Goal: Task Accomplishment & Management: Manage account settings

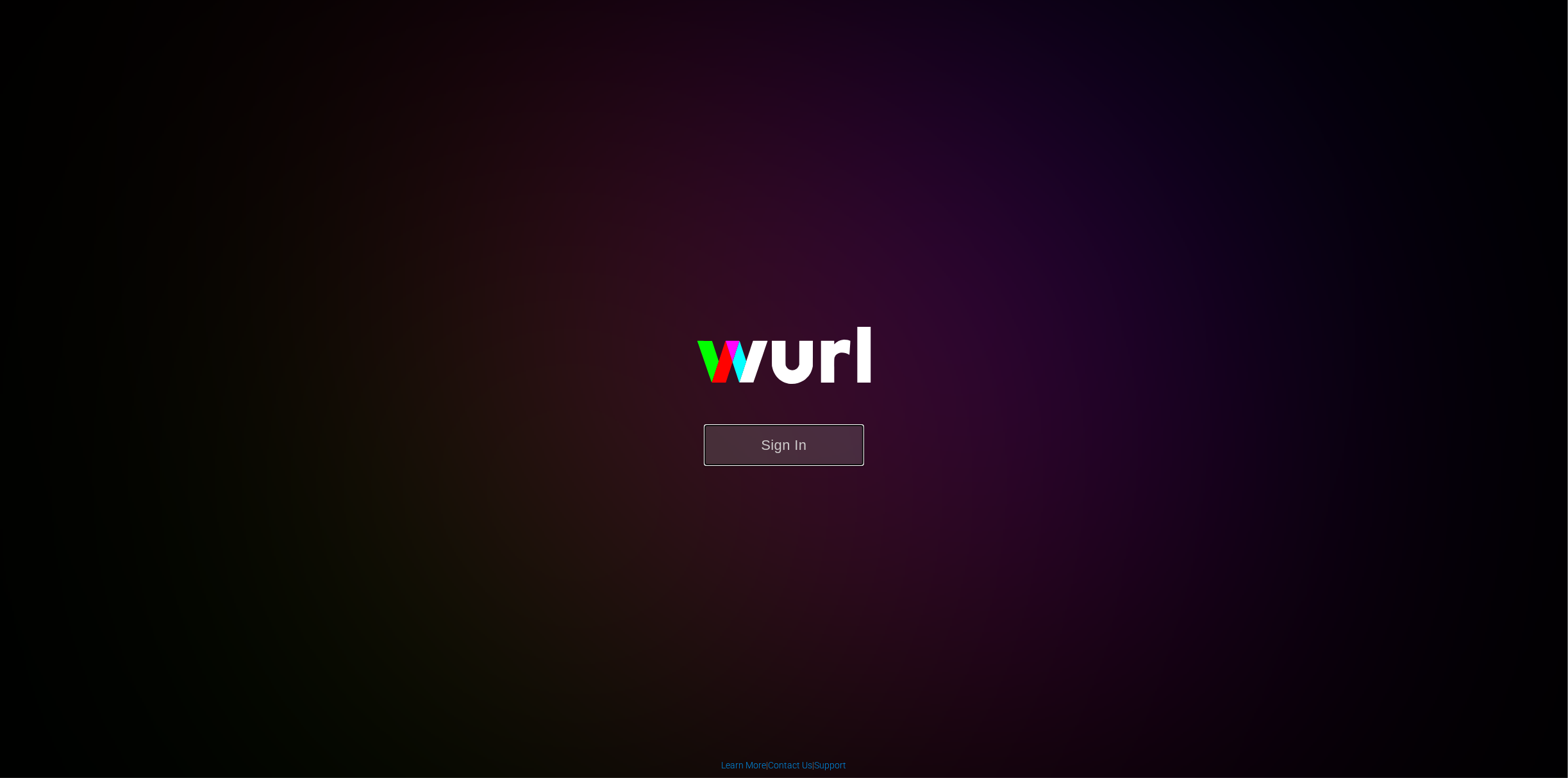
click at [790, 439] on button "Sign In" at bounding box center [784, 445] width 160 height 41
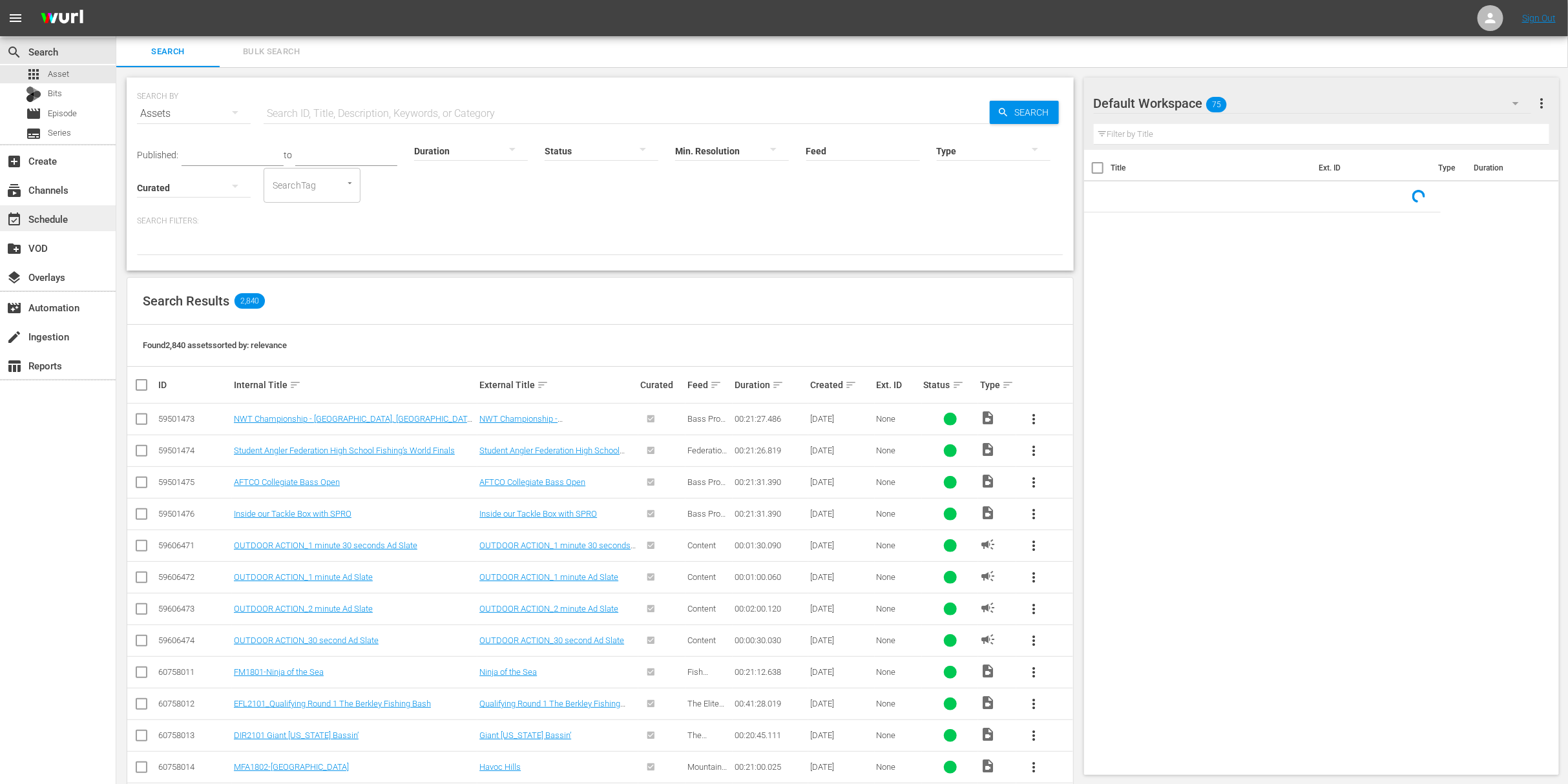
click at [45, 227] on div "event_available Schedule" at bounding box center [58, 218] width 115 height 26
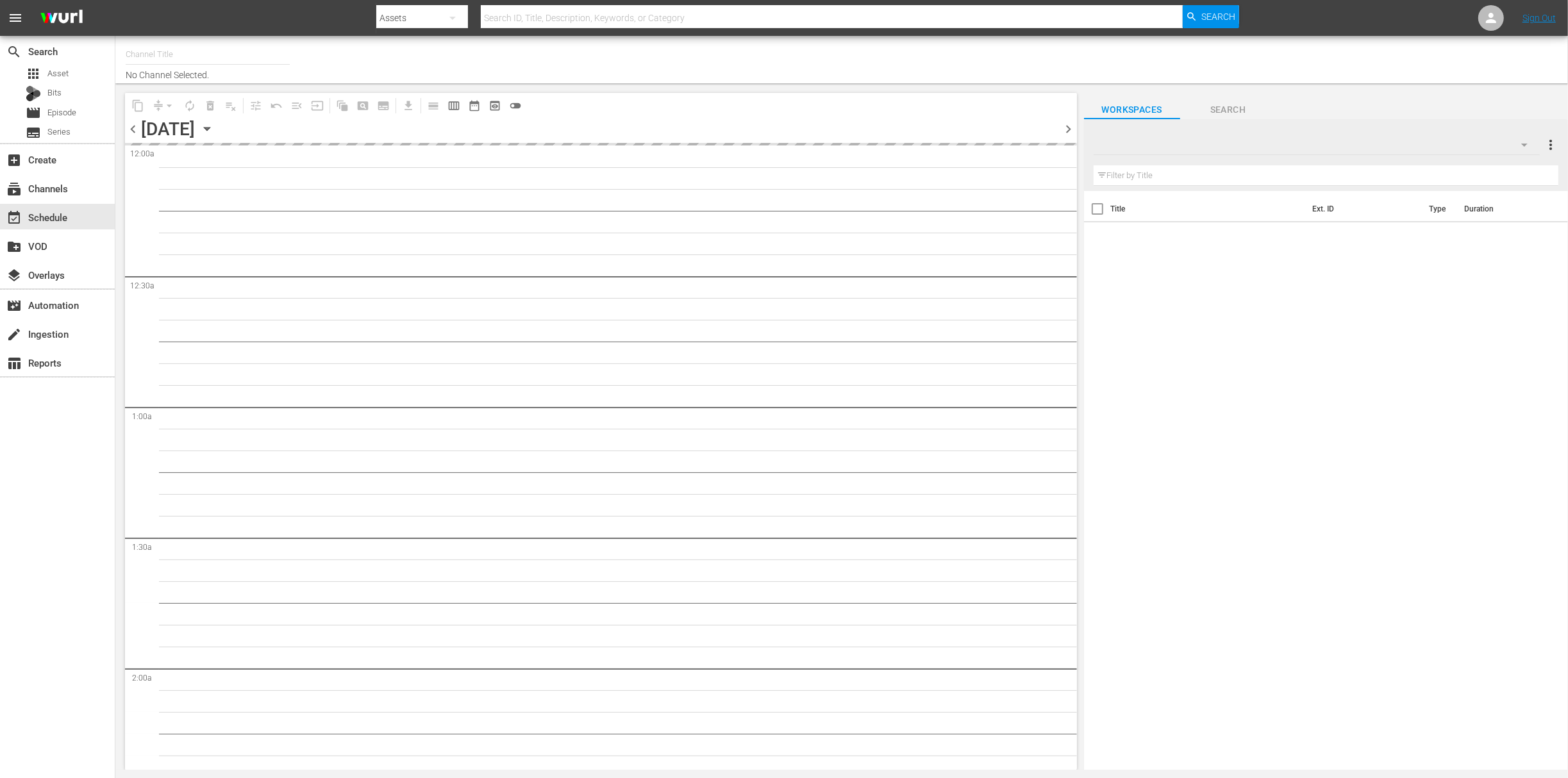
type input "Outdoor Action (1158)"
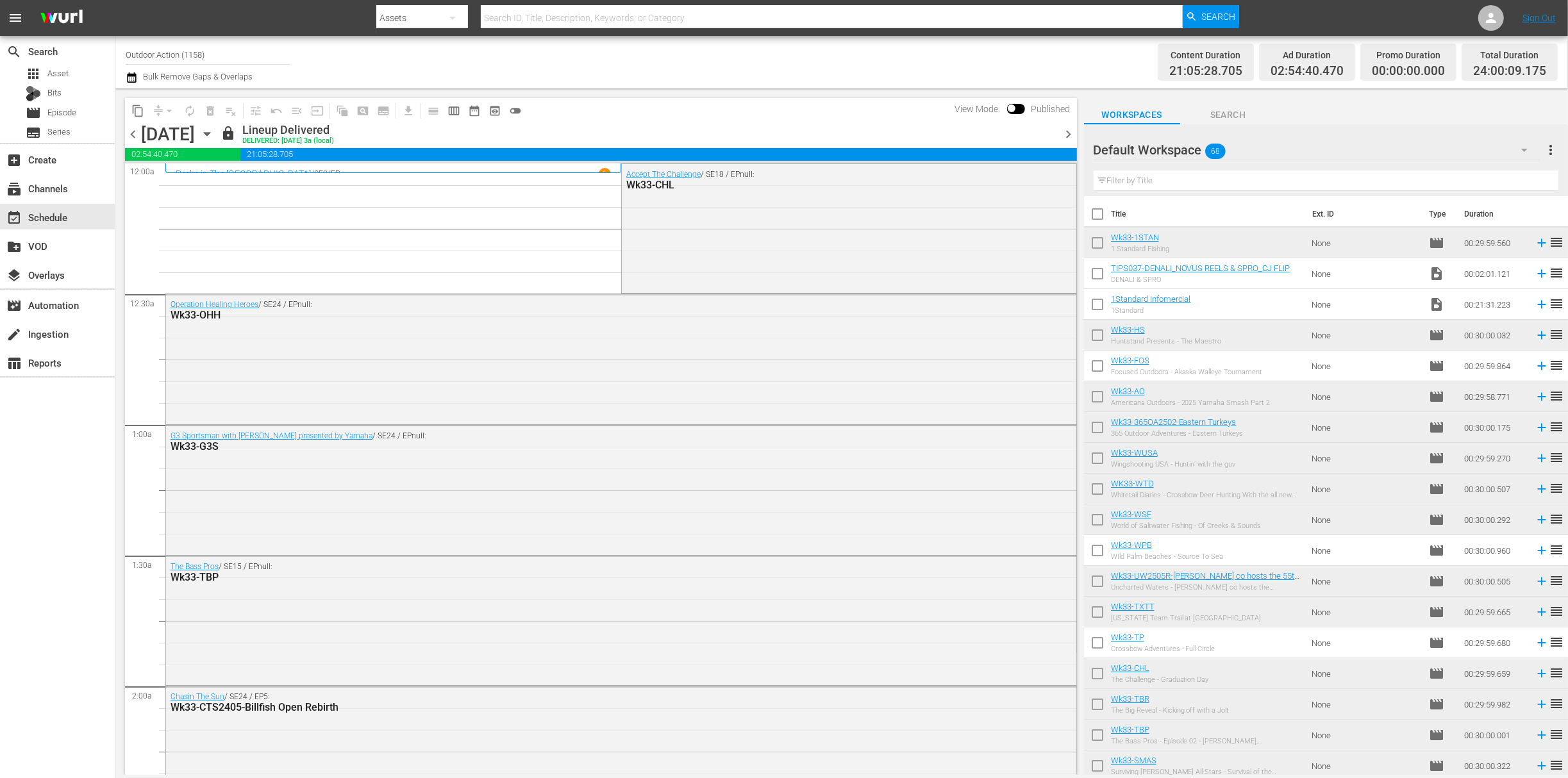
click at [214, 130] on icon "button" at bounding box center [207, 134] width 14 height 14
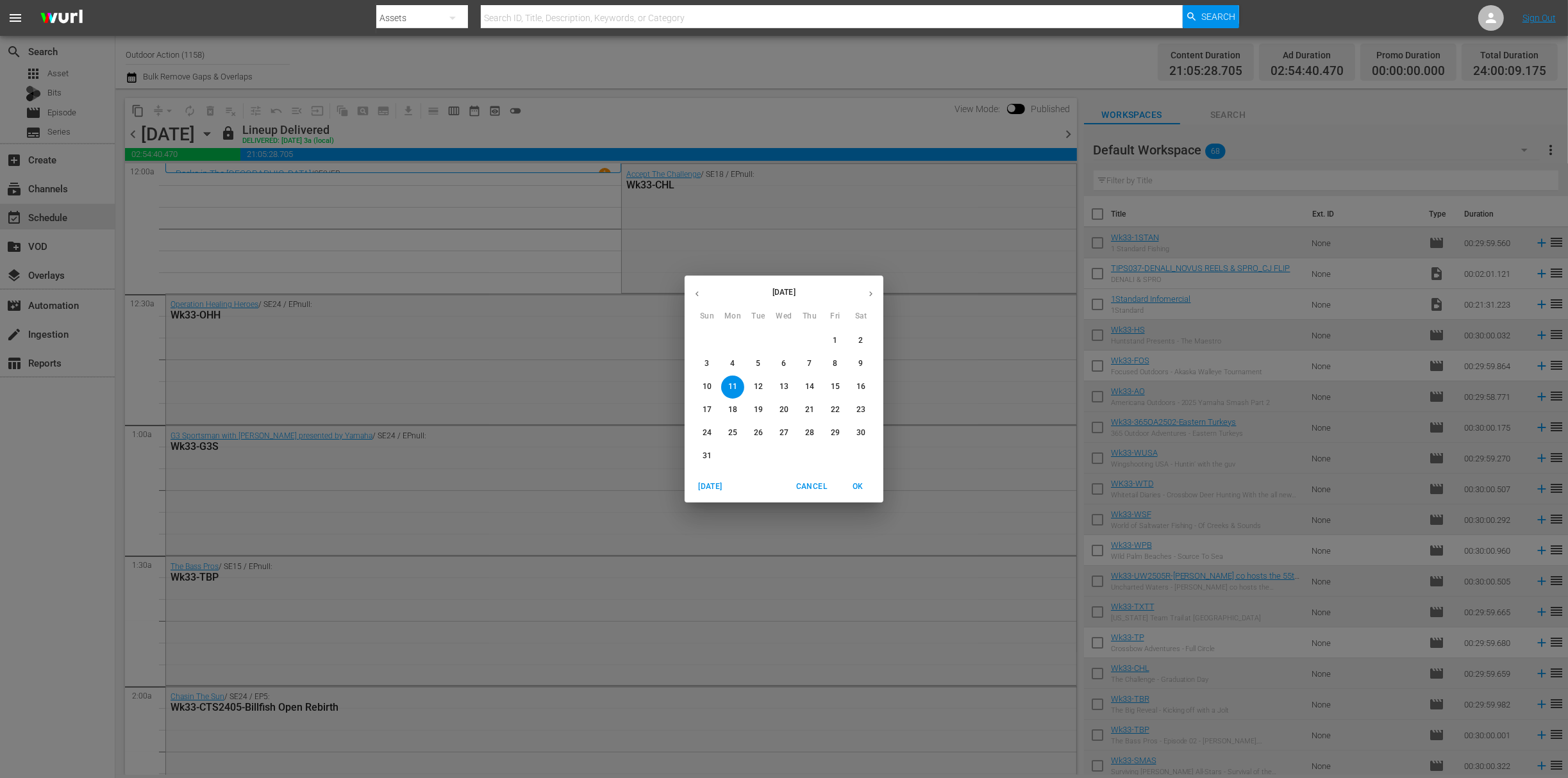
click at [837, 380] on button "15" at bounding box center [835, 387] width 23 height 23
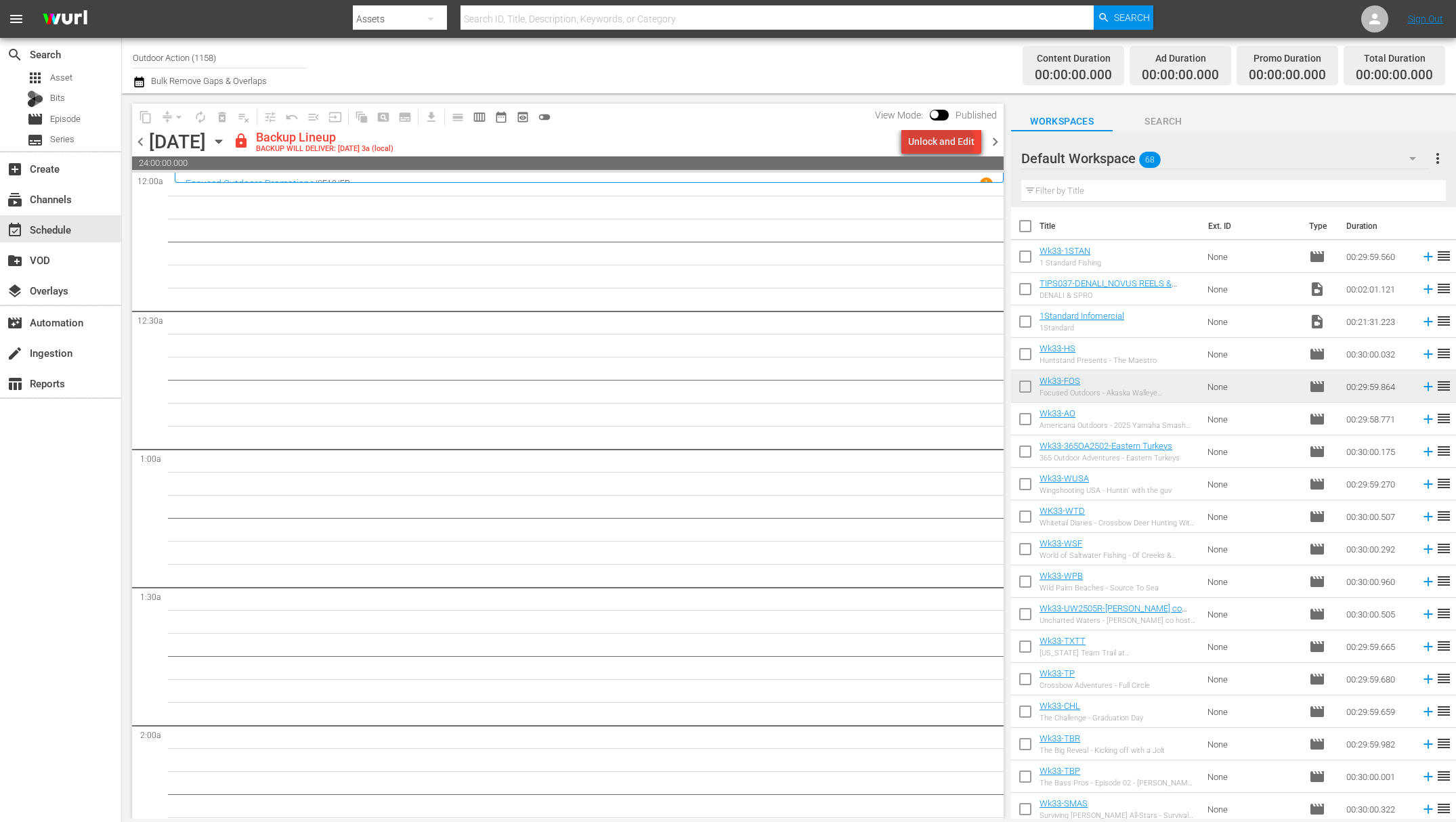
click at [943, 141] on div "Unlock and Edit" at bounding box center [941, 141] width 66 height 24
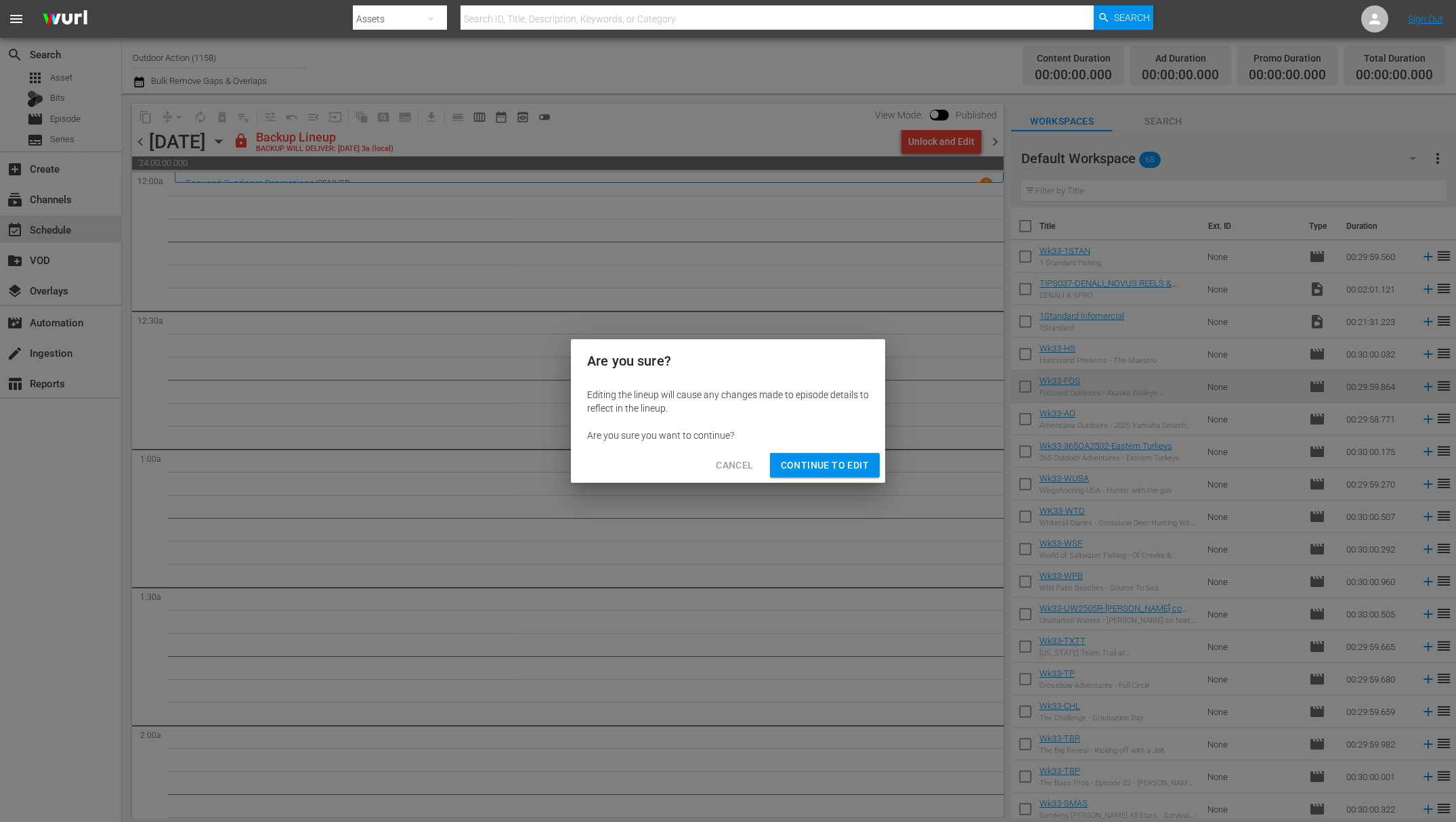
click at [843, 471] on span "Continue to Edit" at bounding box center [825, 465] width 88 height 17
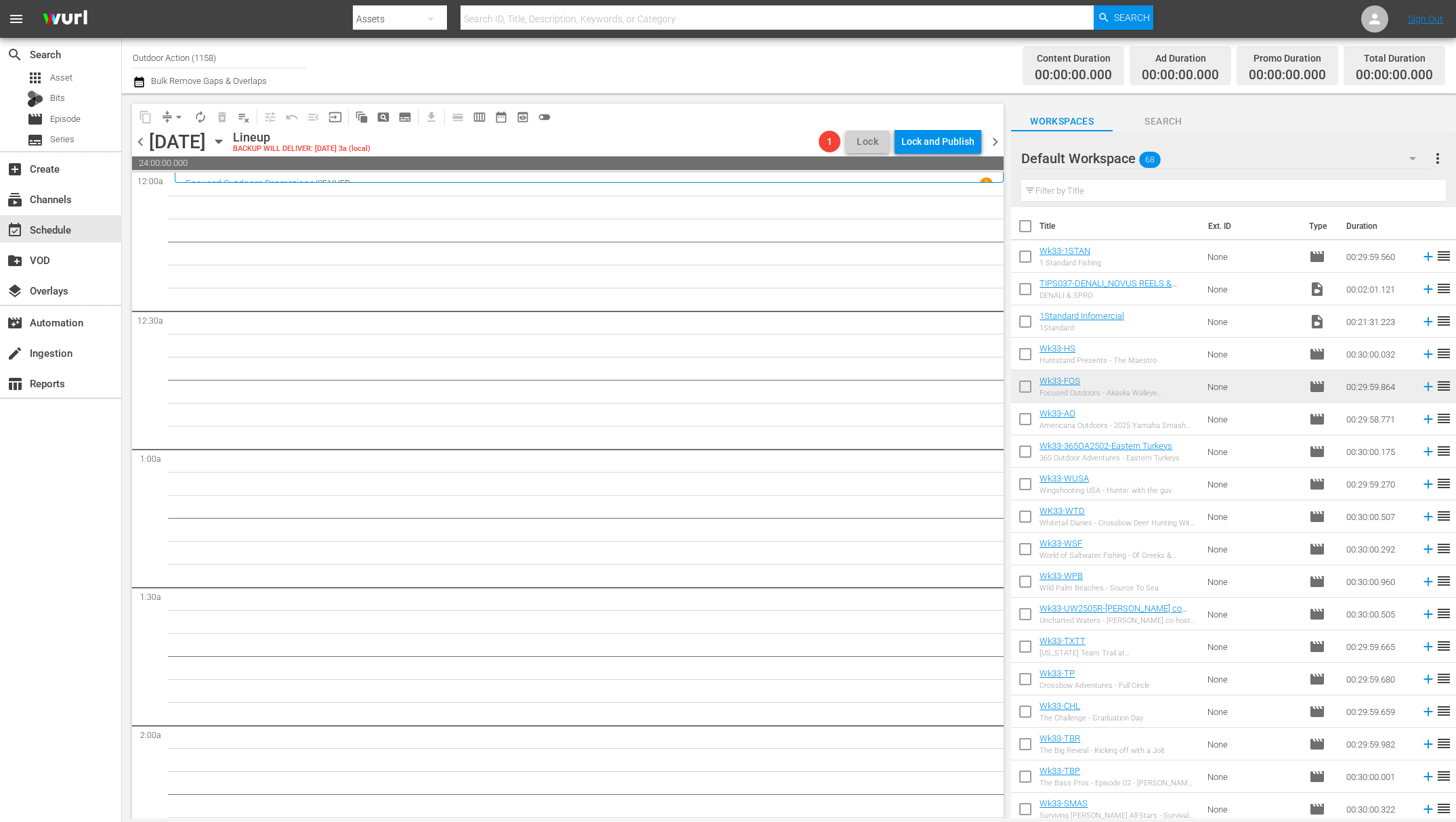
click at [1138, 186] on input "text" at bounding box center [1233, 191] width 425 height 22
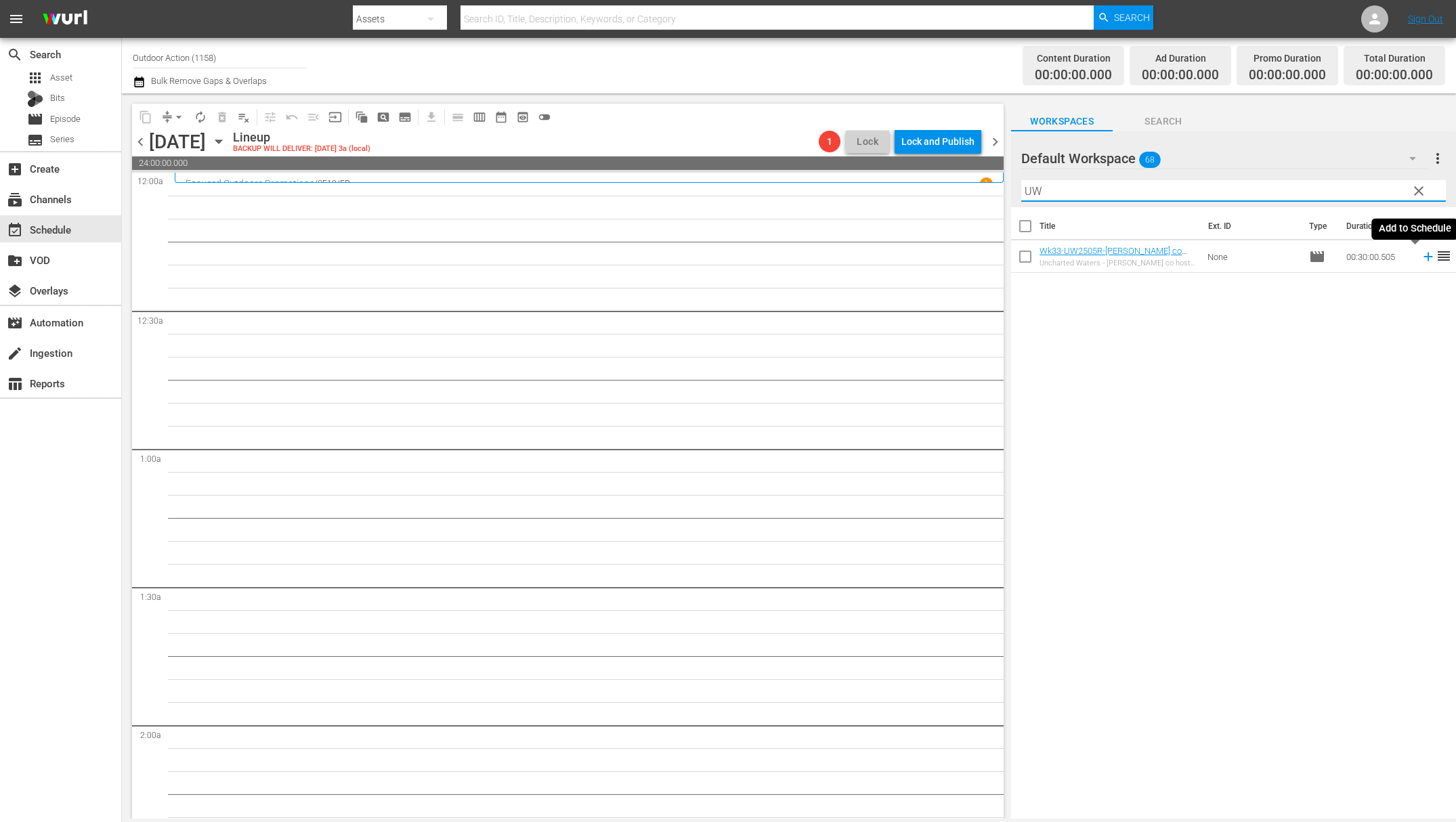
click at [1421, 258] on icon at bounding box center [1428, 256] width 15 height 15
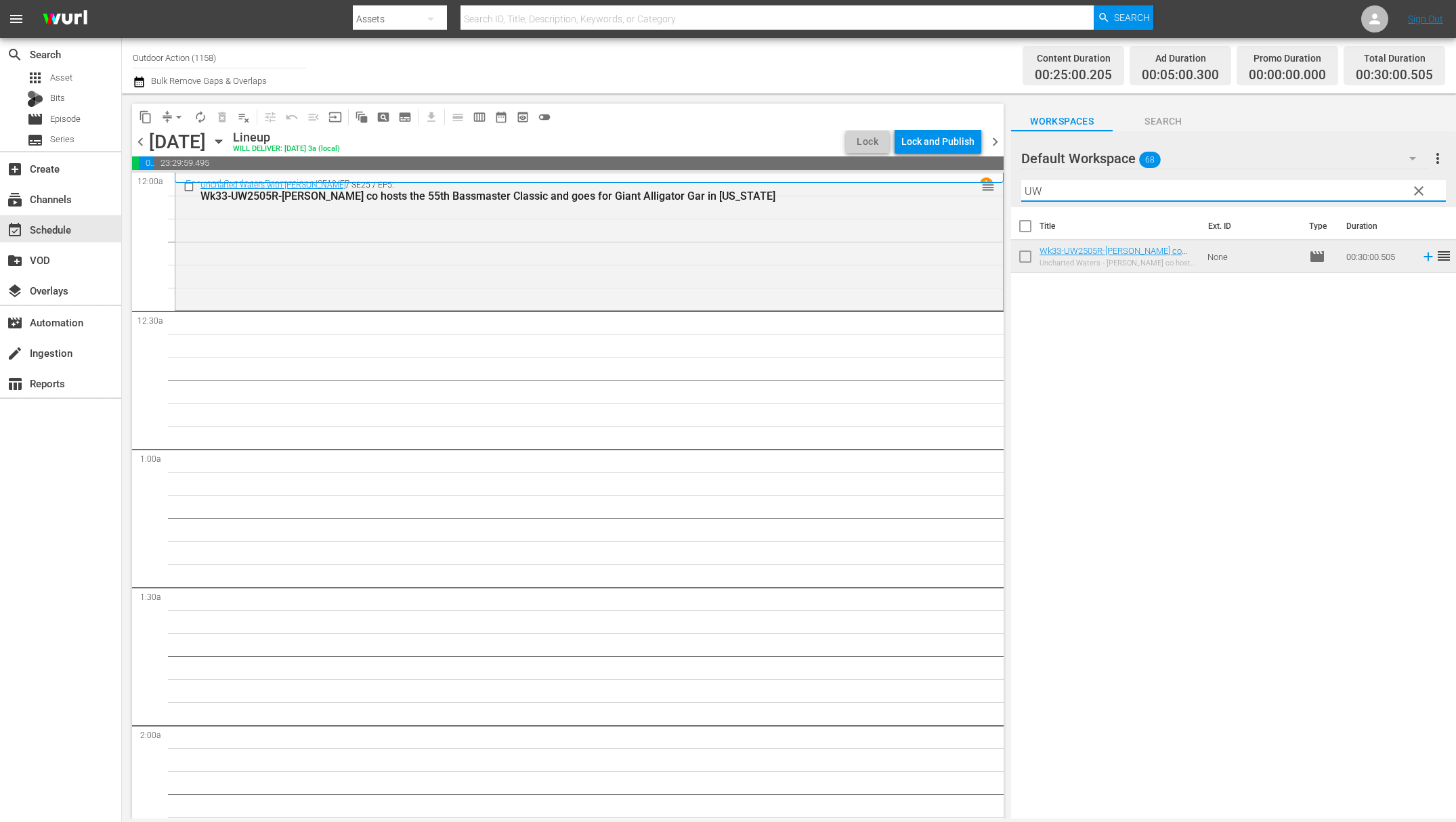
click at [1296, 188] on input "UW" at bounding box center [1233, 191] width 425 height 22
click at [1416, 260] on td at bounding box center [1426, 256] width 20 height 33
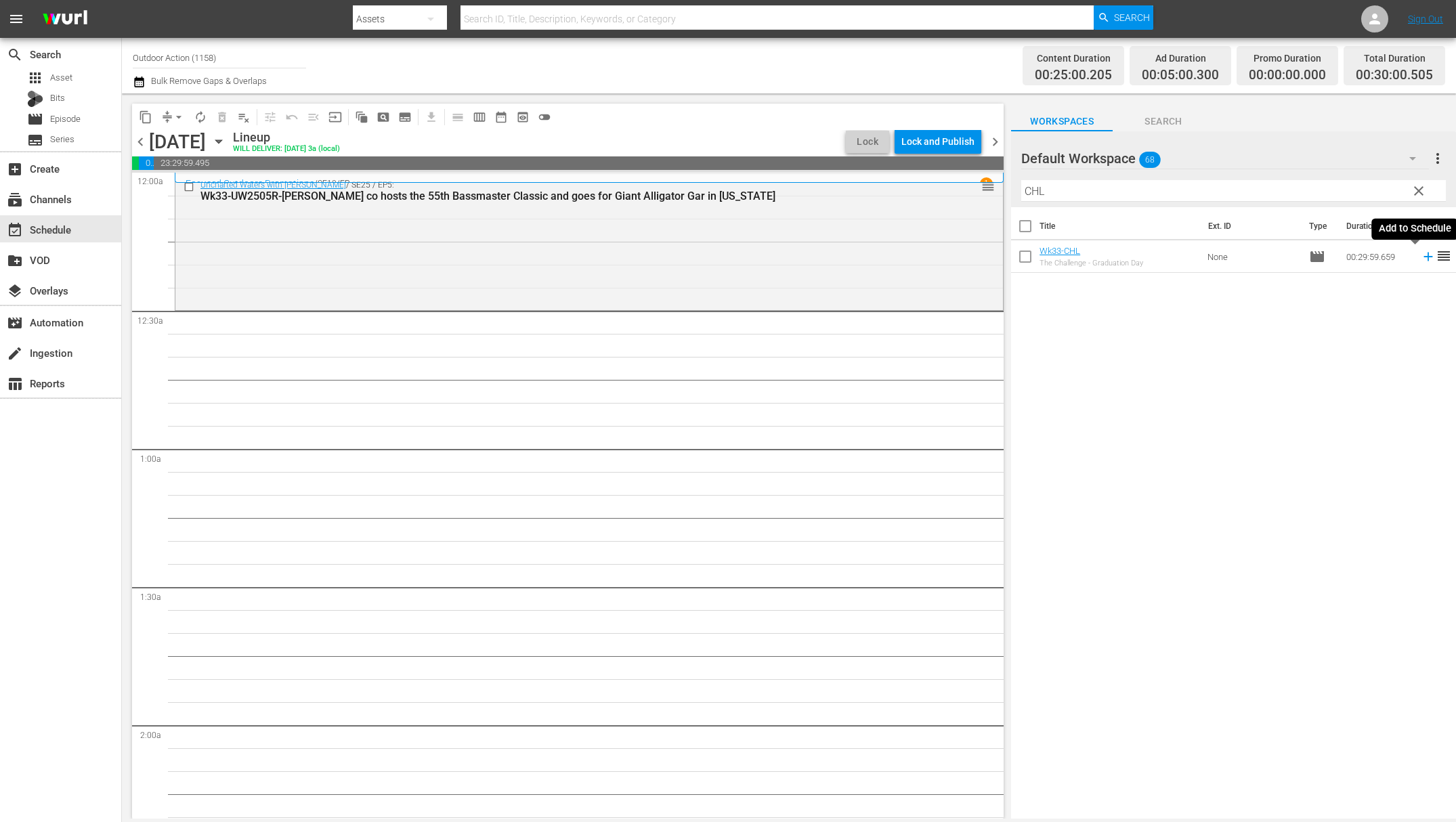
click at [1421, 259] on icon at bounding box center [1428, 256] width 15 height 15
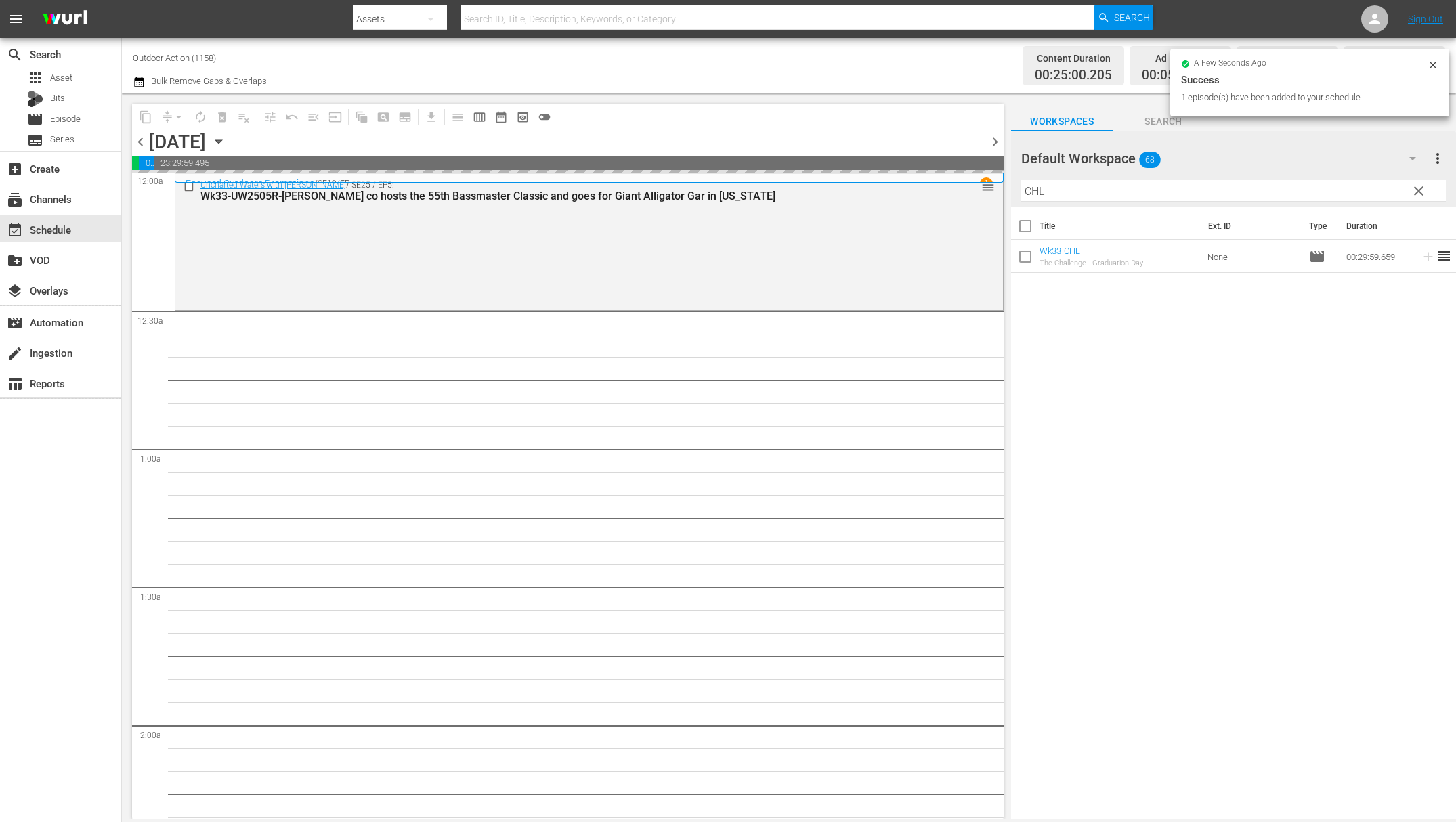
click at [1264, 185] on input "CHL" at bounding box center [1233, 191] width 425 height 22
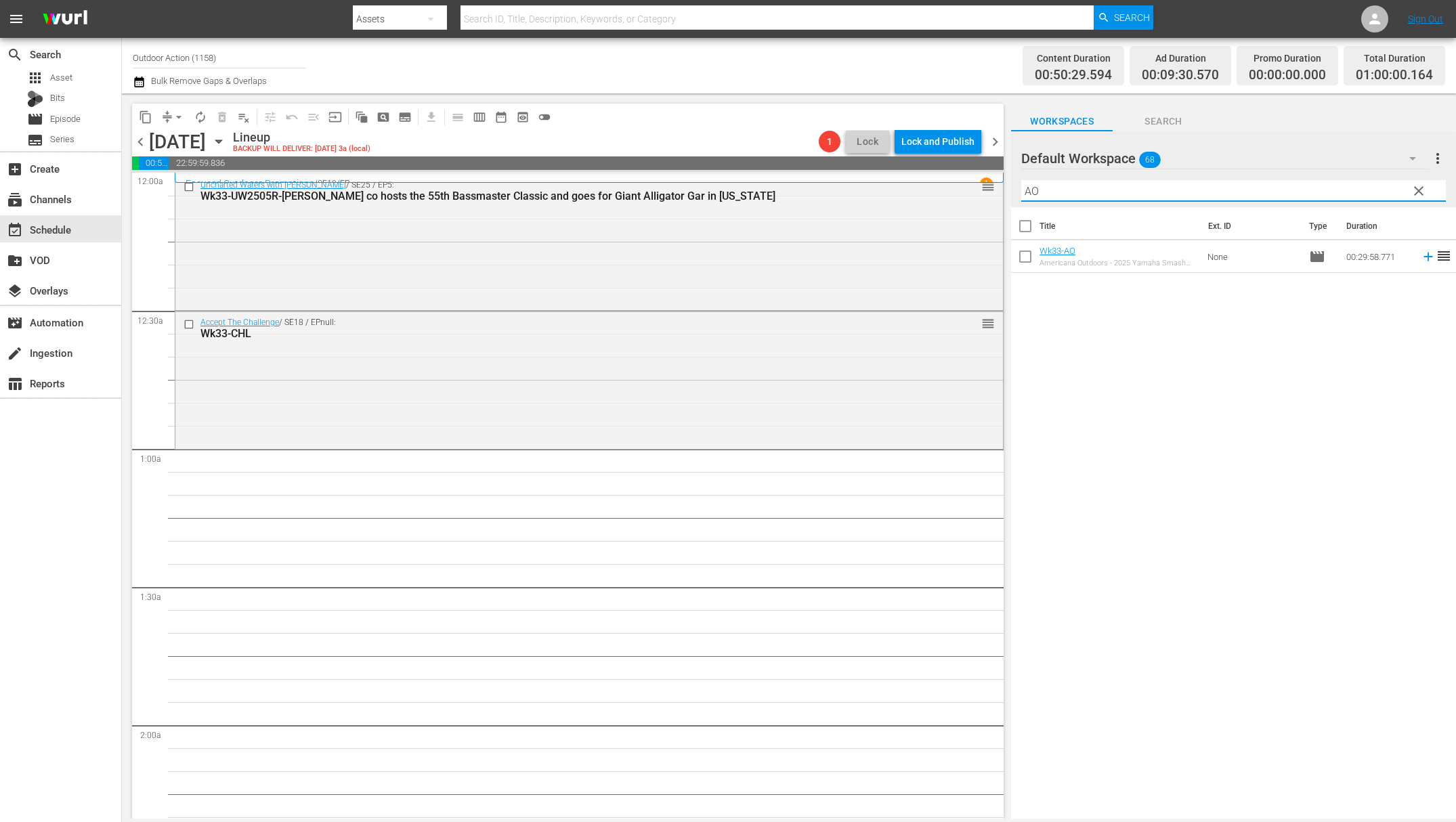
click at [1421, 258] on icon at bounding box center [1428, 256] width 15 height 15
click at [1258, 184] on input "AO" at bounding box center [1233, 191] width 425 height 22
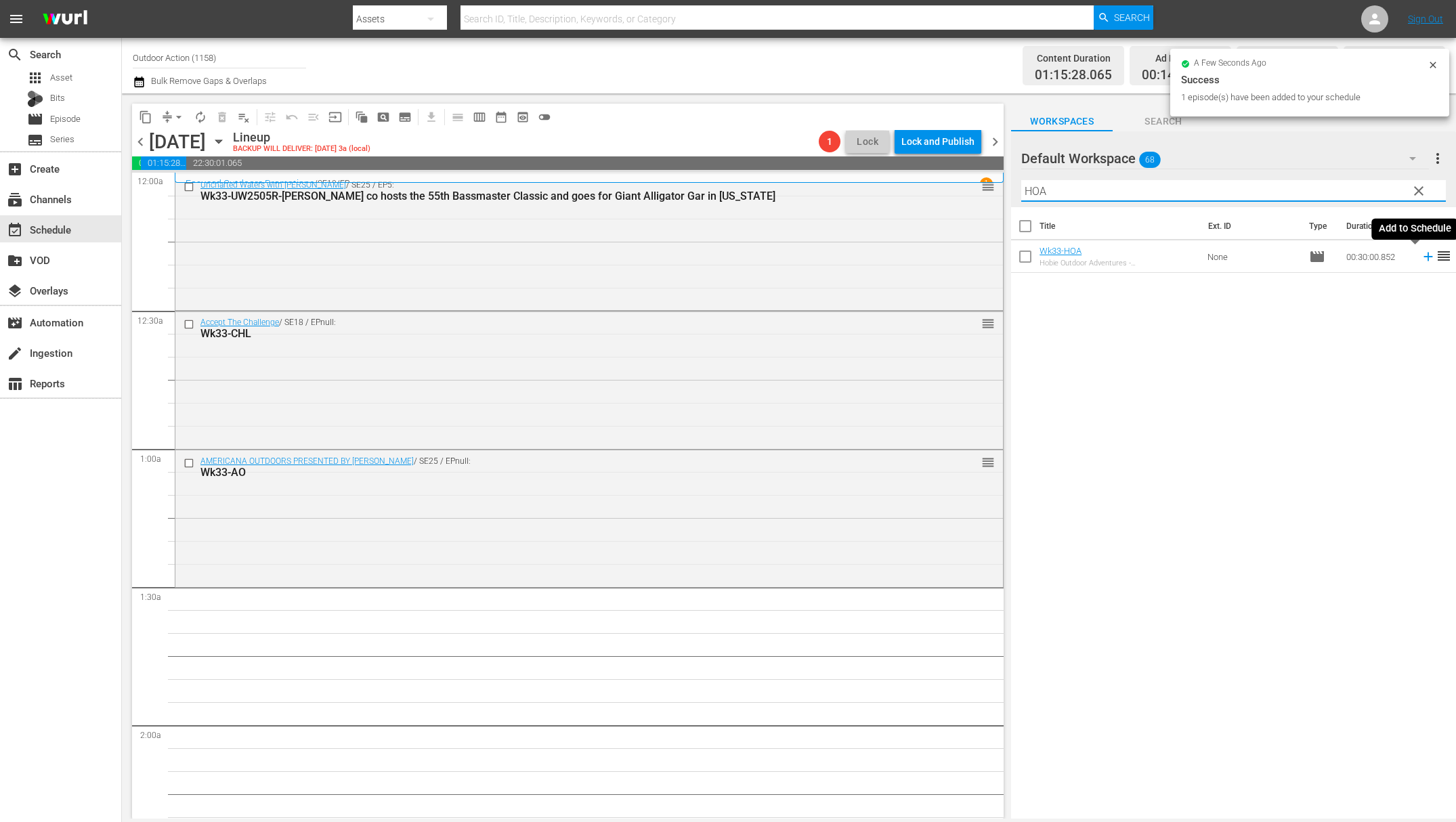
click at [1421, 255] on icon at bounding box center [1428, 256] width 15 height 15
click at [1286, 186] on input "HOA" at bounding box center [1233, 191] width 425 height 22
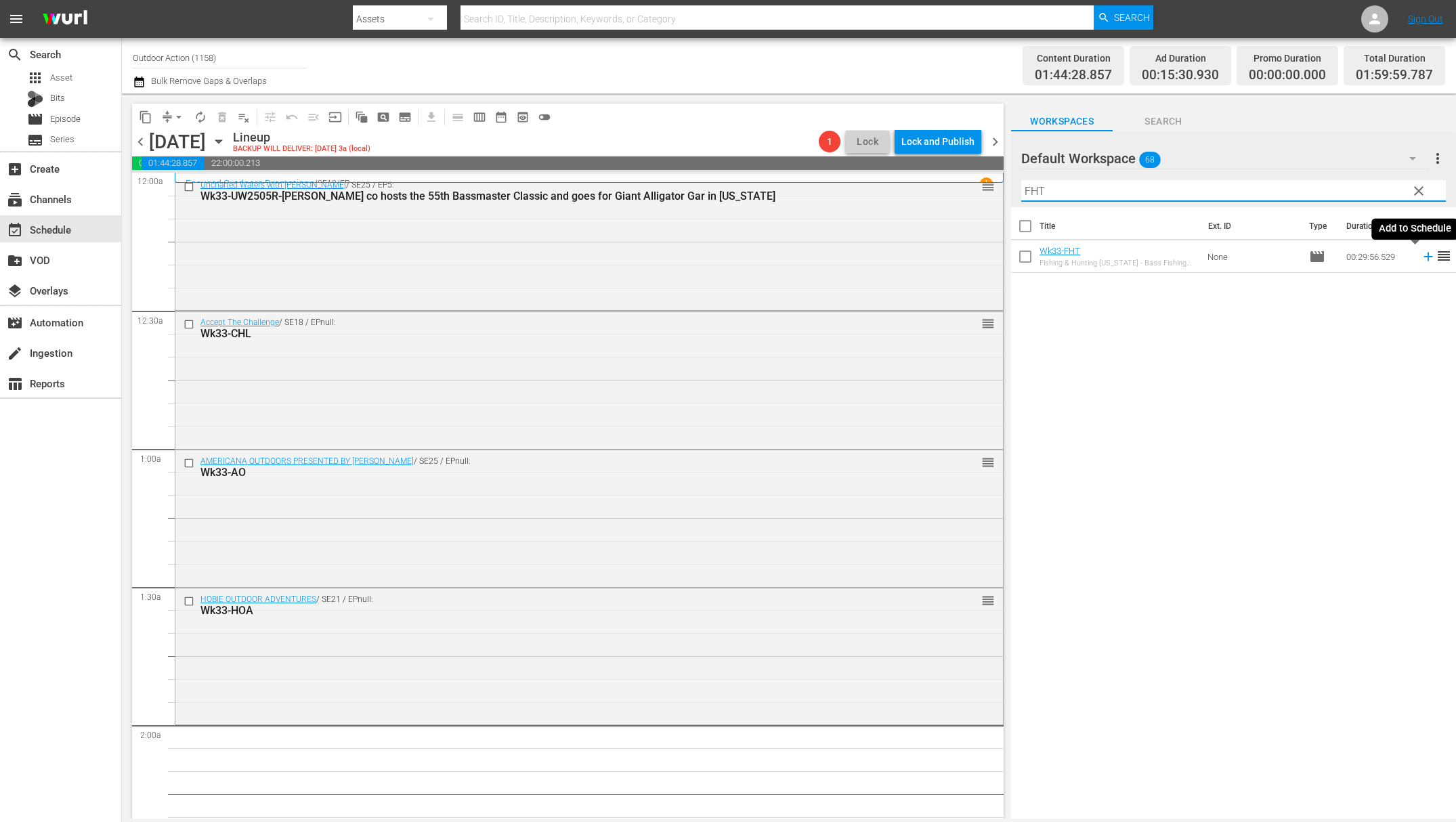
click at [1421, 259] on icon at bounding box center [1428, 256] width 15 height 15
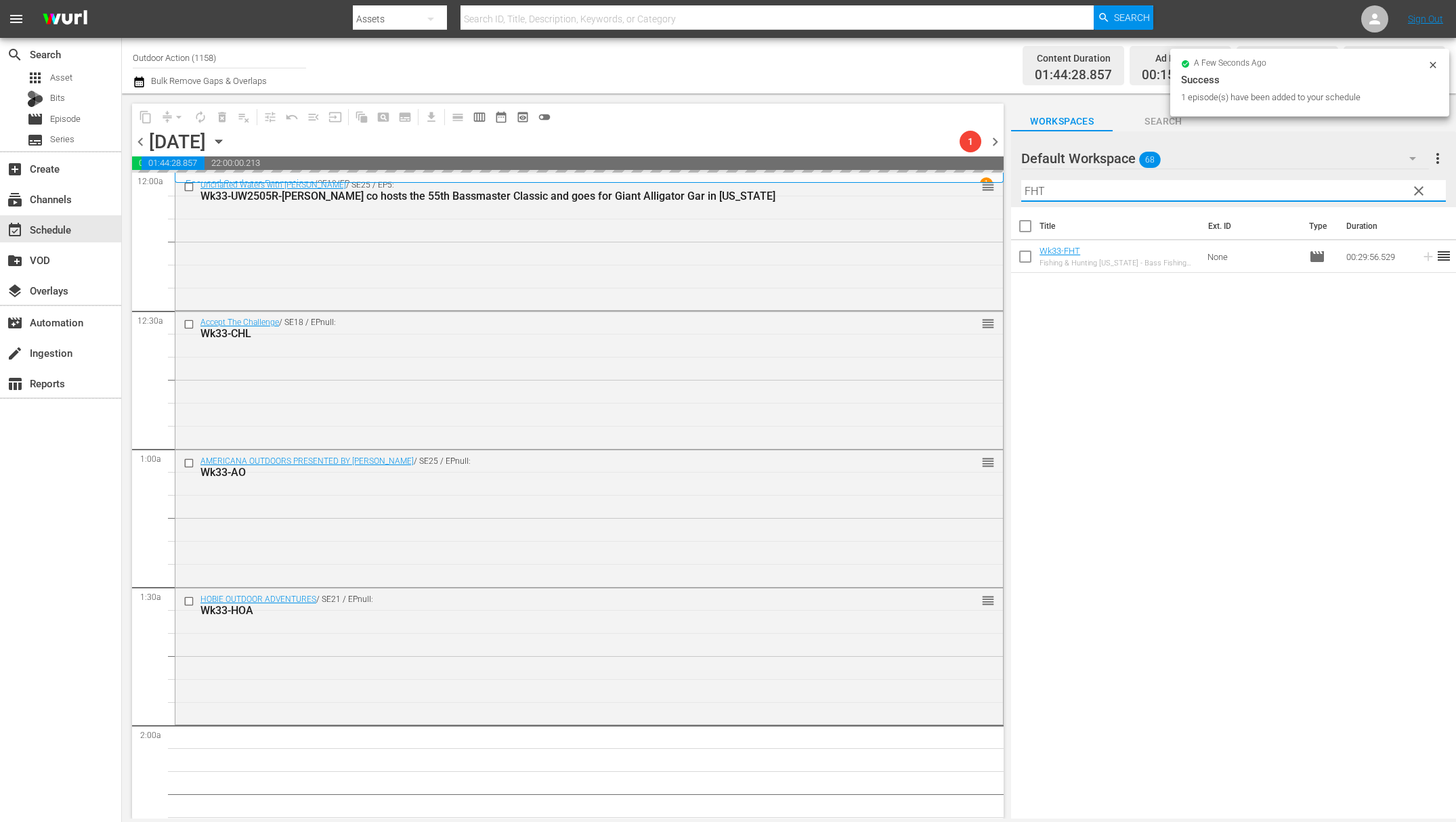
click at [1275, 191] on input "FHT" at bounding box center [1233, 191] width 425 height 22
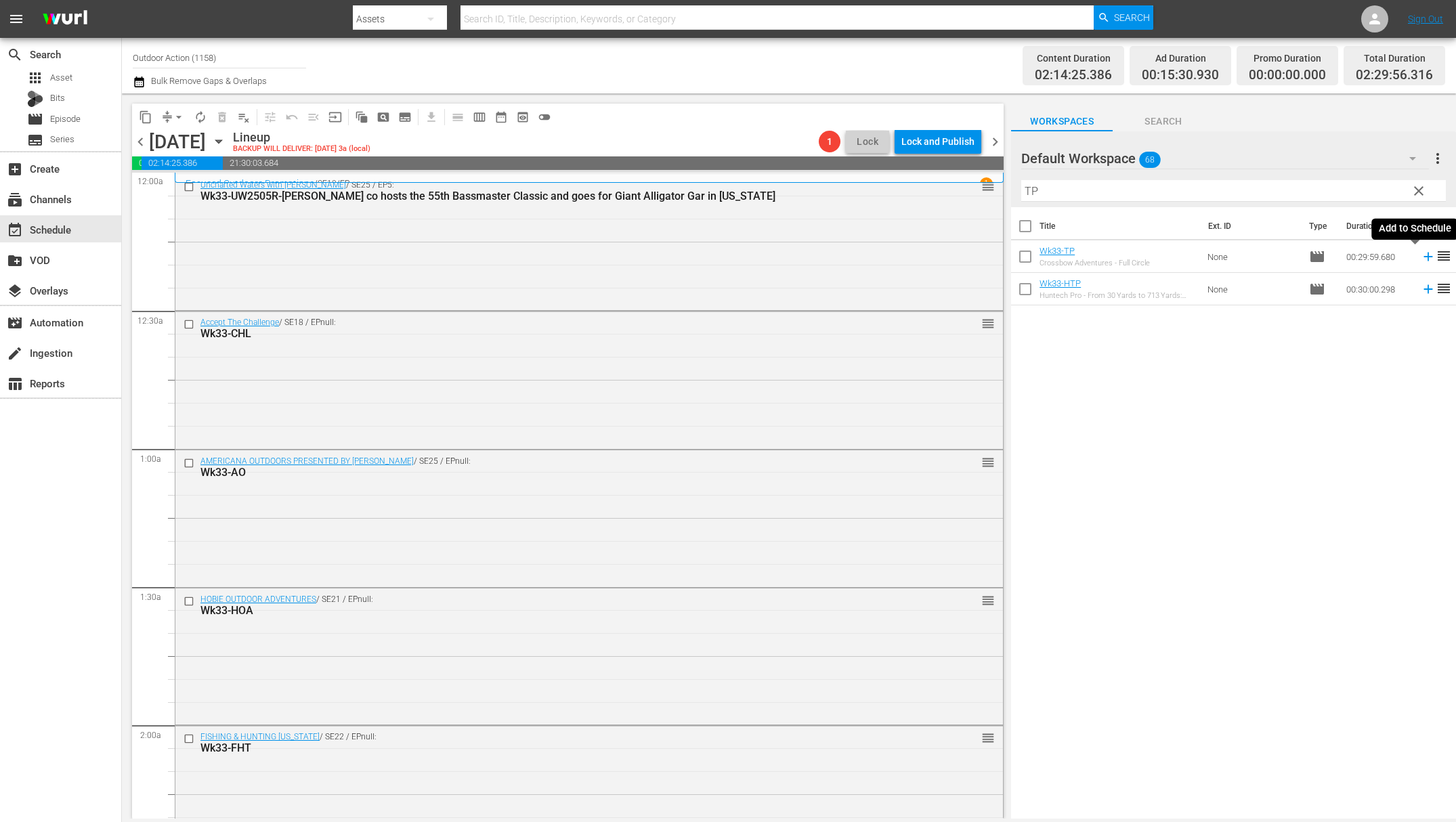
click at [1421, 259] on icon at bounding box center [1428, 256] width 15 height 15
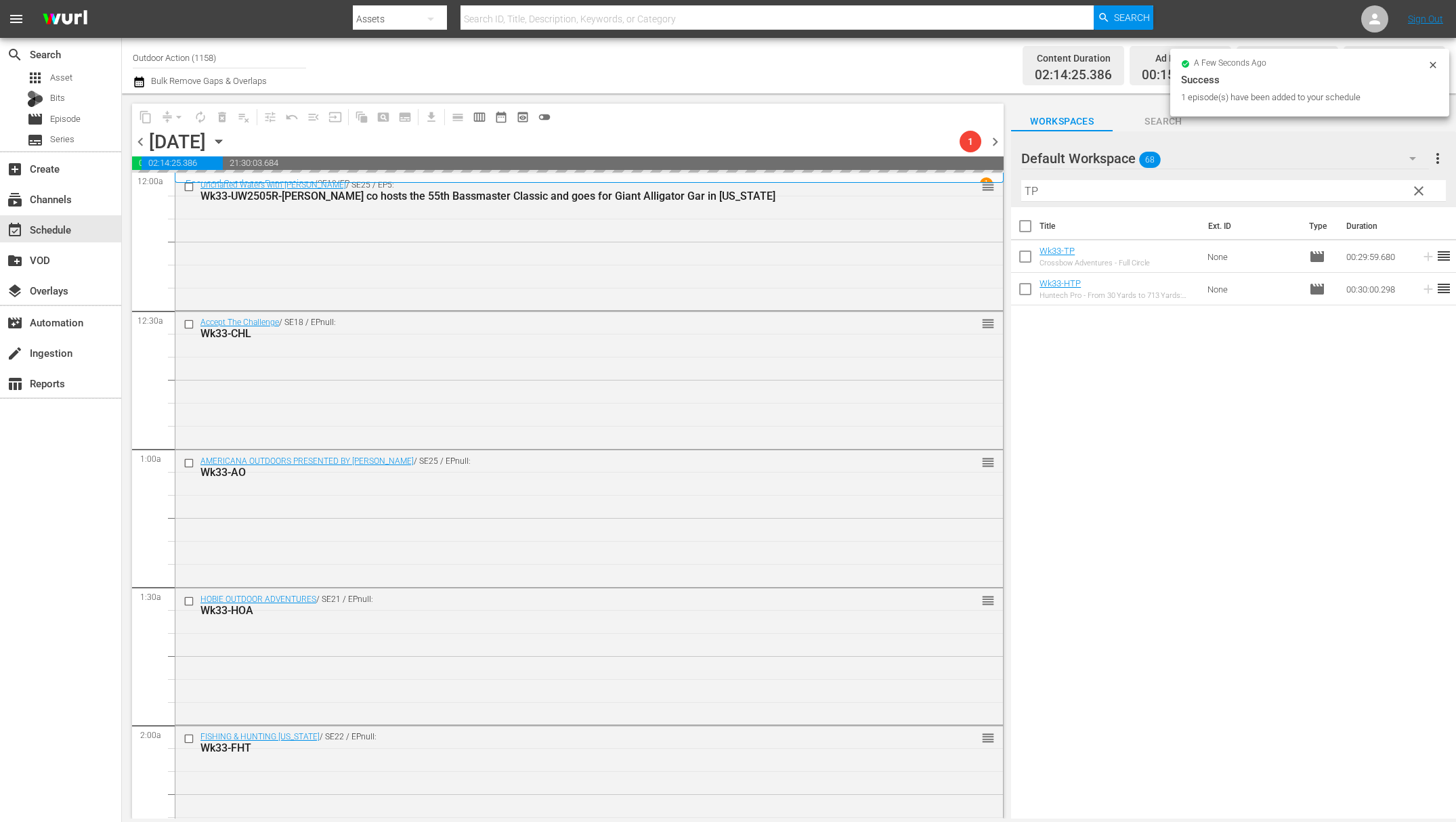
click at [1242, 189] on input "TP" at bounding box center [1233, 191] width 425 height 22
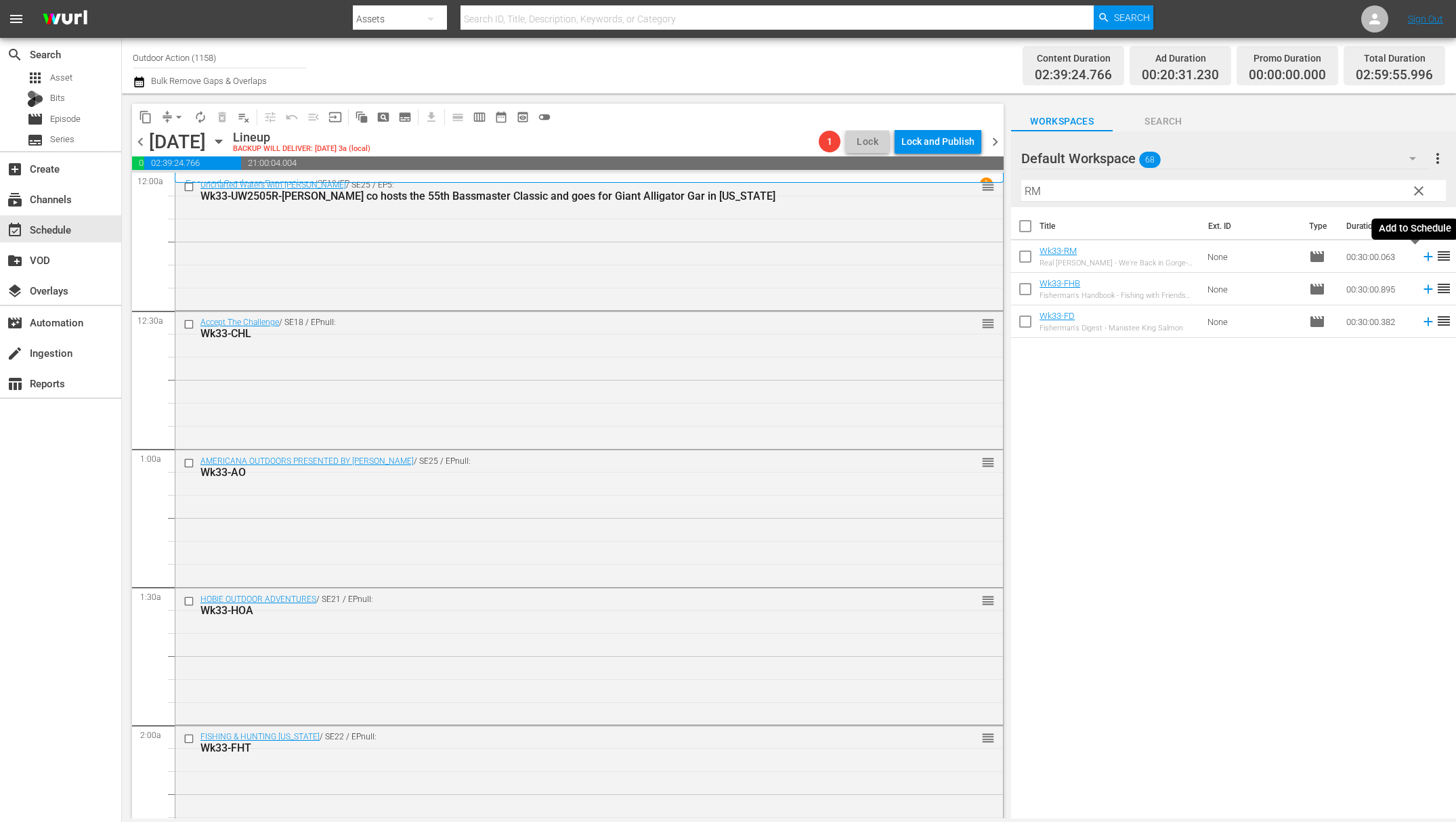
click at [1421, 257] on icon at bounding box center [1428, 256] width 15 height 15
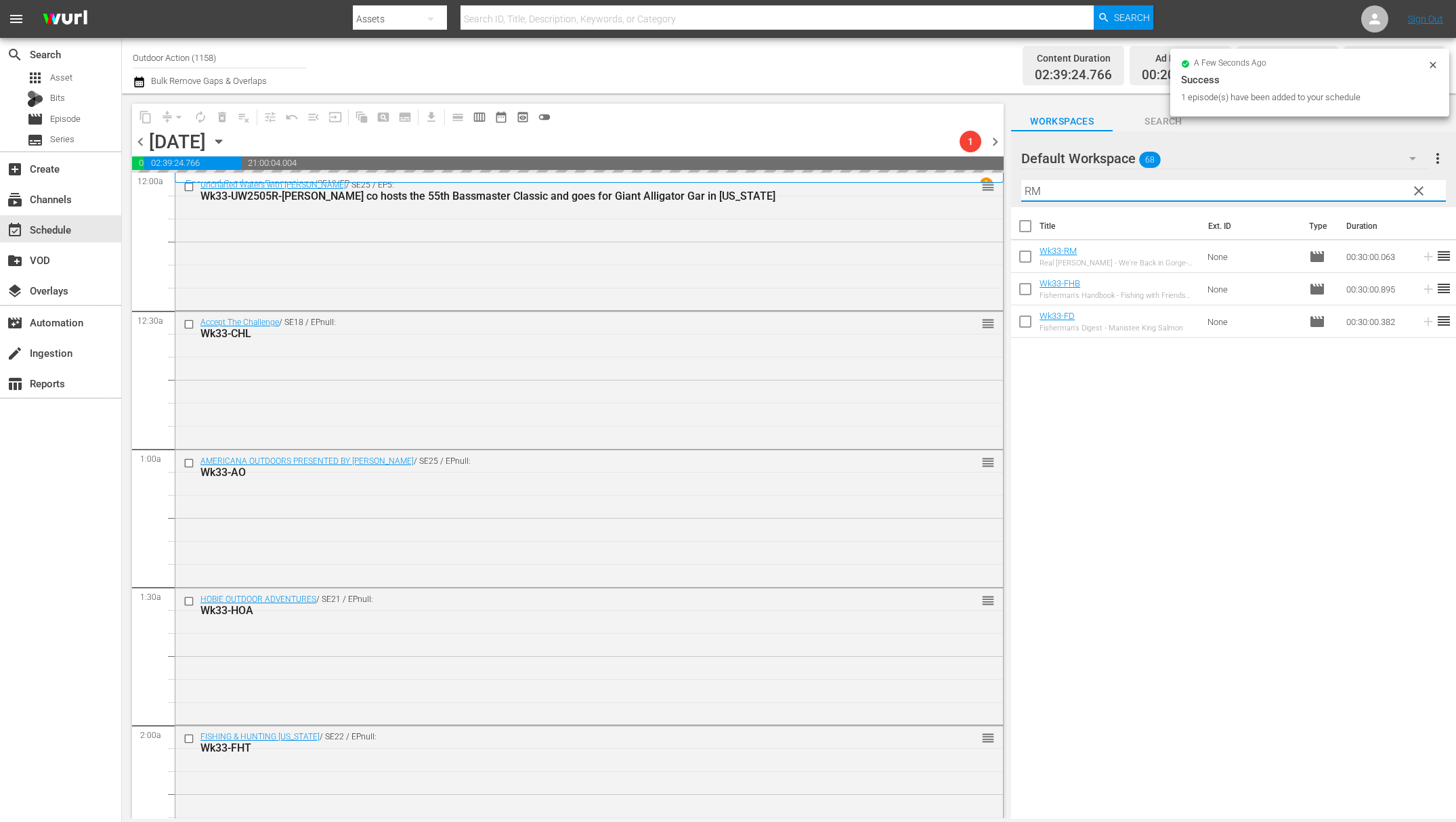
click at [1318, 189] on input "RM" at bounding box center [1233, 191] width 425 height 22
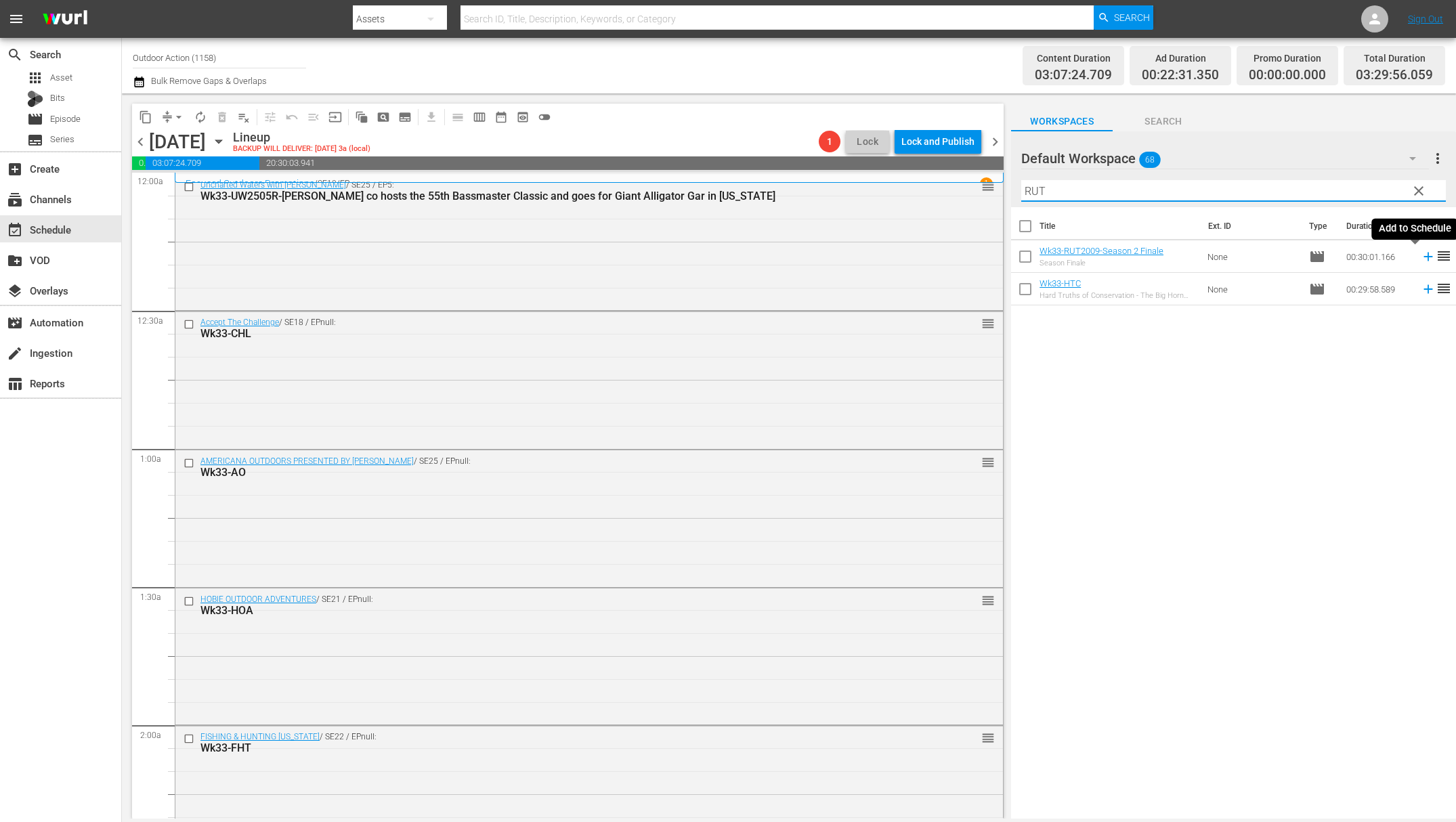
click at [1421, 256] on icon at bounding box center [1428, 256] width 15 height 15
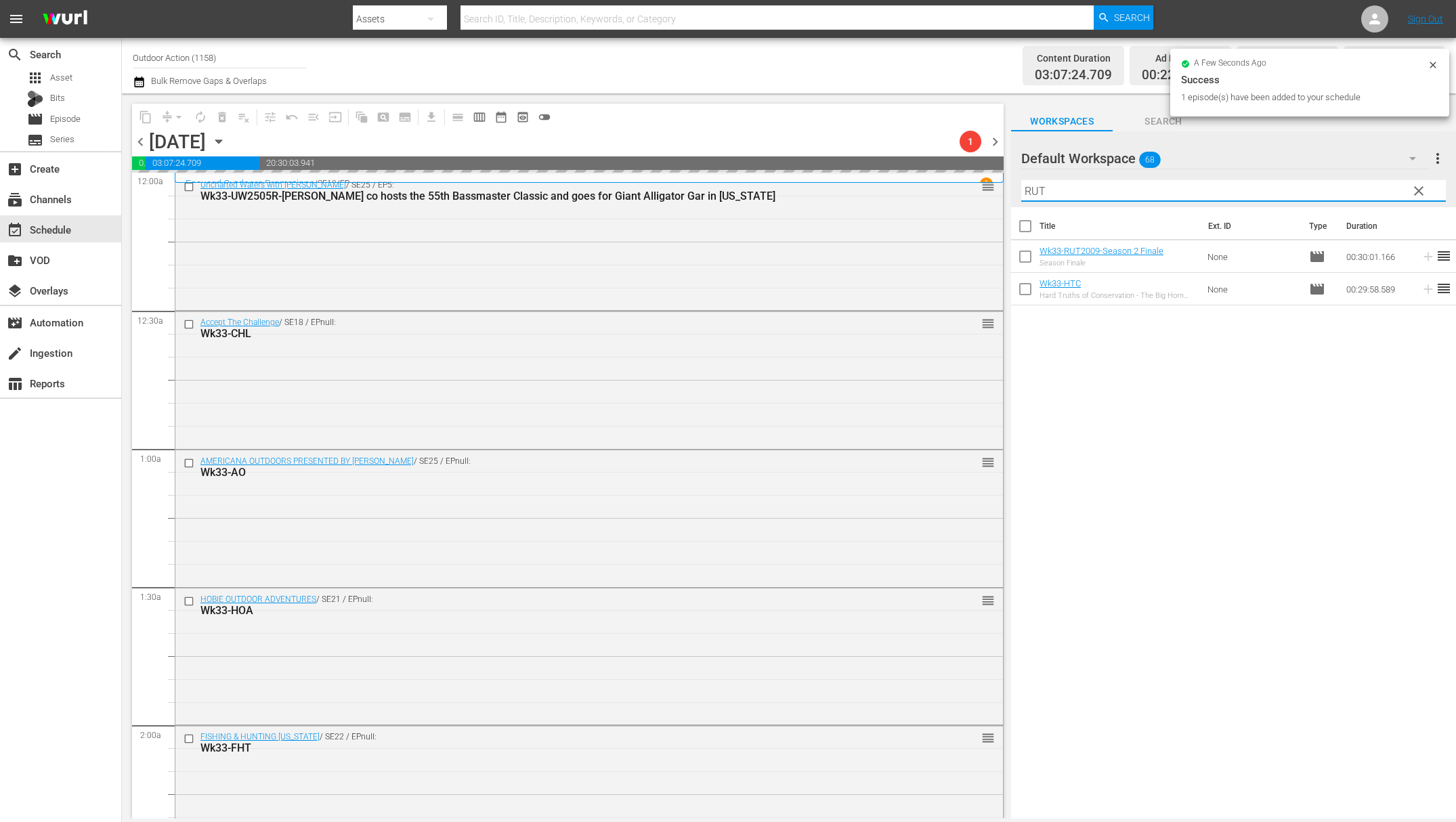
click at [1283, 186] on input "RUT" at bounding box center [1233, 191] width 425 height 22
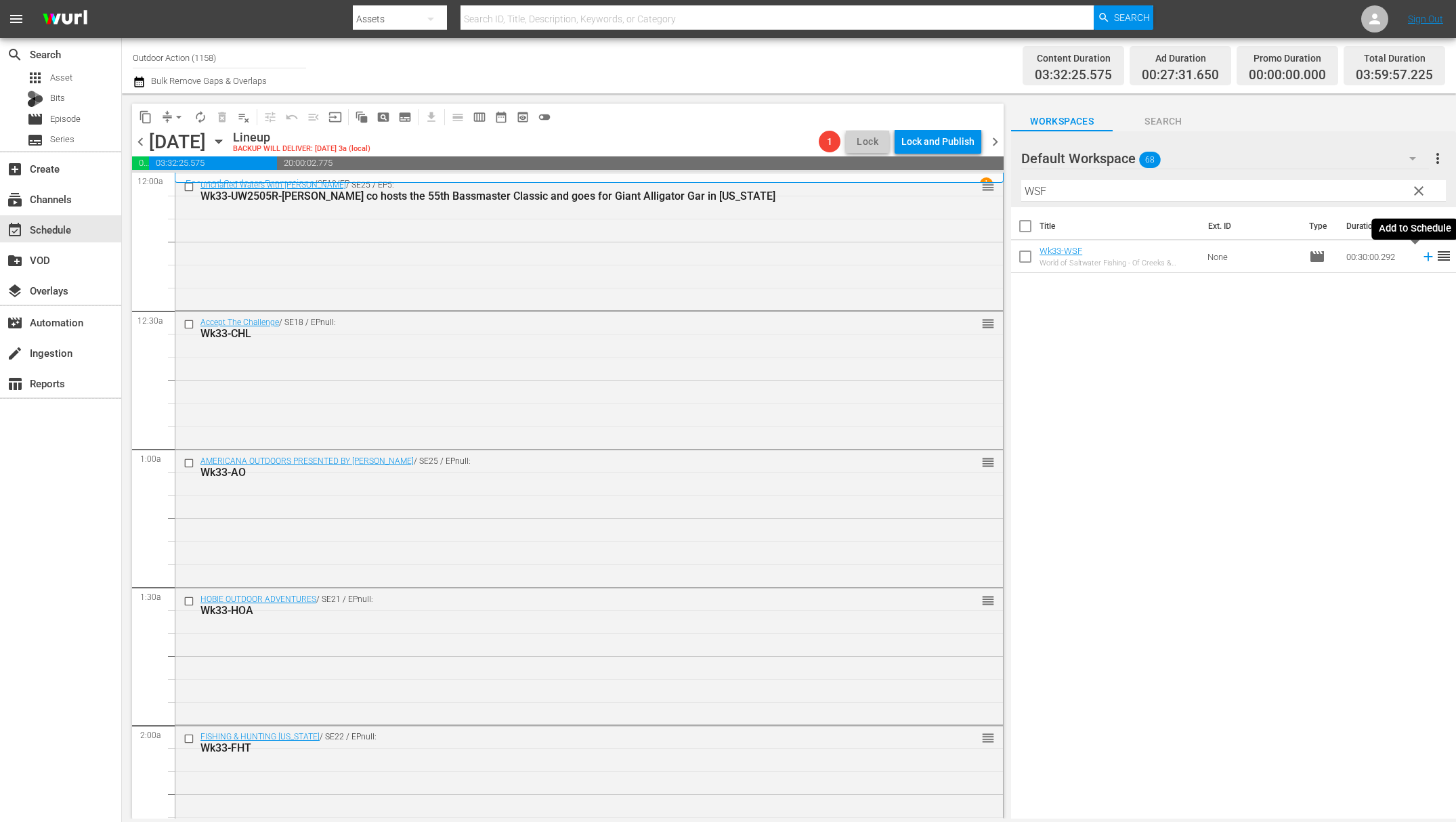
click at [1421, 257] on icon at bounding box center [1428, 256] width 15 height 15
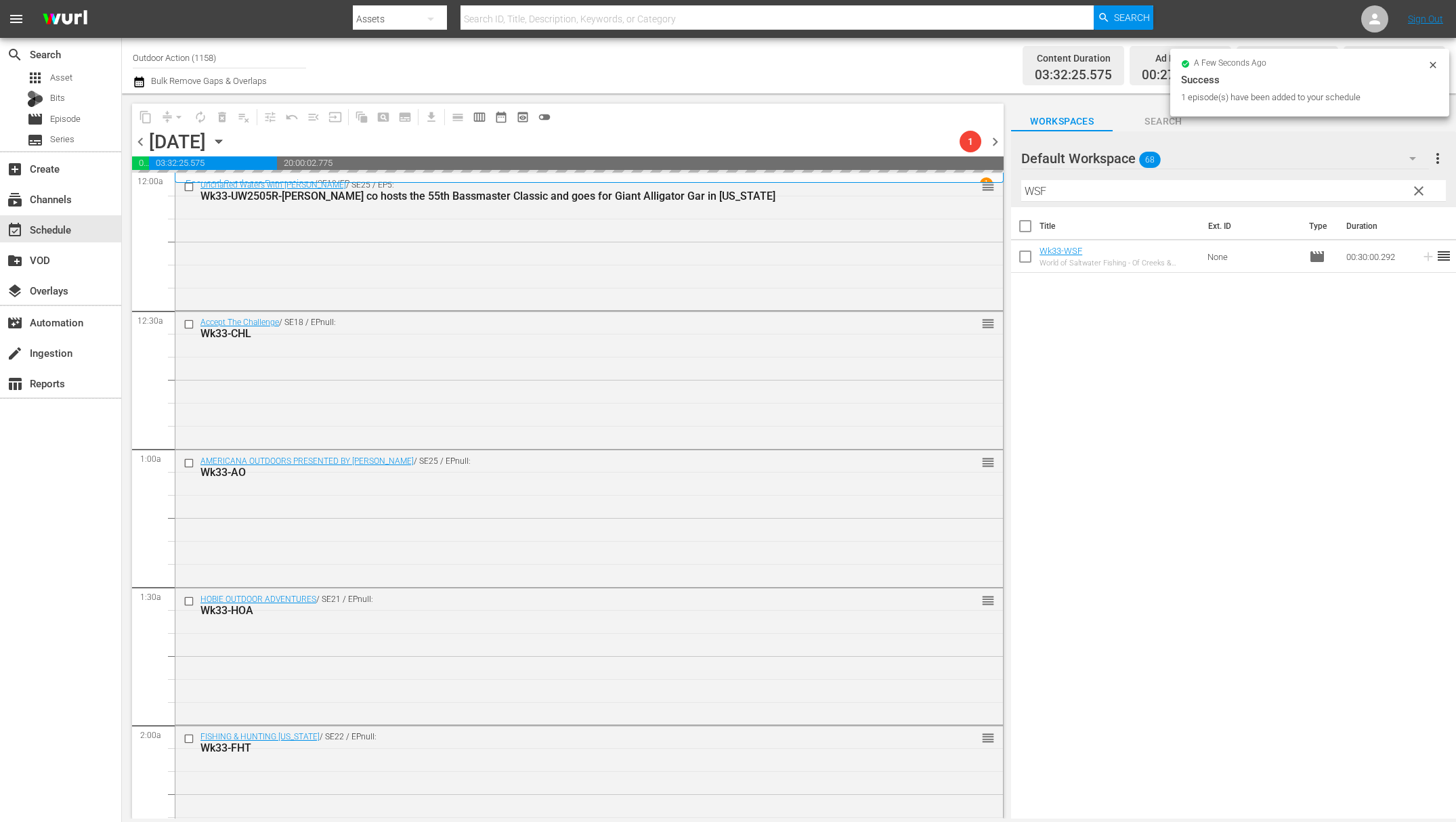
click at [1303, 184] on input "WSF" at bounding box center [1233, 191] width 425 height 22
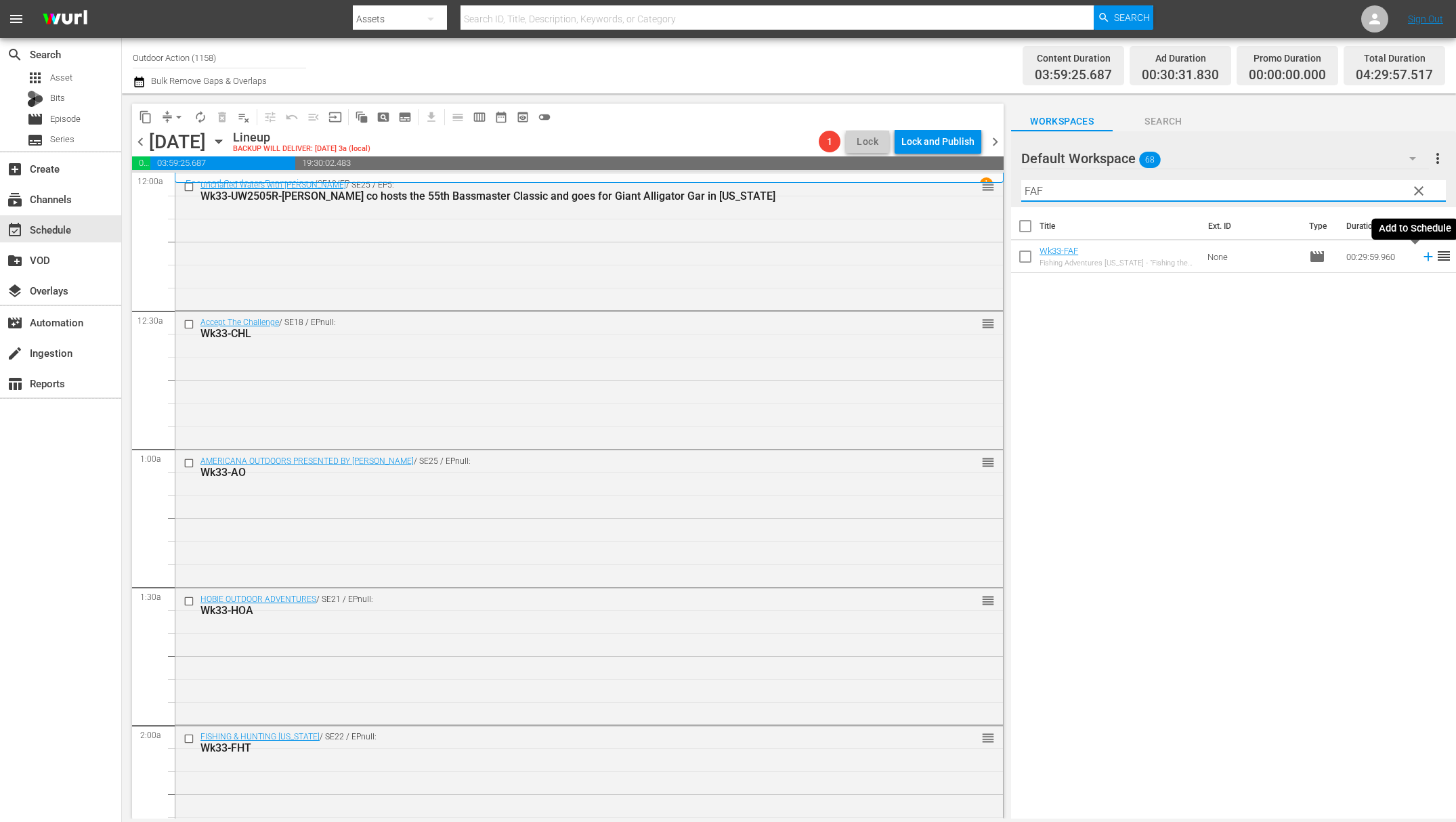
click at [1421, 258] on icon at bounding box center [1428, 256] width 15 height 15
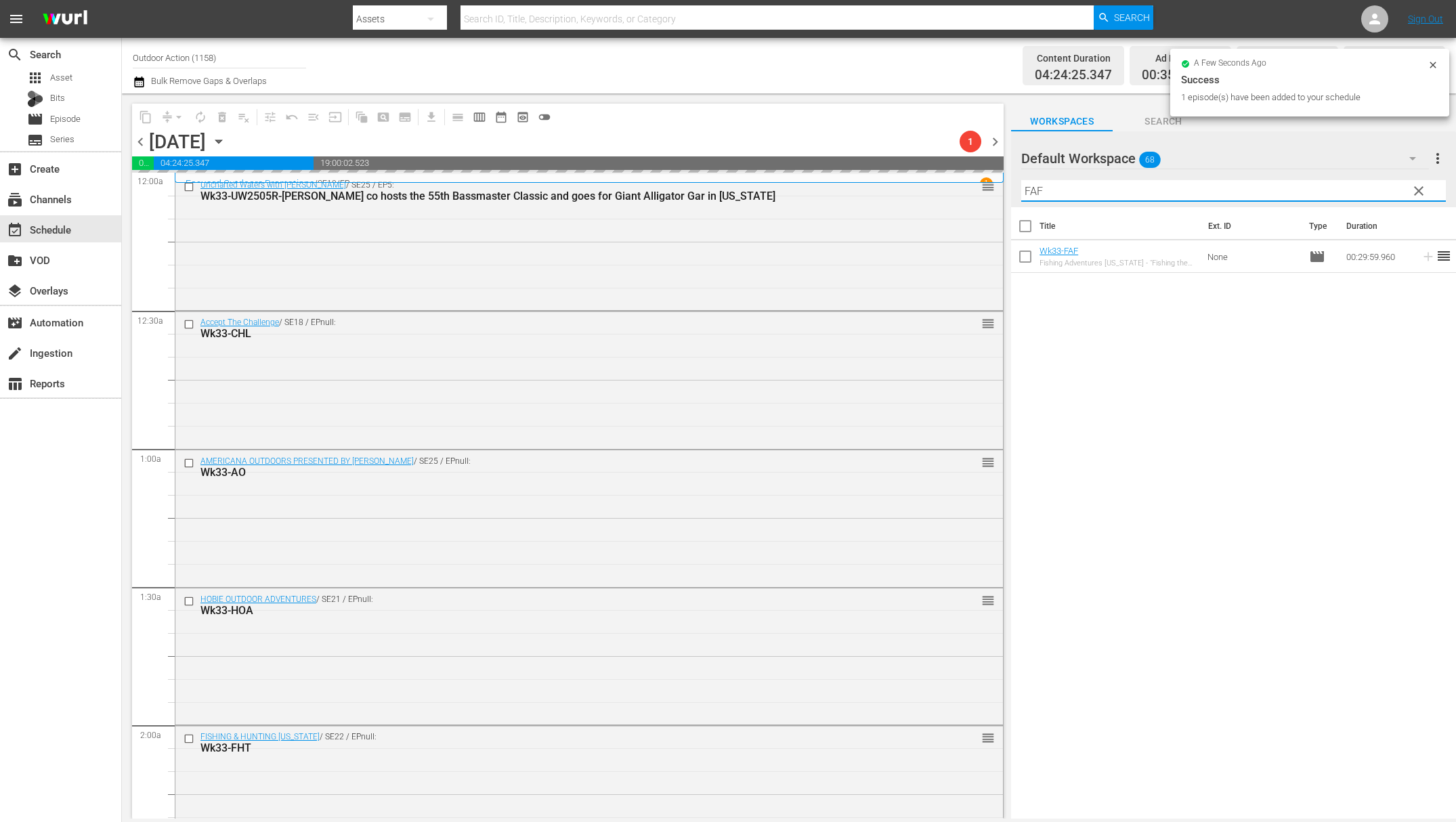
click at [1334, 189] on input "FAF" at bounding box center [1233, 191] width 425 height 22
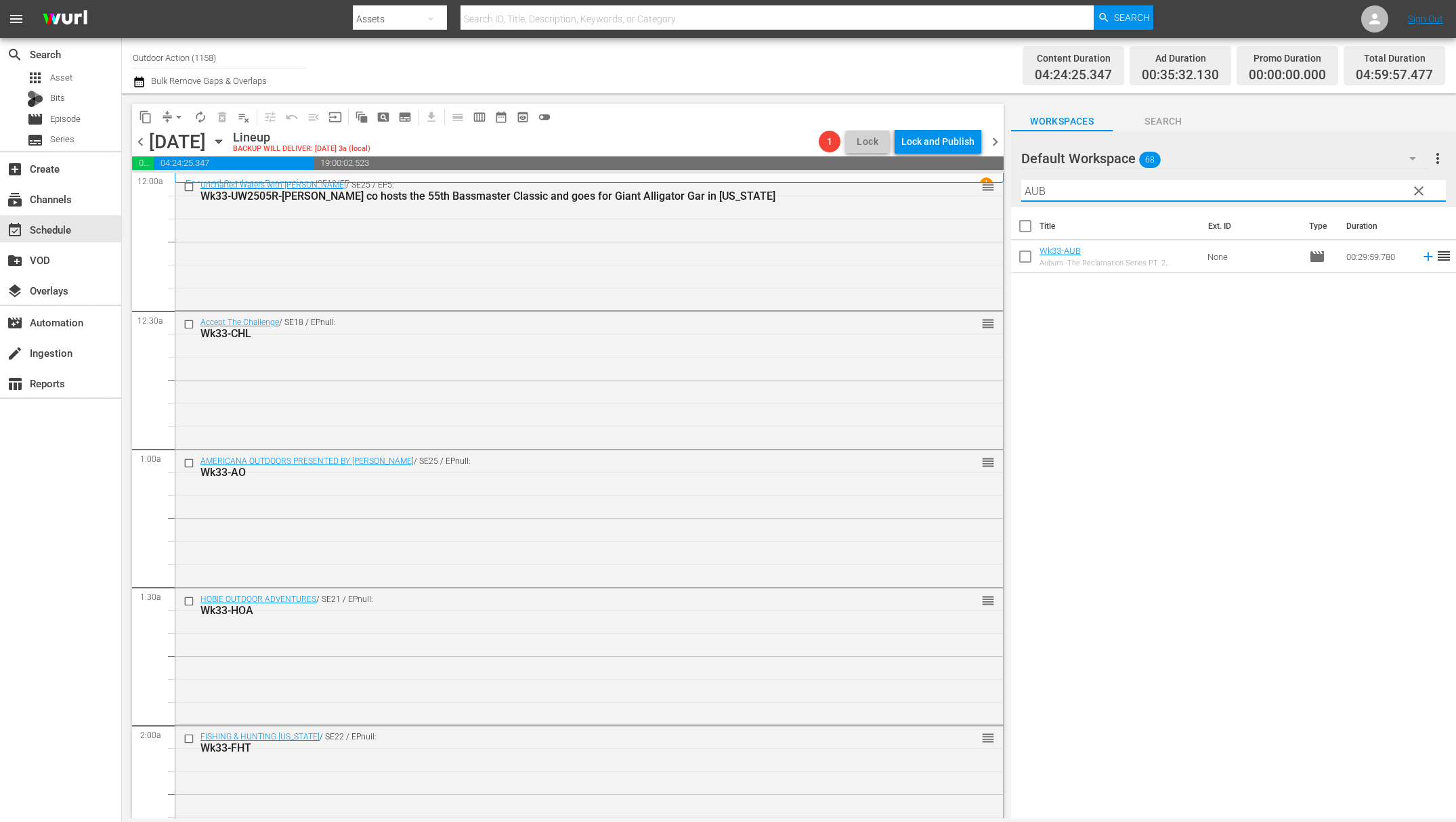
click at [1421, 253] on icon at bounding box center [1428, 256] width 15 height 15
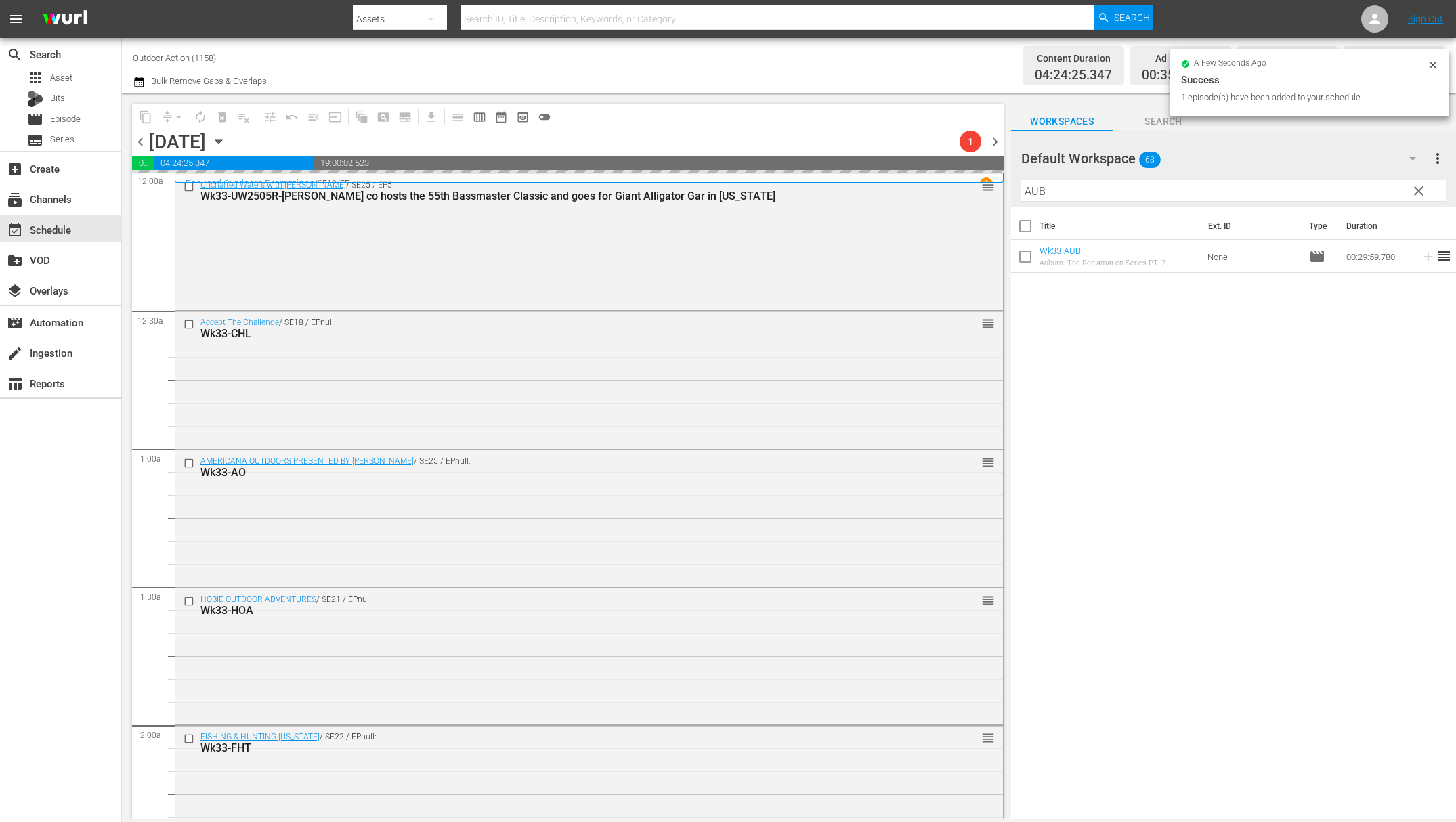
click at [1315, 194] on input "AUB" at bounding box center [1233, 191] width 425 height 22
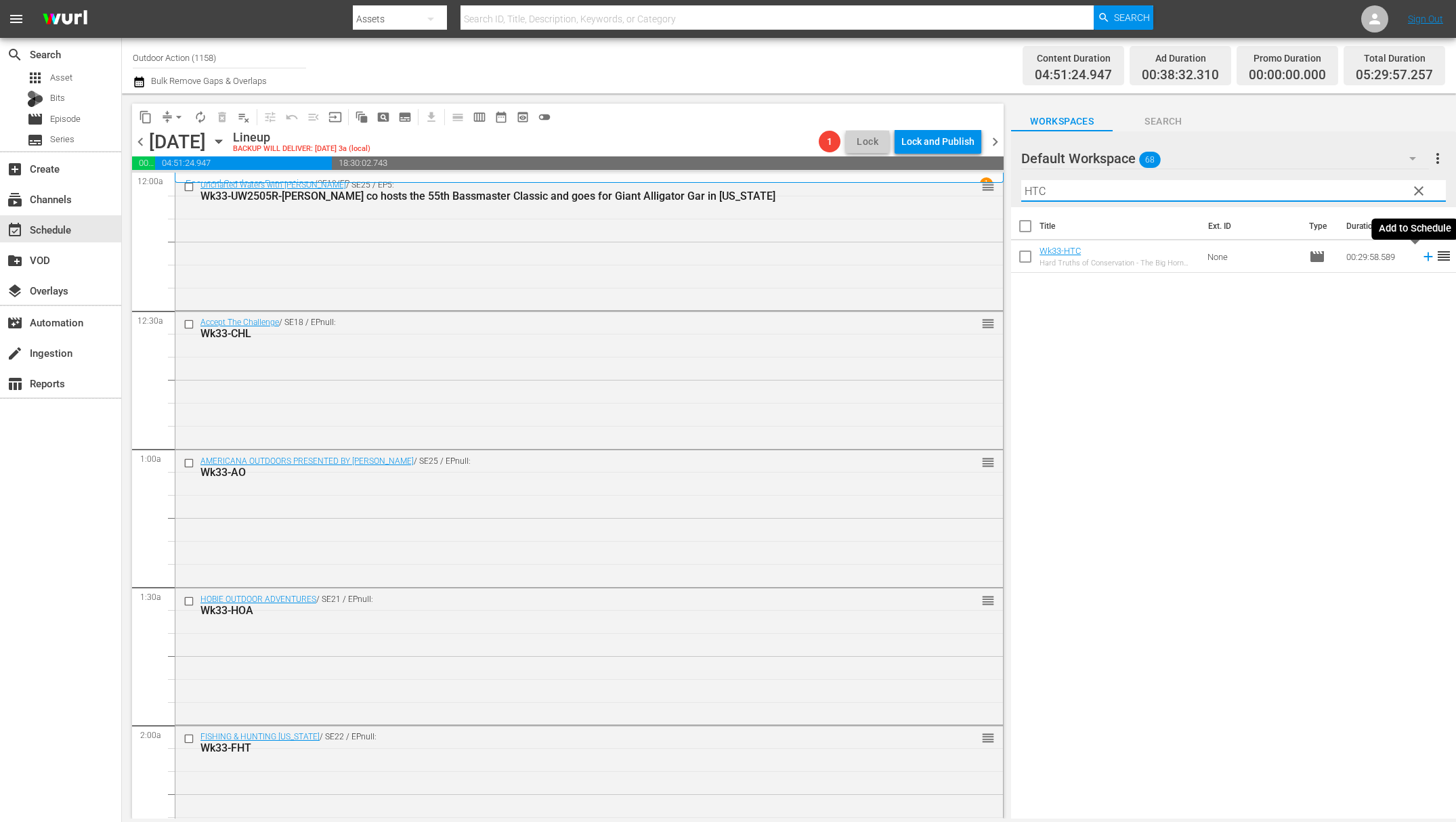
click at [1424, 257] on icon at bounding box center [1428, 257] width 9 height 9
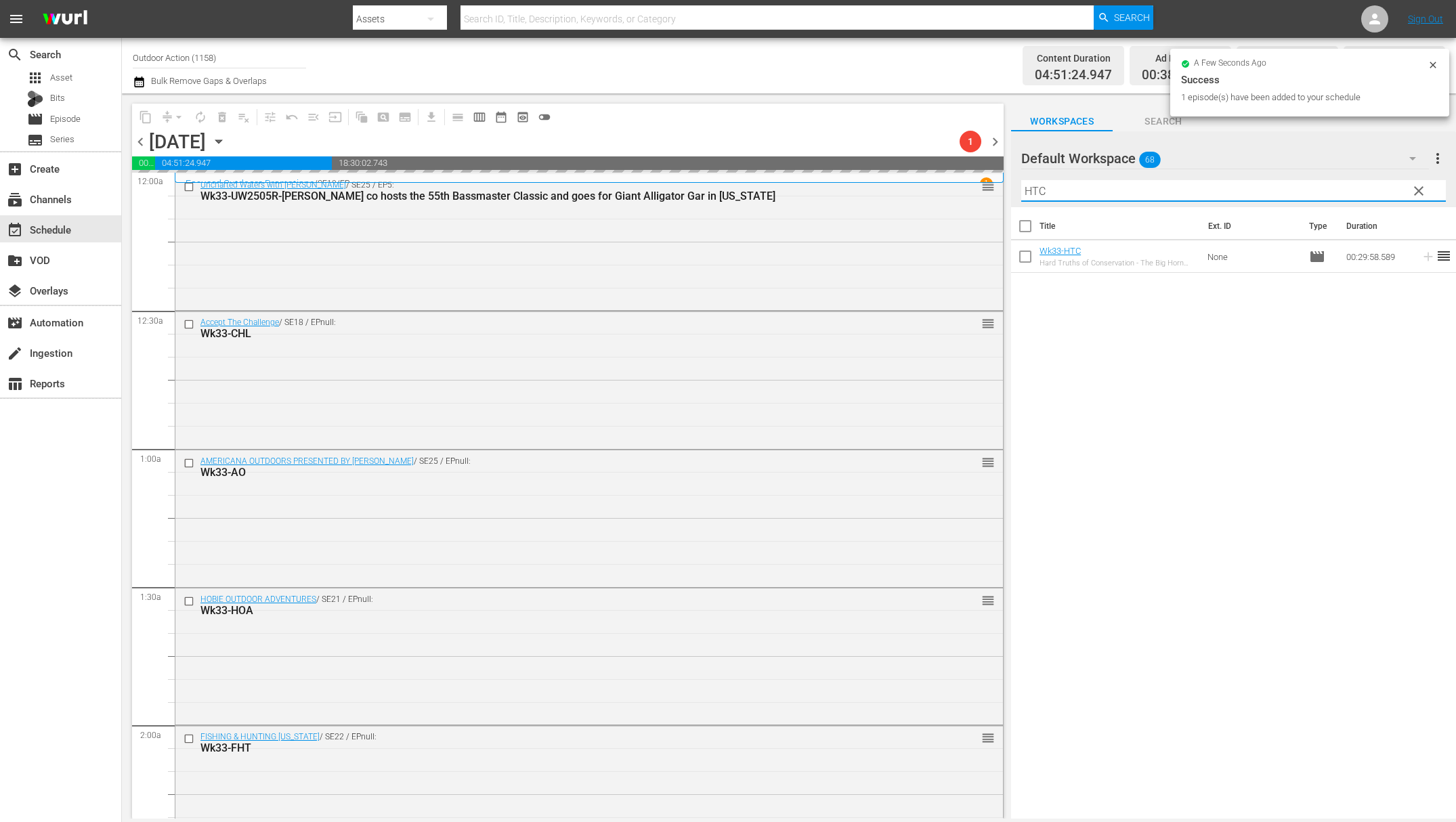
click at [1350, 192] on input "HTC" at bounding box center [1233, 191] width 425 height 22
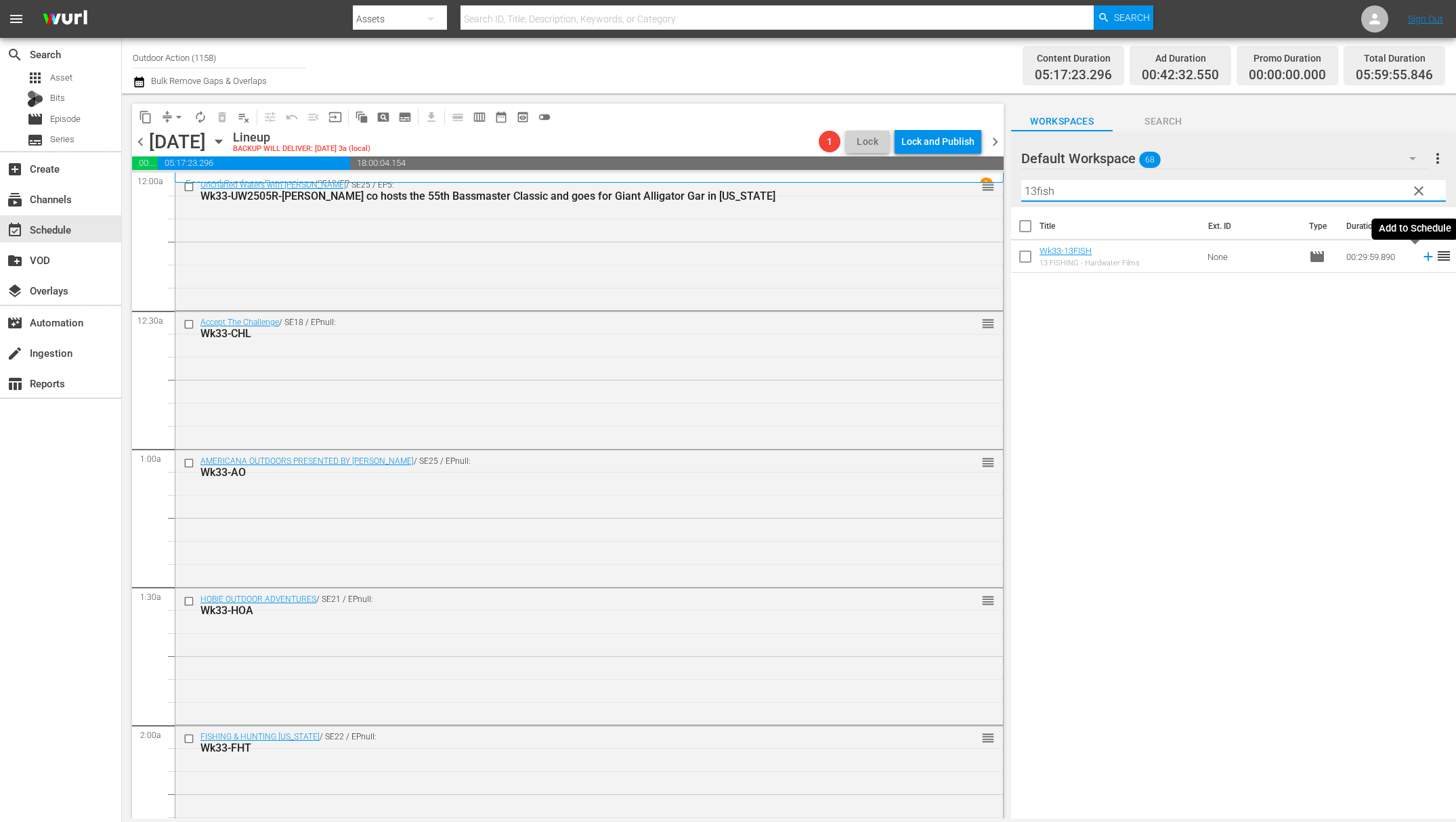
click at [1421, 256] on icon at bounding box center [1428, 256] width 15 height 15
click at [1326, 189] on input "13fish" at bounding box center [1233, 191] width 425 height 22
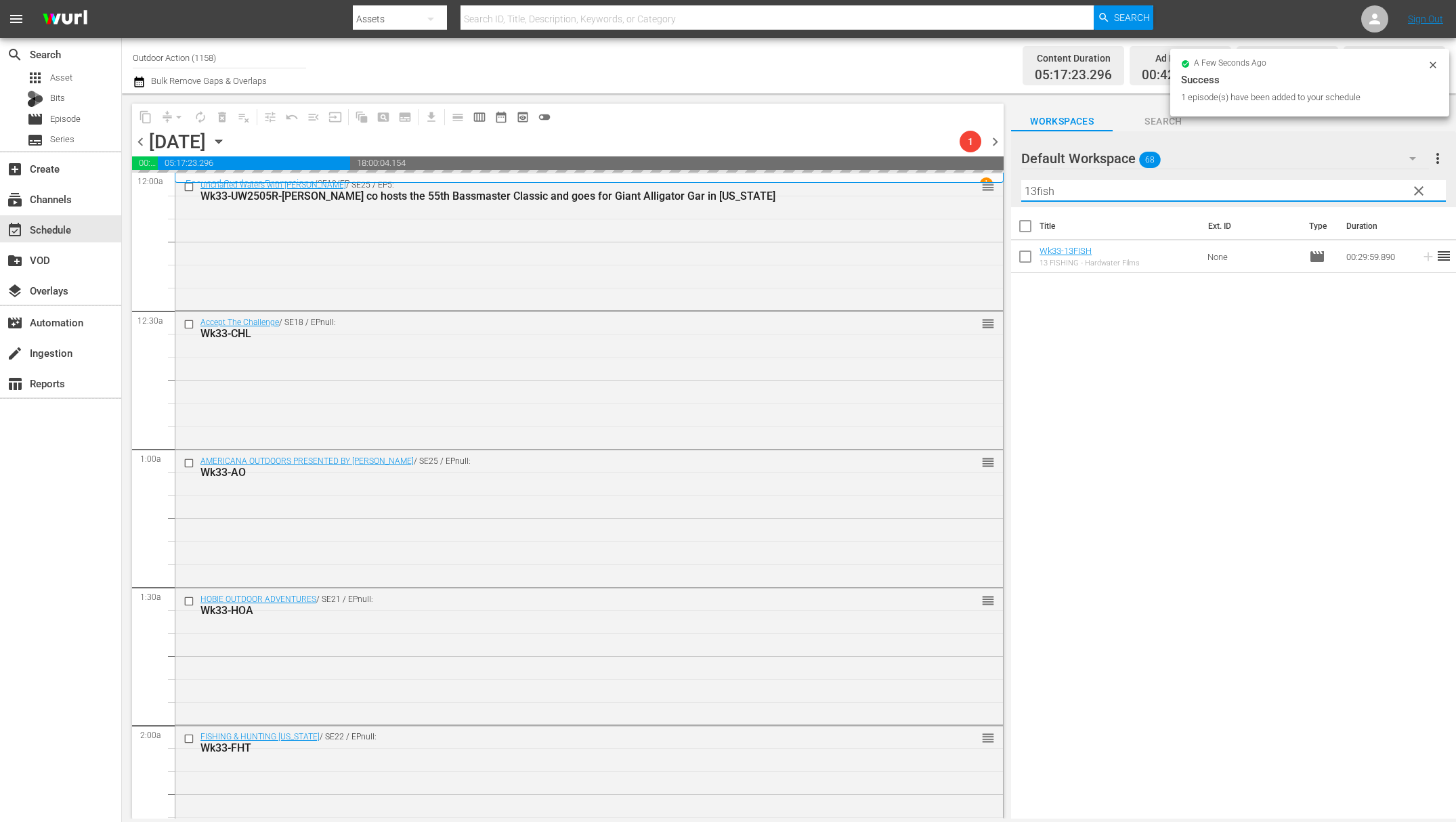
click at [1326, 189] on input "13fish" at bounding box center [1233, 191] width 425 height 22
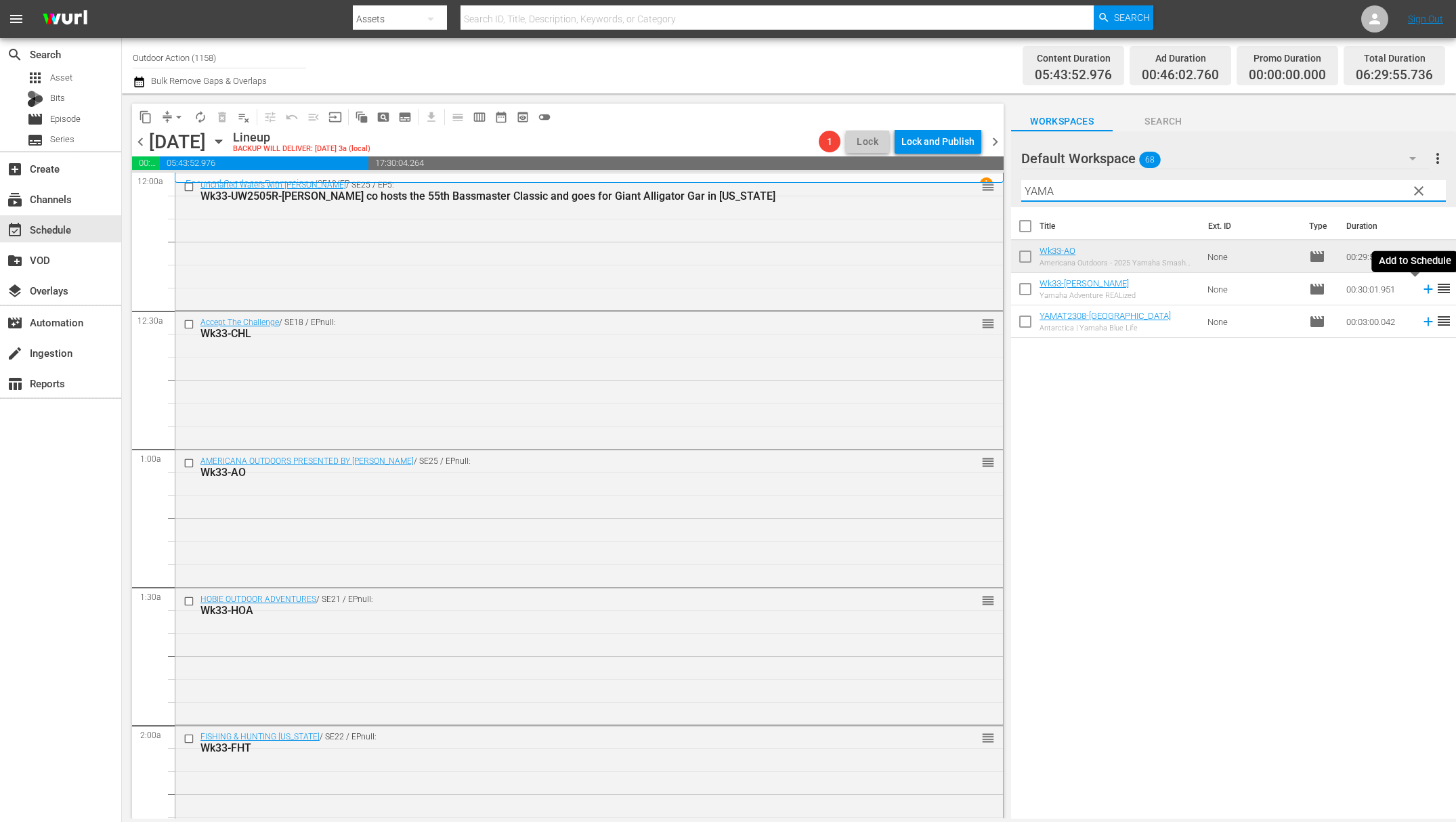
click at [1421, 291] on icon at bounding box center [1428, 289] width 15 height 15
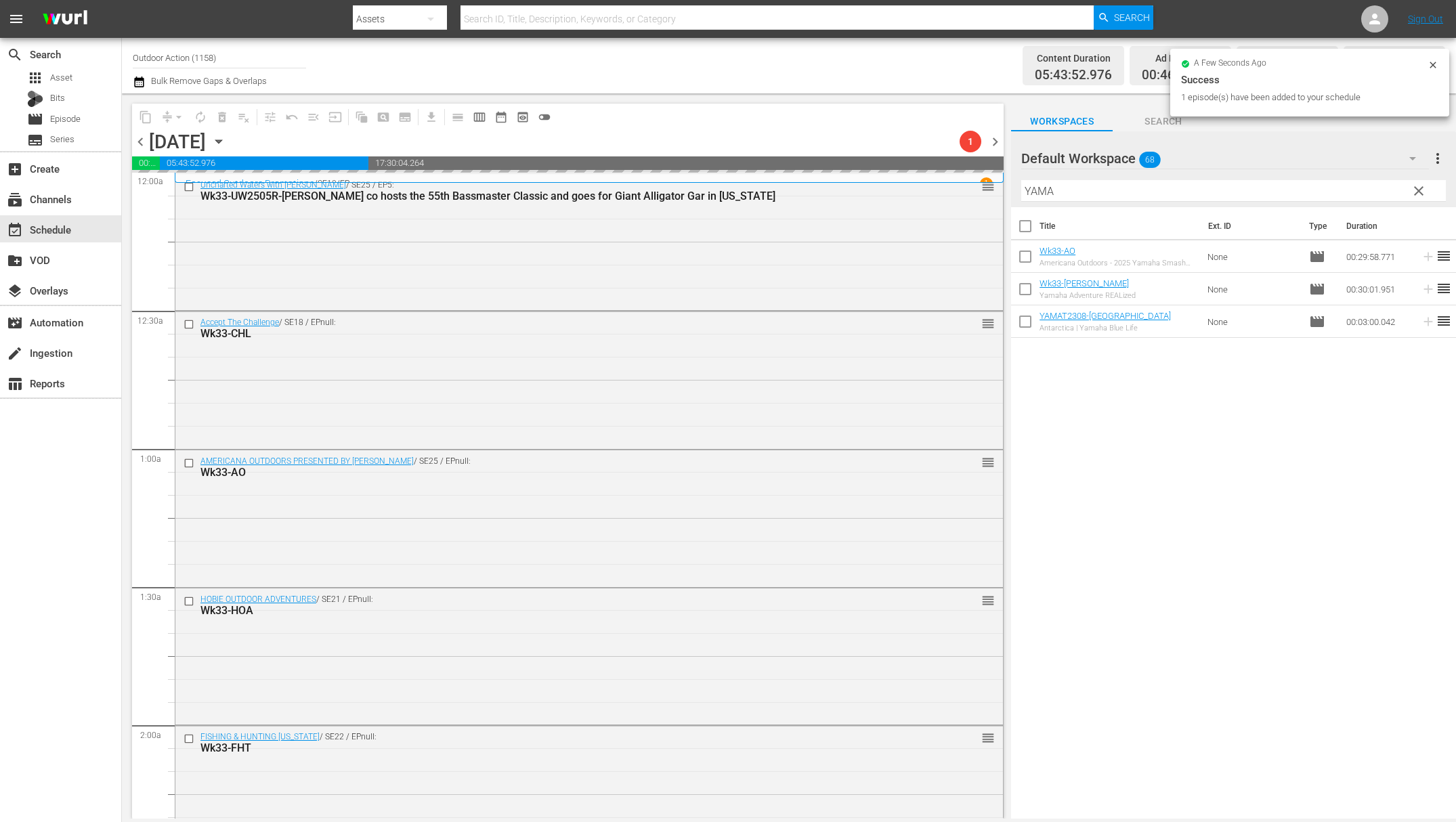
click at [1323, 191] on input "YAMA" at bounding box center [1233, 191] width 425 height 22
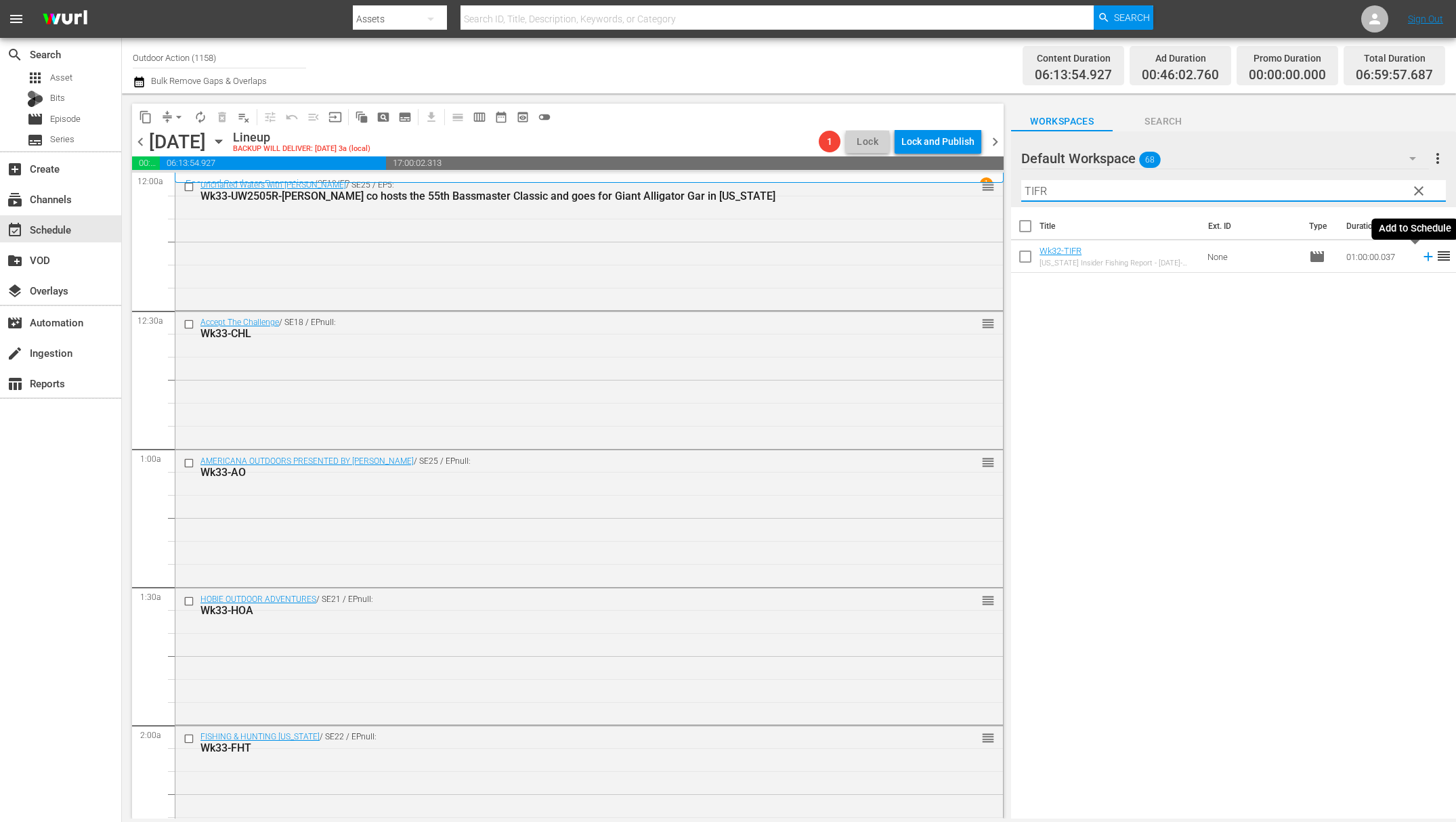
click at [1424, 259] on icon at bounding box center [1428, 257] width 9 height 9
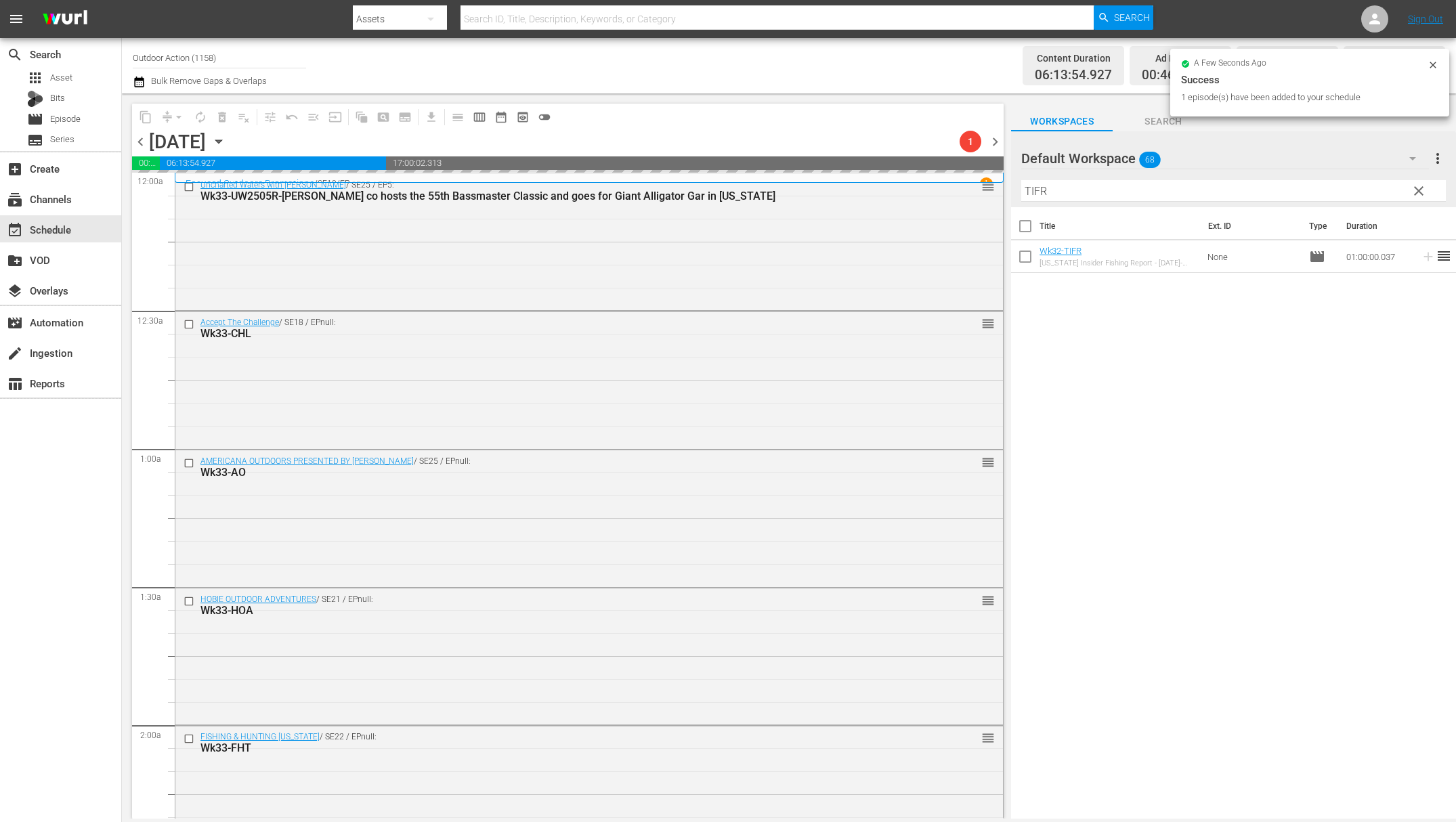
click at [1363, 189] on input "TIFR" at bounding box center [1233, 191] width 425 height 22
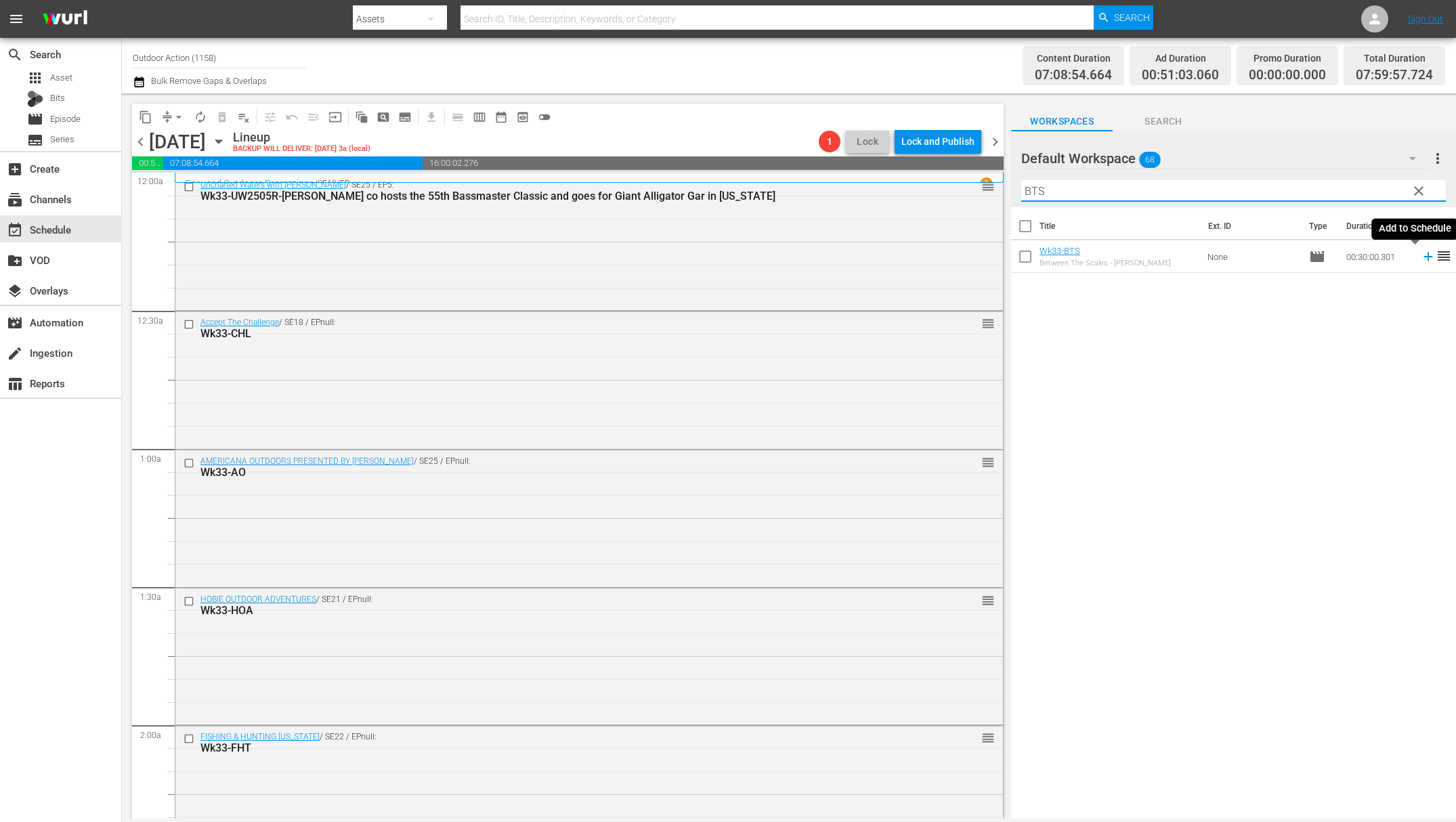
click at [1421, 253] on icon at bounding box center [1428, 256] width 15 height 15
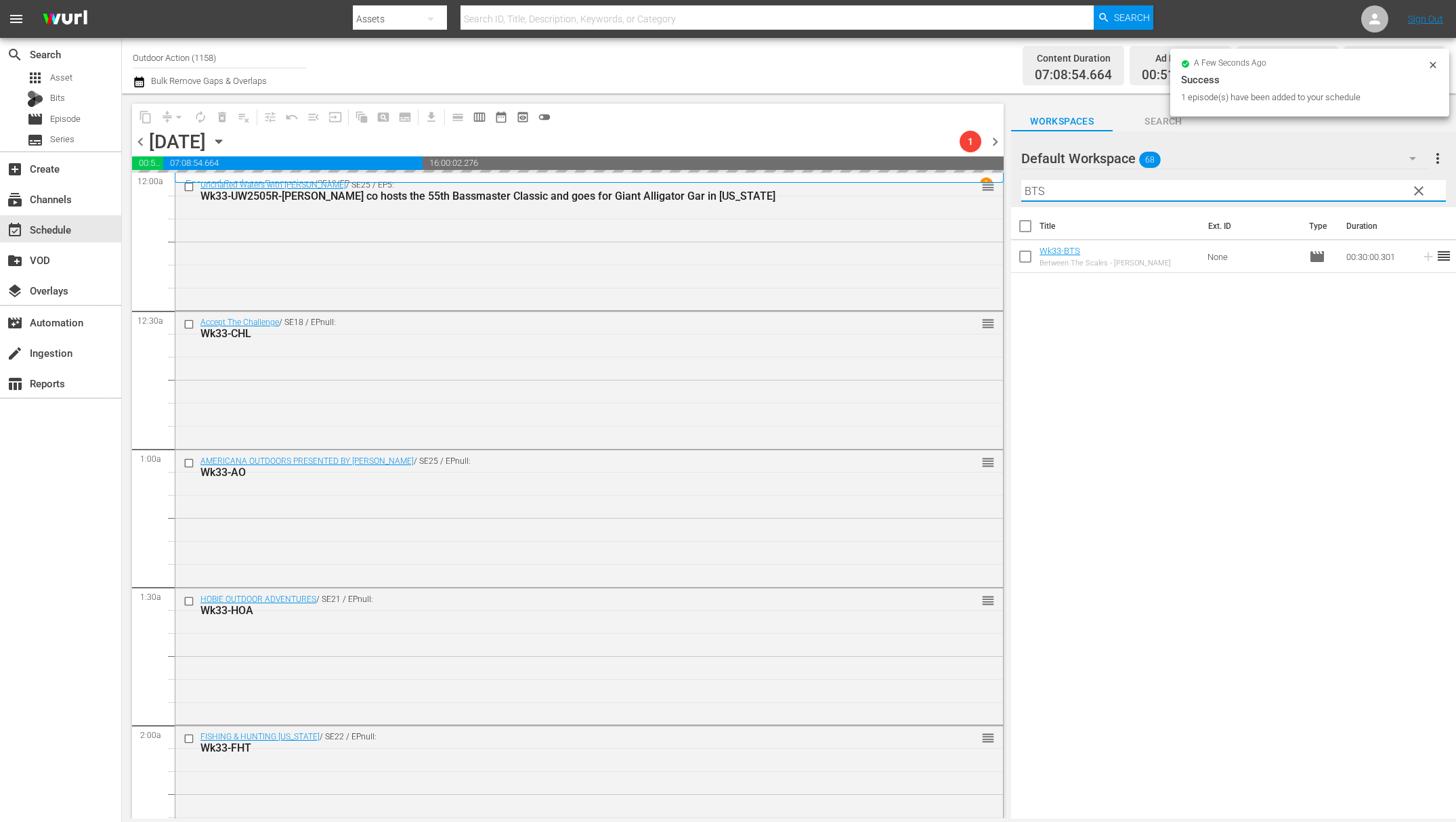
click at [1345, 189] on input "BTS" at bounding box center [1233, 191] width 425 height 22
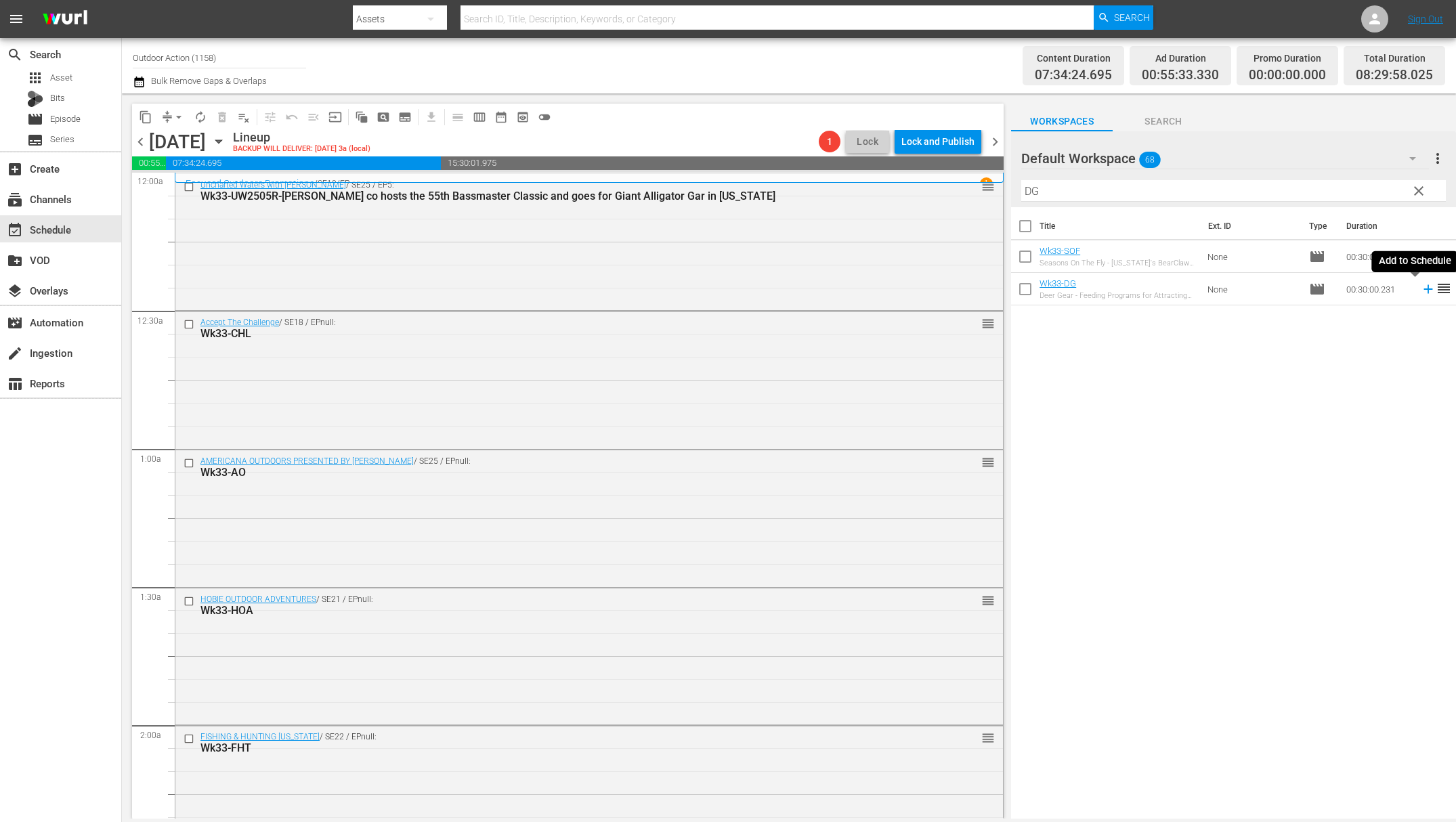
click at [1421, 287] on icon at bounding box center [1428, 289] width 15 height 15
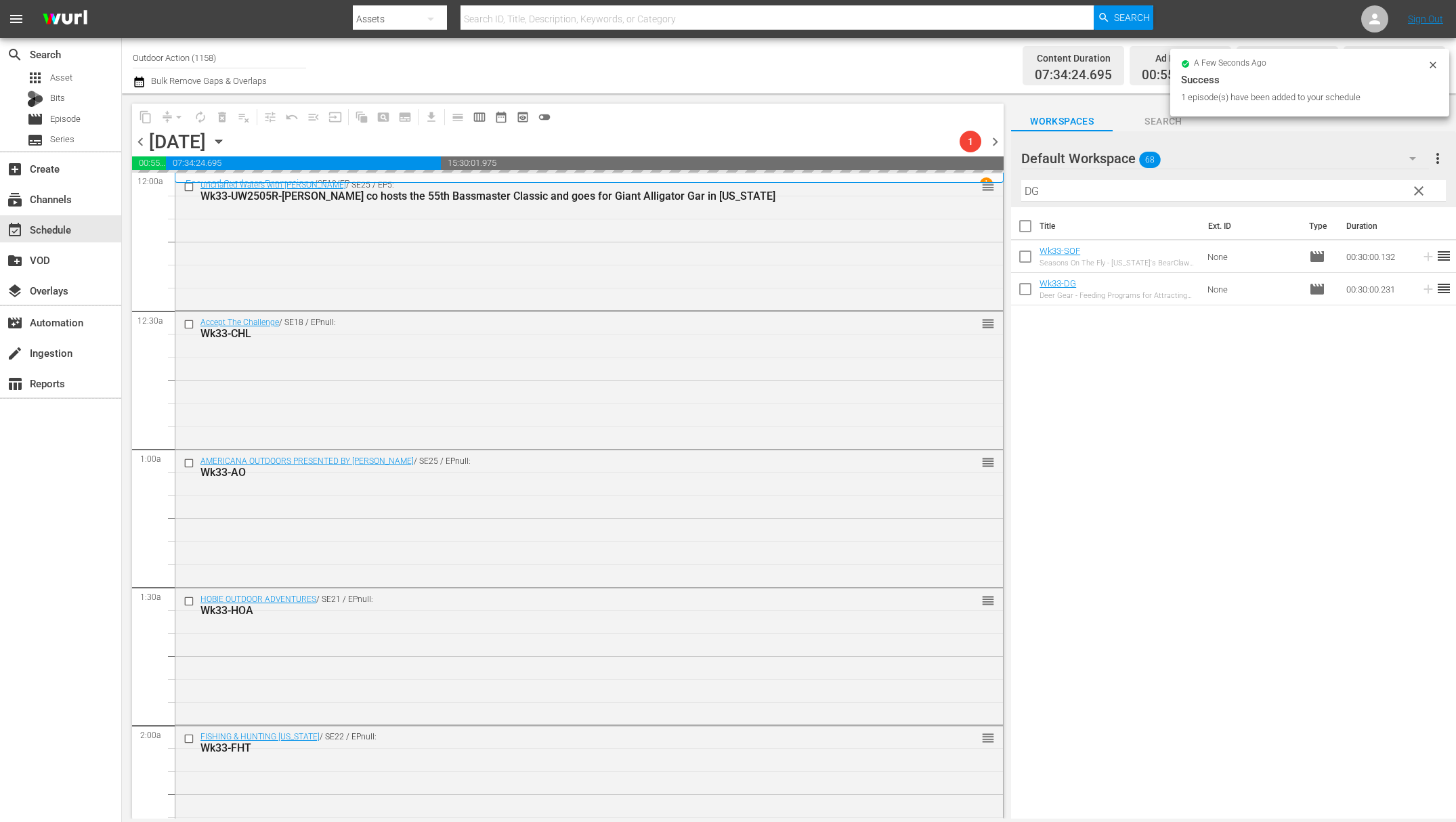
click at [1337, 184] on input "DG" at bounding box center [1233, 191] width 425 height 22
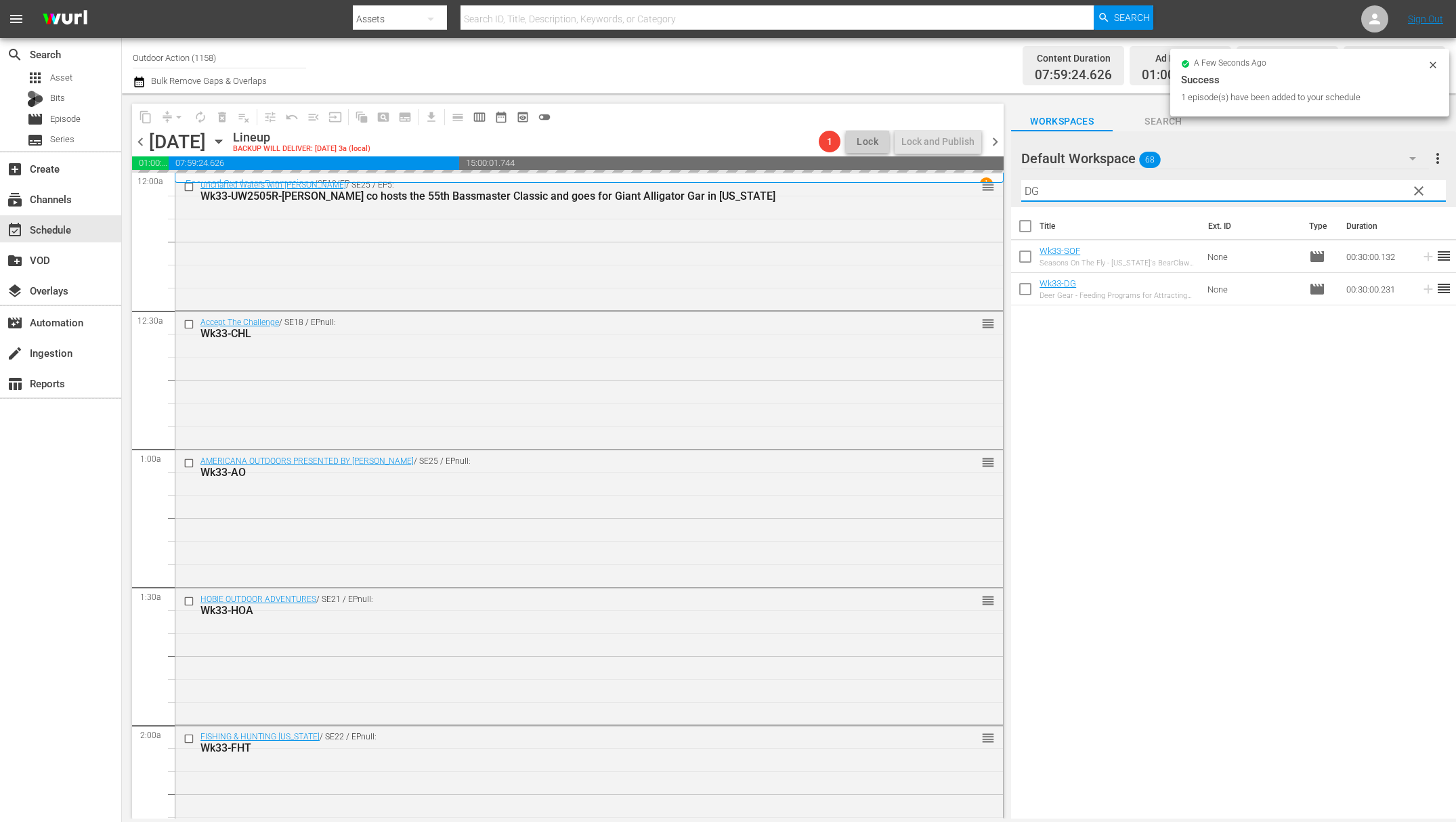
click at [1337, 184] on input "DG" at bounding box center [1233, 191] width 425 height 22
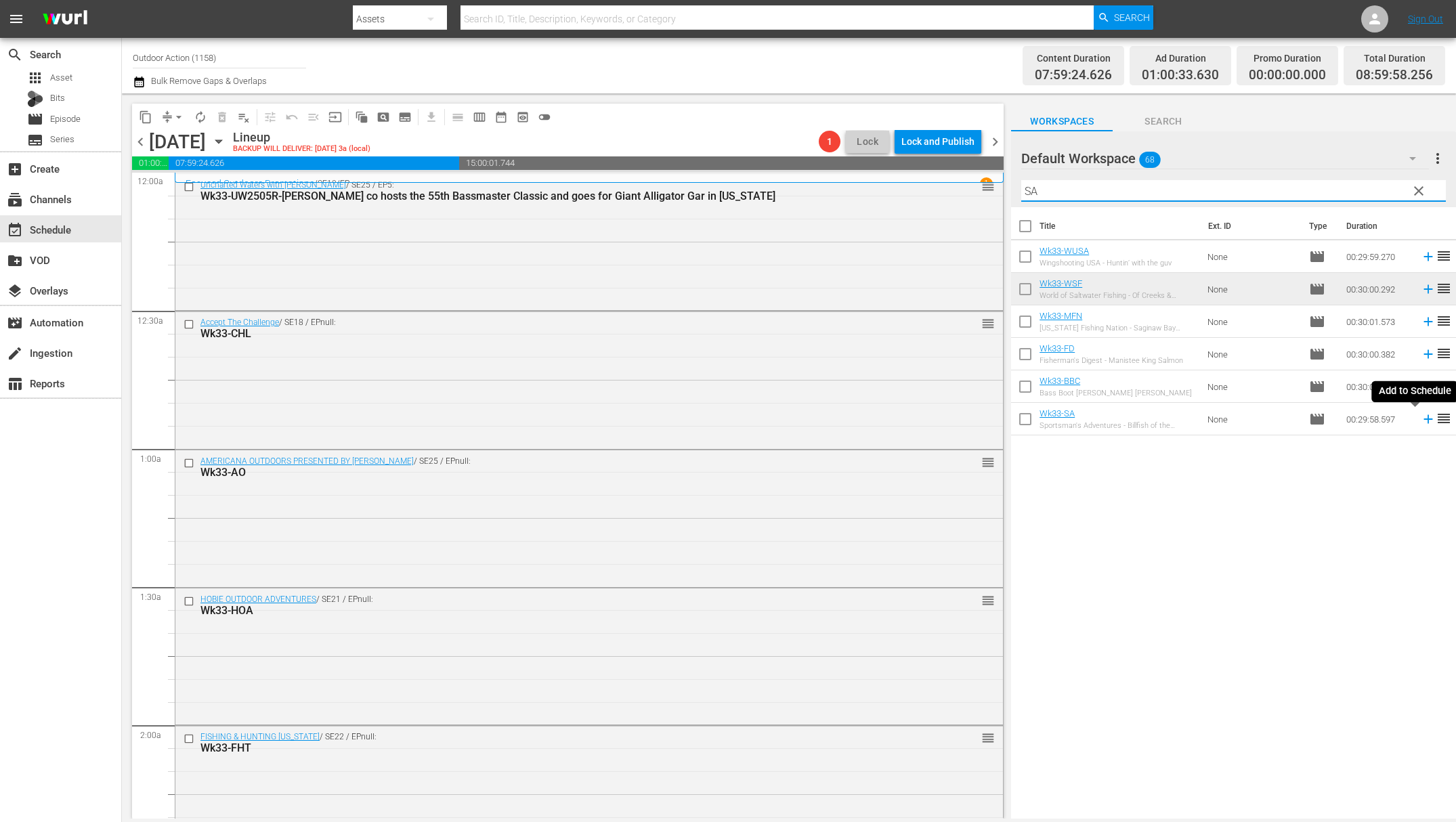
click at [1421, 416] on icon at bounding box center [1428, 419] width 15 height 15
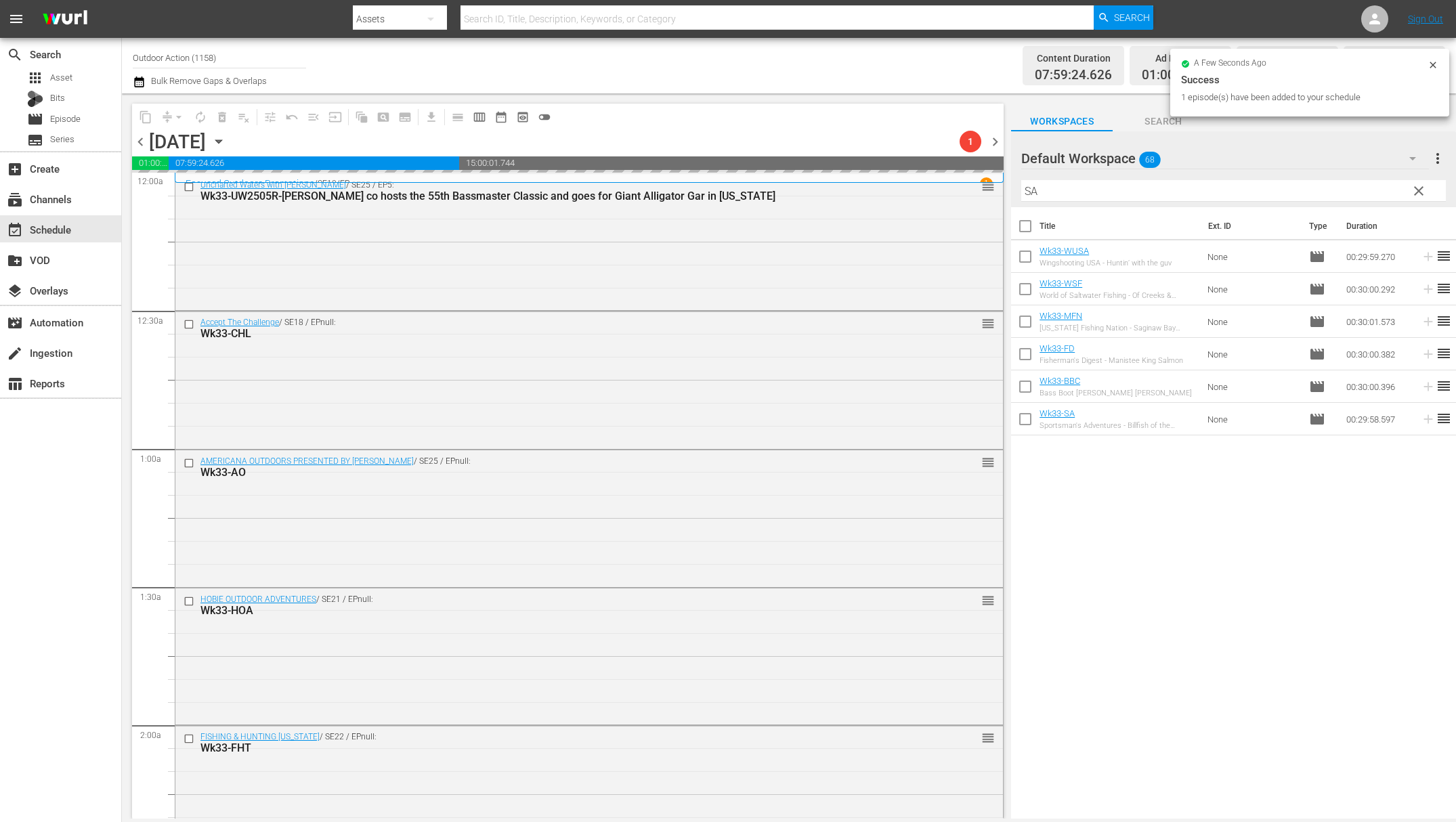
click at [1309, 189] on input "SA" at bounding box center [1233, 191] width 425 height 22
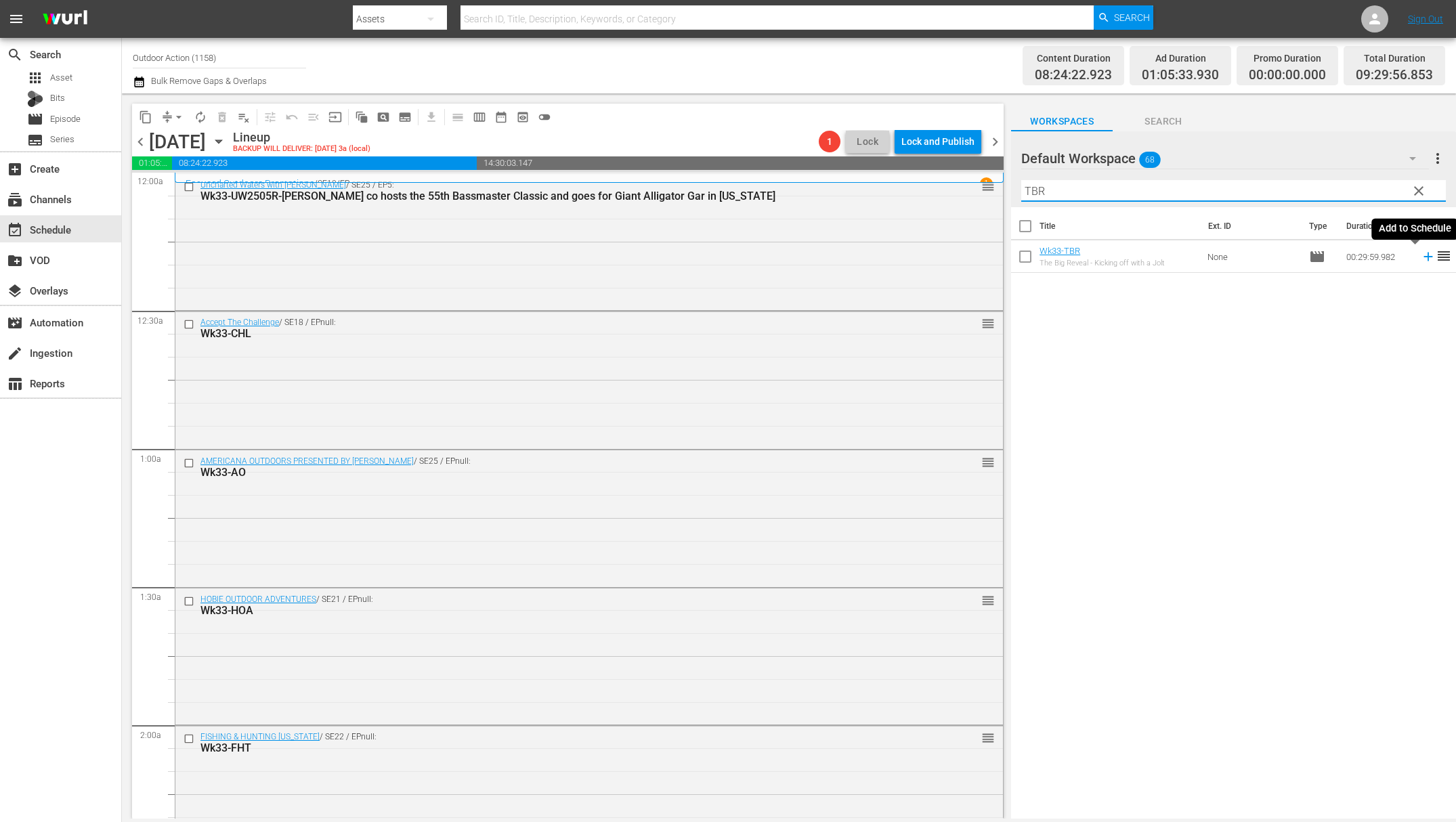
click at [1421, 262] on icon at bounding box center [1428, 256] width 15 height 15
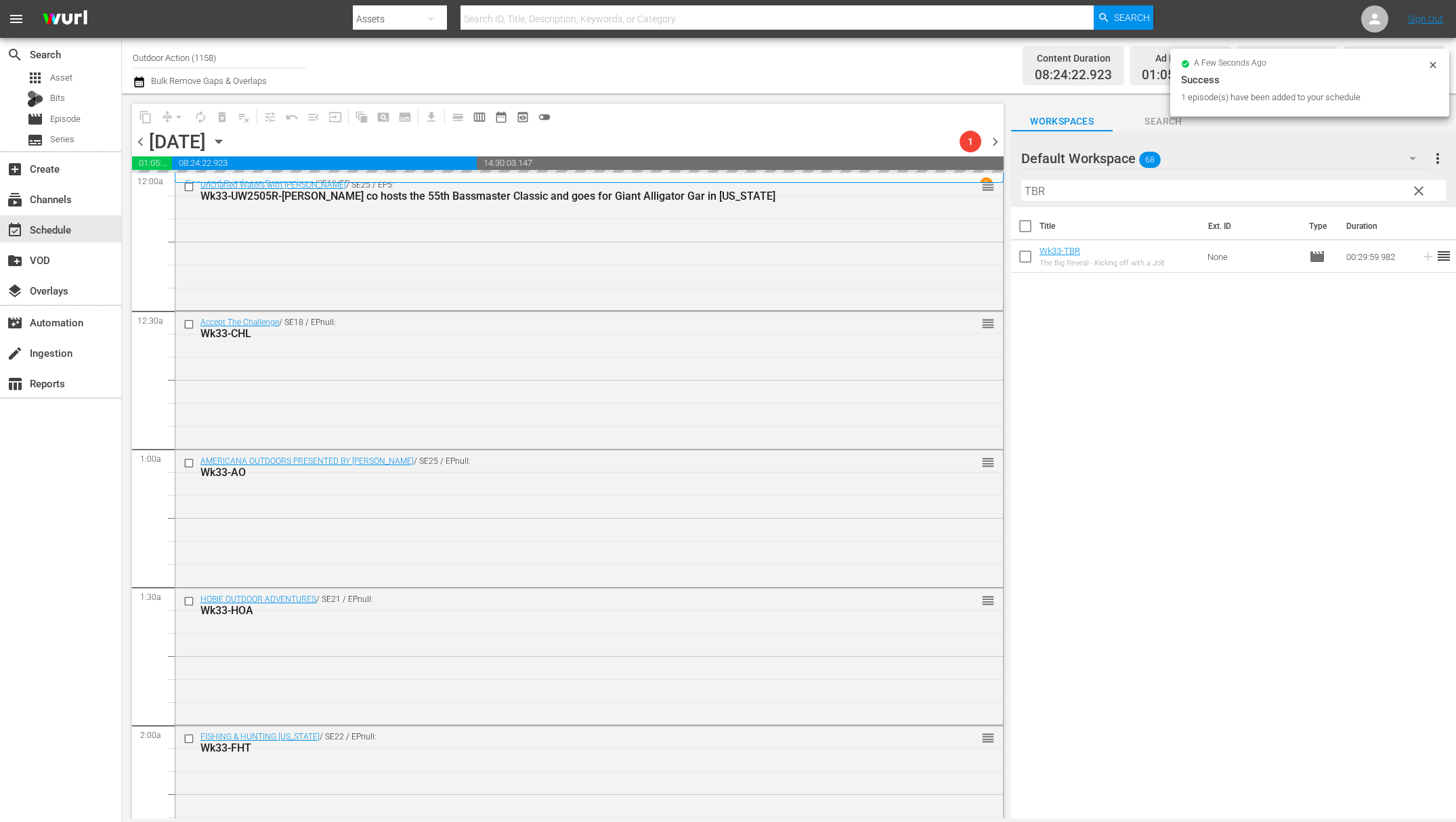
click at [1333, 184] on input "TBR" at bounding box center [1233, 191] width 425 height 22
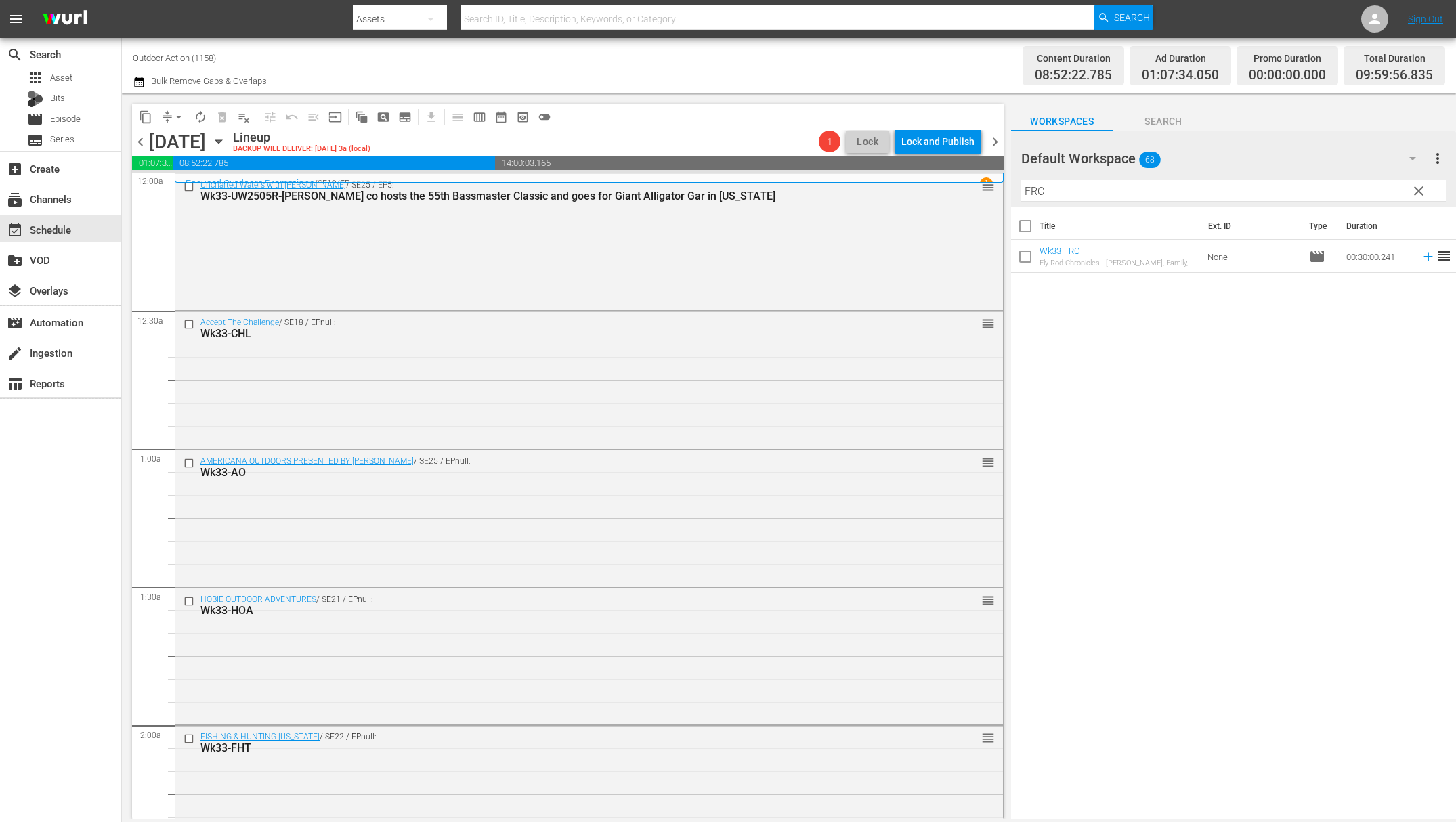
click at [1424, 256] on icon at bounding box center [1428, 257] width 9 height 9
click at [1311, 182] on input "FRC" at bounding box center [1233, 191] width 425 height 22
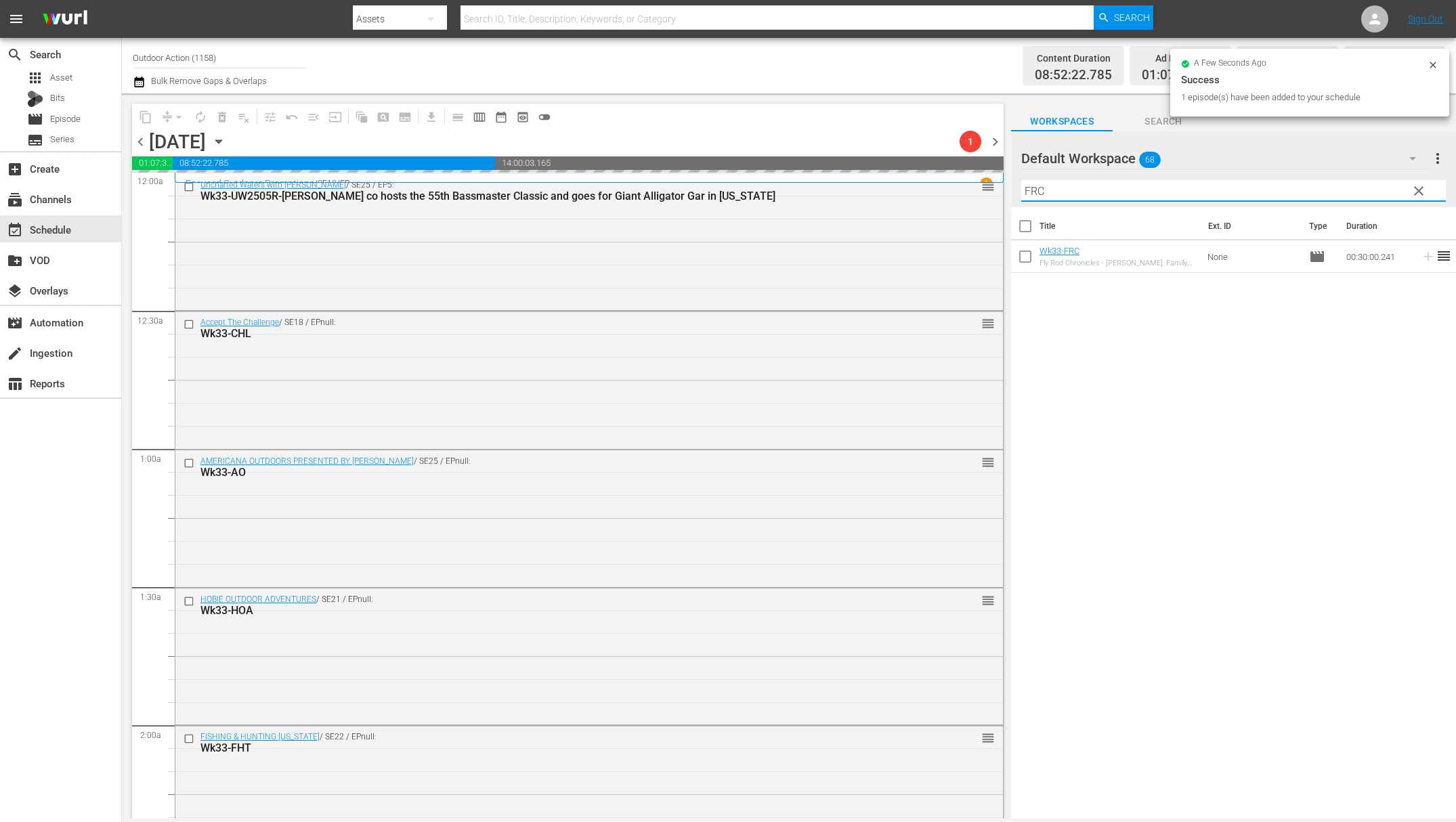
click at [1311, 182] on input "FRC" at bounding box center [1233, 191] width 425 height 22
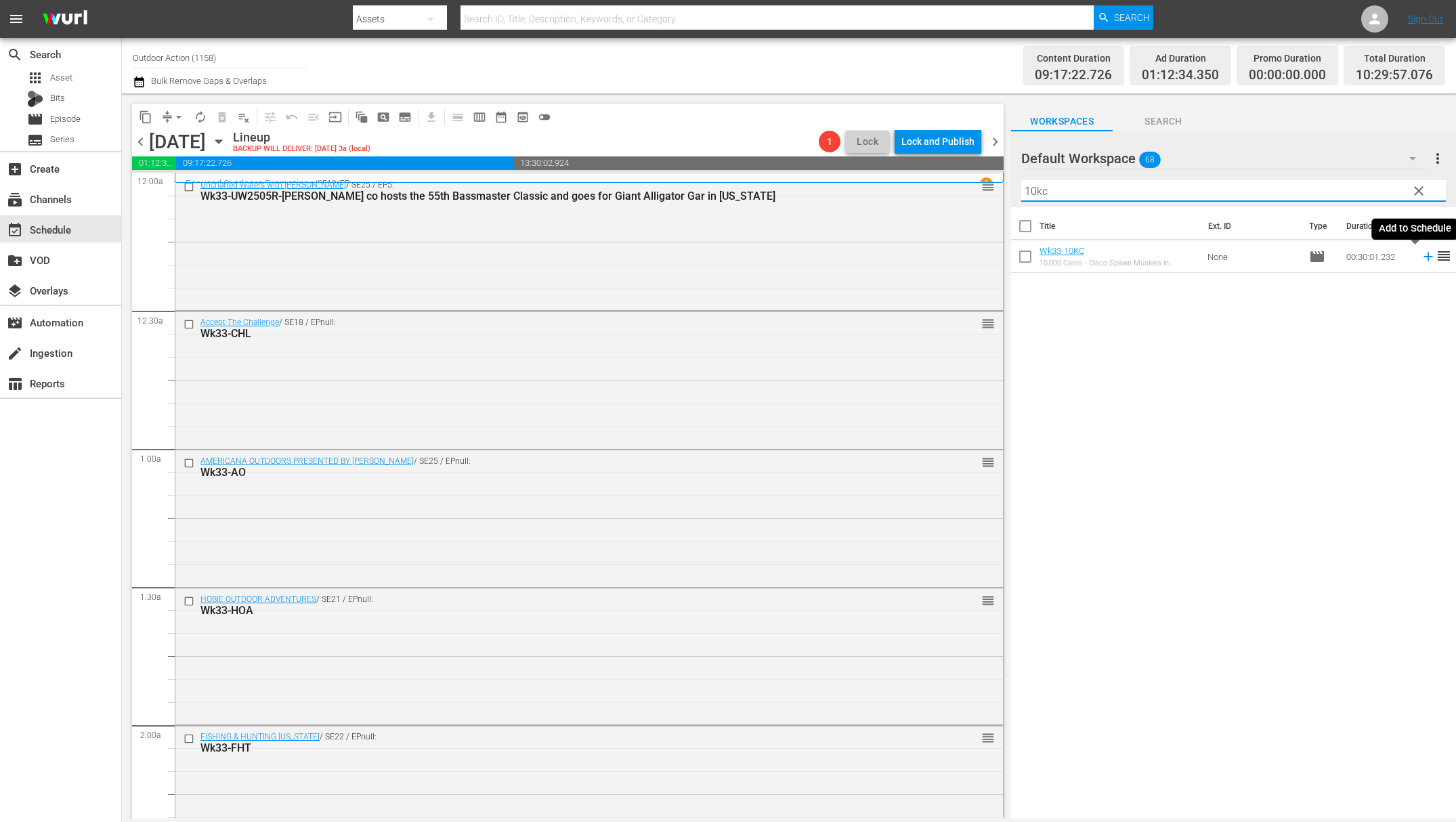
click at [1421, 259] on icon at bounding box center [1428, 256] width 15 height 15
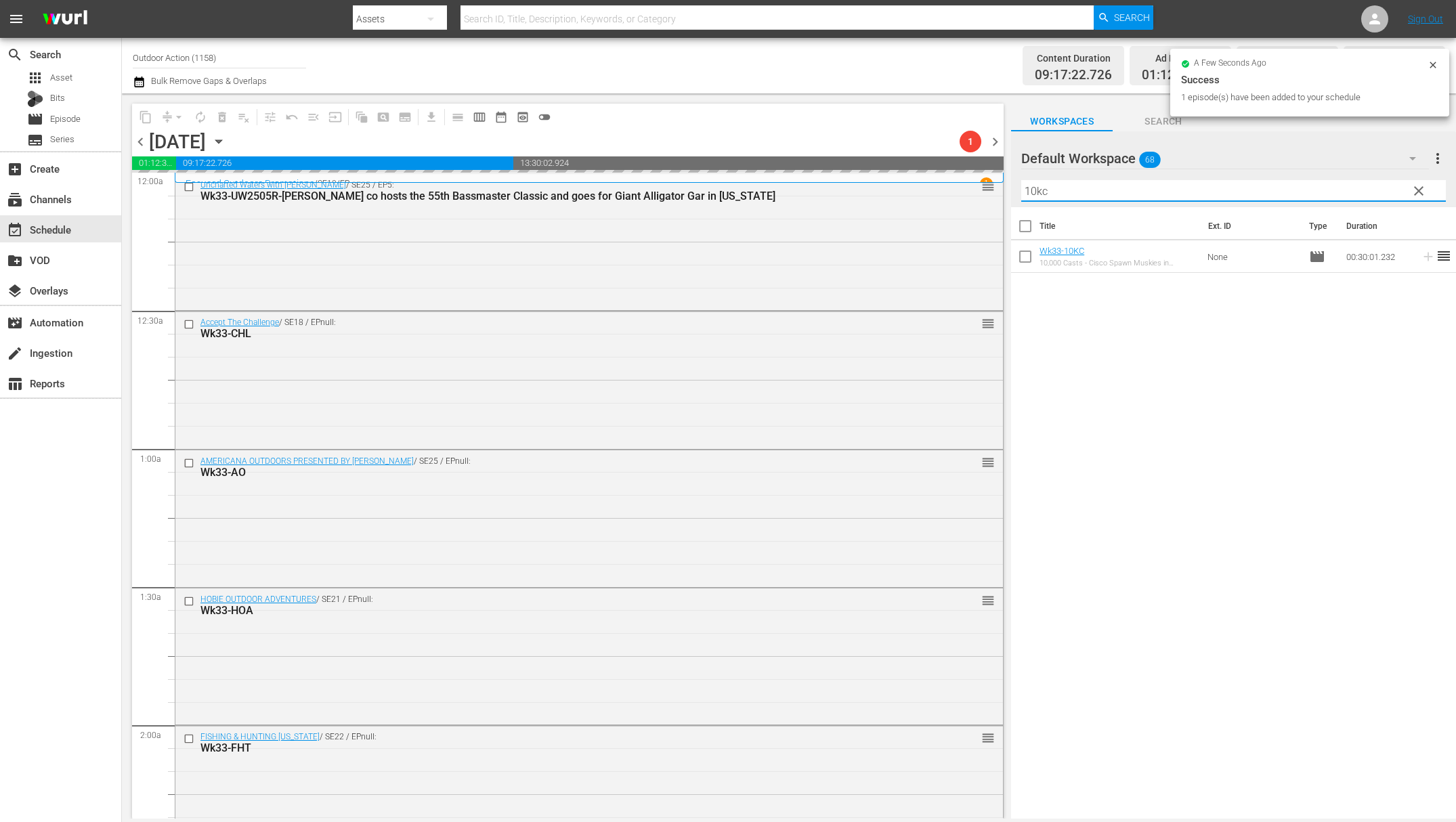
click at [1349, 181] on input "10kc" at bounding box center [1233, 191] width 425 height 22
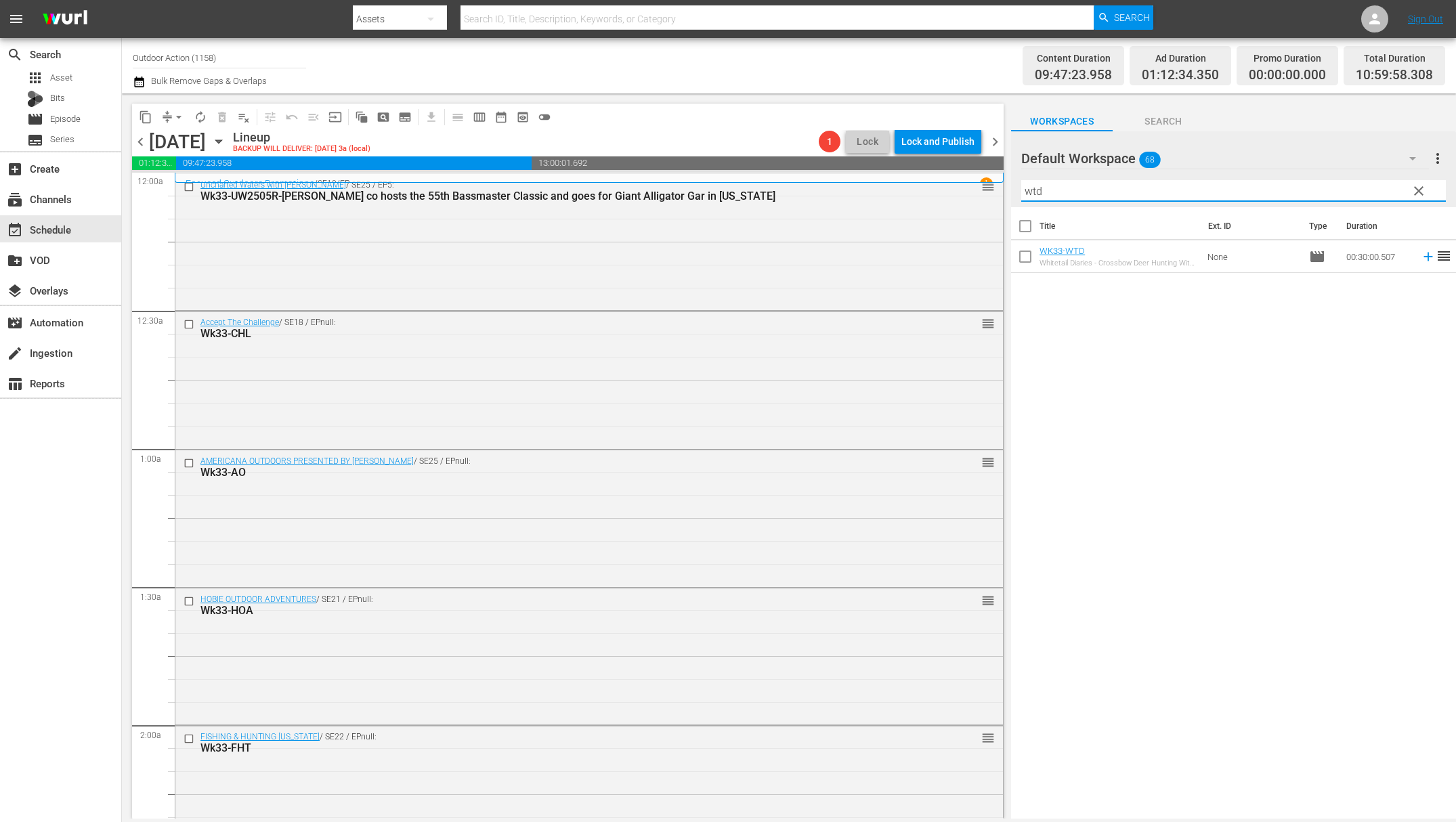
click at [1424, 256] on icon at bounding box center [1428, 257] width 9 height 9
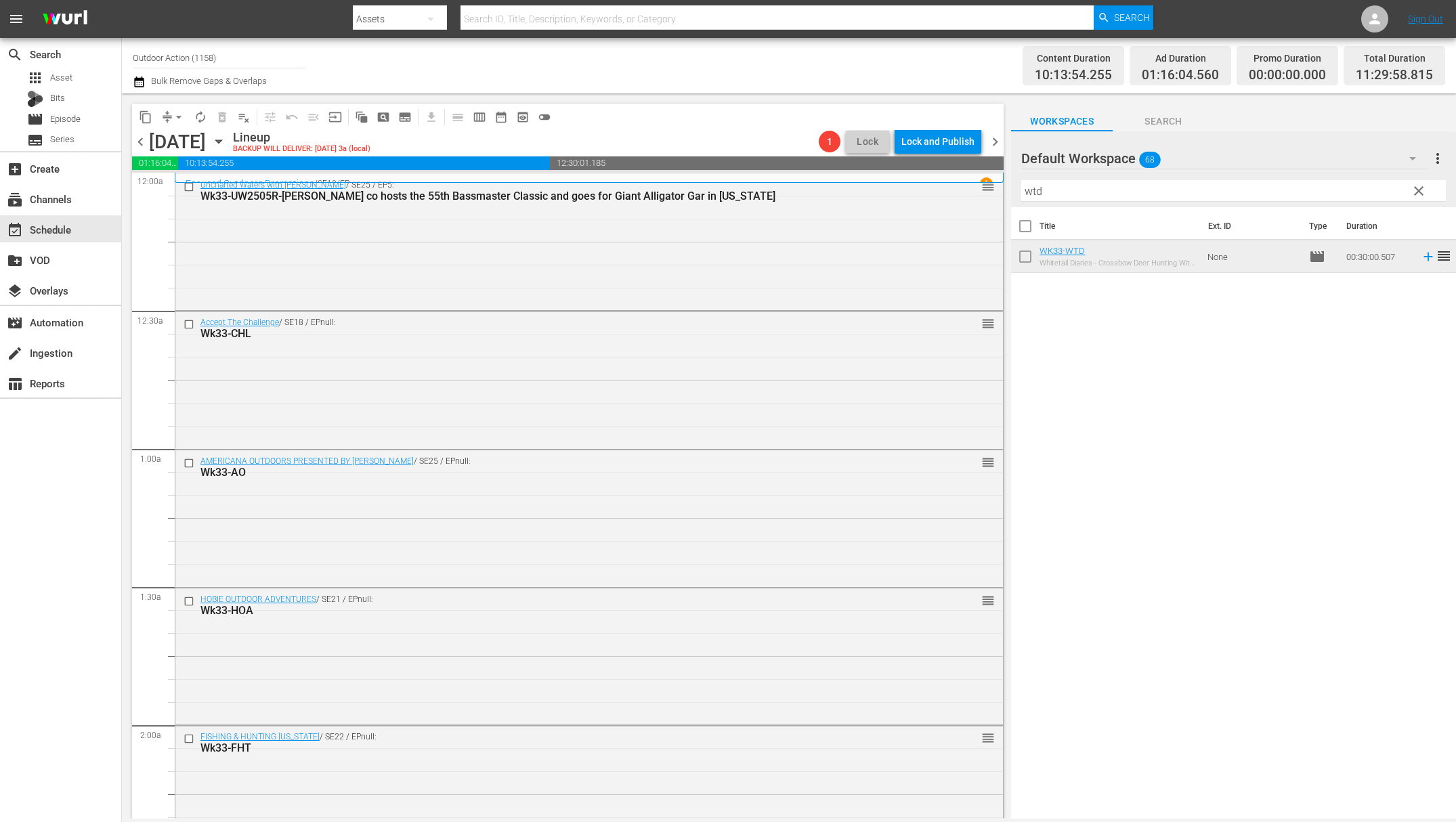
click at [1358, 189] on input "wtd" at bounding box center [1233, 191] width 425 height 22
click at [1421, 257] on icon at bounding box center [1428, 256] width 15 height 15
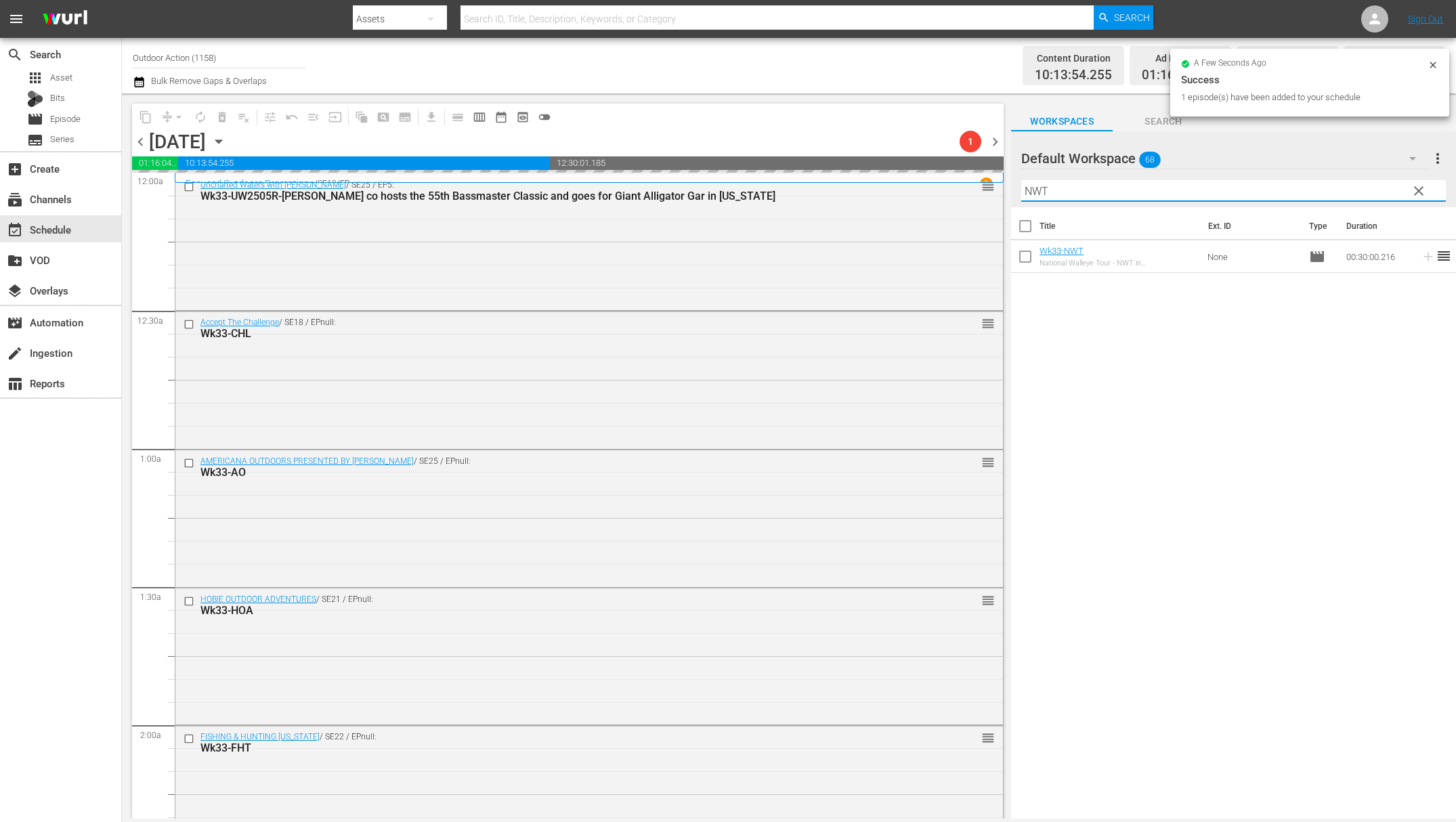
click at [1323, 186] on input "NWT" at bounding box center [1233, 191] width 425 height 22
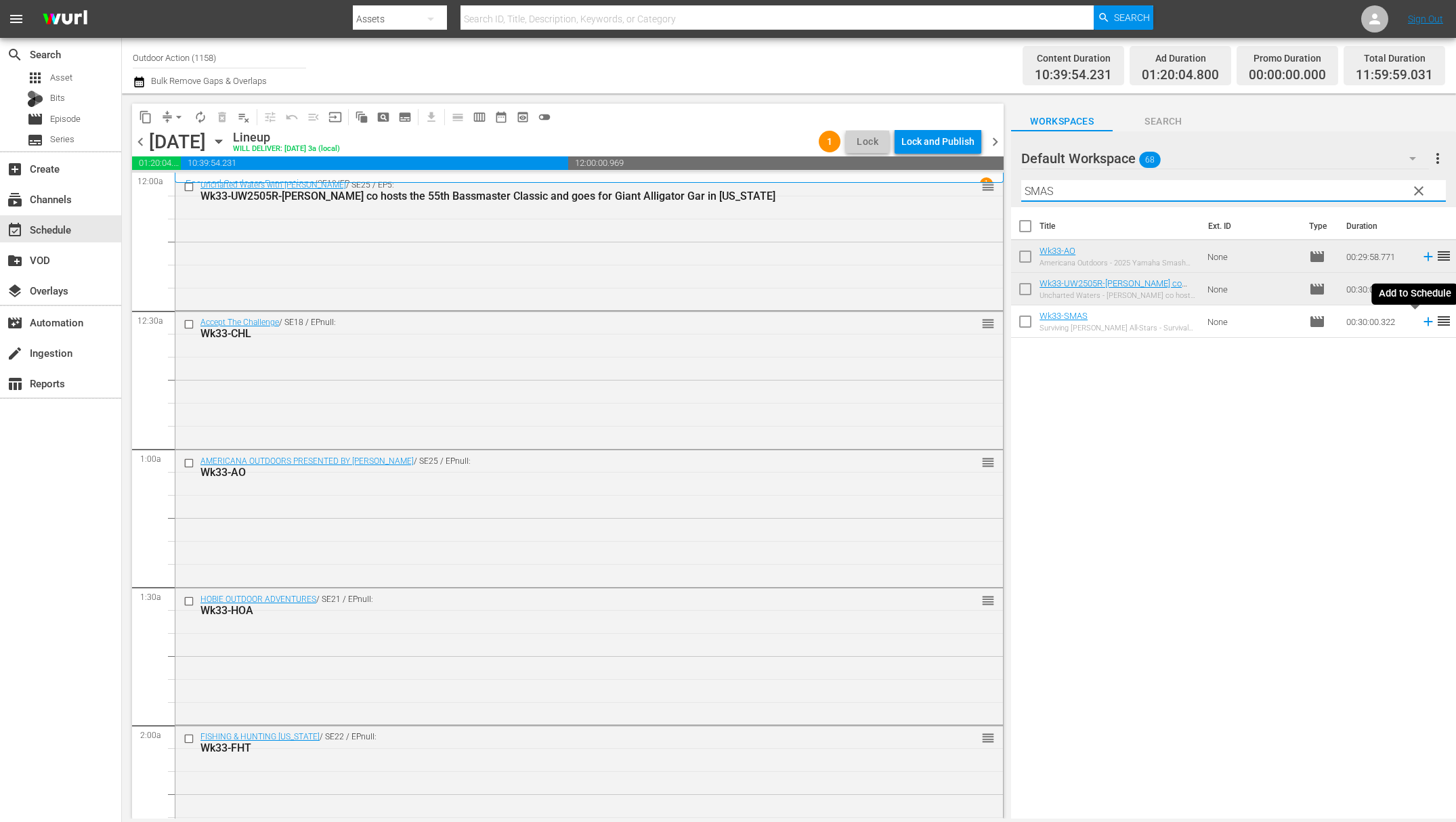
click at [1421, 324] on icon at bounding box center [1428, 322] width 15 height 15
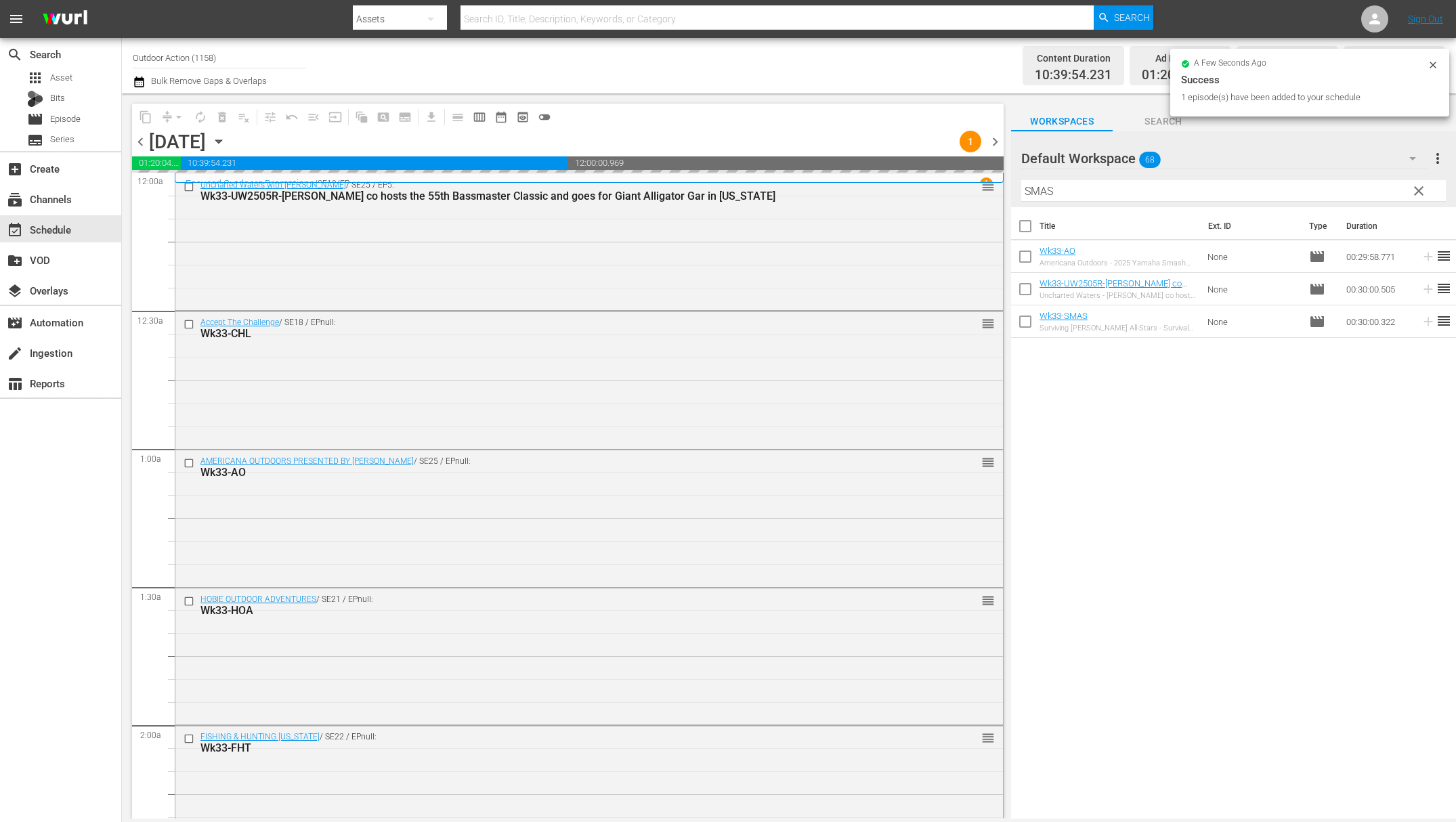
click at [1304, 186] on input "SMAS" at bounding box center [1233, 191] width 425 height 22
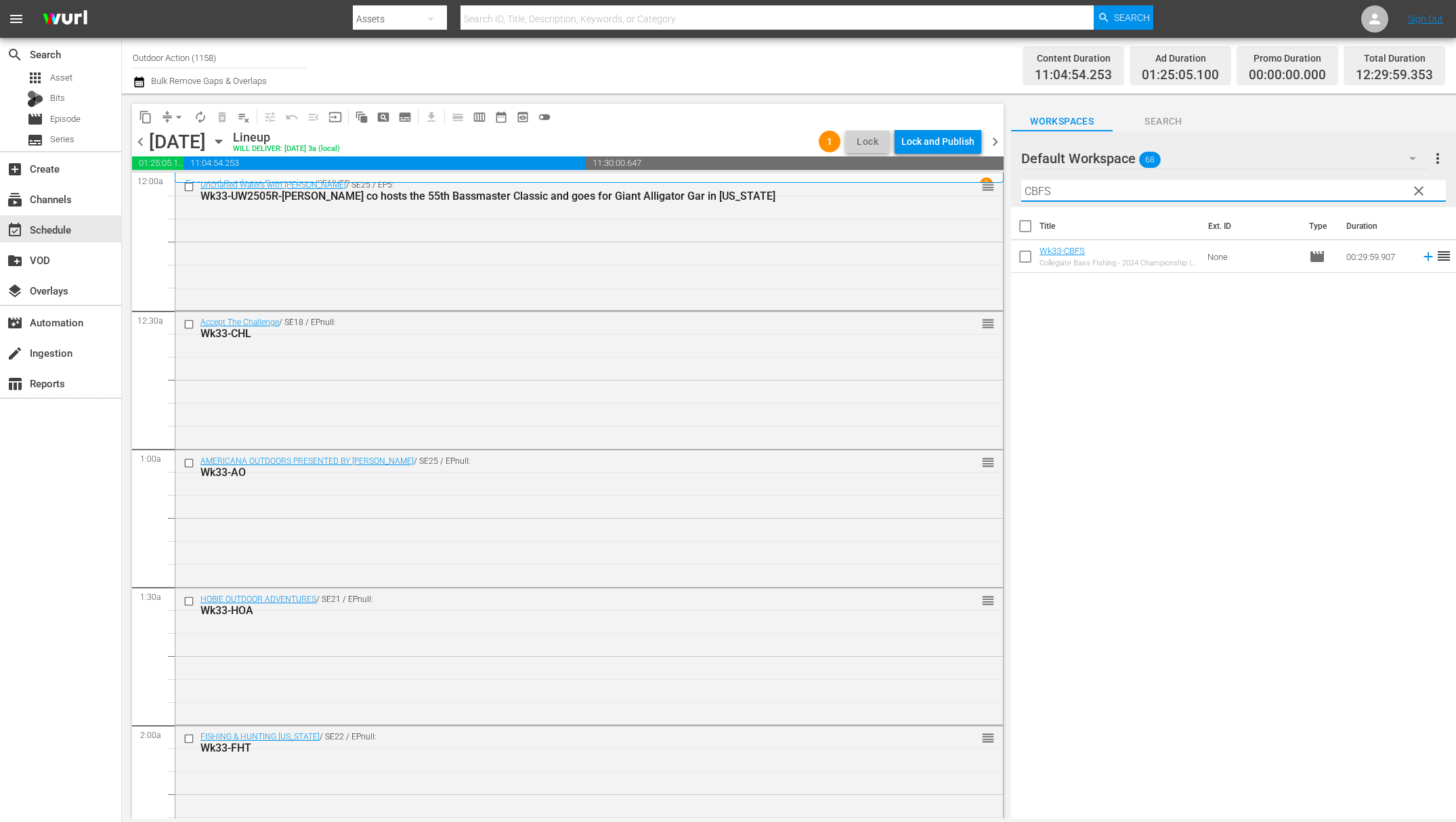
click at [1422, 261] on icon at bounding box center [1428, 256] width 15 height 15
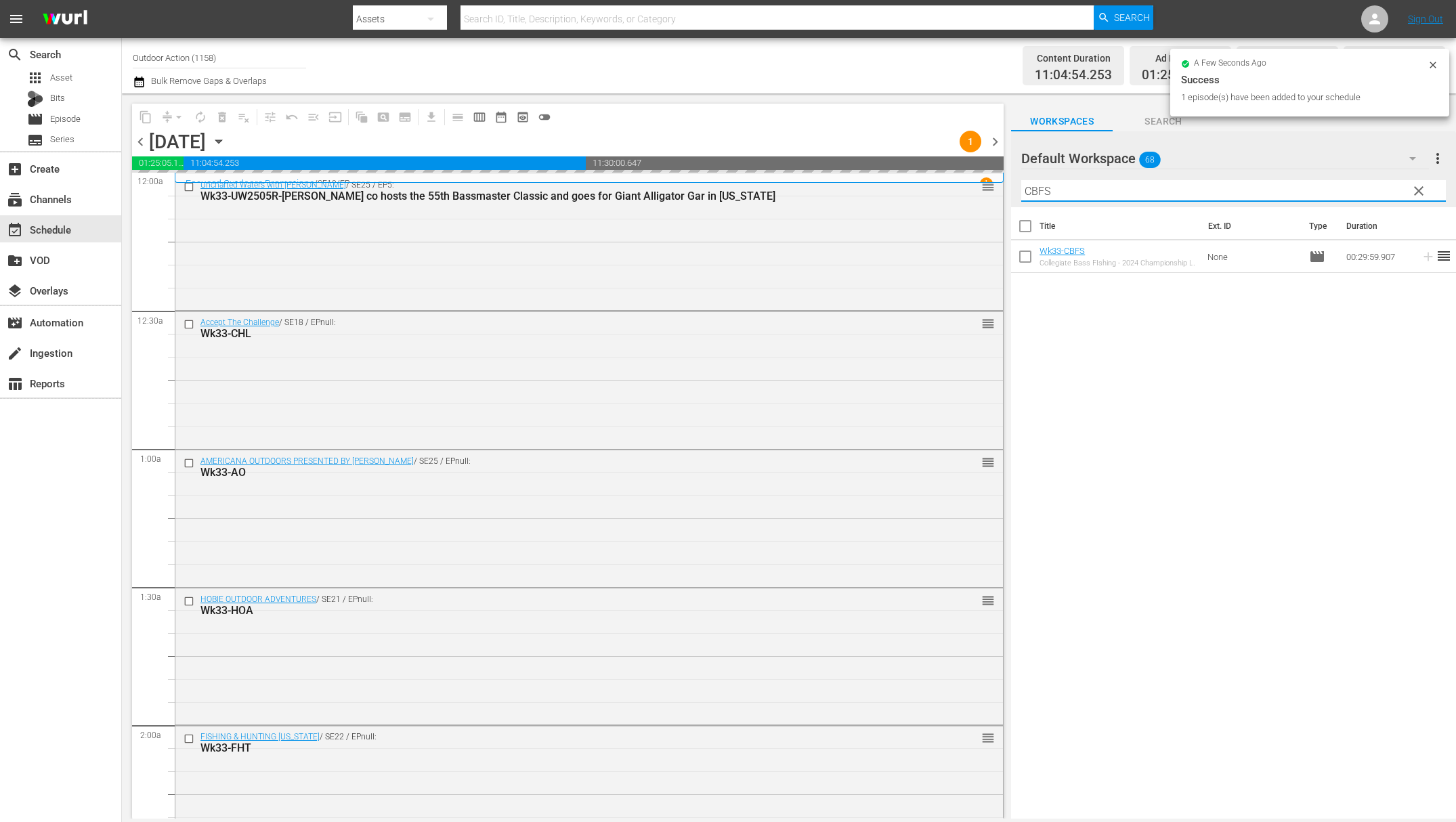
click at [1339, 197] on input "CBFS" at bounding box center [1233, 191] width 425 height 22
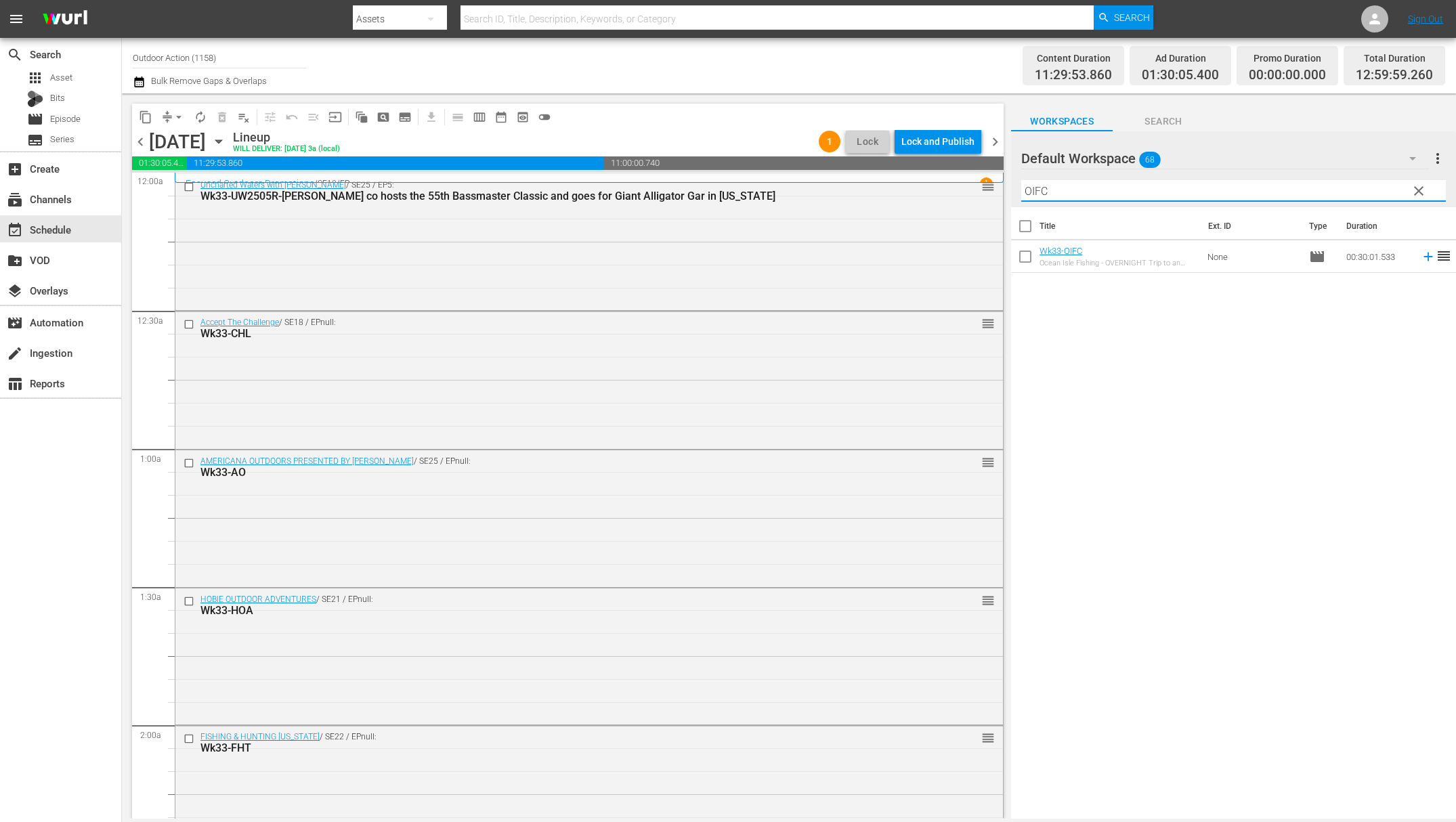
click at [1421, 261] on icon at bounding box center [1428, 256] width 15 height 15
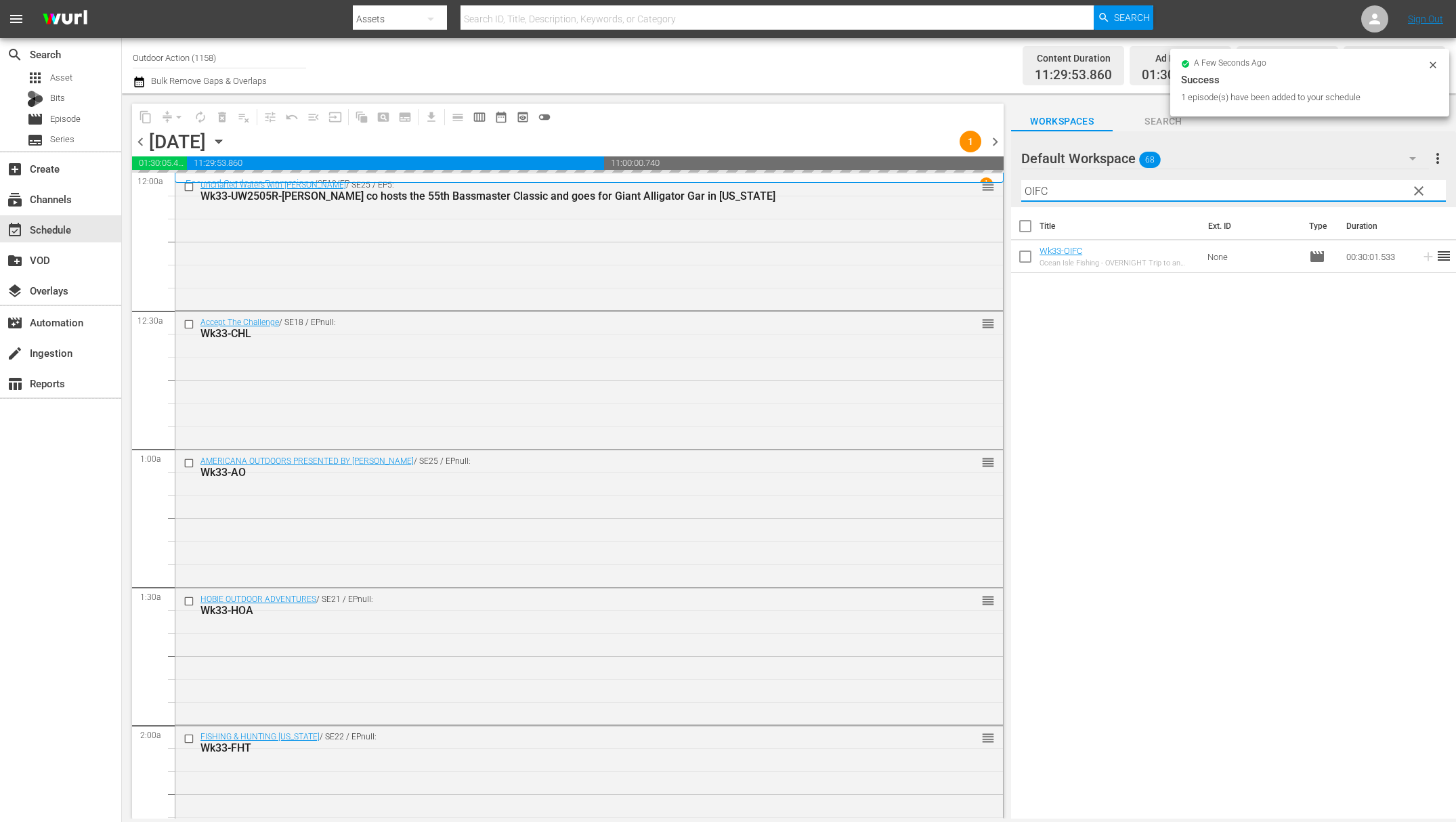
click at [1358, 192] on input "OIFC" at bounding box center [1233, 191] width 425 height 22
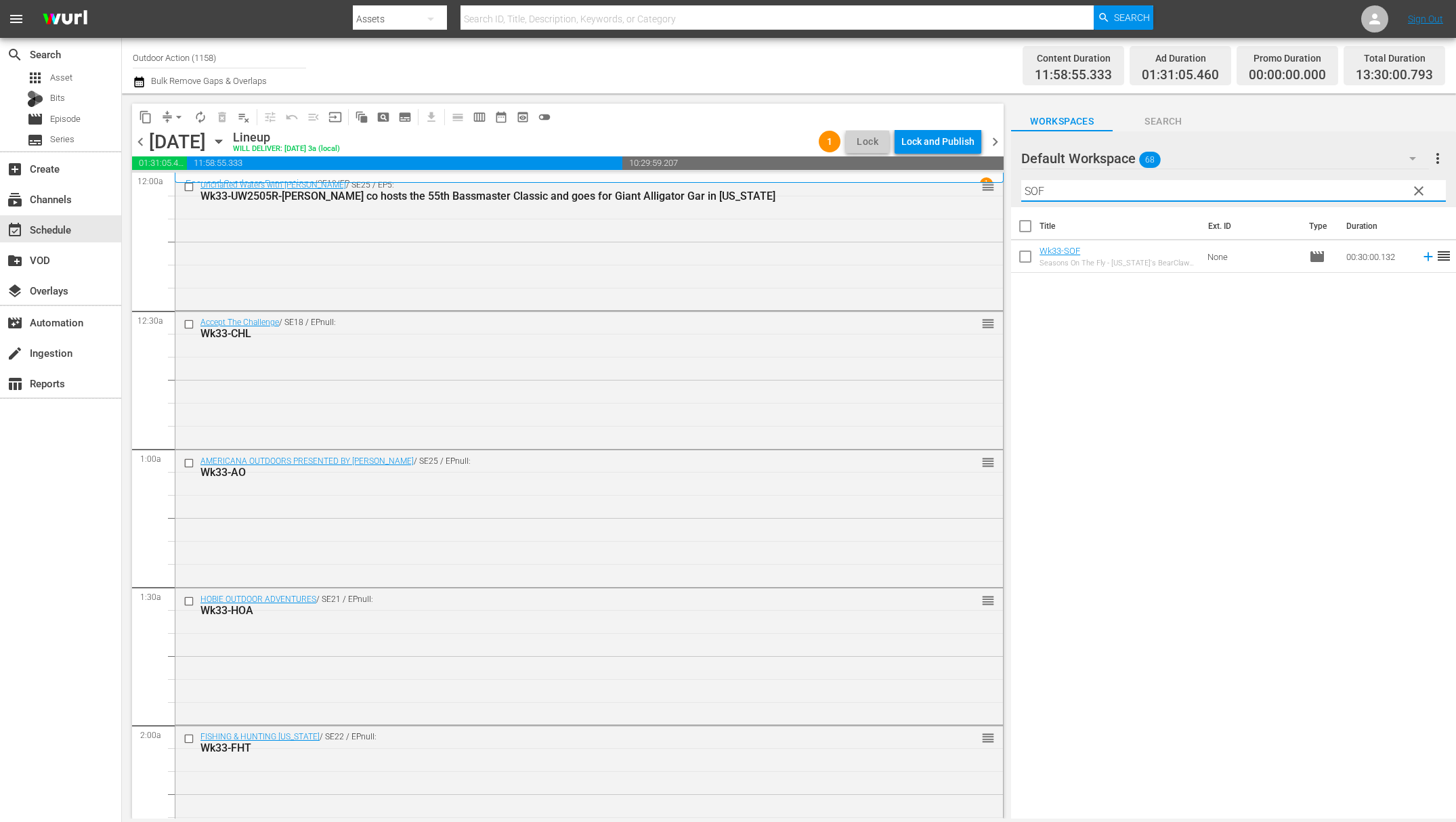
click at [1424, 256] on icon at bounding box center [1428, 257] width 9 height 9
click at [1370, 186] on input "SOF" at bounding box center [1233, 191] width 425 height 22
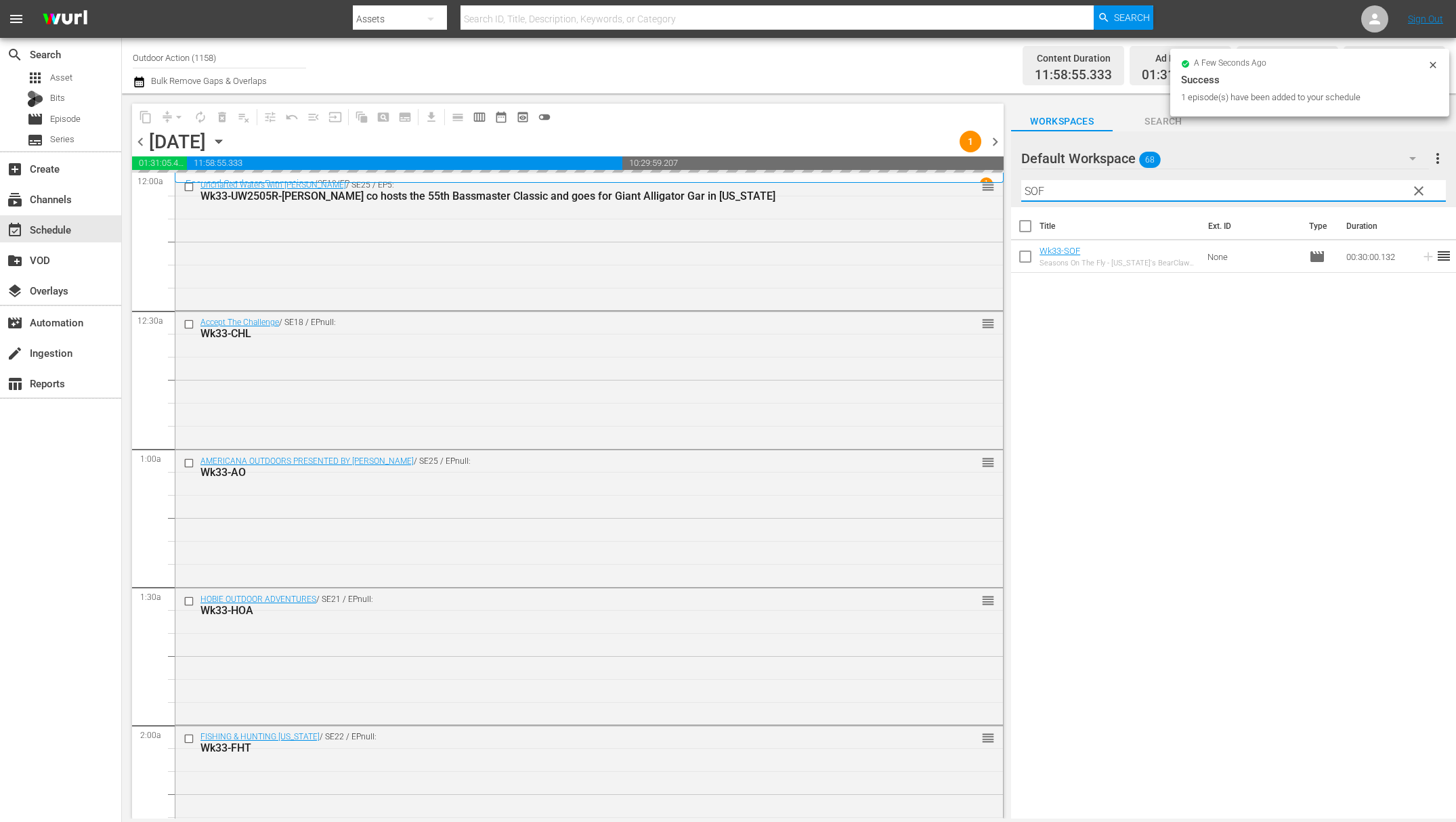
click at [1370, 186] on input "SOF" at bounding box center [1233, 191] width 425 height 22
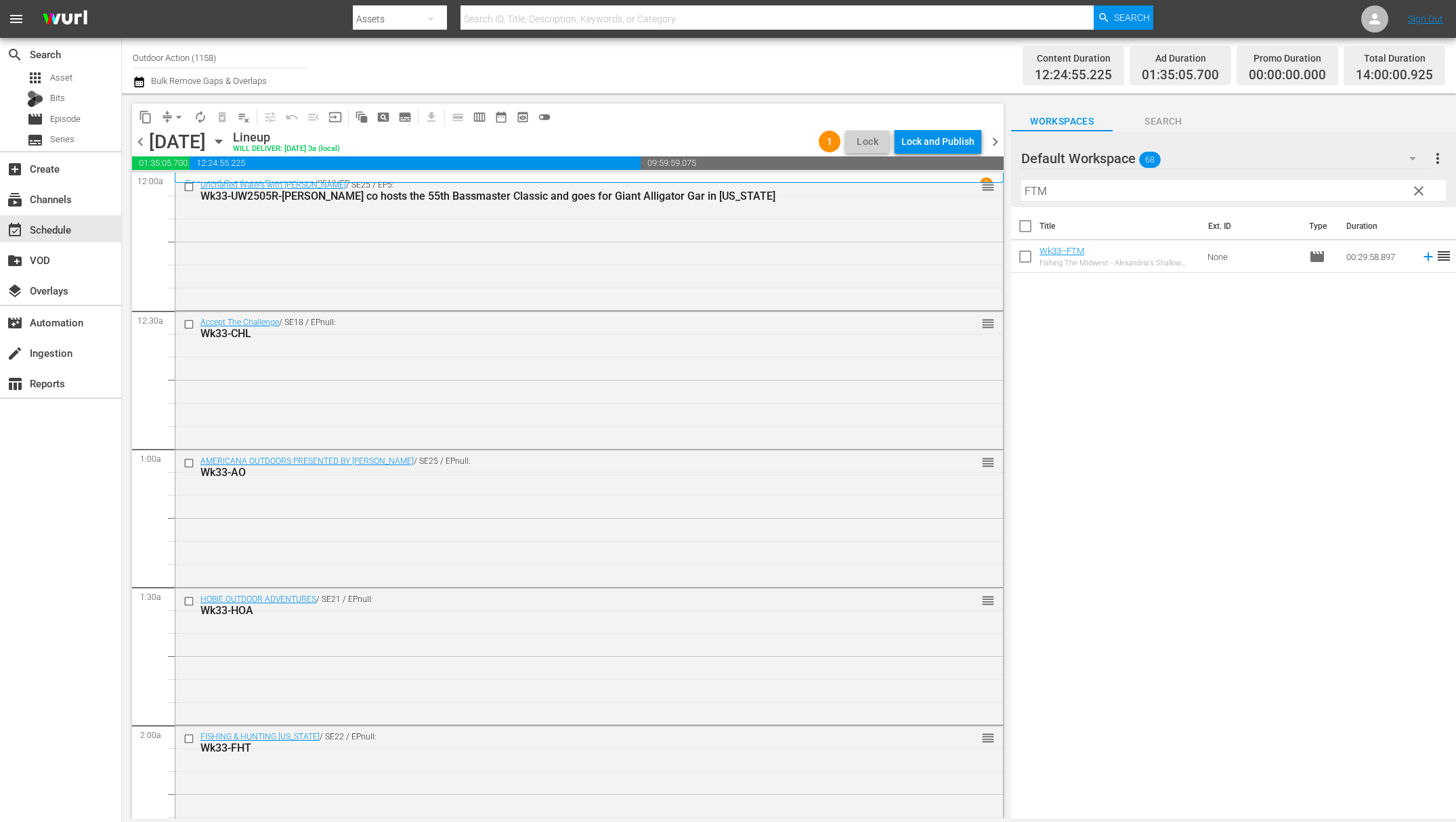
click at [1421, 263] on icon at bounding box center [1428, 256] width 15 height 15
click at [1352, 191] on input "FTM" at bounding box center [1233, 191] width 425 height 22
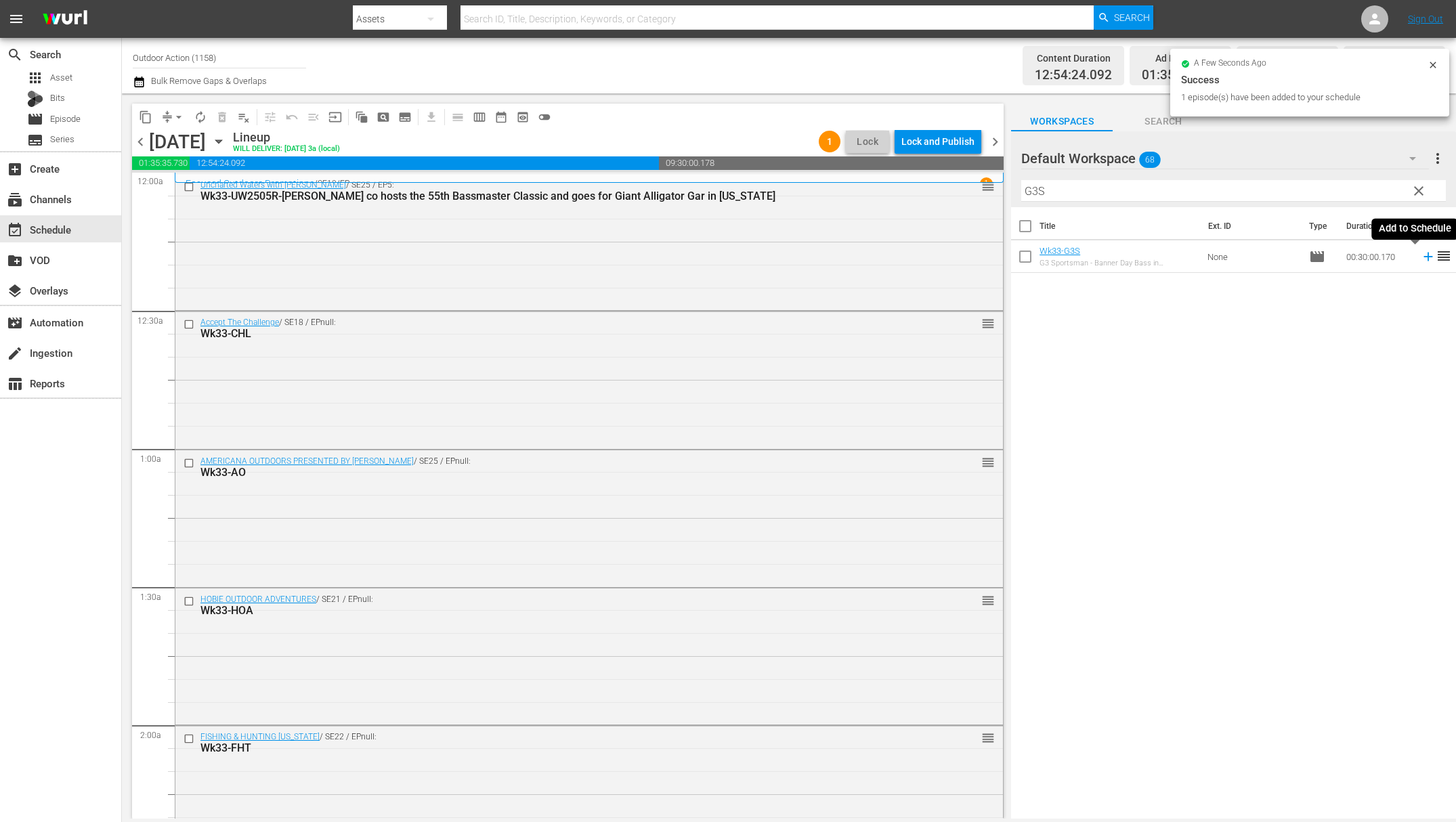
click at [1421, 252] on icon at bounding box center [1428, 256] width 15 height 15
click at [1361, 183] on input "G3S" at bounding box center [1233, 191] width 425 height 22
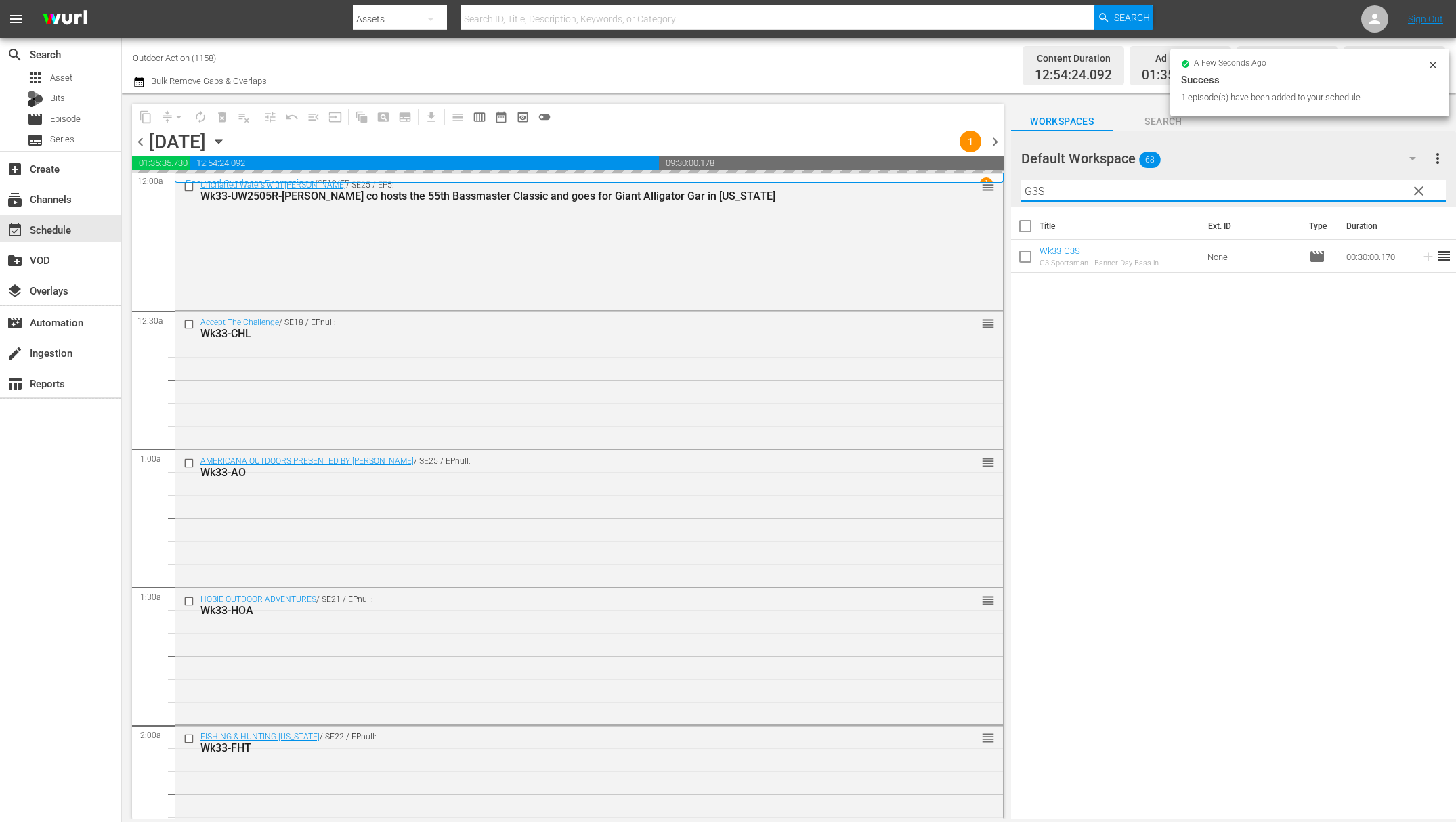
click at [1361, 183] on input "G3S" at bounding box center [1233, 191] width 425 height 22
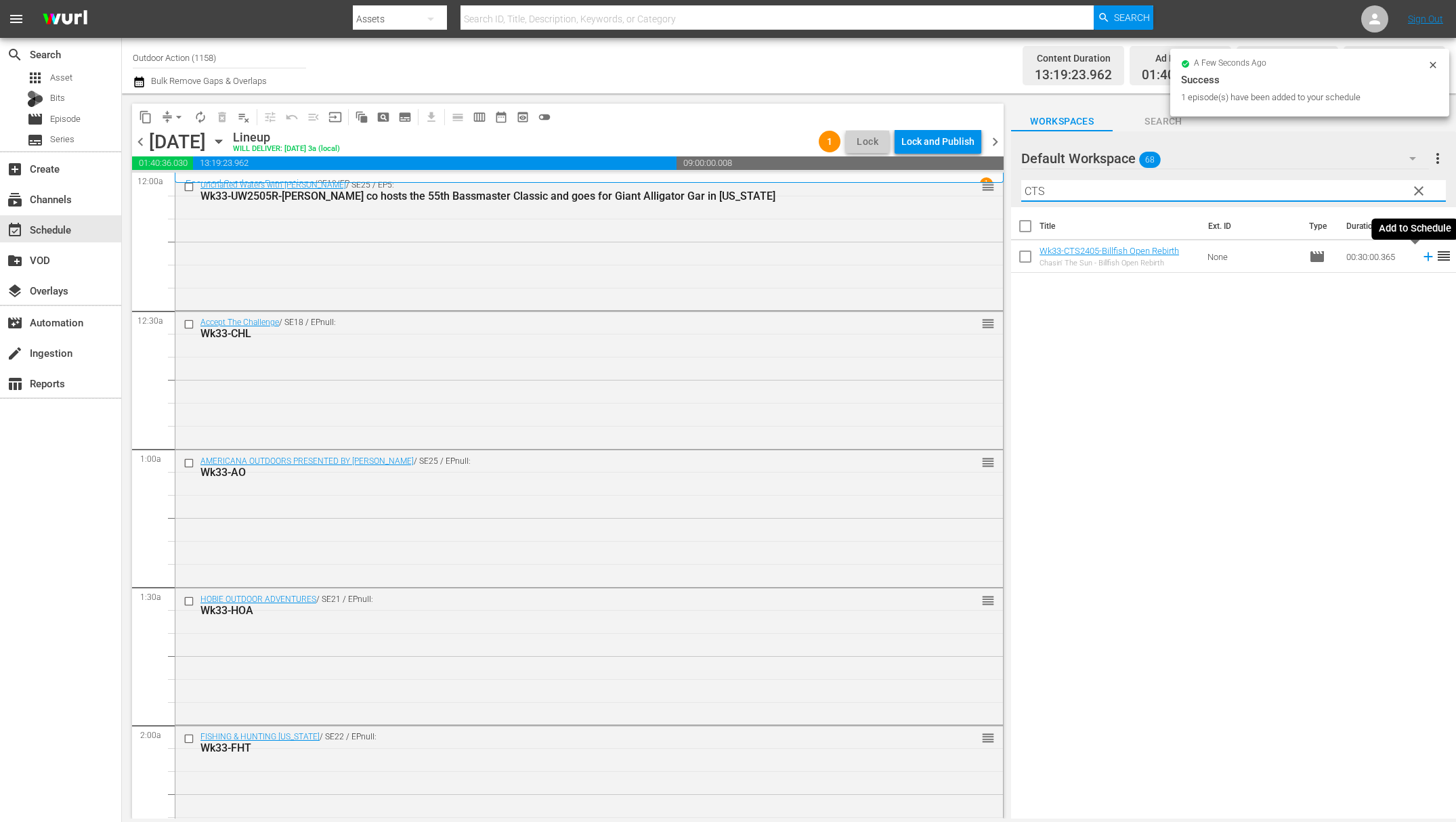
click at [1421, 261] on icon at bounding box center [1428, 256] width 15 height 15
click at [1366, 182] on input "CTS" at bounding box center [1233, 191] width 425 height 22
click at [1365, 181] on input "CTS" at bounding box center [1233, 191] width 425 height 22
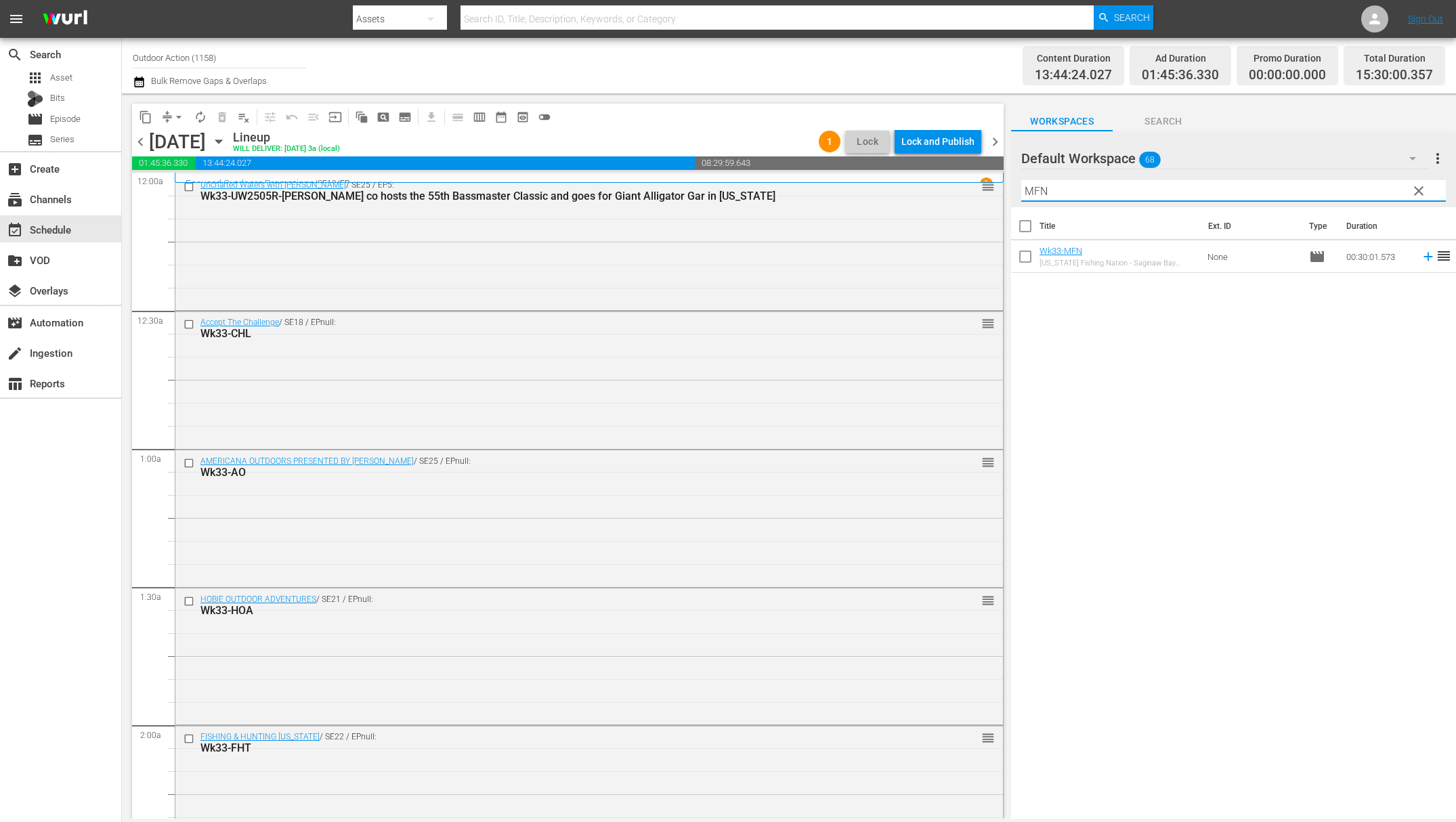
click at [1421, 253] on icon at bounding box center [1428, 256] width 15 height 15
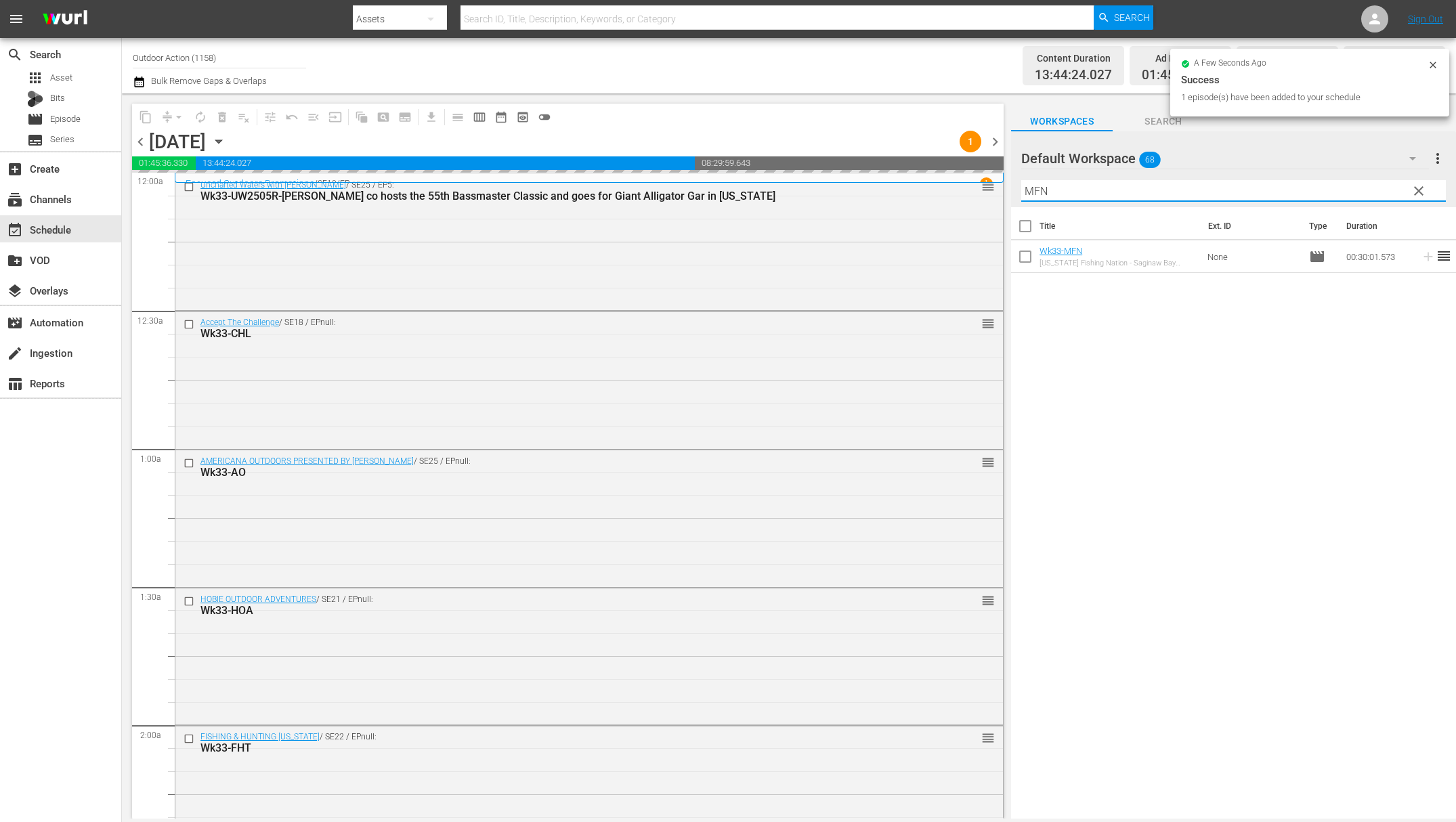
click at [1366, 187] on input "MFN" at bounding box center [1233, 191] width 425 height 22
click at [1421, 256] on icon at bounding box center [1428, 256] width 15 height 15
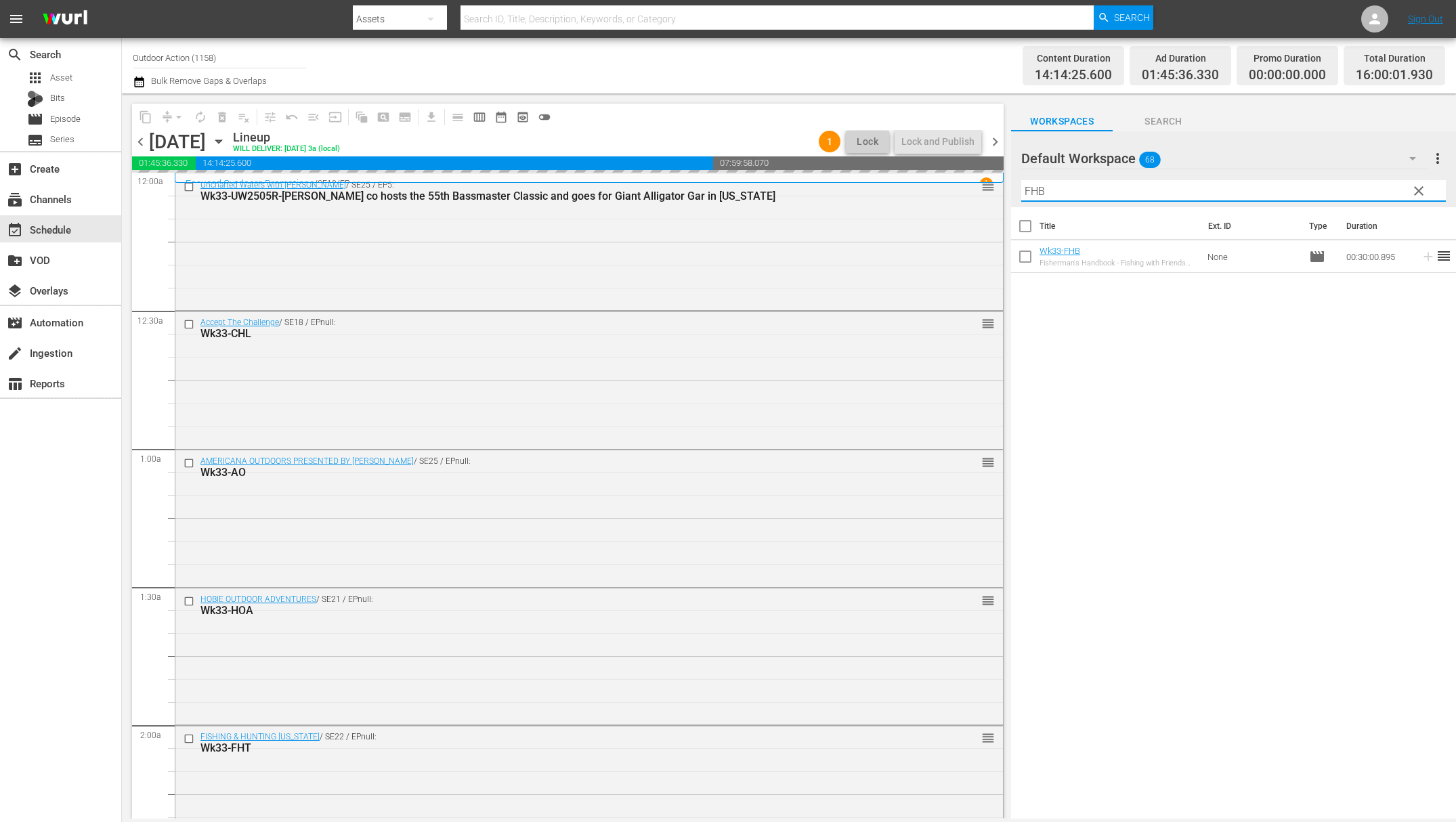
click at [1366, 192] on input "FHB" at bounding box center [1233, 191] width 425 height 22
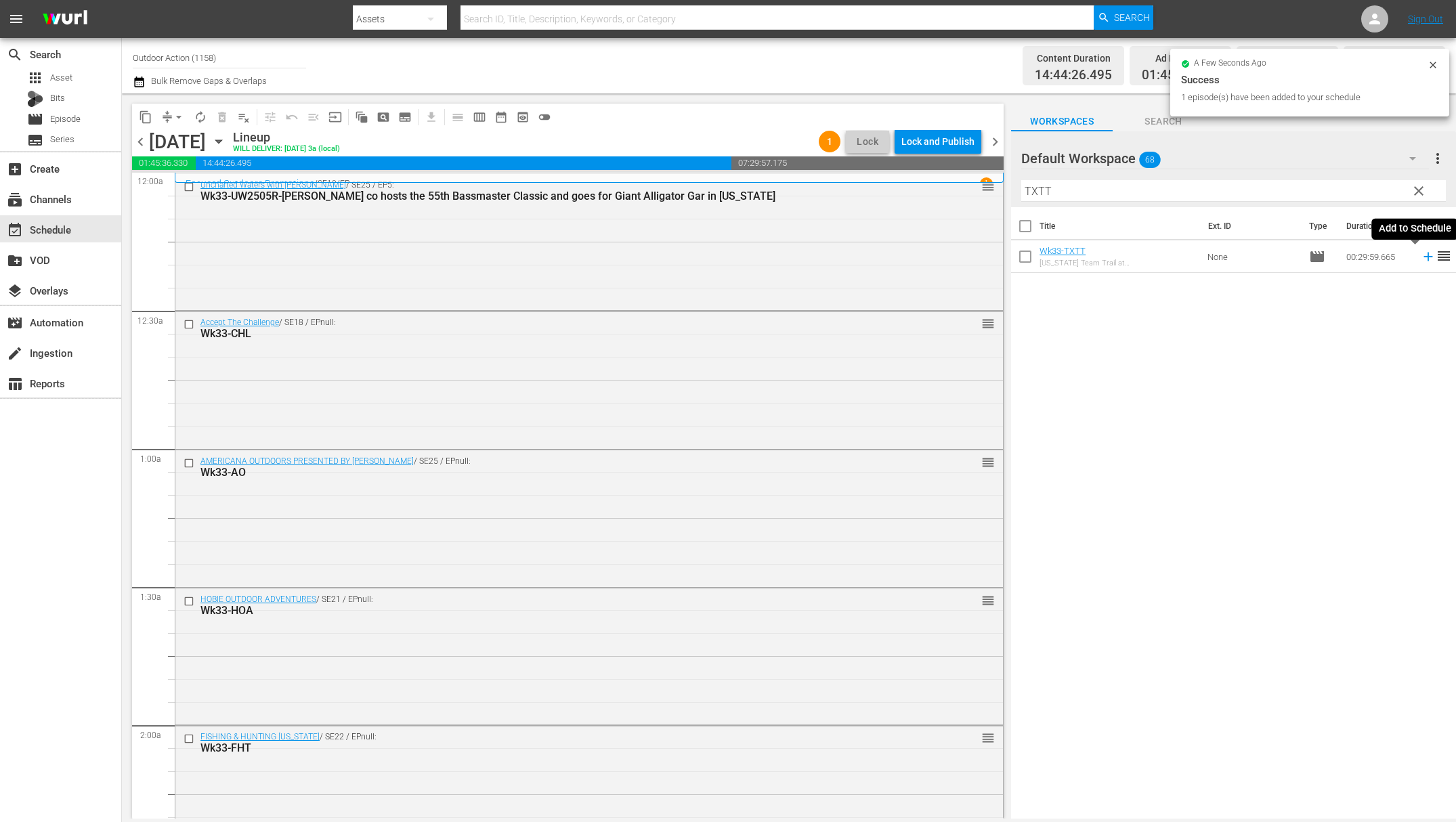
click at [1421, 258] on icon at bounding box center [1428, 256] width 15 height 15
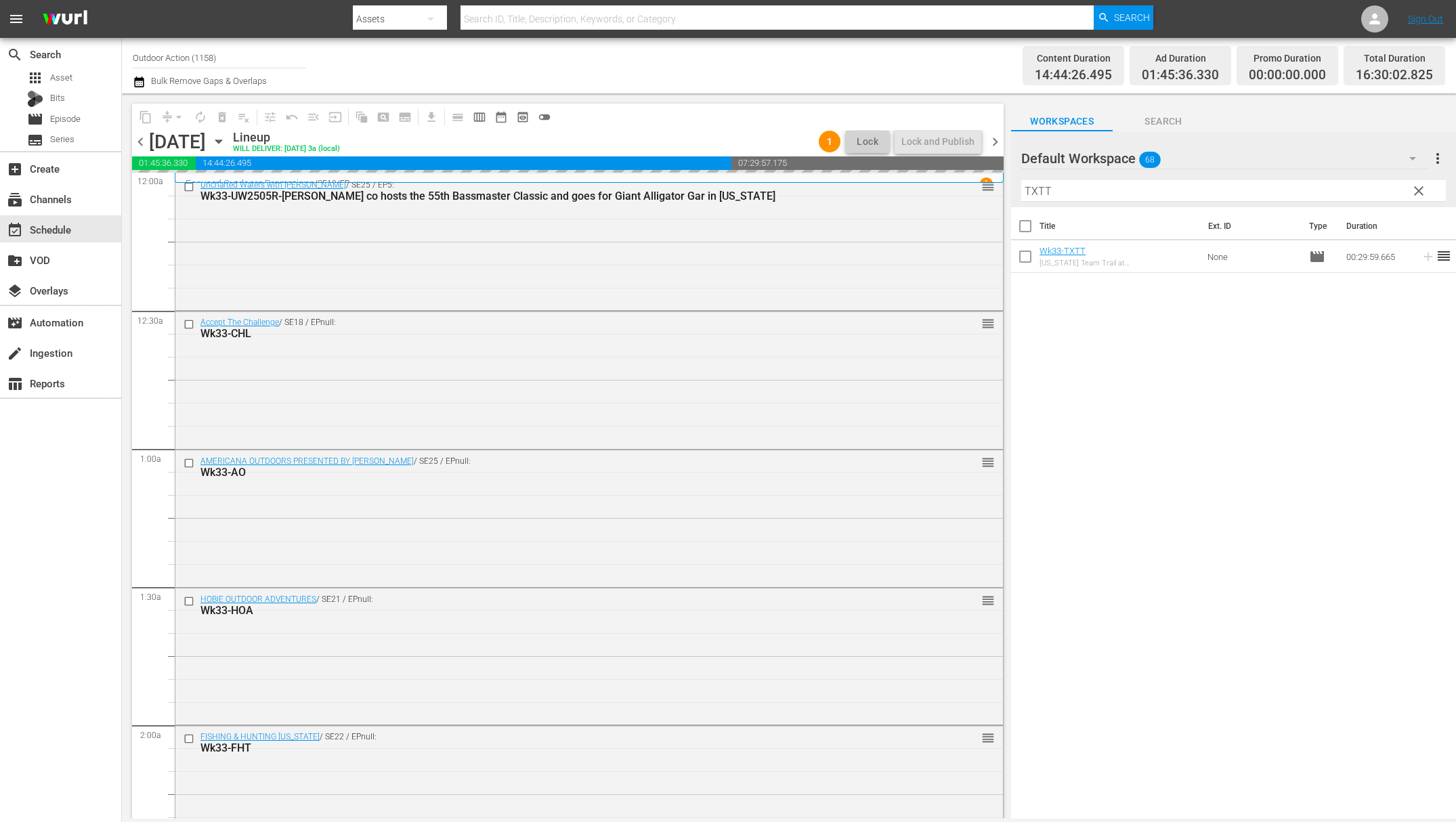
click at [1378, 193] on input "TXTT" at bounding box center [1233, 191] width 425 height 22
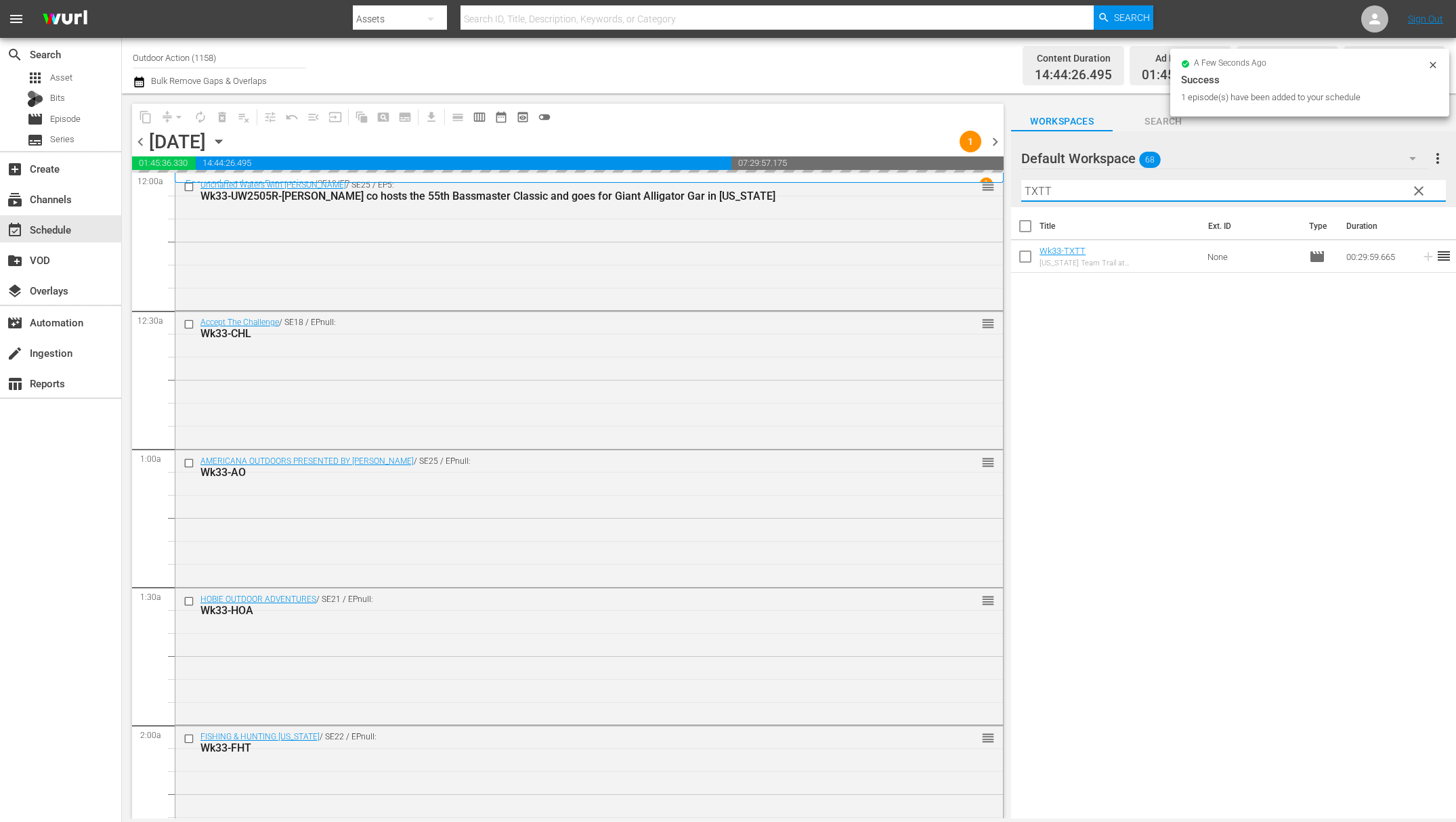
click at [1378, 193] on input "TXTT" at bounding box center [1233, 191] width 425 height 22
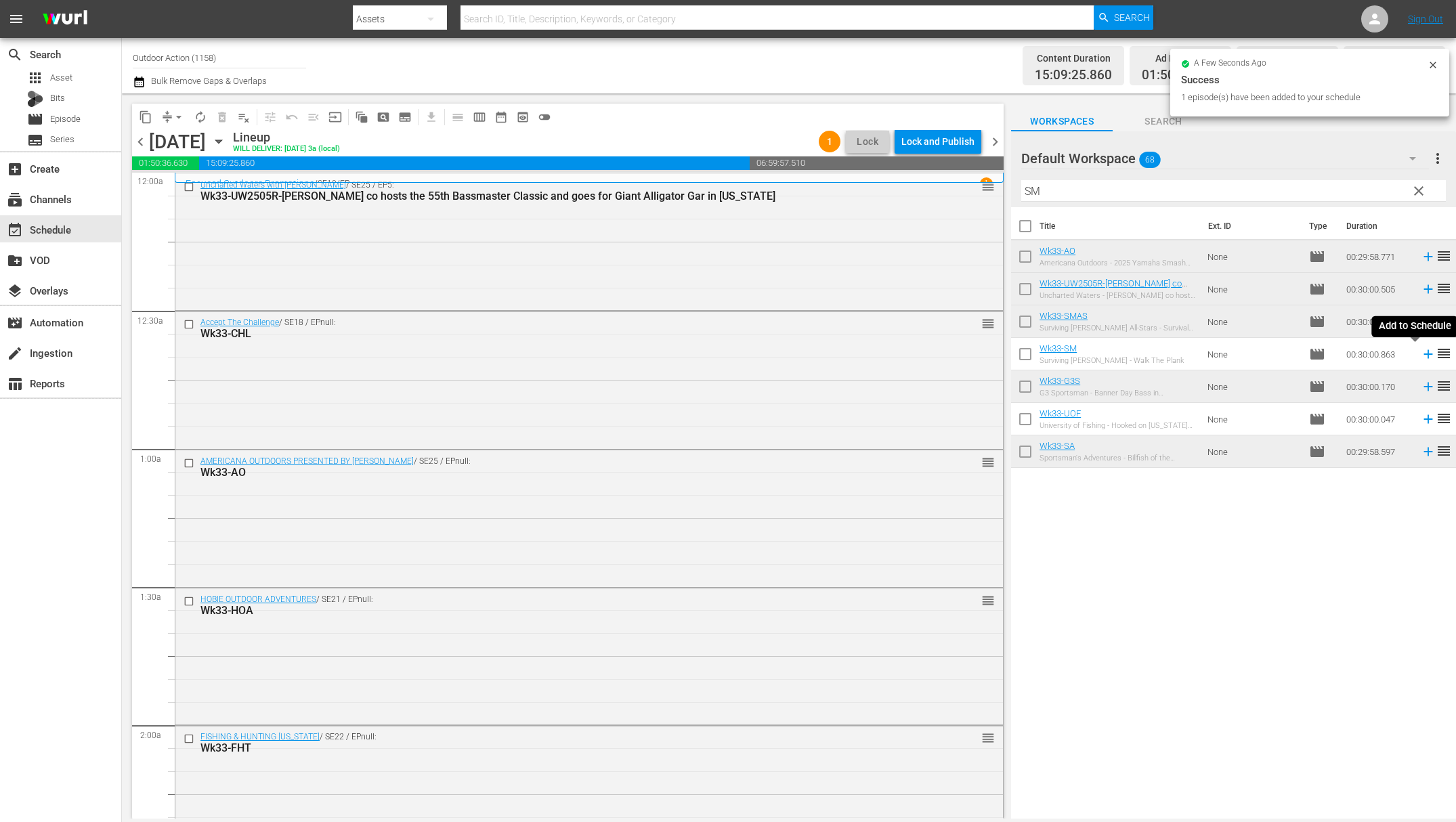
click at [1421, 356] on icon at bounding box center [1428, 354] width 15 height 15
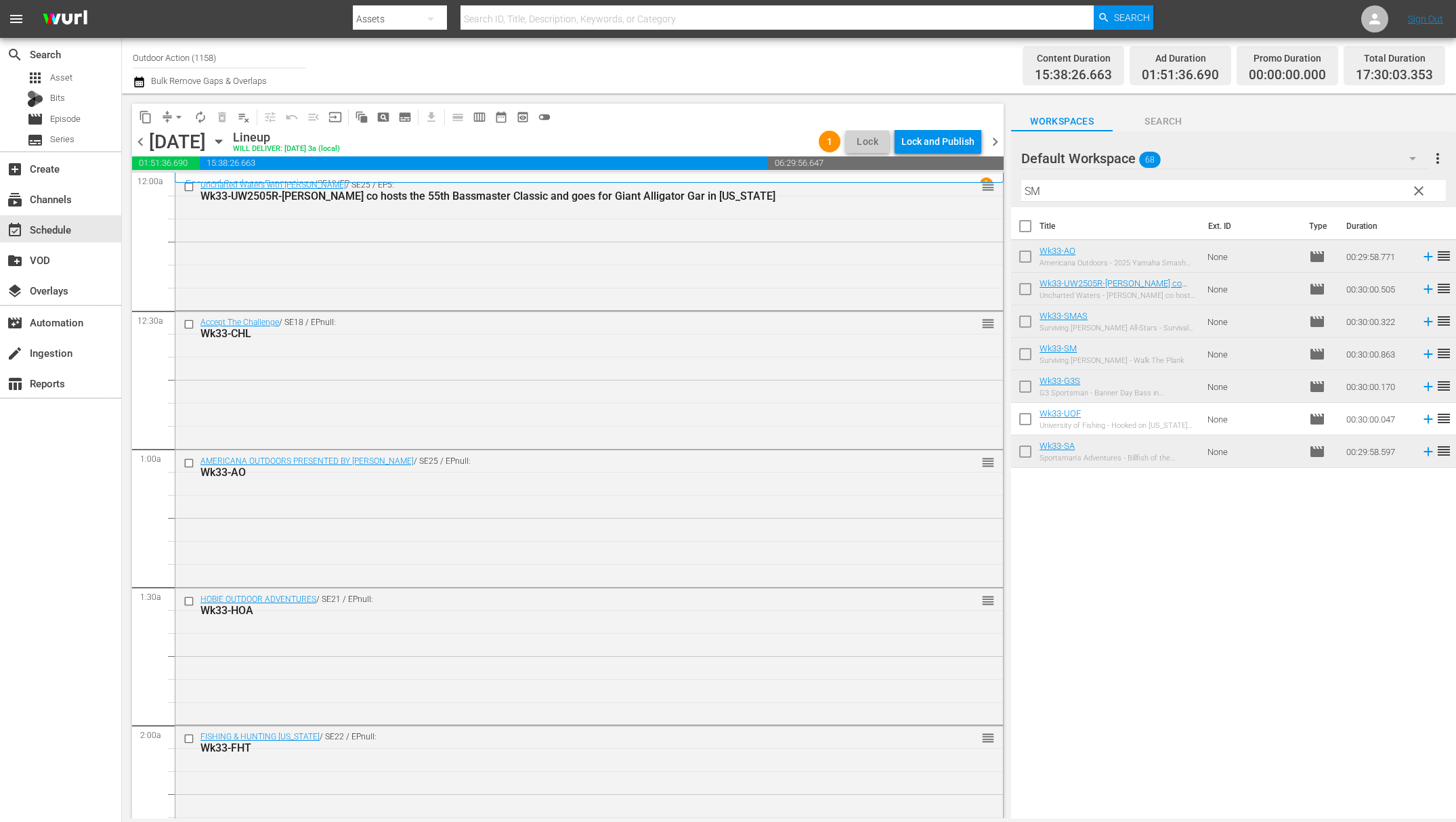
click at [1306, 198] on input "SM" at bounding box center [1233, 191] width 425 height 22
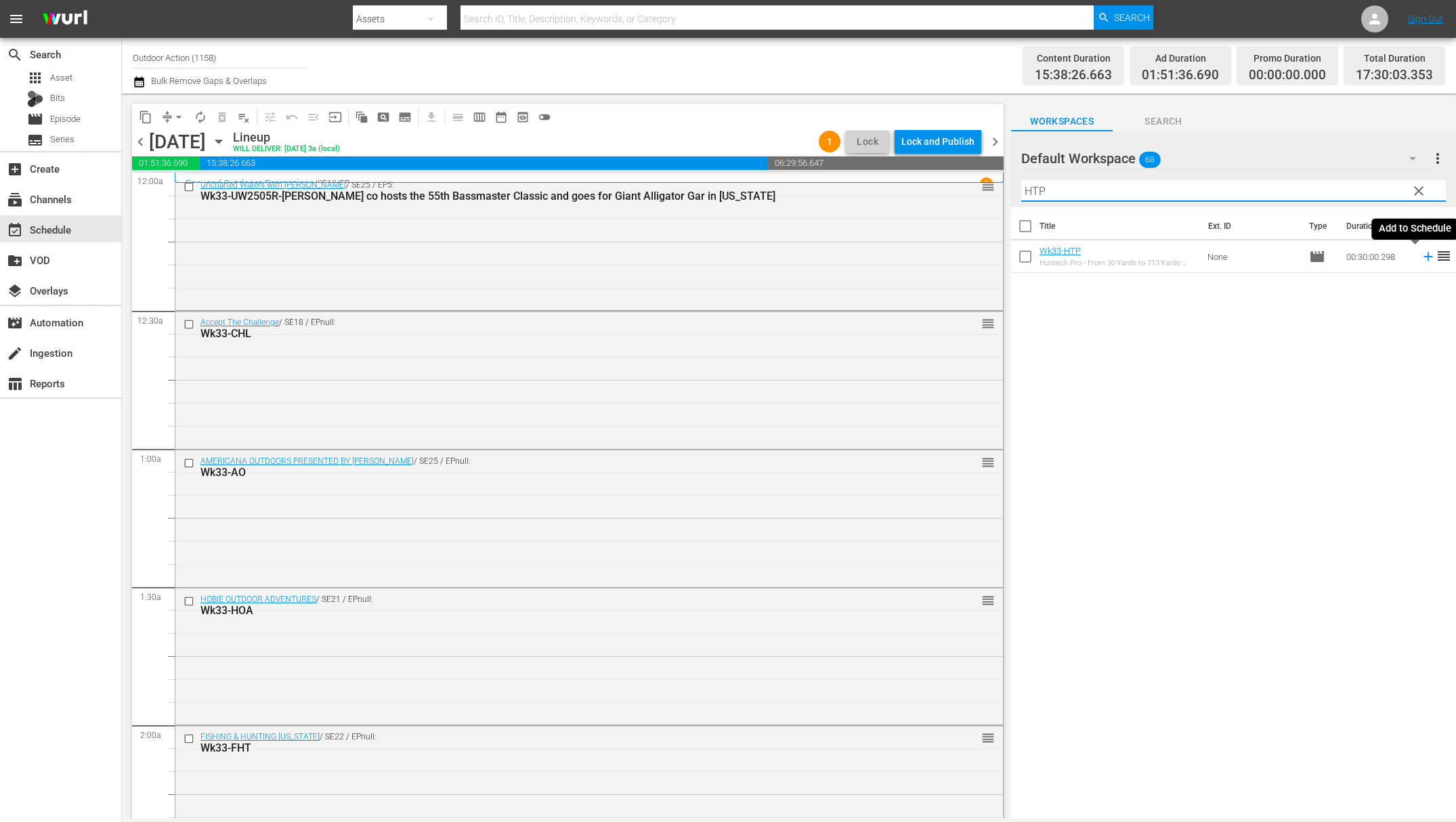
click at [1421, 256] on icon at bounding box center [1428, 256] width 15 height 15
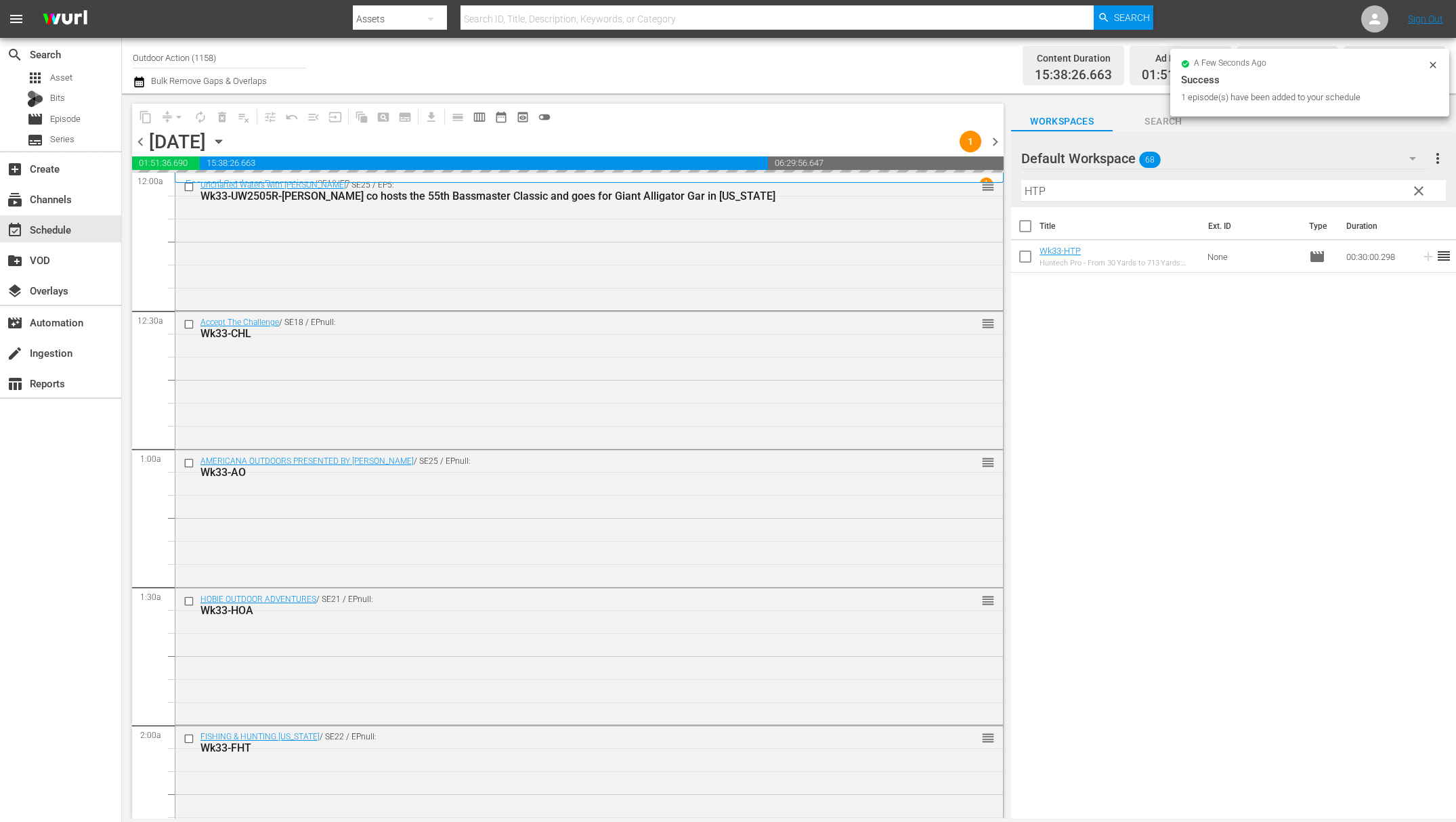
click at [1352, 186] on input "HTP" at bounding box center [1233, 191] width 425 height 22
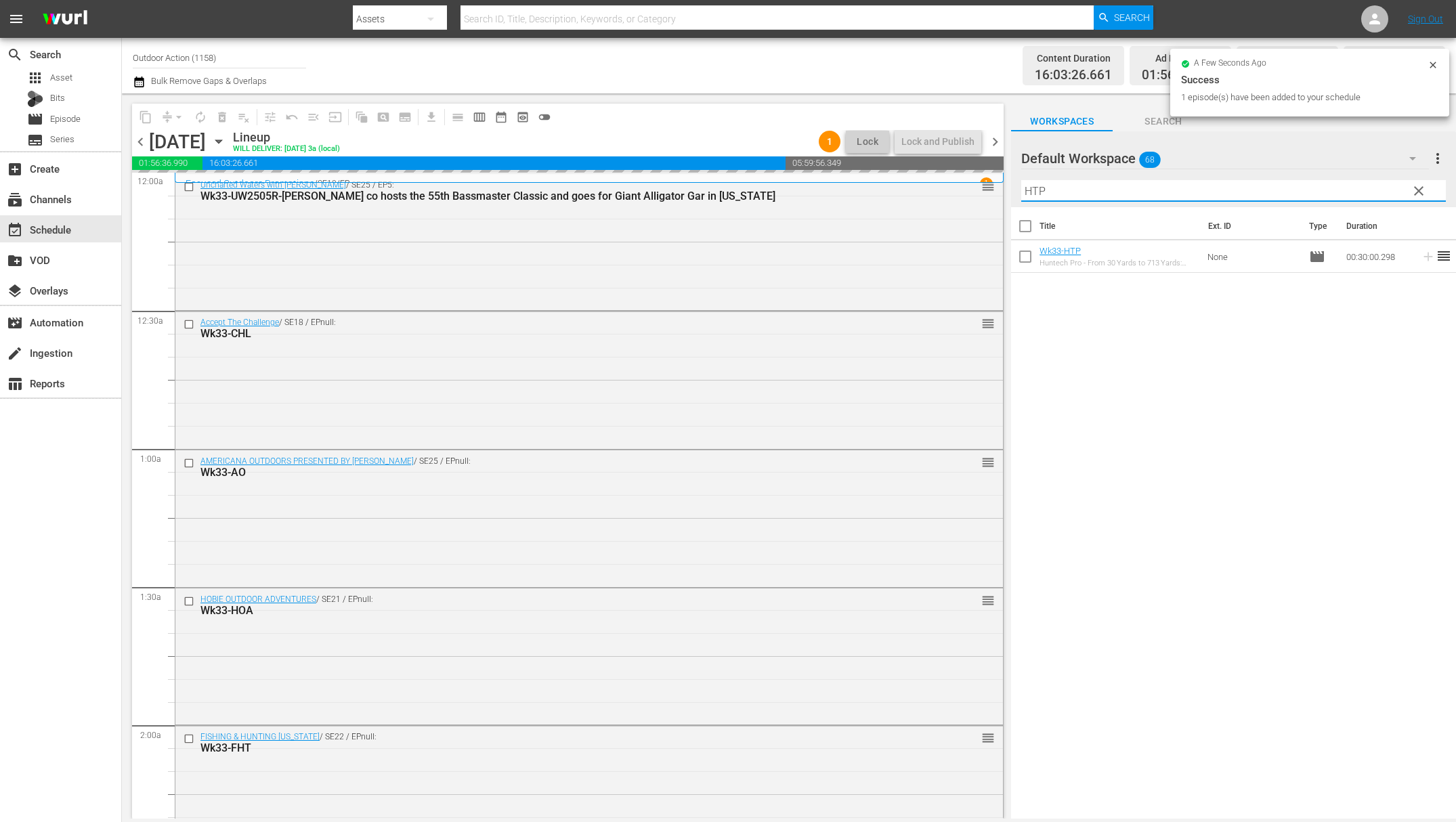
click at [1352, 186] on input "HTP" at bounding box center [1233, 191] width 425 height 22
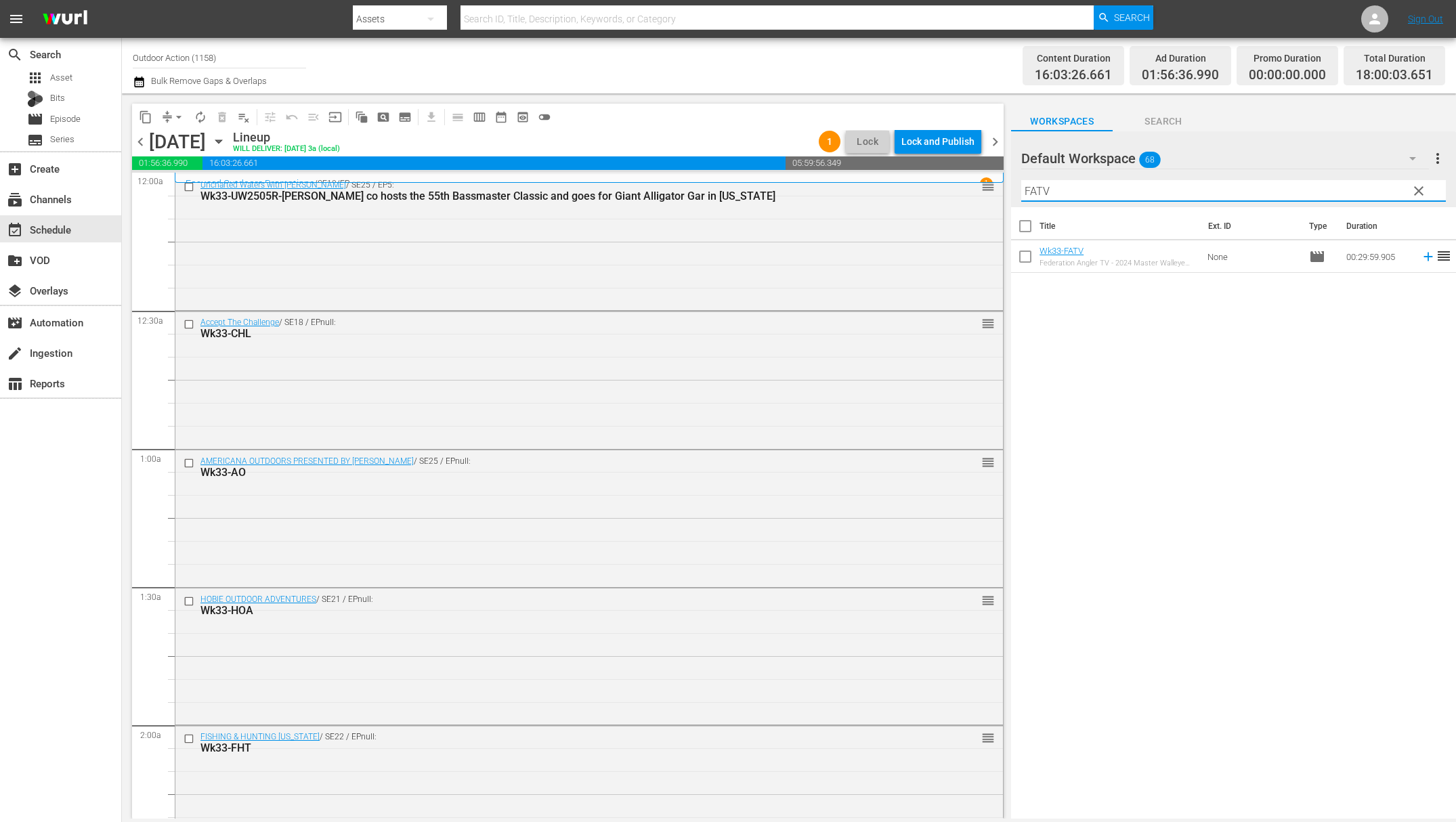
click at [1421, 252] on icon at bounding box center [1428, 256] width 15 height 15
click at [1365, 185] on input "FATV" at bounding box center [1233, 191] width 425 height 22
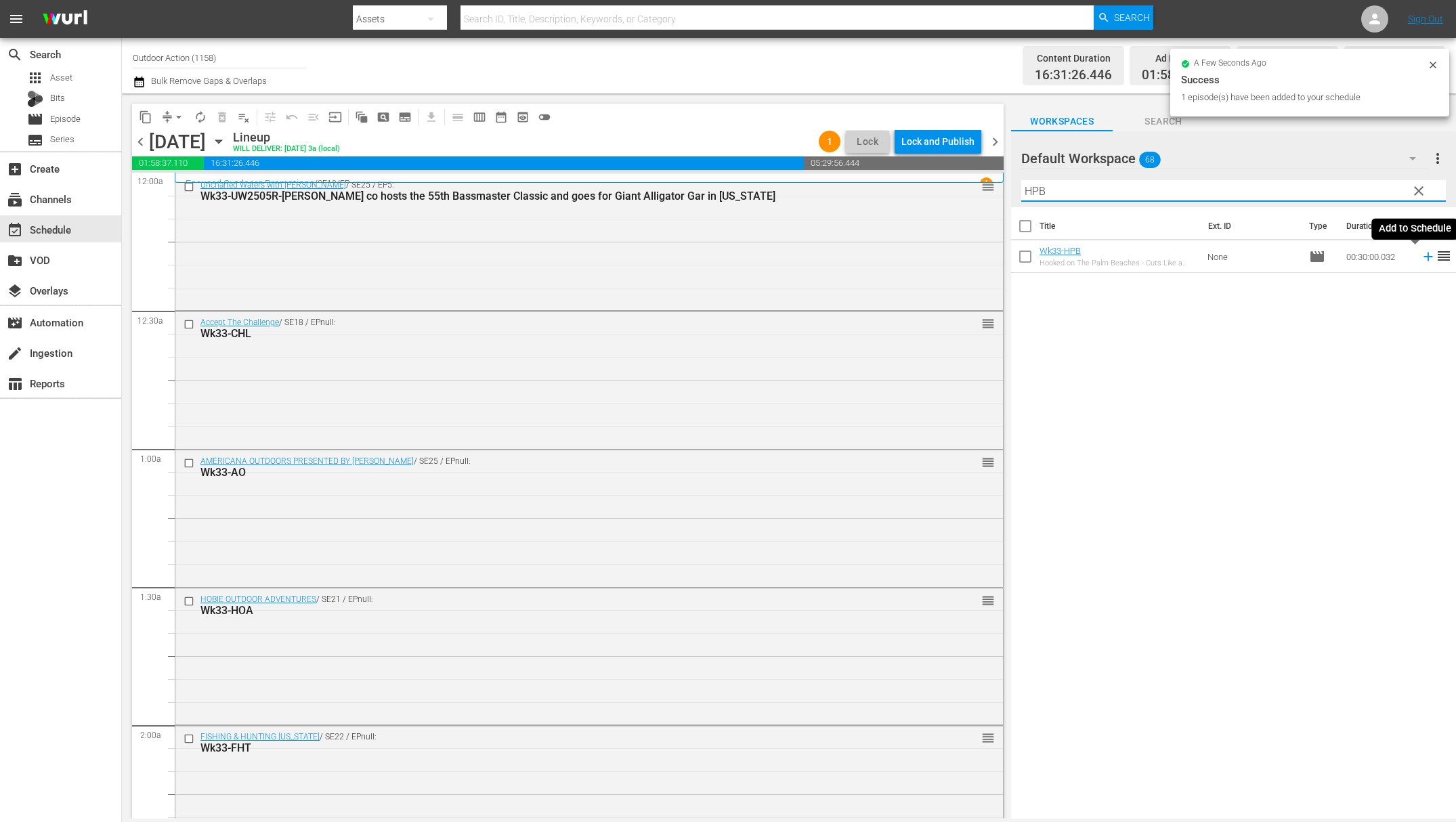
click at [1421, 258] on icon at bounding box center [1428, 256] width 15 height 15
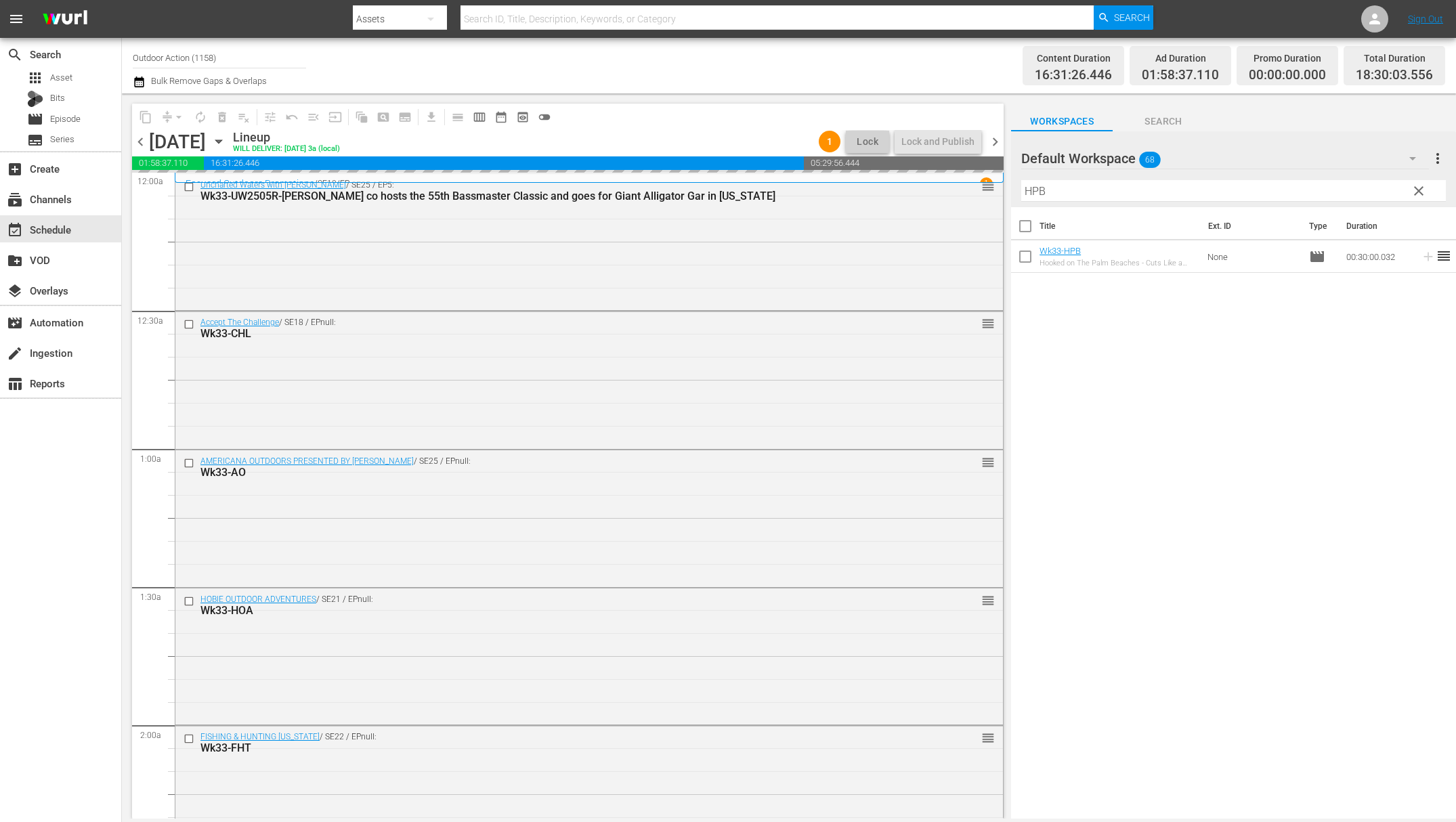
click at [1369, 186] on input "HPB" at bounding box center [1233, 191] width 425 height 22
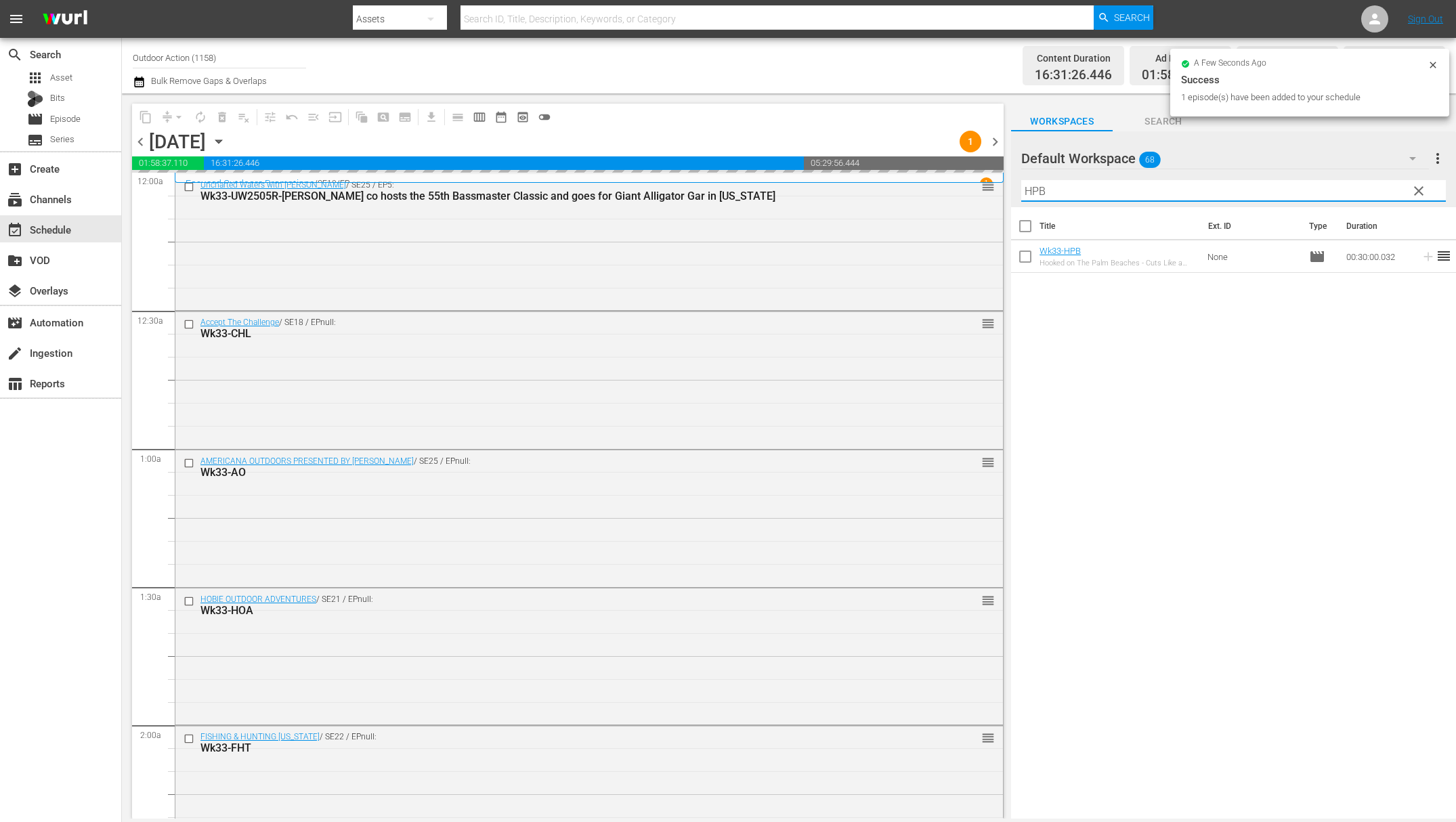
click at [1369, 186] on input "HPB" at bounding box center [1233, 191] width 425 height 22
click at [1424, 257] on icon at bounding box center [1428, 257] width 9 height 9
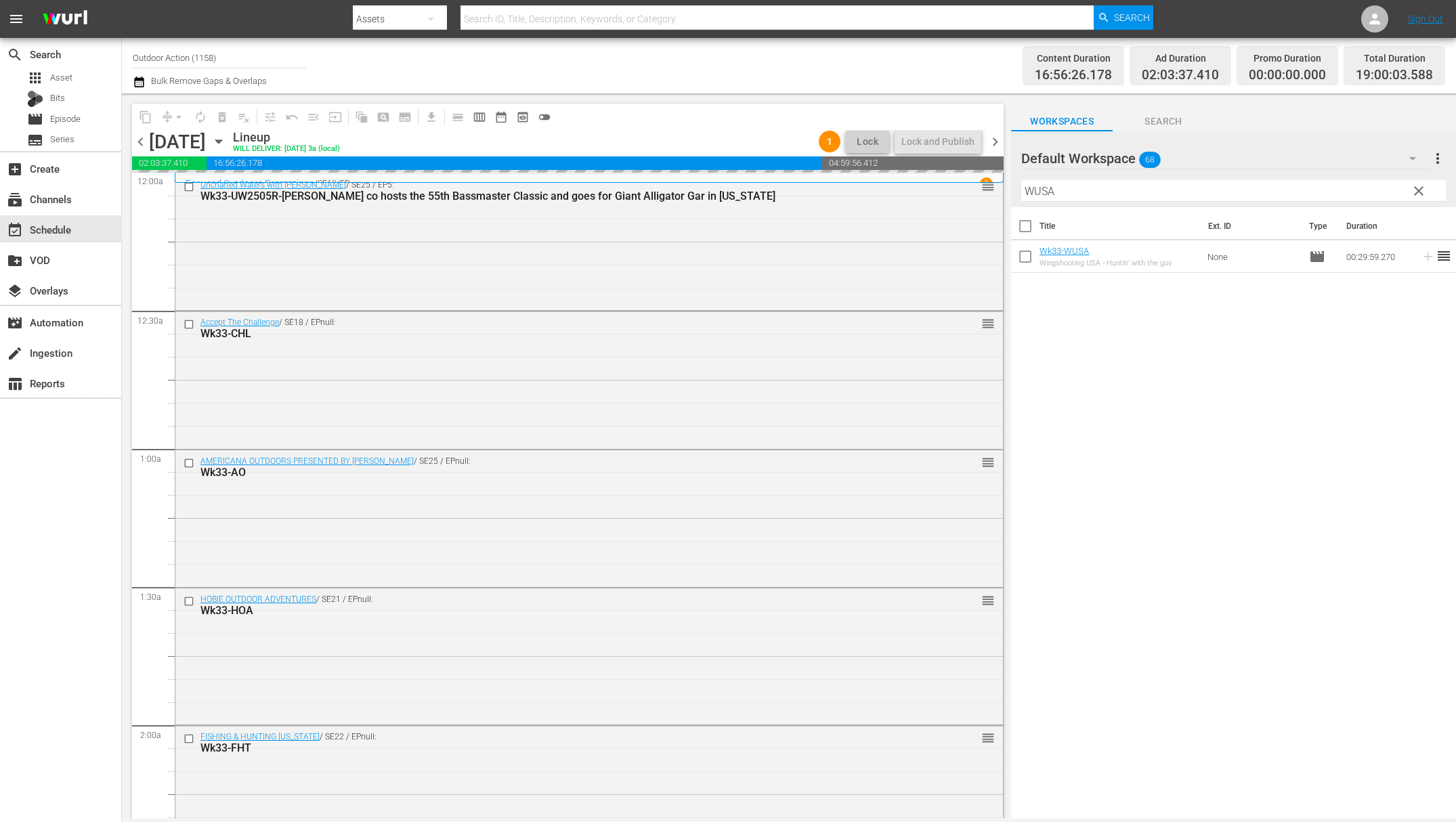
click at [1346, 184] on input "WUSA" at bounding box center [1233, 191] width 425 height 22
click at [1424, 256] on icon at bounding box center [1428, 257] width 9 height 9
click at [1361, 191] on input "OHH" at bounding box center [1233, 191] width 425 height 22
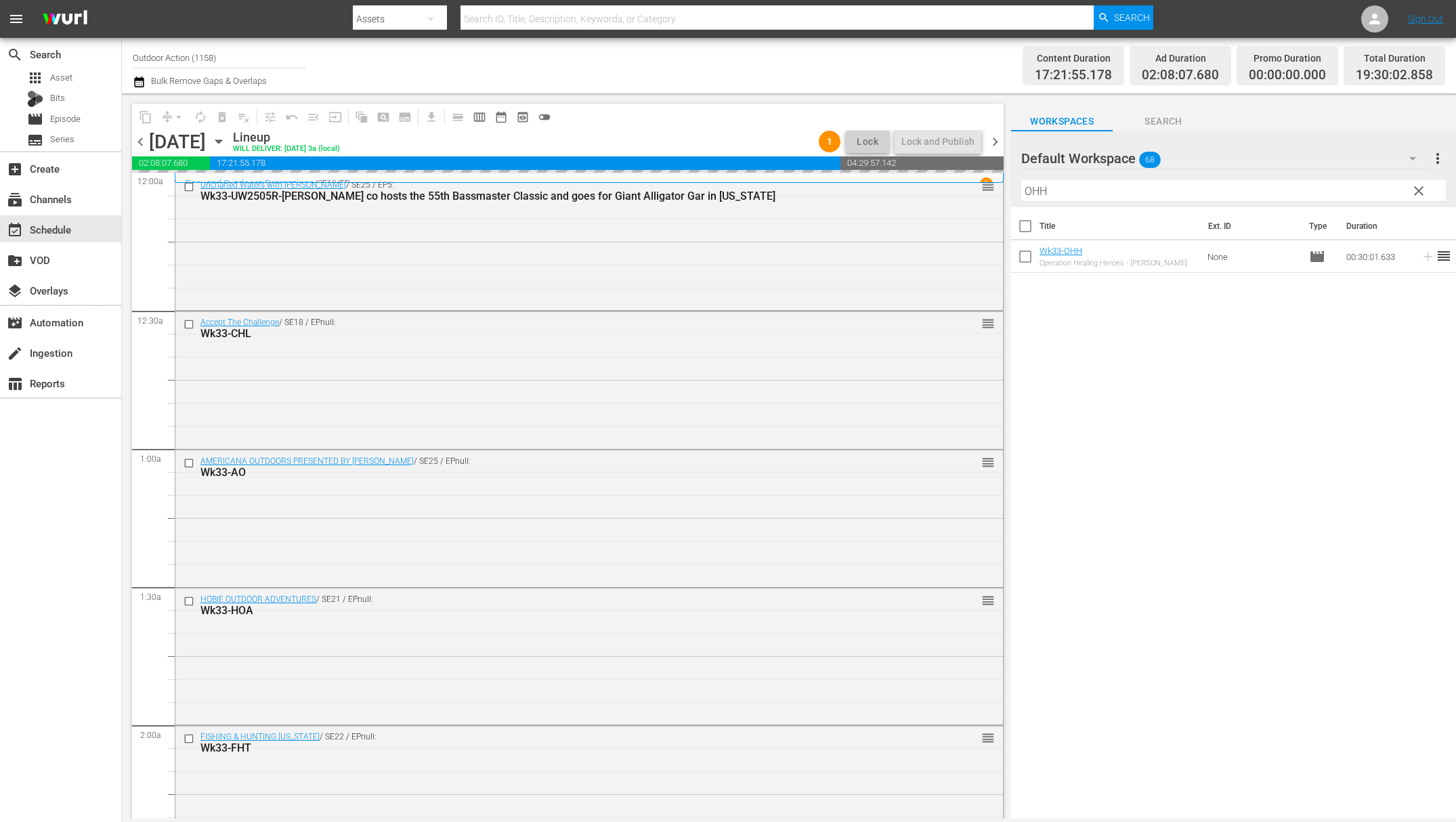
click at [1361, 191] on input "OHH" at bounding box center [1233, 191] width 425 height 22
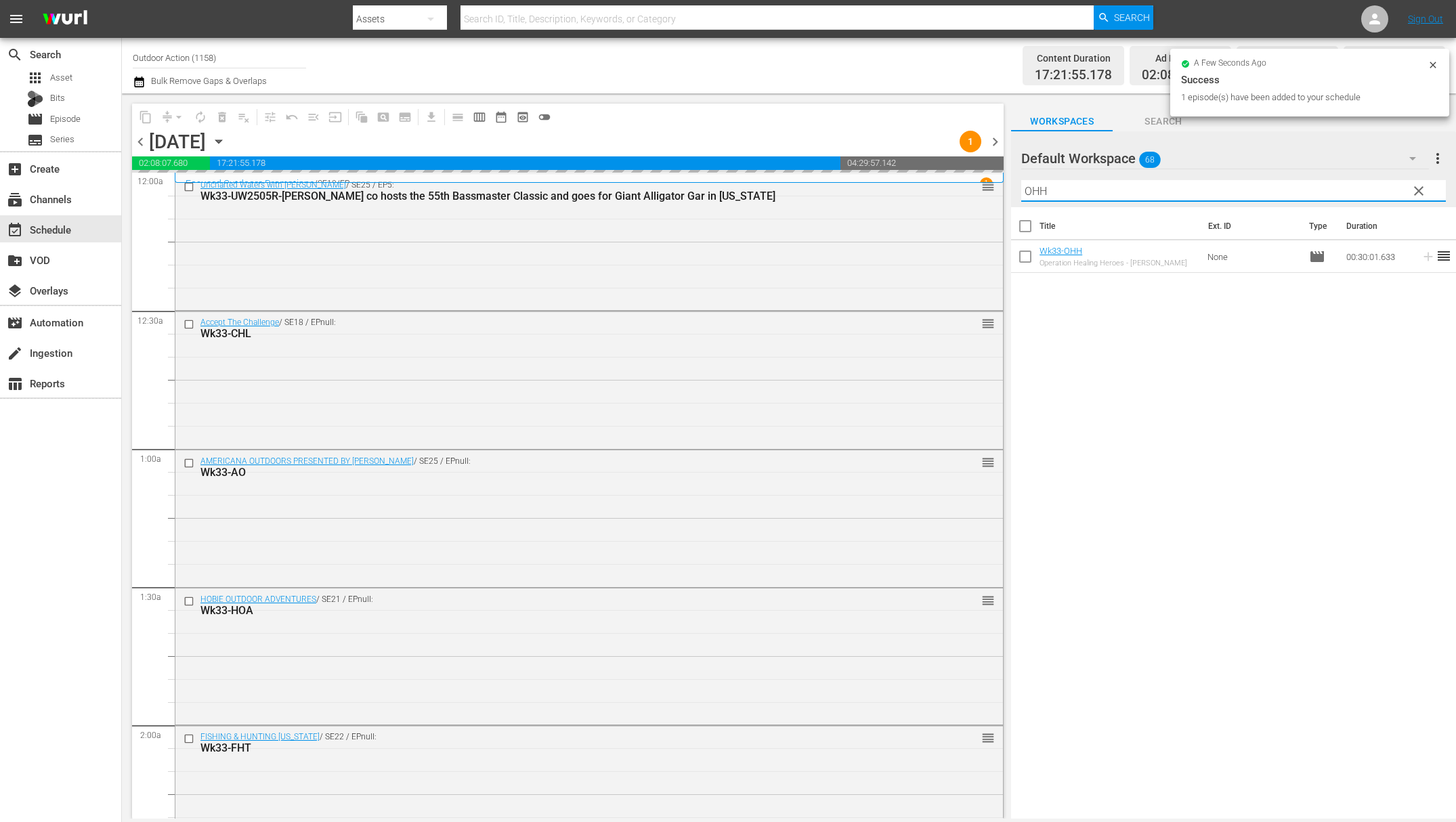
click at [1361, 191] on input "OHH" at bounding box center [1233, 191] width 425 height 22
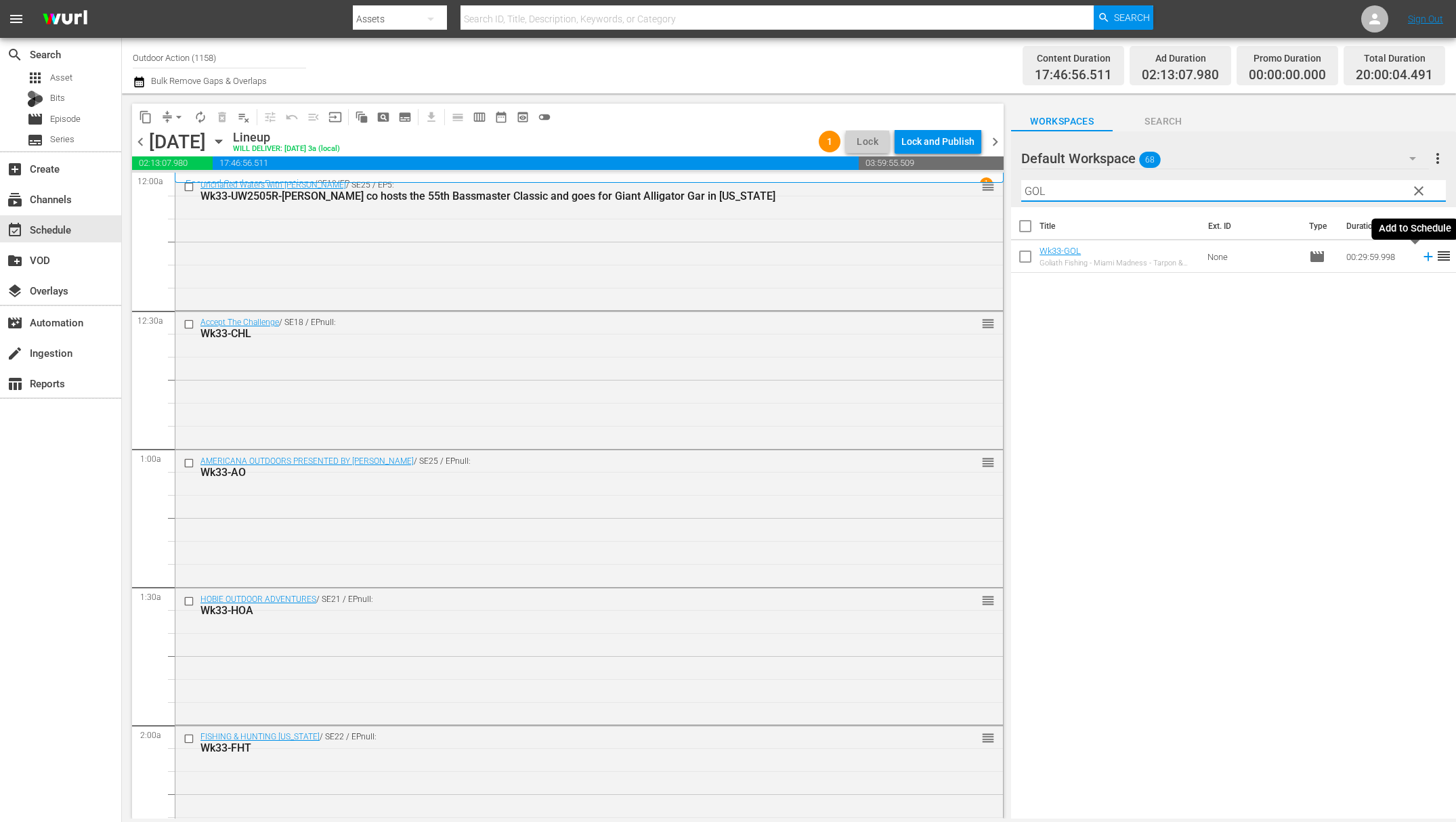
type input "GOL"
click at [1421, 258] on icon at bounding box center [1428, 256] width 15 height 15
click at [1345, 186] on input "GOL" at bounding box center [1233, 191] width 425 height 22
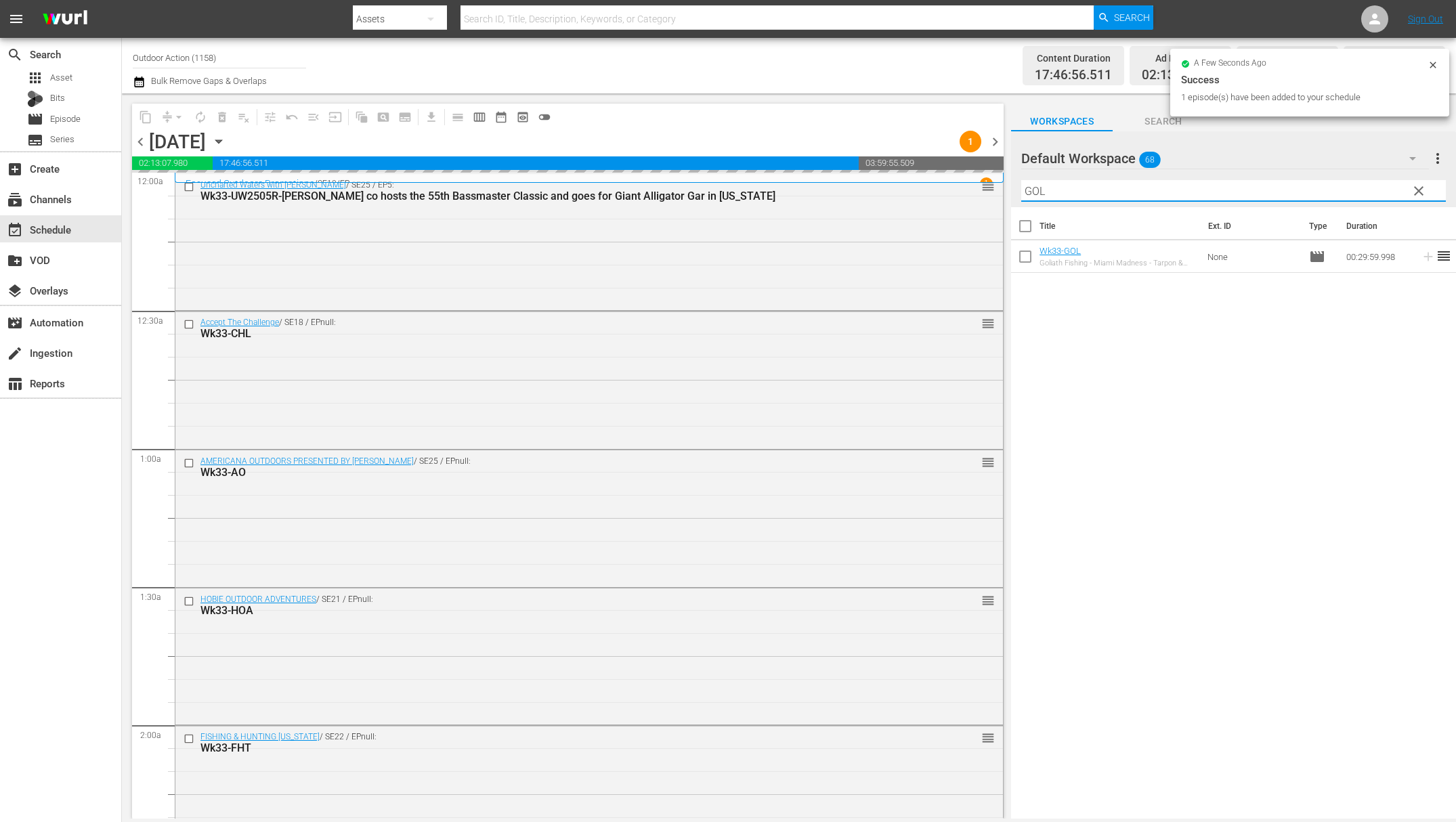
click at [1345, 186] on input "GOL" at bounding box center [1233, 191] width 425 height 22
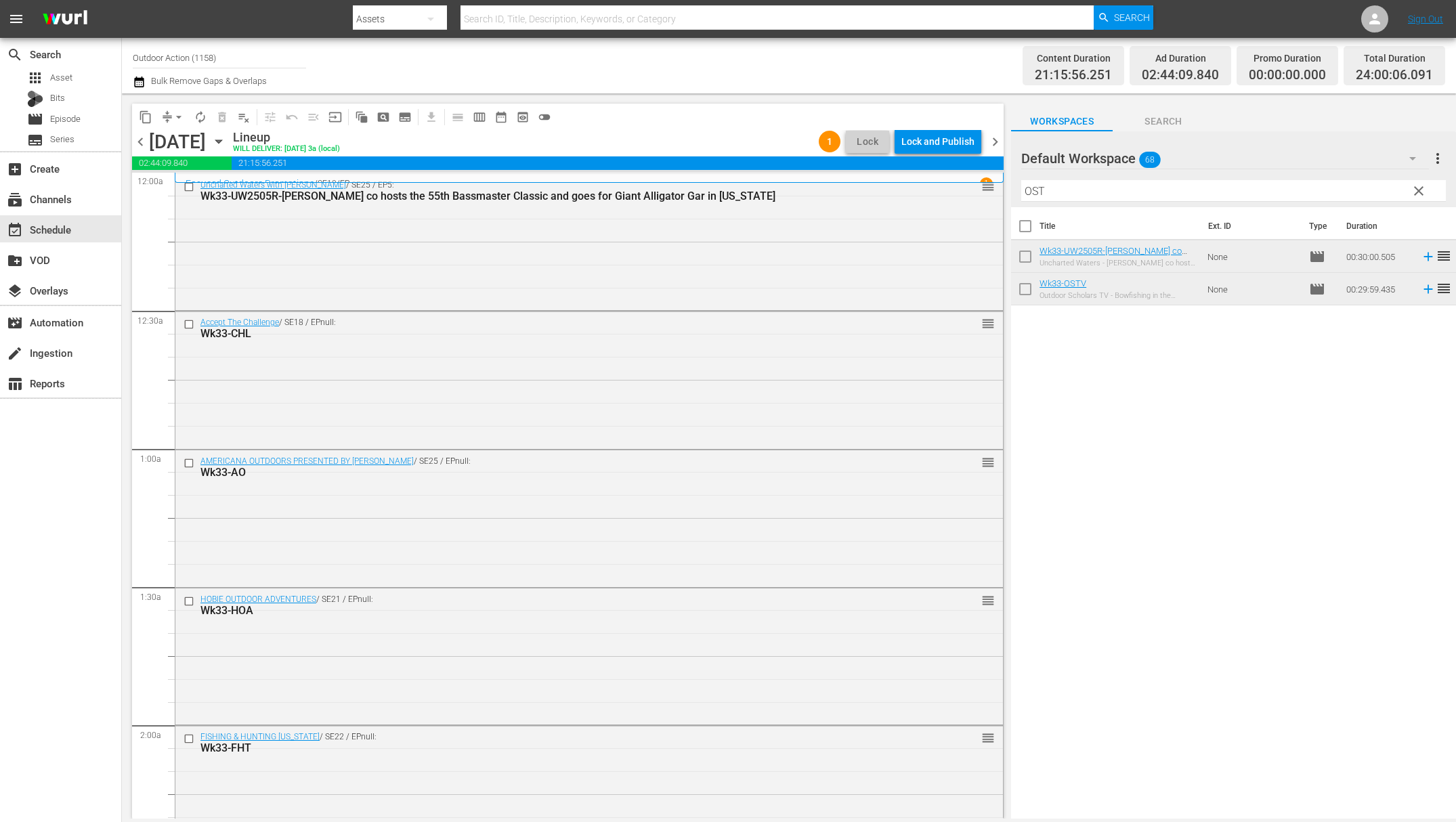
click at [169, 121] on button "arrow_drop_down" at bounding box center [179, 117] width 22 height 22
click at [185, 141] on li "Align to Midnight" at bounding box center [179, 143] width 142 height 23
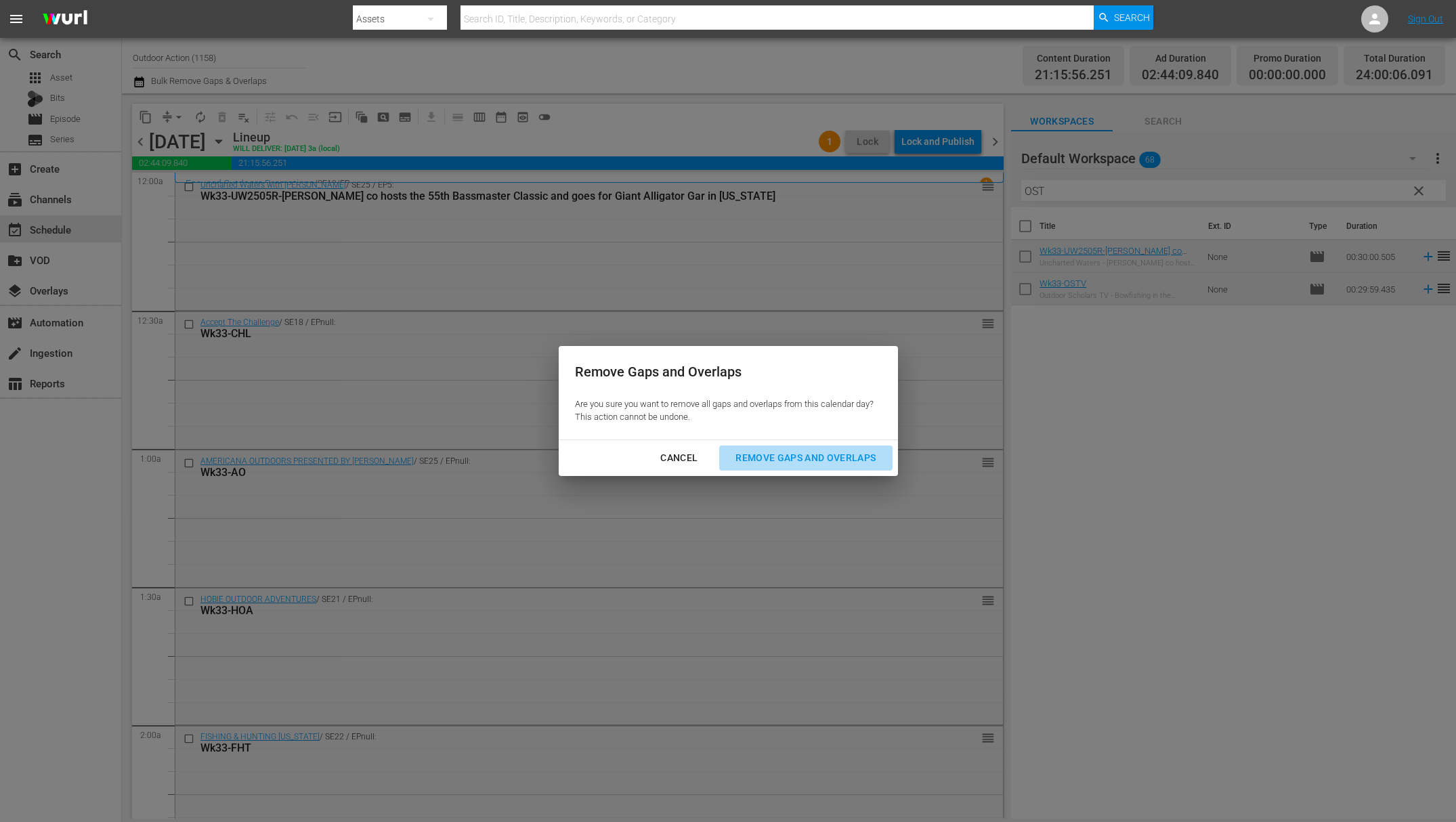
click at [819, 451] on div "Remove Gaps and Overlaps" at bounding box center [806, 458] width 162 height 17
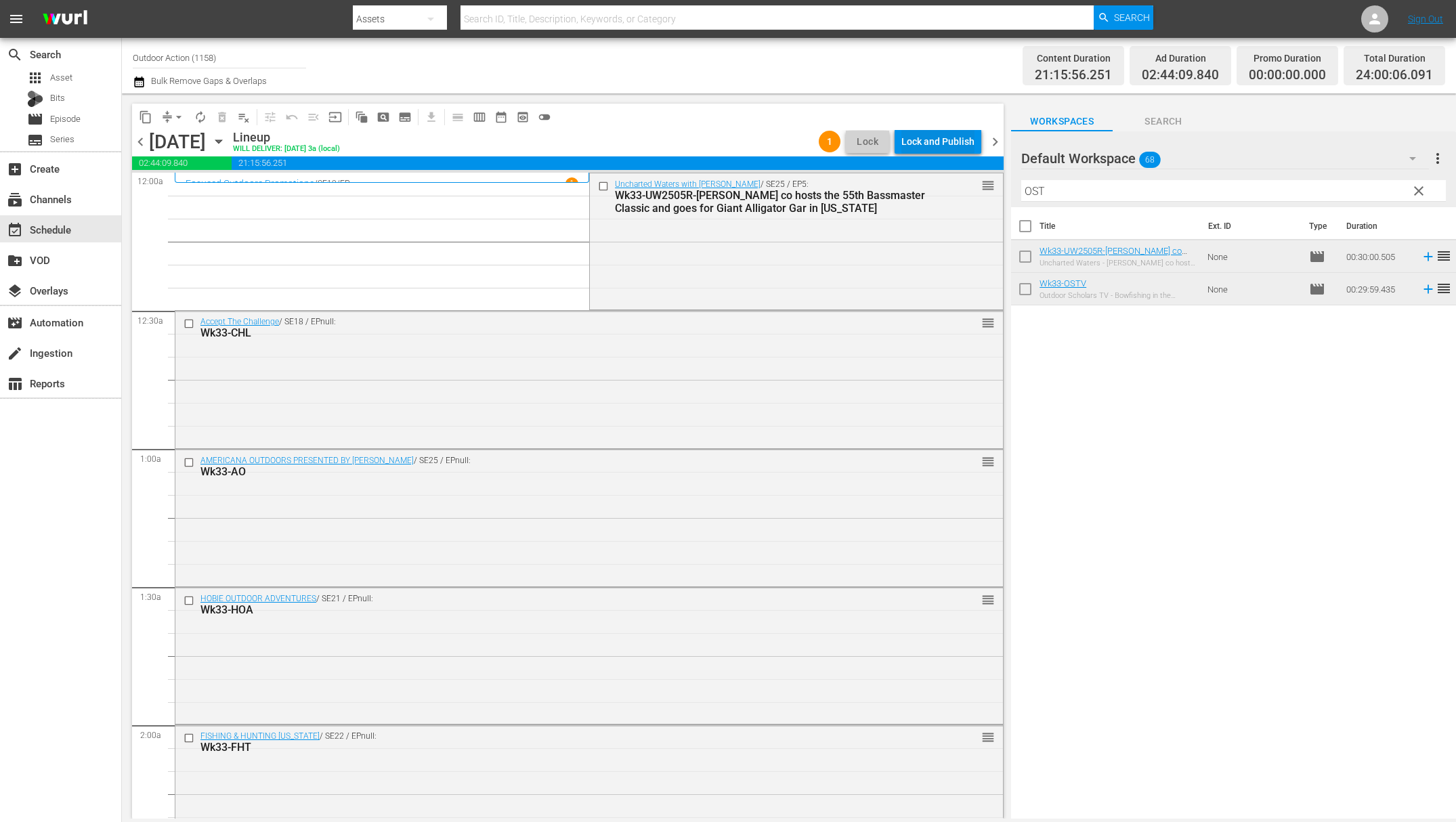
click at [951, 139] on div "Lock and Publish" at bounding box center [938, 141] width 73 height 24
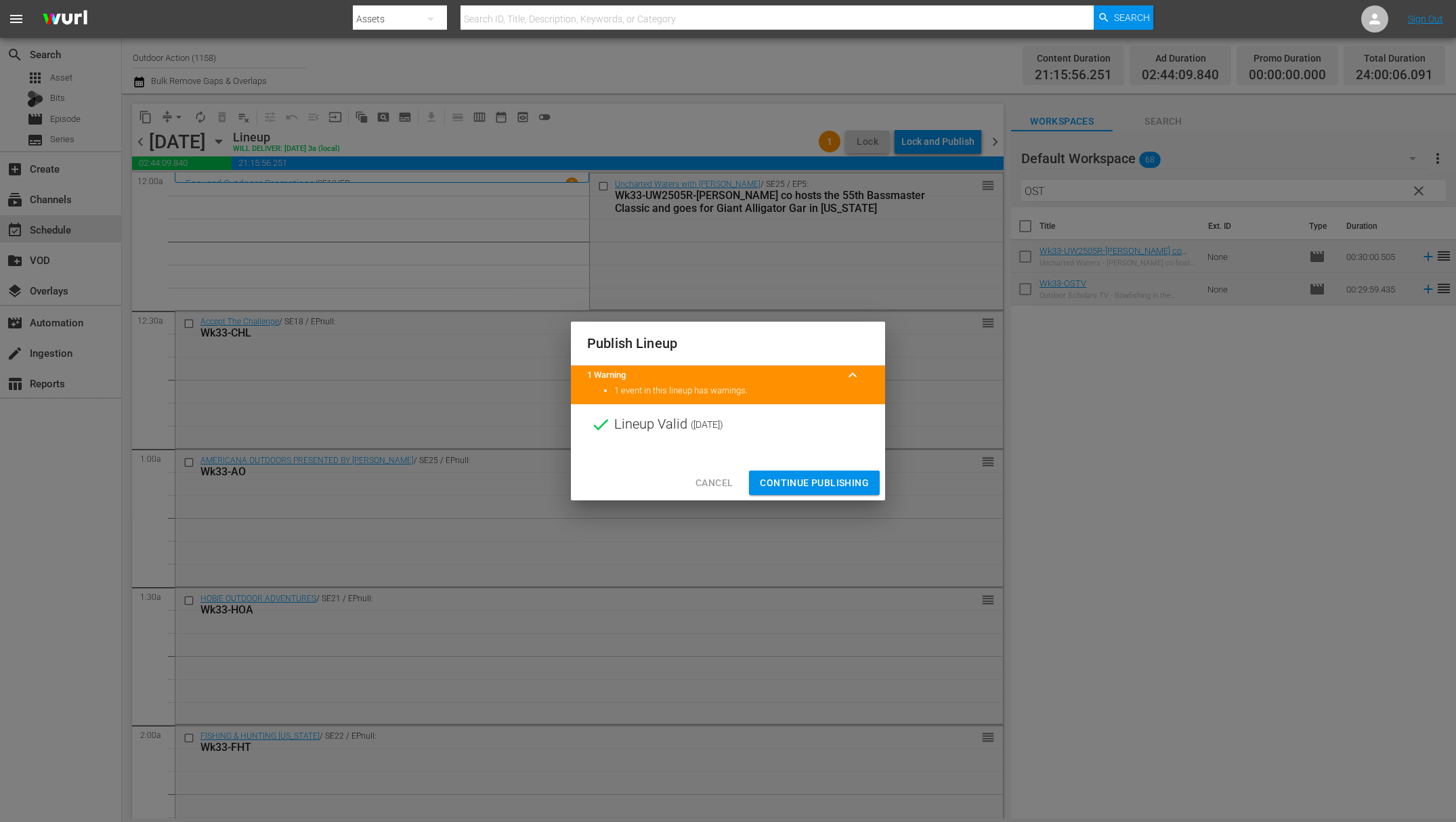
click at [797, 485] on span "Continue Publishing" at bounding box center [814, 483] width 109 height 17
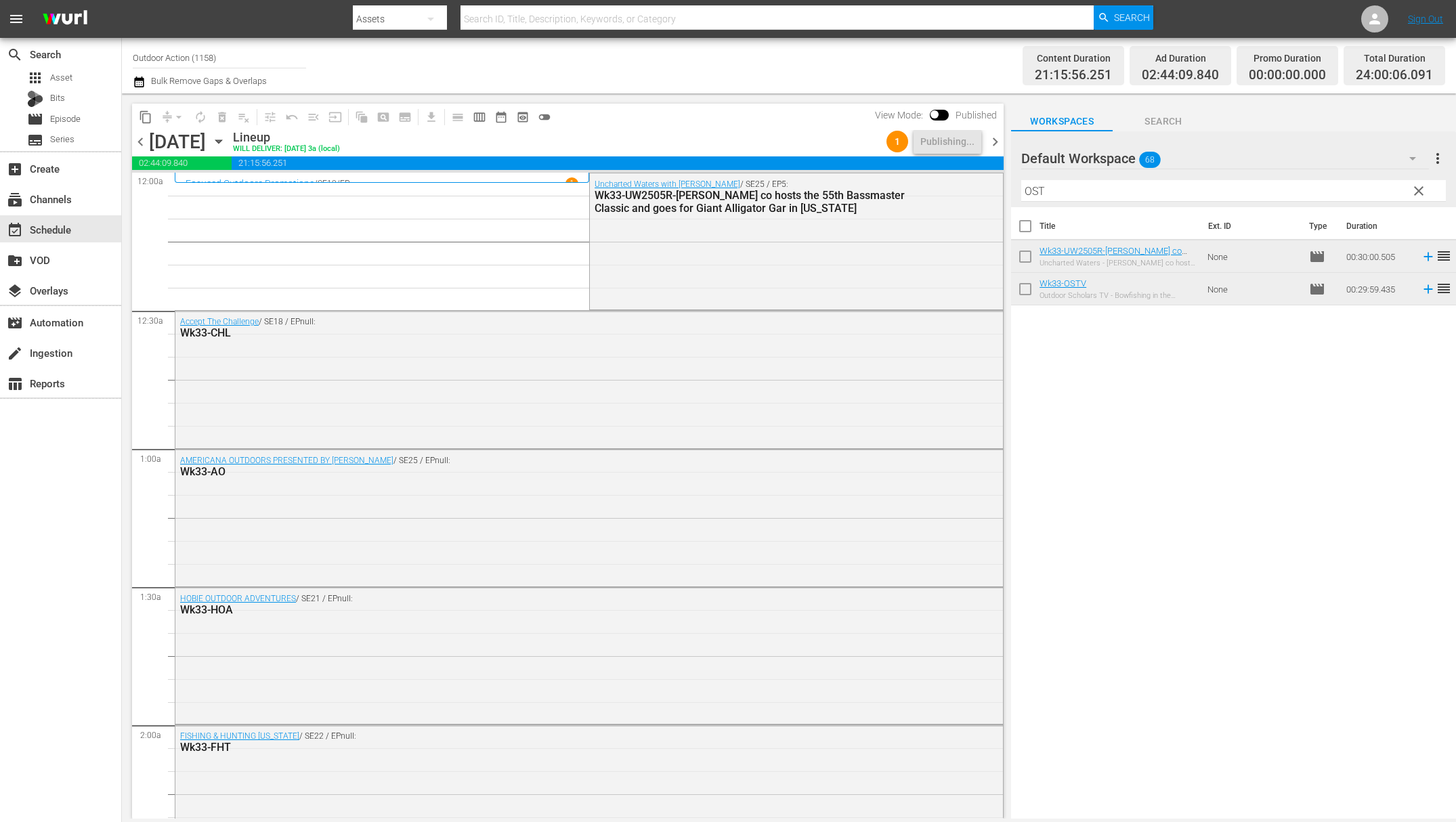
click at [999, 143] on span "chevron_right" at bounding box center [995, 141] width 17 height 17
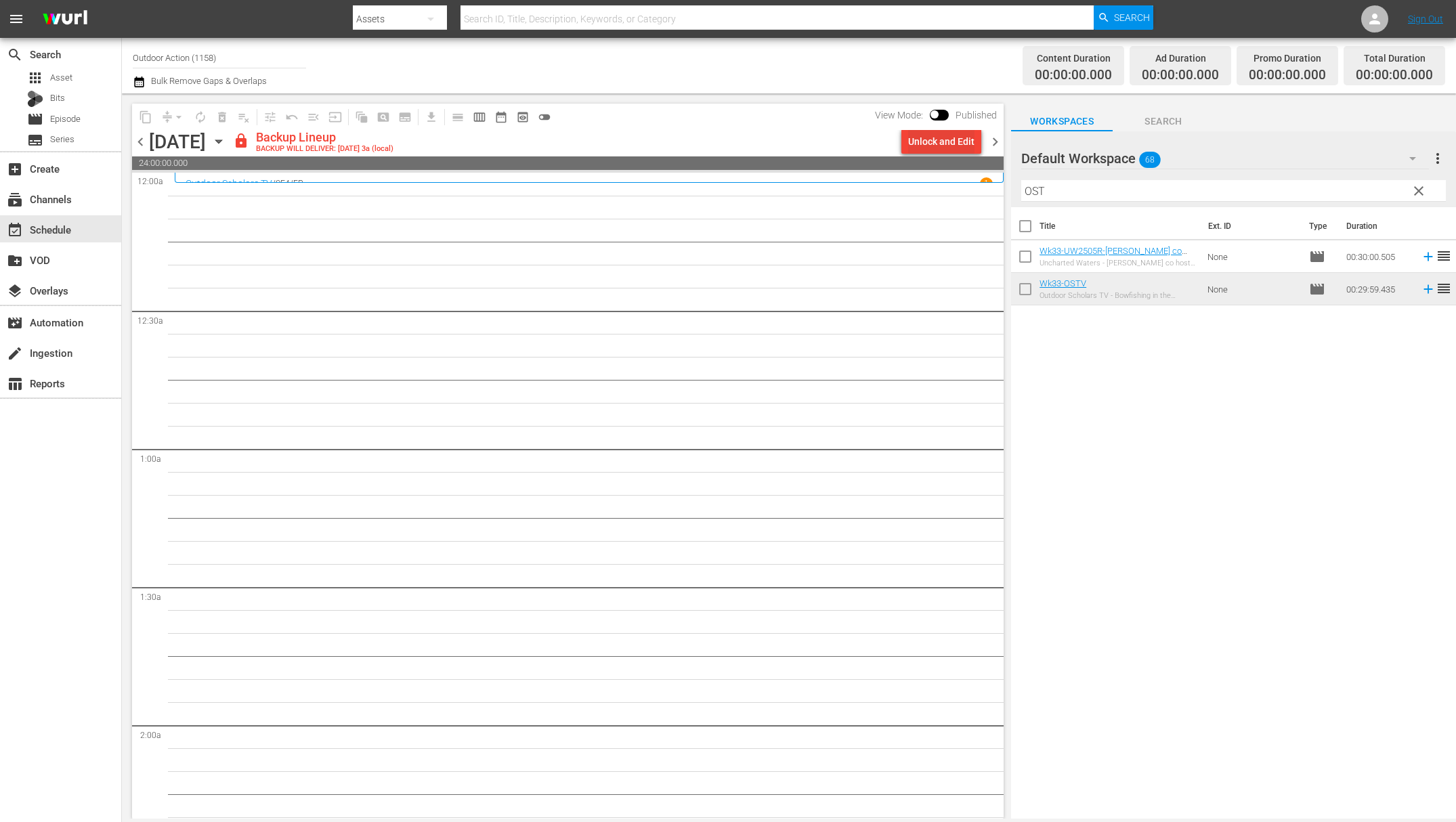
click at [940, 144] on div "Unlock and Edit" at bounding box center [941, 141] width 66 height 24
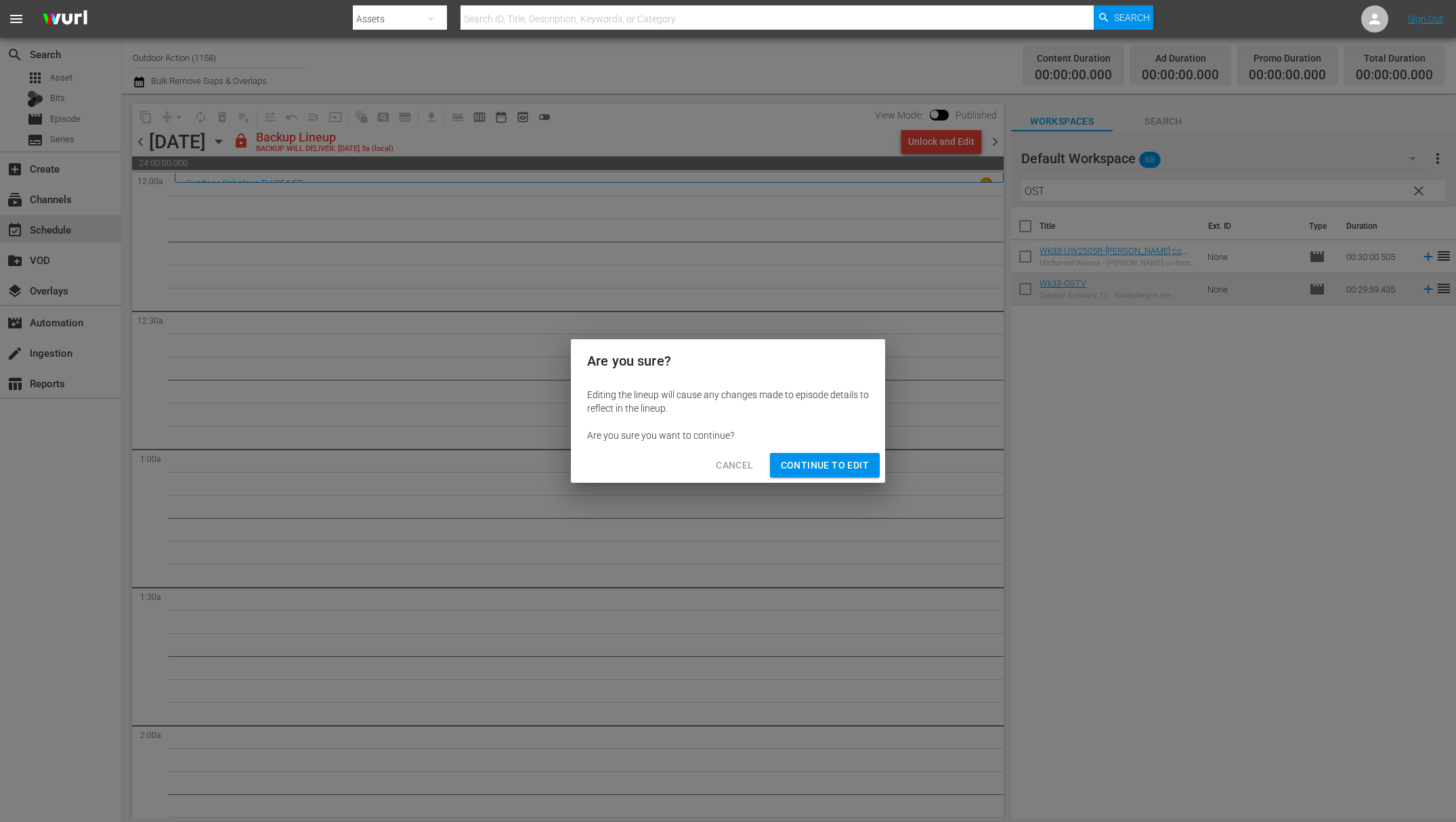
click at [827, 470] on span "Continue to Edit" at bounding box center [825, 465] width 88 height 17
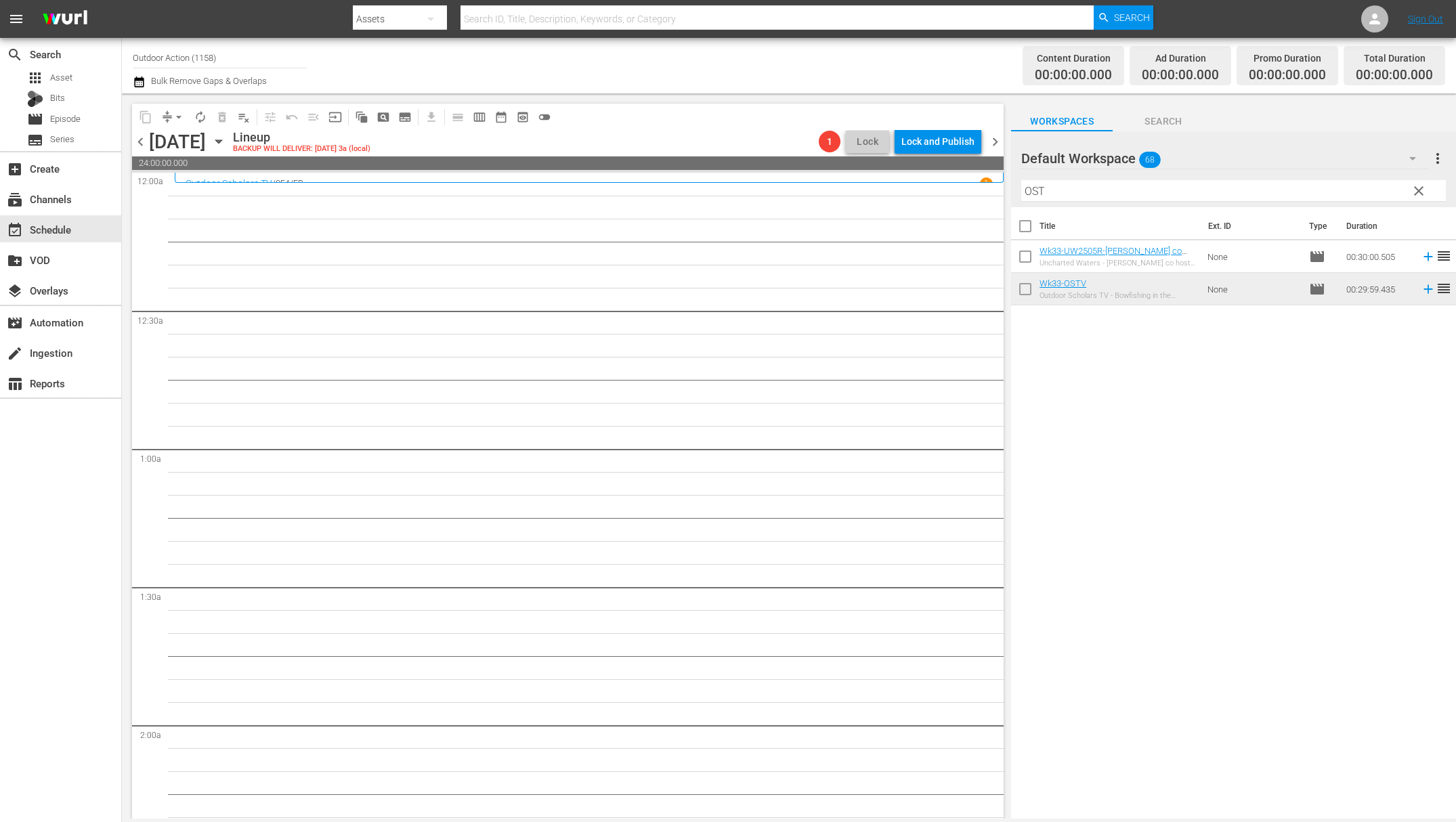
click at [1117, 186] on input "OST" at bounding box center [1233, 191] width 425 height 22
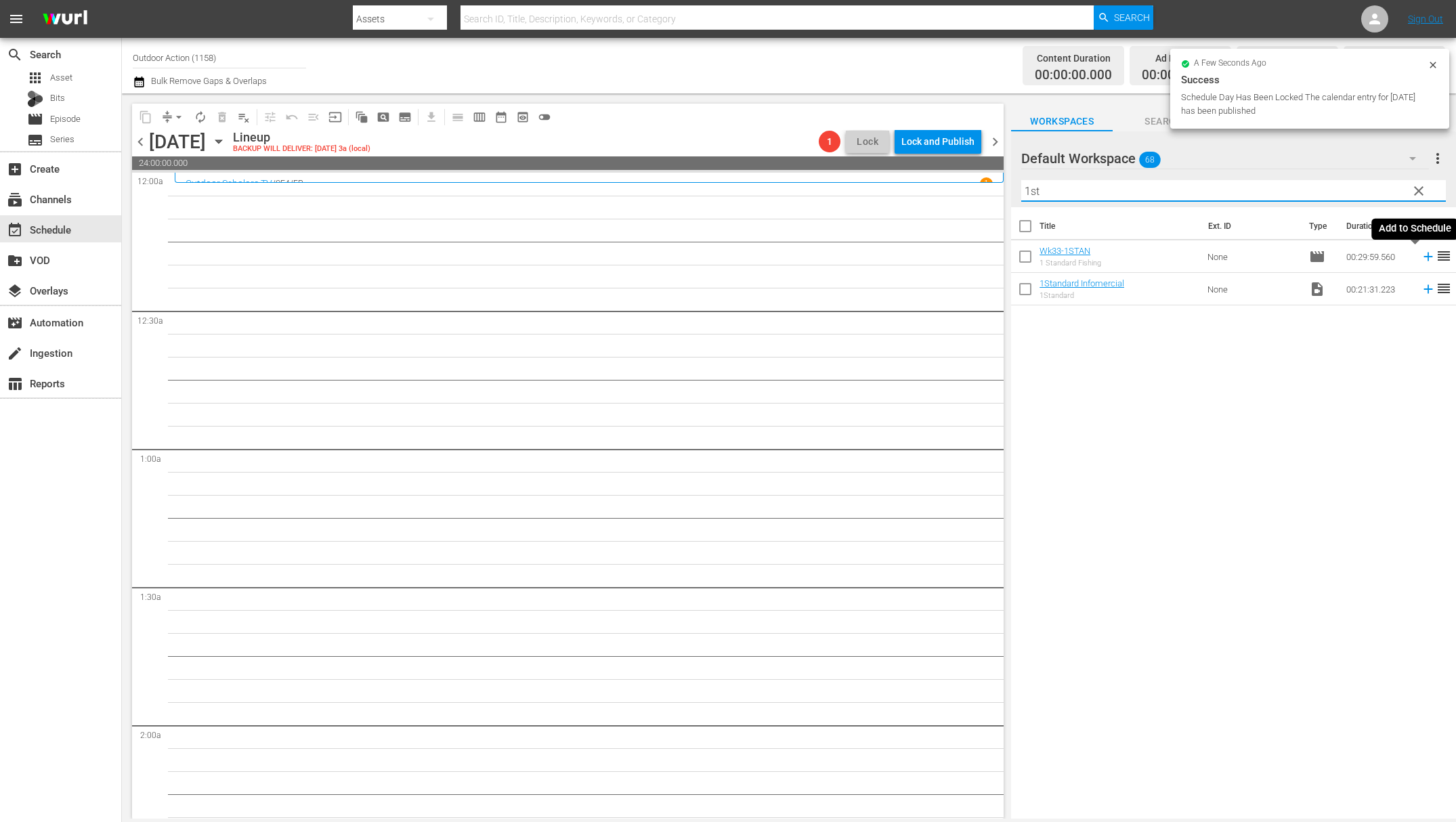
click at [1421, 260] on icon at bounding box center [1428, 256] width 15 height 15
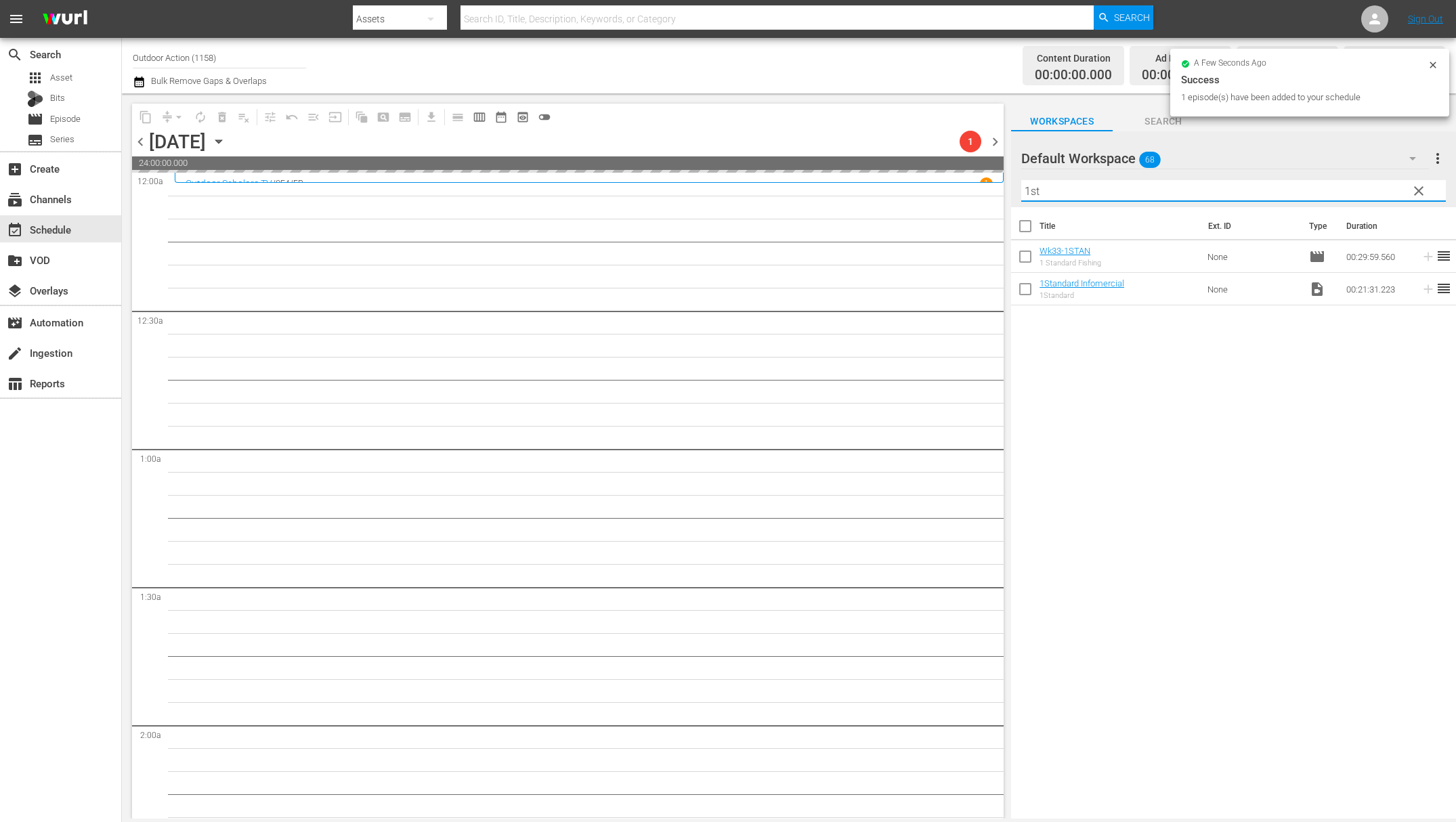
click at [1165, 190] on input "1st" at bounding box center [1233, 191] width 425 height 22
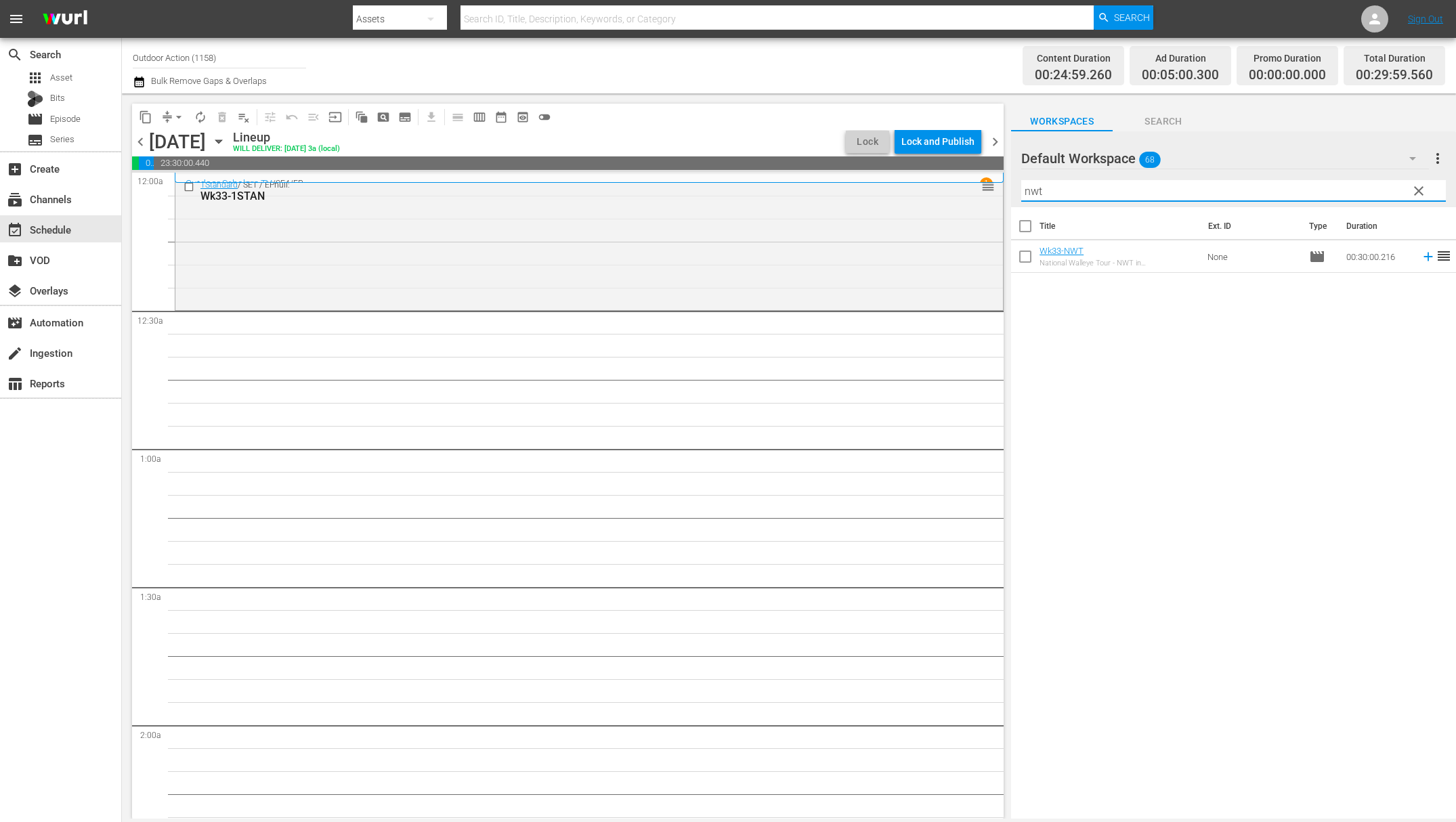
click at [1421, 256] on icon at bounding box center [1428, 256] width 15 height 15
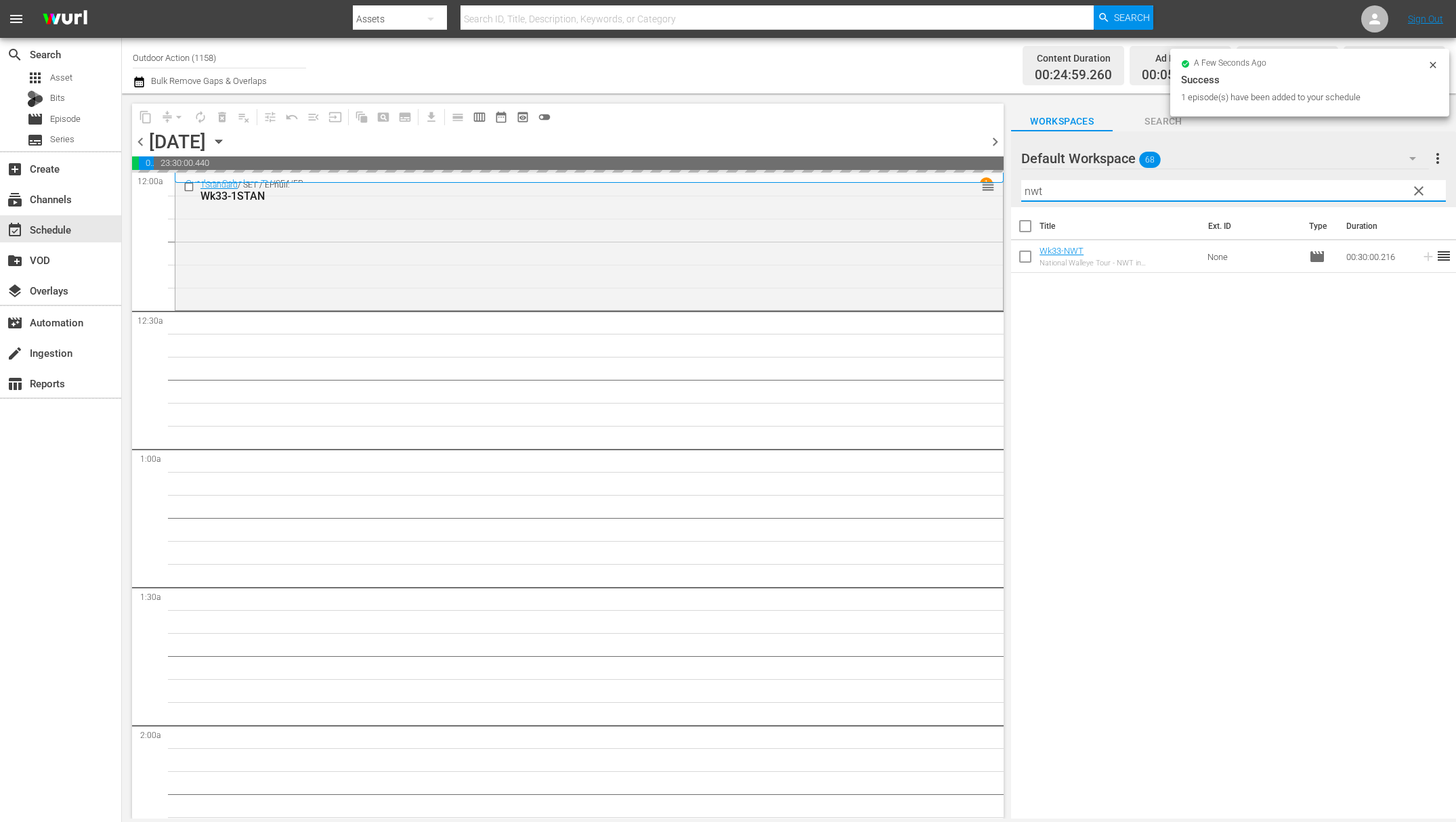
click at [1340, 192] on input "nwt" at bounding box center [1233, 191] width 425 height 22
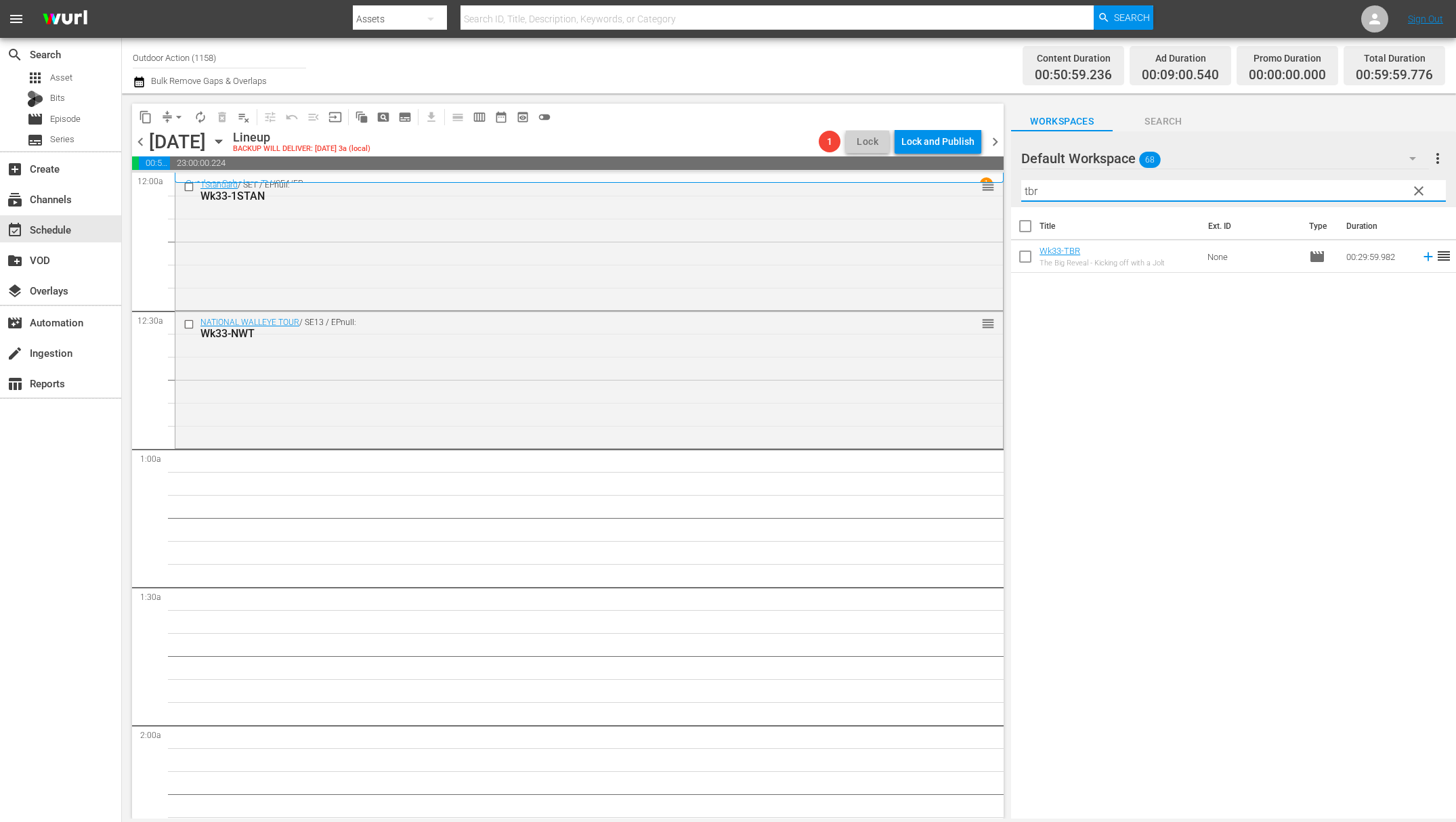
click at [1421, 254] on icon at bounding box center [1428, 256] width 15 height 15
click at [1358, 186] on input "tbr" at bounding box center [1233, 191] width 425 height 22
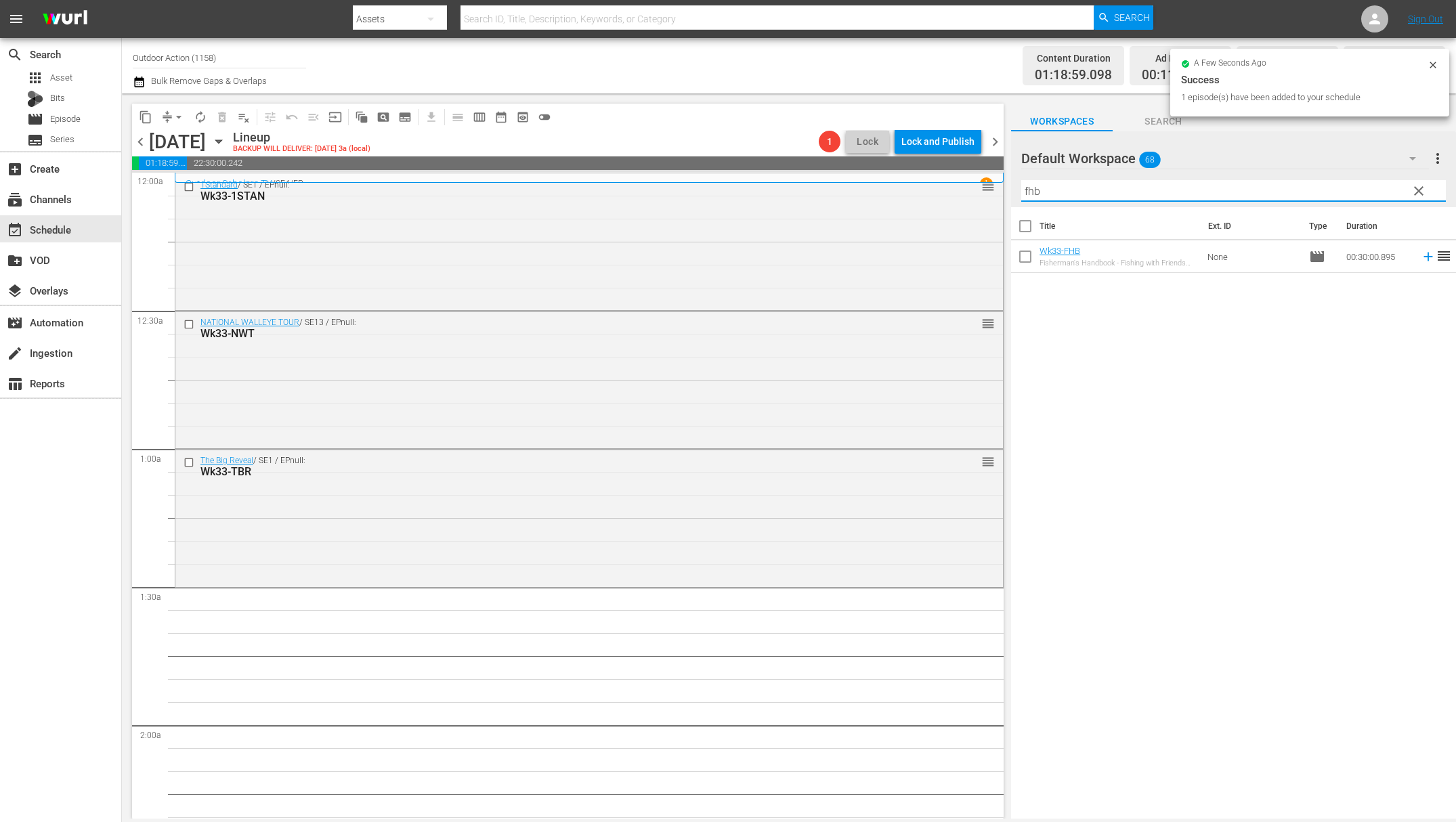
click at [1424, 258] on icon at bounding box center [1428, 257] width 9 height 9
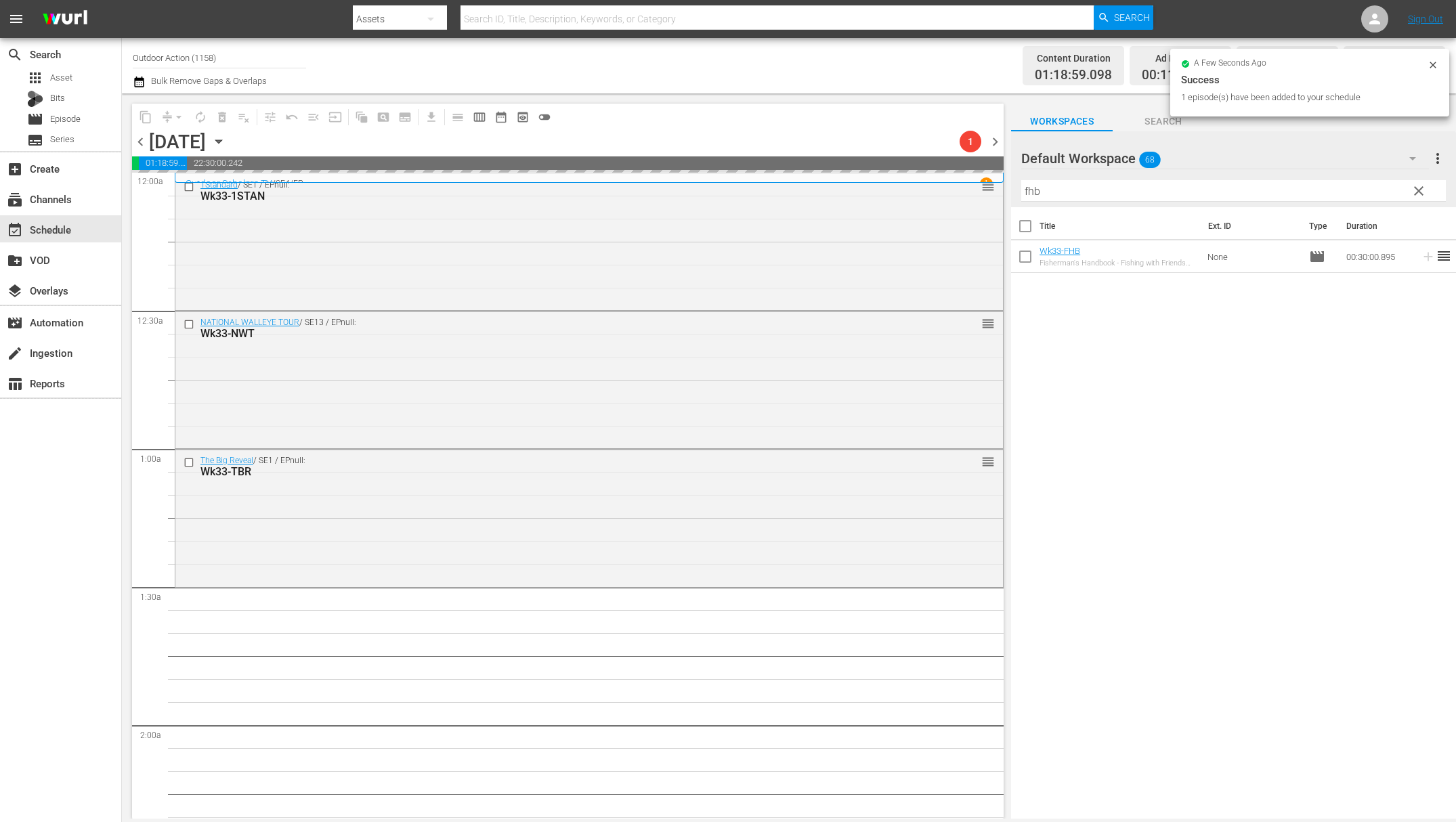
click at [1317, 194] on input "fhb" at bounding box center [1233, 191] width 425 height 22
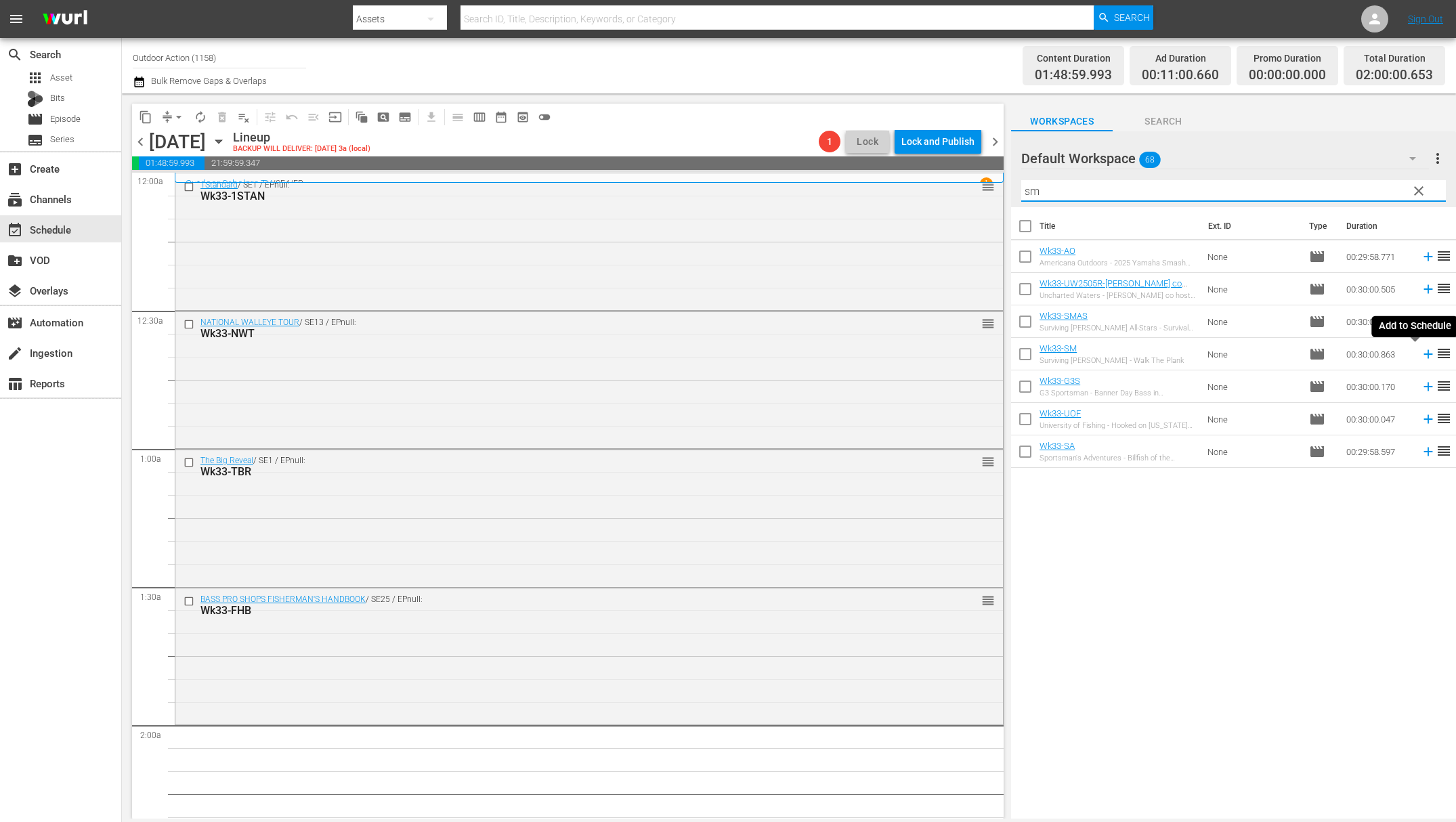
click at [1421, 352] on icon at bounding box center [1428, 354] width 15 height 15
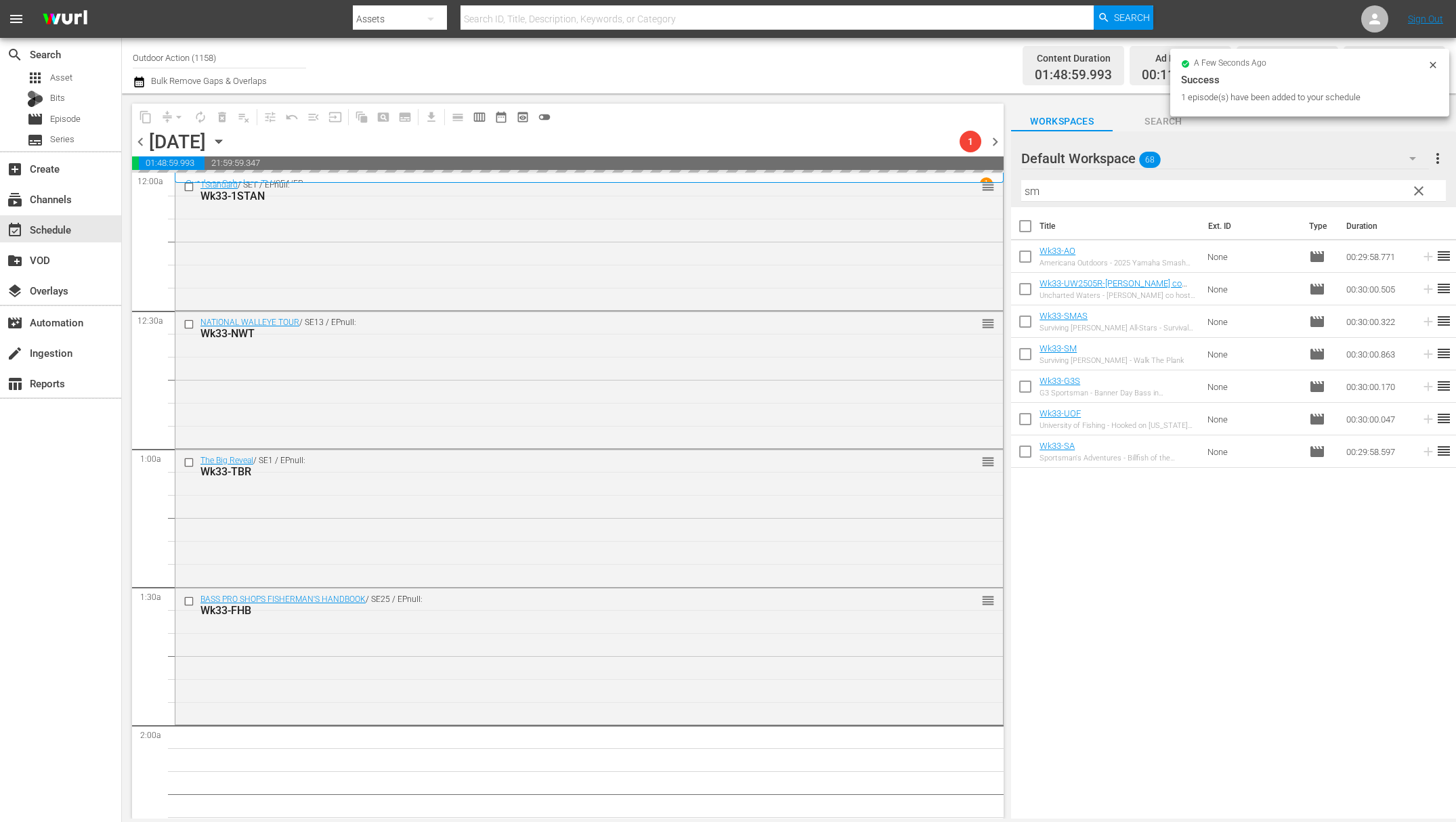
click at [1334, 190] on input "sm" at bounding box center [1233, 191] width 425 height 22
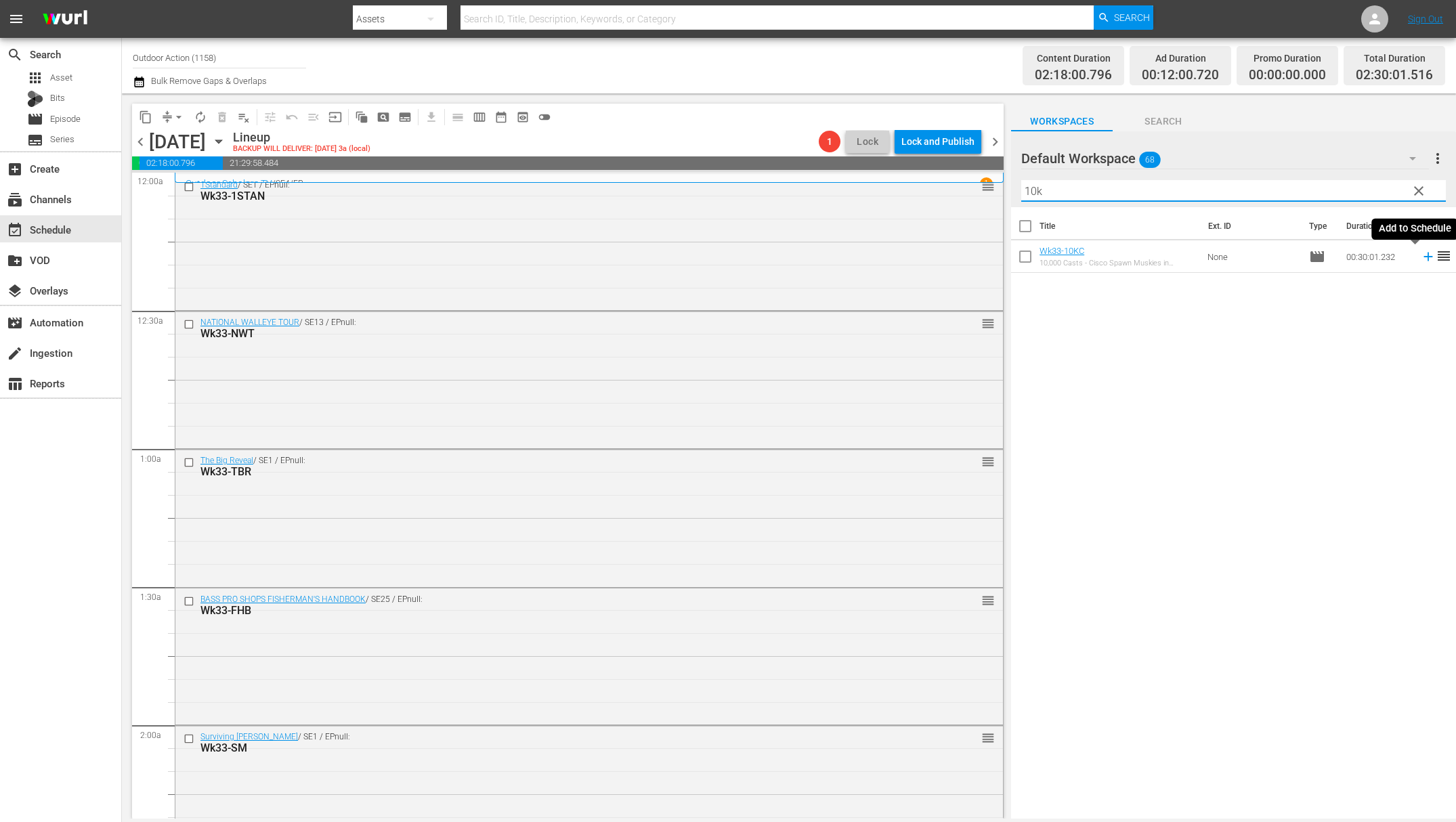
click at [1424, 260] on icon at bounding box center [1428, 257] width 9 height 9
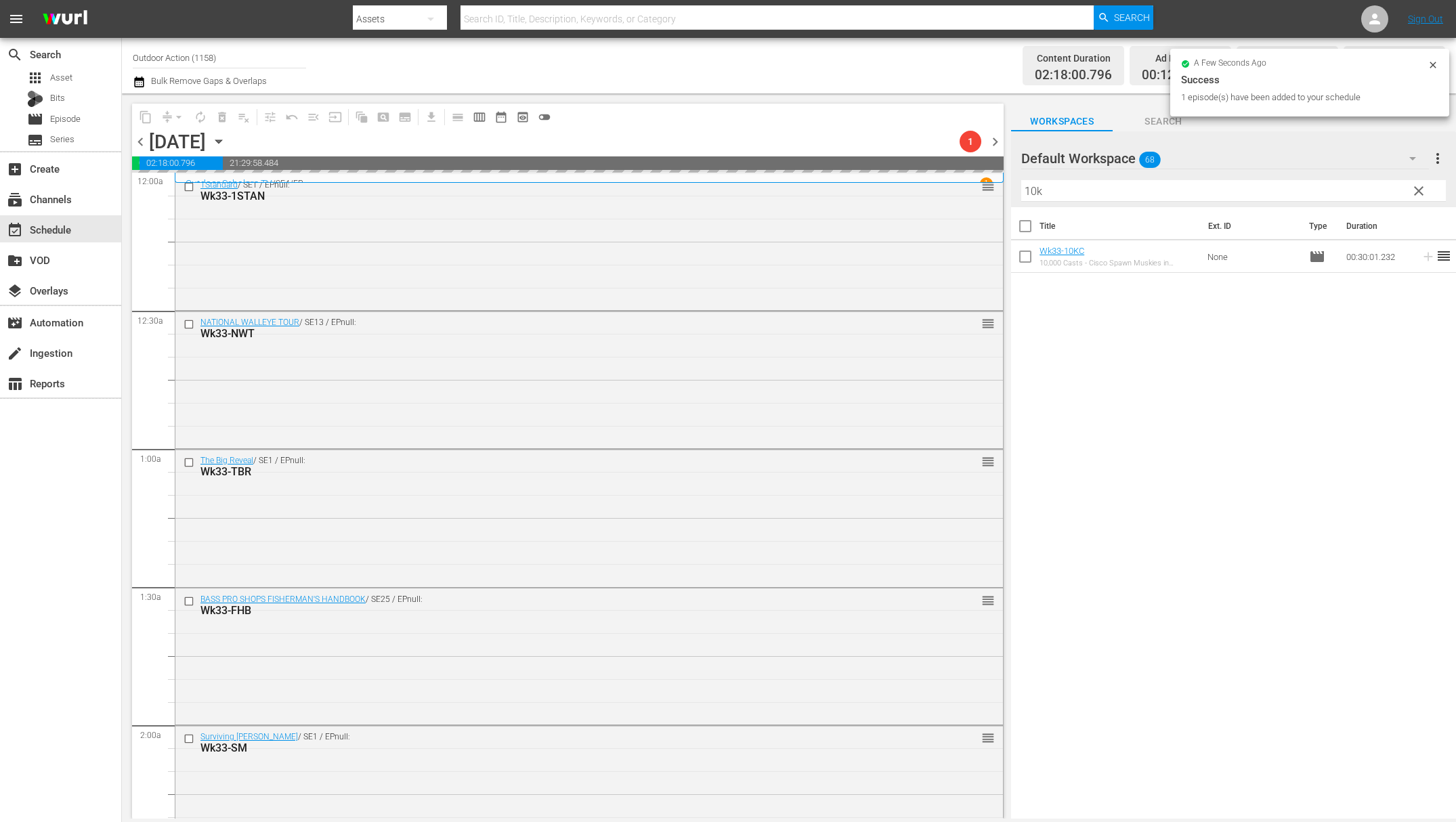
click at [1347, 184] on input "10k" at bounding box center [1233, 191] width 425 height 22
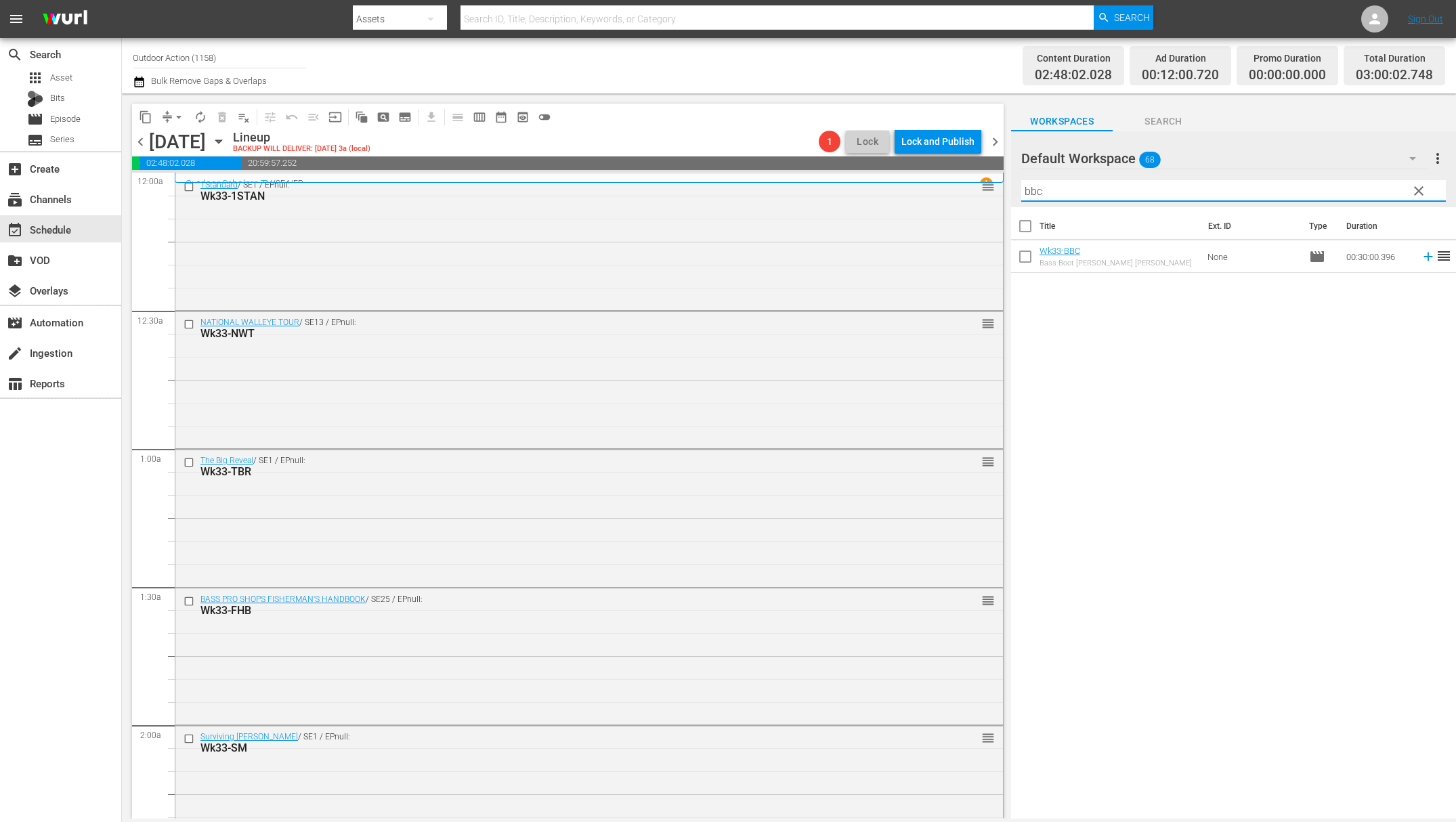
click at [1421, 259] on icon at bounding box center [1428, 256] width 15 height 15
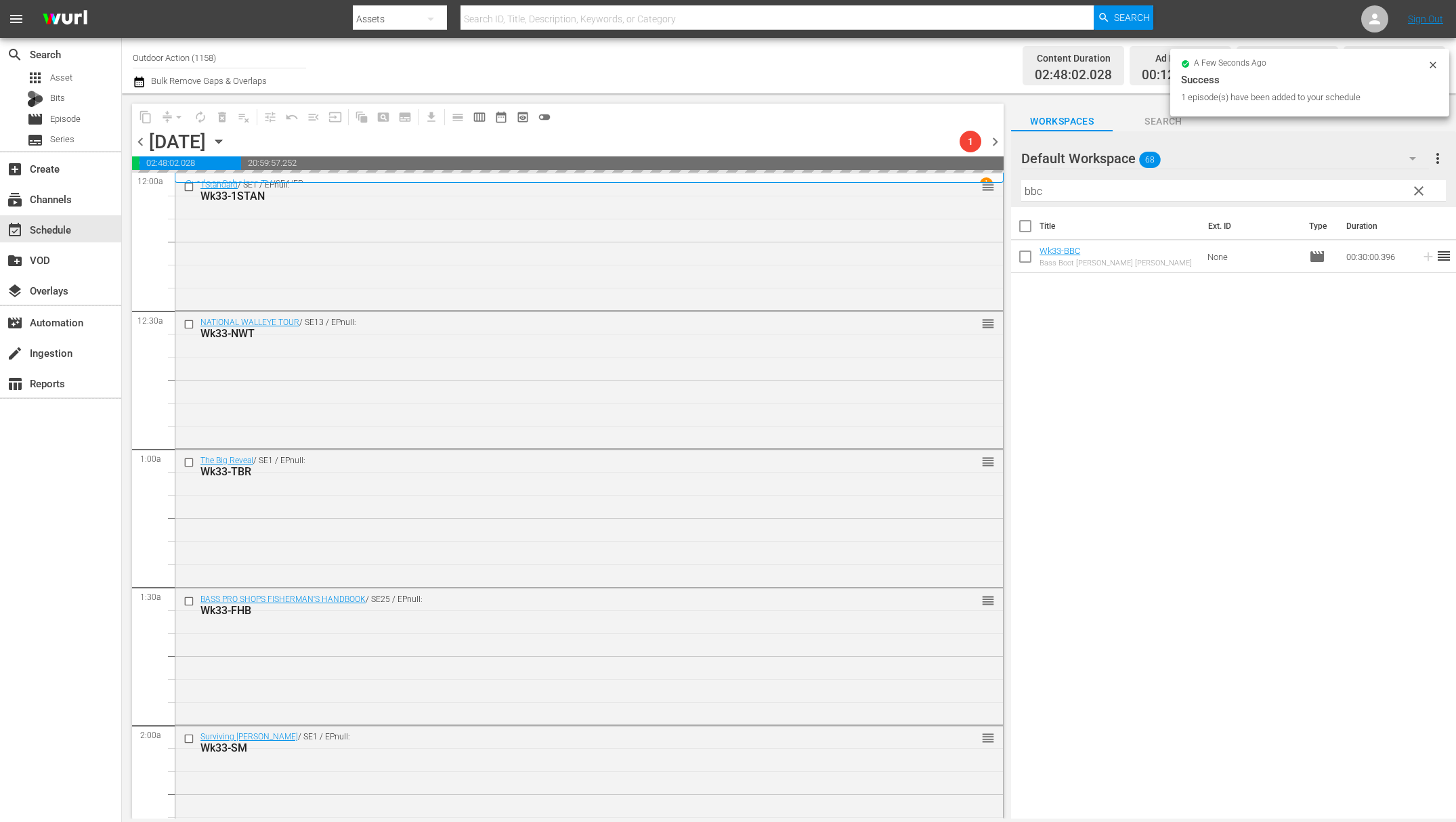
click at [1294, 191] on input "bbc" at bounding box center [1233, 191] width 425 height 22
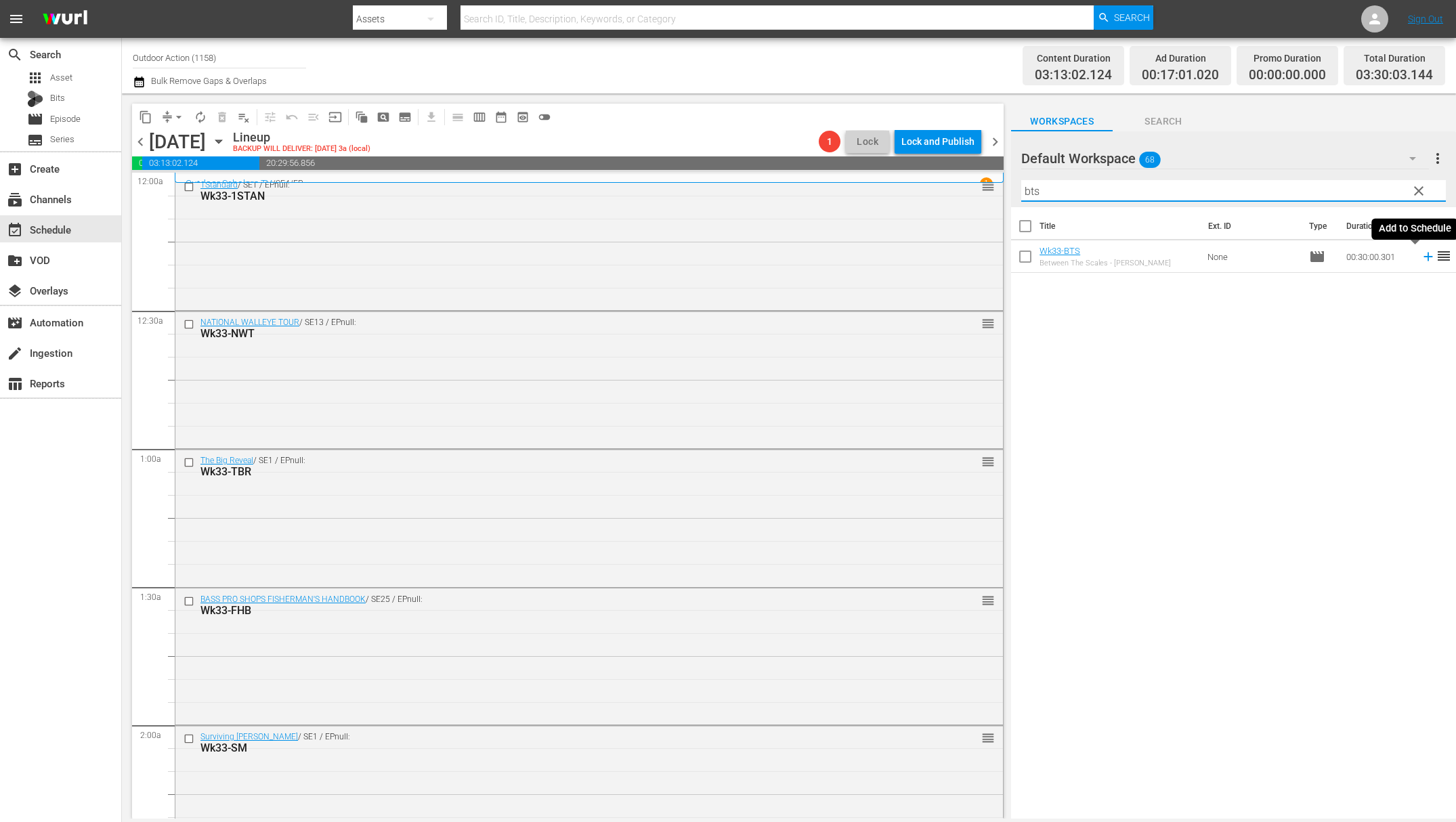
click at [1421, 257] on icon at bounding box center [1428, 256] width 15 height 15
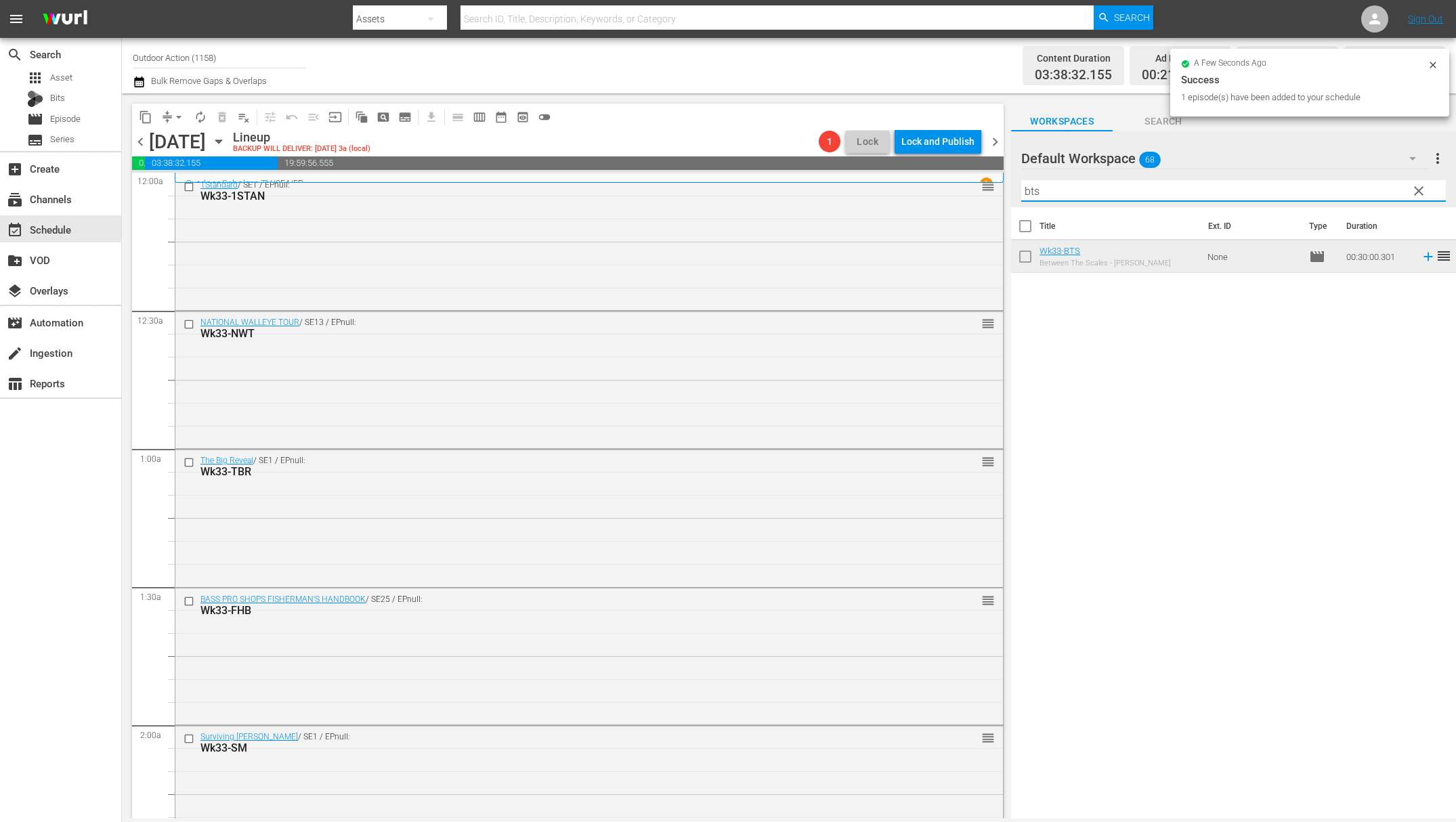
click at [1259, 183] on input "bts" at bounding box center [1233, 191] width 425 height 22
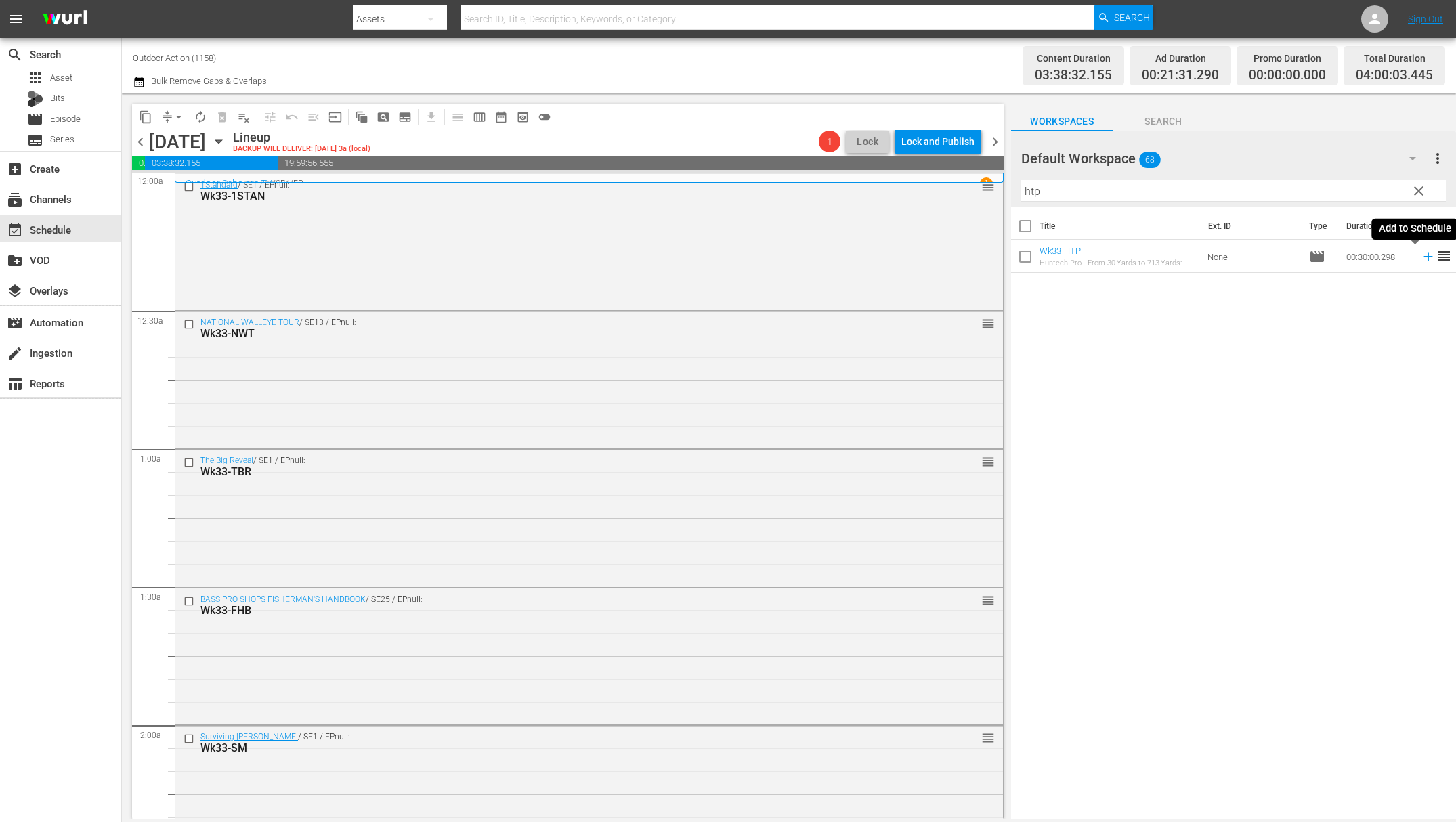
click at [1421, 258] on icon at bounding box center [1428, 256] width 15 height 15
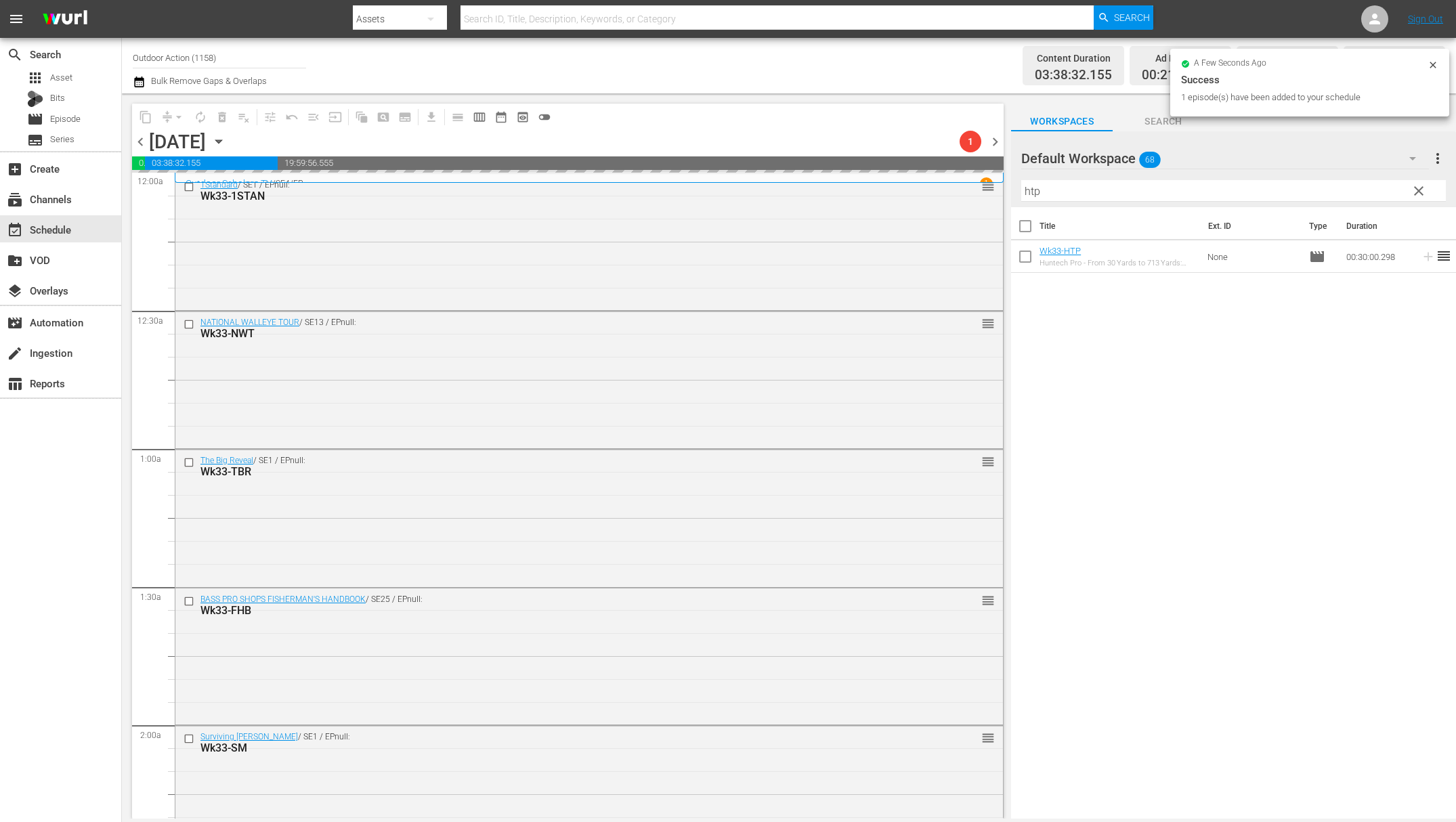
click at [1350, 189] on input "htp" at bounding box center [1233, 191] width 425 height 22
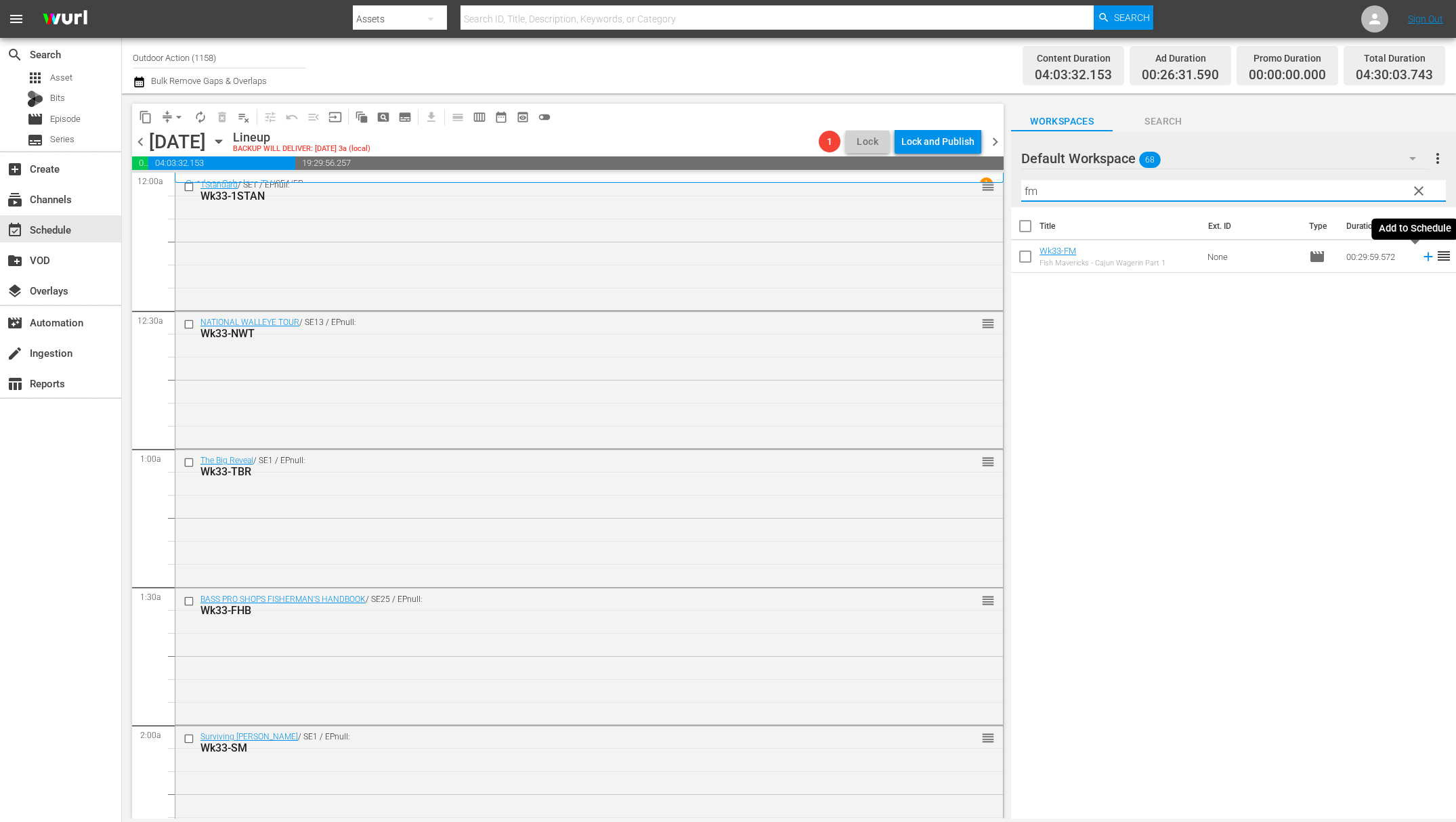
click at [1421, 253] on icon at bounding box center [1428, 256] width 15 height 15
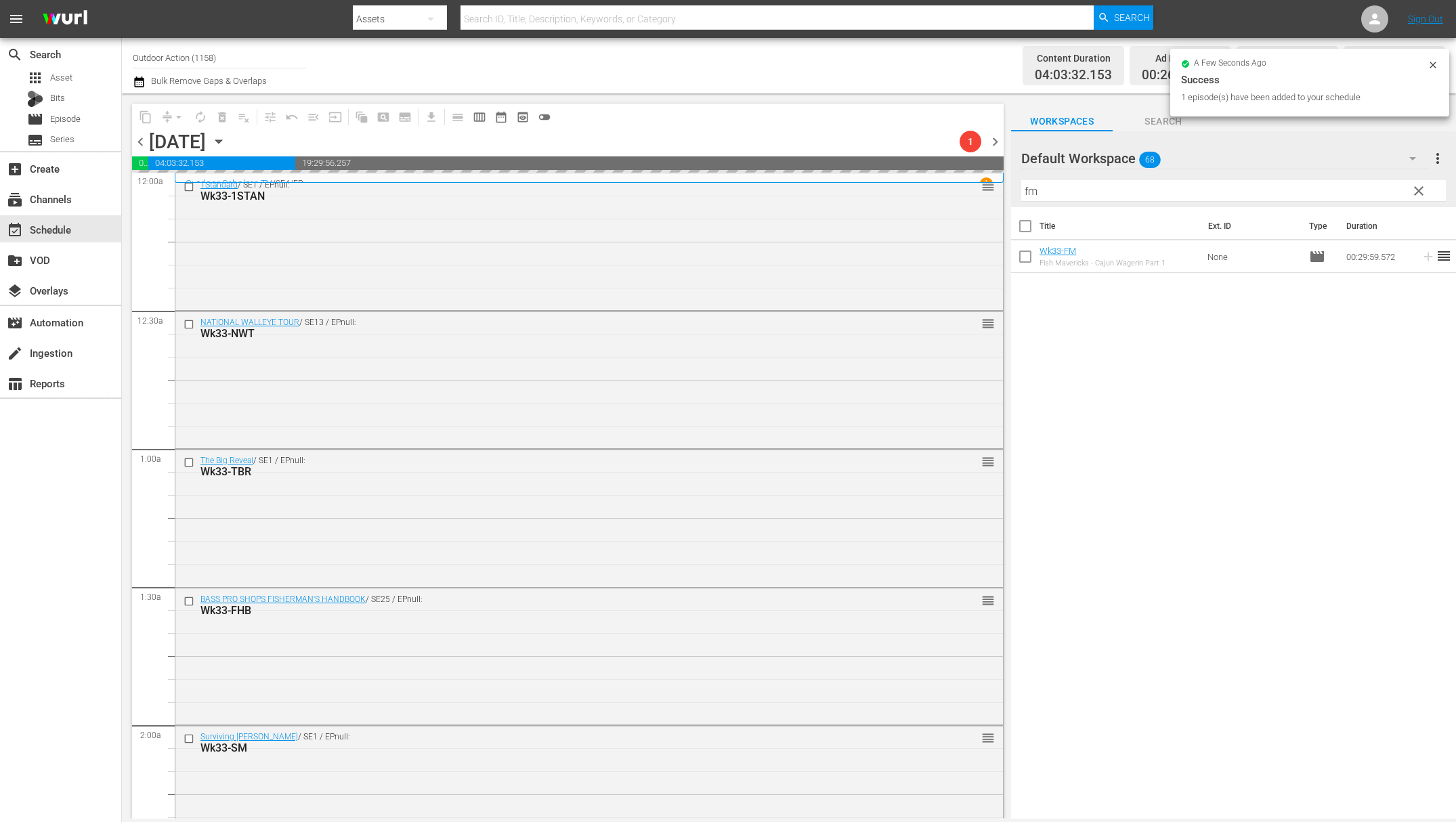
click at [1248, 186] on input "fm" at bounding box center [1233, 191] width 425 height 22
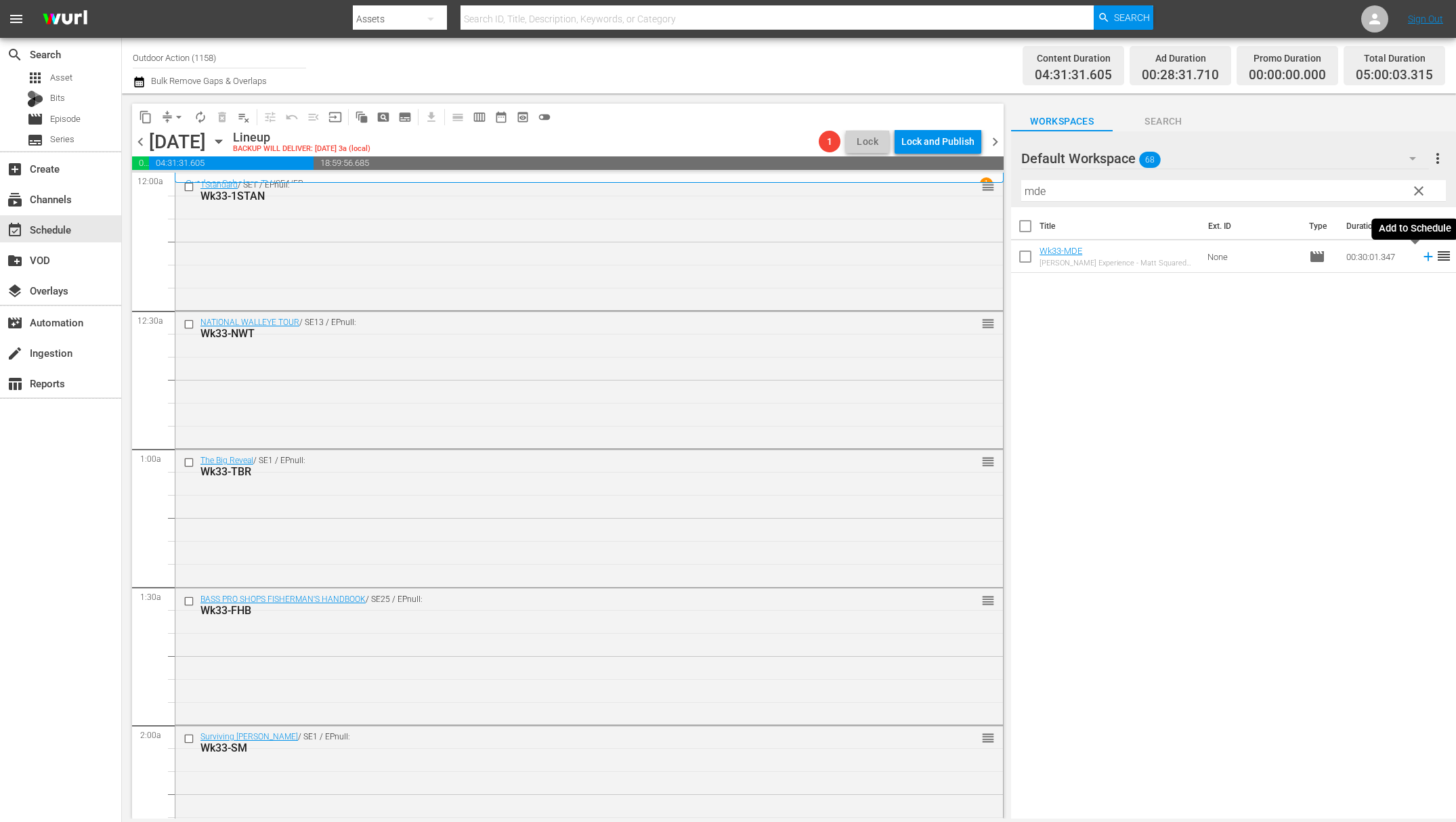
click at [1421, 263] on icon at bounding box center [1428, 256] width 15 height 15
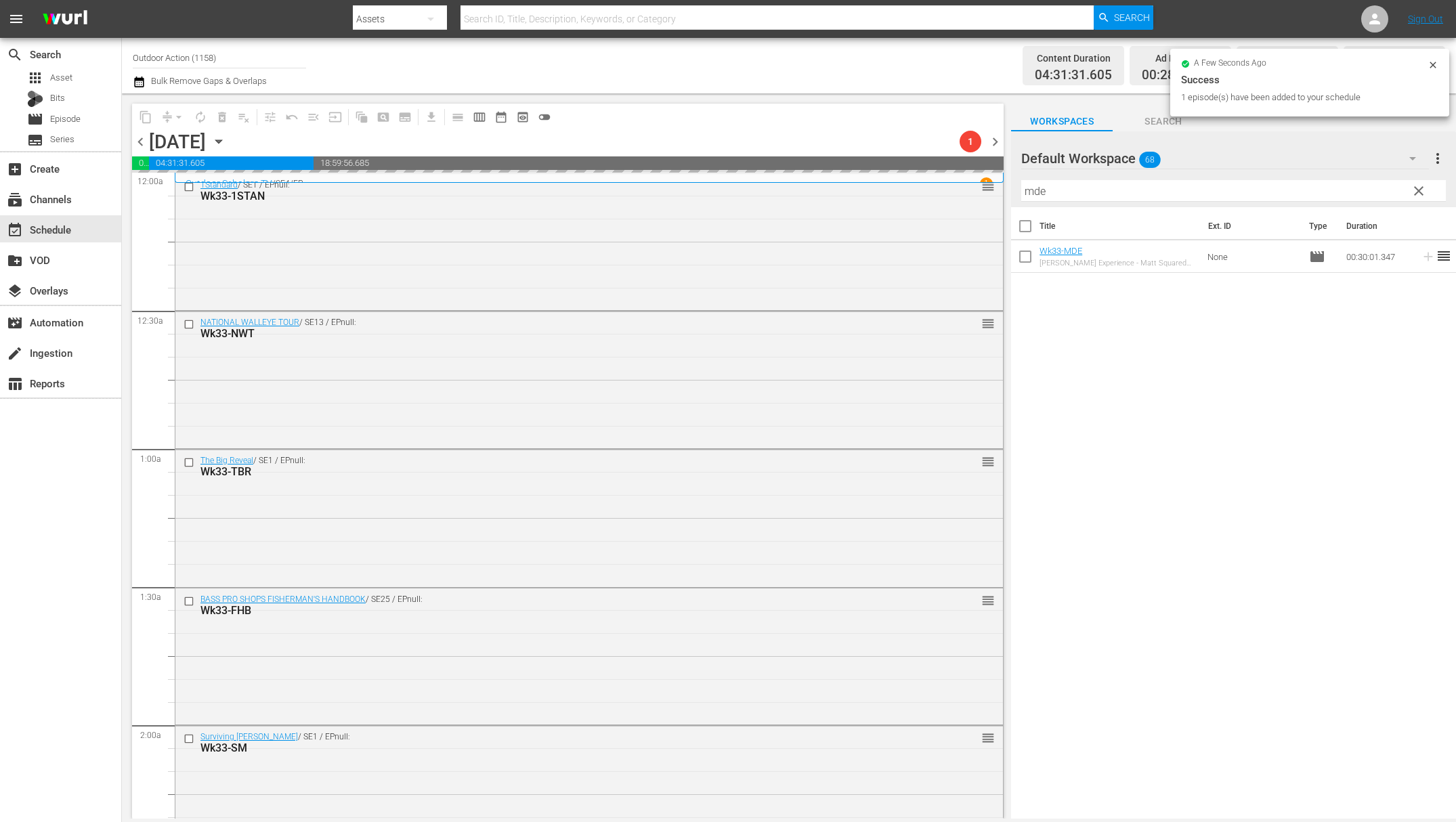
click at [1345, 195] on input "mde" at bounding box center [1233, 191] width 425 height 22
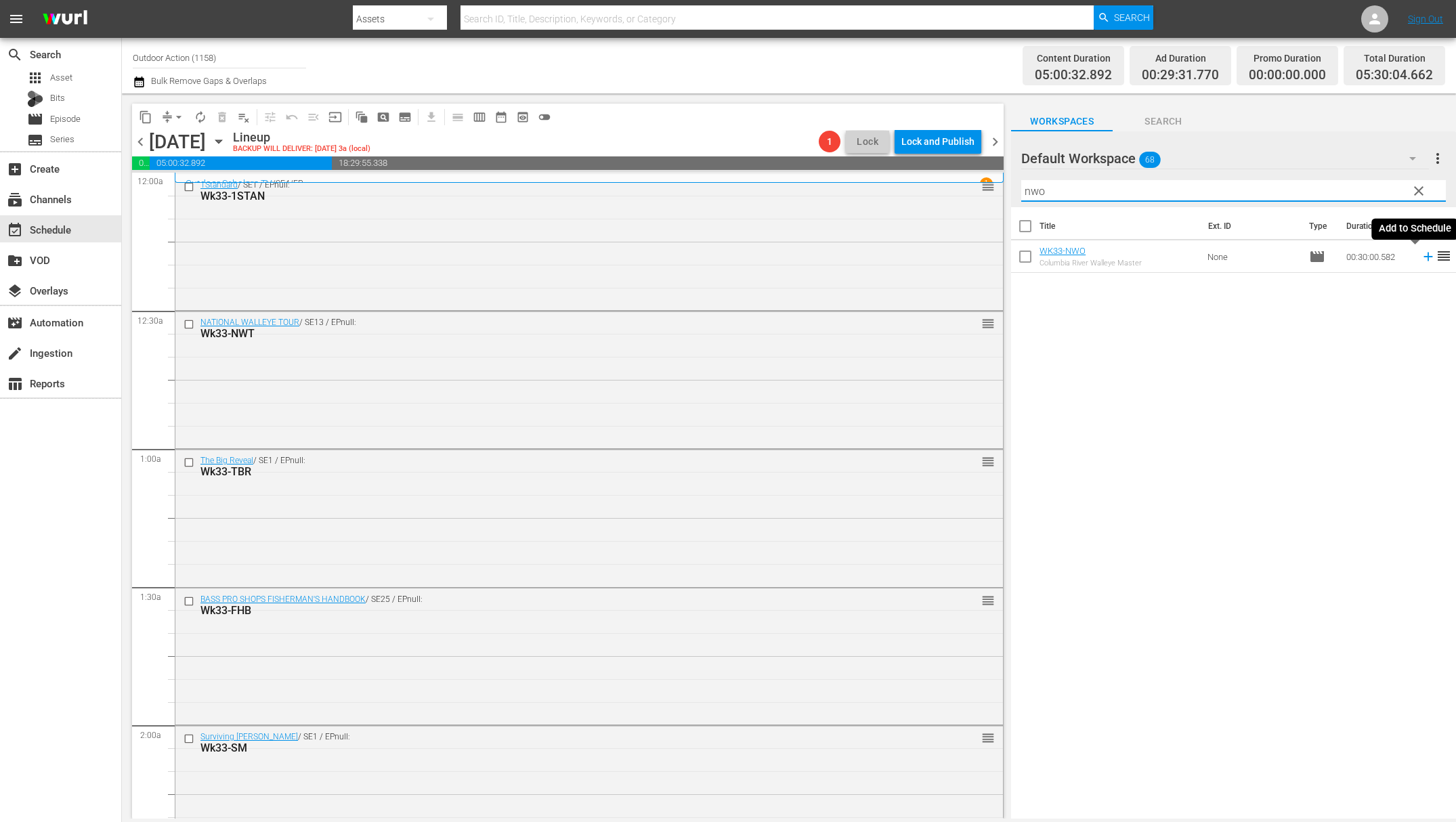
click at [1424, 254] on icon at bounding box center [1428, 257] width 9 height 9
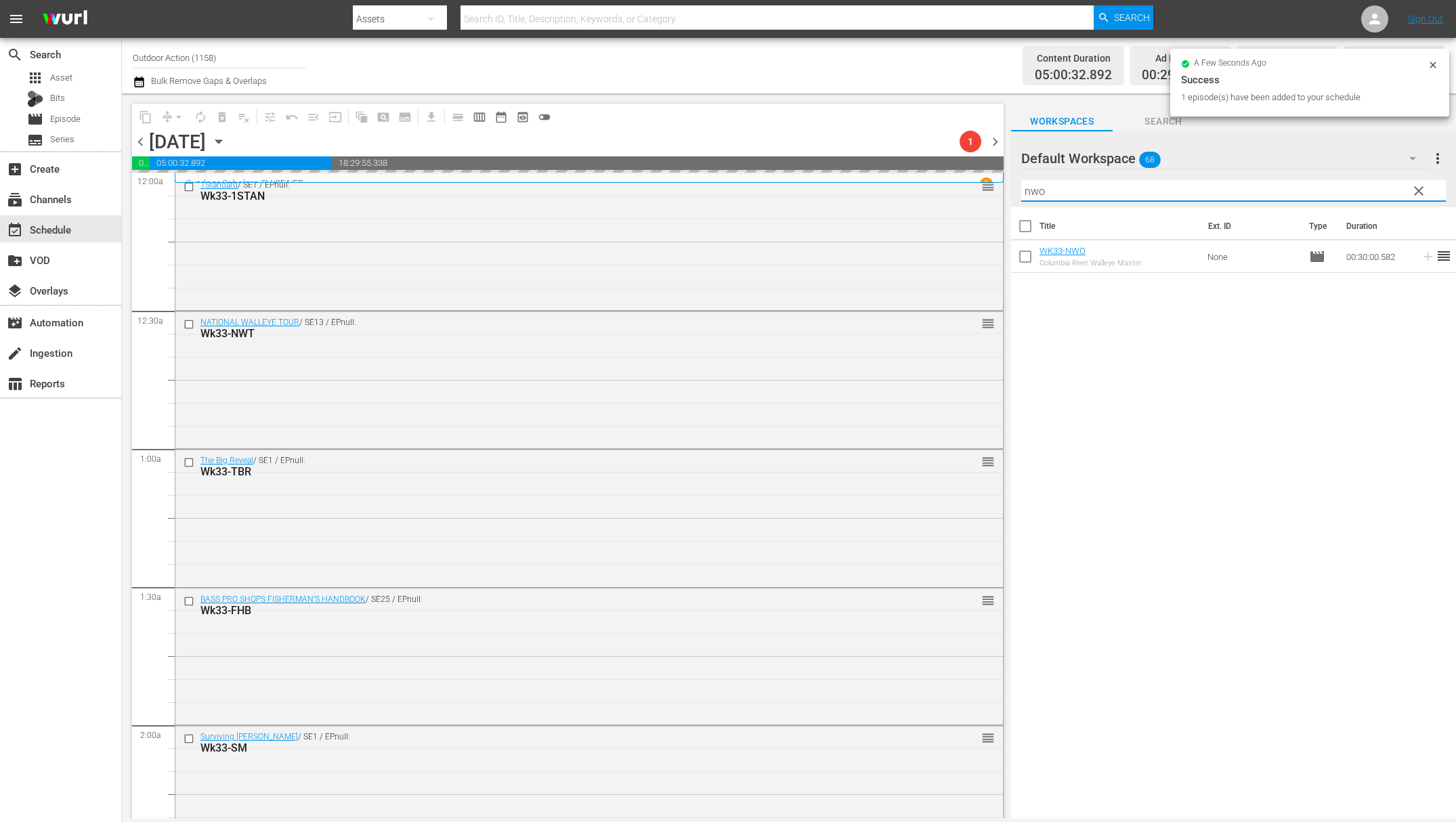
click at [1359, 189] on input "nwo" at bounding box center [1233, 191] width 425 height 22
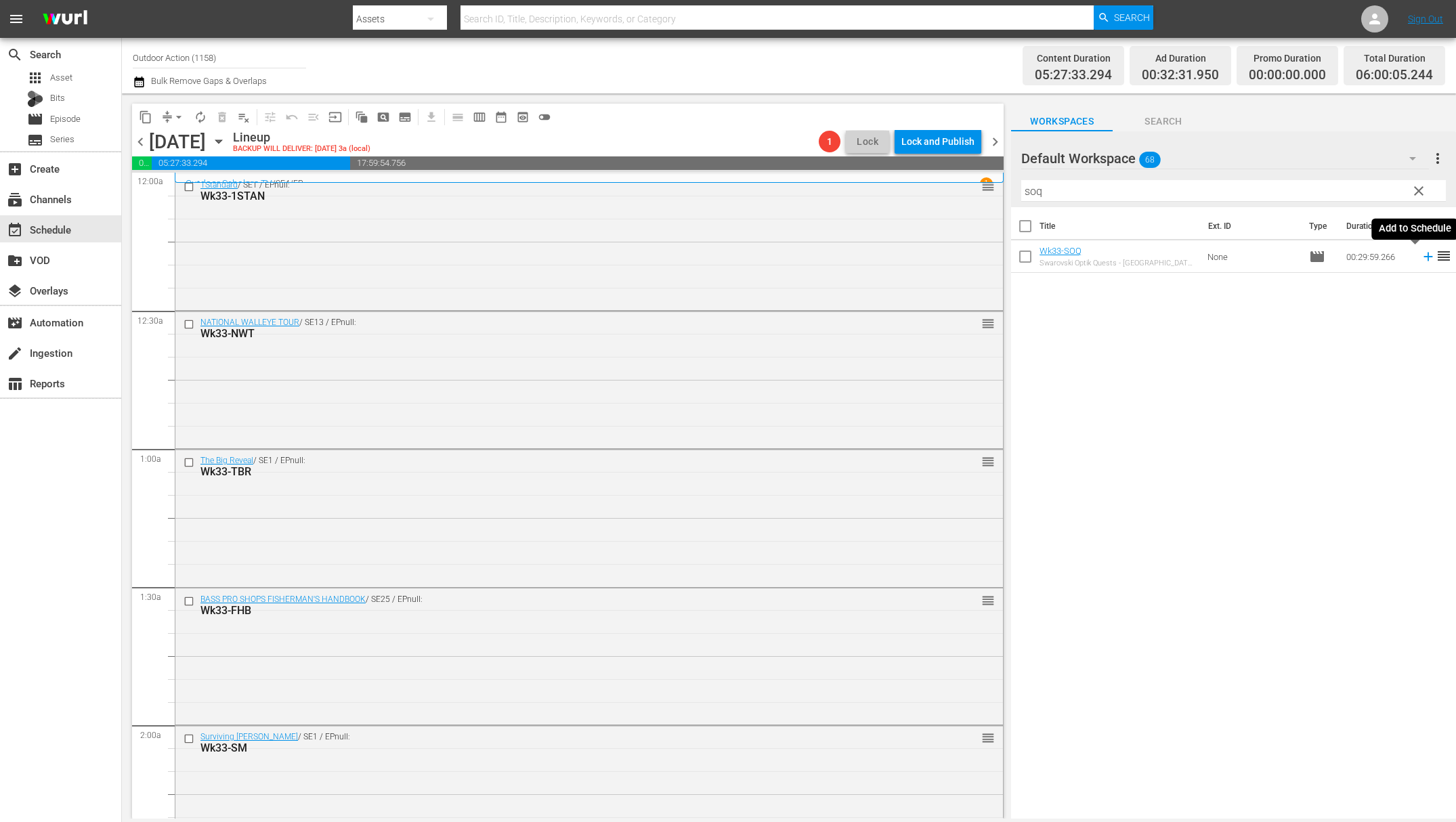
click at [1421, 258] on icon at bounding box center [1428, 256] width 15 height 15
click at [1369, 189] on input "soq" at bounding box center [1233, 191] width 425 height 22
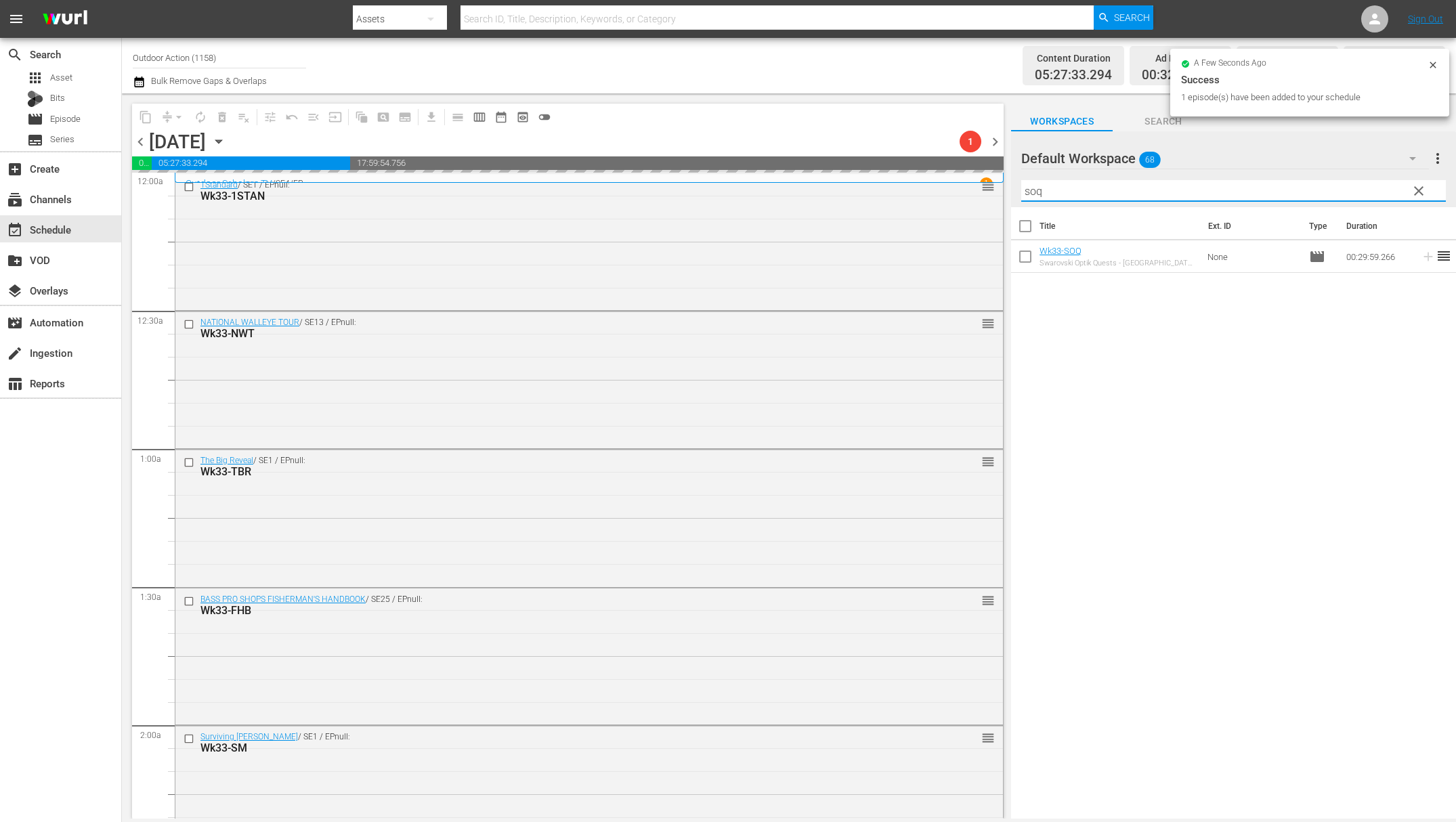
click at [1369, 189] on input "soq" at bounding box center [1233, 191] width 425 height 22
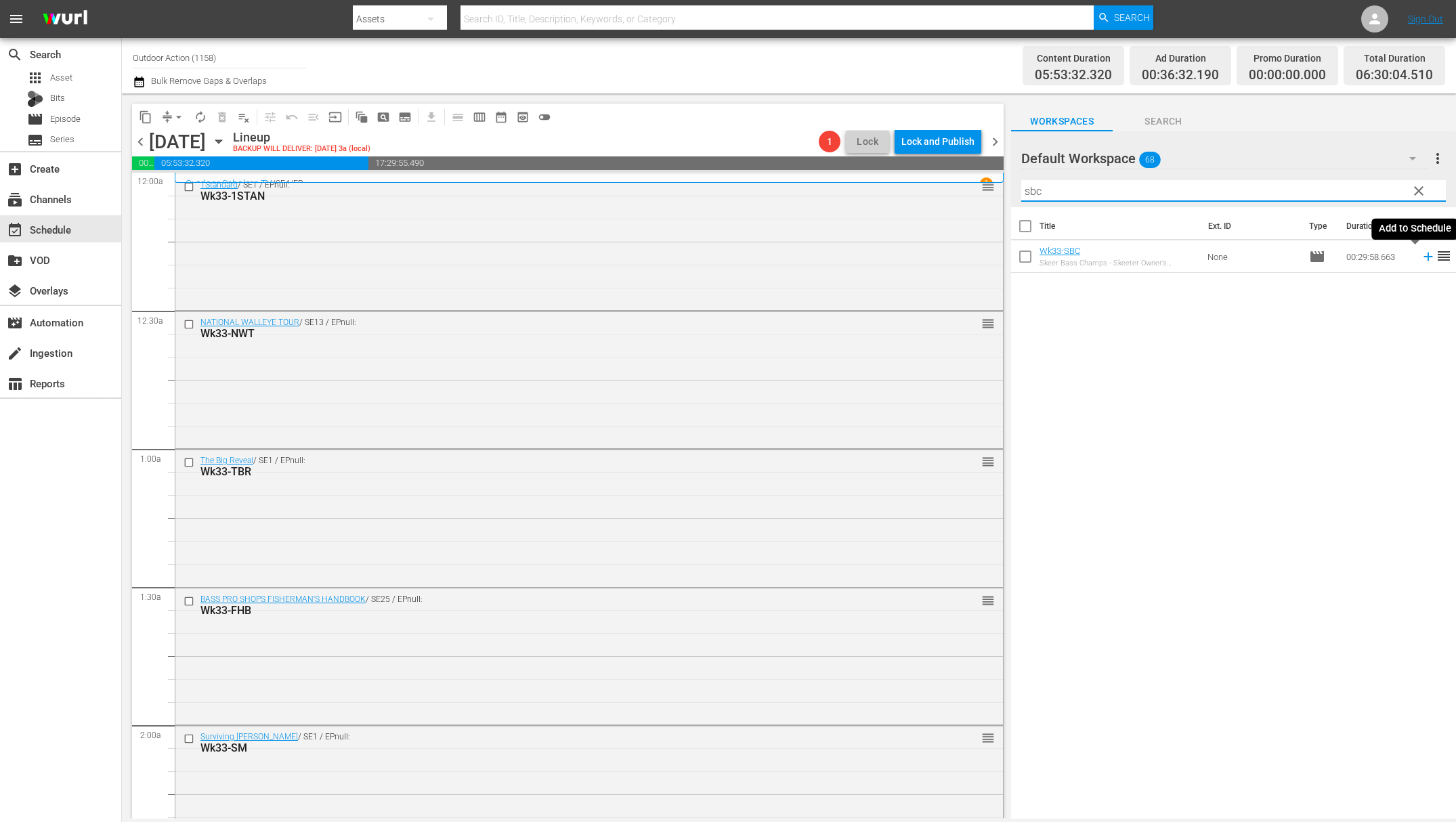
click at [1421, 261] on icon at bounding box center [1428, 256] width 15 height 15
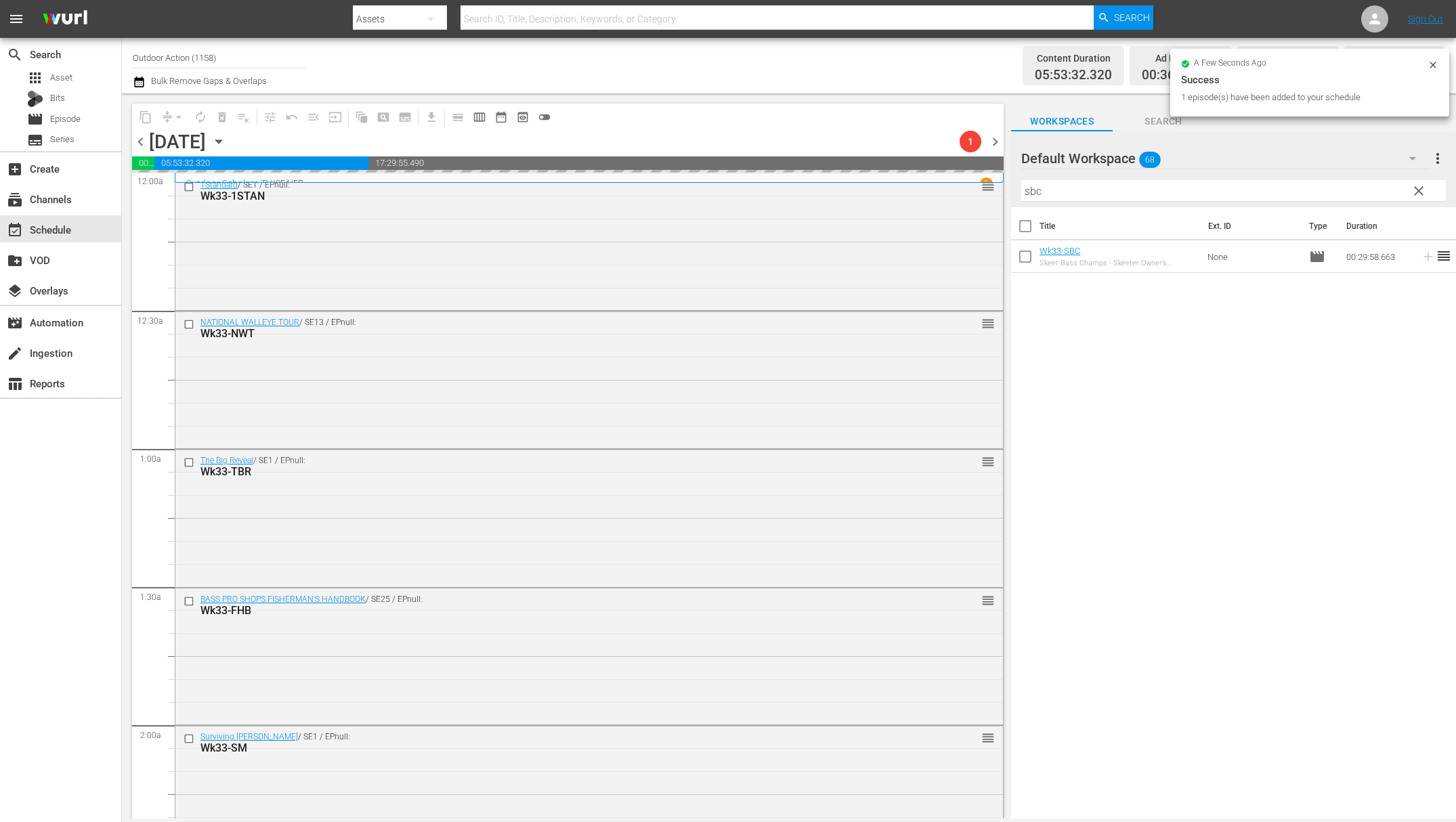
click at [1349, 196] on input "sbc" at bounding box center [1233, 191] width 425 height 22
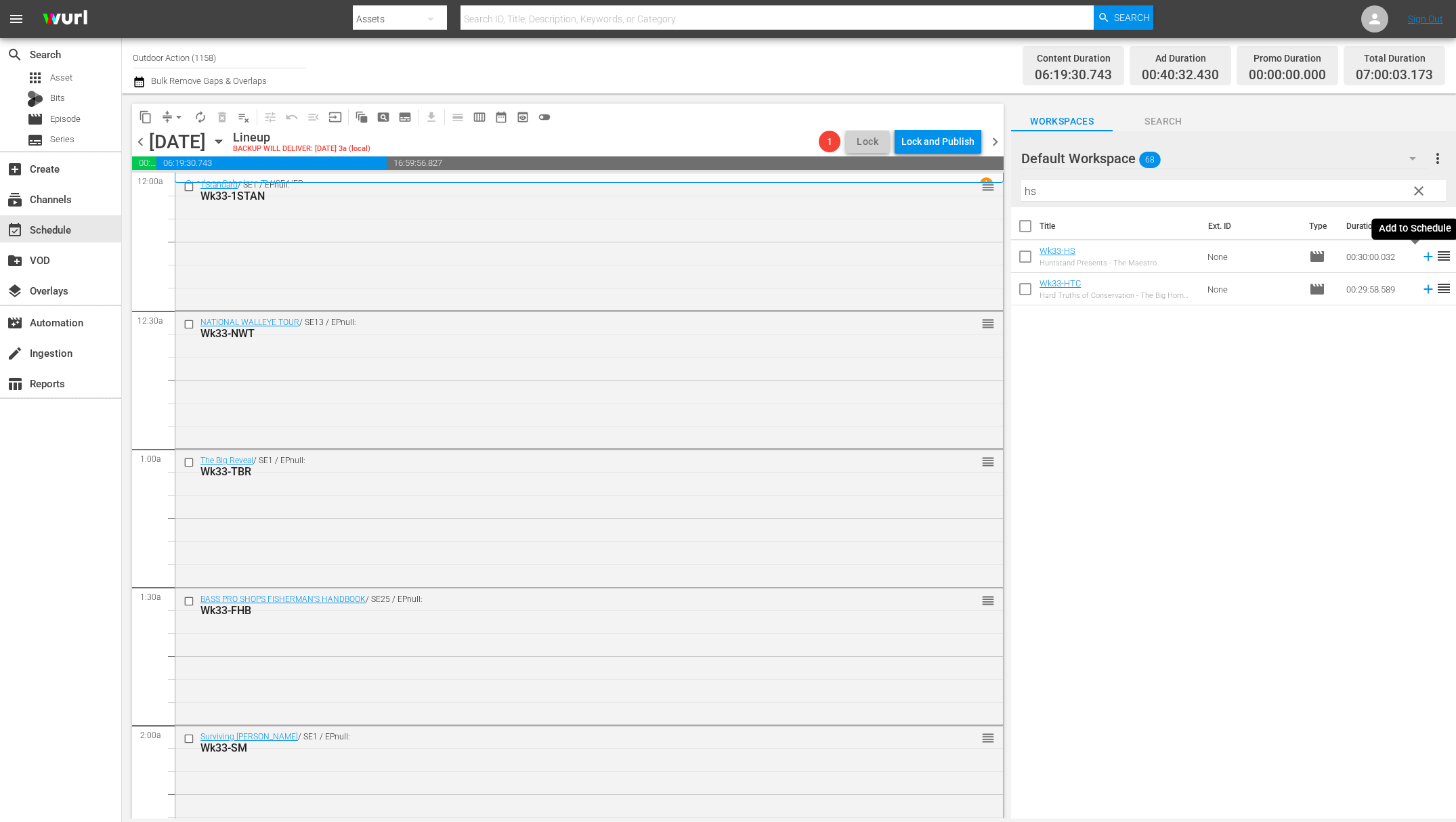
click at [1424, 256] on icon at bounding box center [1428, 257] width 9 height 9
click at [1350, 180] on input "hs" at bounding box center [1233, 191] width 425 height 22
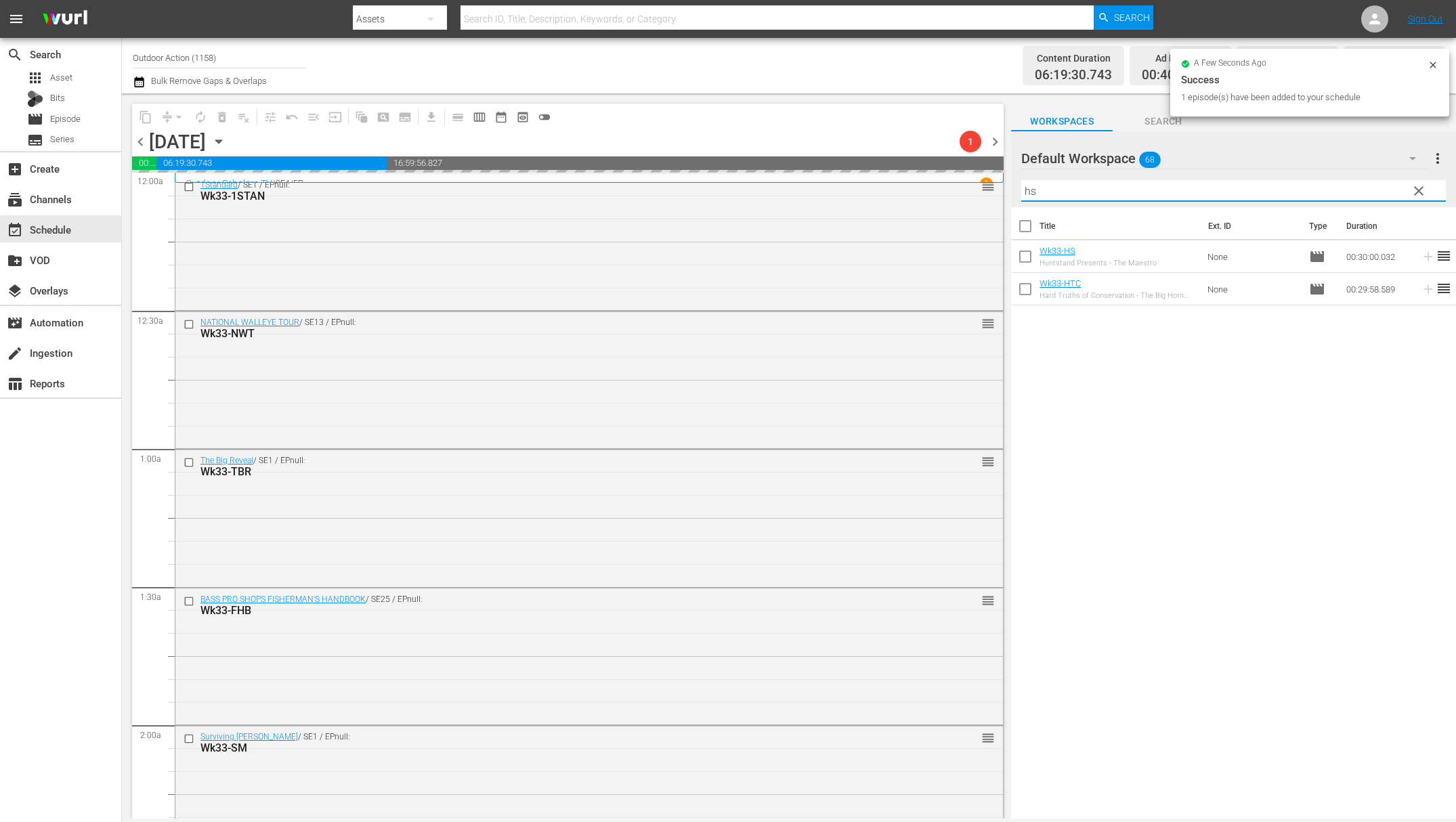
click at [1350, 180] on input "hs" at bounding box center [1233, 191] width 425 height 22
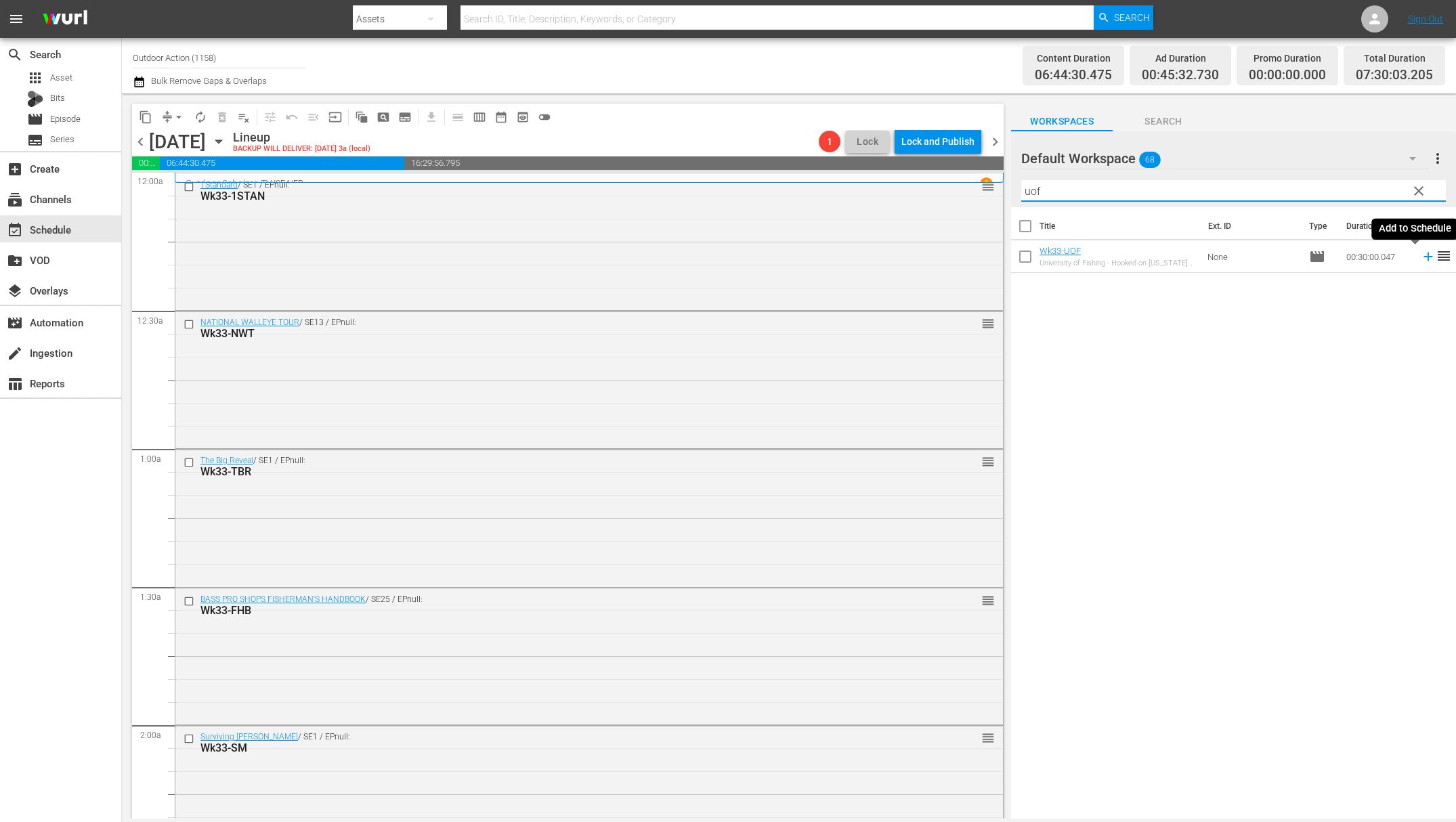
click at [1424, 256] on icon at bounding box center [1428, 257] width 9 height 9
click at [1366, 192] on input "uof" at bounding box center [1233, 191] width 425 height 22
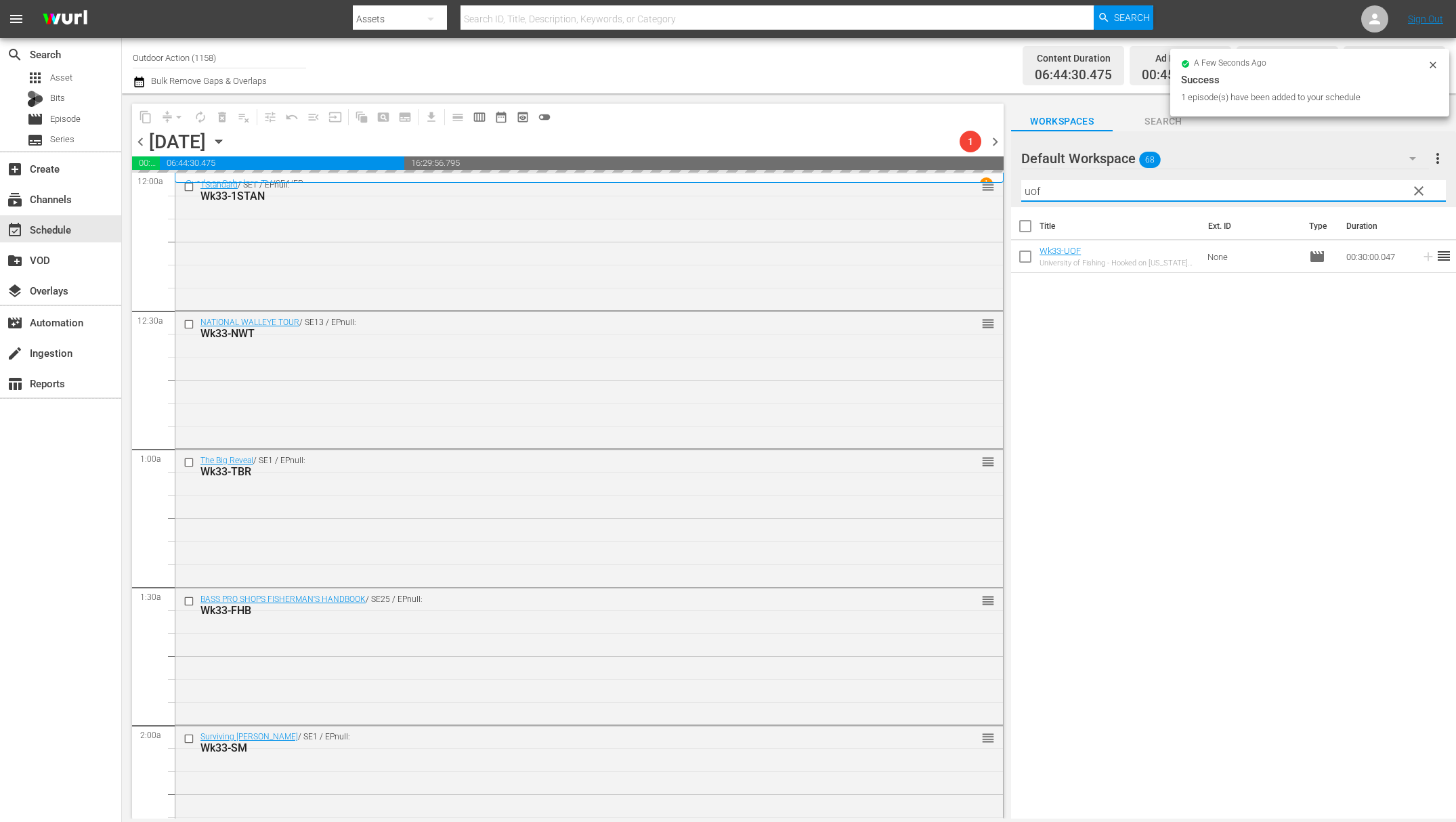
click at [1366, 192] on input "uof" at bounding box center [1233, 191] width 425 height 22
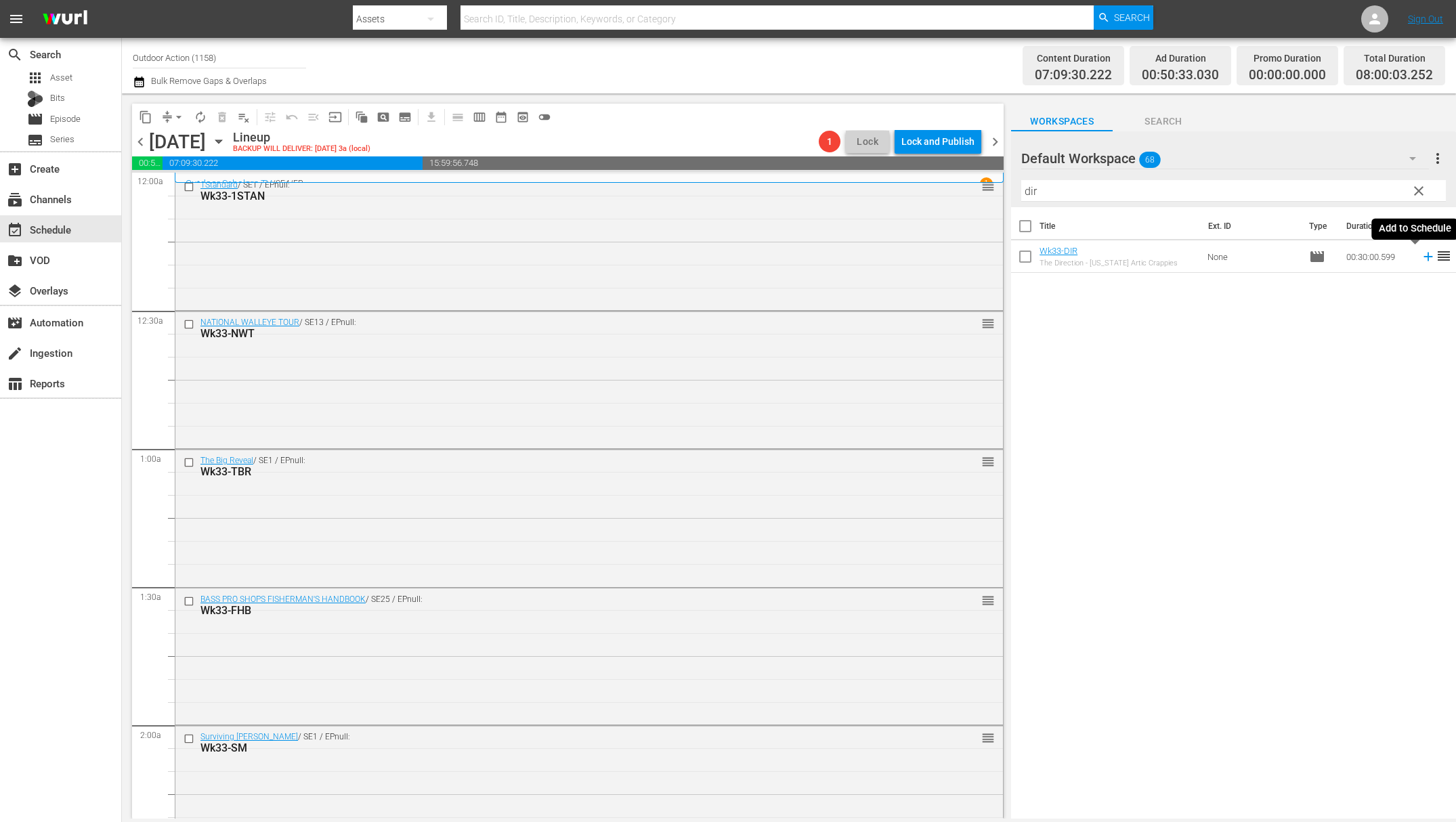
click at [1424, 256] on icon at bounding box center [1428, 257] width 9 height 9
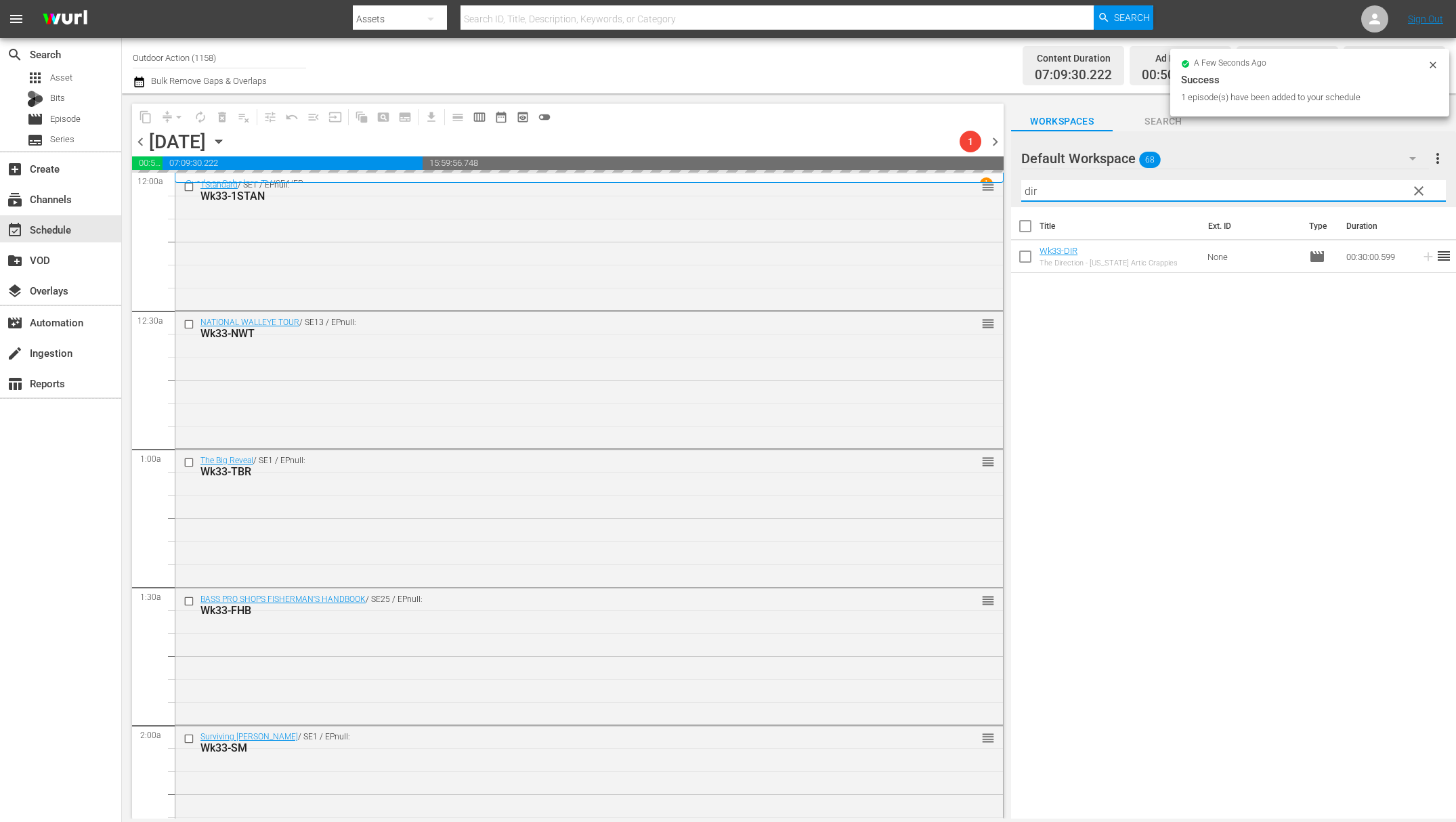
click at [1366, 193] on input "dir" at bounding box center [1233, 191] width 425 height 22
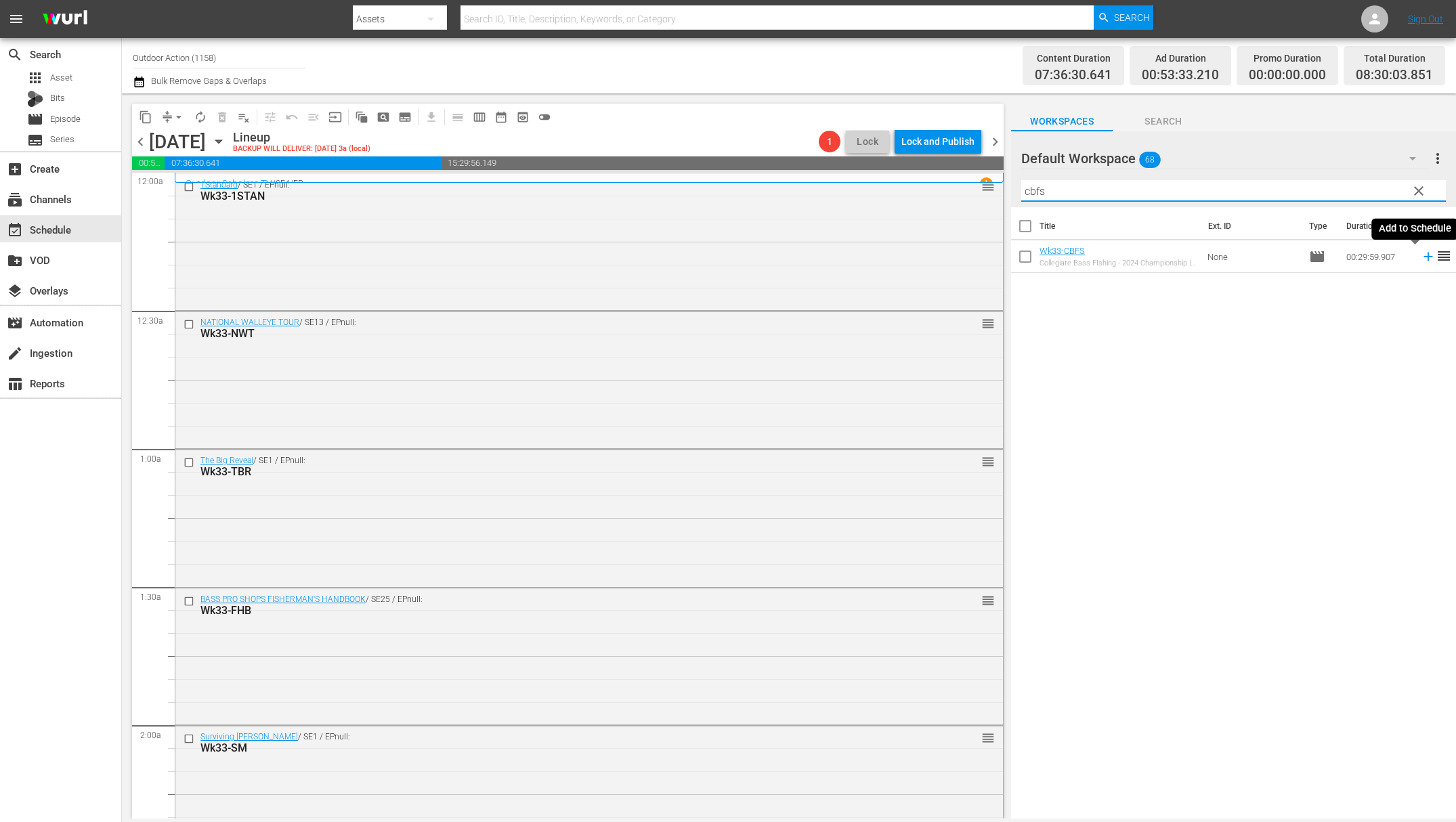
click at [1421, 264] on icon at bounding box center [1428, 256] width 15 height 15
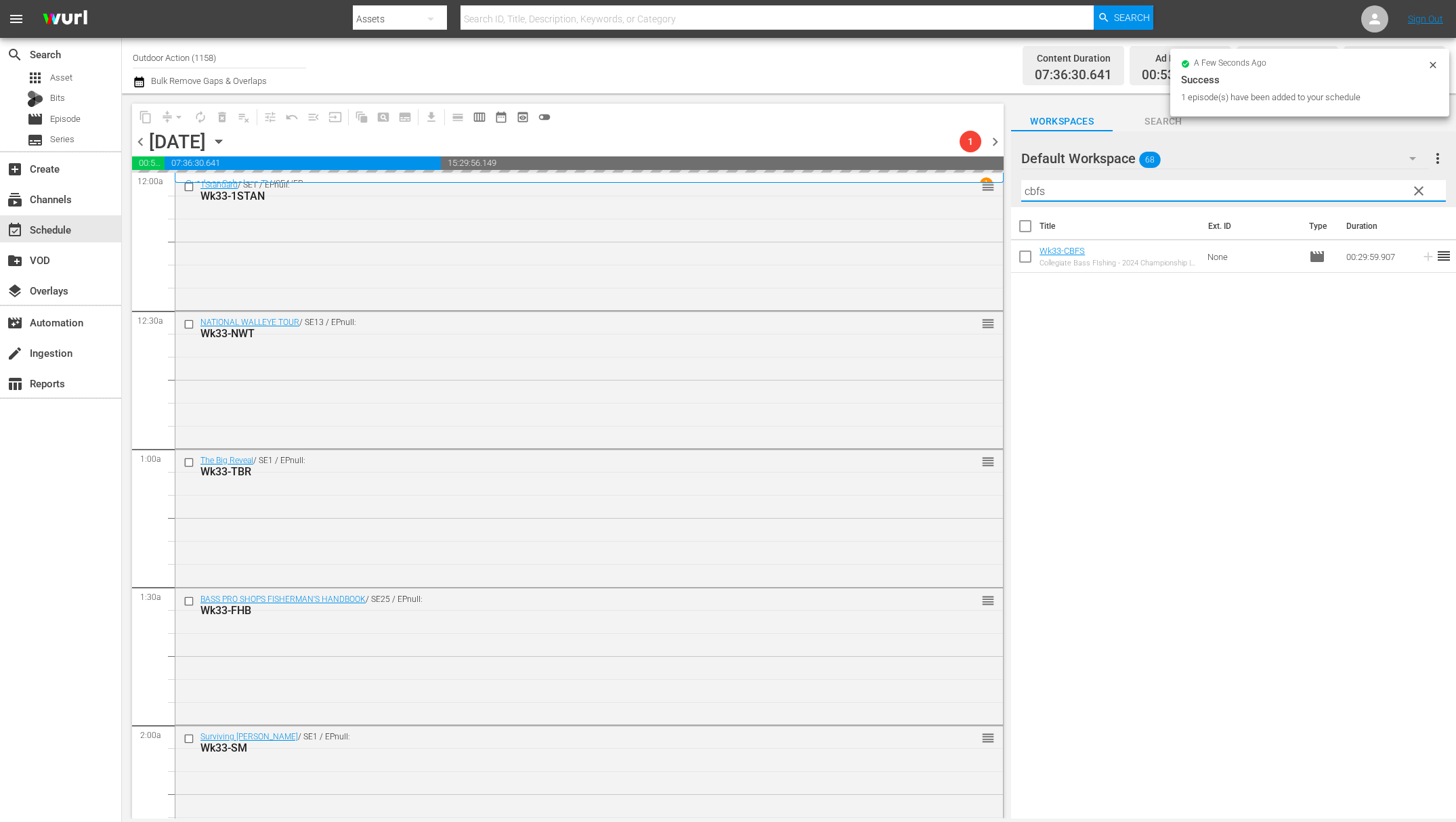
click at [1340, 191] on input "cbfs" at bounding box center [1233, 191] width 425 height 22
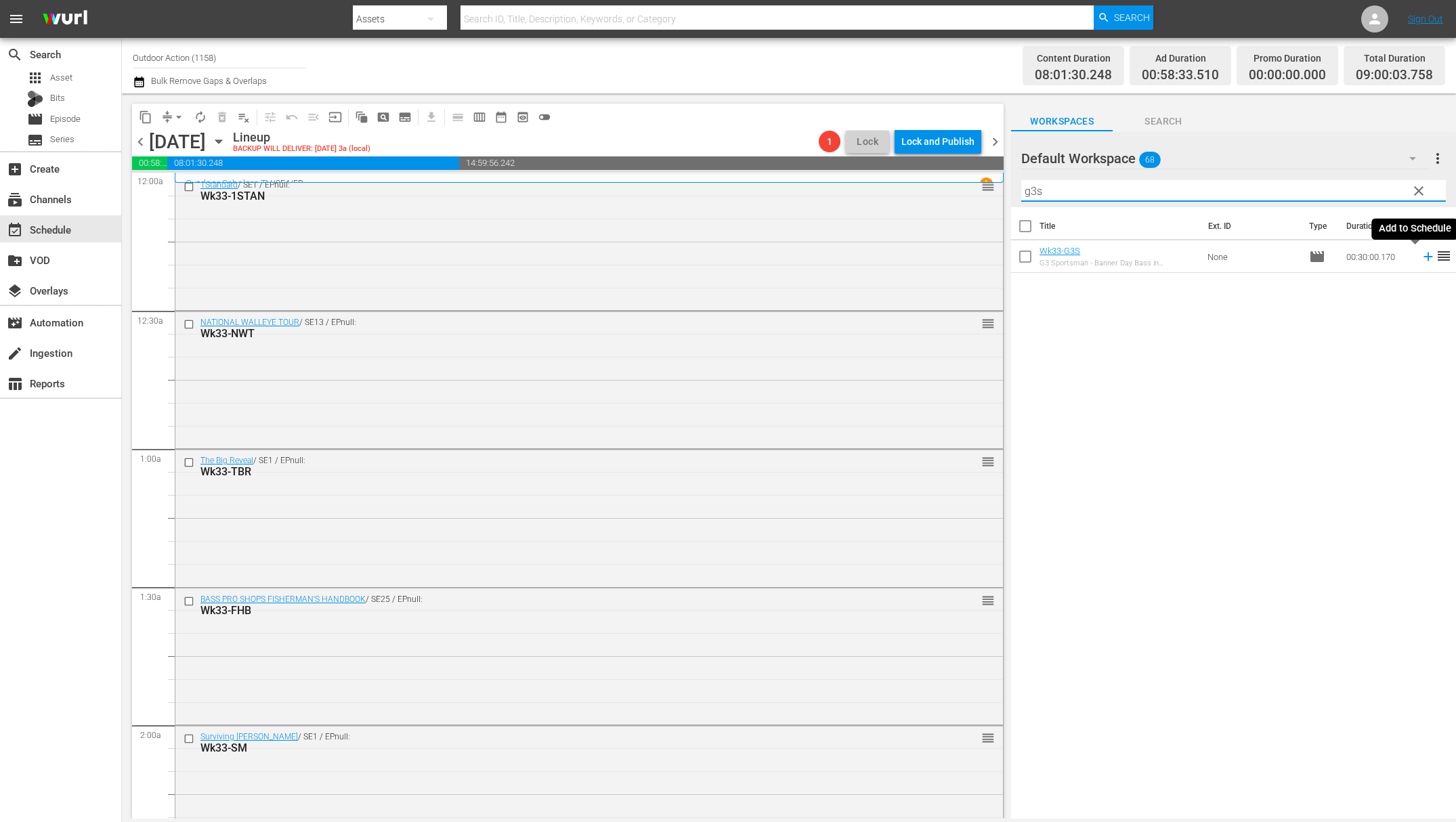
click at [1421, 256] on icon at bounding box center [1428, 256] width 15 height 15
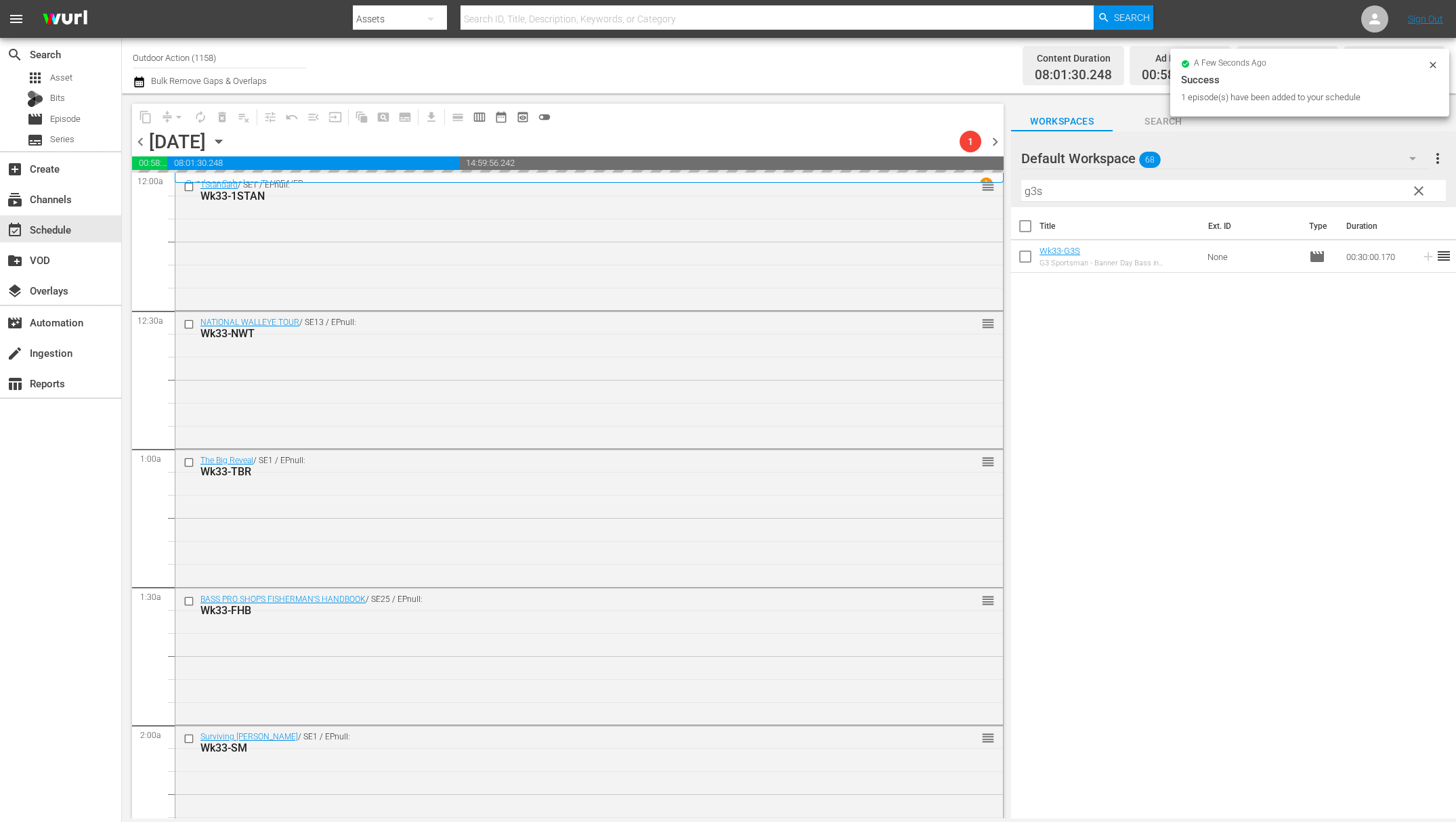
click at [1342, 186] on input "g3s" at bounding box center [1233, 191] width 425 height 22
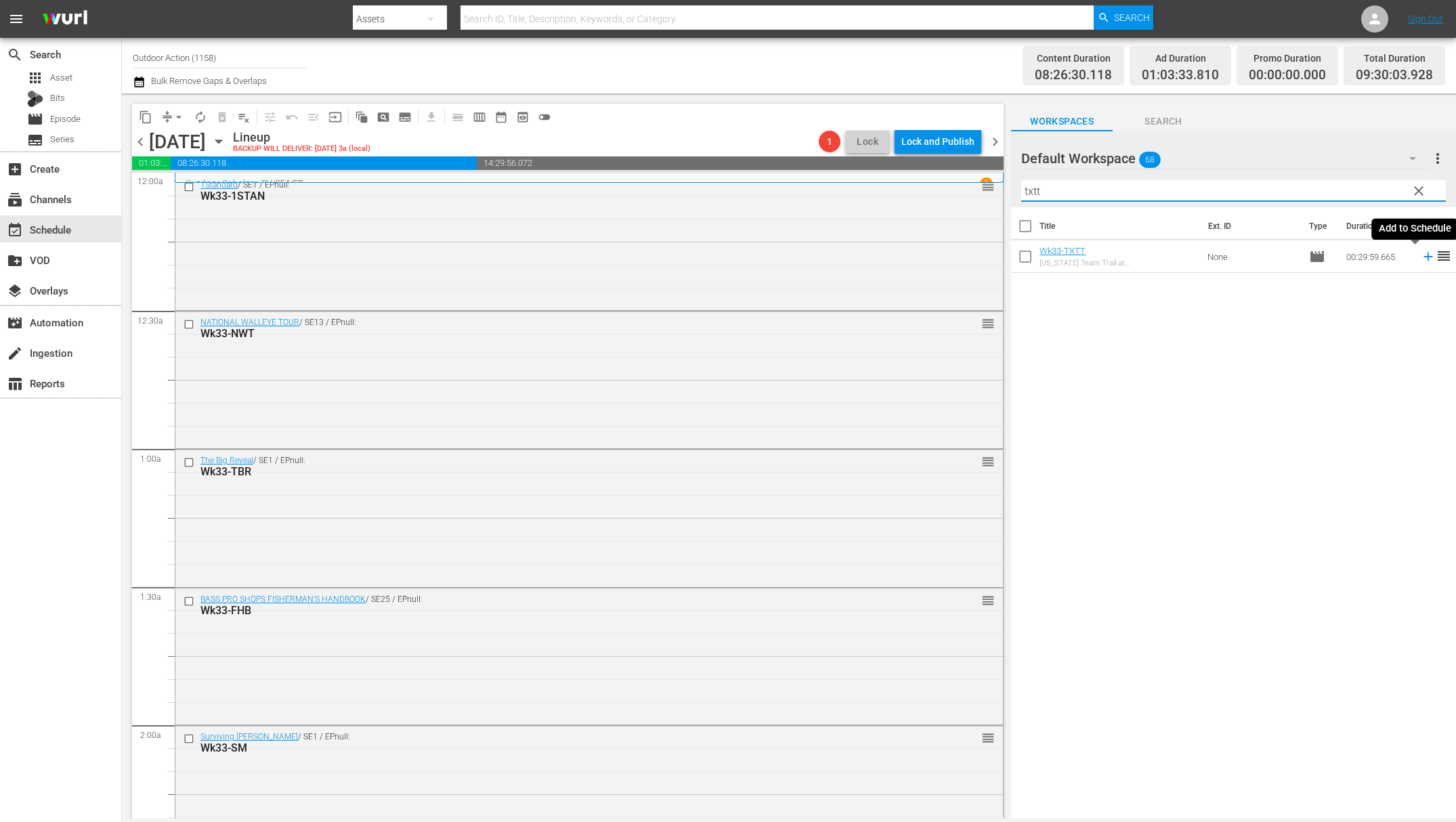
click at [1421, 256] on icon at bounding box center [1428, 256] width 15 height 15
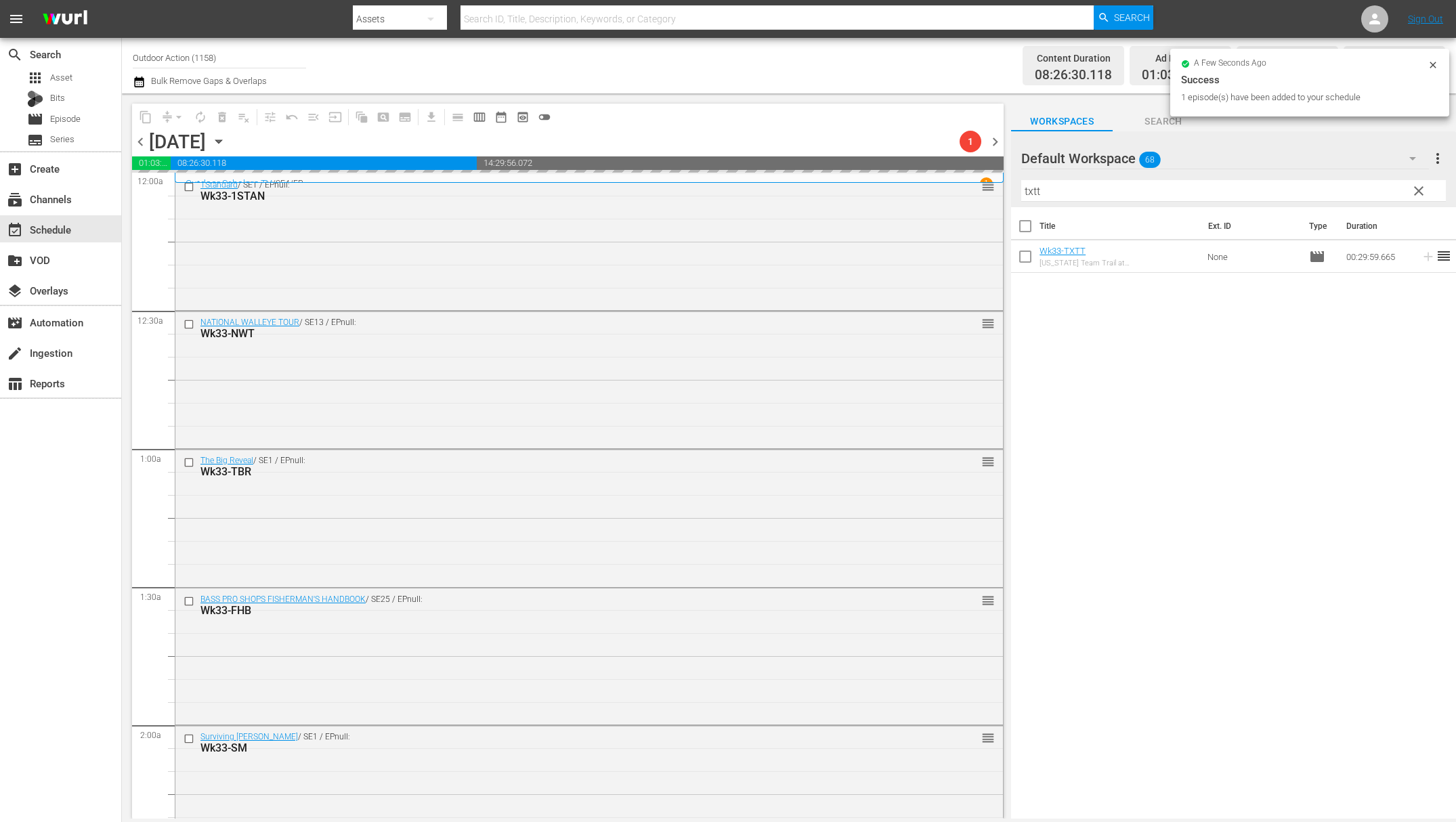
click at [1340, 186] on input "txtt" at bounding box center [1233, 191] width 425 height 22
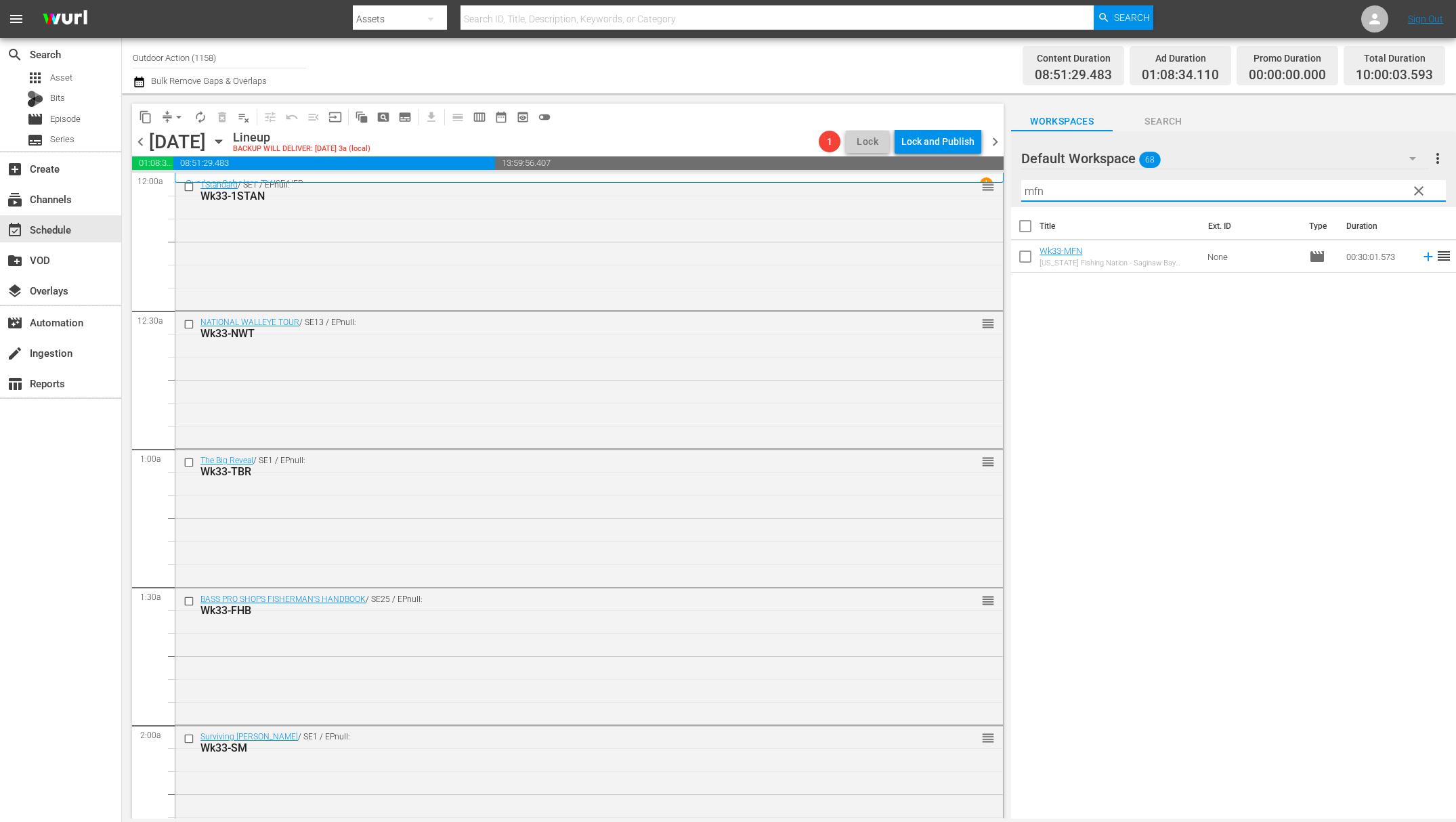
click at [1421, 260] on icon at bounding box center [1428, 256] width 15 height 15
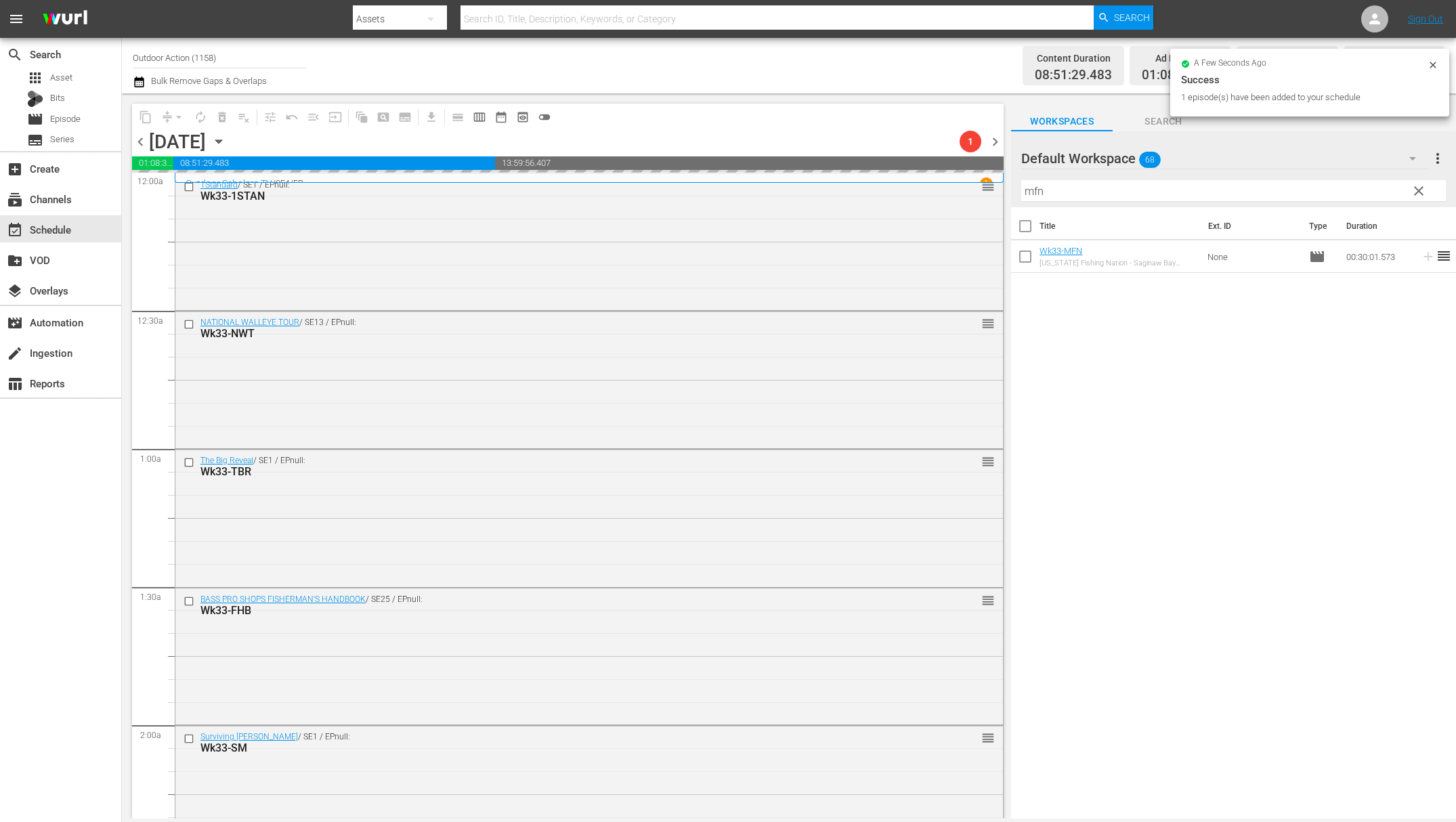
click at [1331, 194] on input "mfn" at bounding box center [1233, 191] width 425 height 22
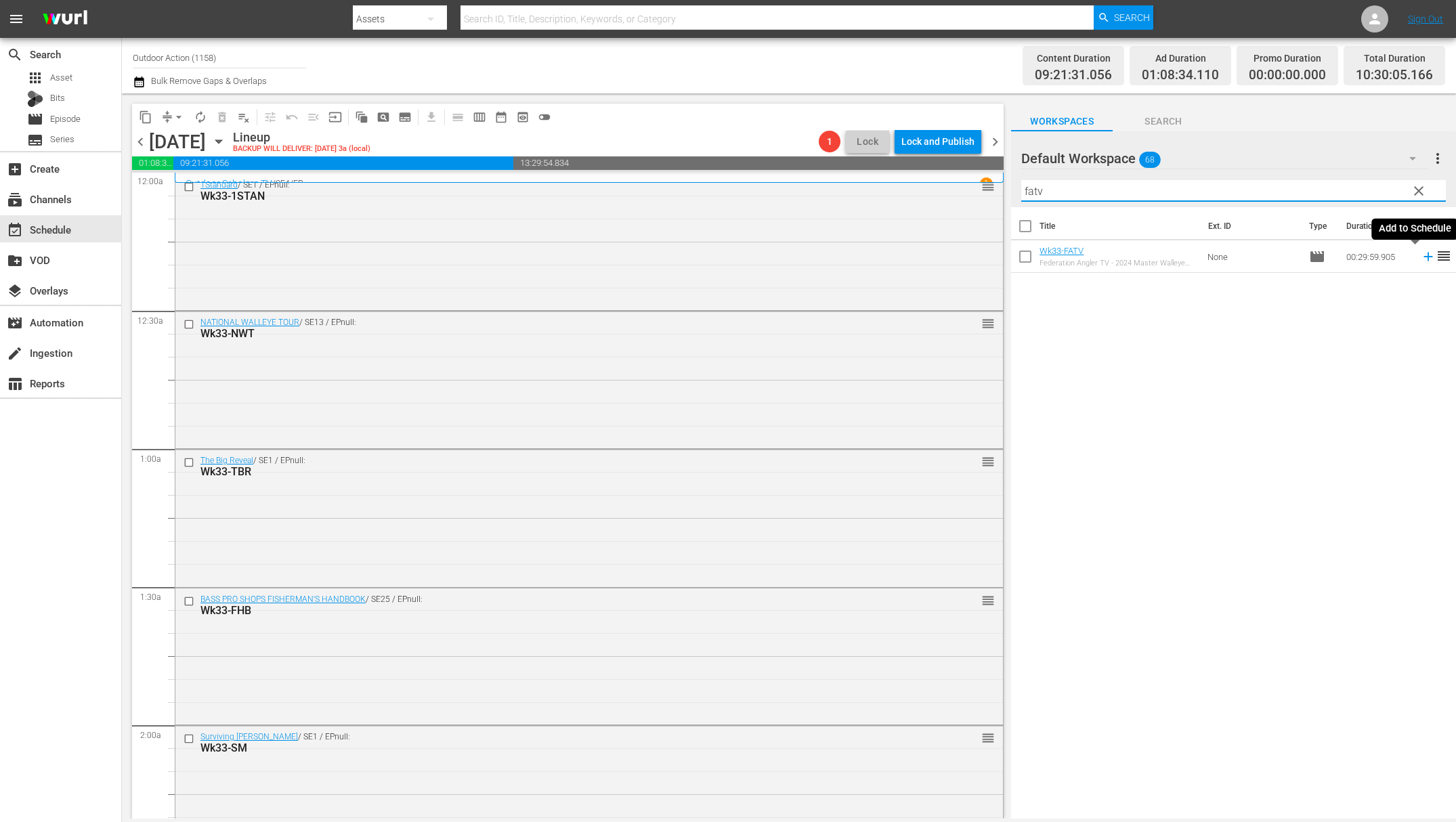
click at [1424, 256] on icon at bounding box center [1428, 257] width 9 height 9
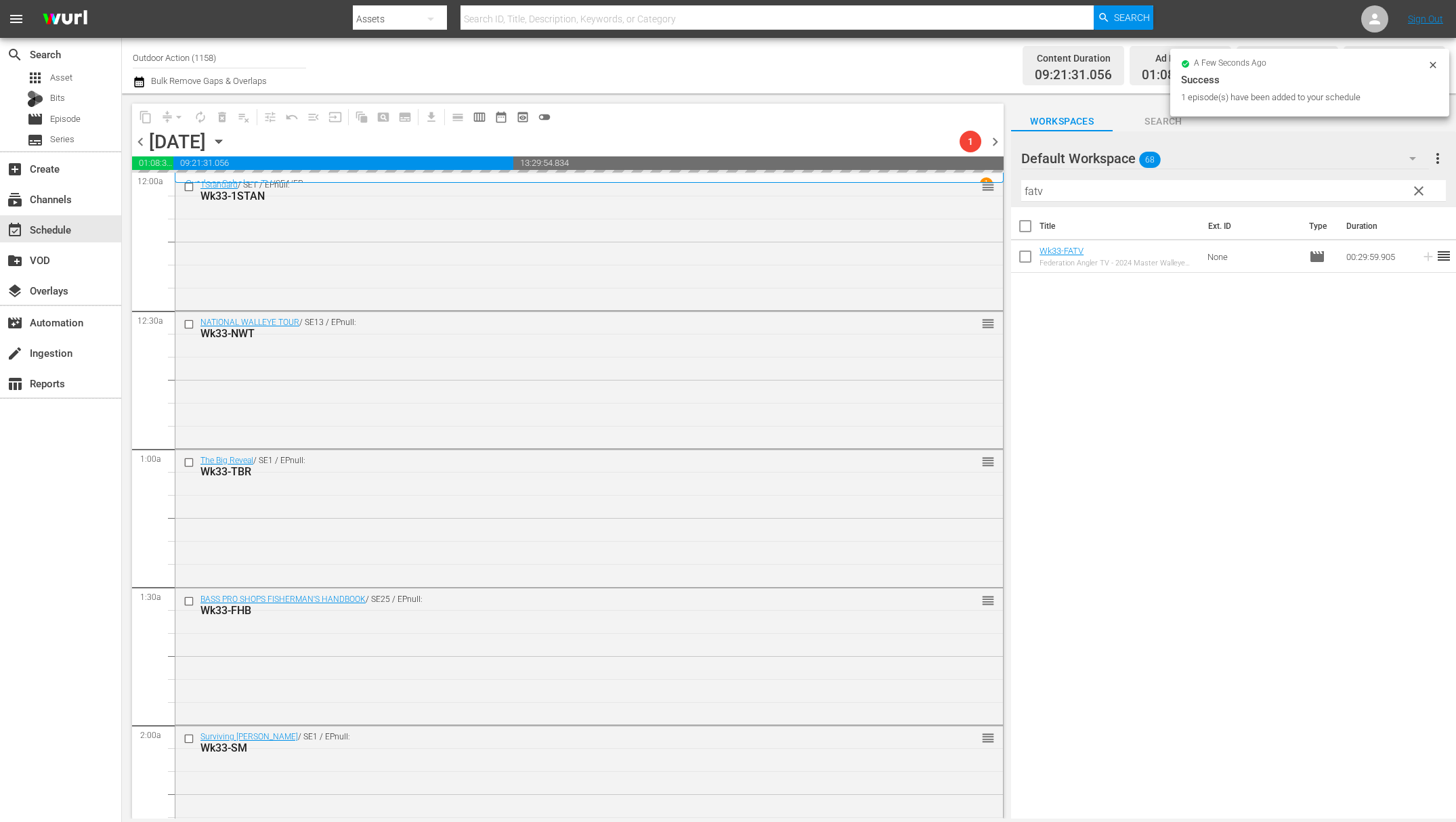
click at [1329, 183] on input "fatv" at bounding box center [1233, 191] width 425 height 22
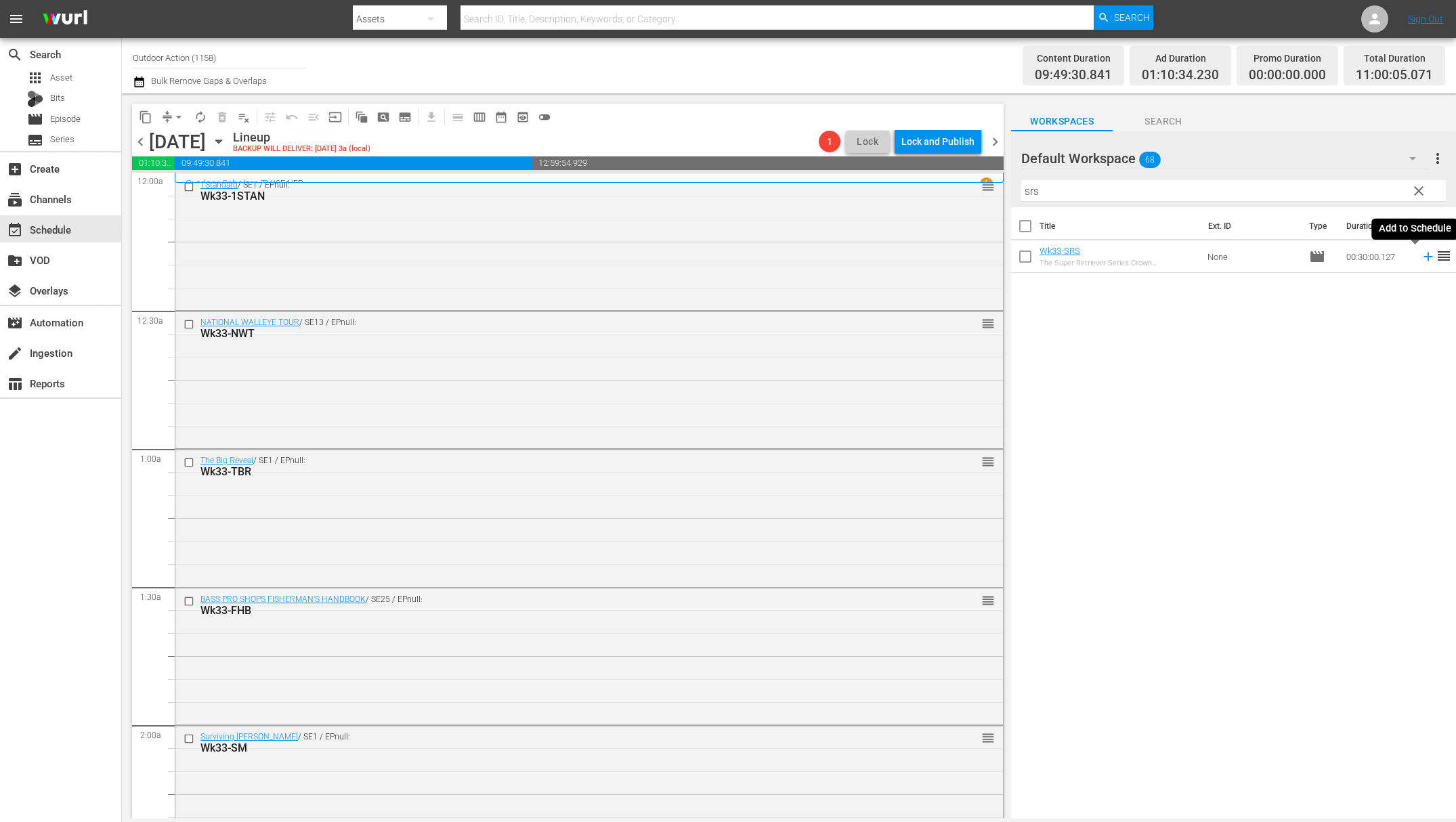
click at [1421, 259] on icon at bounding box center [1428, 256] width 15 height 15
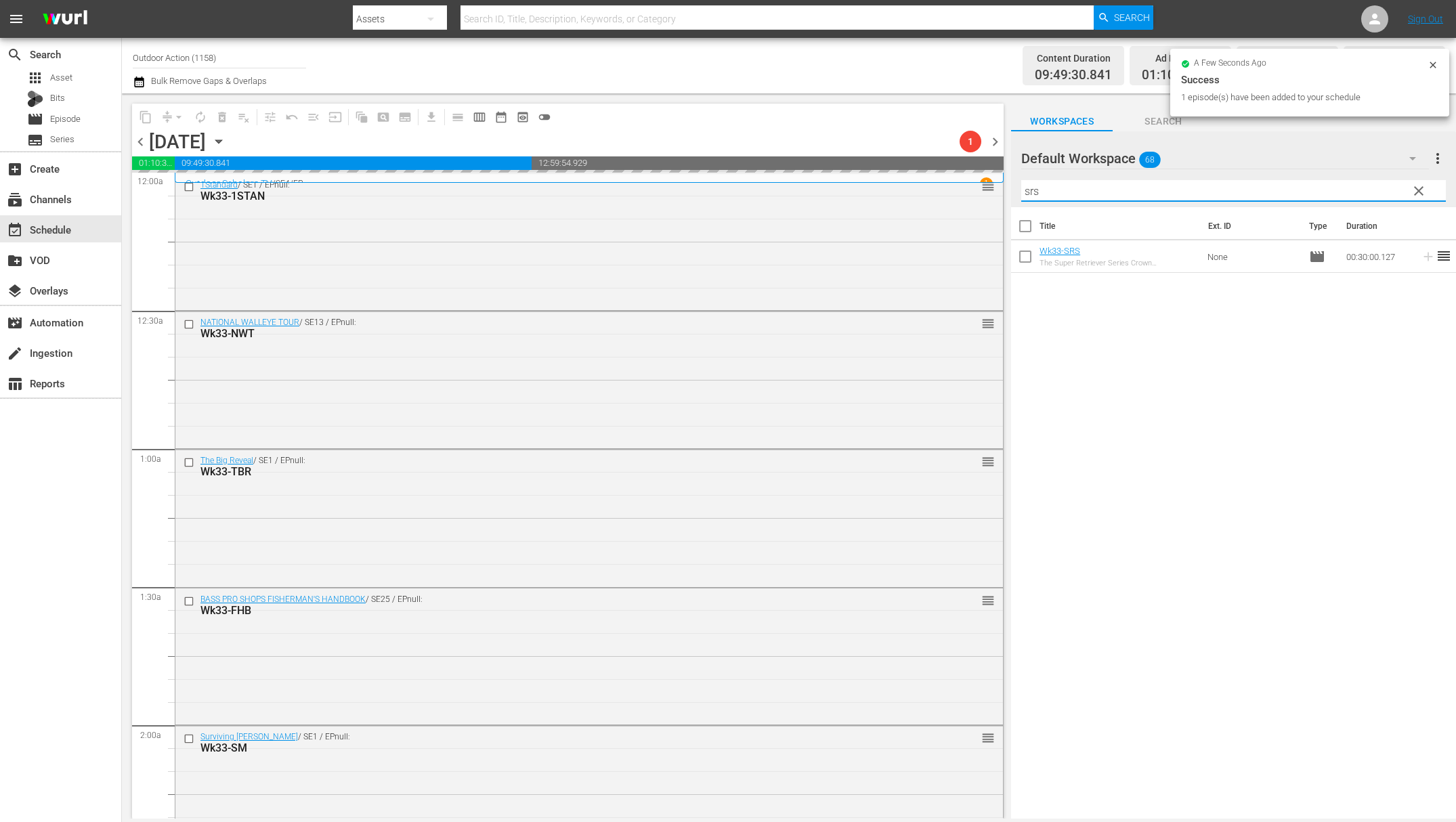
click at [1315, 194] on input "srs" at bounding box center [1233, 191] width 425 height 22
click at [1315, 193] on input "srs" at bounding box center [1233, 191] width 425 height 22
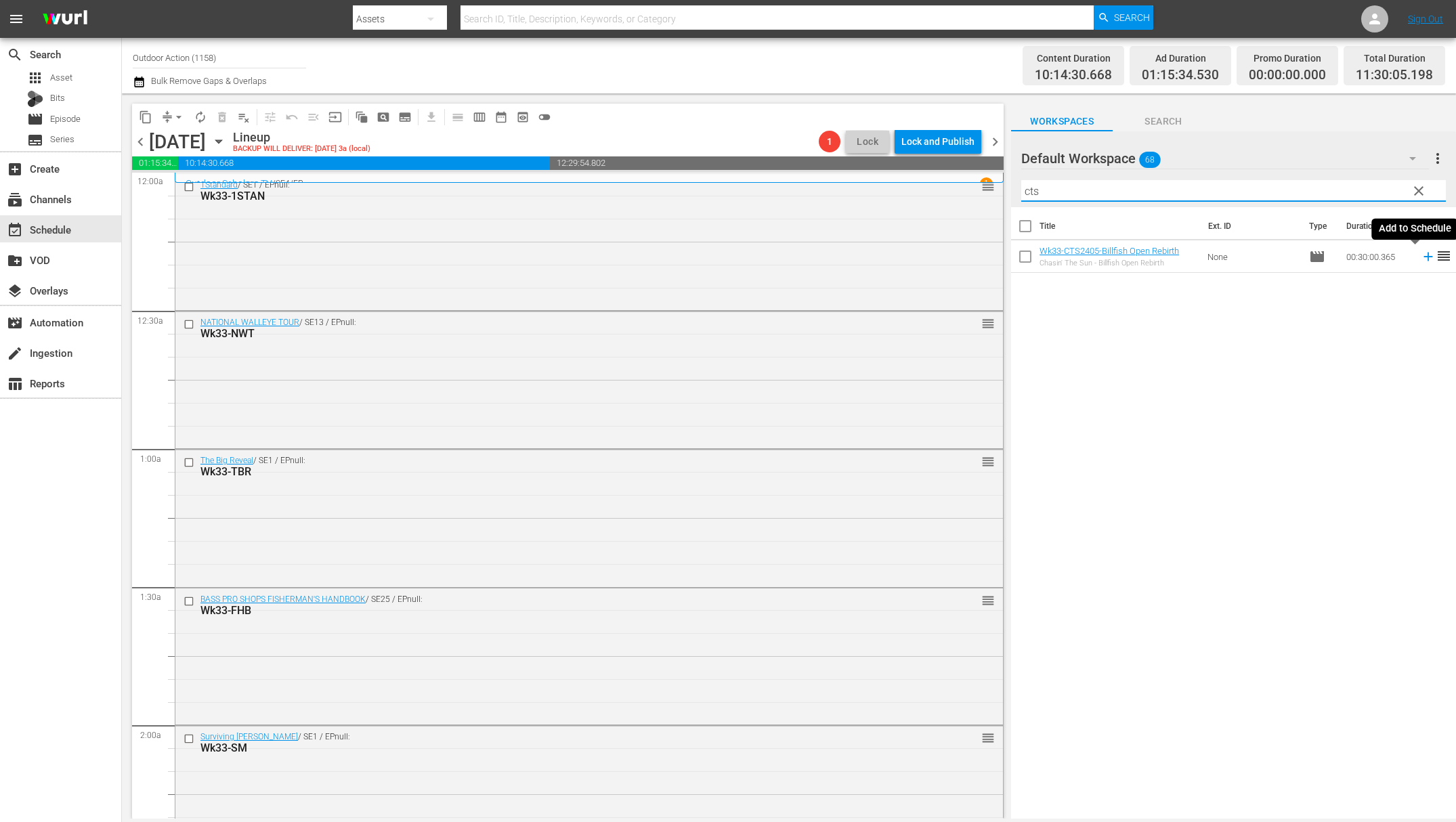
click at [1421, 260] on icon at bounding box center [1428, 256] width 15 height 15
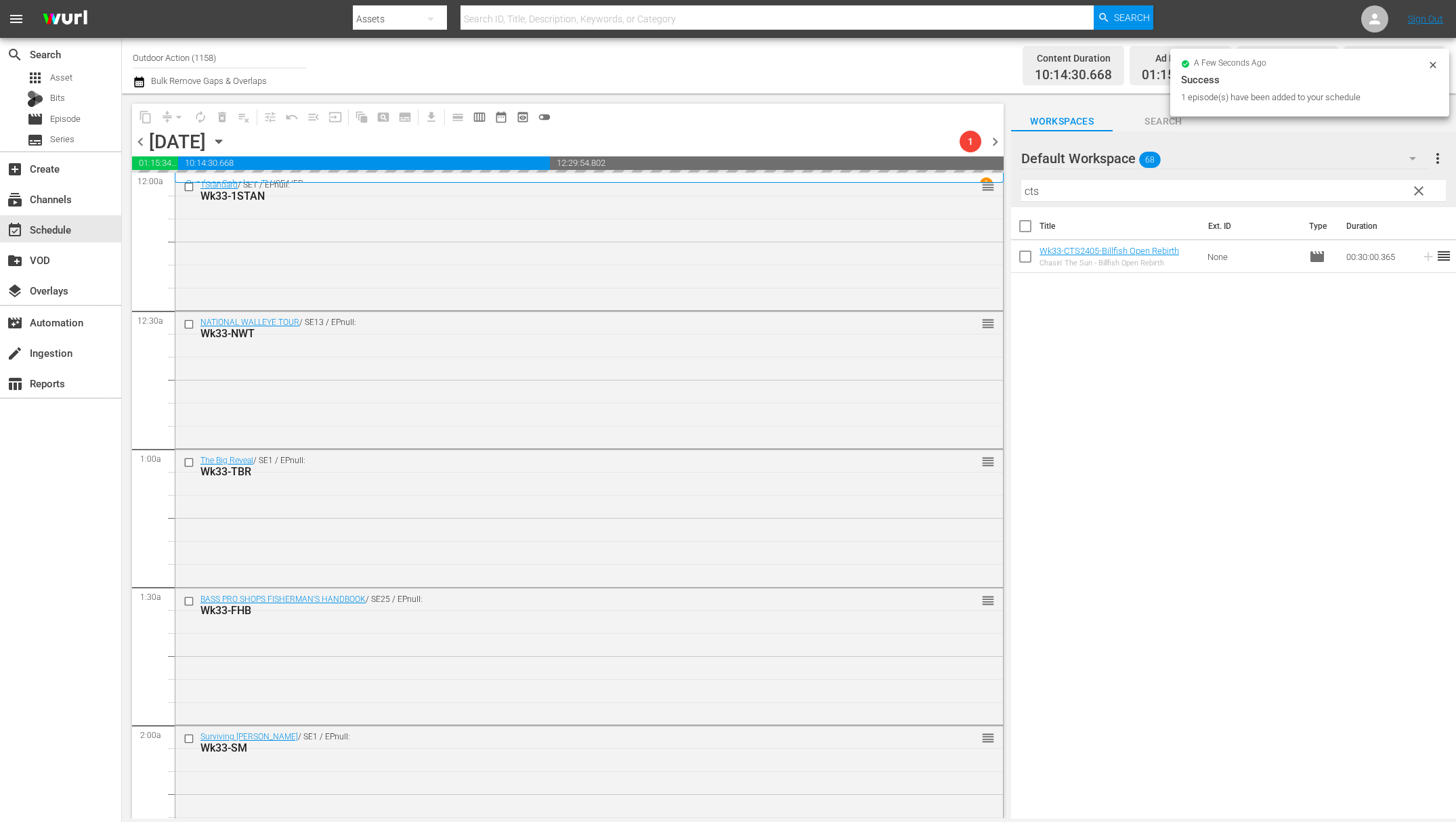
click at [1352, 192] on input "cts" at bounding box center [1233, 191] width 425 height 22
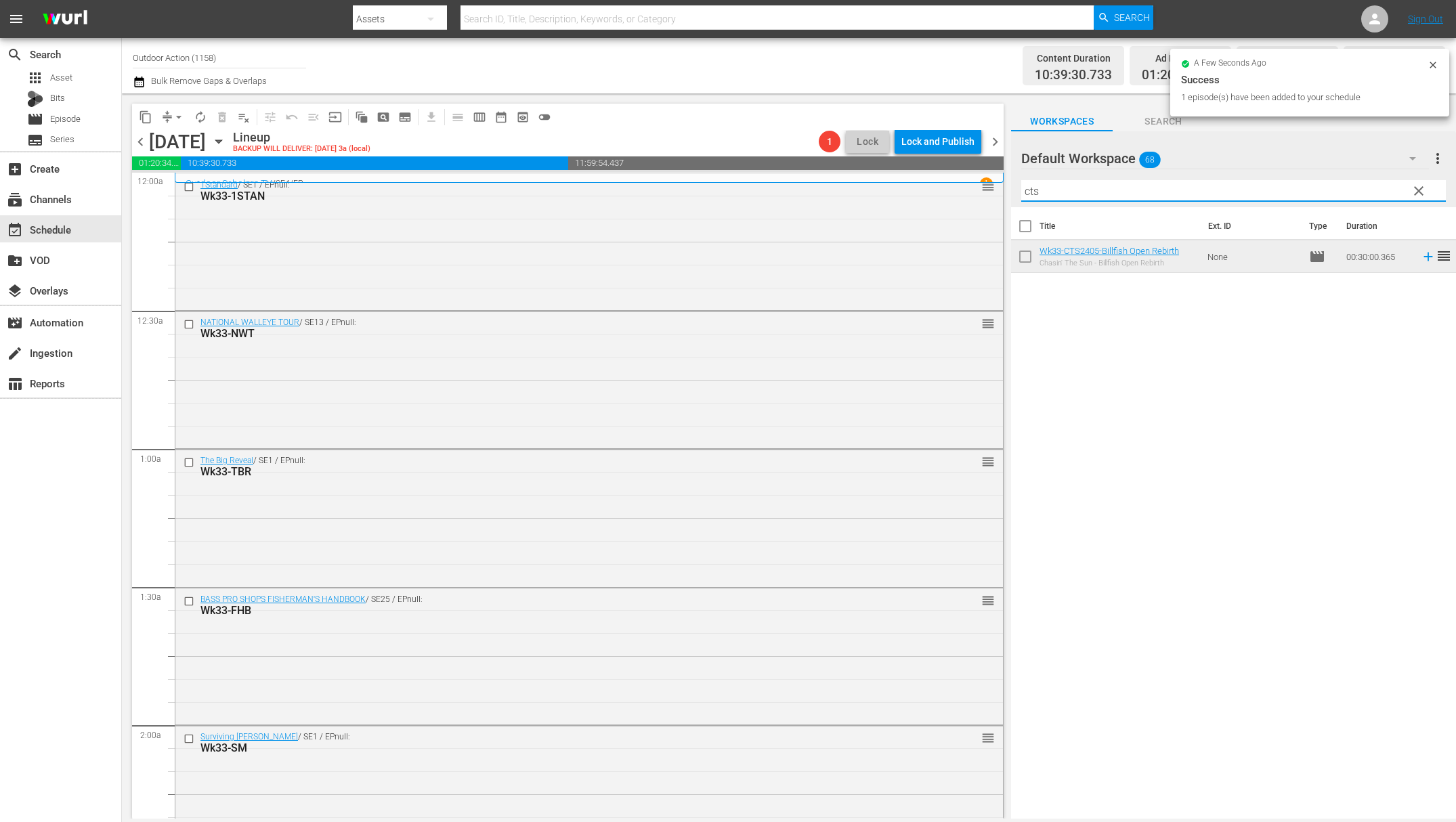
type input "g"
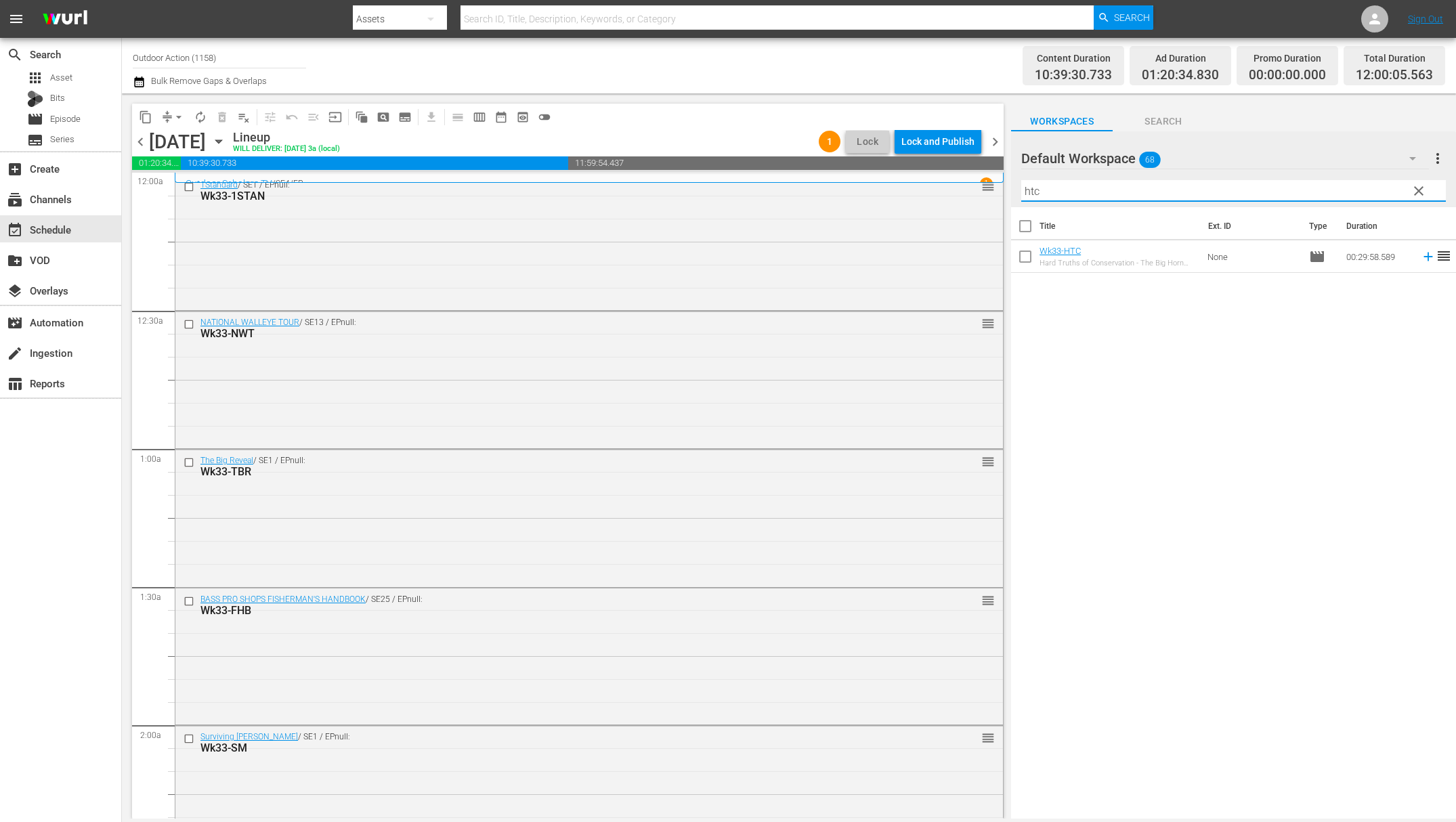
click at [1421, 256] on icon at bounding box center [1428, 256] width 15 height 15
click at [1351, 189] on input "htc" at bounding box center [1233, 191] width 425 height 22
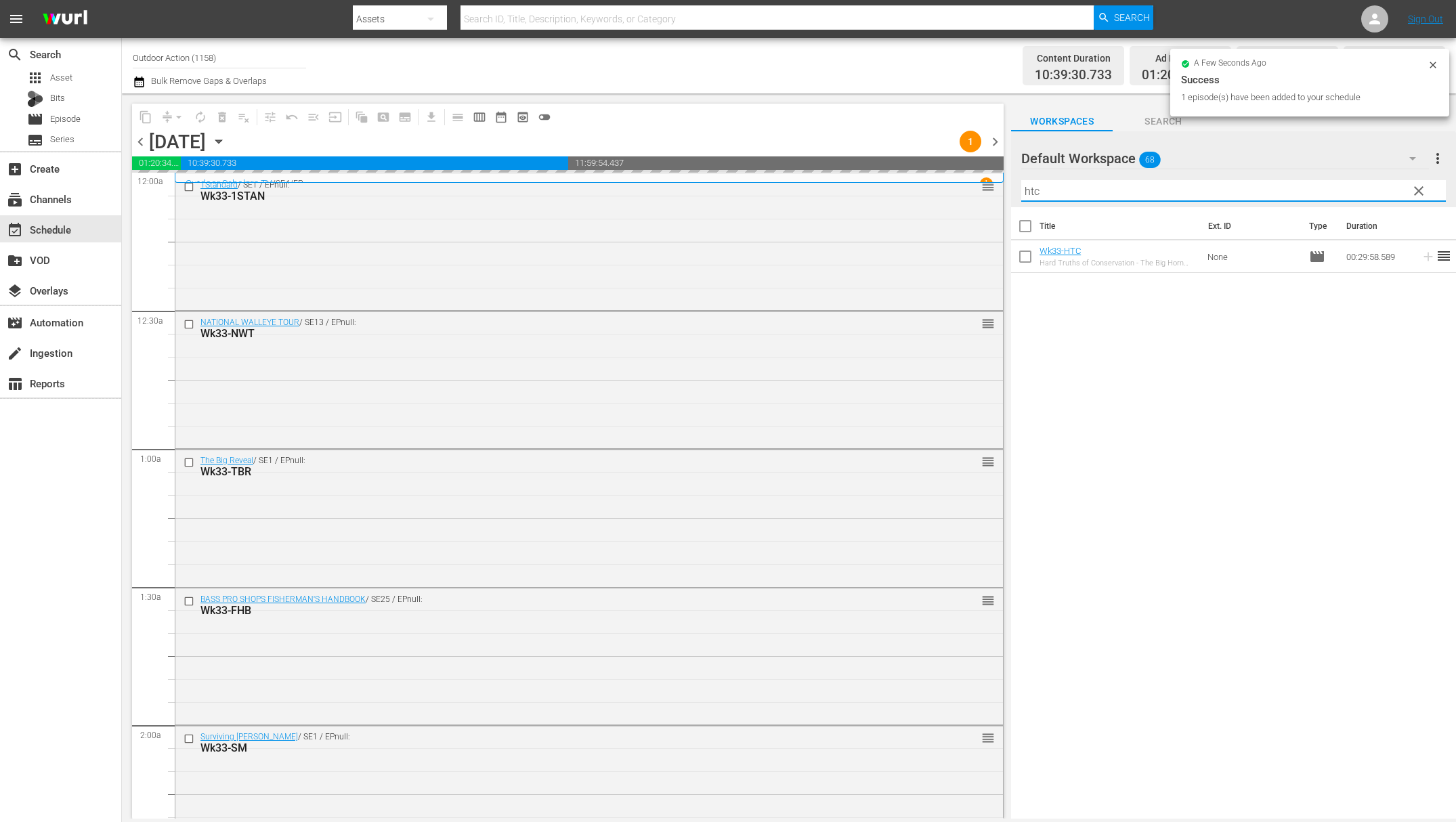
click at [1351, 189] on input "htc" at bounding box center [1233, 191] width 425 height 22
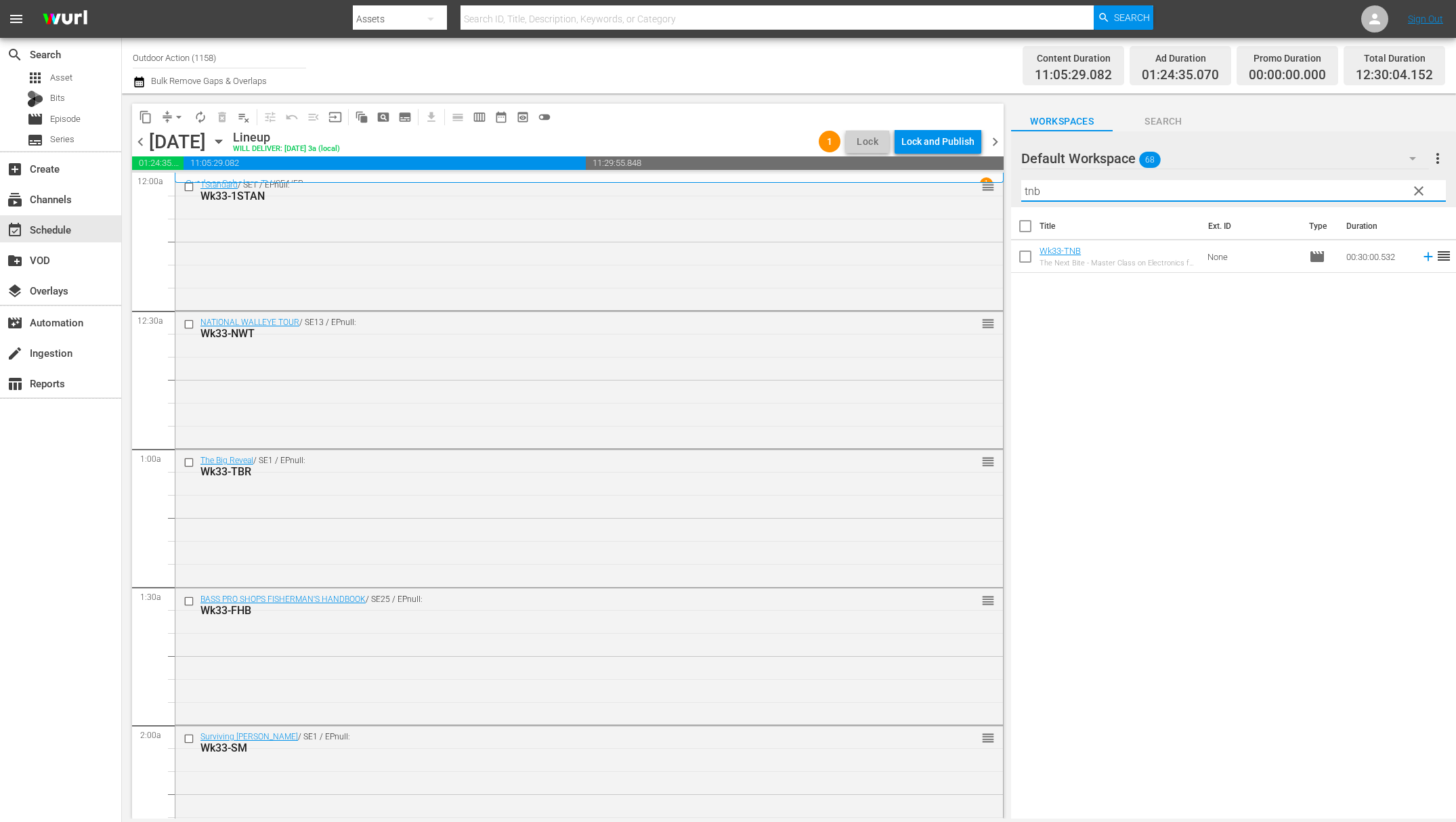
click at [1416, 256] on td at bounding box center [1426, 256] width 20 height 33
click at [1421, 256] on icon at bounding box center [1428, 256] width 15 height 15
click at [1344, 189] on input "tnb" at bounding box center [1233, 191] width 425 height 22
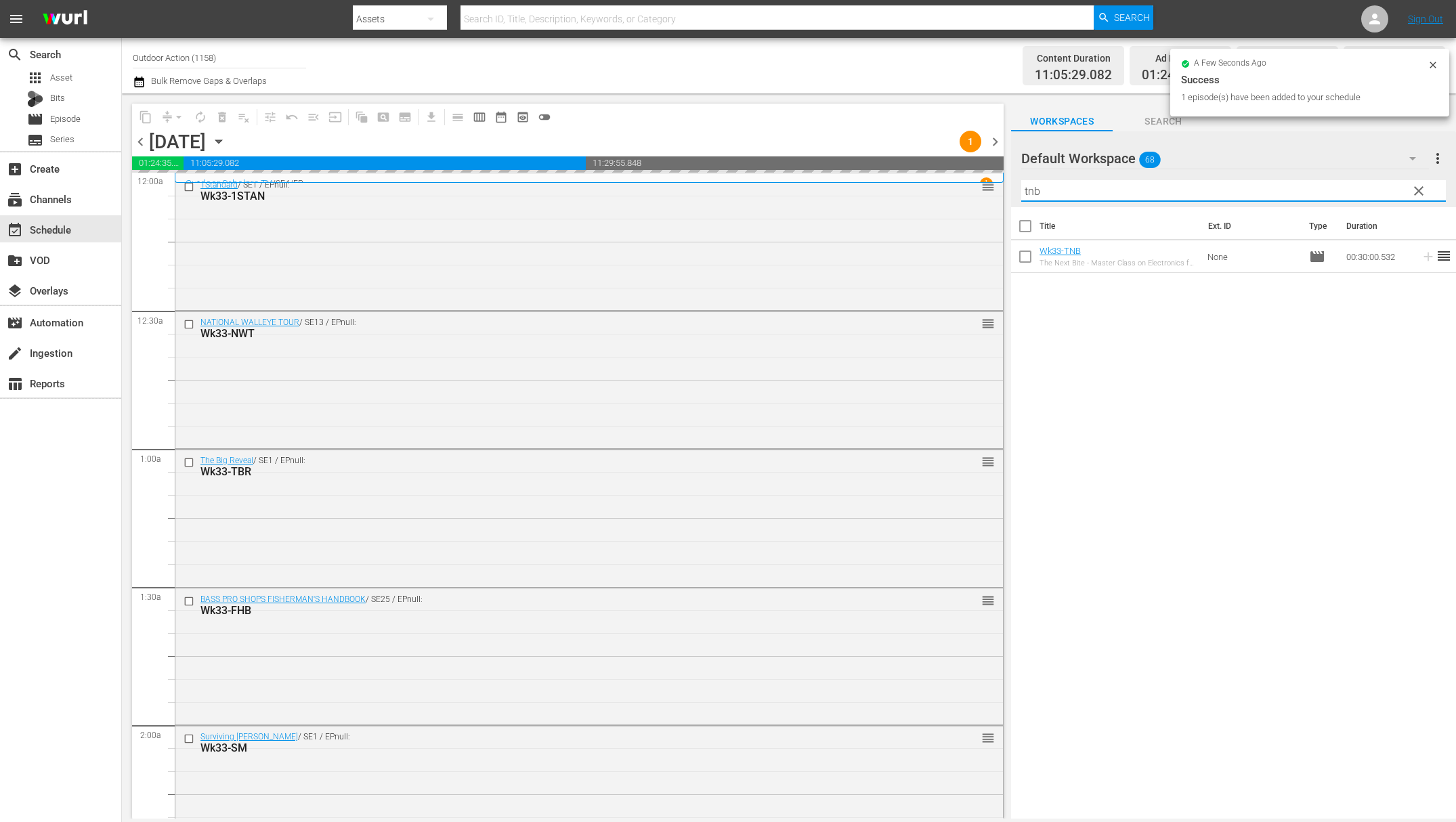
click at [1344, 189] on input "tnb" at bounding box center [1233, 191] width 425 height 22
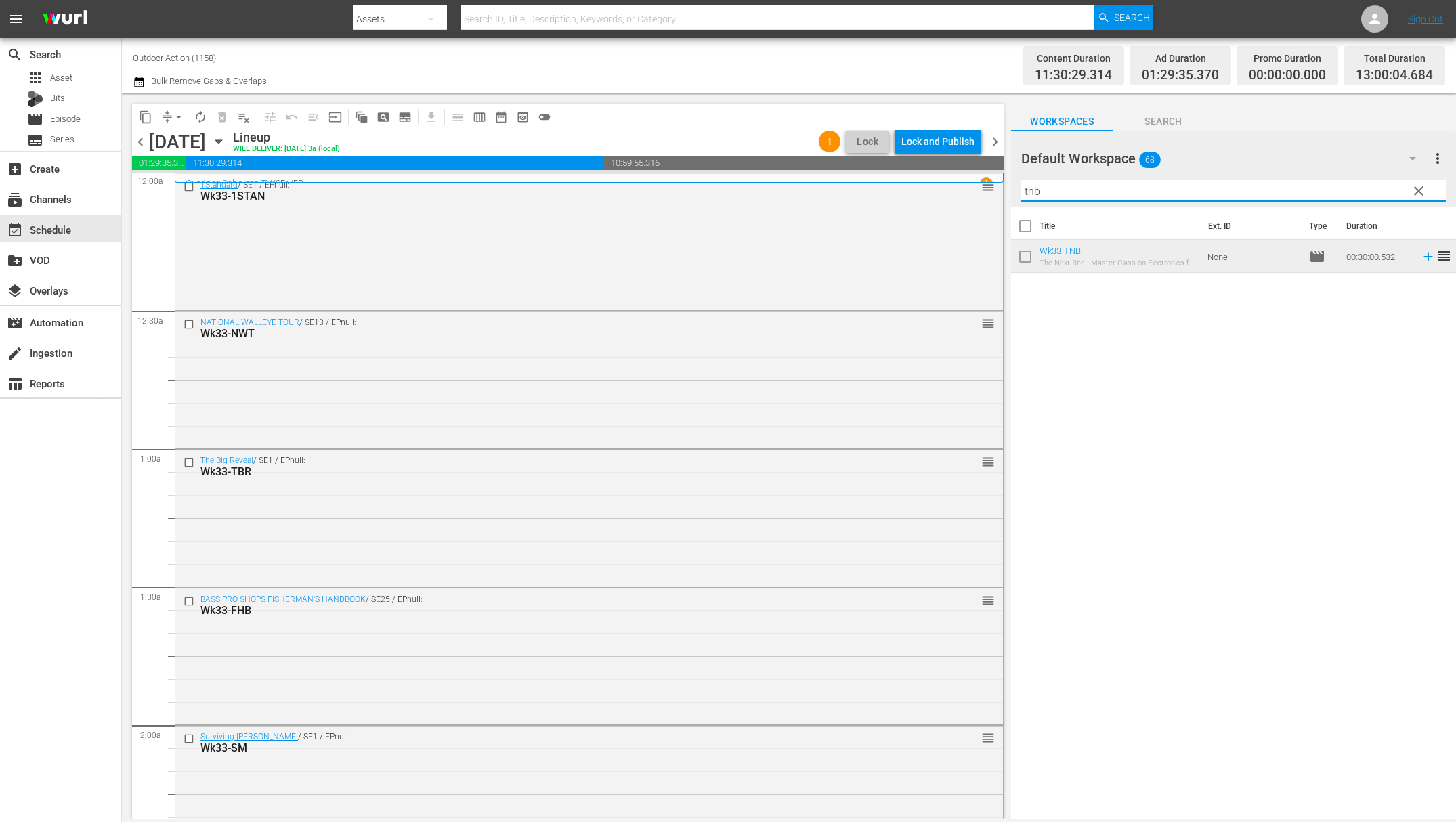
click at [1346, 189] on input "tnb" at bounding box center [1233, 191] width 425 height 22
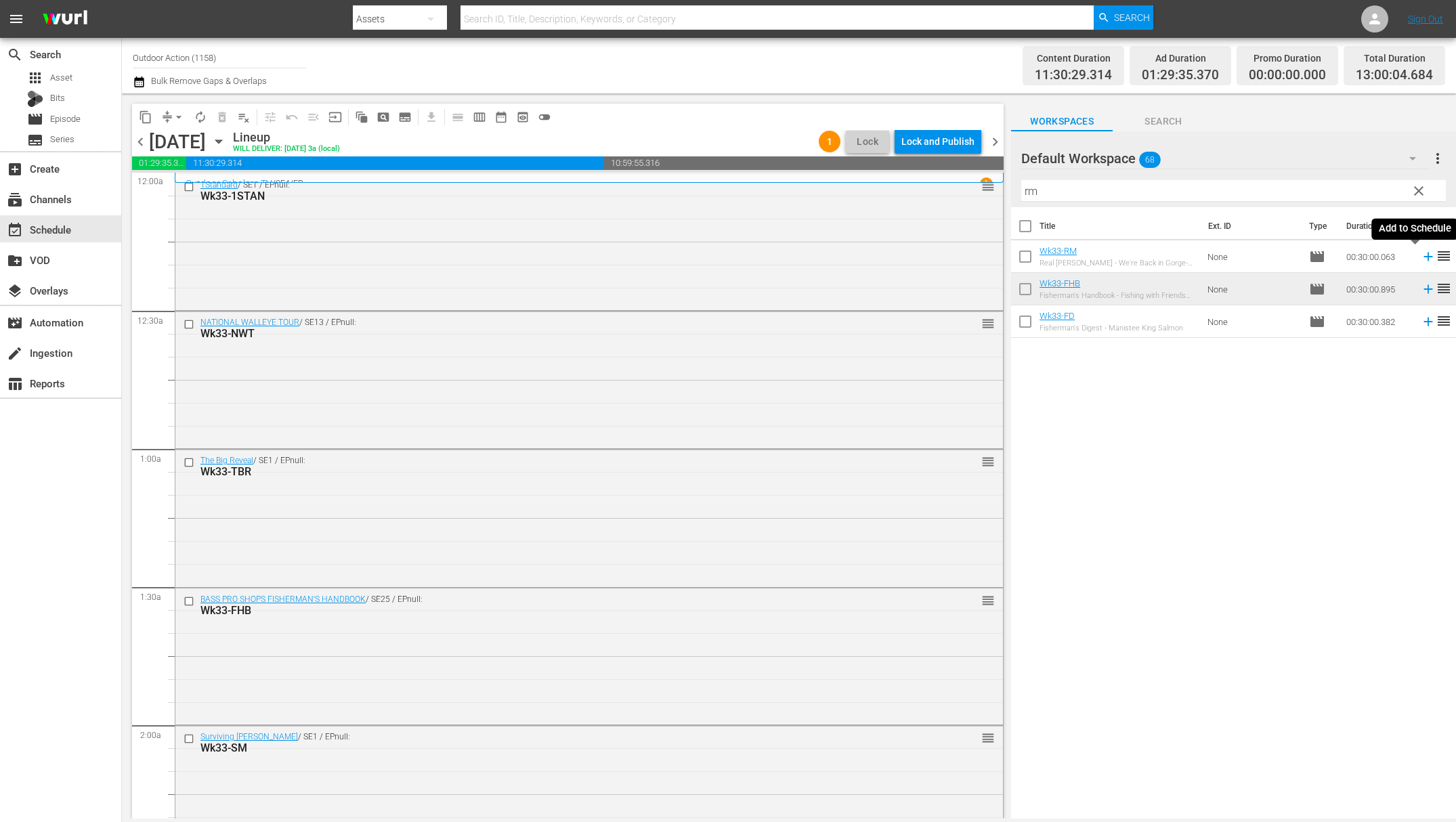
click at [1421, 258] on icon at bounding box center [1428, 256] width 15 height 15
click at [1353, 194] on input "rm" at bounding box center [1233, 191] width 425 height 22
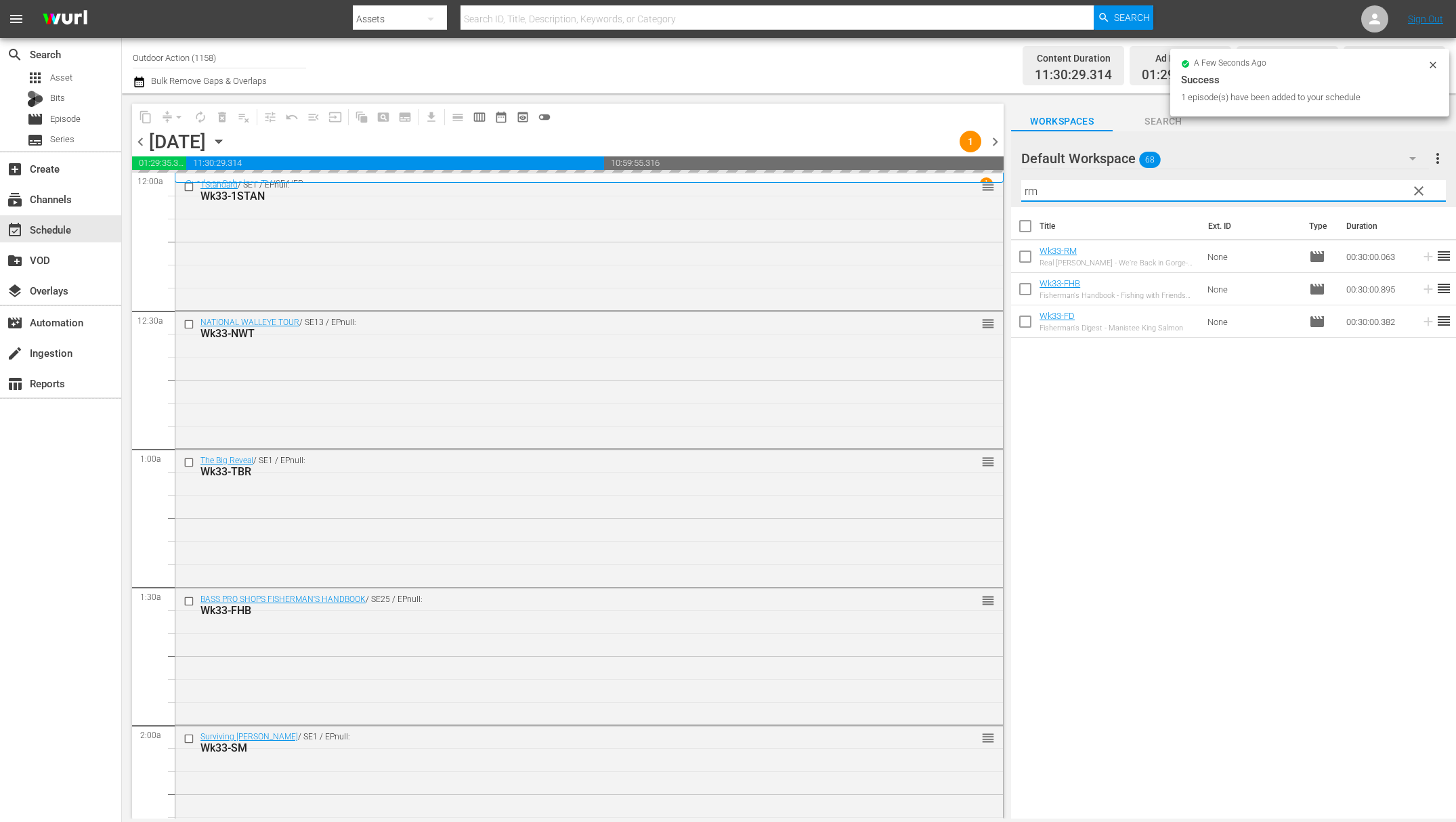
click at [1353, 194] on input "rm" at bounding box center [1233, 191] width 425 height 22
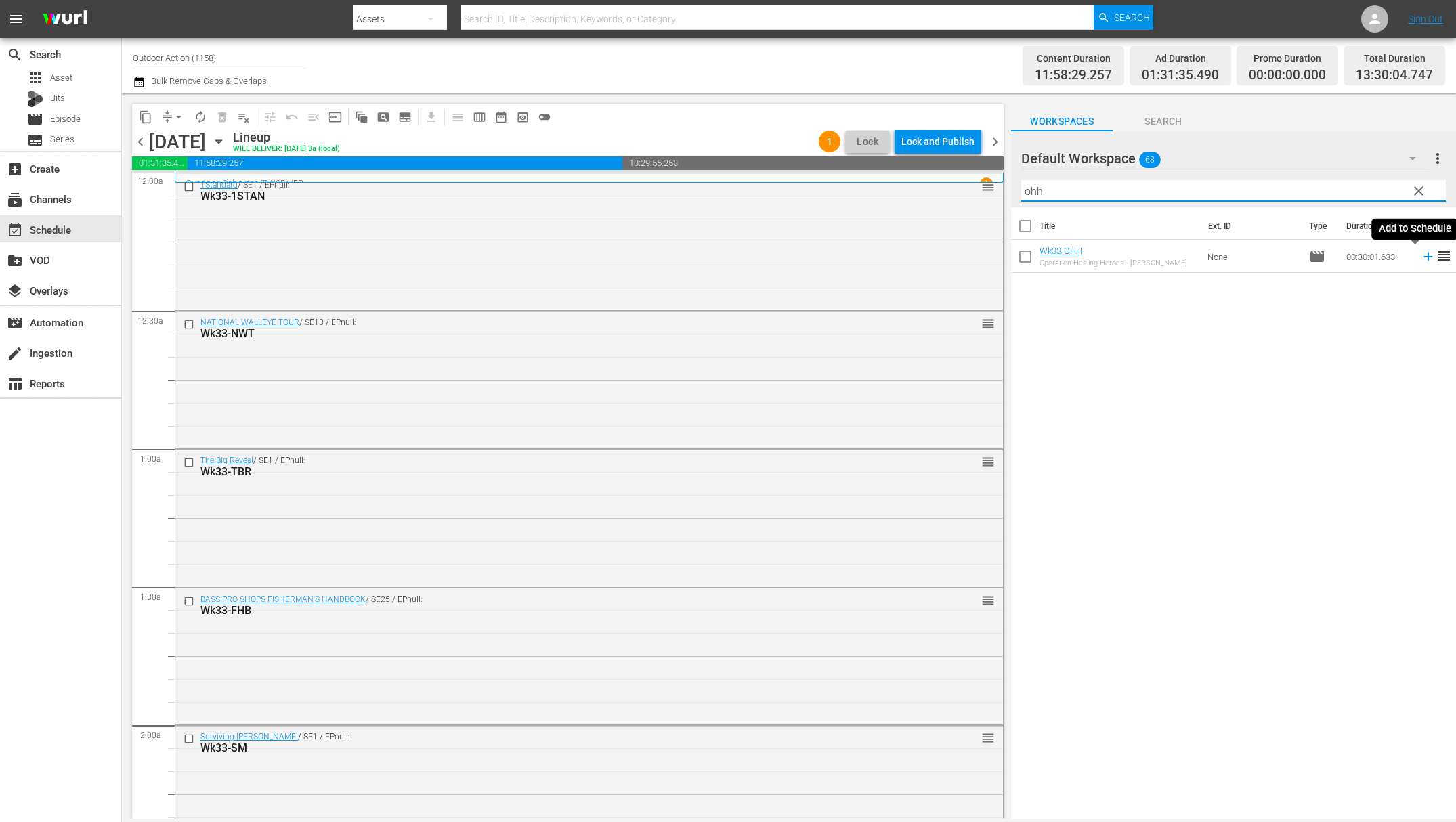
click at [1421, 259] on icon at bounding box center [1428, 256] width 15 height 15
click at [1340, 192] on input "ohh" at bounding box center [1233, 191] width 425 height 22
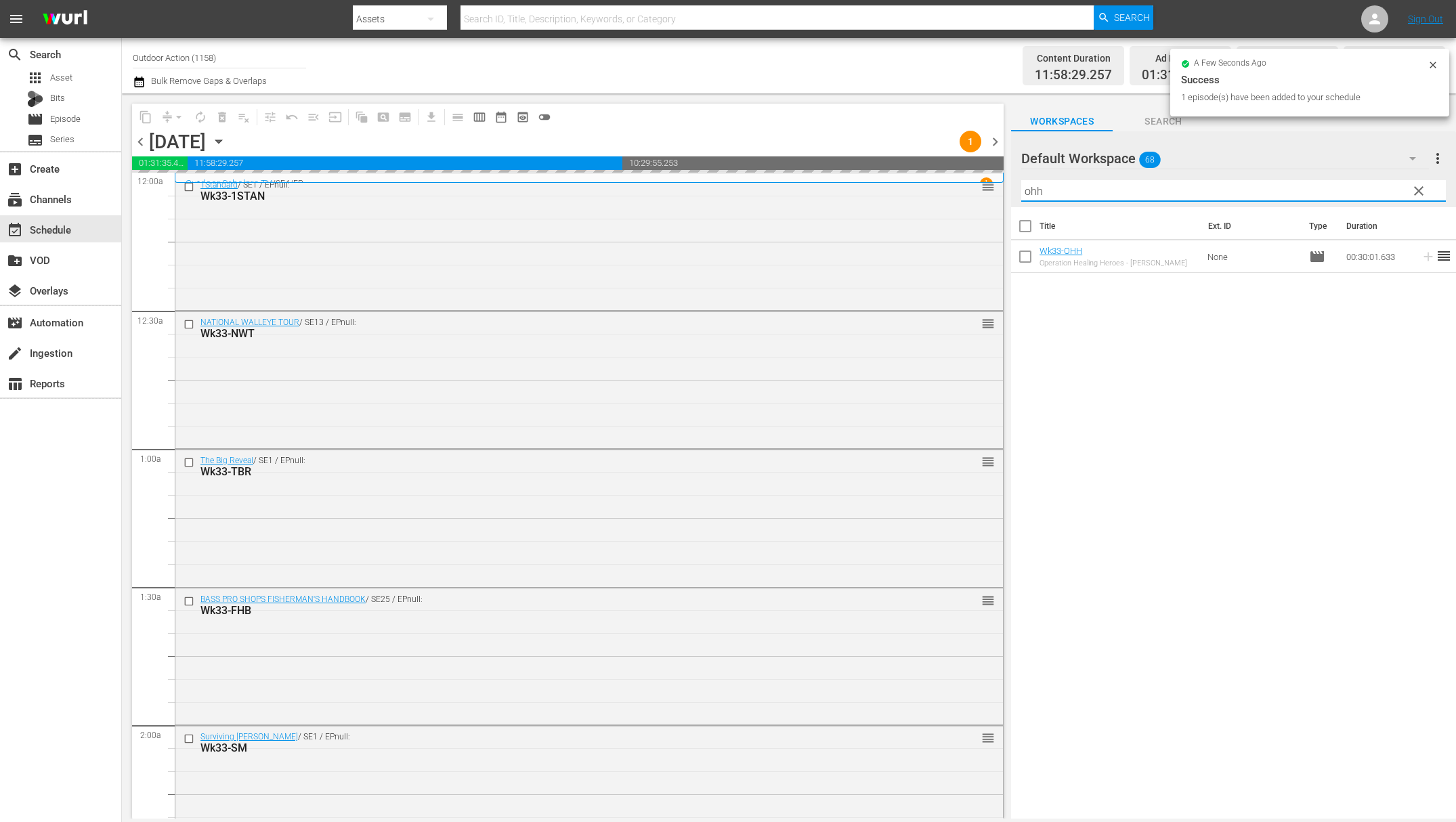
click at [1340, 192] on input "ohh" at bounding box center [1233, 191] width 425 height 22
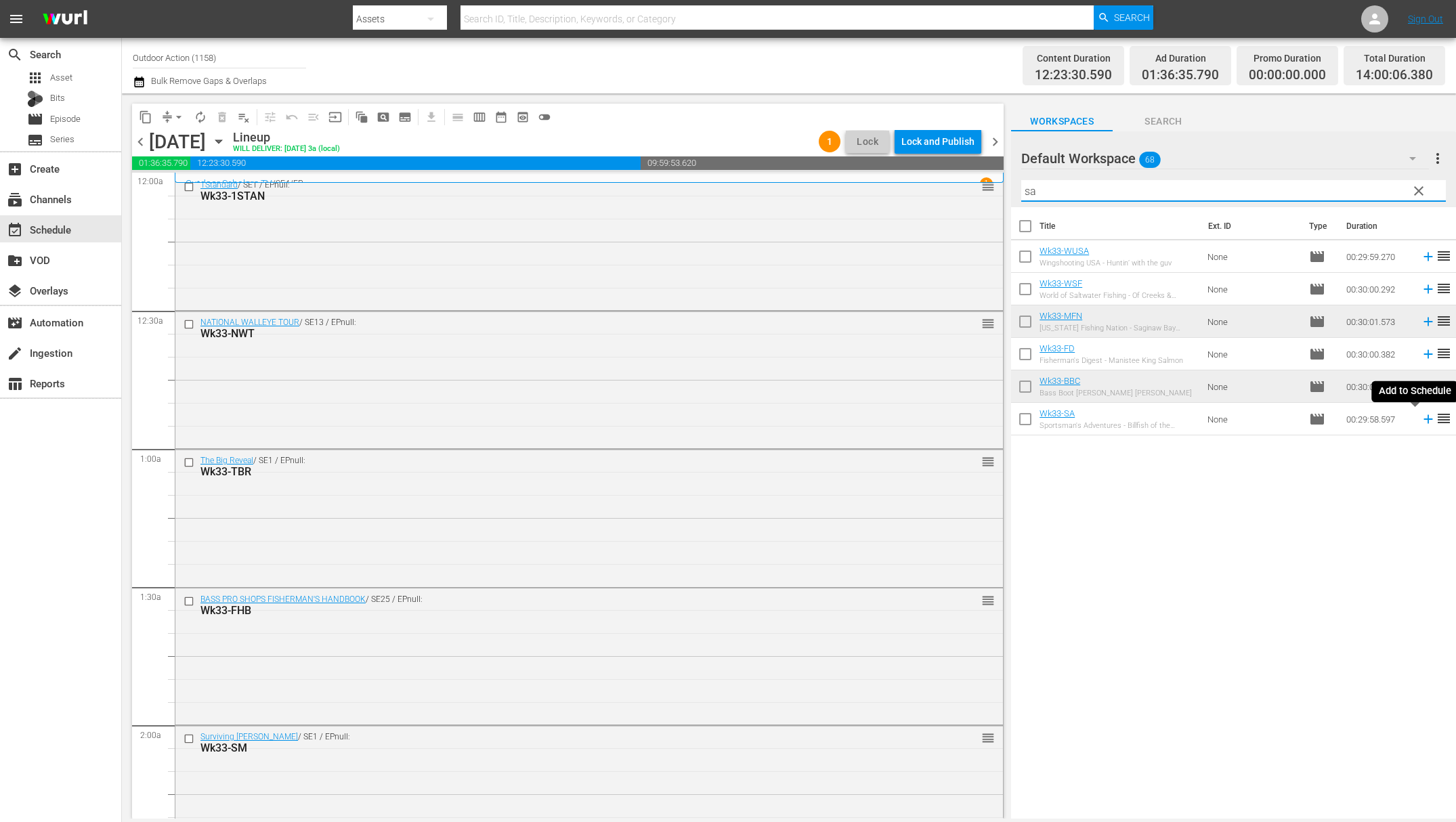
click at [1421, 416] on icon at bounding box center [1428, 419] width 15 height 15
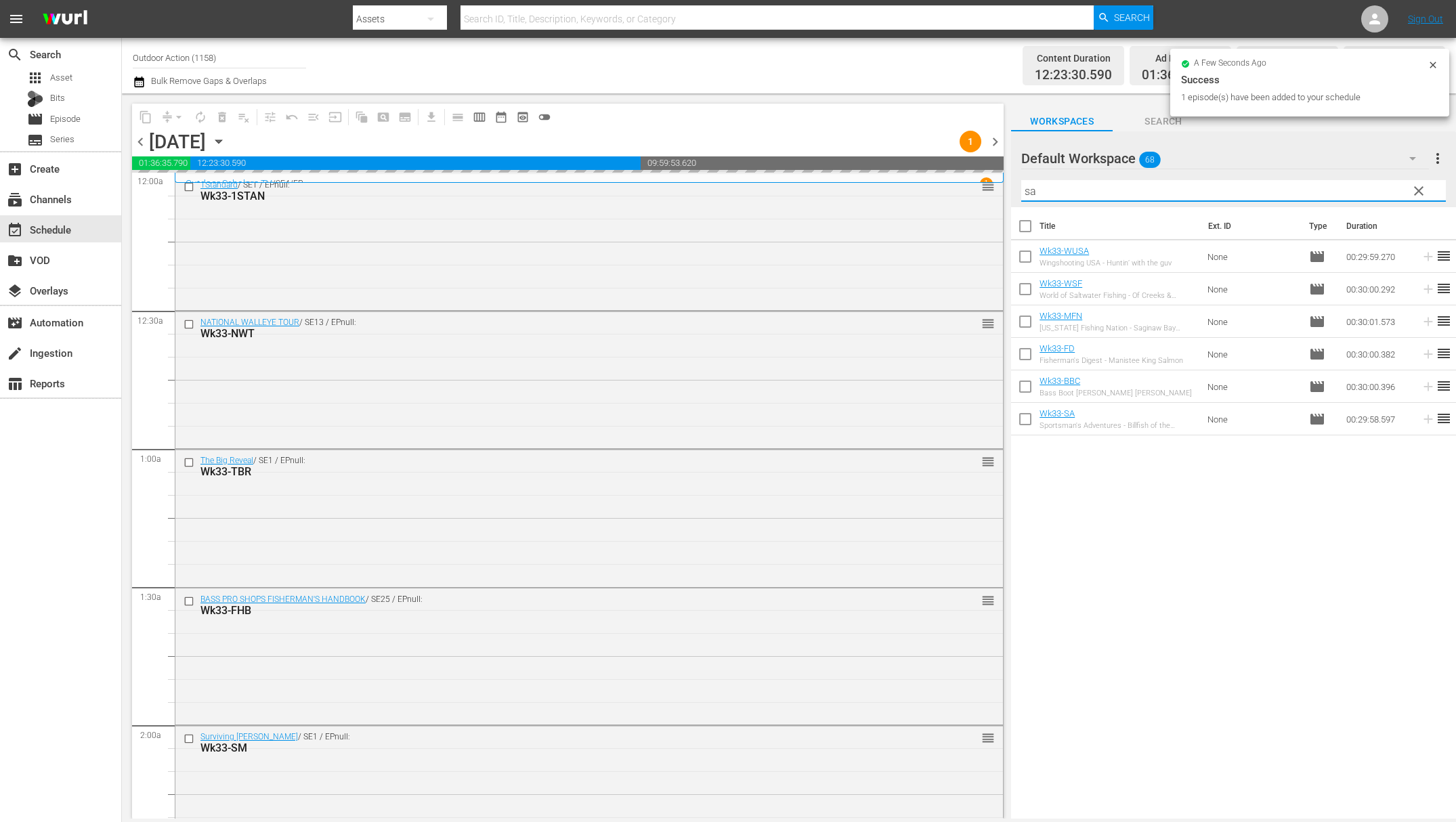
click at [1294, 189] on input "sa" at bounding box center [1233, 191] width 425 height 22
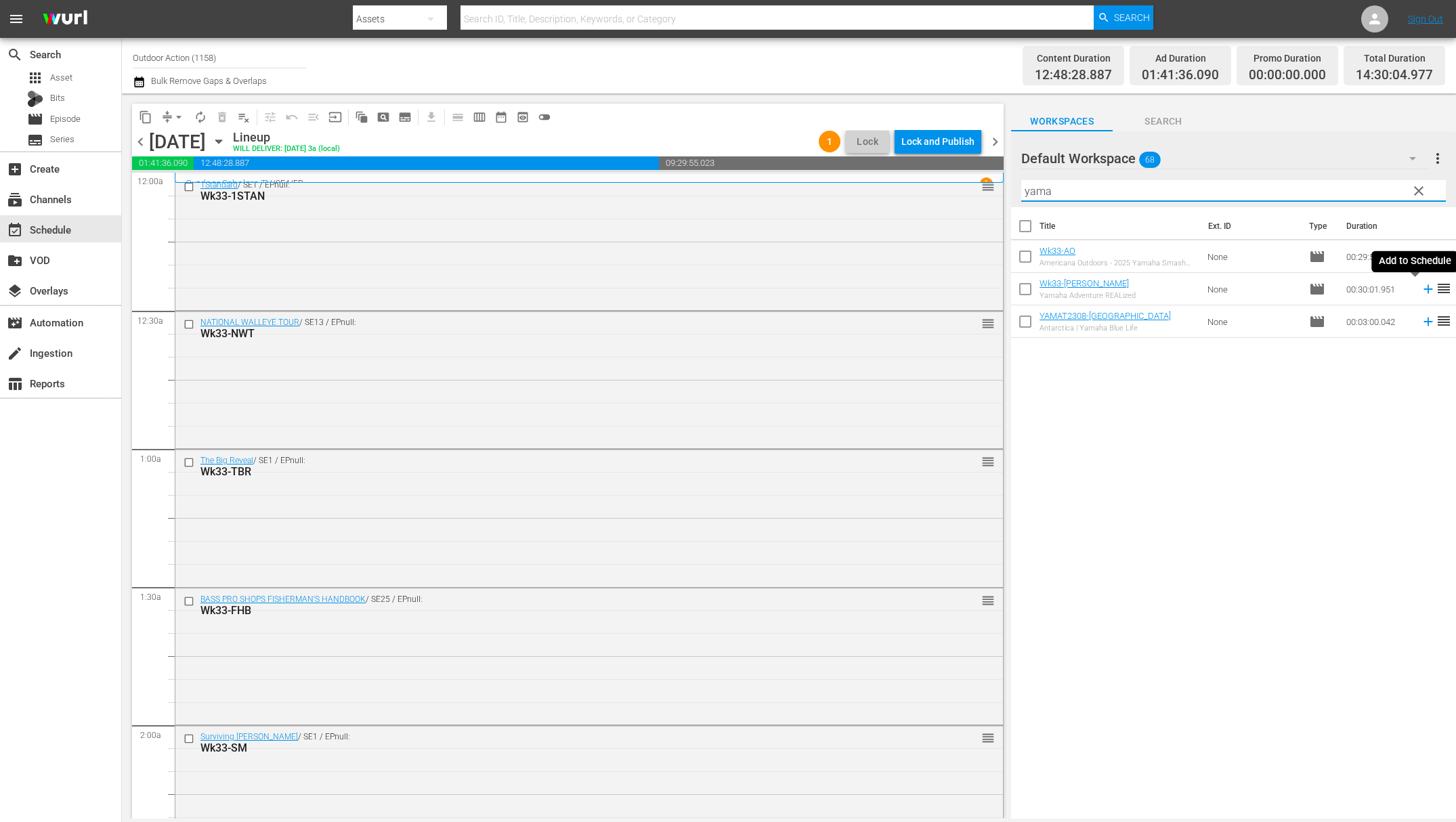
click at [1421, 286] on icon at bounding box center [1428, 289] width 15 height 15
click at [1343, 189] on input "yama" at bounding box center [1233, 191] width 425 height 22
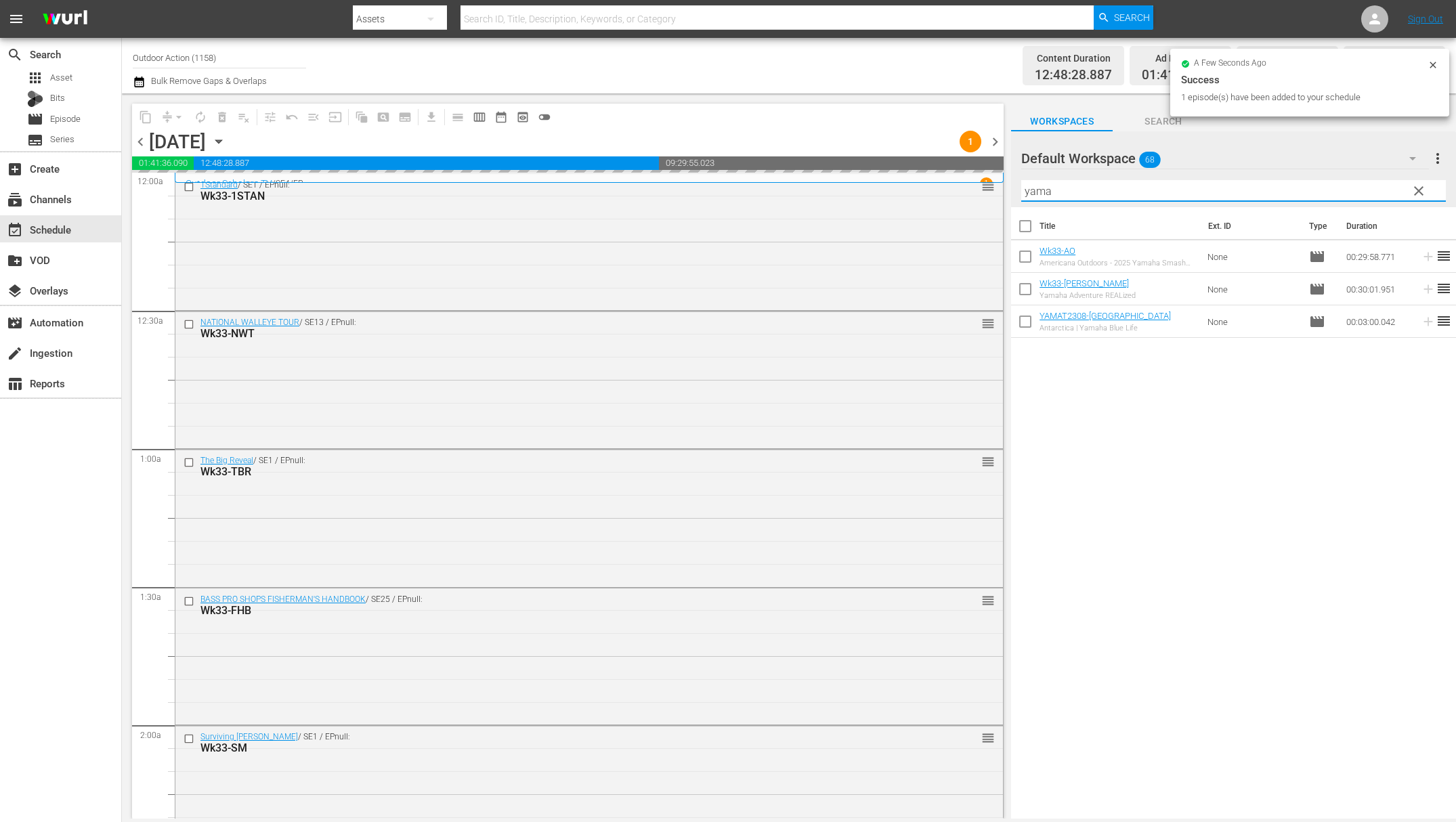
click at [1343, 189] on input "yama" at bounding box center [1233, 191] width 425 height 22
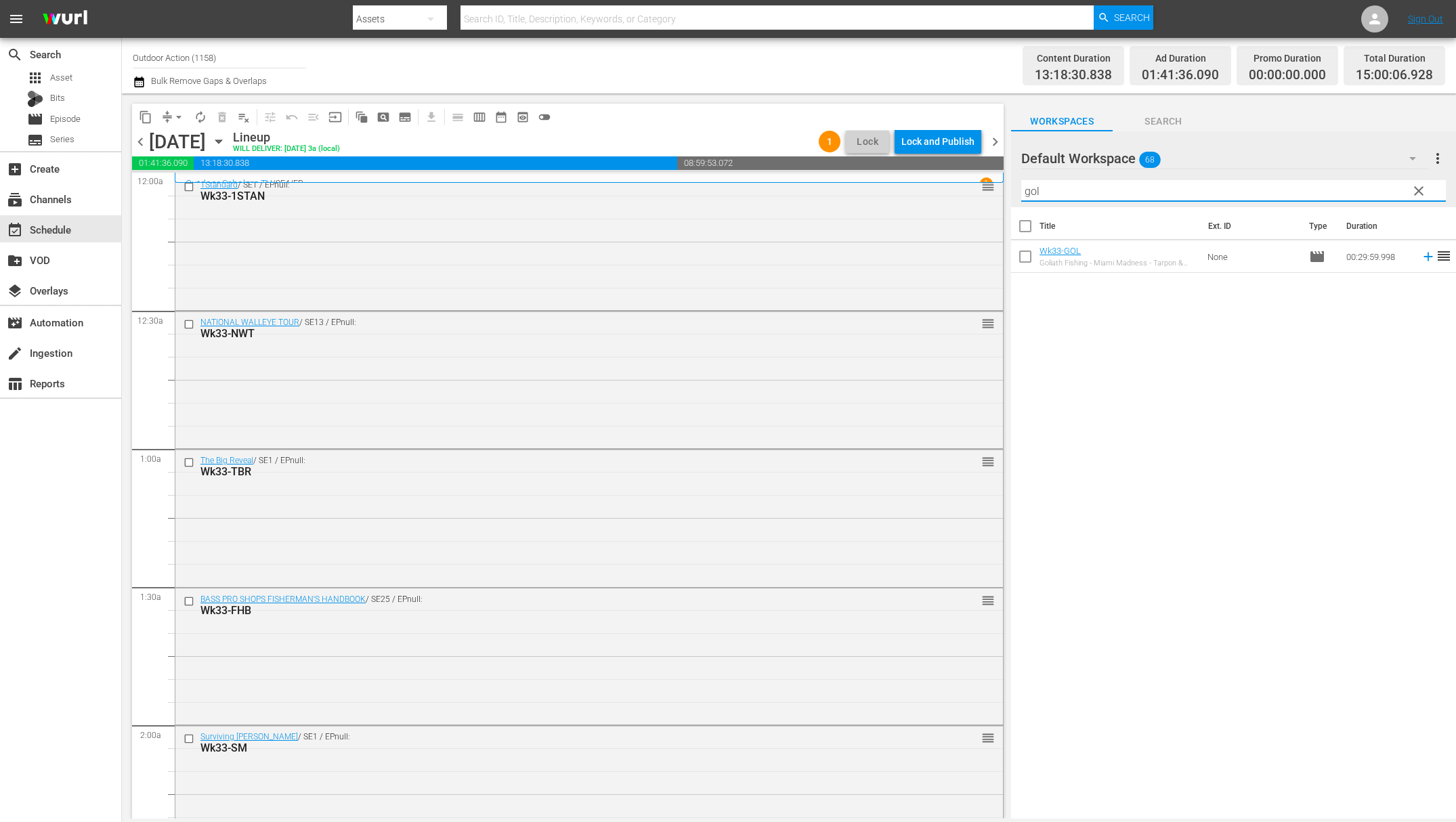
click at [1421, 260] on icon at bounding box center [1428, 256] width 15 height 15
click at [1337, 194] on input "gol" at bounding box center [1233, 191] width 425 height 22
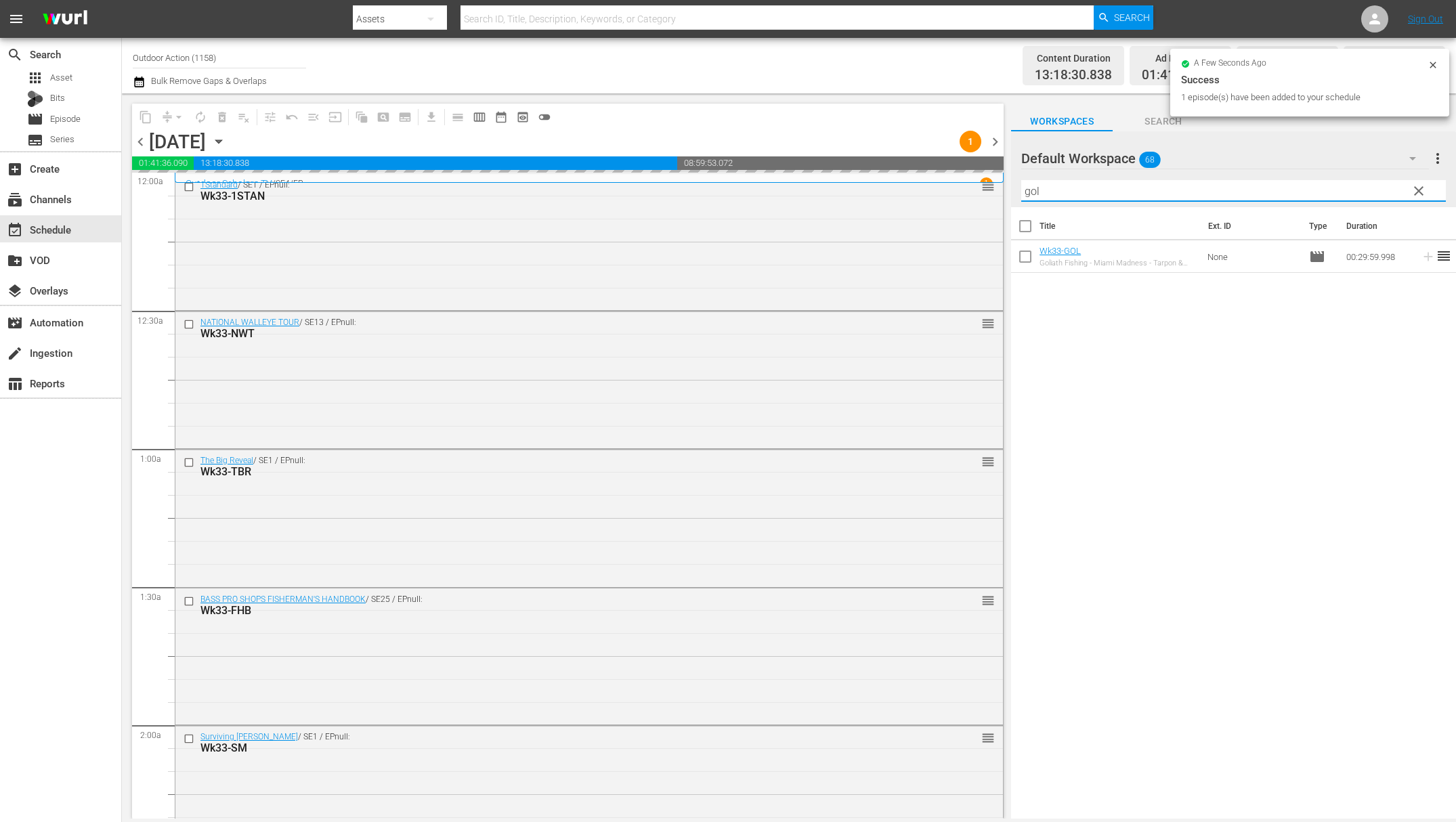
click at [1337, 194] on input "gol" at bounding box center [1233, 191] width 425 height 22
click at [1424, 260] on icon at bounding box center [1428, 257] width 9 height 9
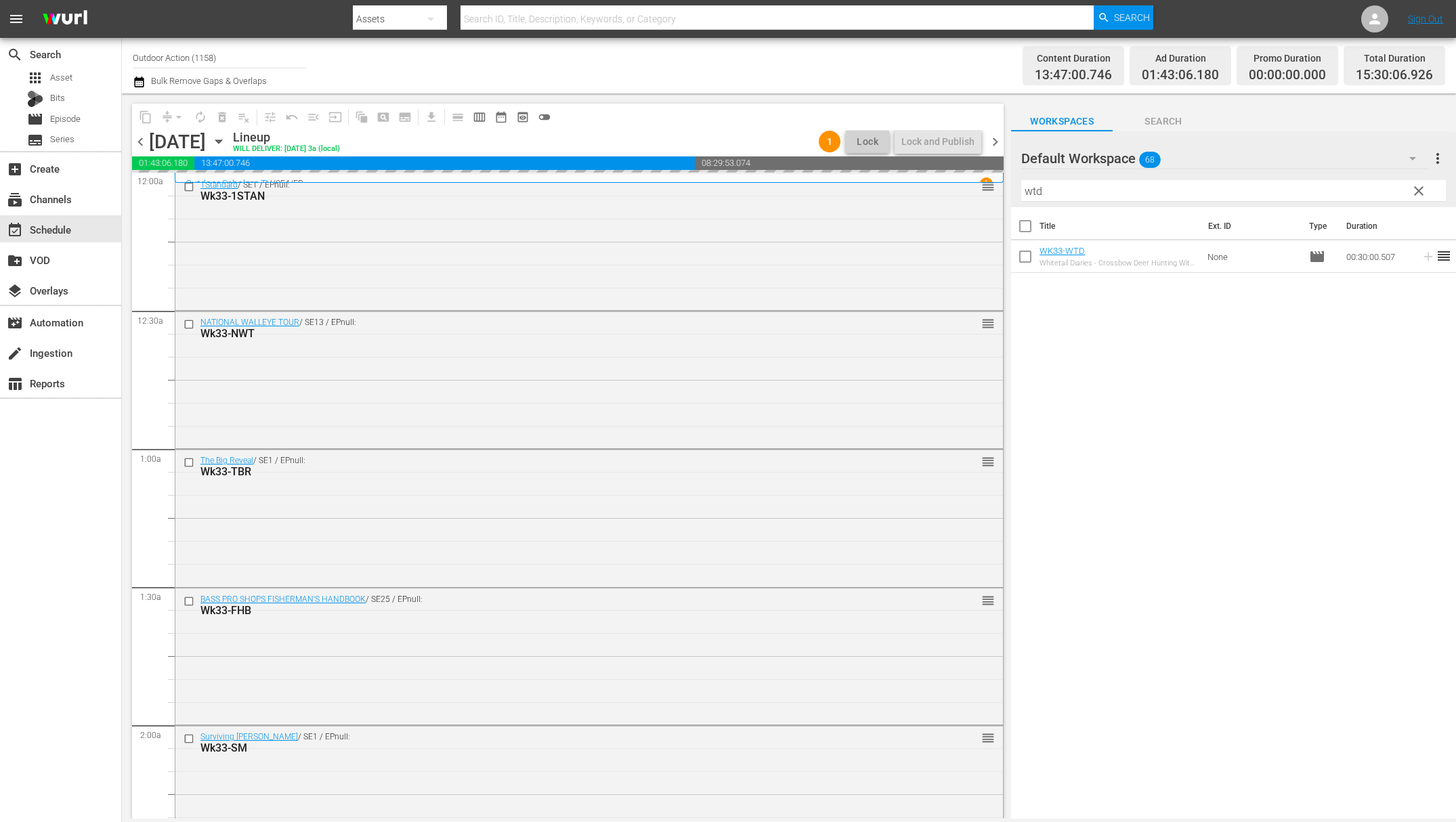
click at [1369, 189] on input "wtd" at bounding box center [1233, 191] width 425 height 22
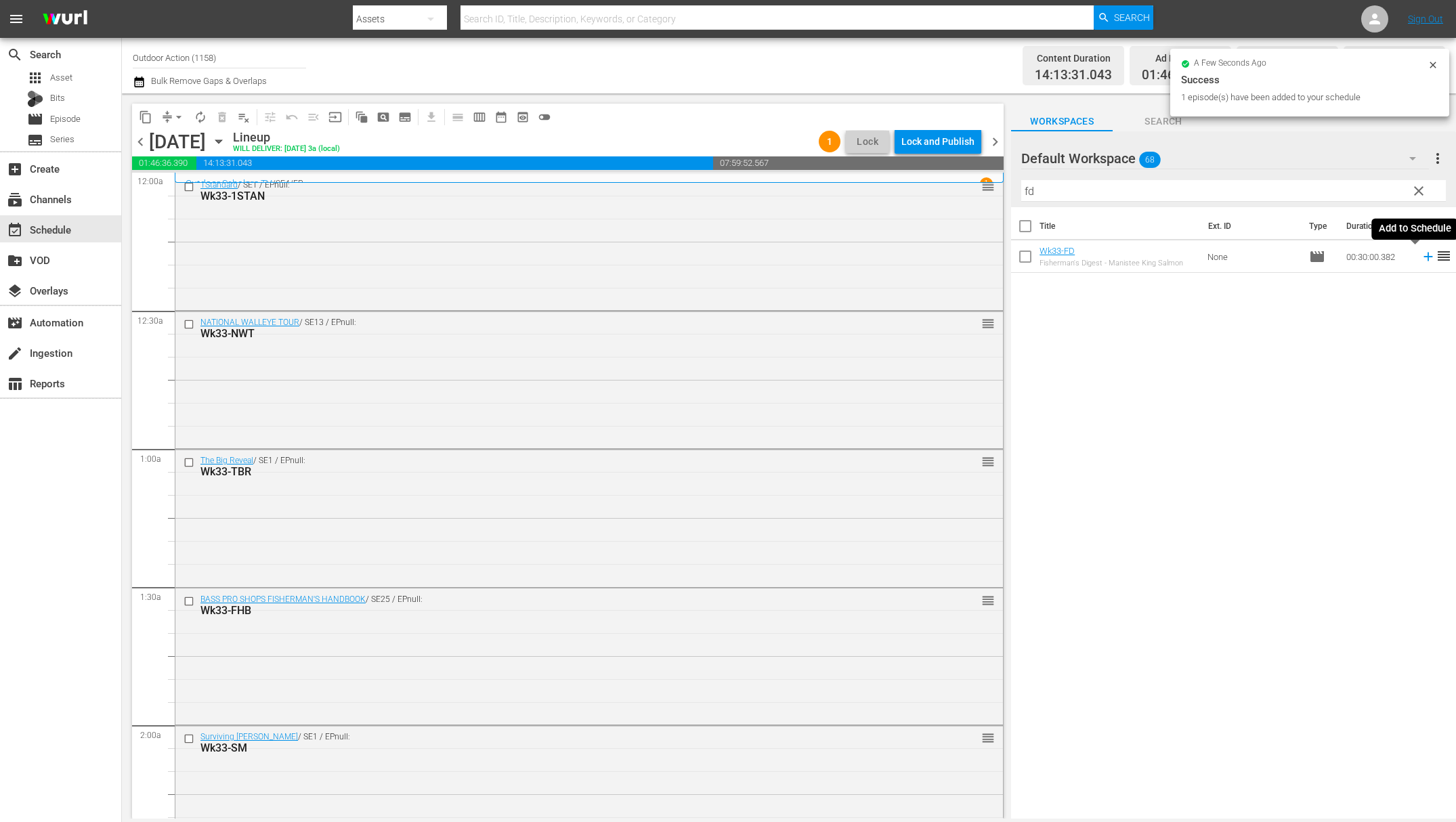
click at [1421, 257] on icon at bounding box center [1428, 256] width 15 height 15
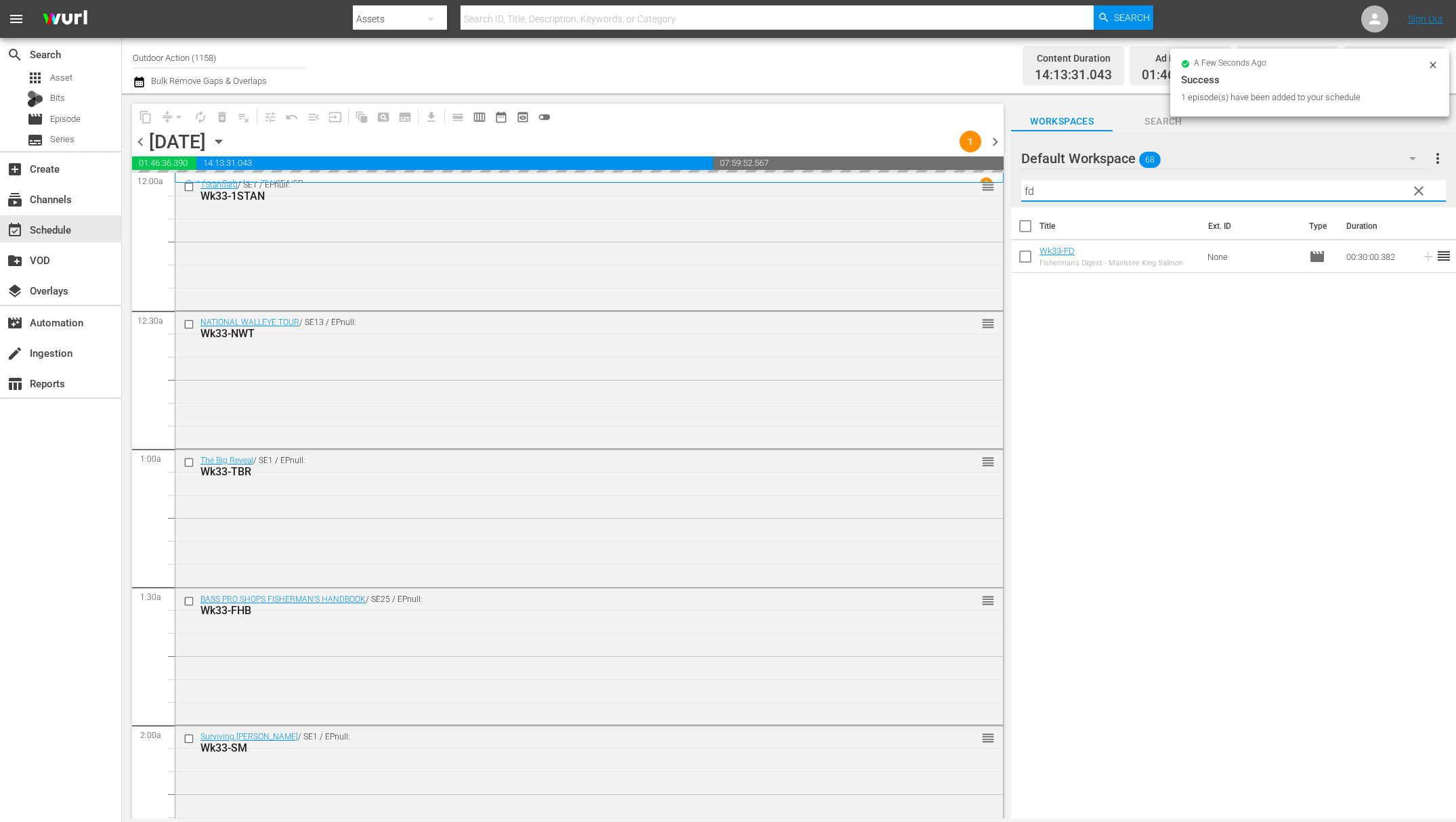
click at [1373, 188] on input "fd" at bounding box center [1233, 191] width 425 height 22
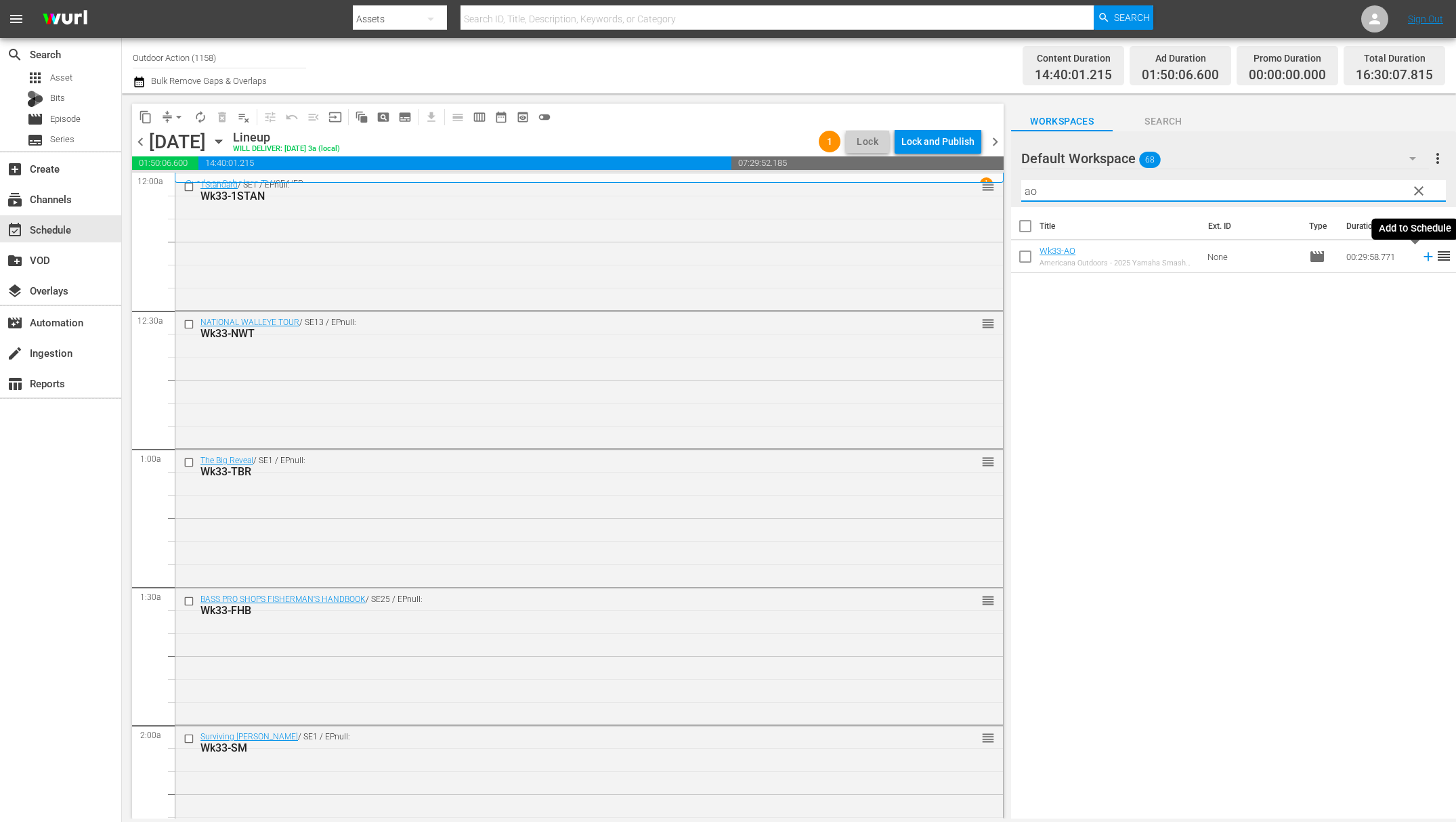
click at [1421, 258] on icon at bounding box center [1428, 256] width 15 height 15
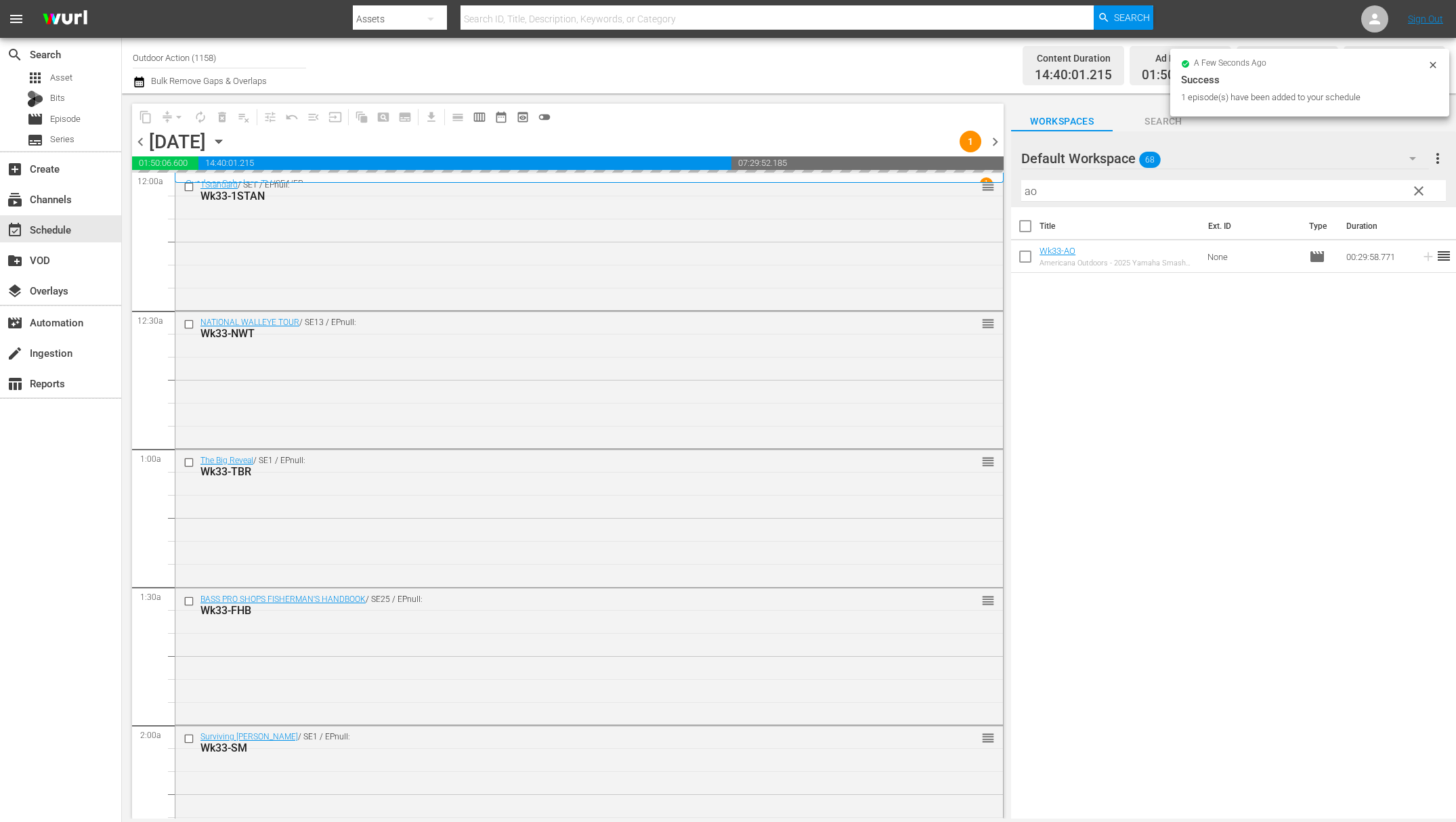
click at [1365, 189] on input "ao" at bounding box center [1233, 191] width 425 height 22
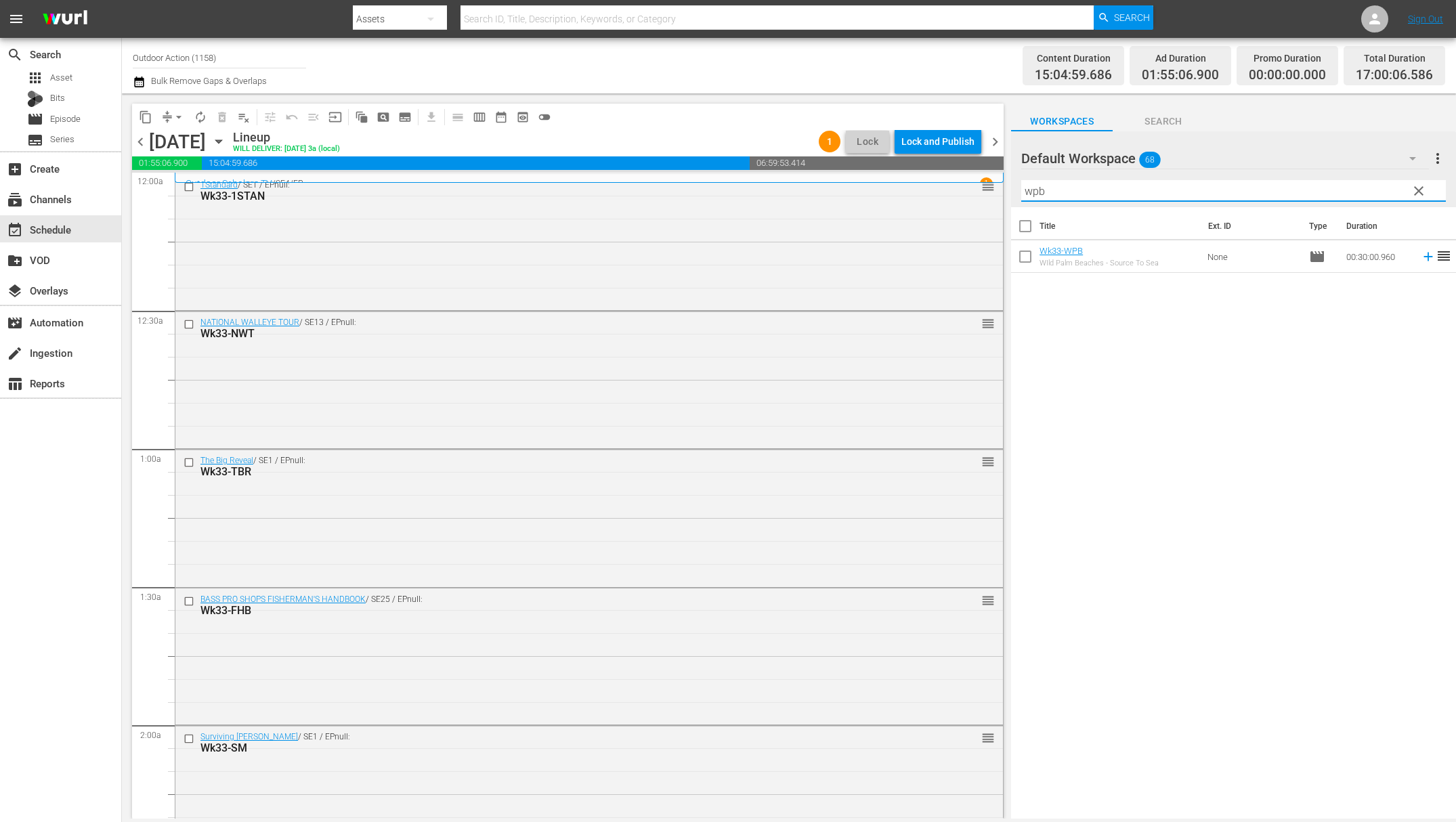
click at [1421, 257] on icon at bounding box center [1428, 256] width 15 height 15
click at [1159, 198] on input "wpb" at bounding box center [1233, 191] width 425 height 22
click at [1421, 258] on icon at bounding box center [1428, 256] width 15 height 15
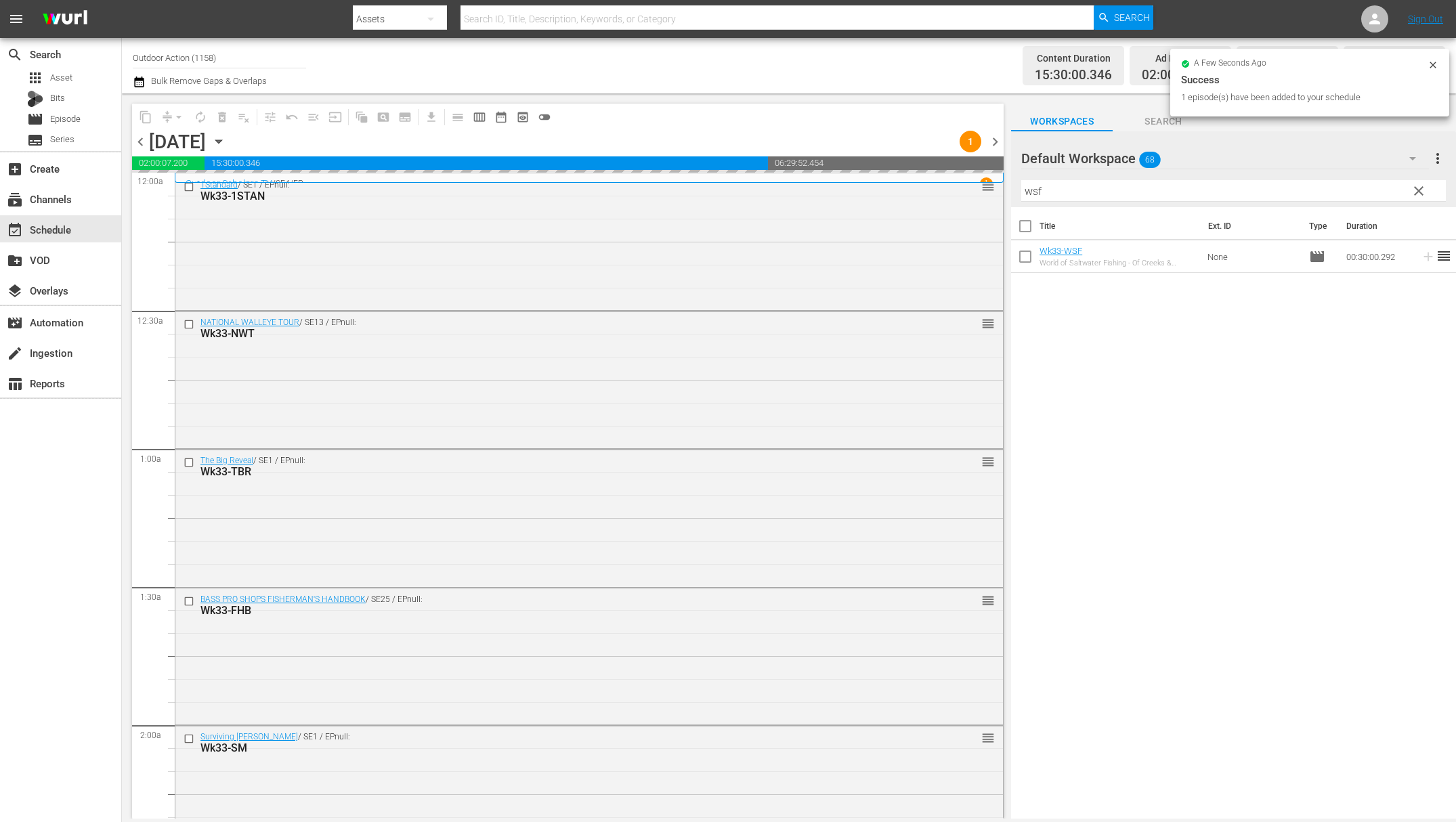
click at [1298, 183] on input "wsf" at bounding box center [1233, 191] width 425 height 22
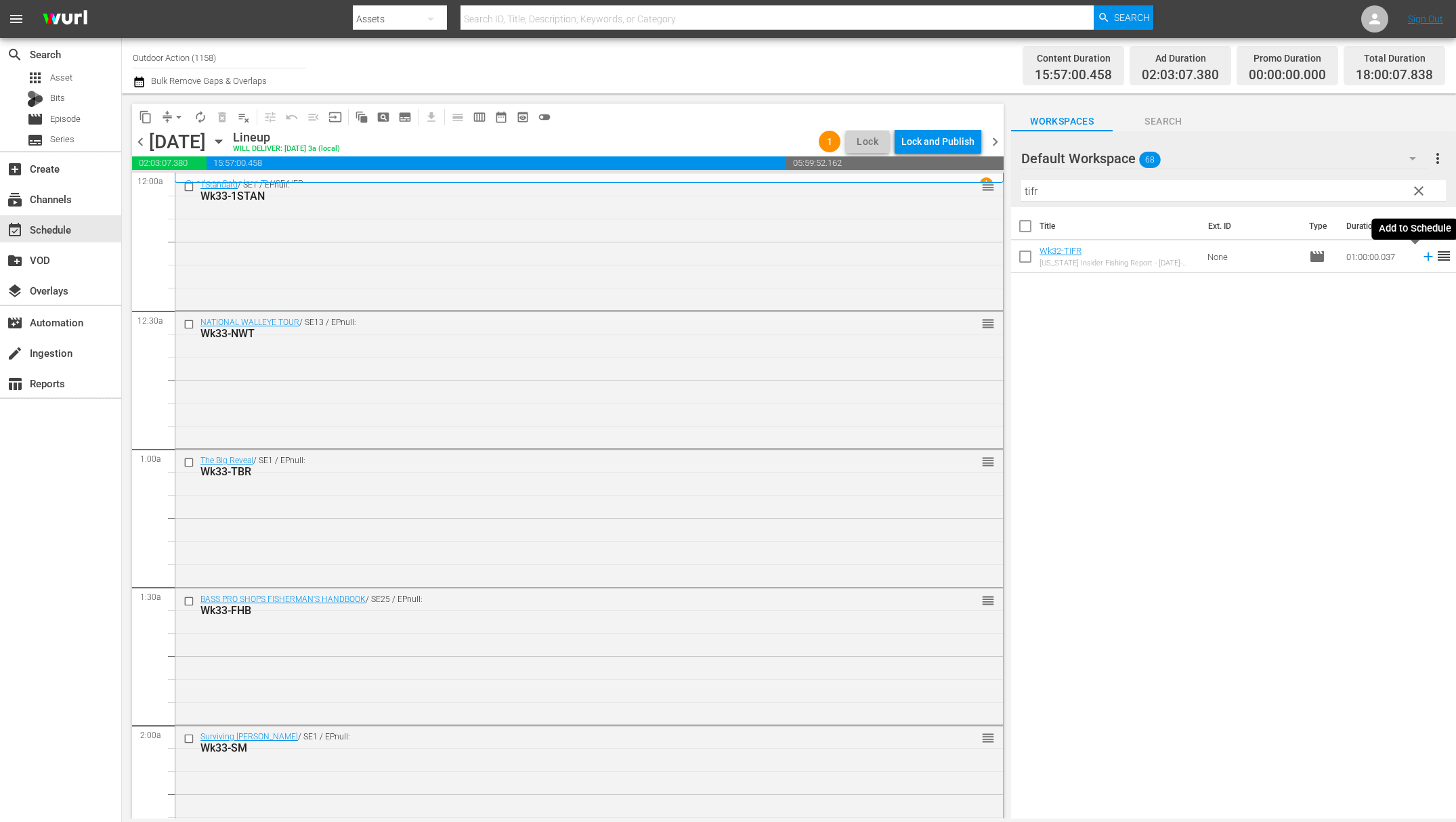
click at [1421, 254] on icon at bounding box center [1428, 256] width 15 height 15
click at [1361, 191] on input "tifr" at bounding box center [1233, 191] width 425 height 22
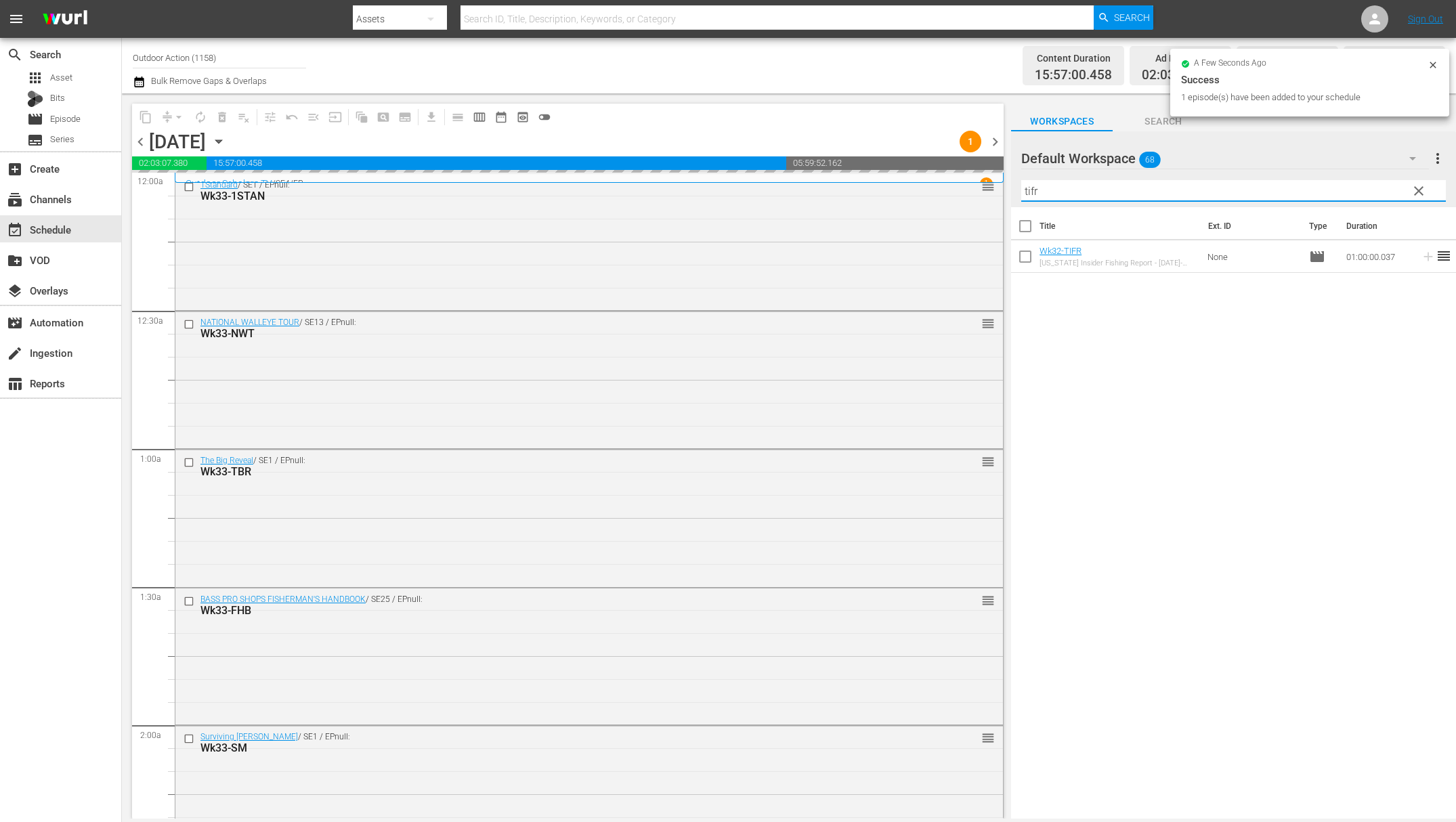
click at [1361, 191] on input "tifr" at bounding box center [1233, 191] width 425 height 22
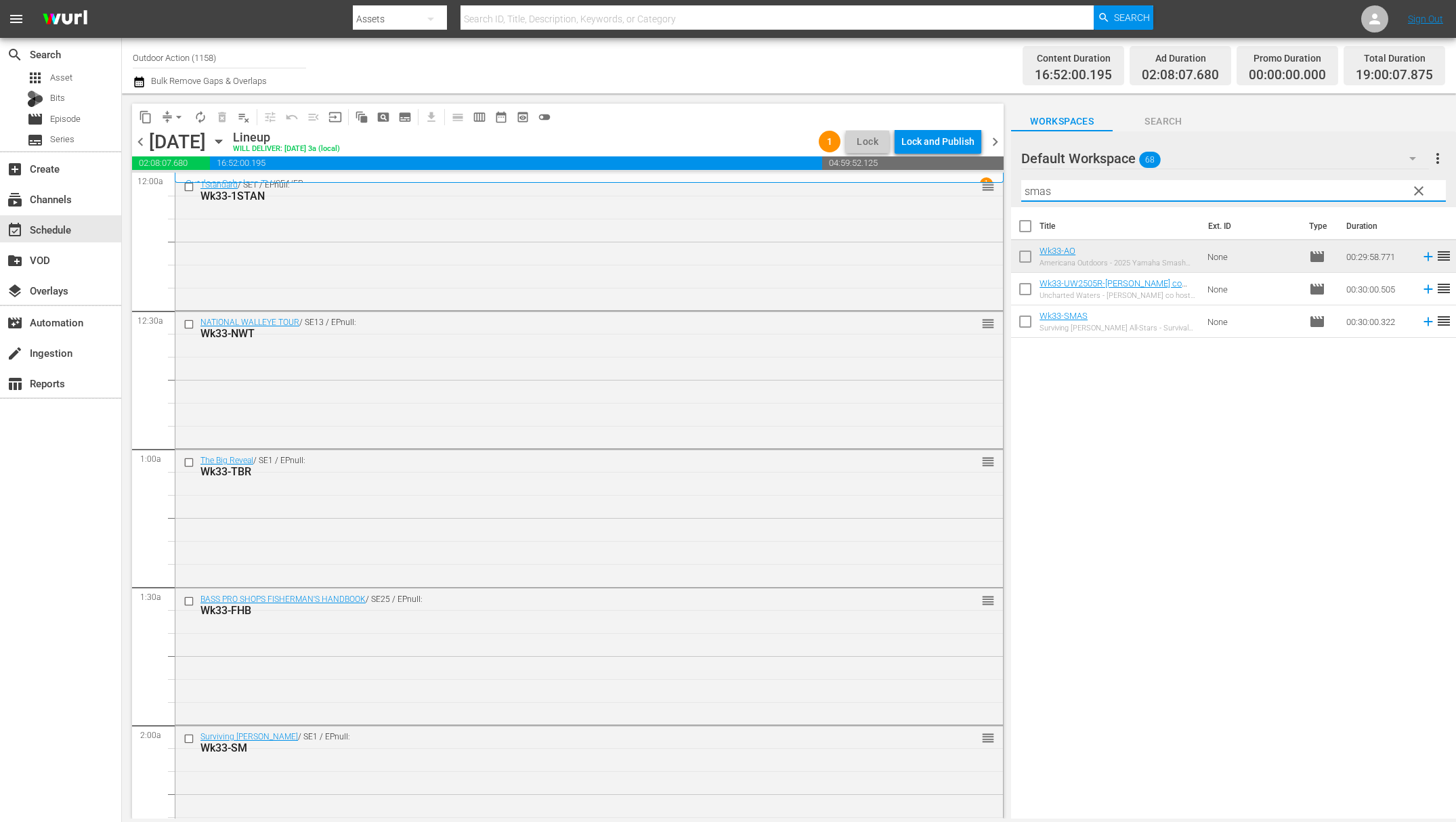
click at [1421, 323] on icon at bounding box center [1428, 322] width 15 height 15
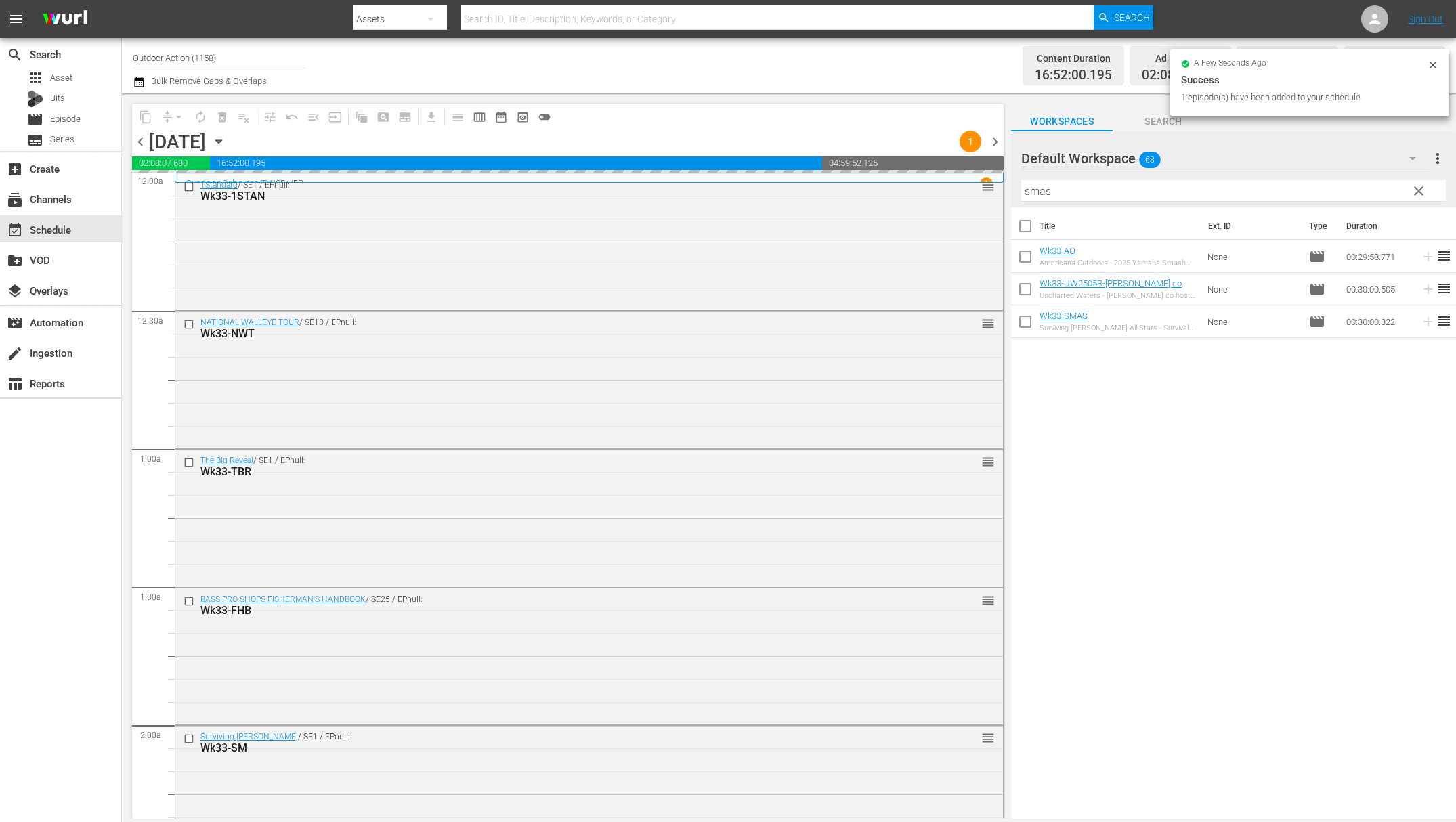
click at [1330, 188] on input "smas" at bounding box center [1233, 191] width 425 height 22
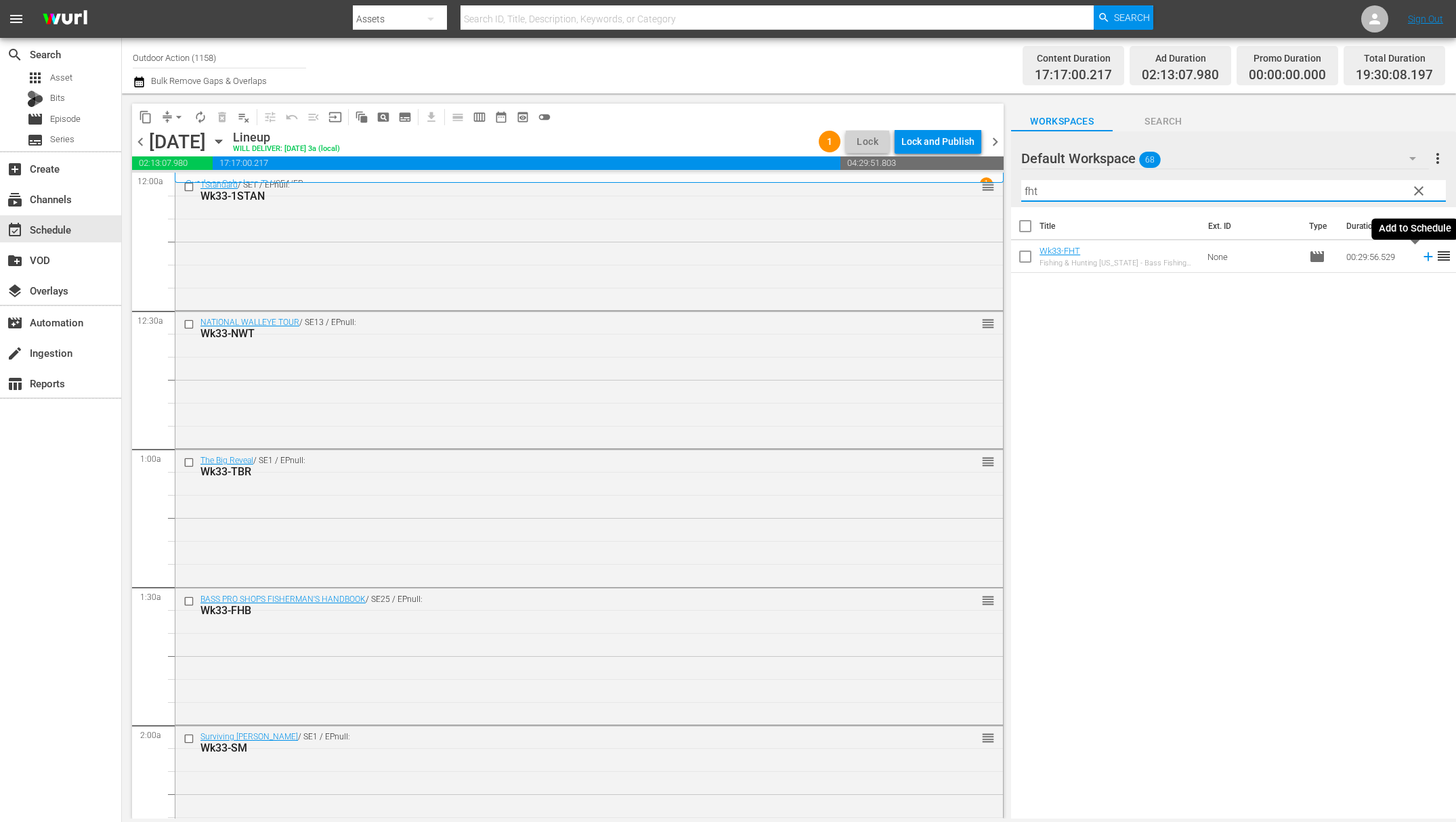
click at [1421, 252] on icon at bounding box center [1428, 256] width 15 height 15
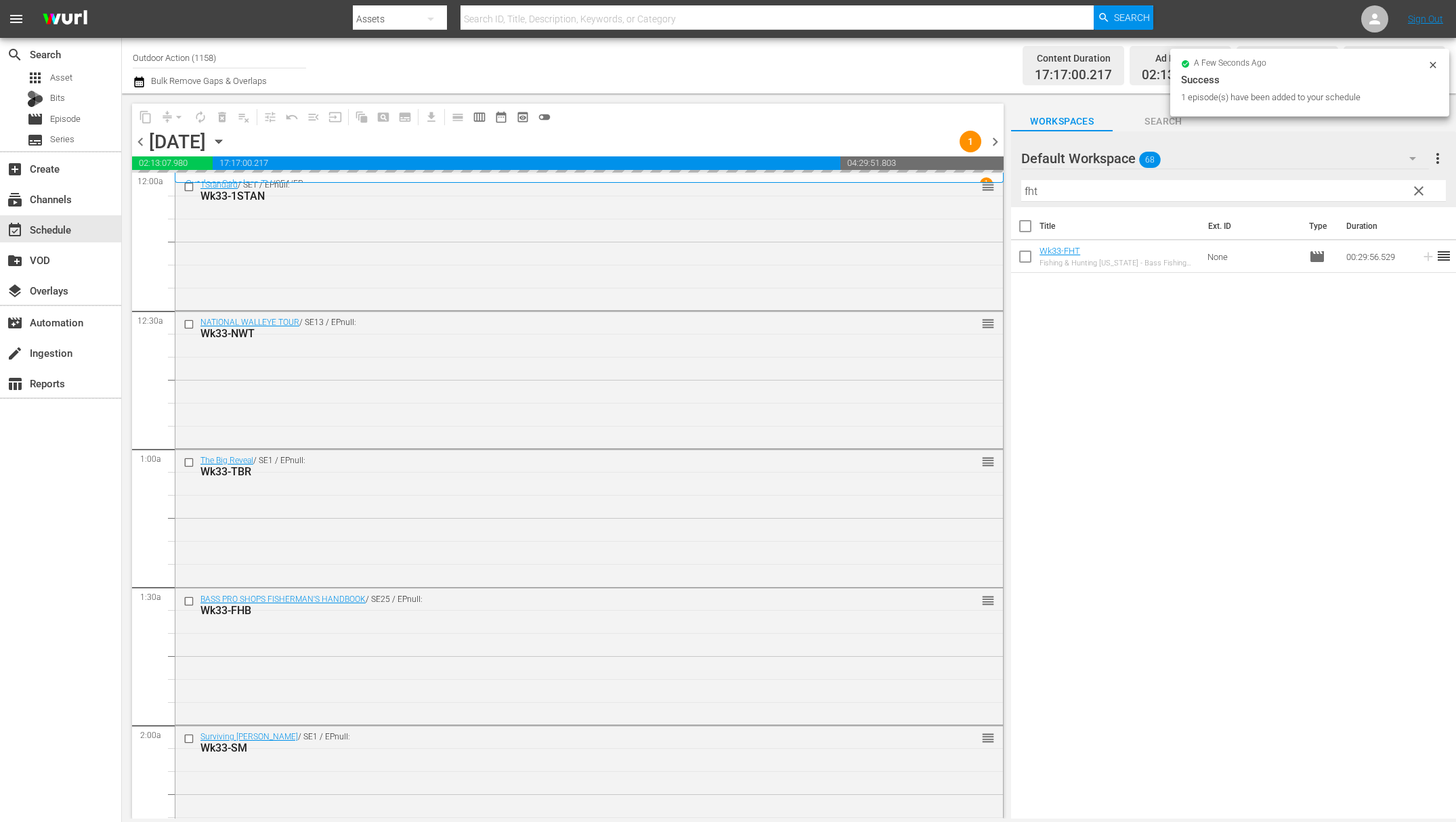
click at [1318, 170] on div "Default Workspace 68" at bounding box center [1225, 159] width 408 height 38
click at [1305, 185] on div "Default Workspace (68)" at bounding box center [728, 411] width 1456 height 822
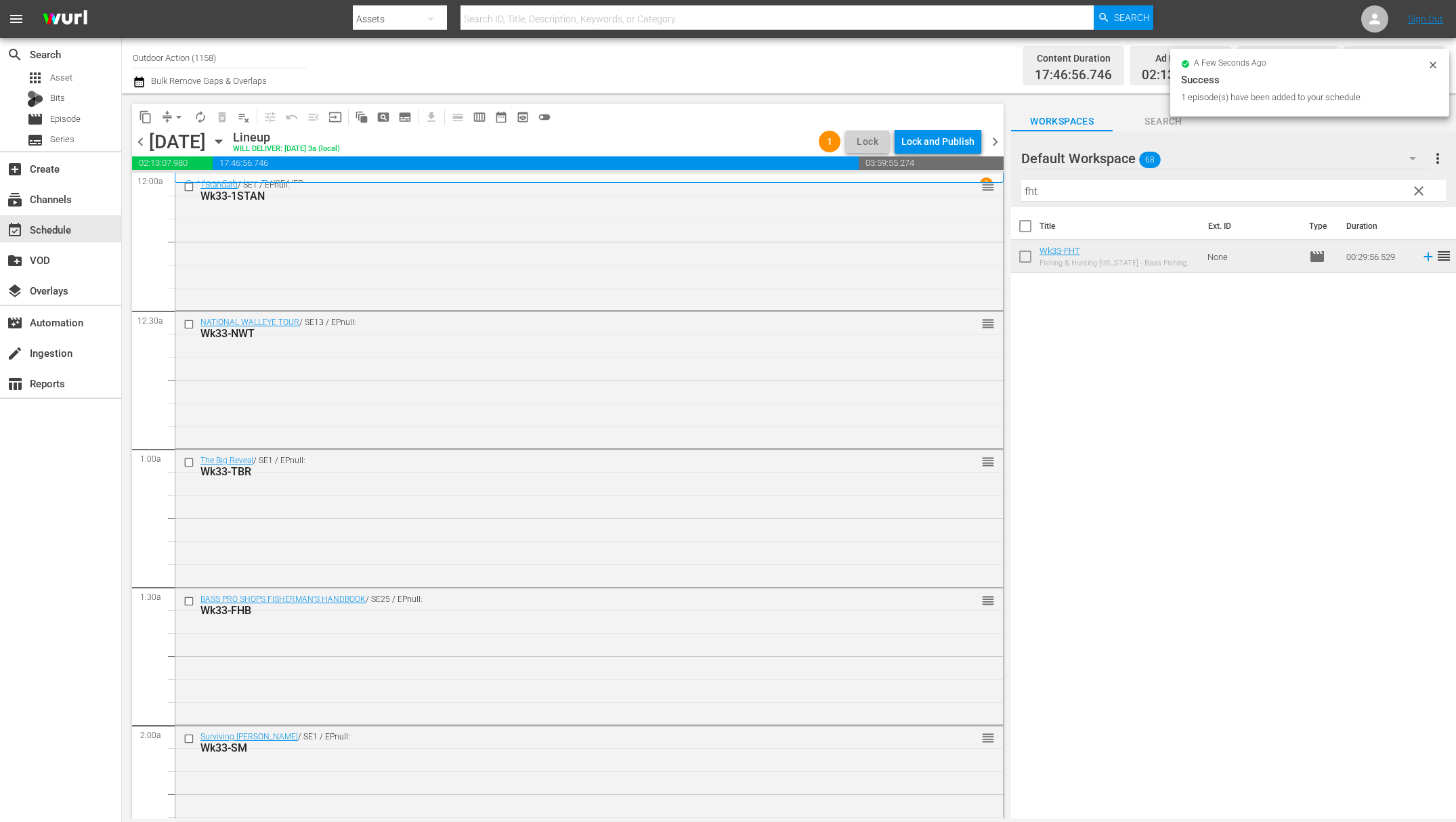
click at [1291, 185] on input "fht" at bounding box center [1233, 191] width 425 height 22
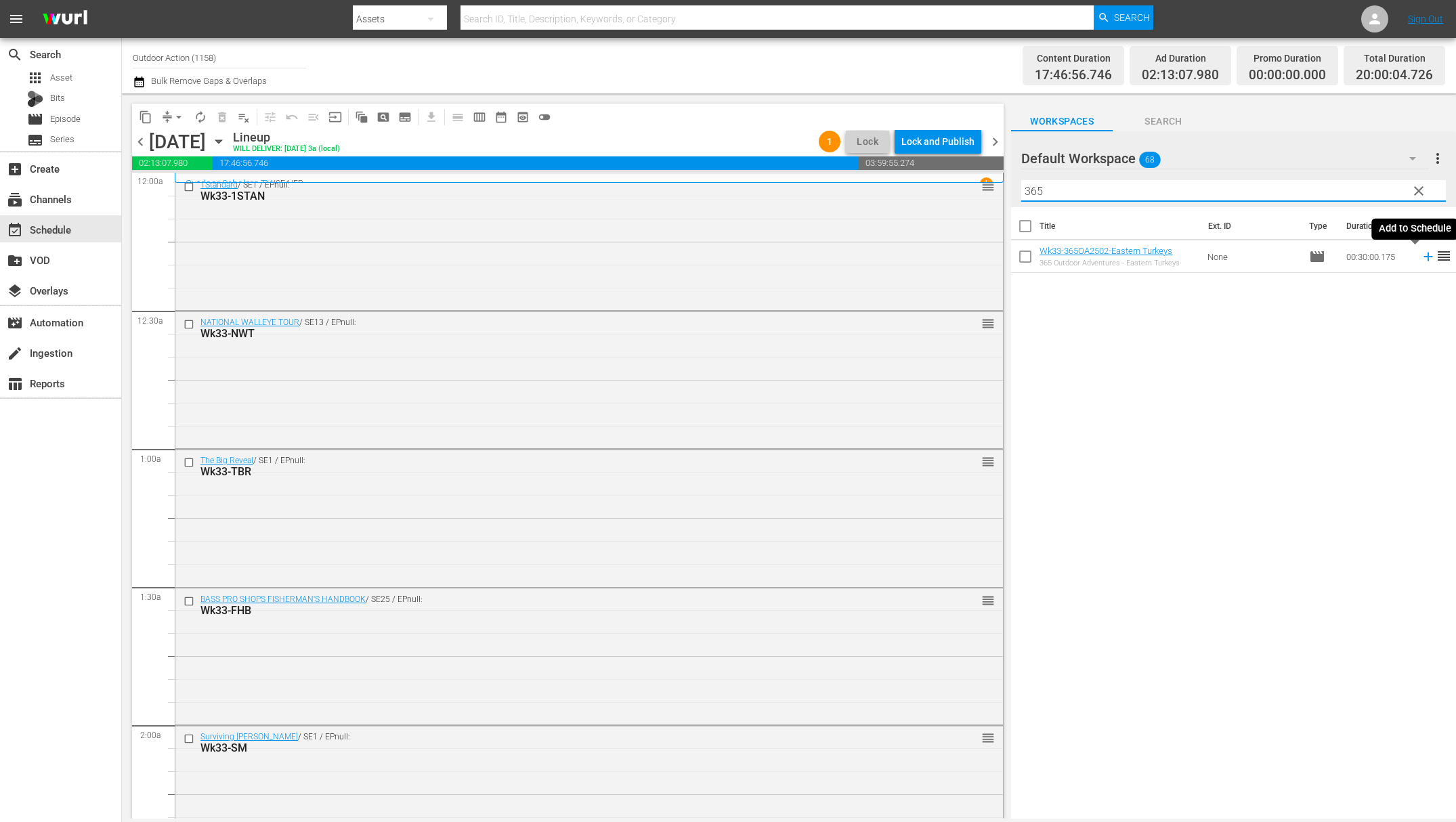
click at [1421, 255] on icon at bounding box center [1428, 256] width 15 height 15
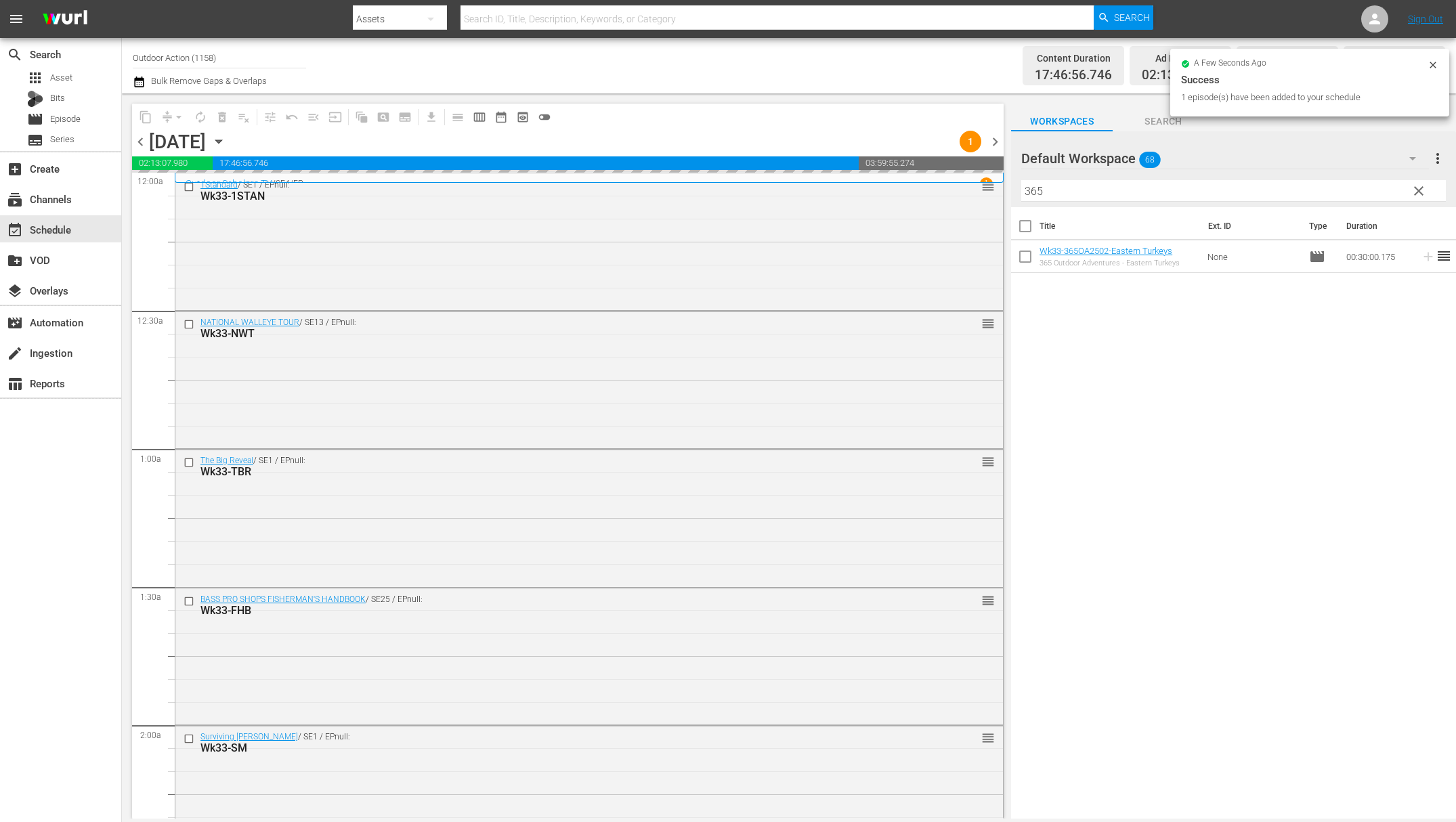
click at [1334, 191] on input "365" at bounding box center [1233, 191] width 425 height 22
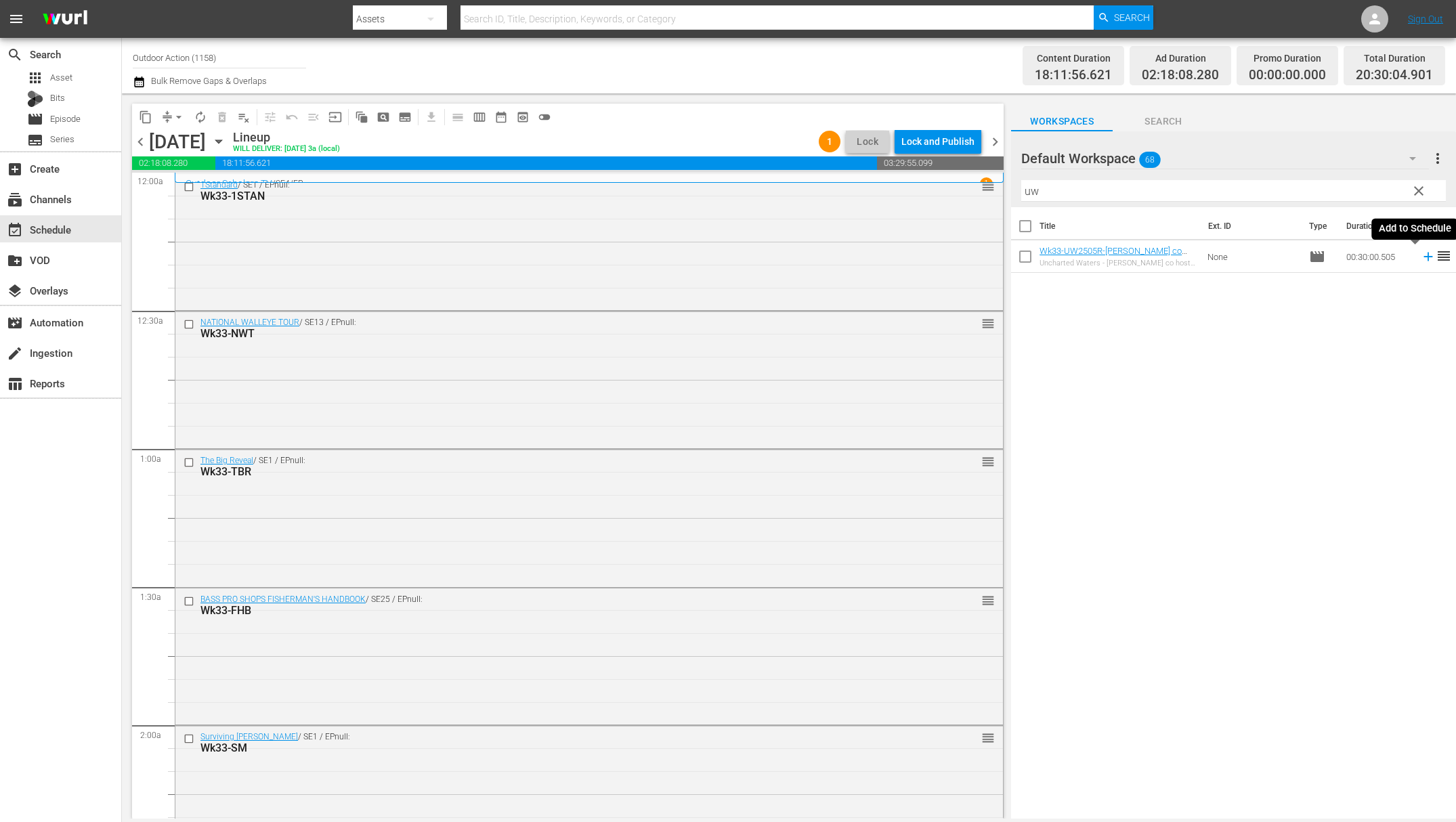
click at [1424, 256] on icon at bounding box center [1428, 257] width 9 height 9
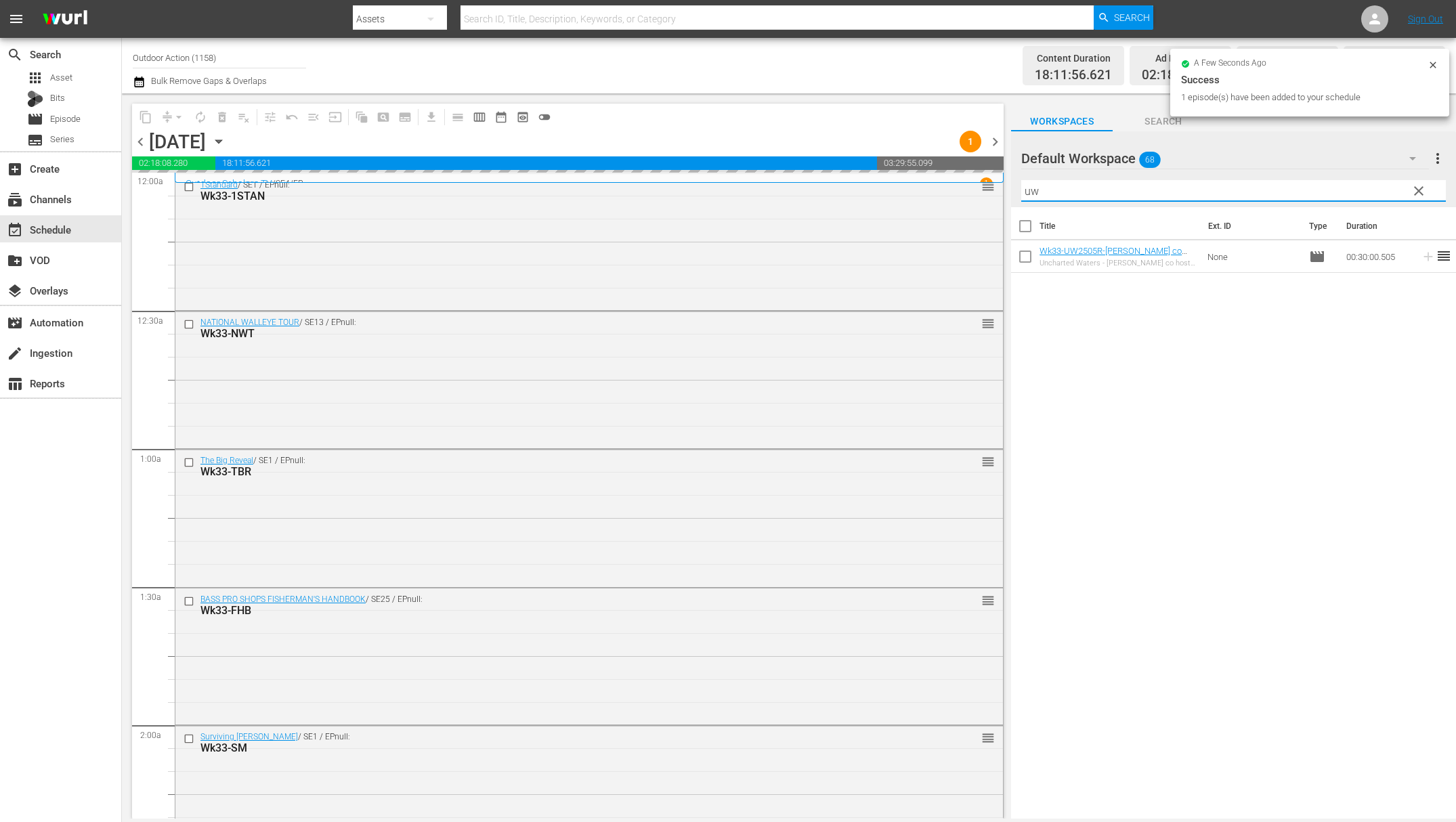
click at [1366, 182] on input "uw" at bounding box center [1233, 191] width 425 height 22
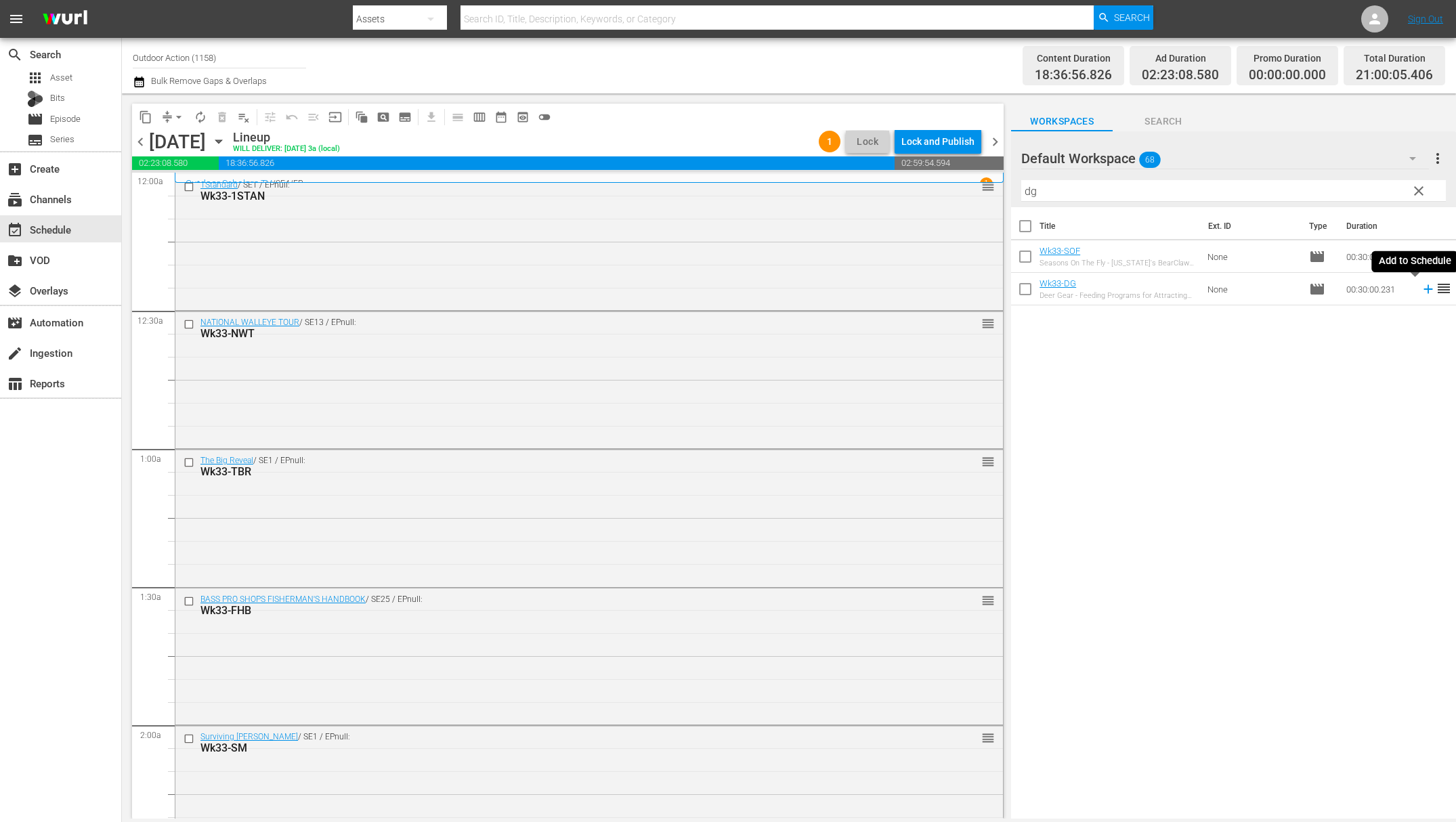
click at [1421, 288] on icon at bounding box center [1428, 289] width 15 height 15
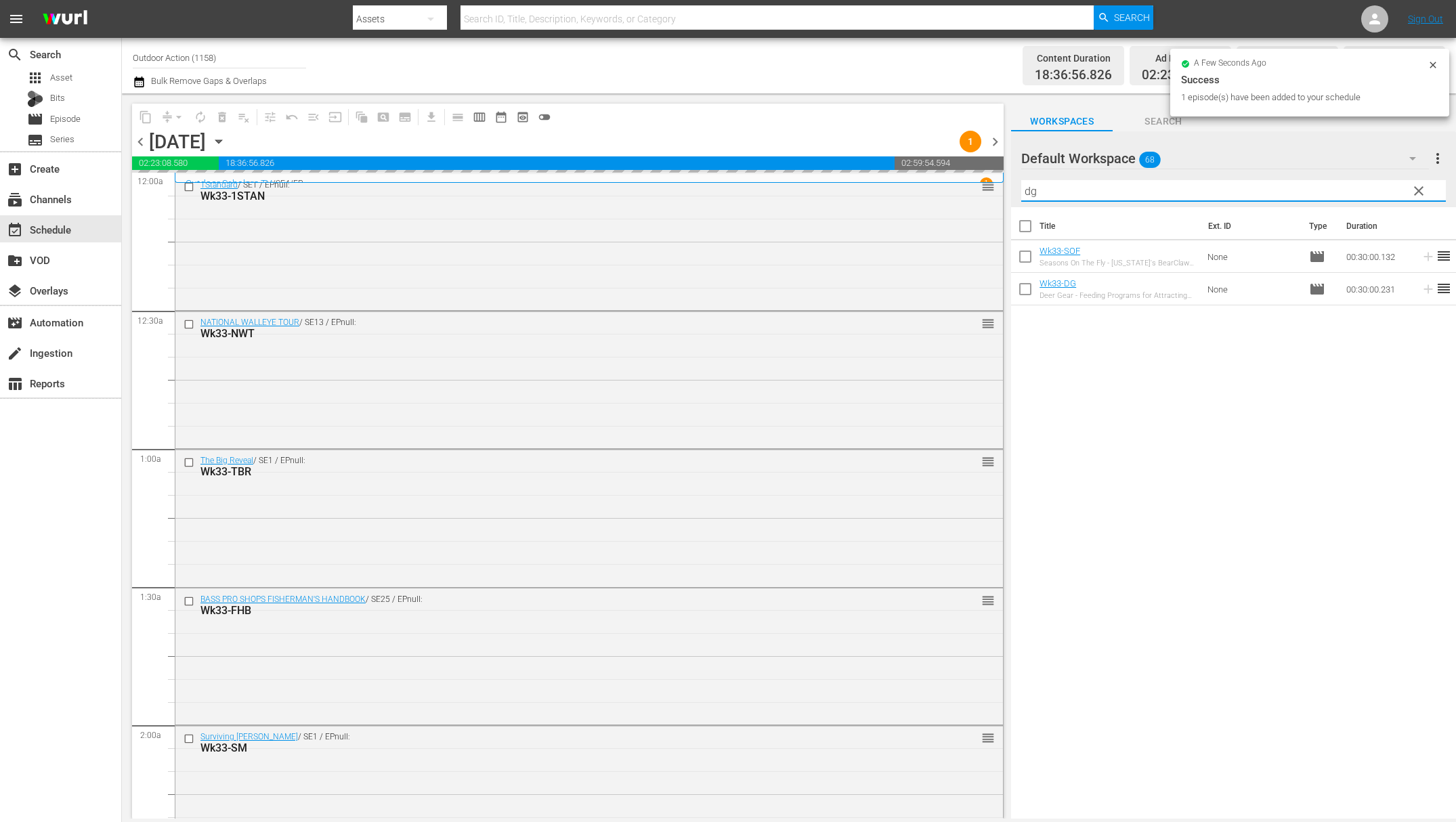
click at [1355, 185] on input "dg" at bounding box center [1233, 191] width 425 height 22
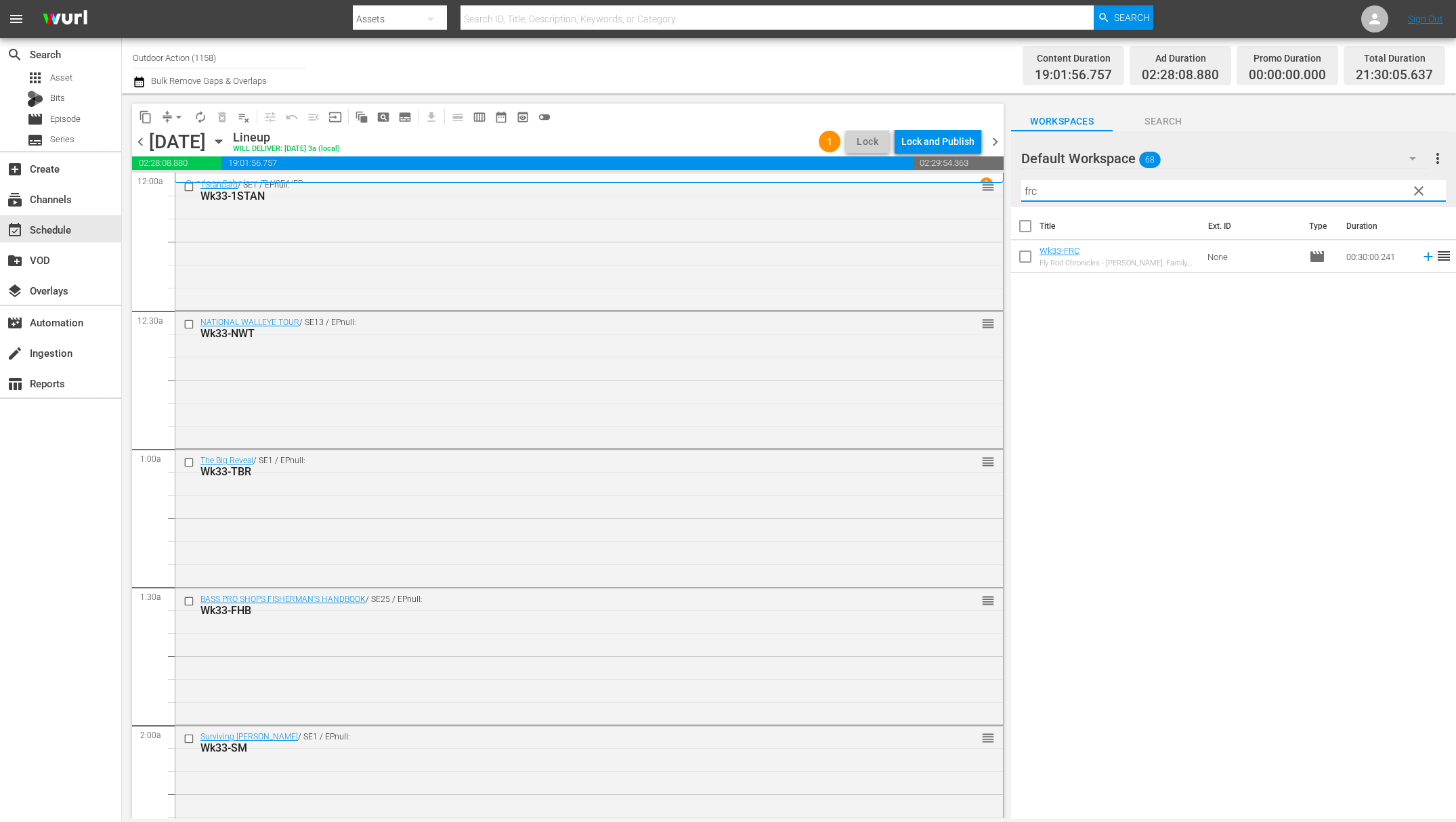
click at [1424, 258] on icon at bounding box center [1428, 257] width 9 height 9
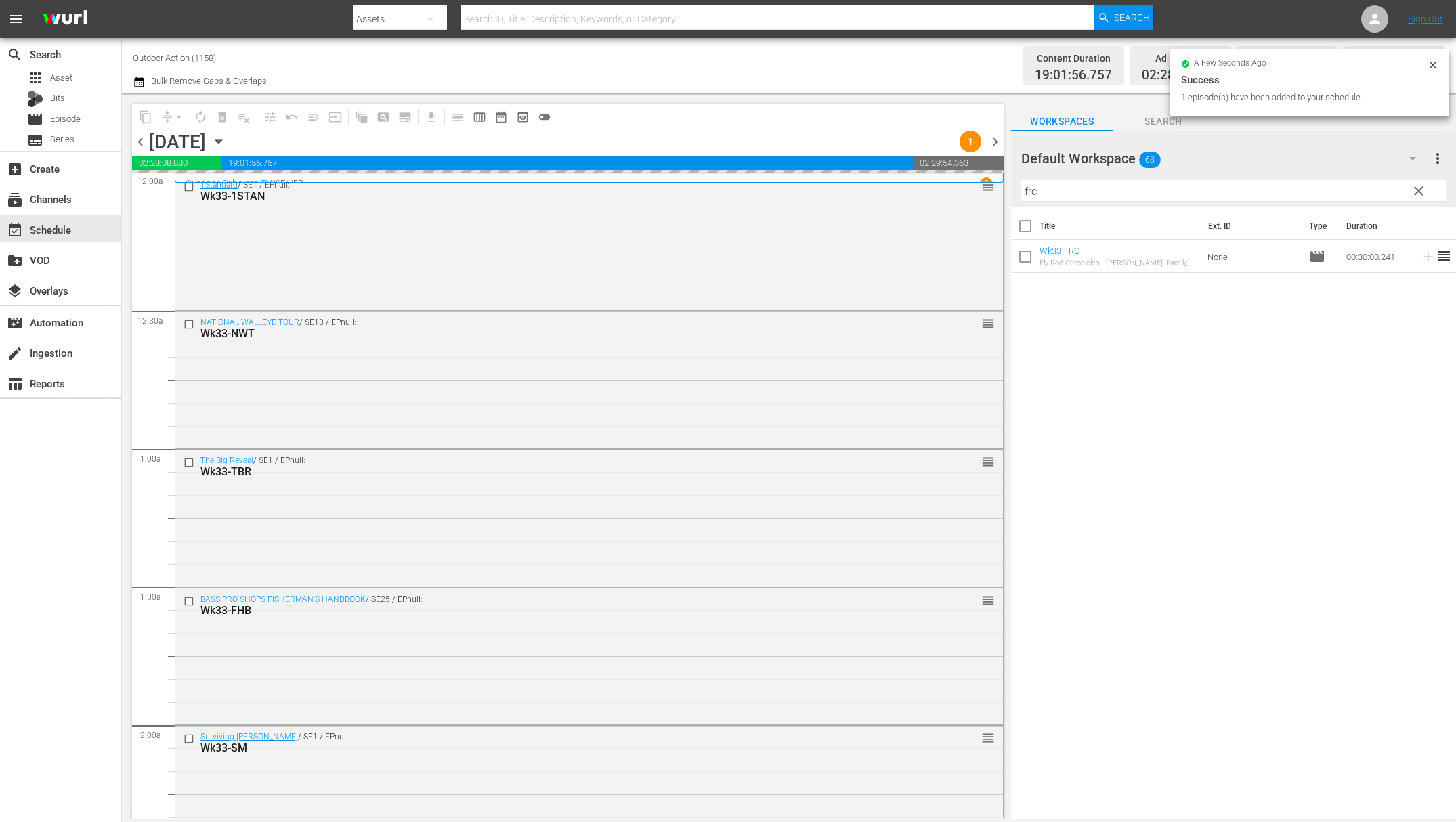
click at [1378, 197] on input "frc" at bounding box center [1233, 191] width 425 height 22
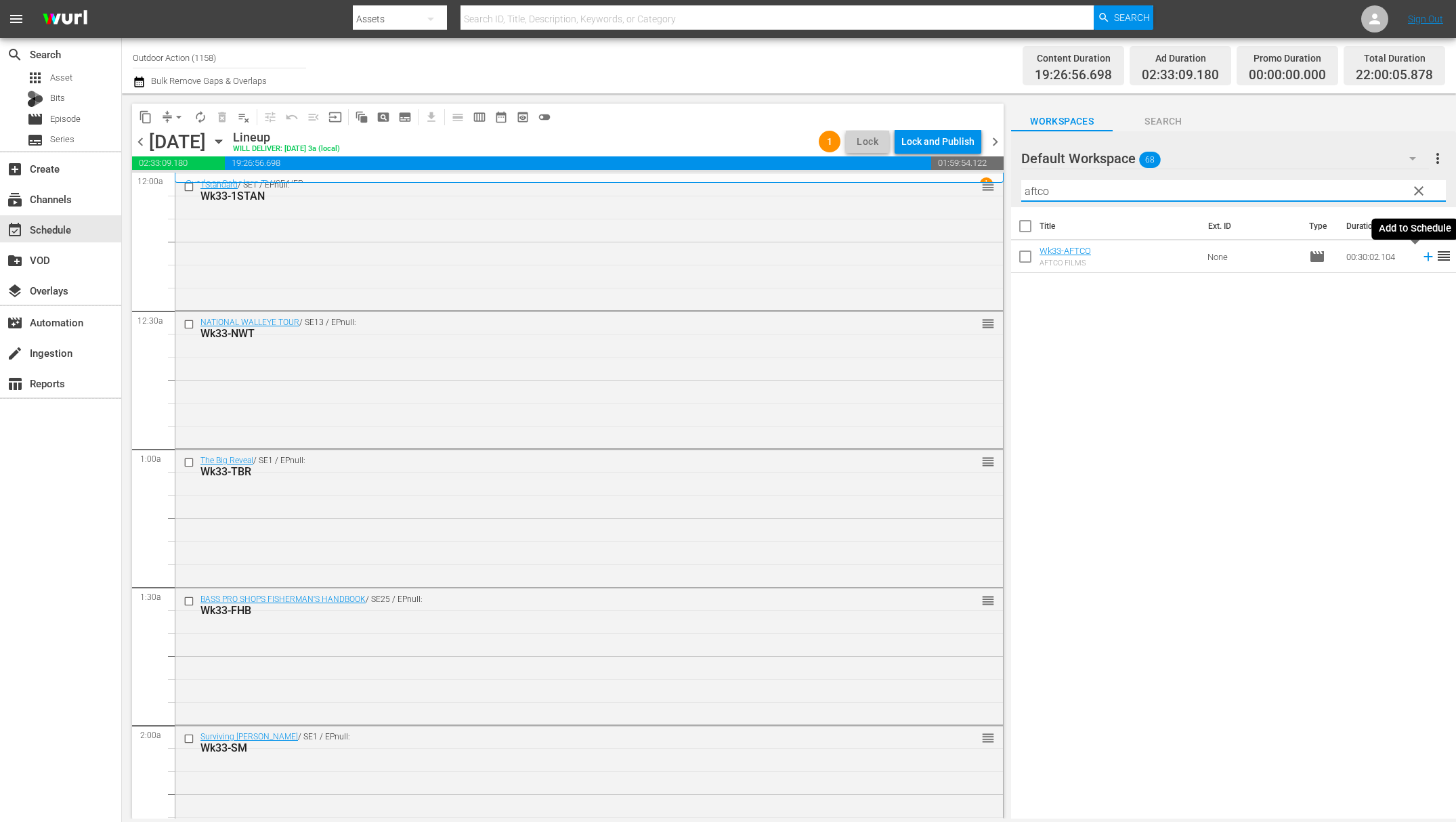
click at [1421, 263] on icon at bounding box center [1428, 256] width 15 height 15
click at [1349, 180] on input "aftco" at bounding box center [1233, 191] width 425 height 22
click at [1421, 258] on icon at bounding box center [1428, 256] width 15 height 15
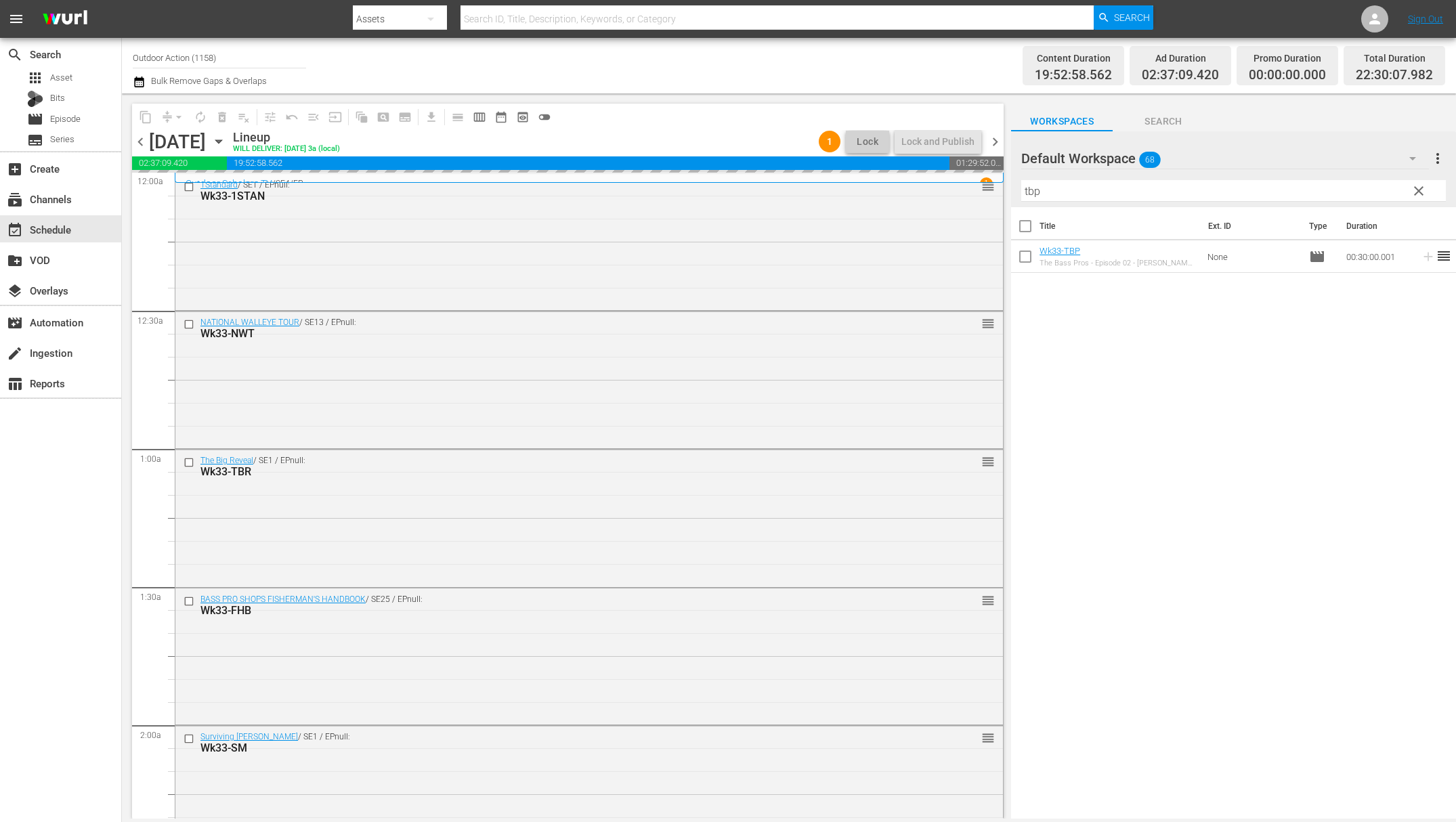
click at [1362, 190] on input "tbp" at bounding box center [1233, 191] width 425 height 22
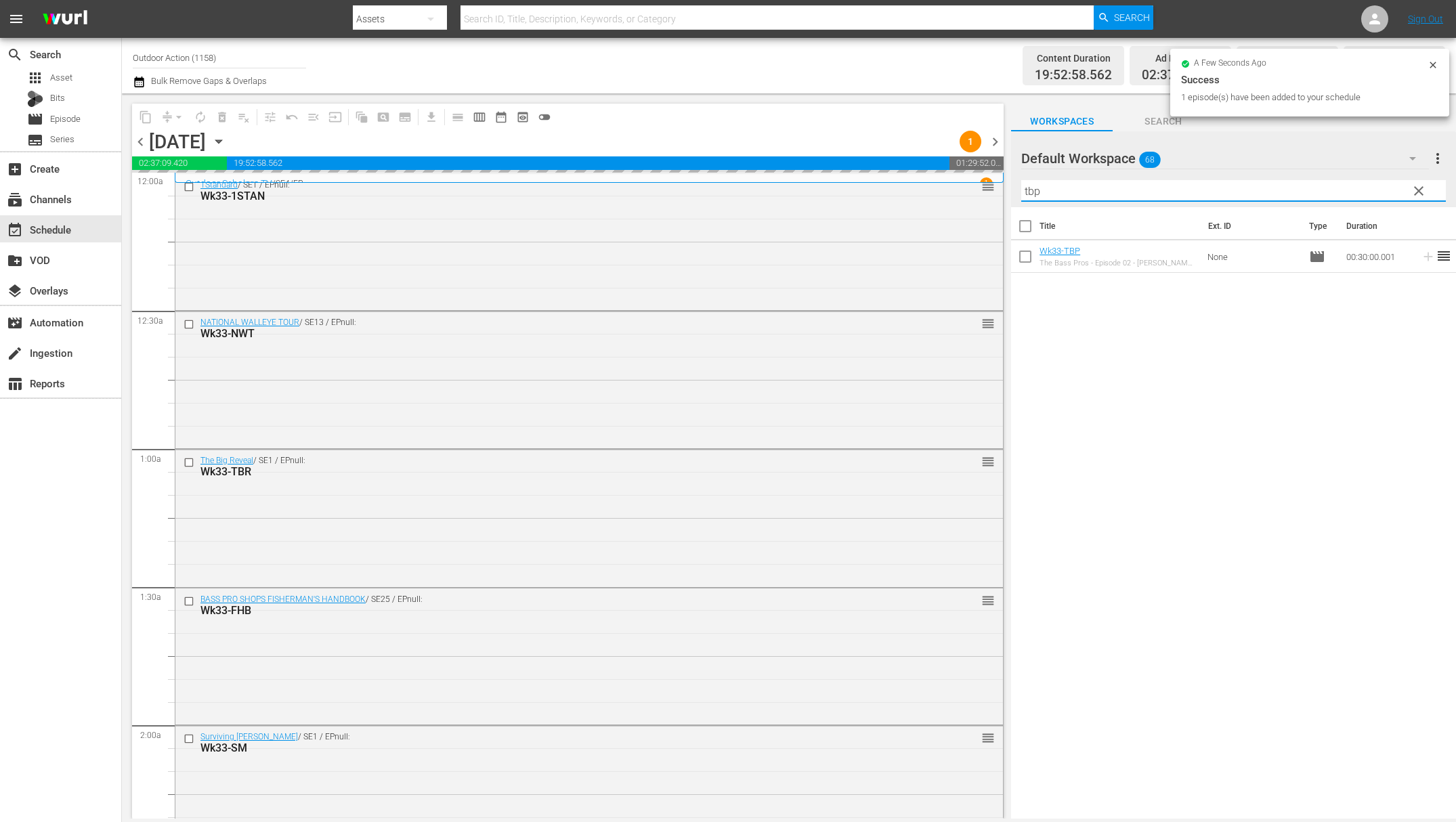
click at [1362, 190] on input "tbp" at bounding box center [1233, 191] width 425 height 22
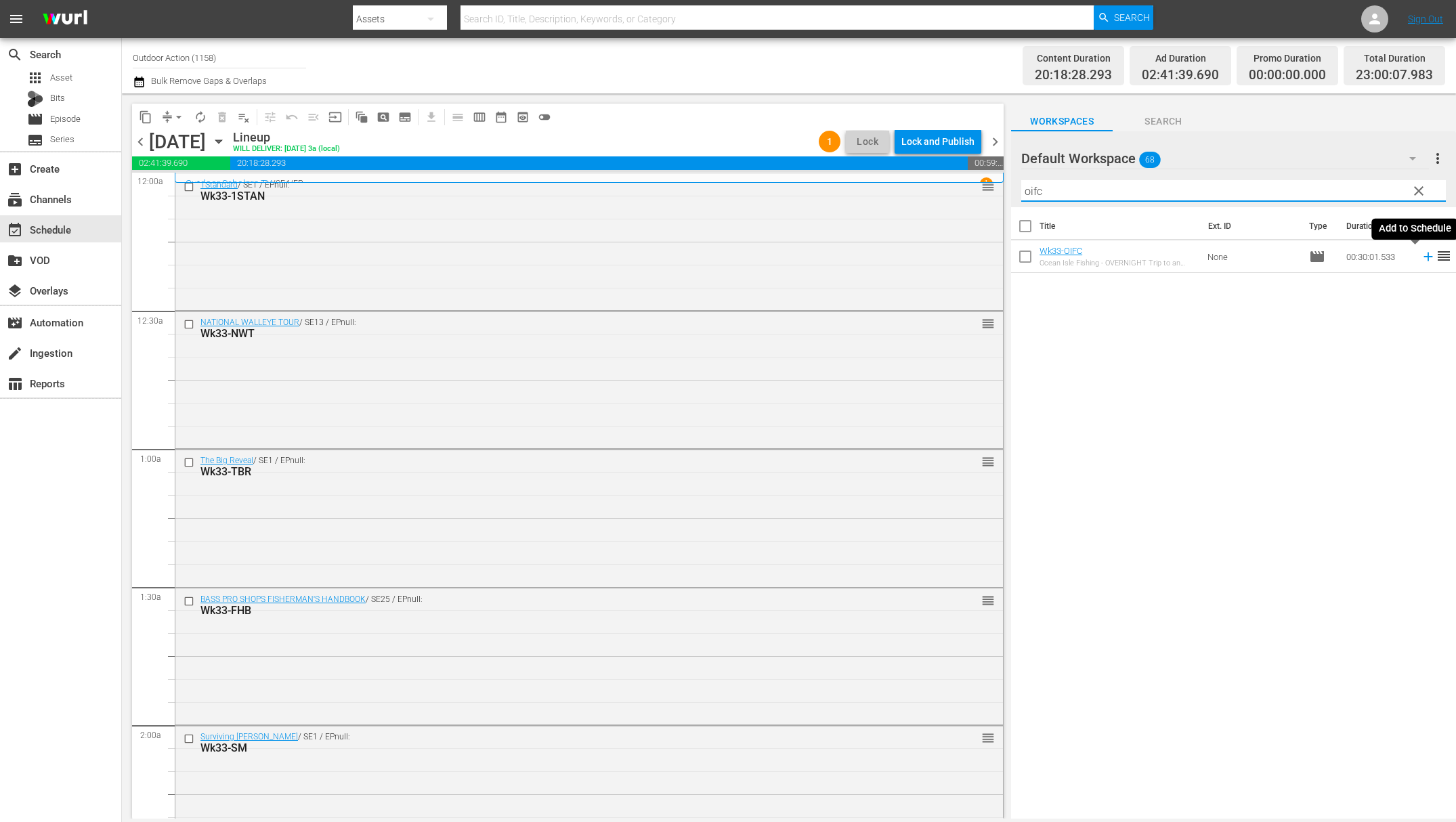
click at [1421, 250] on icon at bounding box center [1428, 256] width 15 height 15
click at [1373, 189] on input "oifc" at bounding box center [1233, 191] width 425 height 22
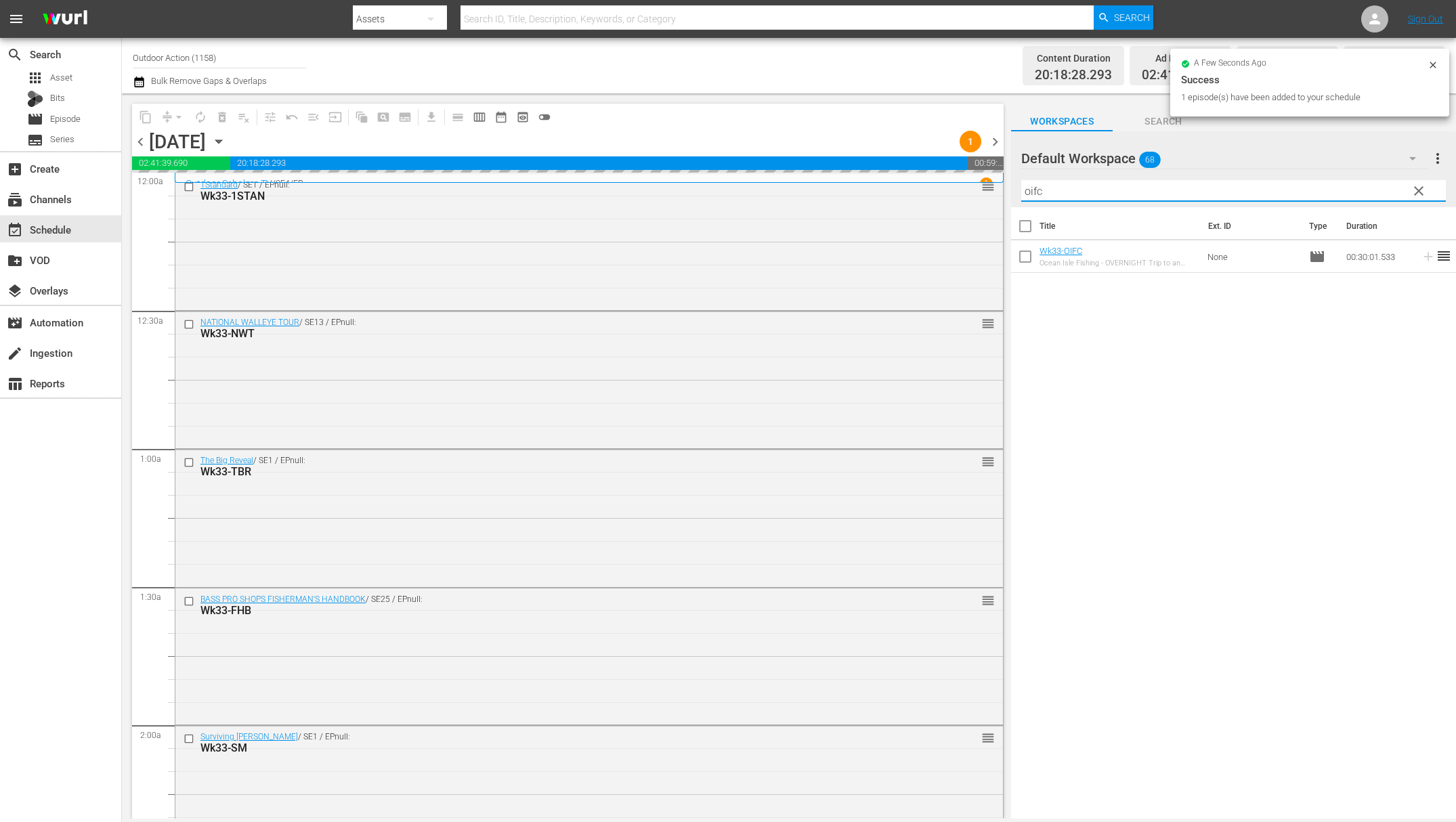
click at [1373, 189] on input "oifc" at bounding box center [1233, 191] width 425 height 22
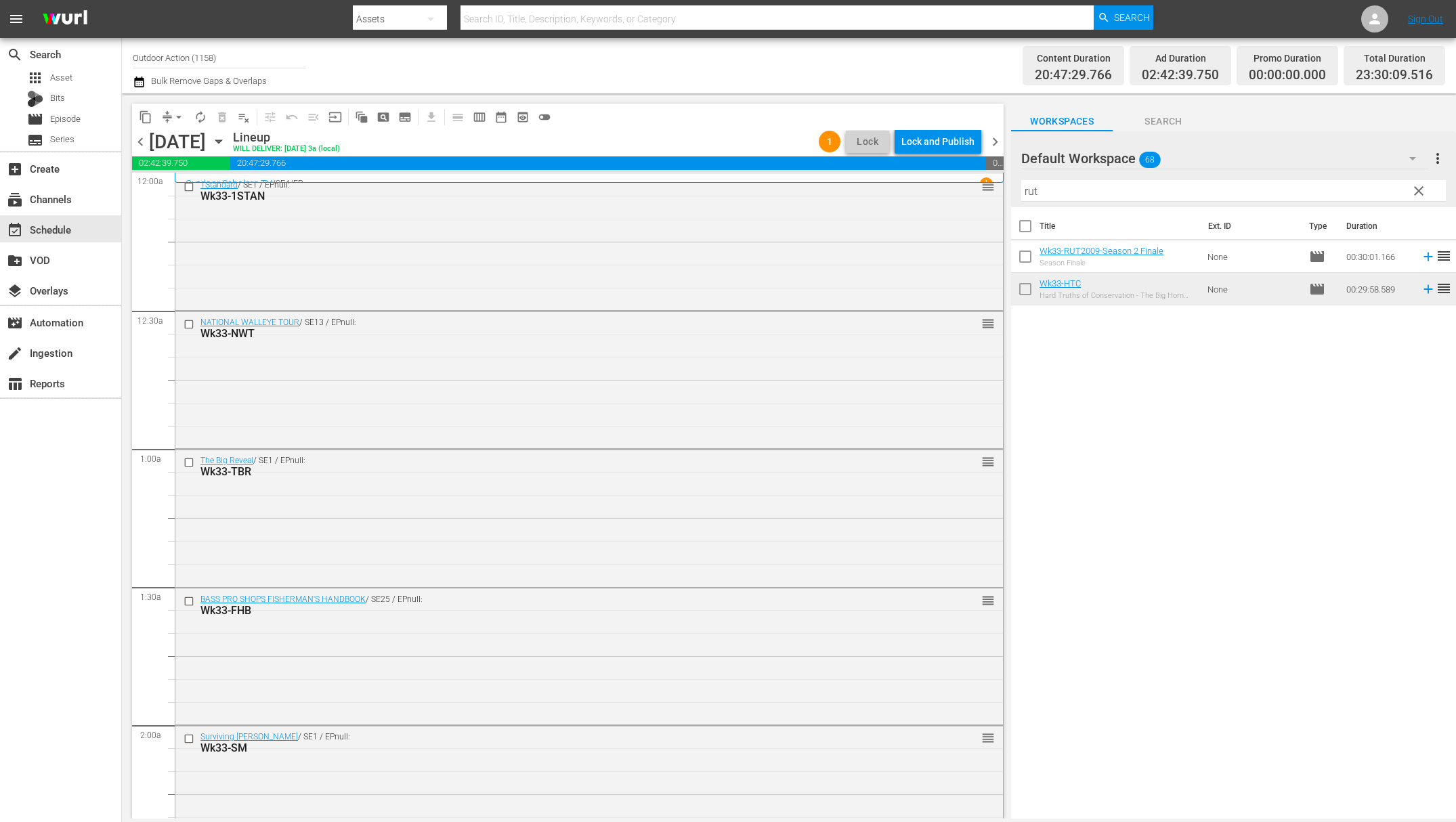
click at [1436, 255] on span "reorder" at bounding box center [1444, 256] width 16 height 16
click at [1421, 255] on icon at bounding box center [1428, 256] width 15 height 15
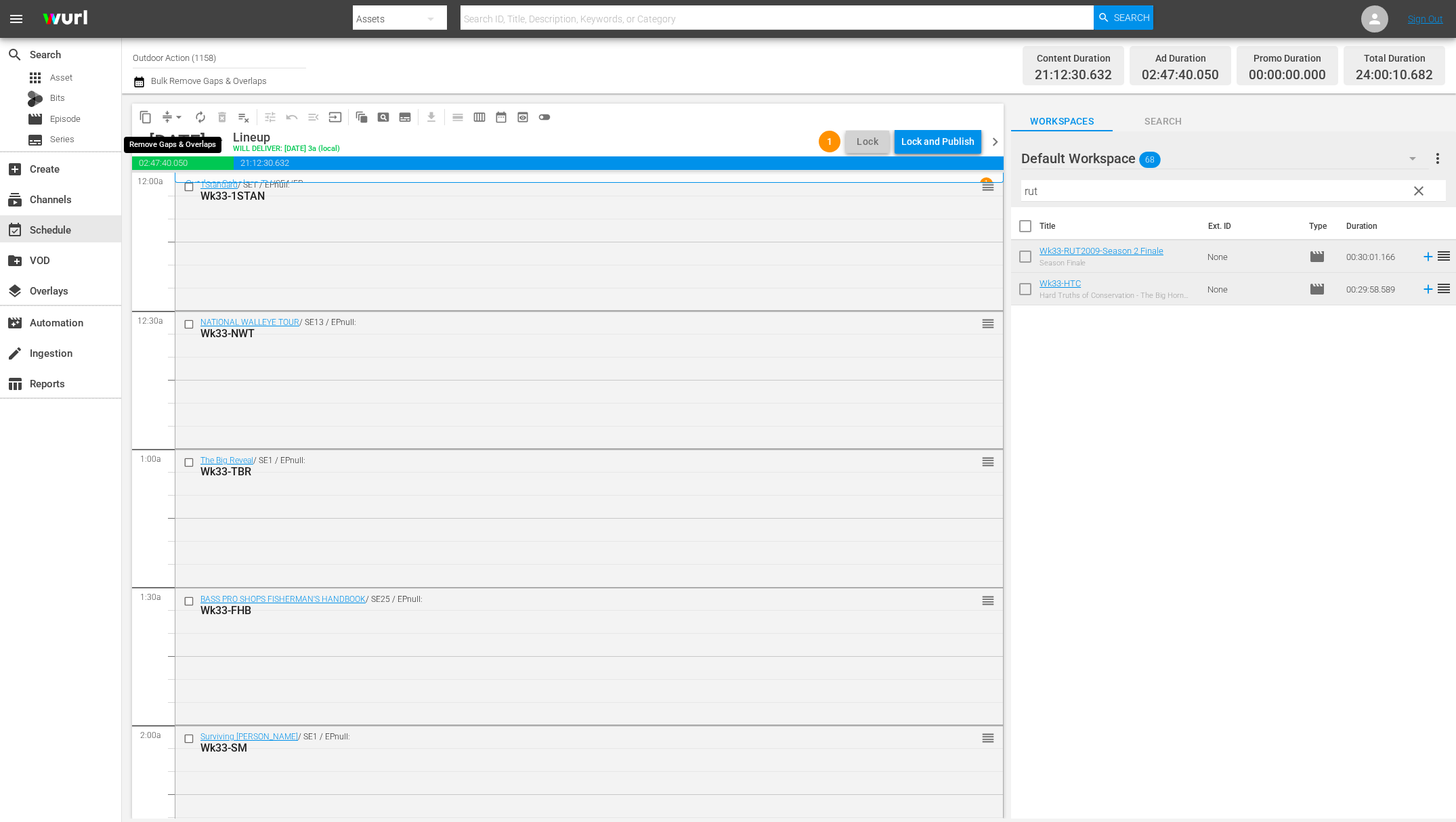
click at [168, 111] on span "compress" at bounding box center [167, 117] width 14 height 14
click at [173, 119] on span "arrow_drop_down" at bounding box center [178, 117] width 14 height 14
click at [175, 143] on li "Align to Midnight" at bounding box center [179, 143] width 142 height 23
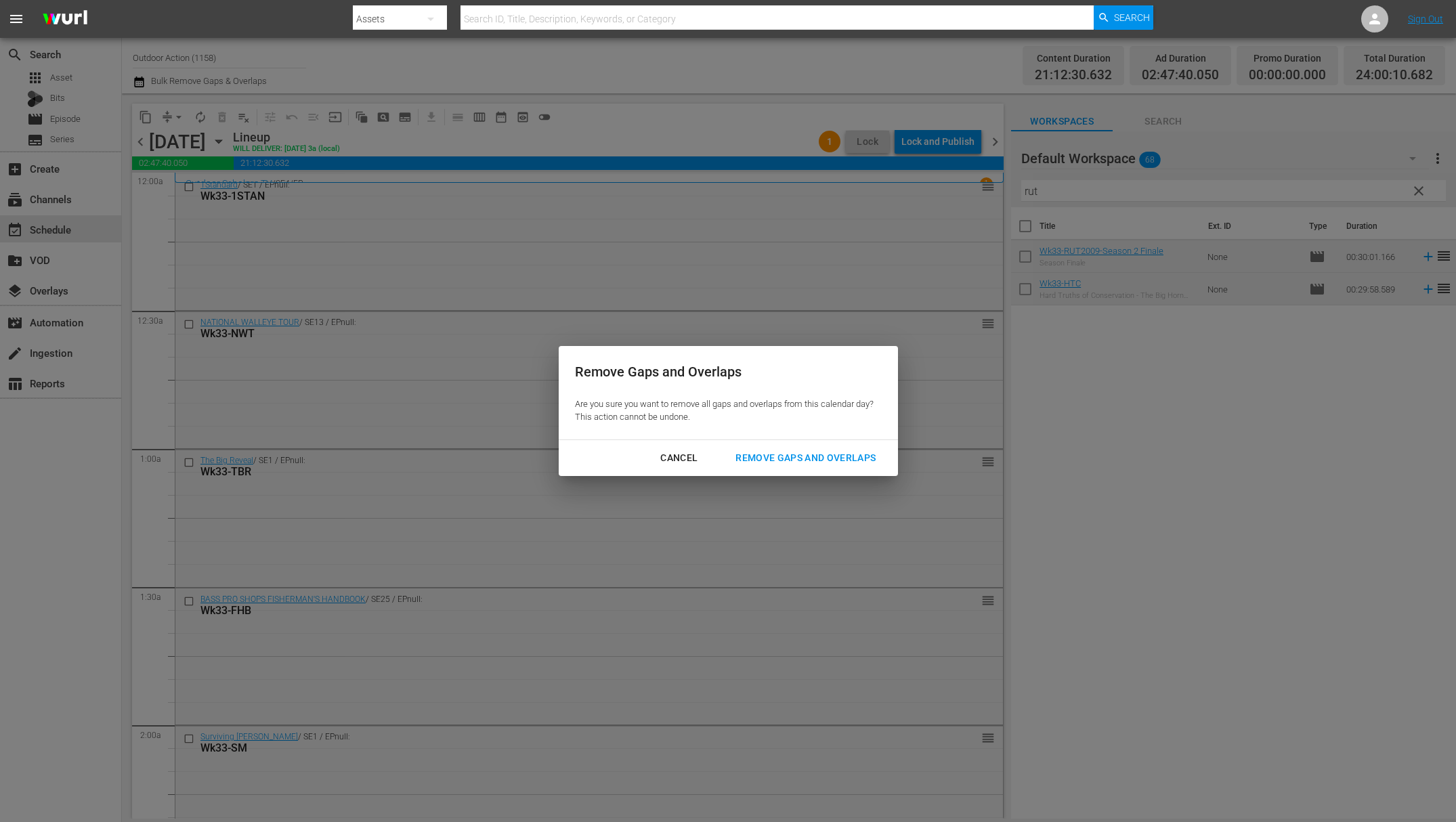
click at [765, 453] on div "Remove Gaps and Overlaps" at bounding box center [806, 458] width 162 height 17
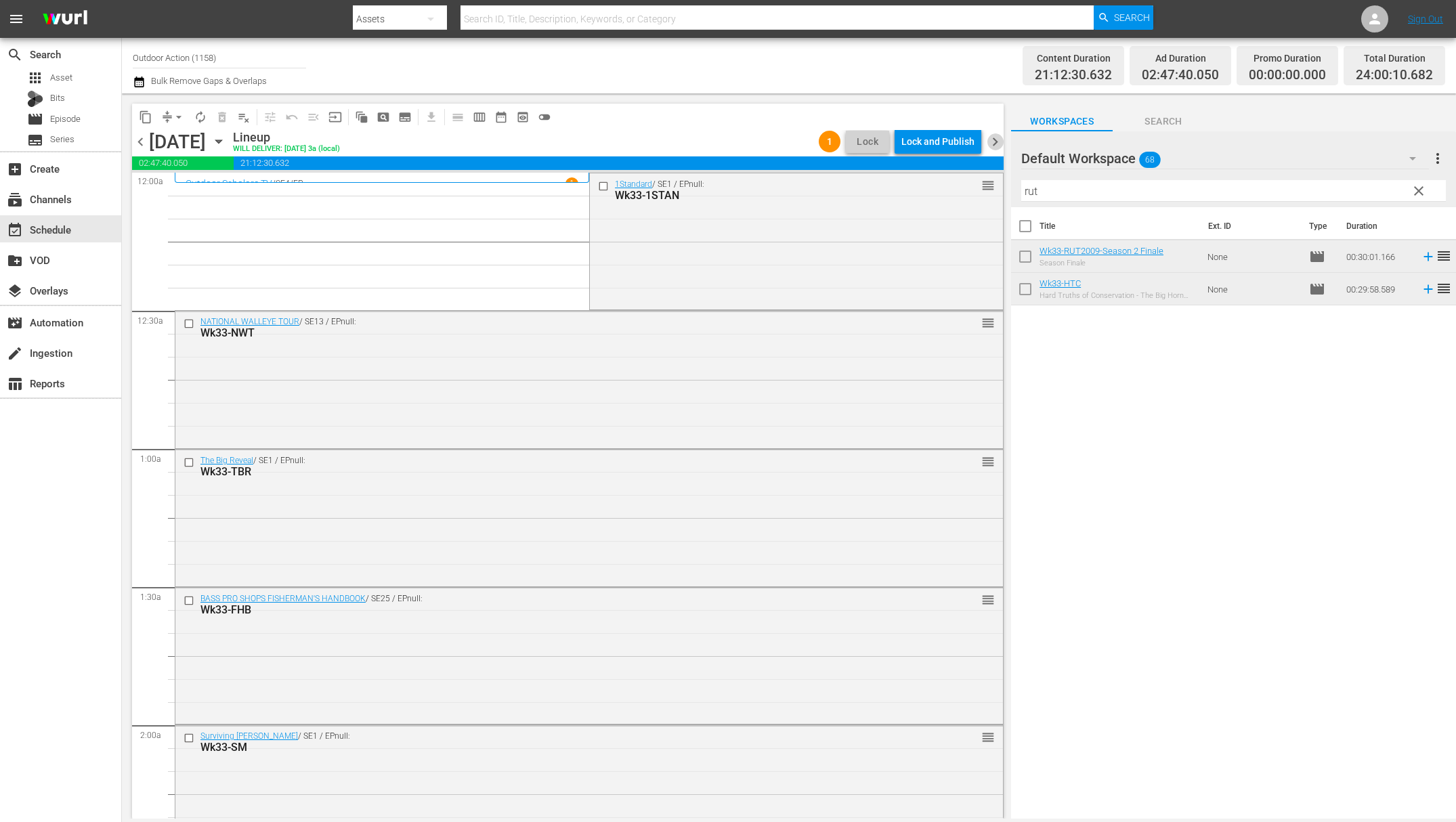
click at [996, 138] on span "chevron_right" at bounding box center [995, 141] width 17 height 17
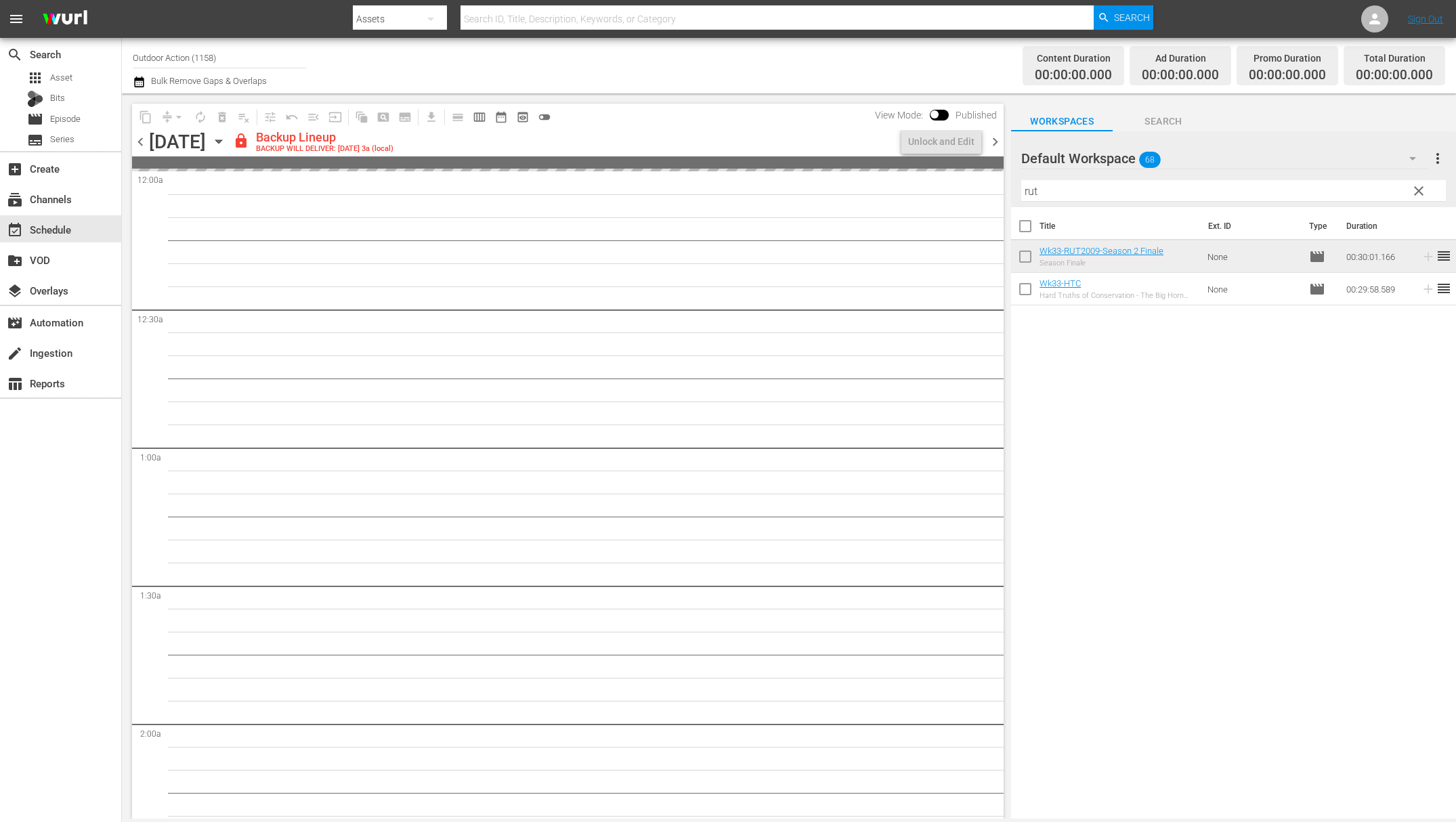
click at [139, 143] on span "chevron_left" at bounding box center [140, 141] width 17 height 17
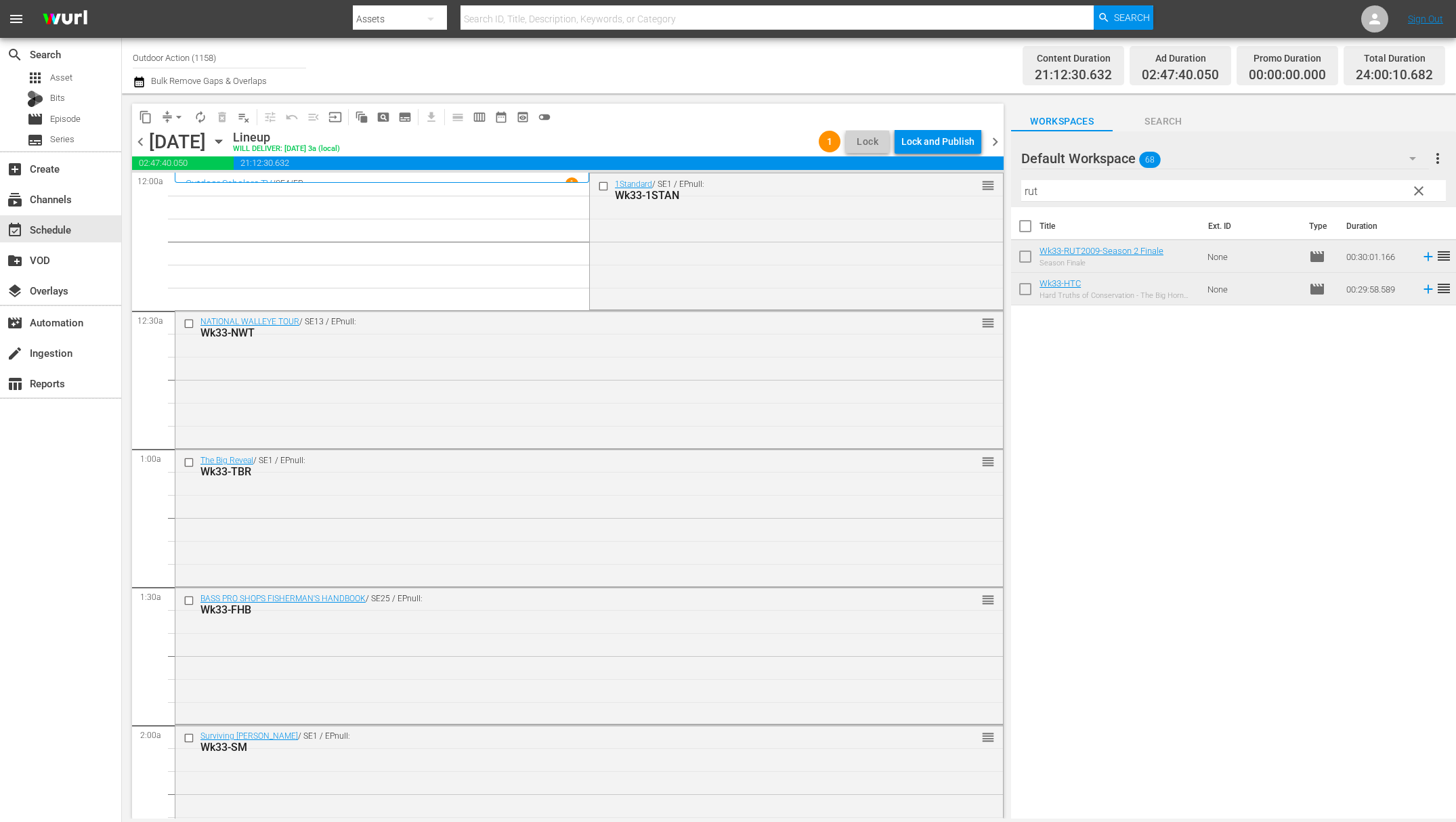
click at [943, 141] on div "Lock and Publish" at bounding box center [938, 141] width 73 height 24
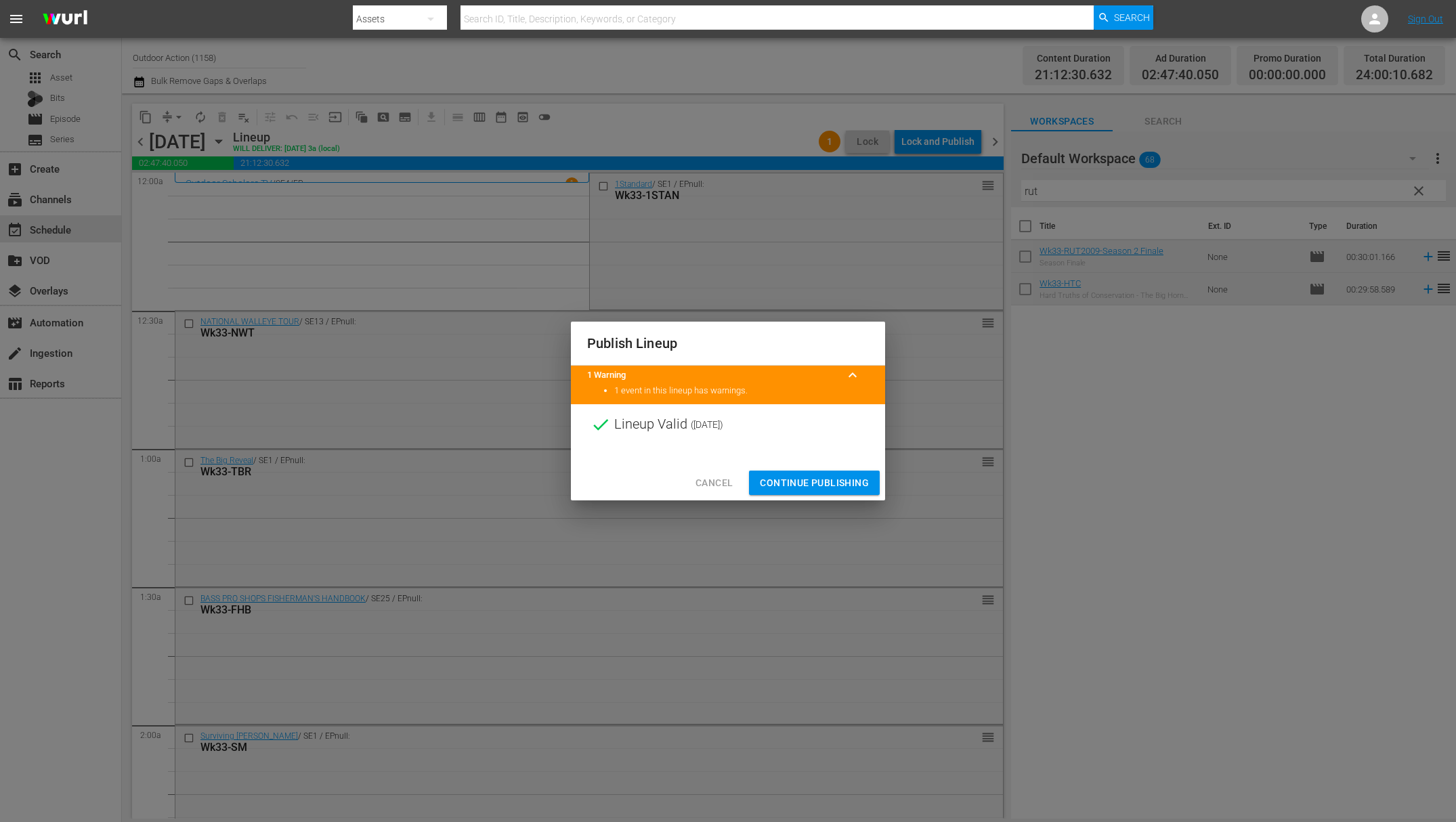
click at [819, 478] on span "Continue Publishing" at bounding box center [814, 483] width 109 height 17
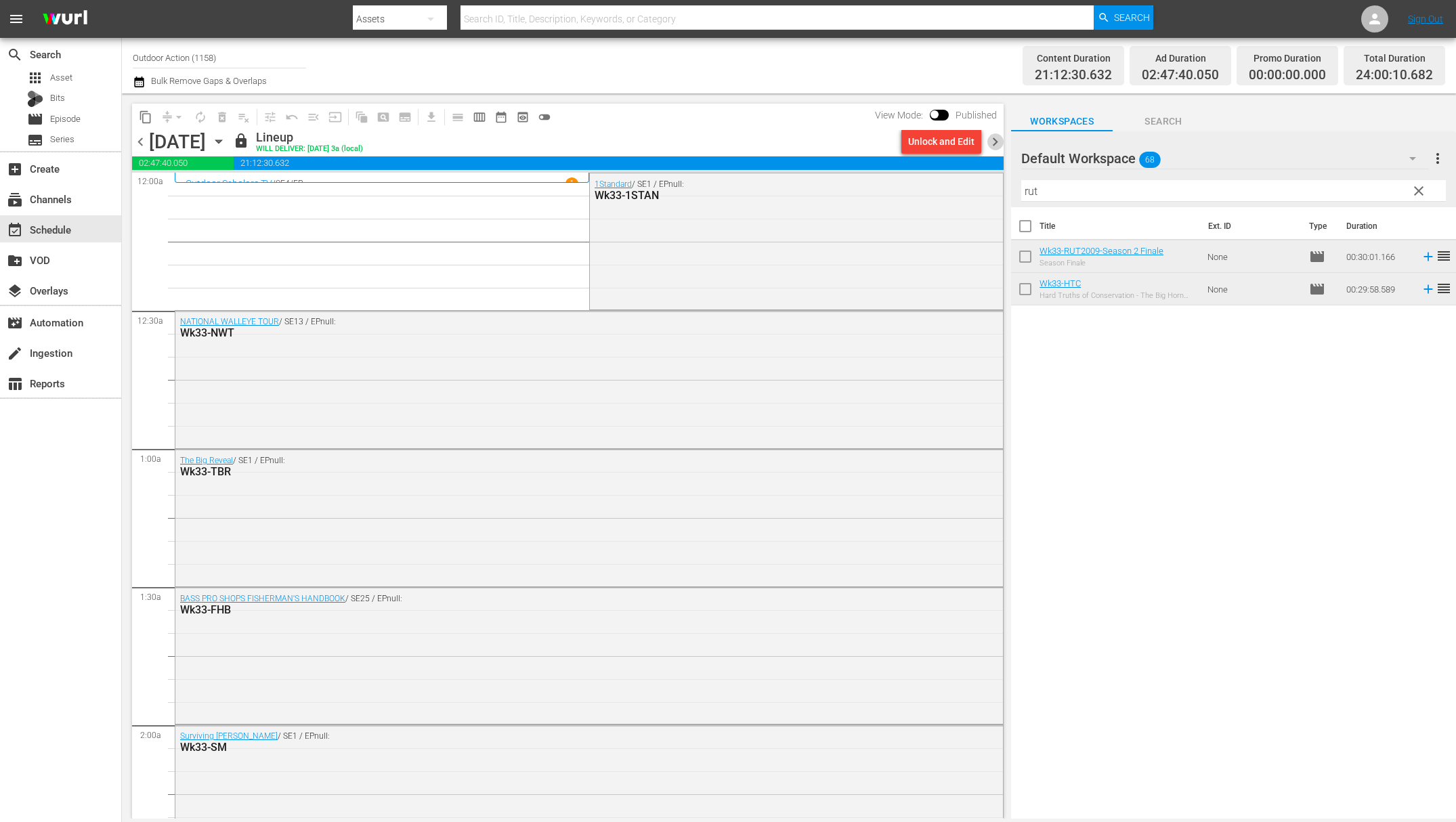
click at [994, 141] on span "chevron_right" at bounding box center [995, 141] width 17 height 17
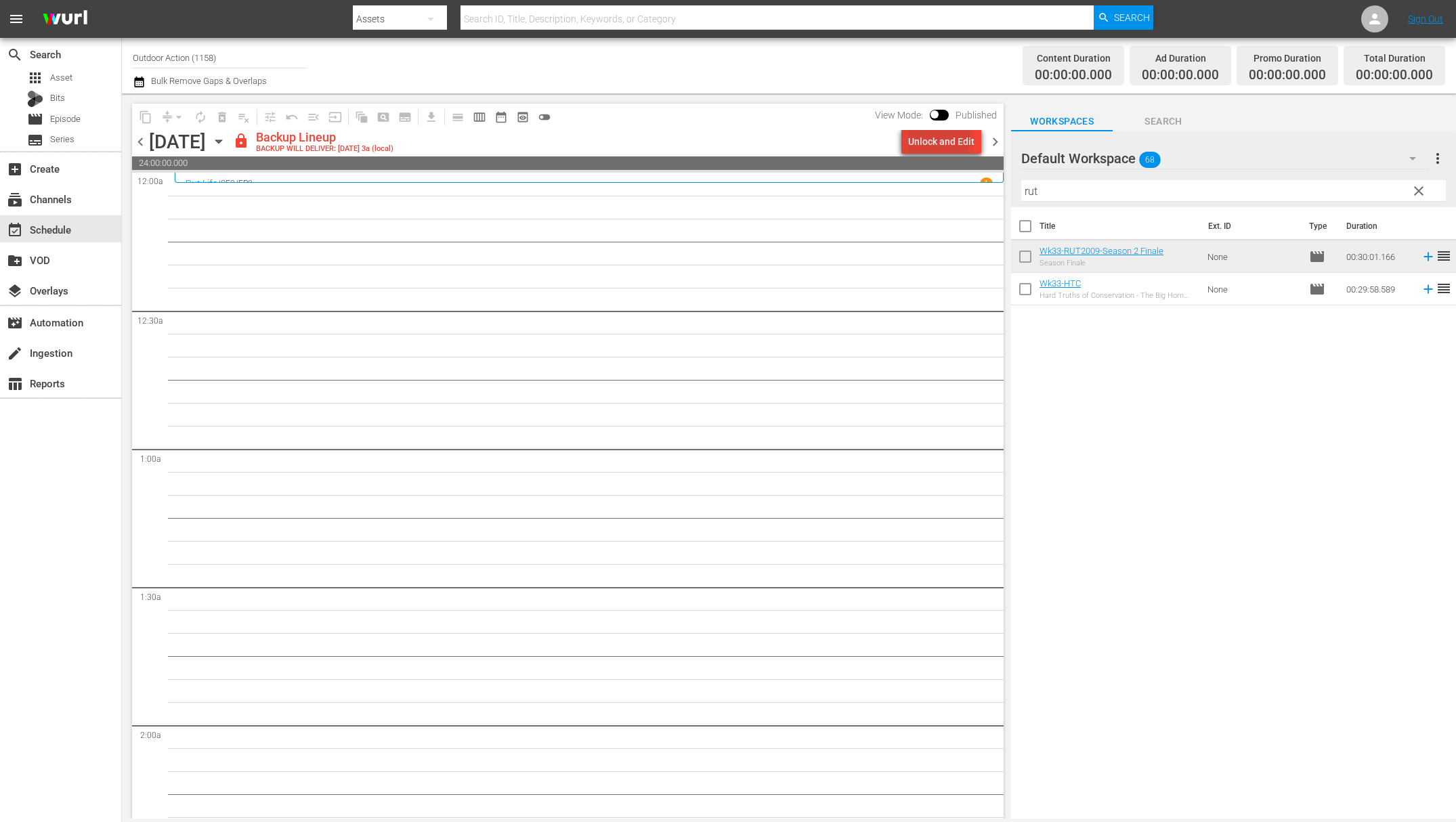
click at [936, 138] on div "Unlock and Edit" at bounding box center [941, 141] width 66 height 24
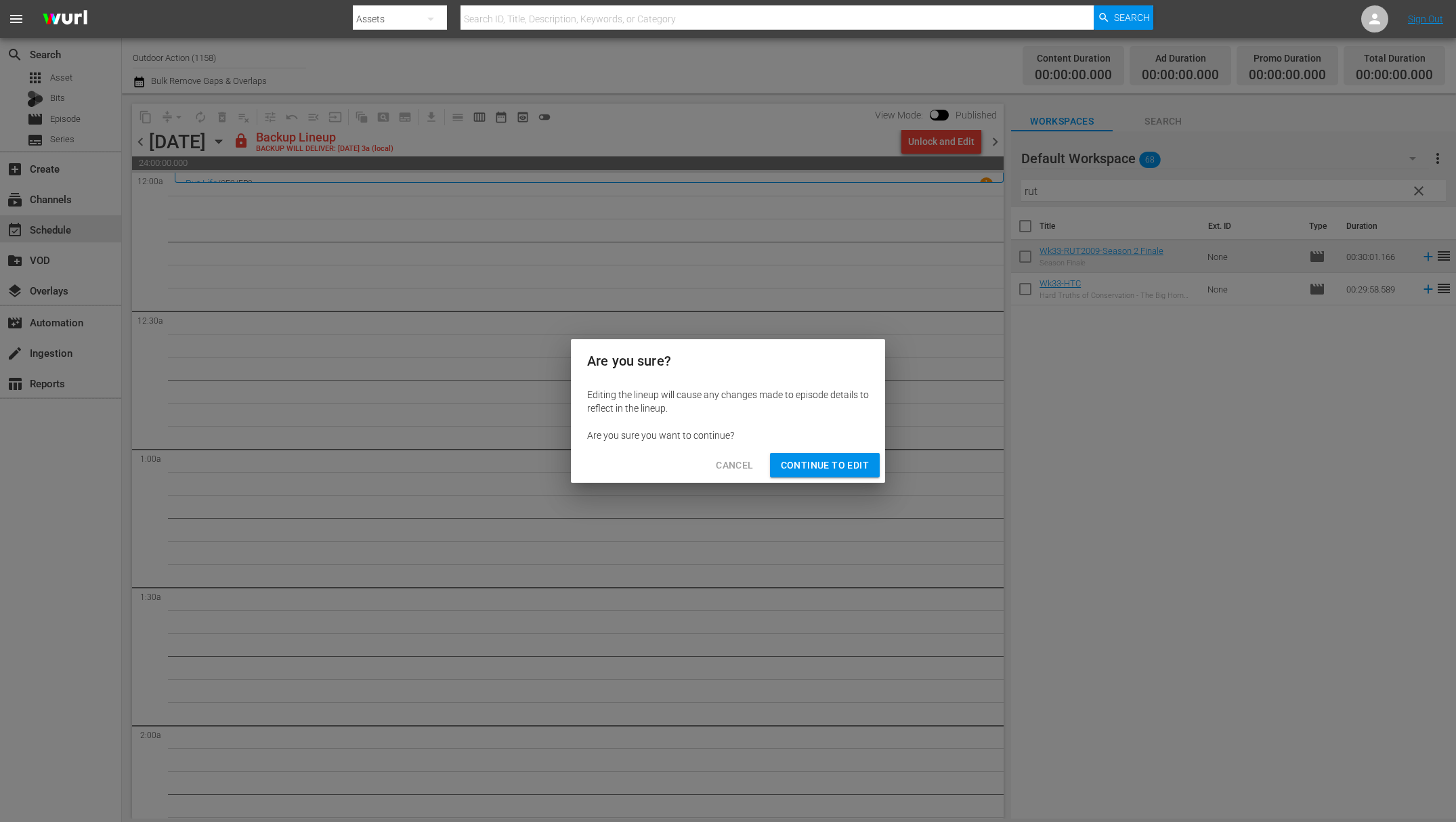
click at [838, 471] on span "Continue to Edit" at bounding box center [825, 465] width 88 height 17
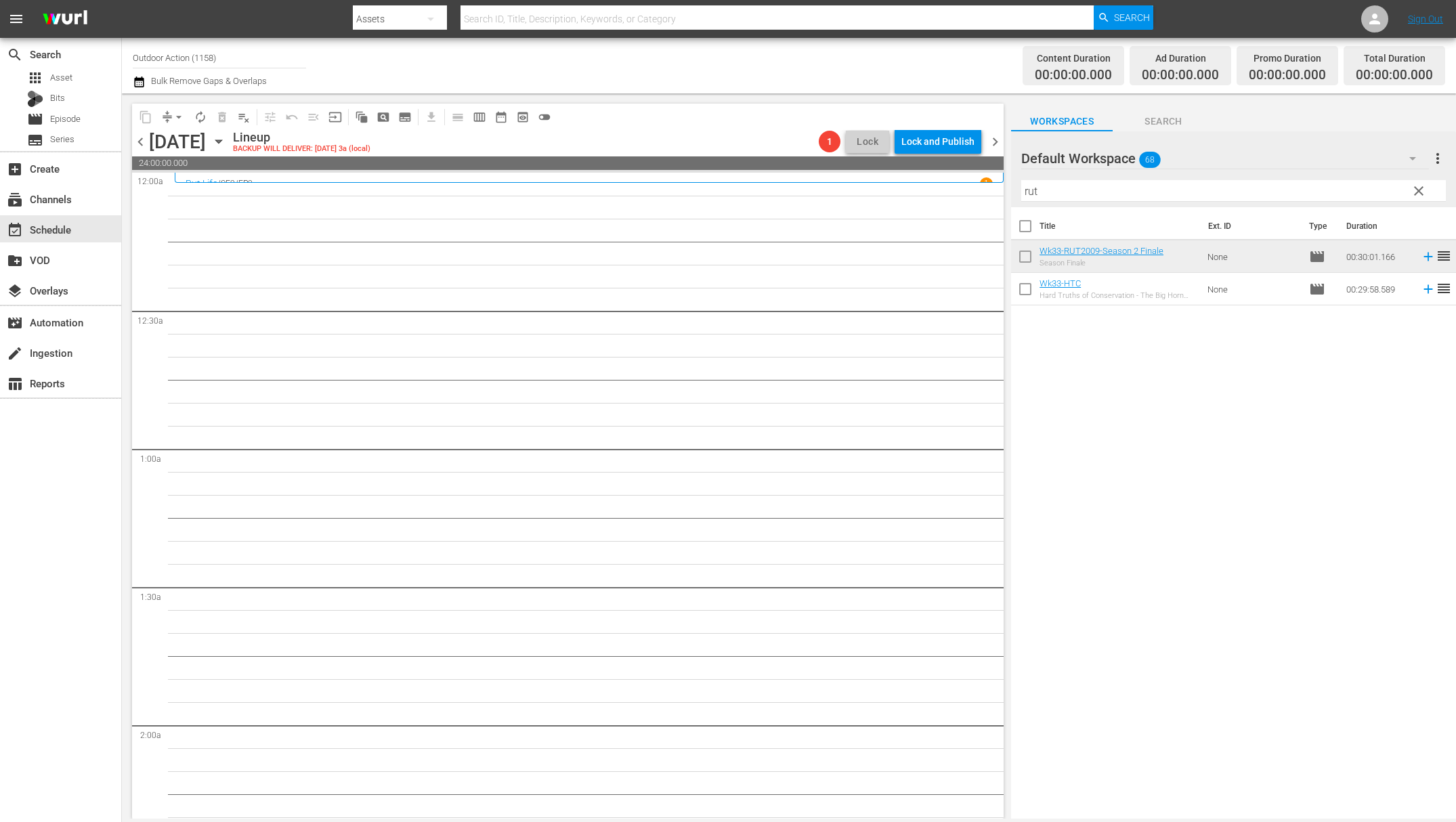
click at [1071, 189] on input "rut" at bounding box center [1233, 191] width 425 height 22
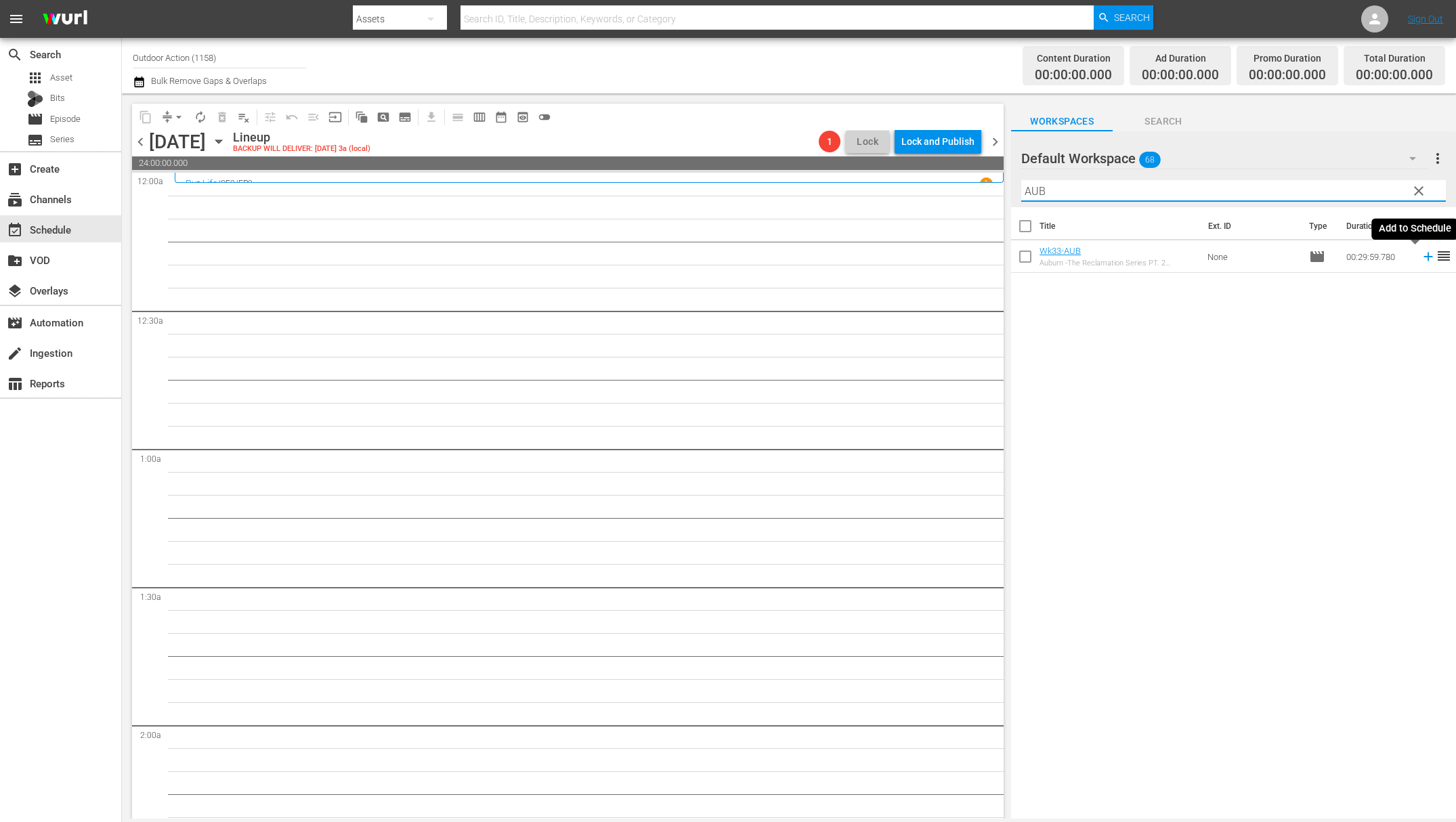
click at [1421, 258] on icon at bounding box center [1428, 256] width 15 height 15
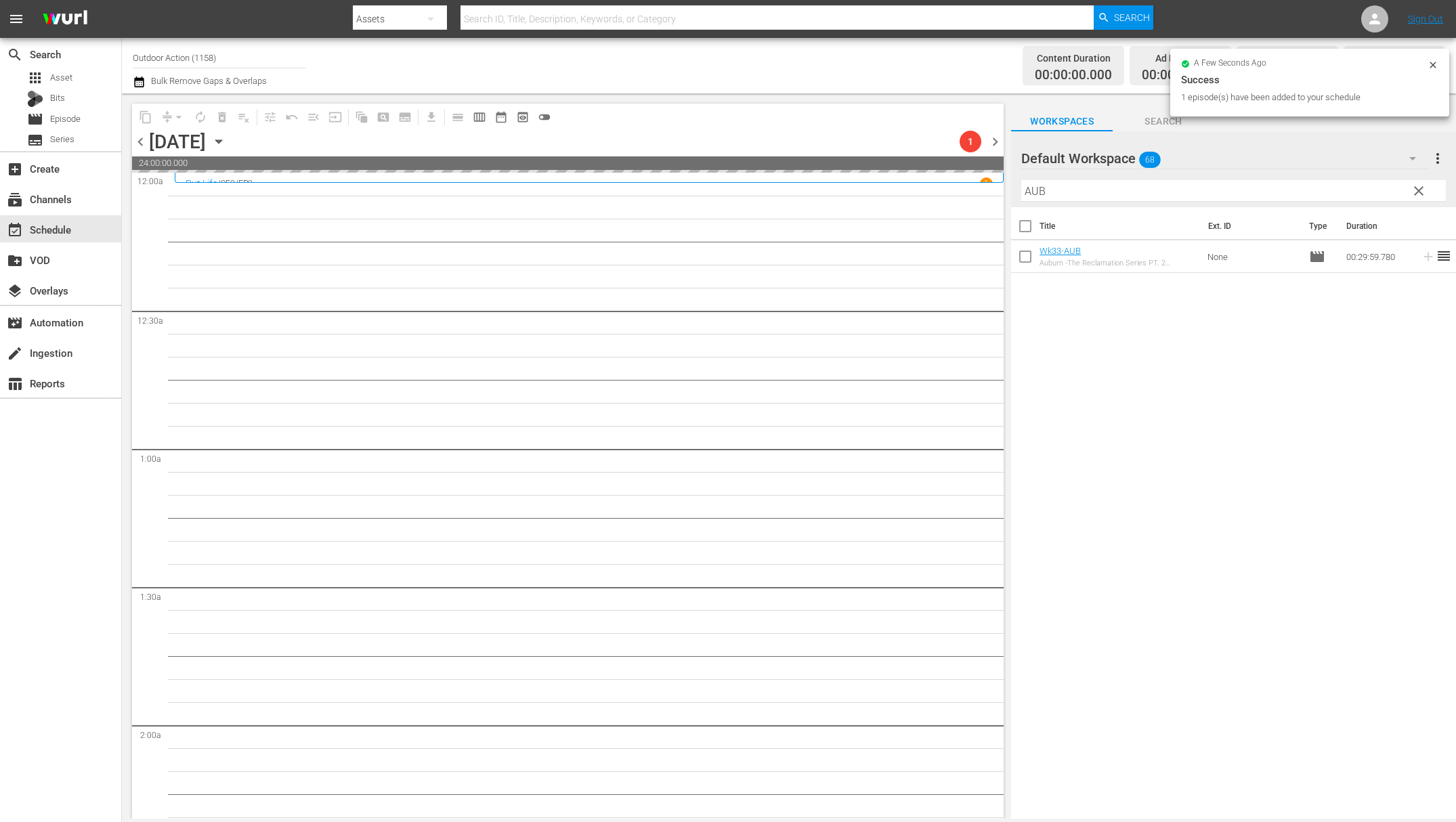
click at [1305, 186] on input "AUB" at bounding box center [1233, 191] width 425 height 22
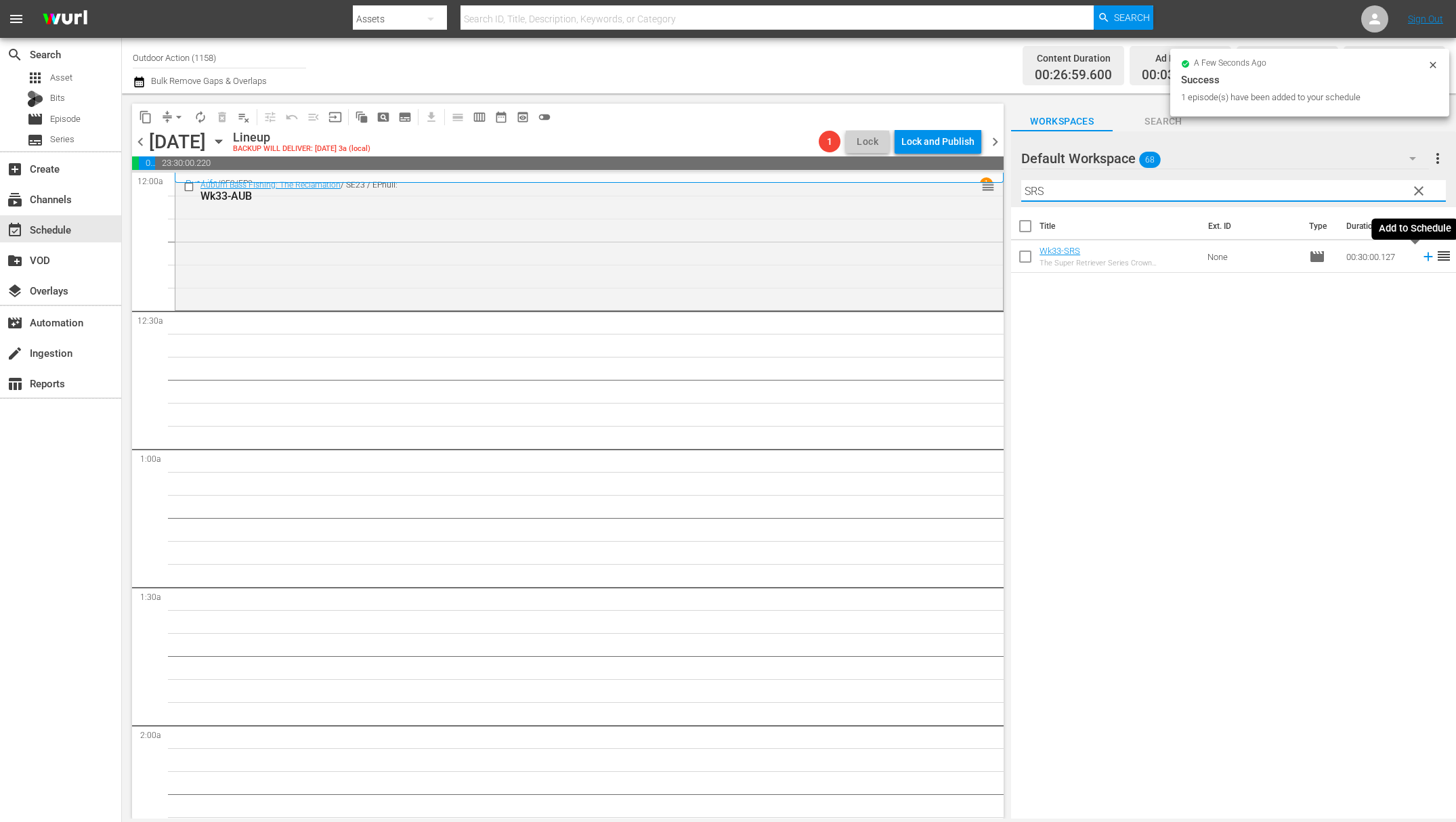
click at [1421, 257] on icon at bounding box center [1428, 256] width 15 height 15
click at [1334, 186] on input "SRS" at bounding box center [1233, 191] width 425 height 22
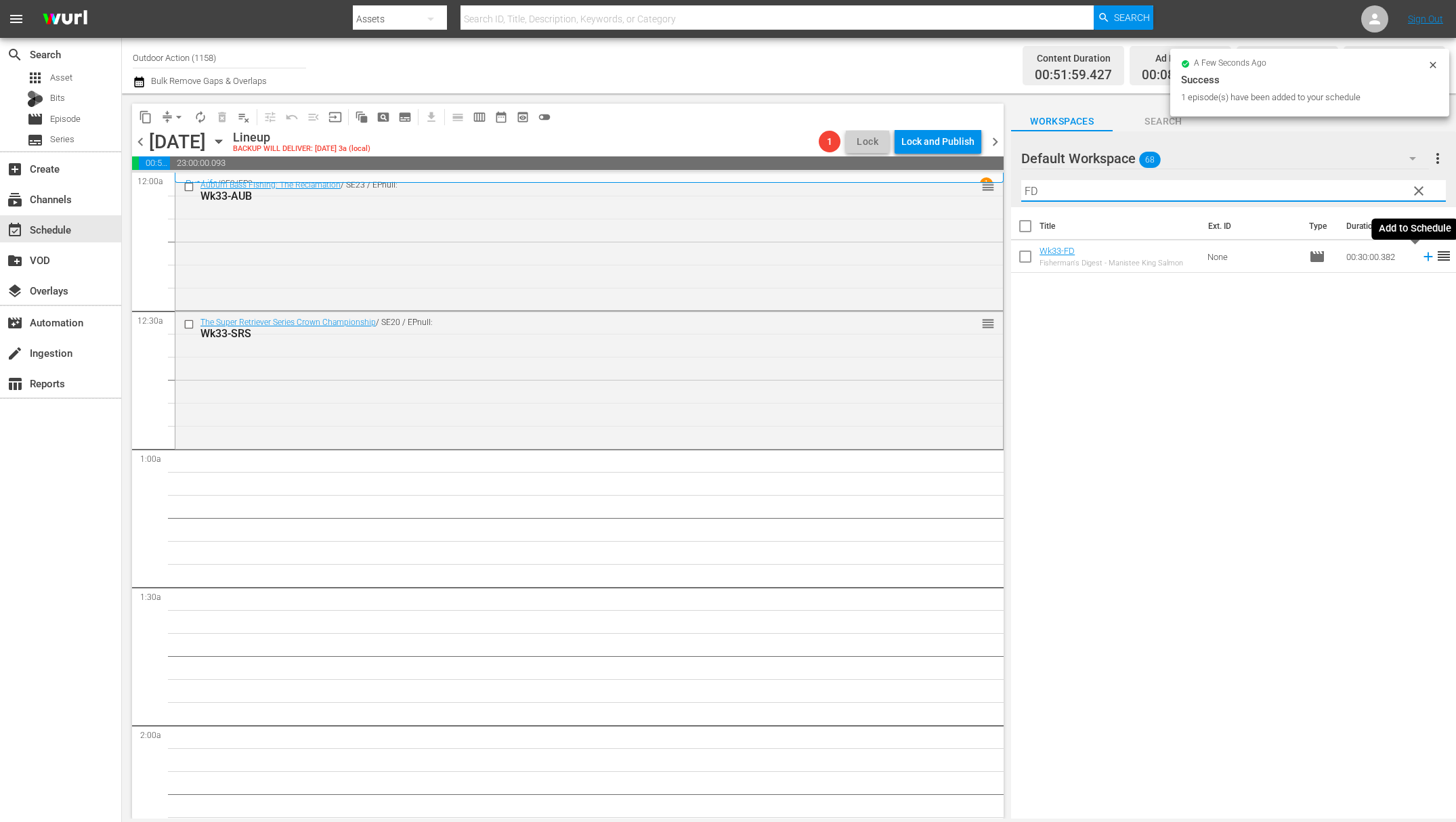
click at [1421, 258] on icon at bounding box center [1428, 256] width 15 height 15
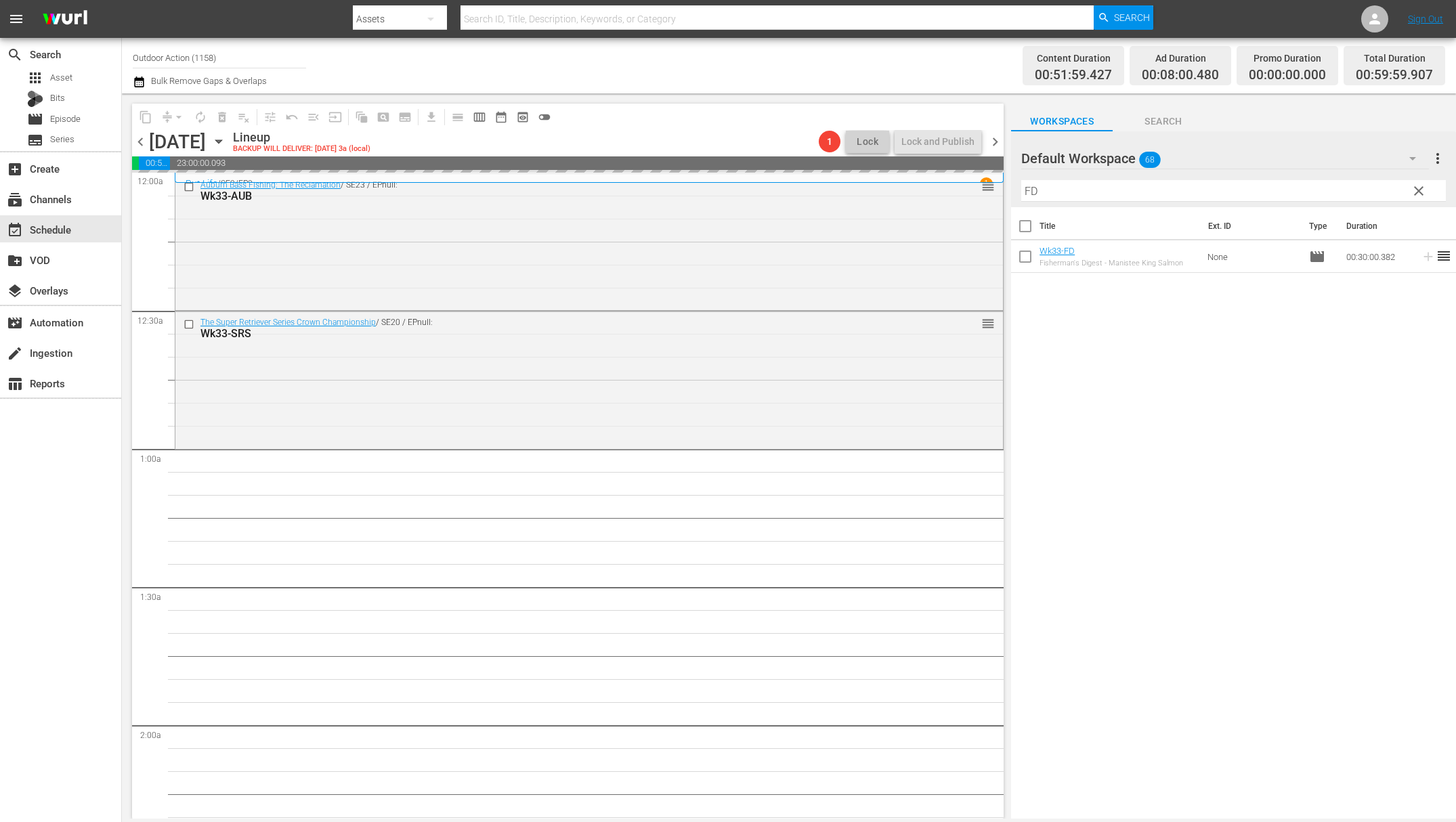
click at [1358, 190] on input "FD" at bounding box center [1233, 191] width 425 height 22
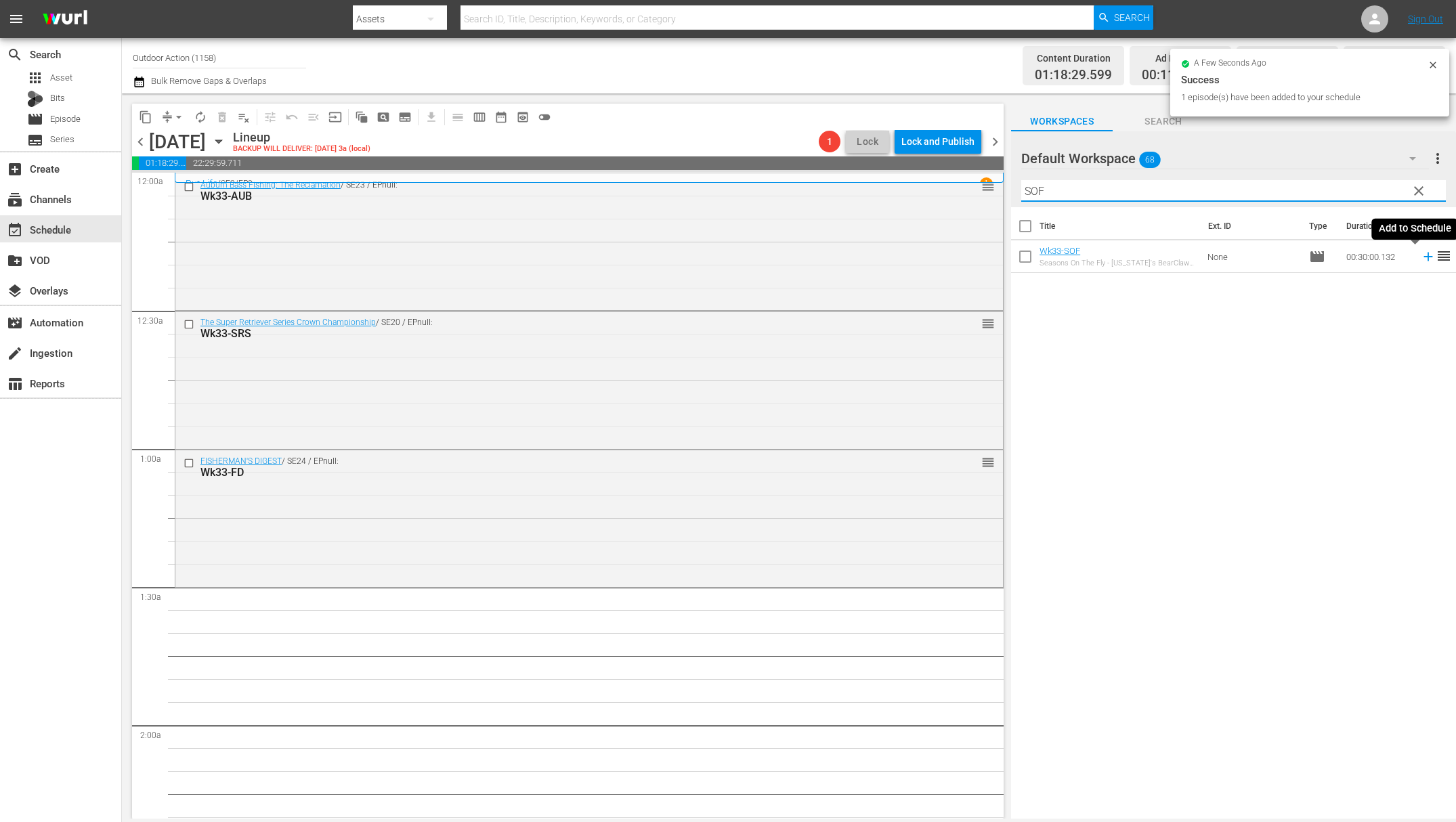
click at [1421, 255] on icon at bounding box center [1428, 256] width 15 height 15
click at [1355, 194] on input "SOF" at bounding box center [1233, 191] width 425 height 22
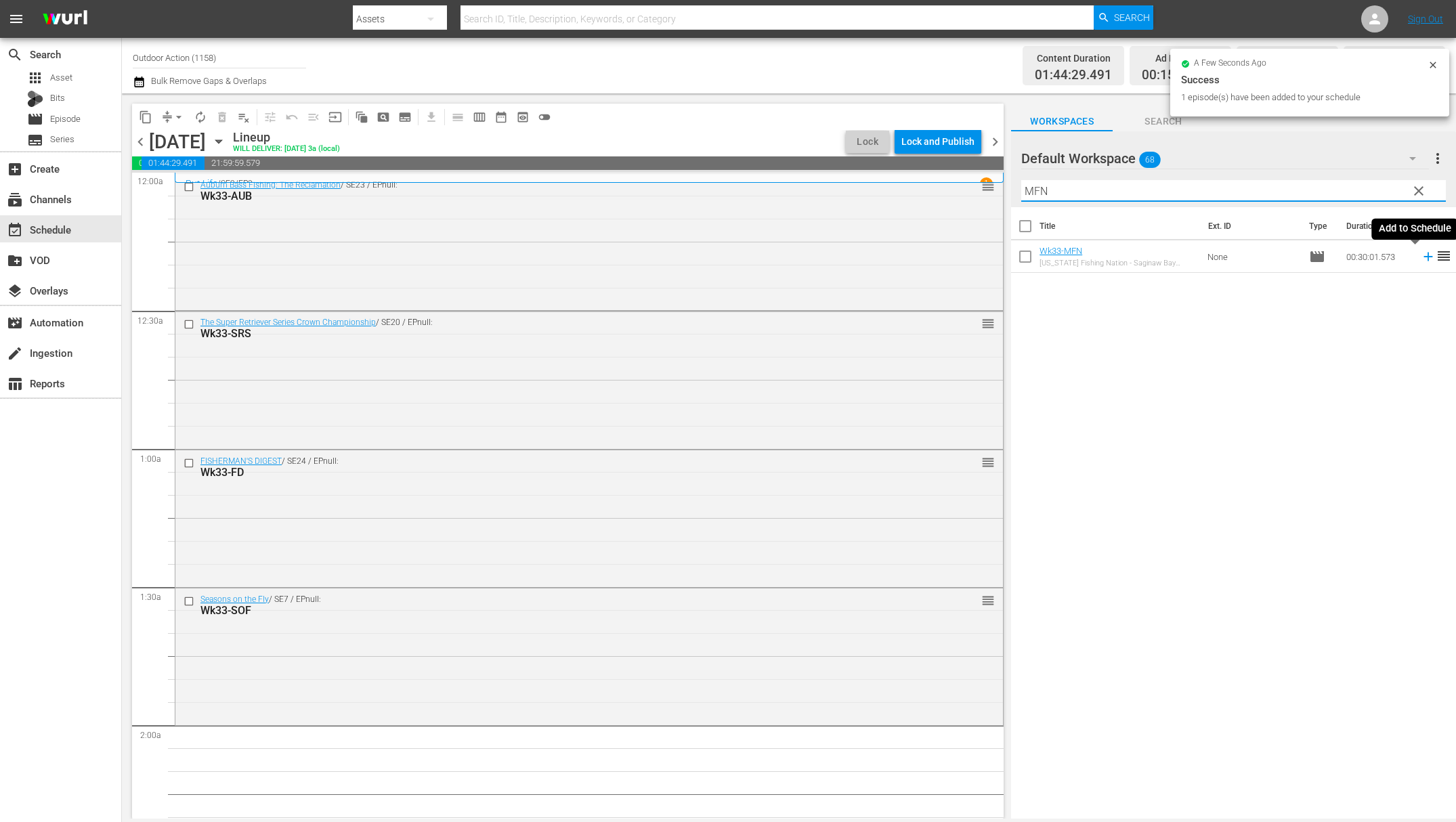
click at [1421, 256] on icon at bounding box center [1428, 256] width 15 height 15
click at [1359, 189] on input "MFN" at bounding box center [1233, 191] width 425 height 22
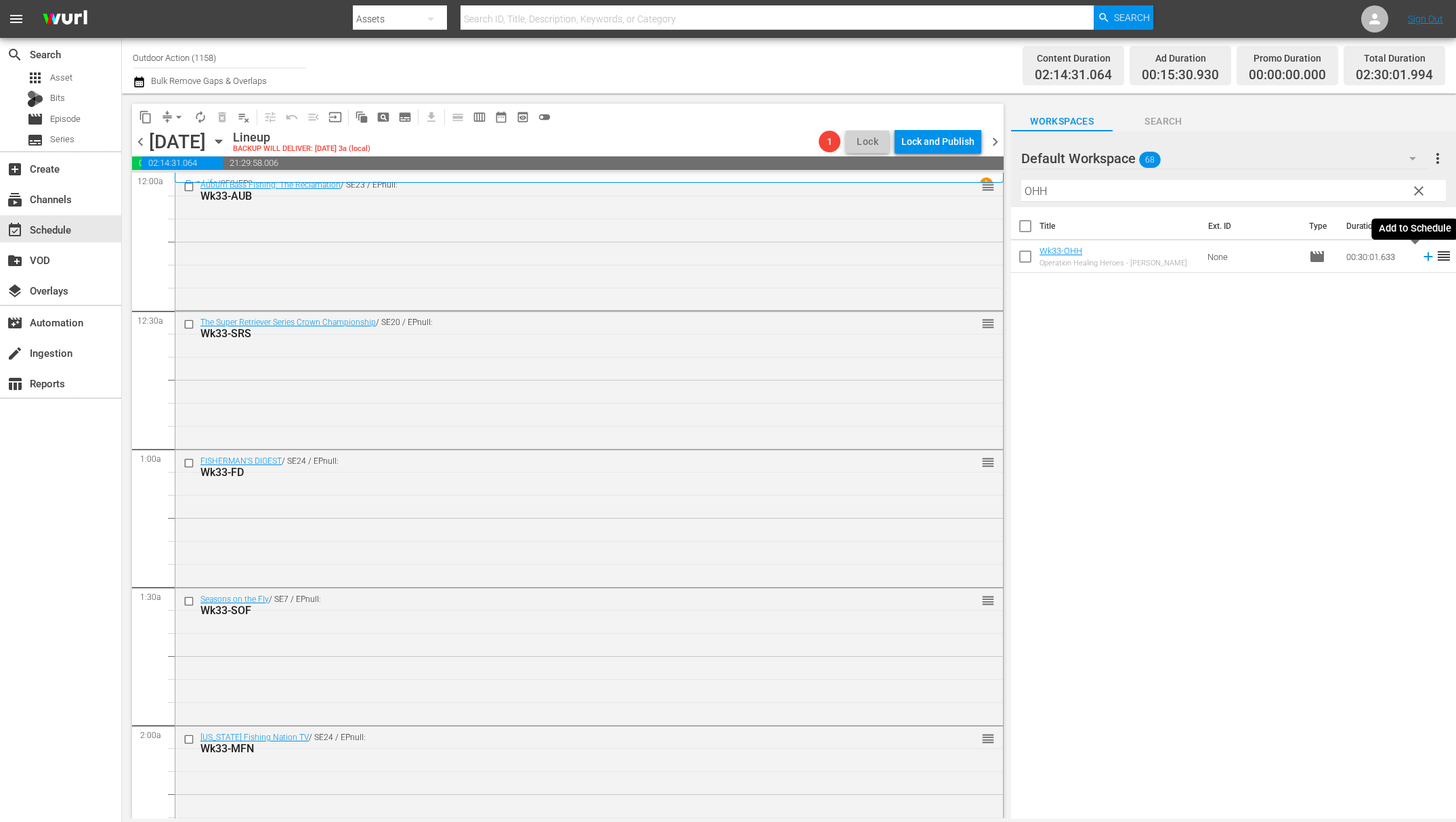
click at [1421, 256] on icon at bounding box center [1428, 256] width 15 height 15
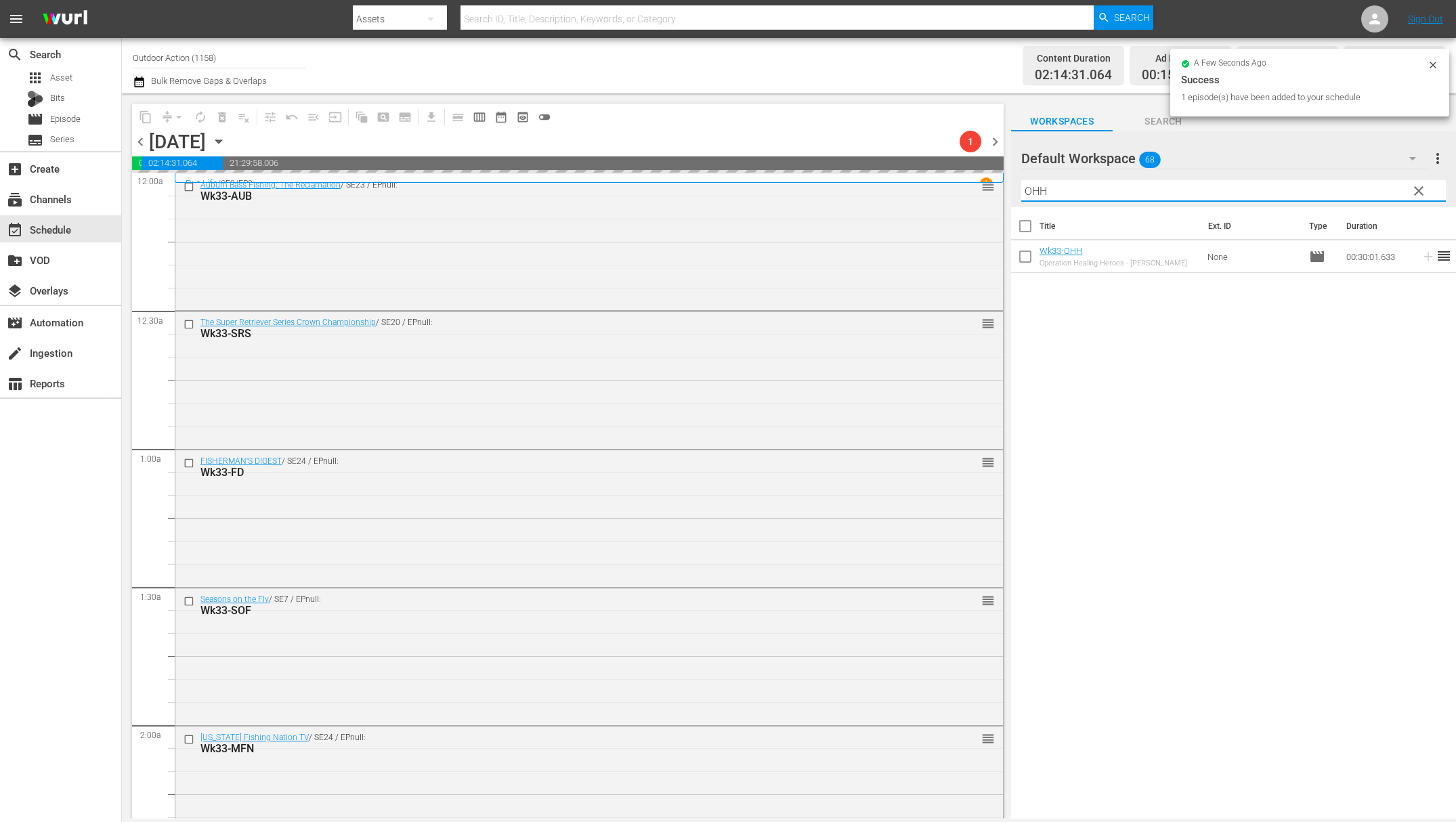
click at [1360, 186] on input "OHH" at bounding box center [1233, 191] width 425 height 22
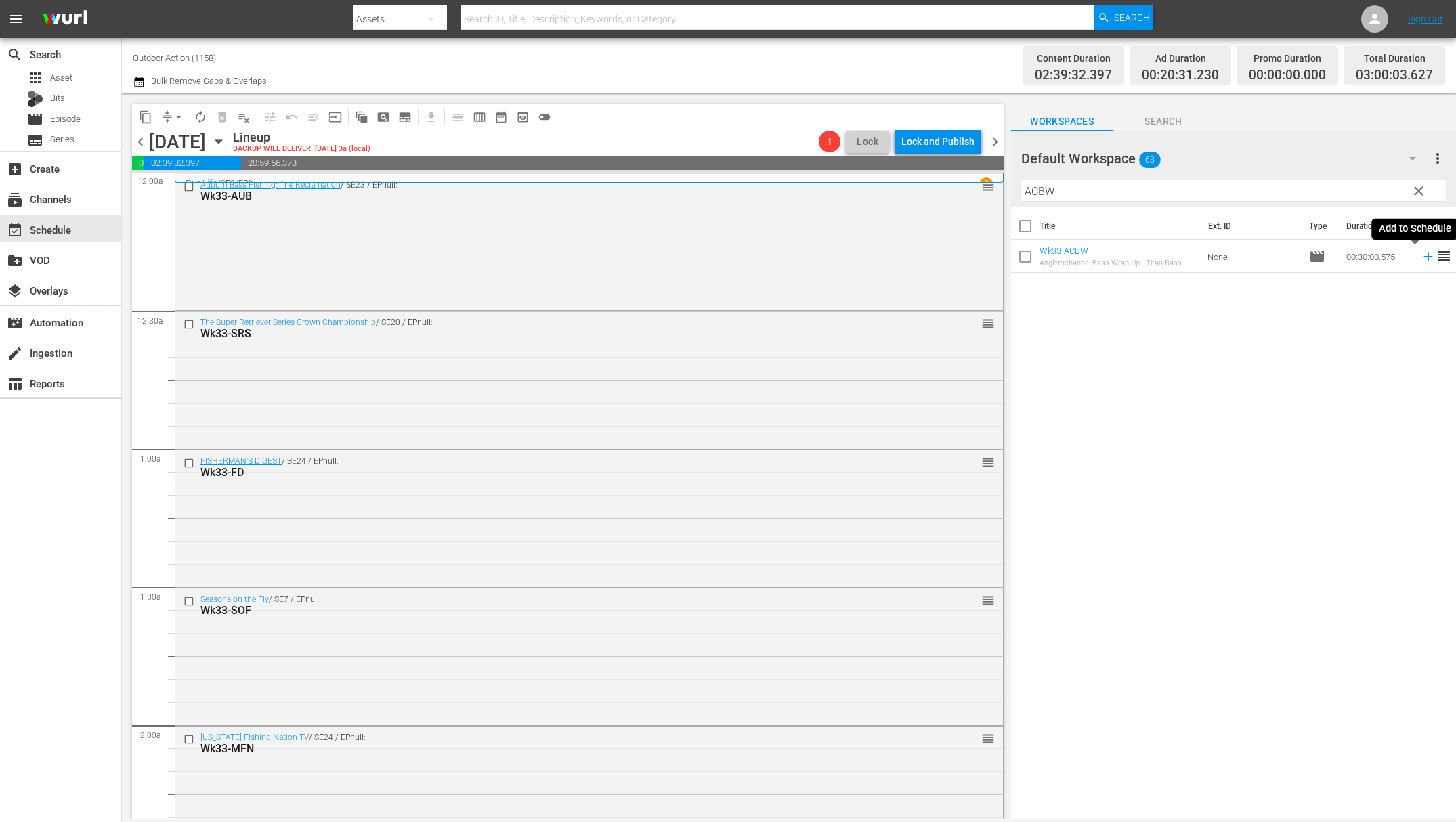
click at [1421, 259] on icon at bounding box center [1428, 256] width 15 height 15
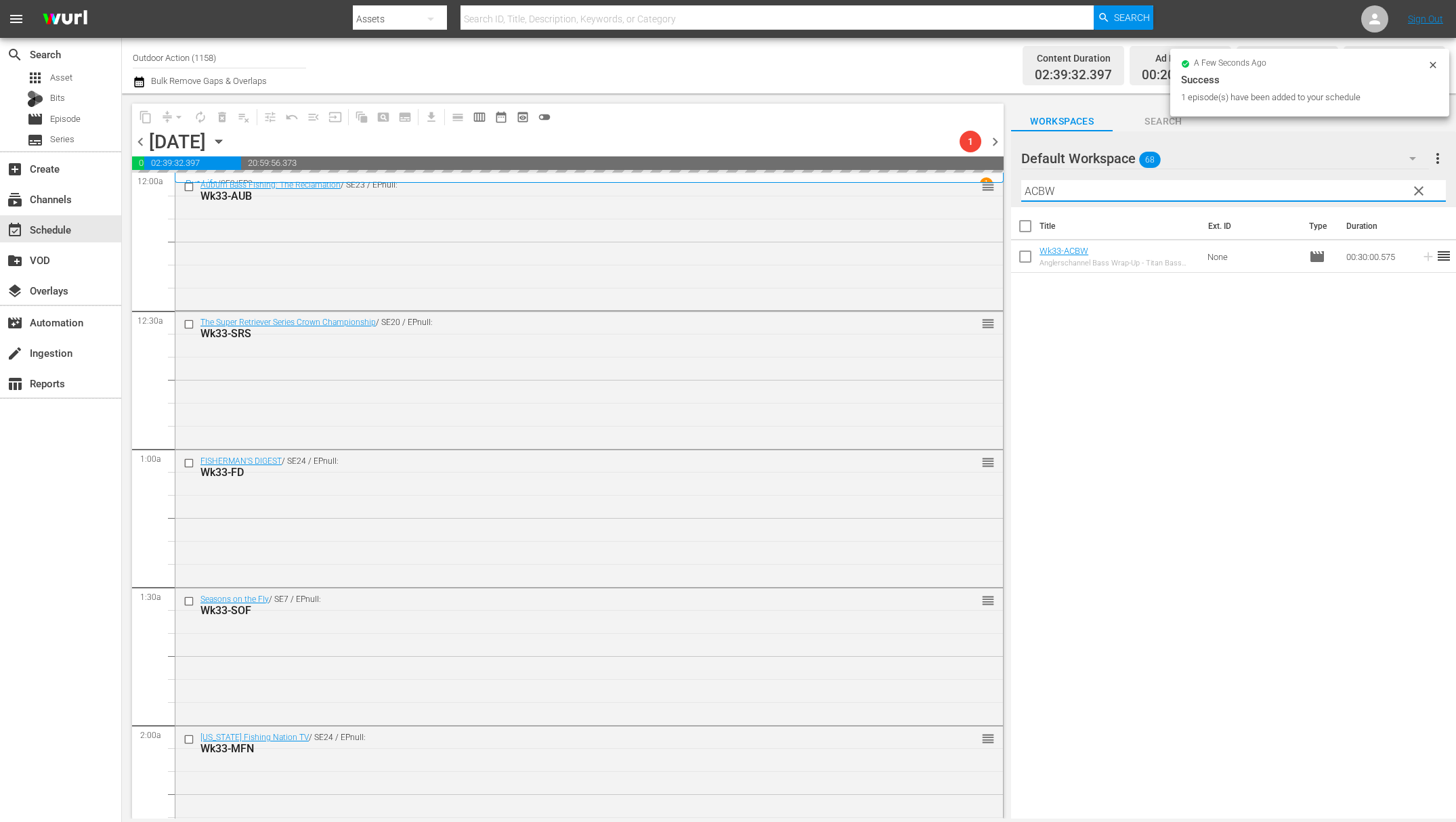
click at [1351, 189] on input "ACBW" at bounding box center [1233, 191] width 425 height 22
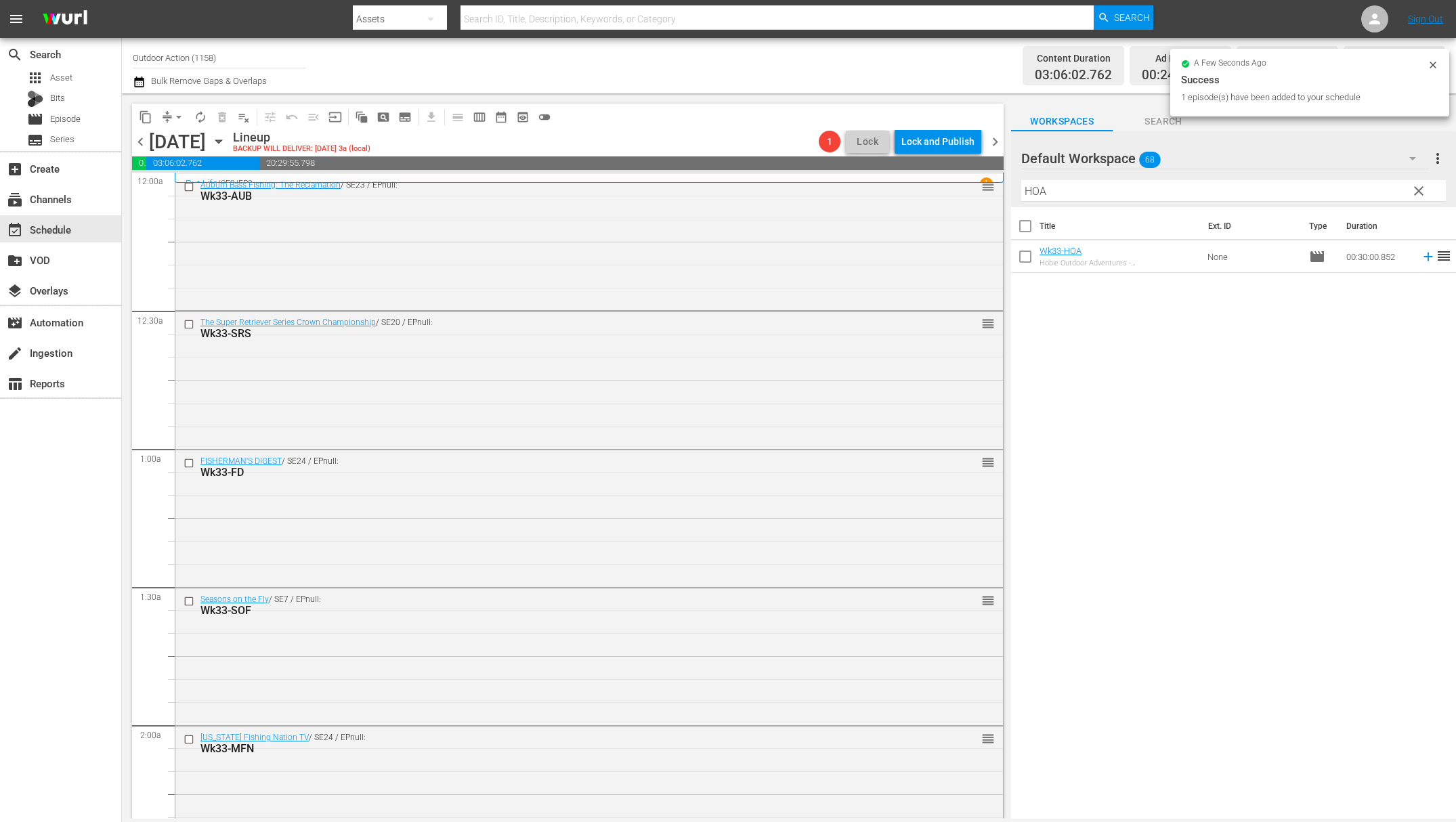
click at [1416, 264] on td at bounding box center [1426, 256] width 20 height 33
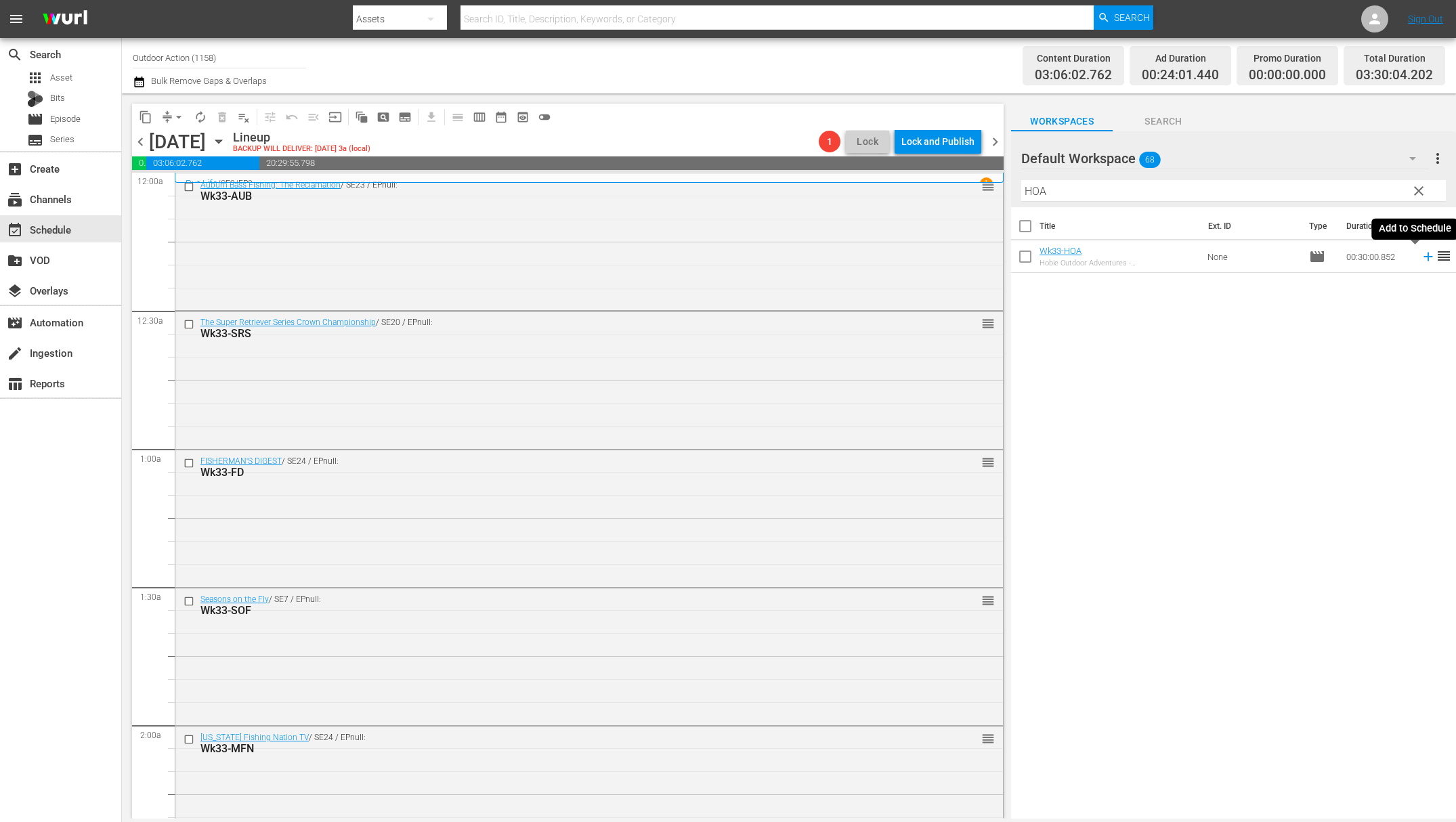
click at [1421, 258] on icon at bounding box center [1428, 256] width 15 height 15
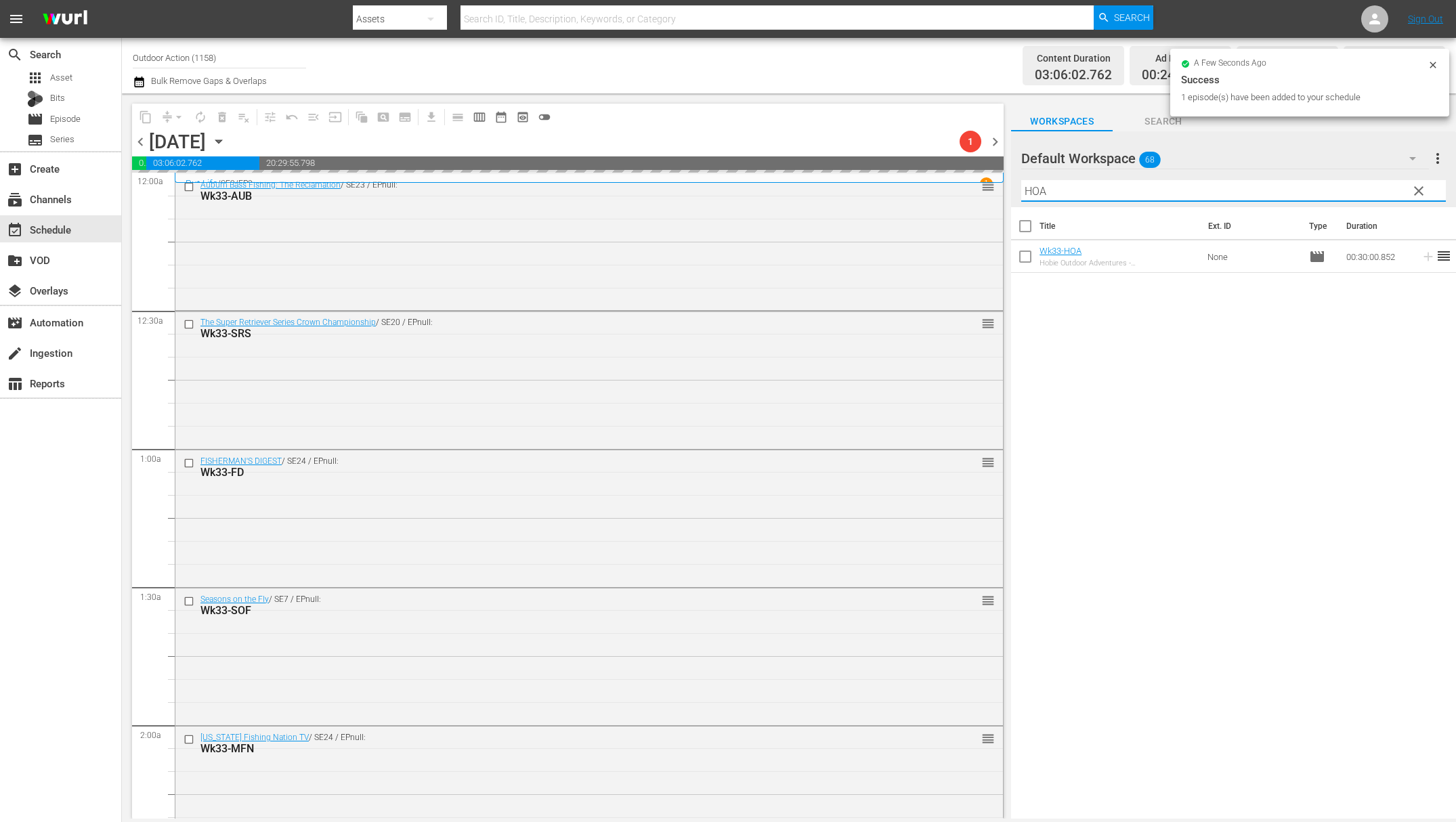
click at [1340, 194] on input "HOA" at bounding box center [1233, 191] width 425 height 22
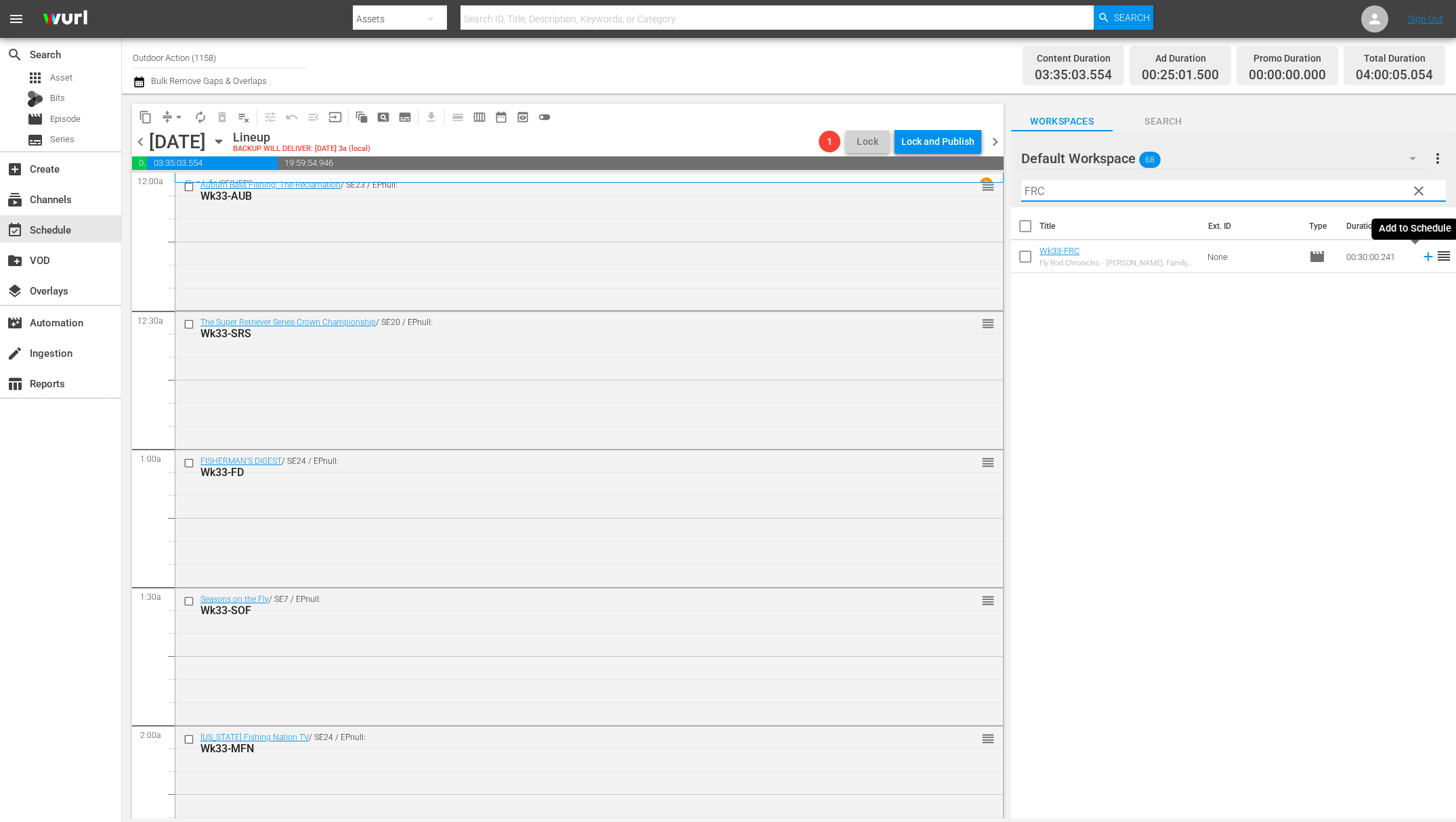
click at [1421, 260] on icon at bounding box center [1428, 256] width 15 height 15
click at [1374, 183] on input "FRC" at bounding box center [1233, 191] width 425 height 22
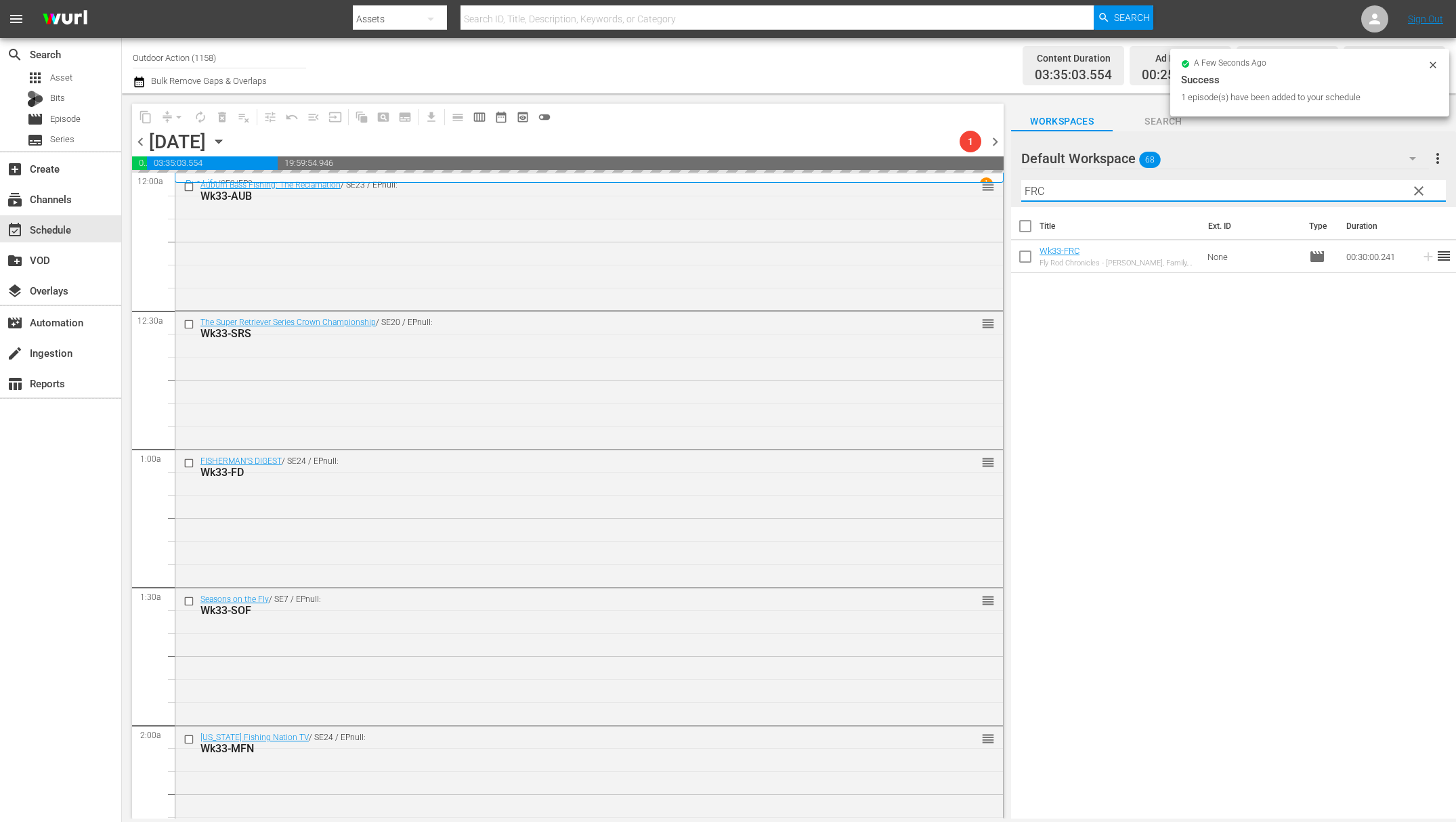
click at [1374, 183] on input "FRC" at bounding box center [1233, 191] width 425 height 22
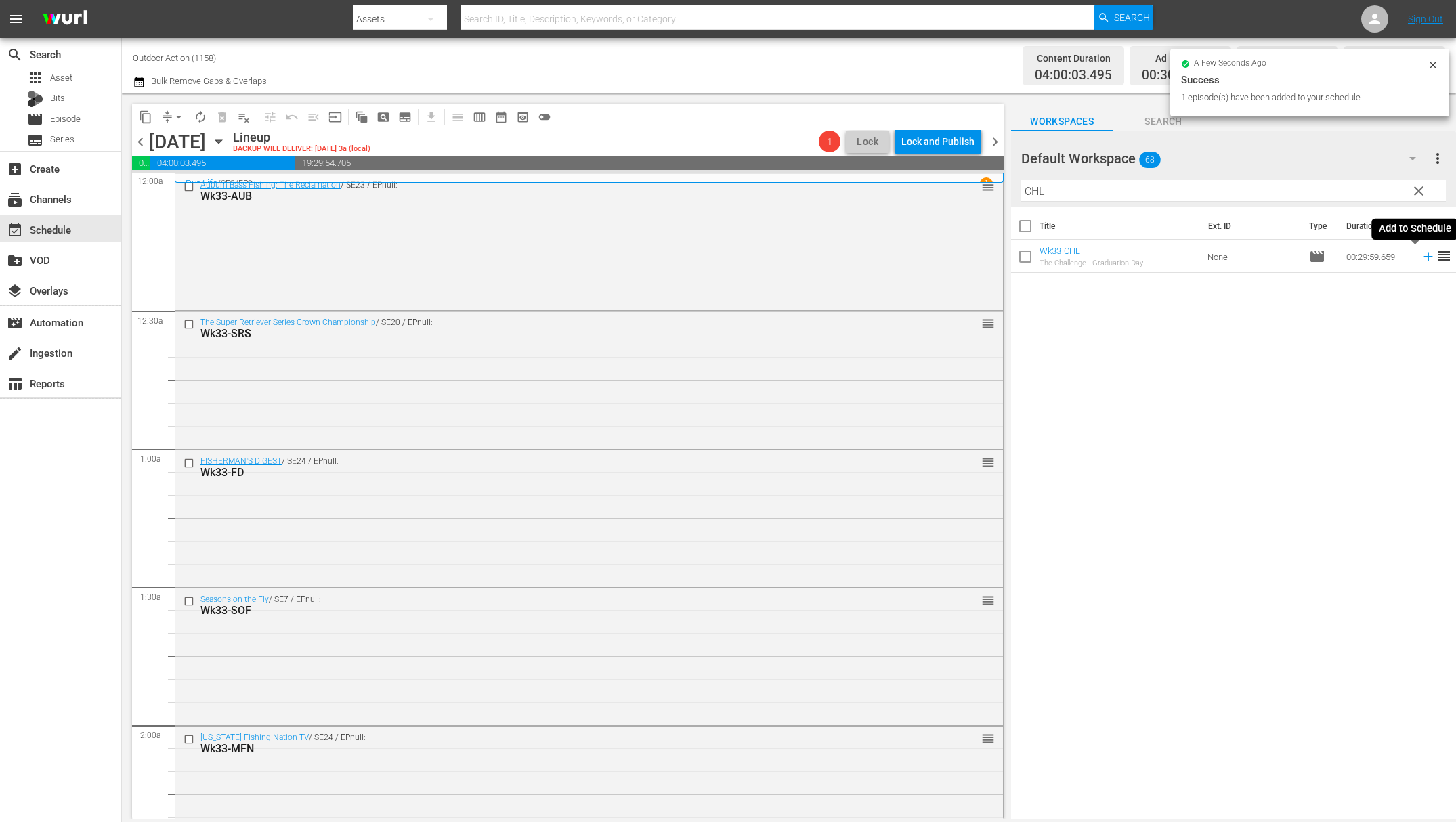
click at [1421, 259] on icon at bounding box center [1428, 256] width 15 height 15
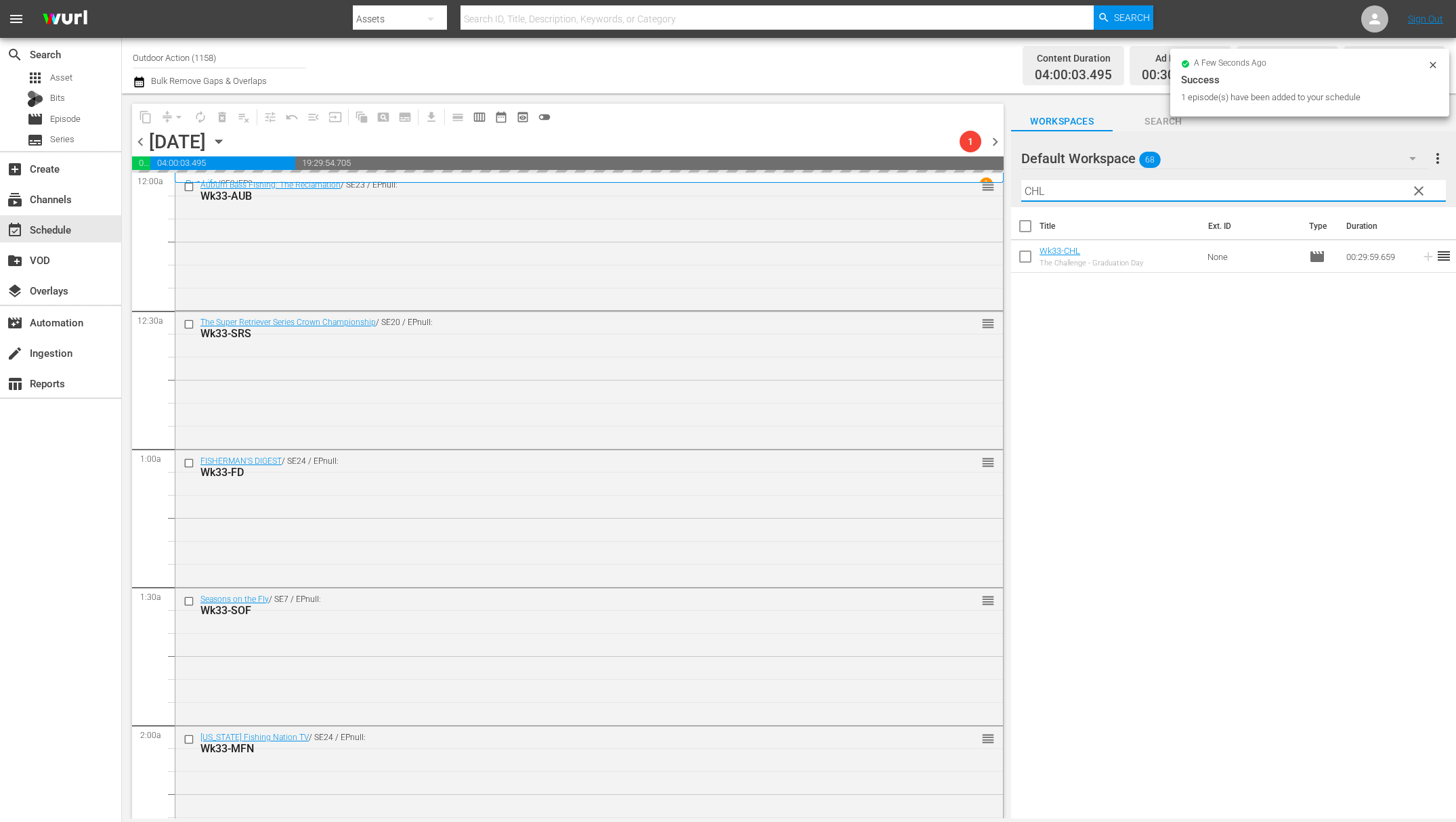
click at [1345, 188] on input "CHL" at bounding box center [1233, 191] width 425 height 22
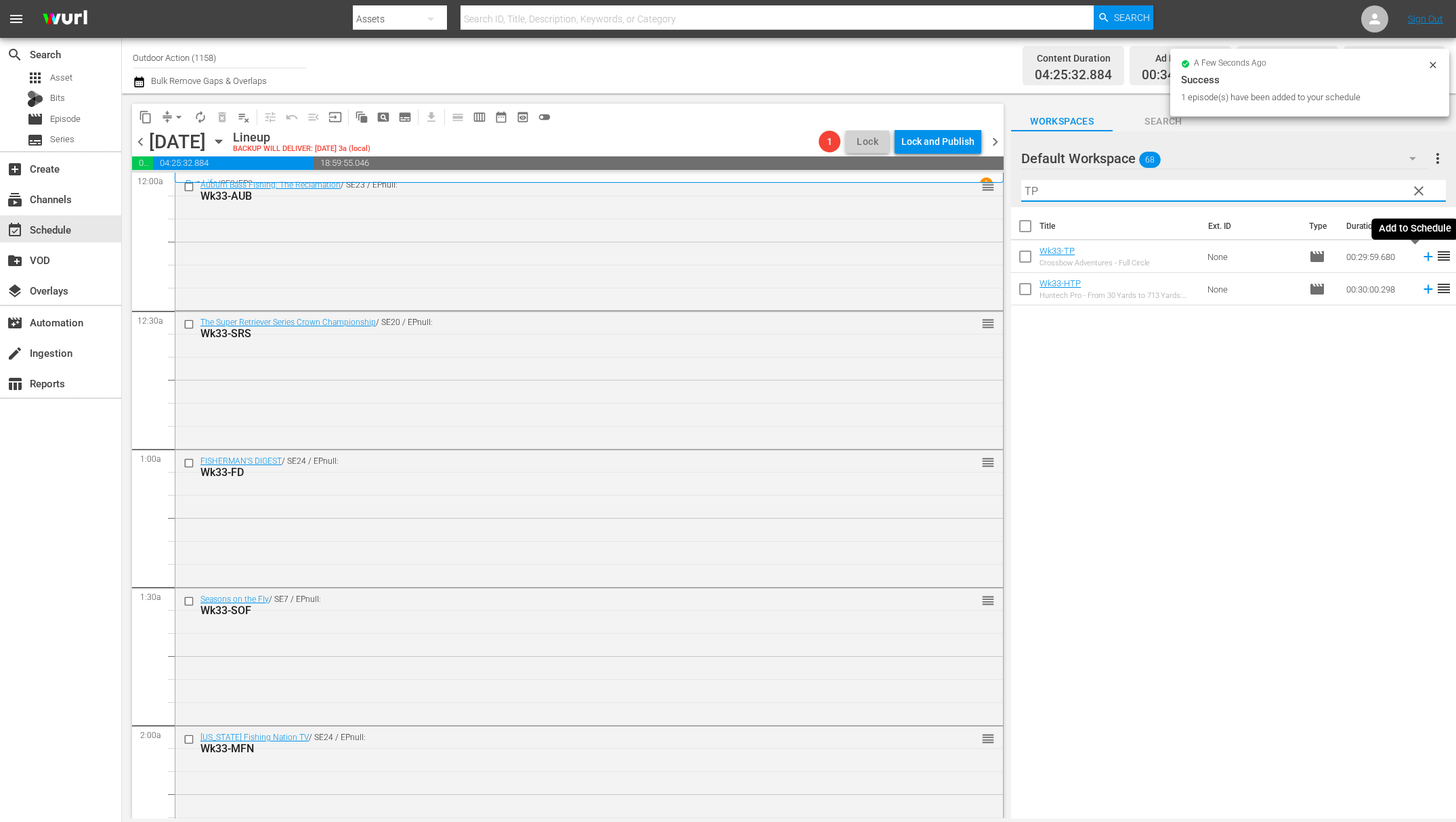
click at [1421, 257] on icon at bounding box center [1428, 256] width 15 height 15
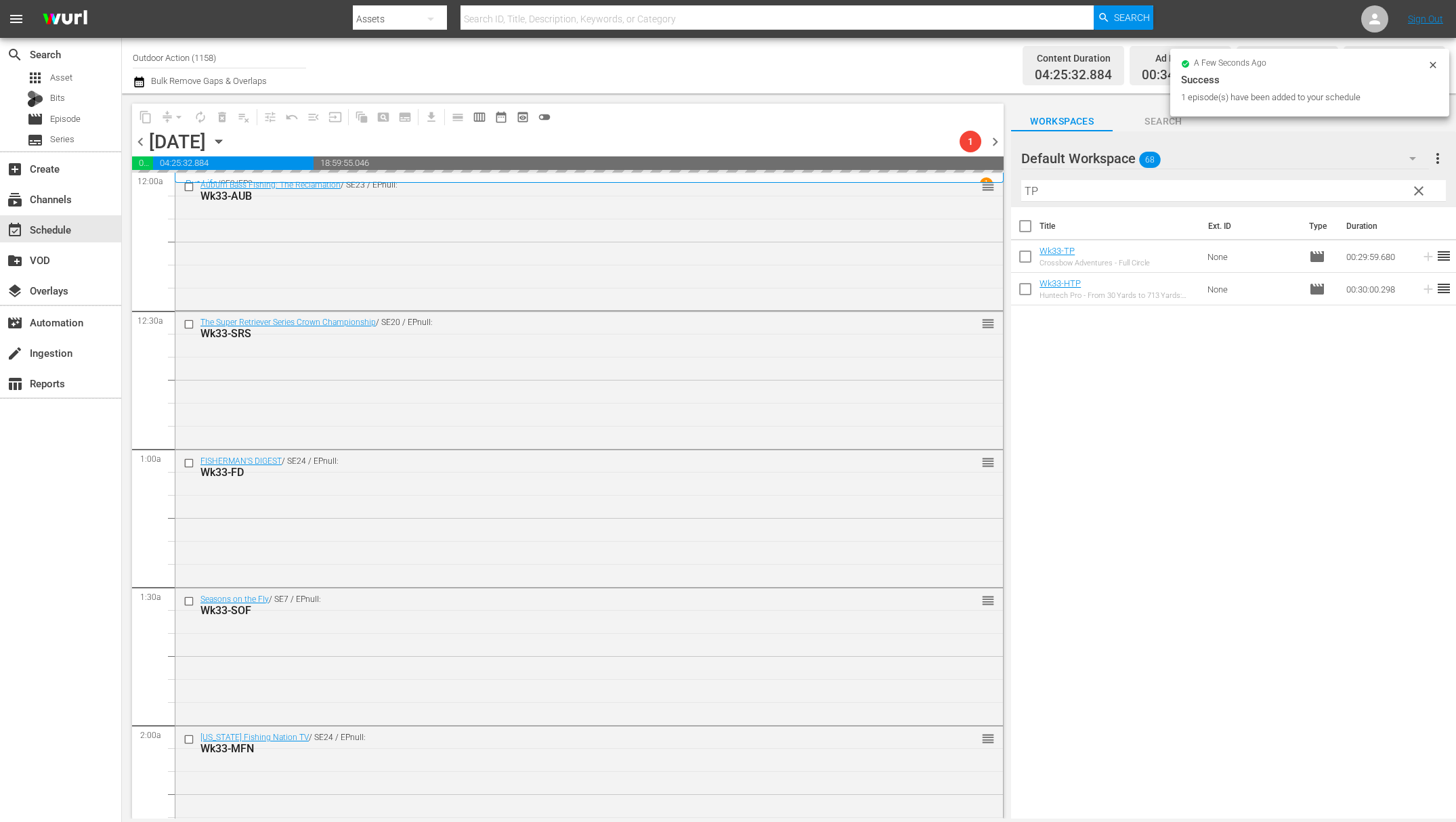
click at [1361, 191] on input "TP" at bounding box center [1233, 191] width 425 height 22
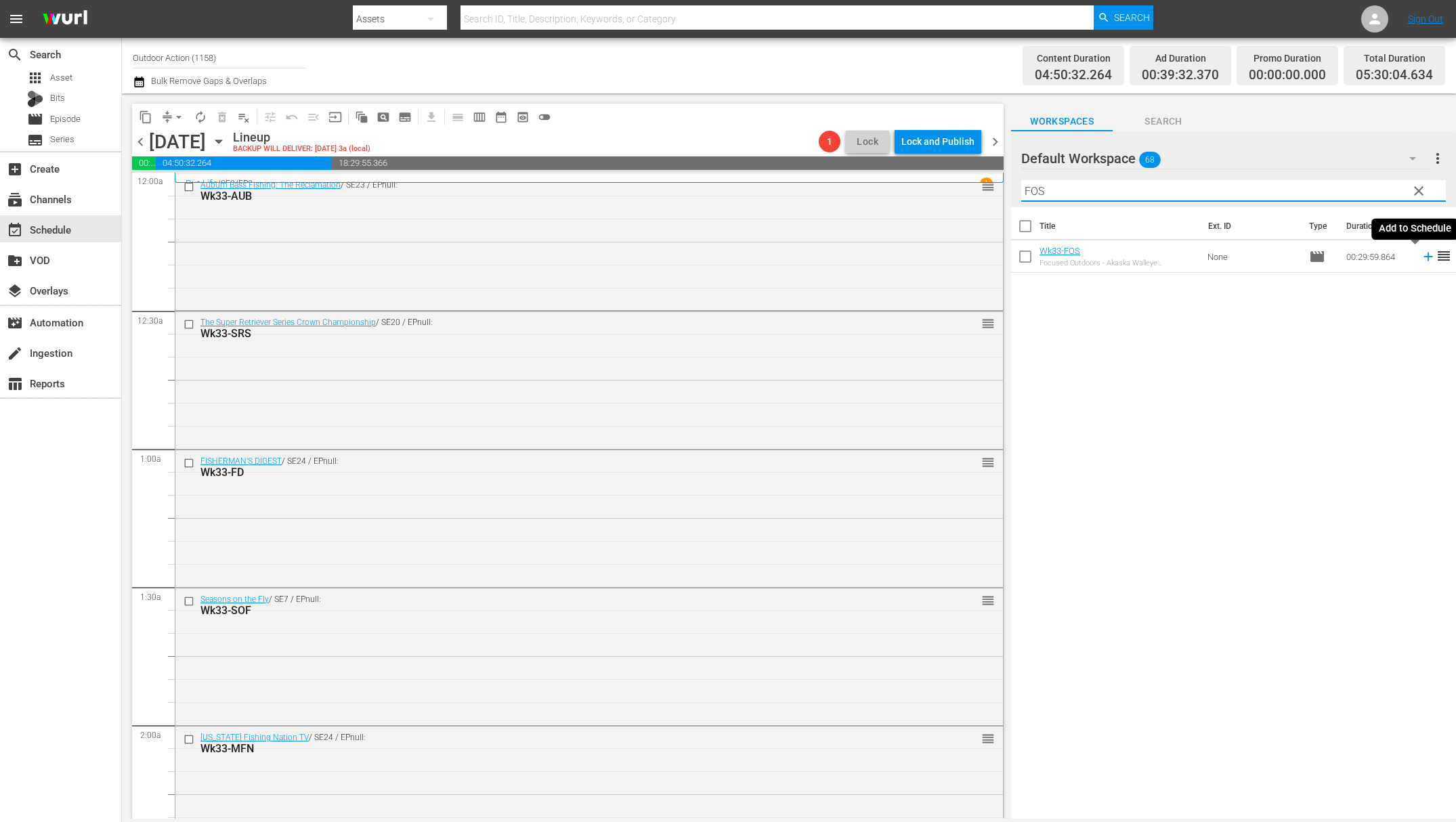
click at [1421, 260] on icon at bounding box center [1428, 256] width 15 height 15
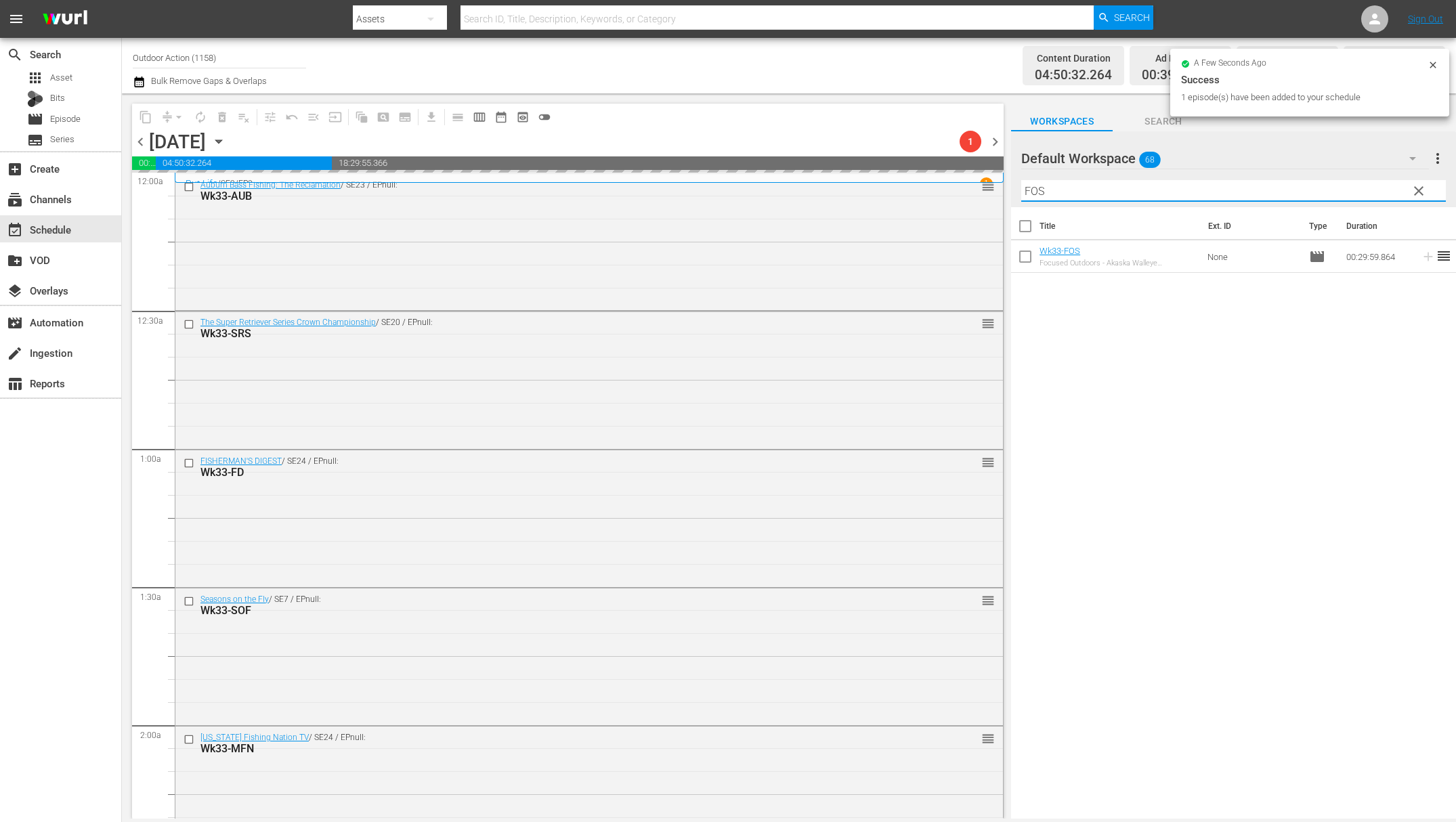
click at [1350, 190] on input "FOS" at bounding box center [1233, 191] width 425 height 22
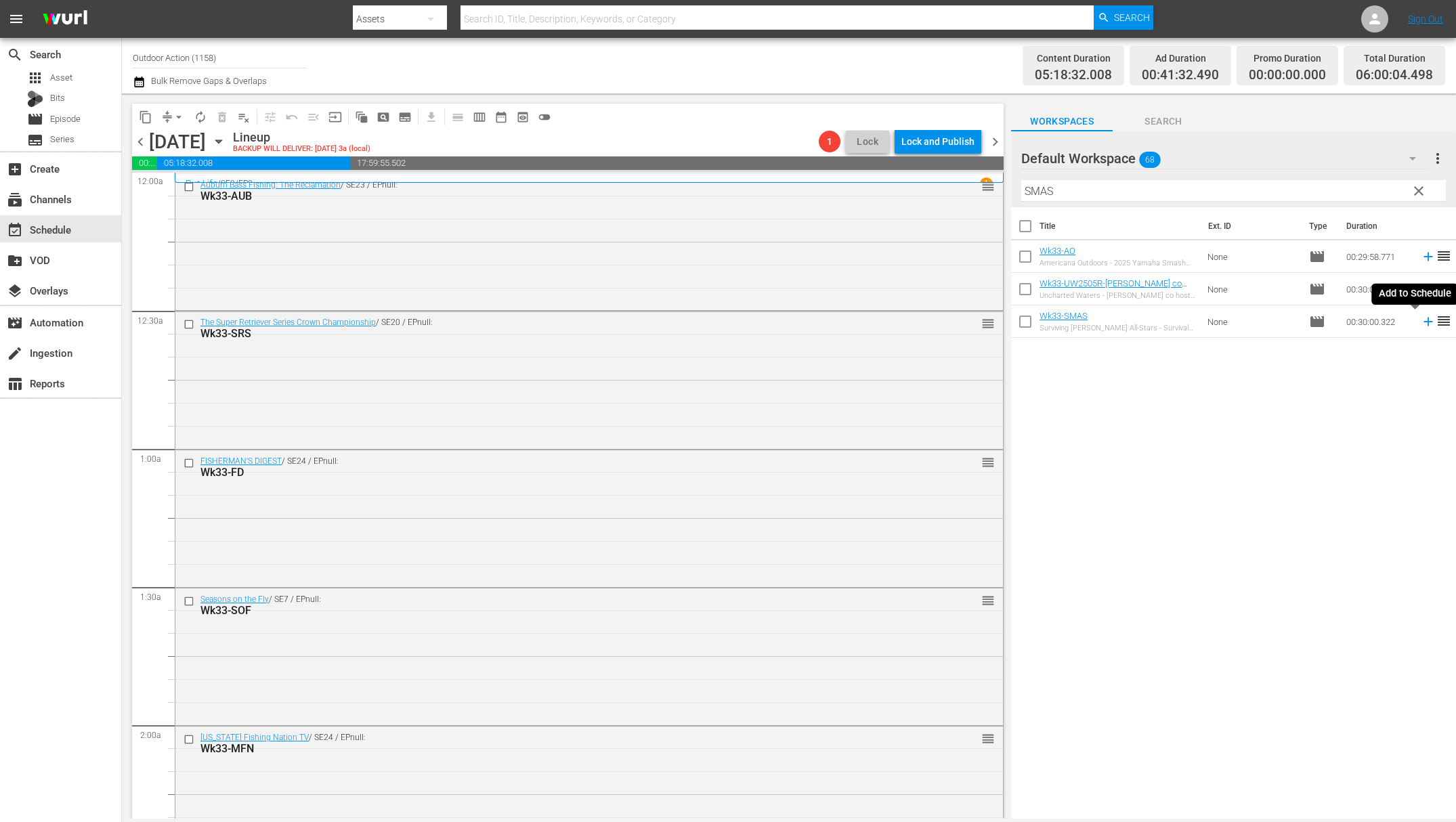
click at [1421, 323] on icon at bounding box center [1428, 322] width 15 height 15
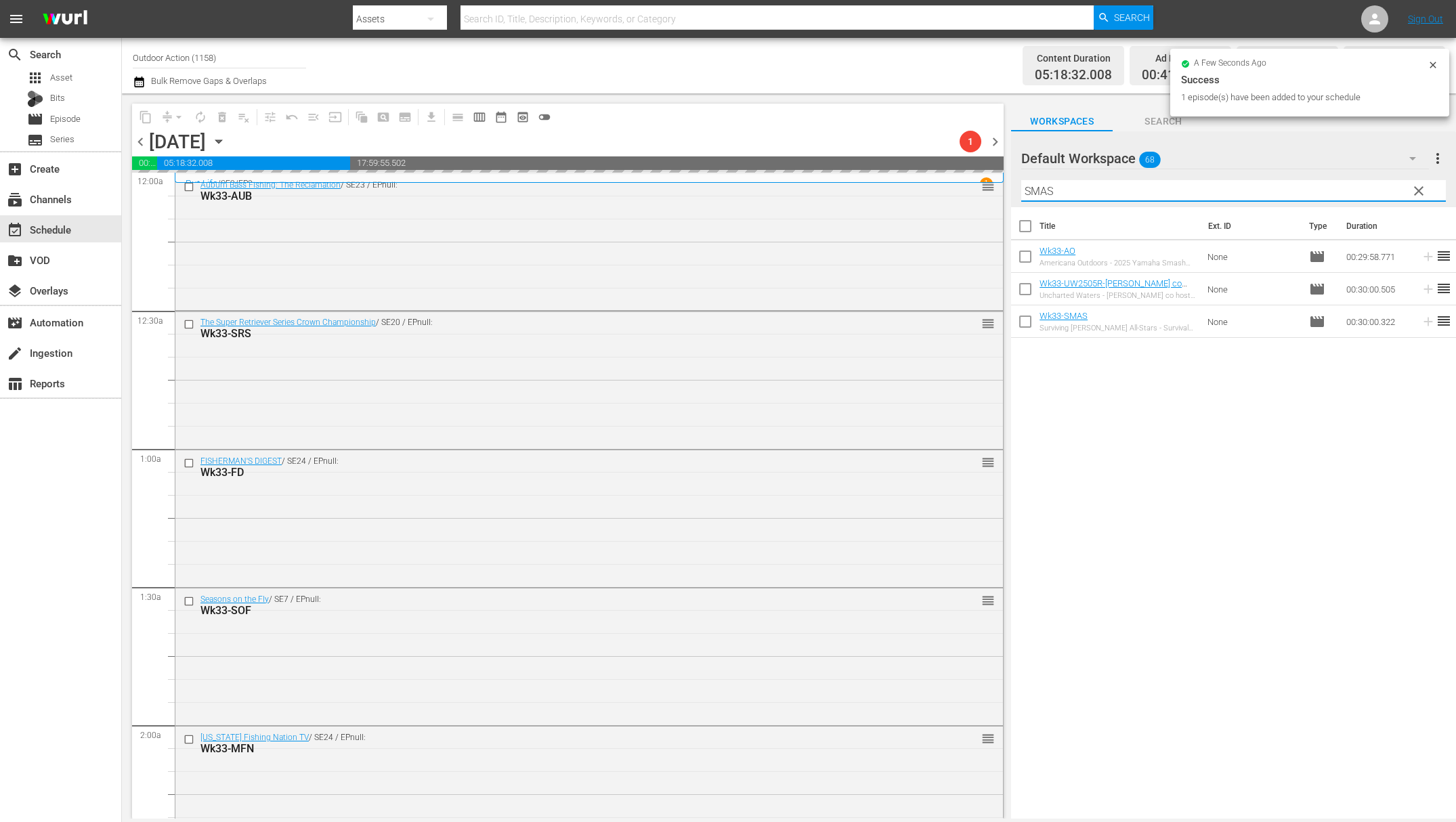
click at [1355, 185] on input "SMAS" at bounding box center [1233, 191] width 425 height 22
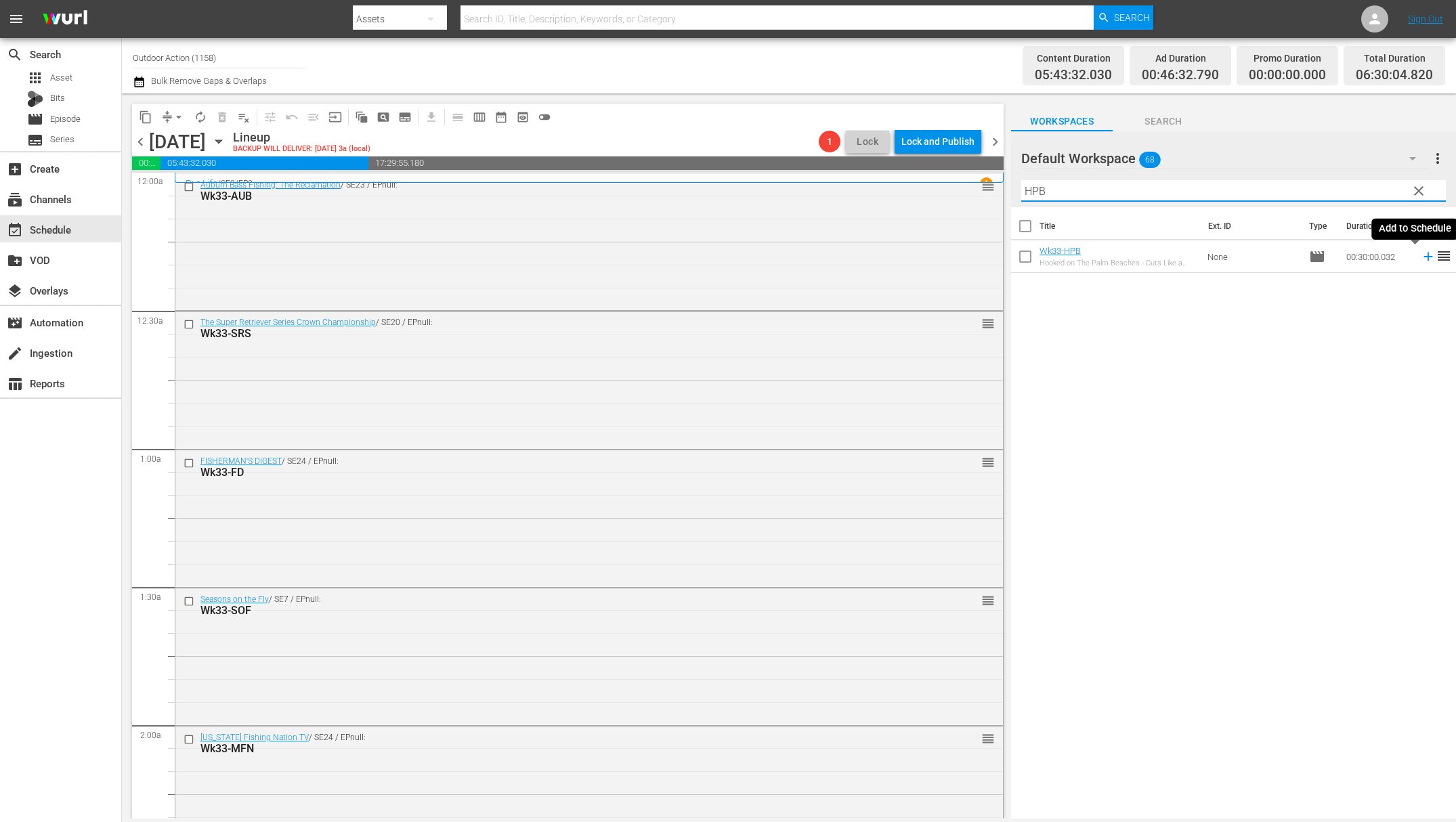
click at [1424, 256] on icon at bounding box center [1428, 257] width 9 height 9
click at [1371, 191] on input "HPB" at bounding box center [1233, 191] width 425 height 22
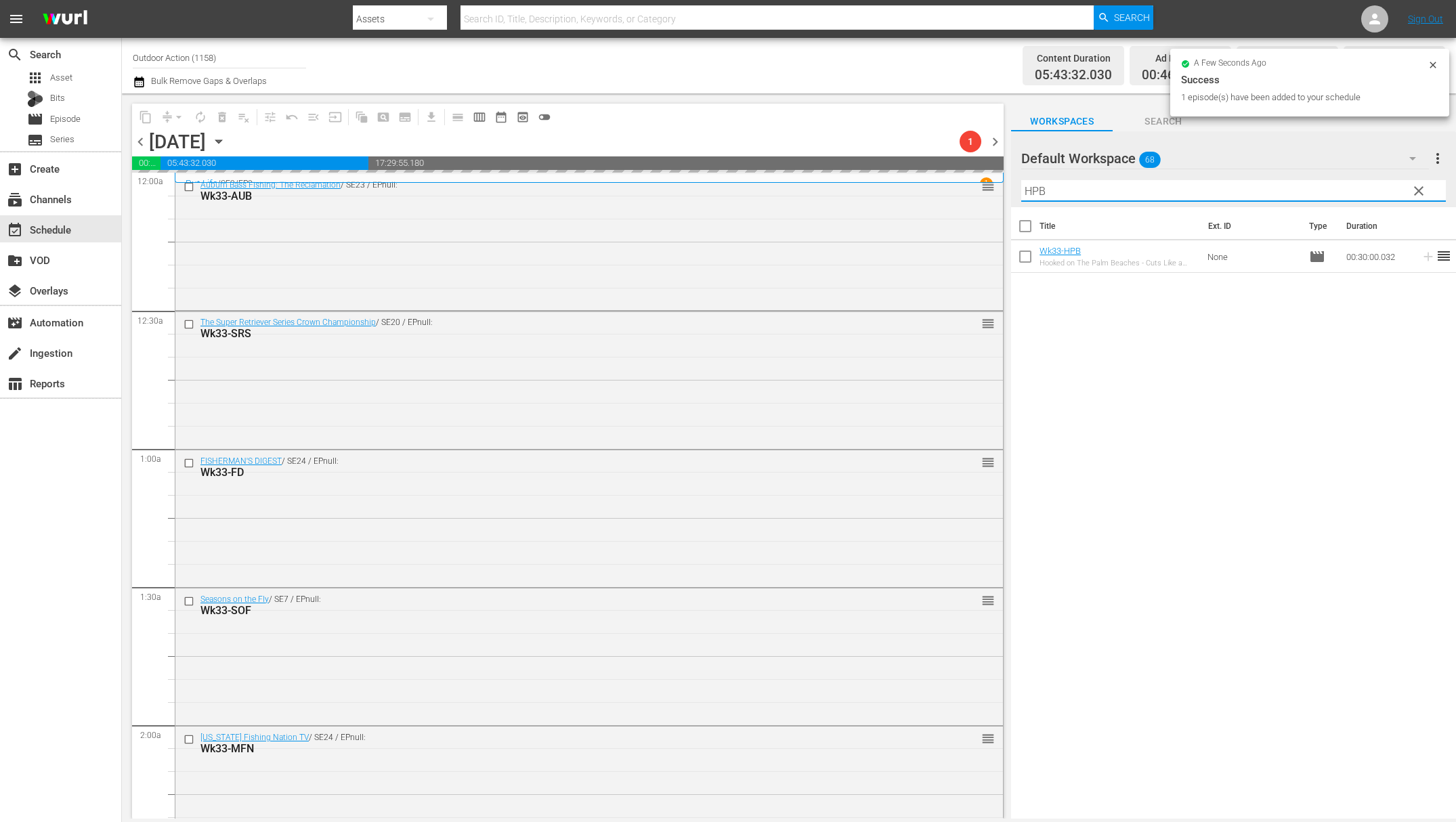
click at [1371, 191] on input "HPB" at bounding box center [1233, 191] width 425 height 22
click at [1416, 265] on td at bounding box center [1426, 256] width 20 height 33
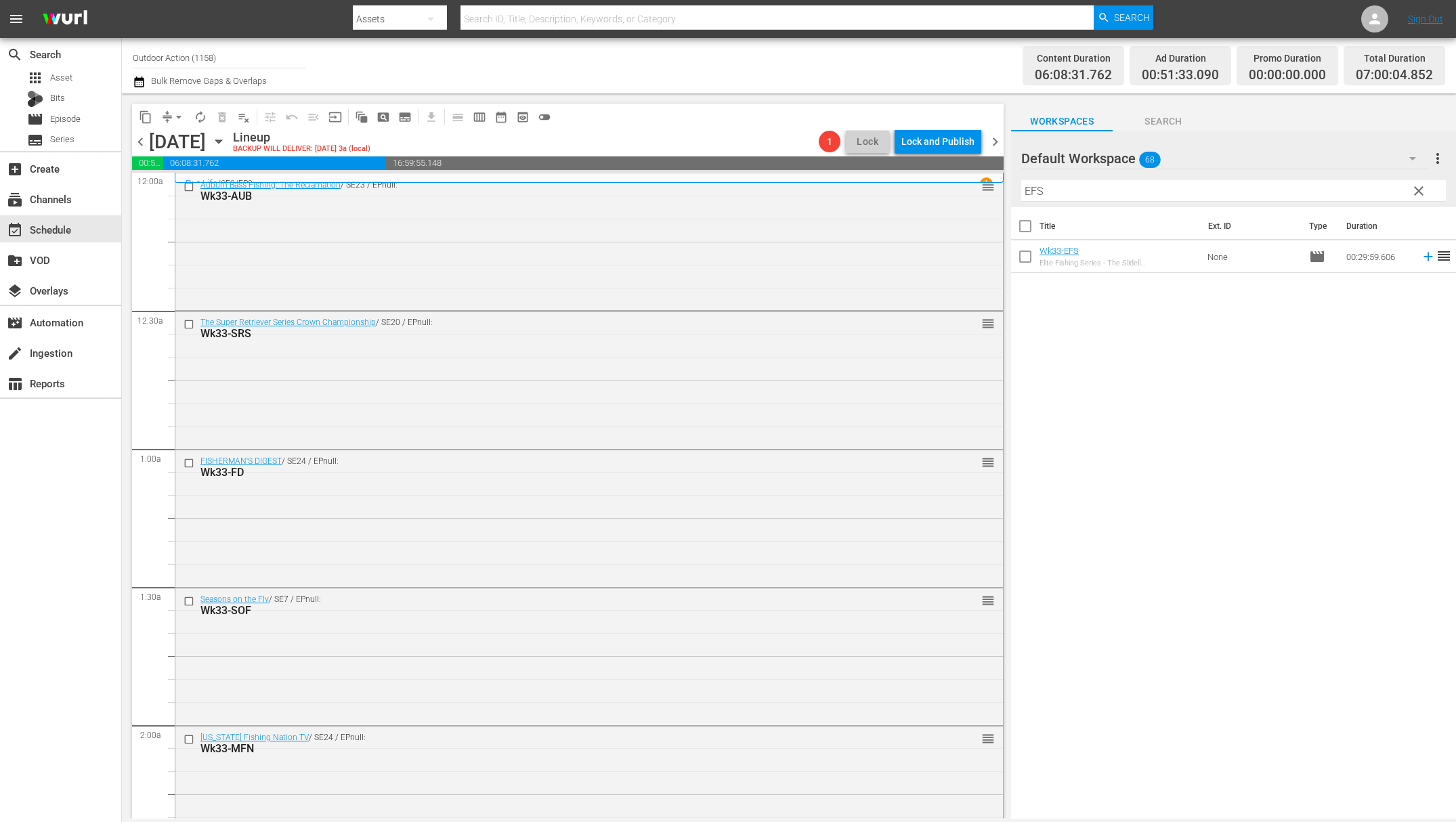
click at [1421, 261] on icon at bounding box center [1428, 256] width 15 height 15
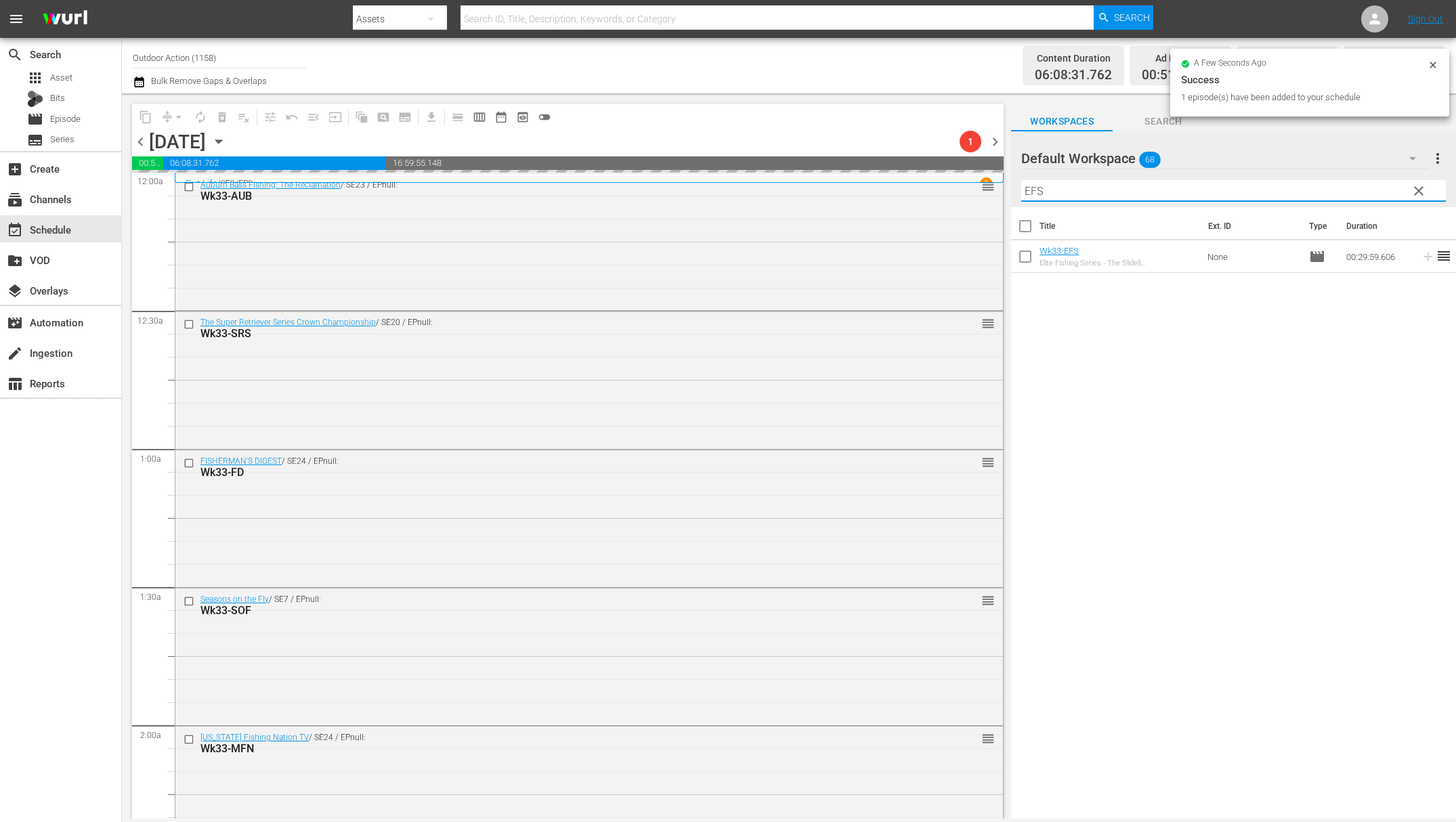
click at [1347, 191] on input "EFS" at bounding box center [1233, 191] width 425 height 22
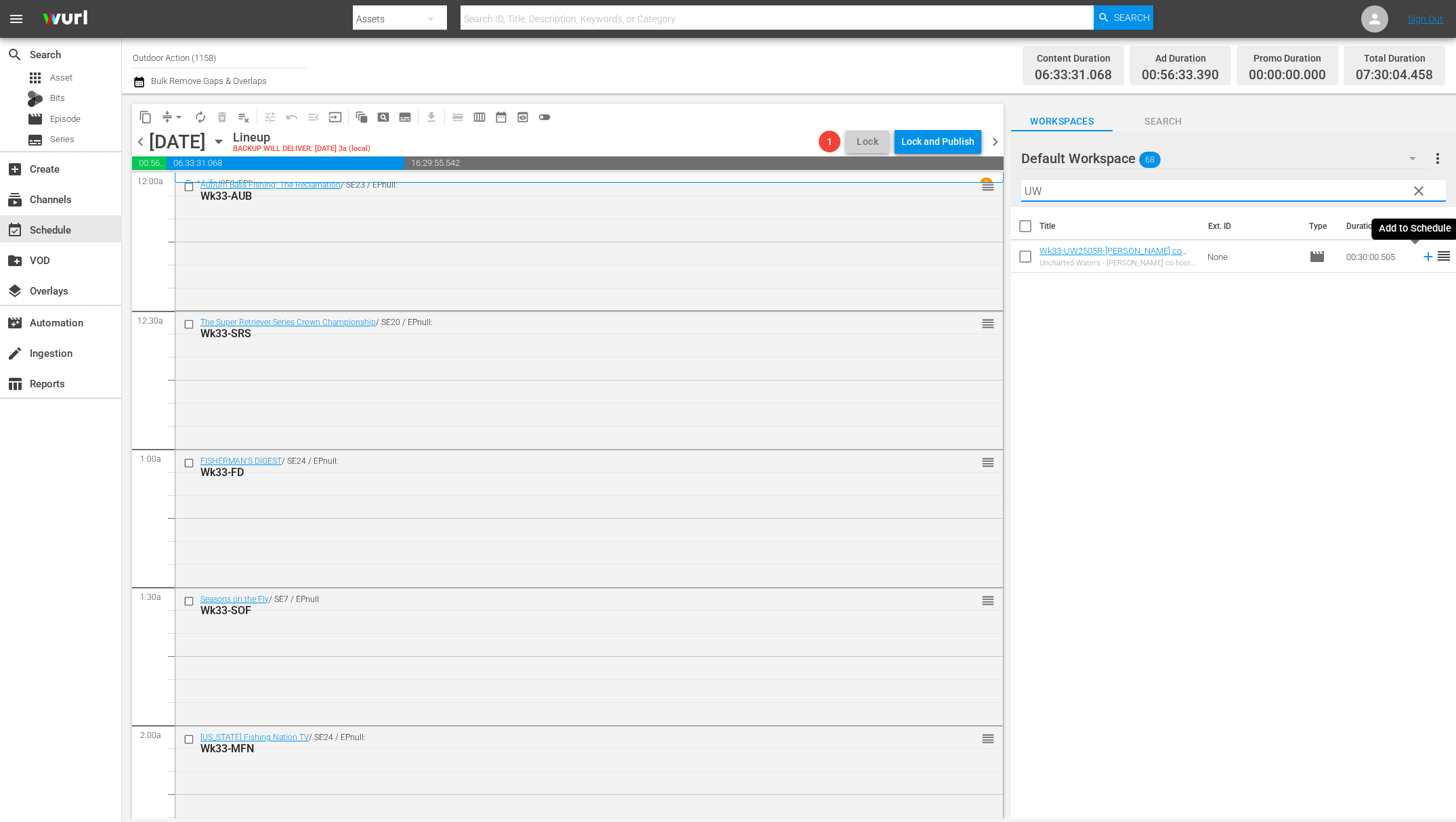
click at [1424, 256] on icon at bounding box center [1428, 257] width 9 height 9
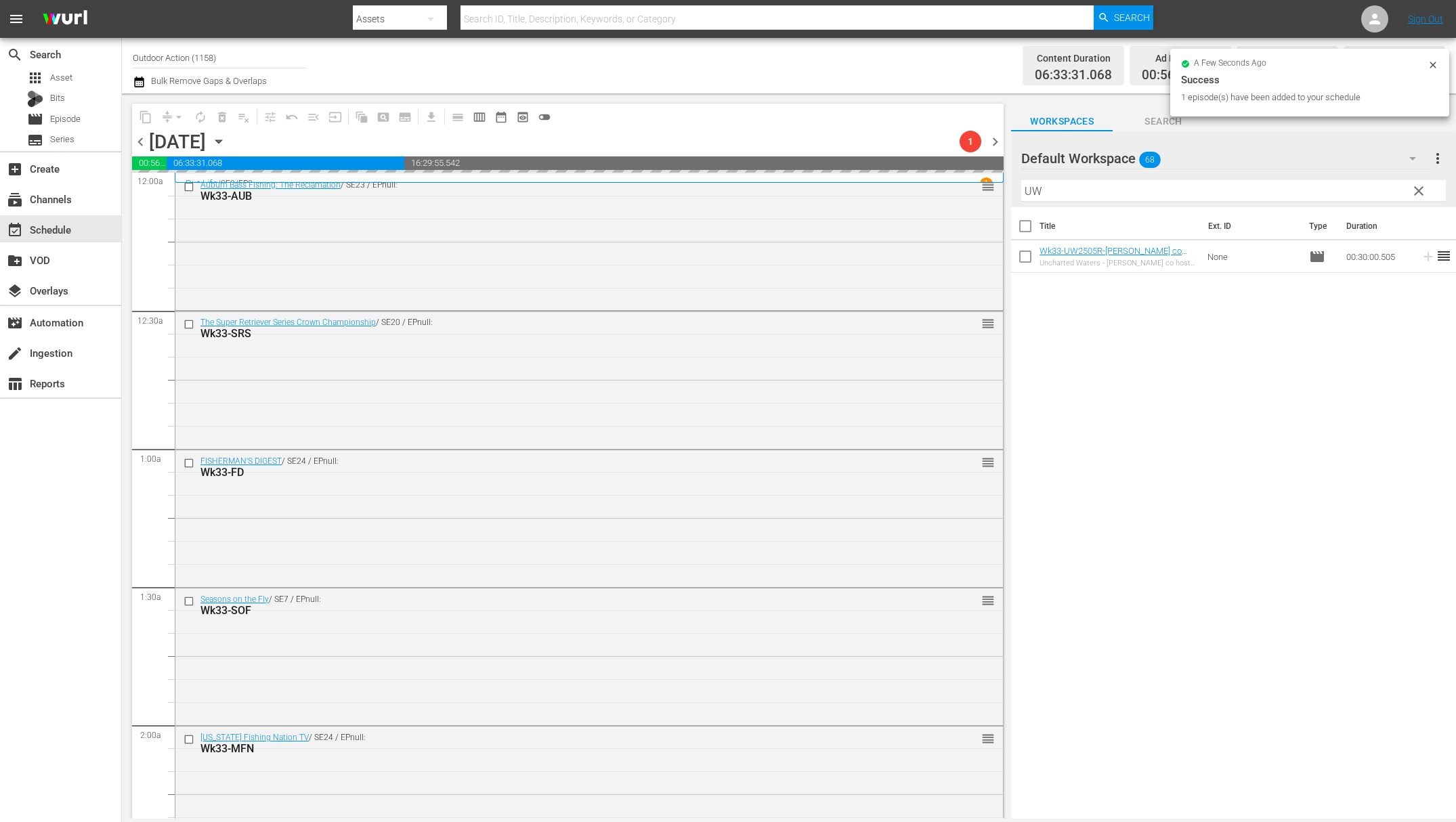
click at [1342, 194] on input "UW" at bounding box center [1233, 191] width 425 height 22
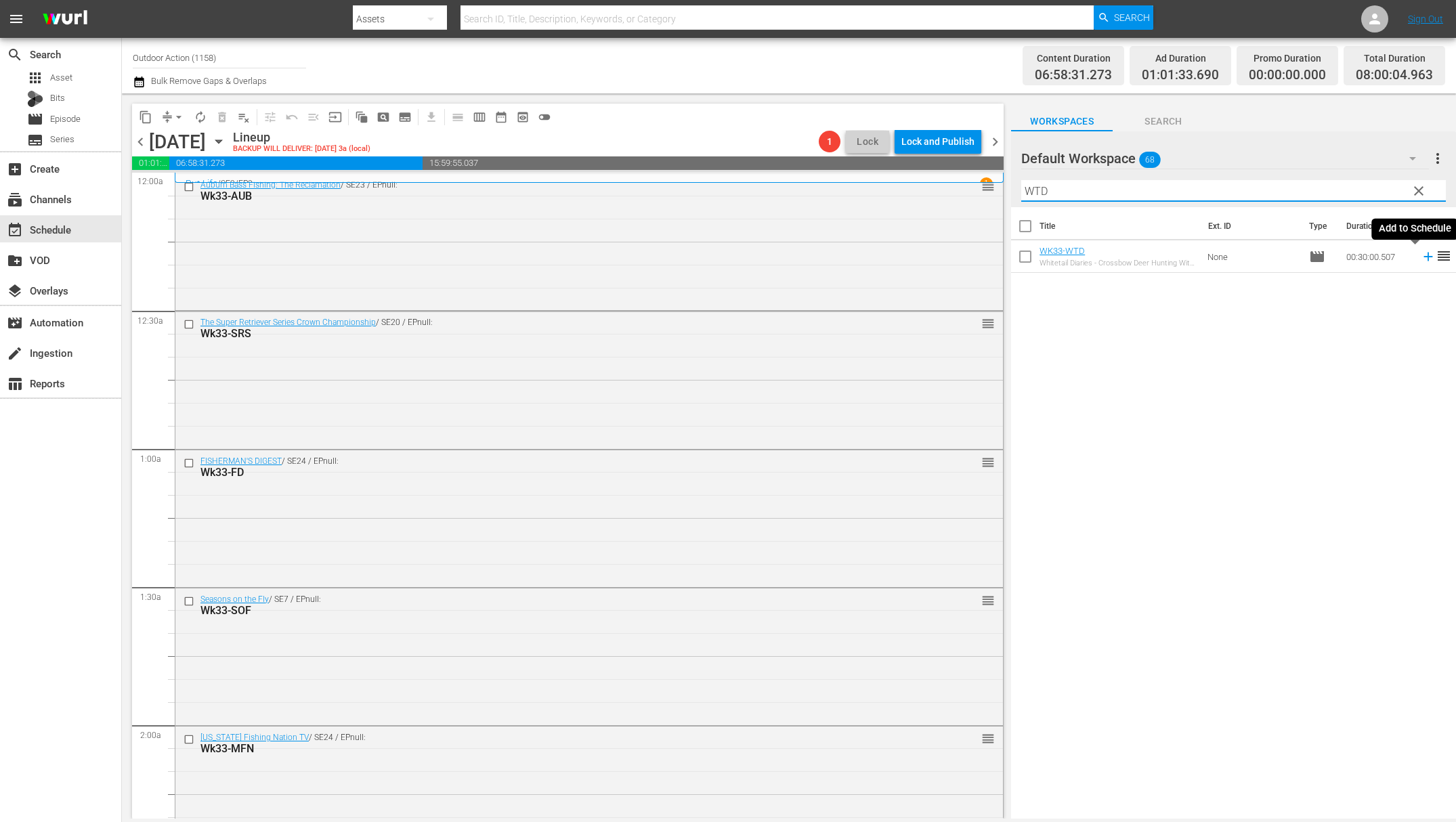
click at [1424, 257] on icon at bounding box center [1428, 257] width 9 height 9
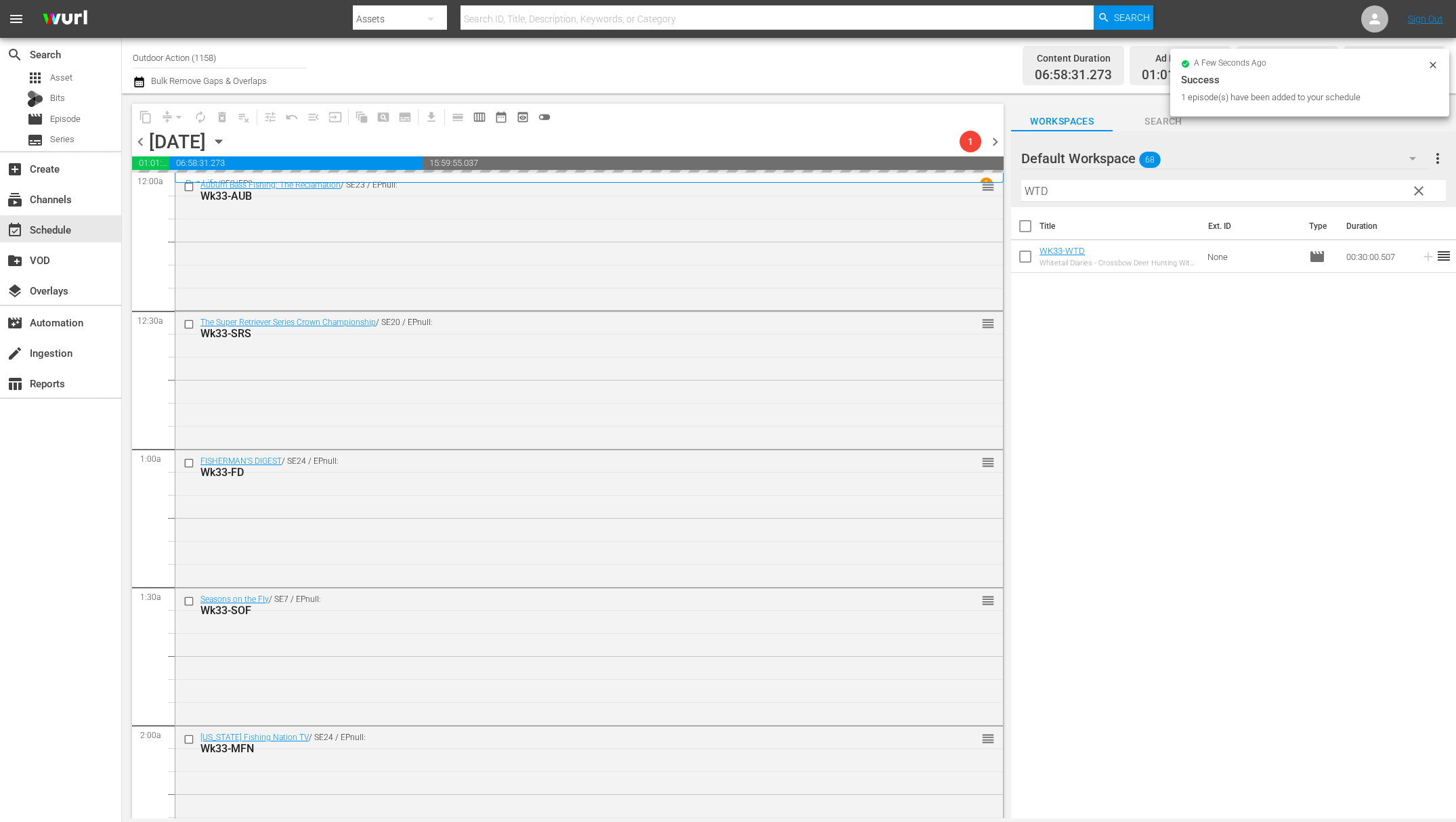
click at [1369, 190] on input "WTD" at bounding box center [1233, 191] width 425 height 22
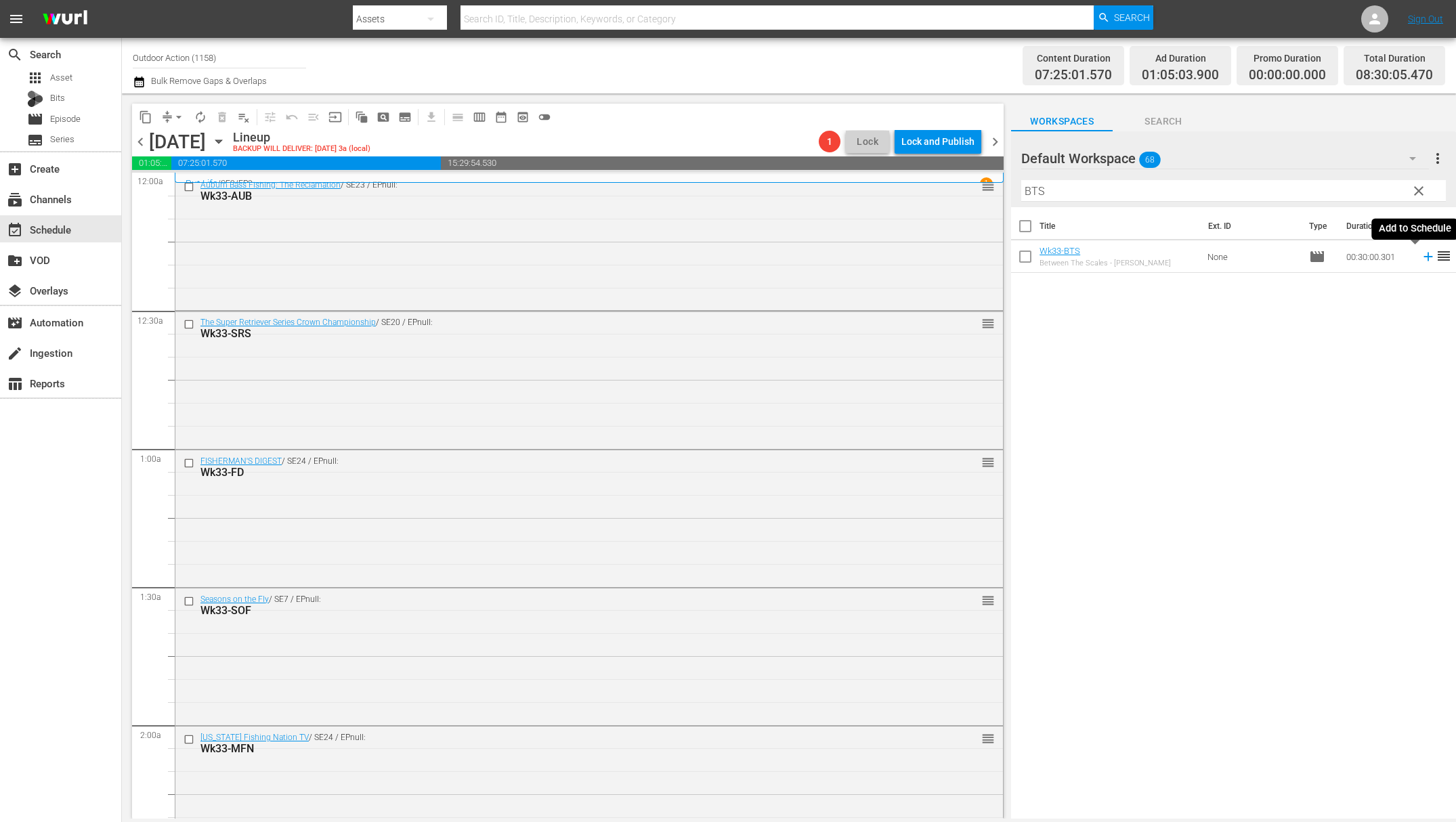
click at [1421, 260] on icon at bounding box center [1428, 256] width 15 height 15
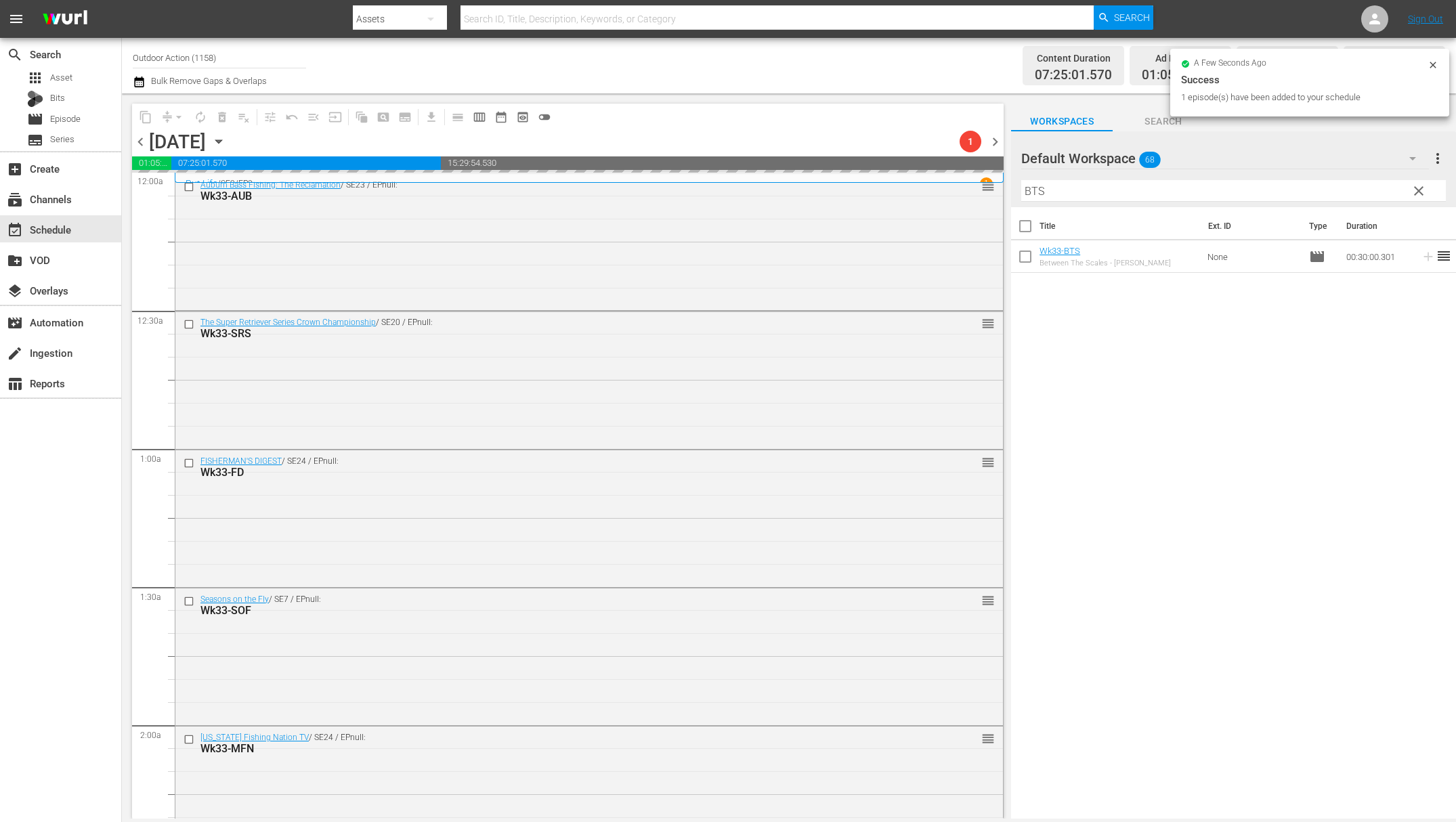
click at [1351, 177] on div "Filter by Title BTS" at bounding box center [1233, 191] width 425 height 33
click at [1339, 186] on input "BTS" at bounding box center [1233, 191] width 425 height 22
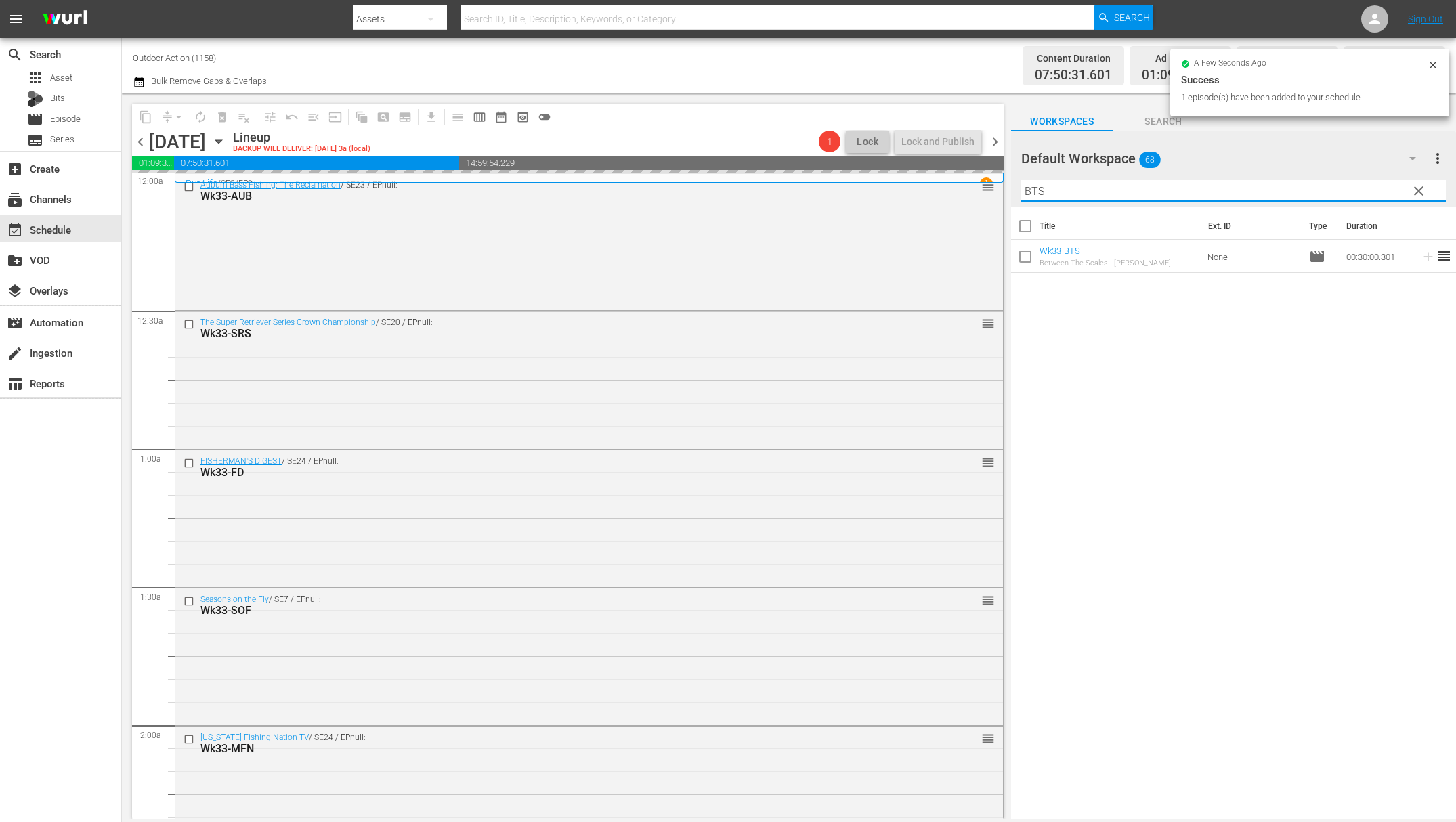
click at [1339, 186] on input "BTS" at bounding box center [1233, 191] width 425 height 22
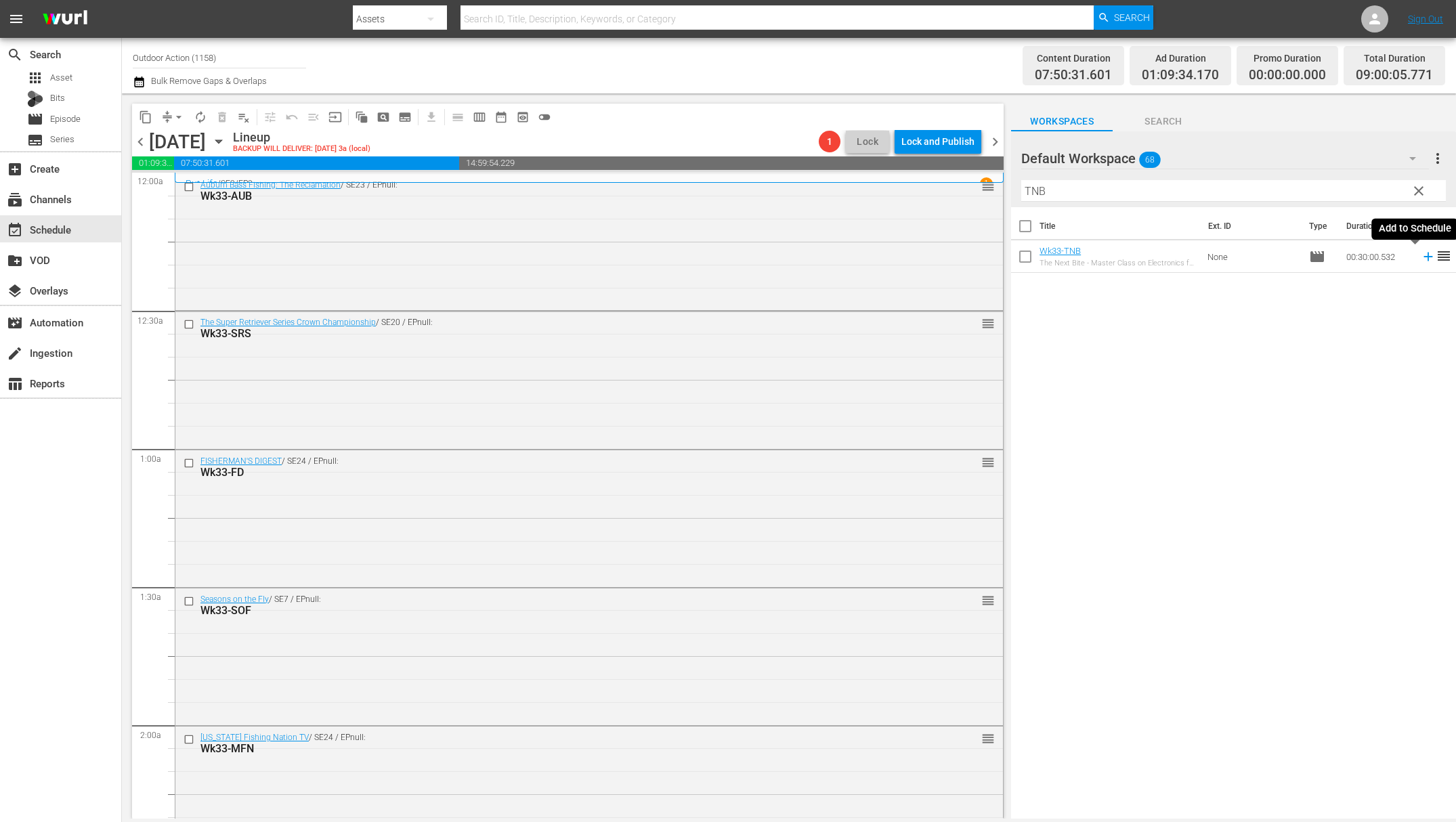
click at [1424, 256] on icon at bounding box center [1428, 257] width 9 height 9
click at [1353, 191] on input "TNB" at bounding box center [1233, 191] width 425 height 22
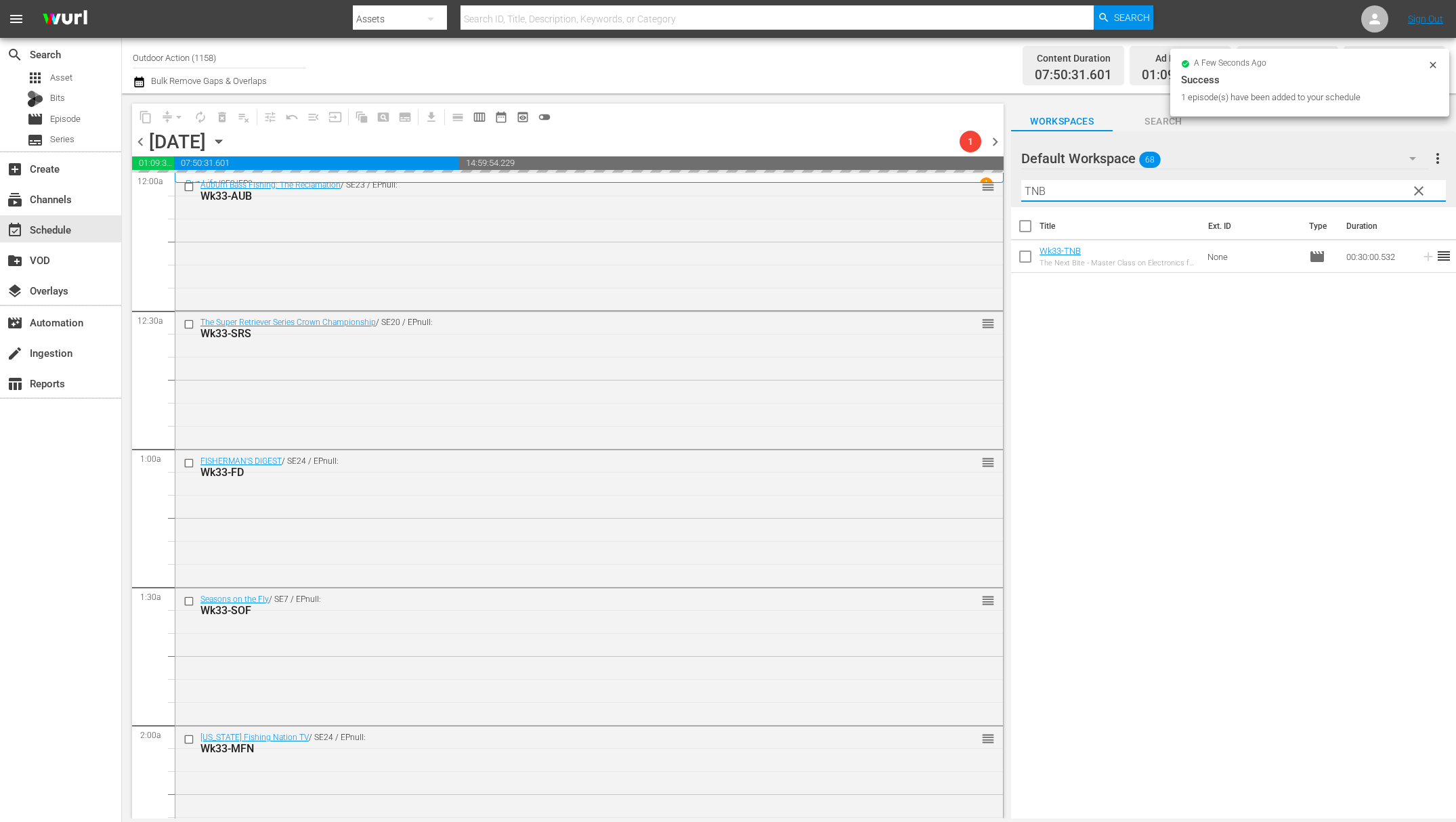
click at [1353, 191] on input "TNB" at bounding box center [1233, 191] width 425 height 22
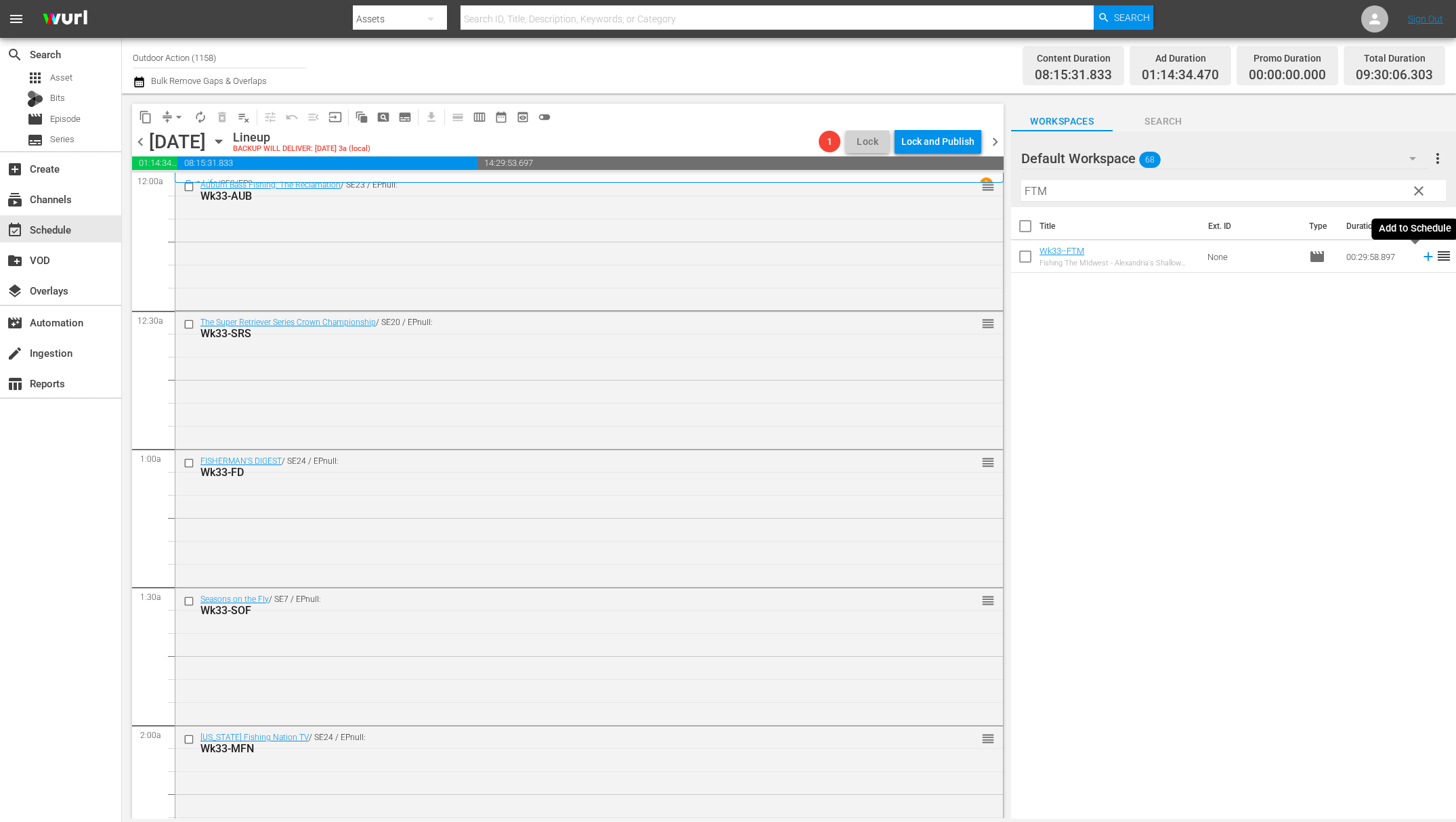
click at [1424, 256] on icon at bounding box center [1428, 257] width 9 height 9
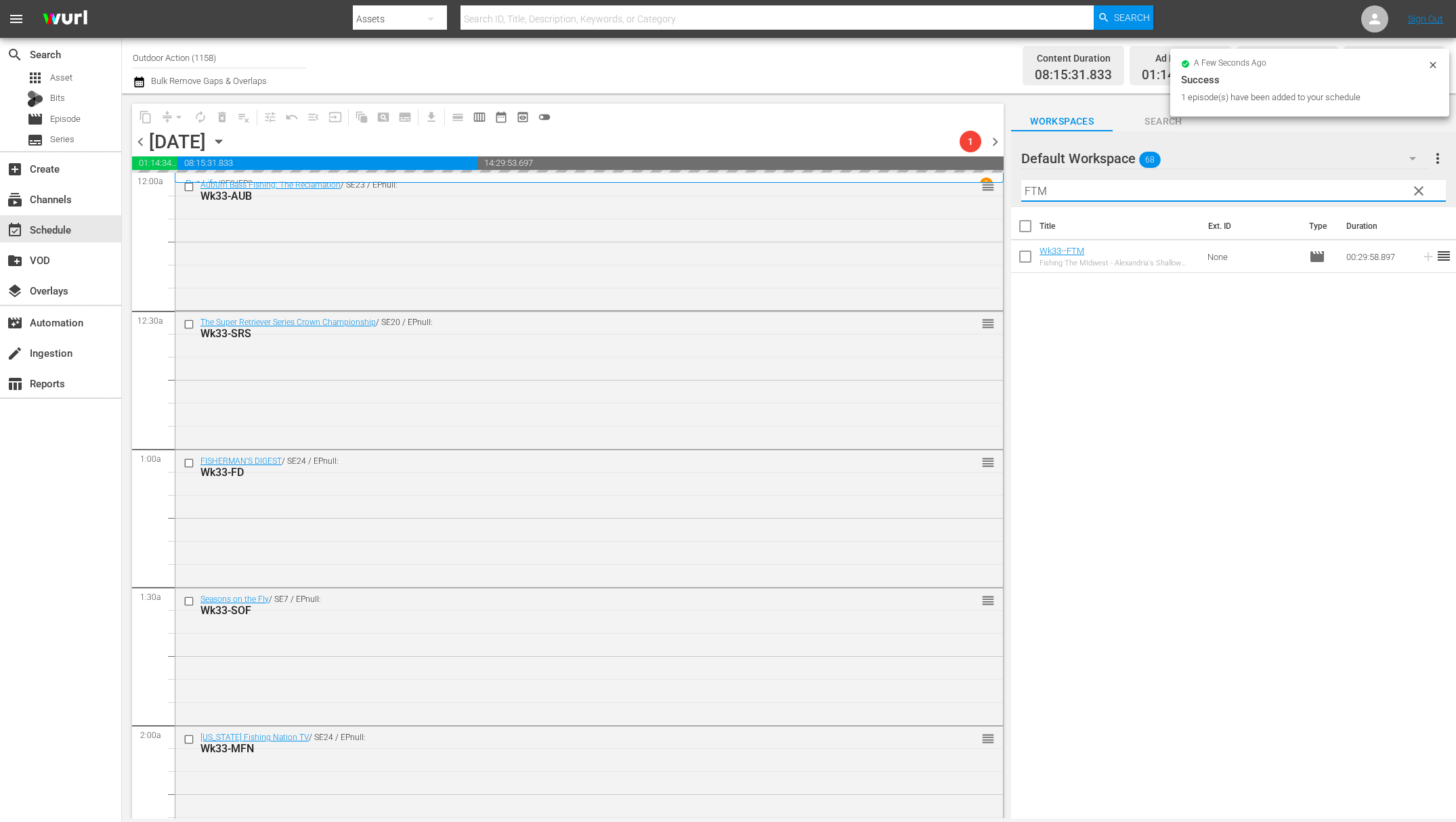
click at [1361, 183] on input "FTM" at bounding box center [1233, 191] width 425 height 22
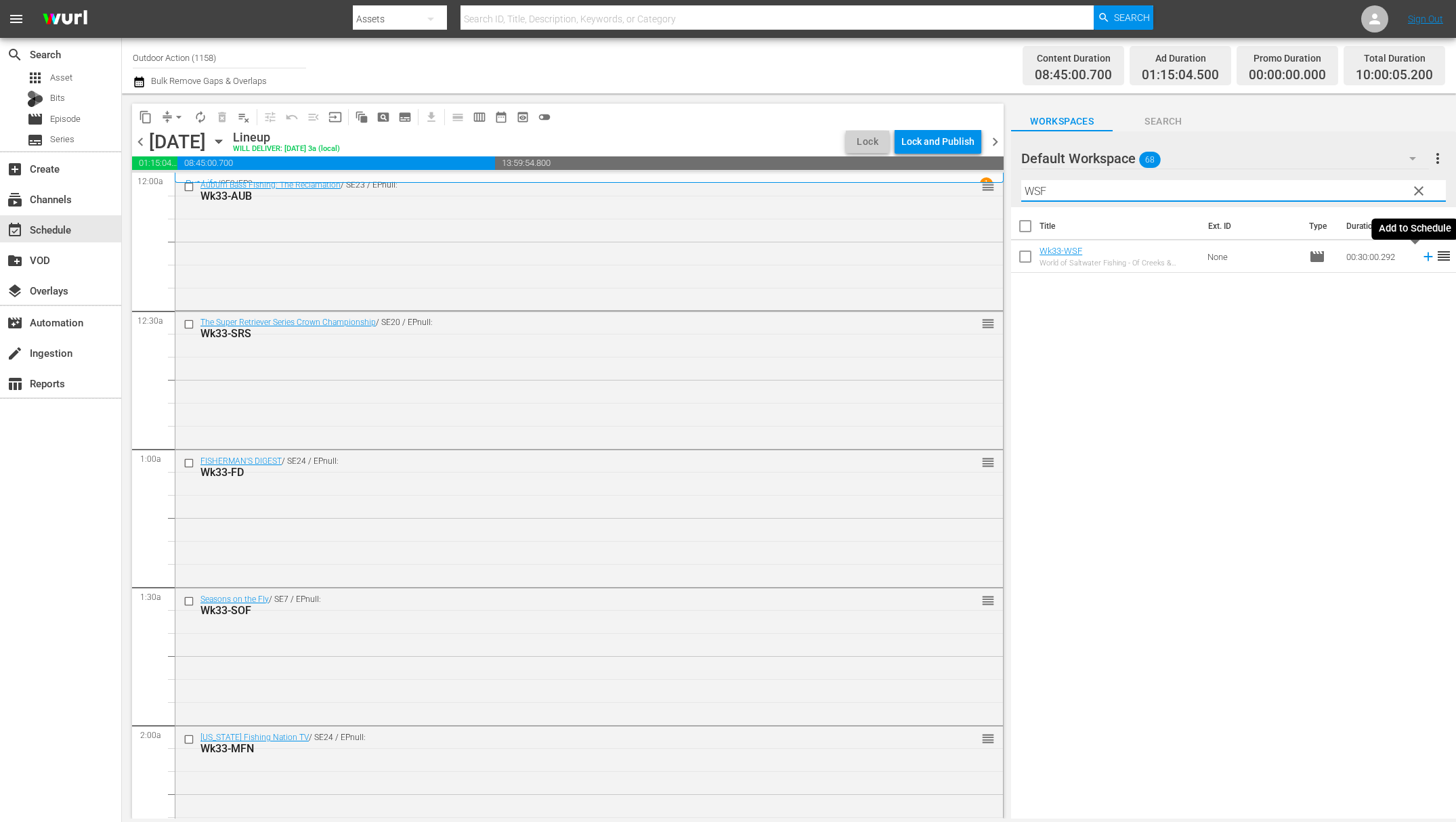
click at [1421, 256] on icon at bounding box center [1428, 256] width 15 height 15
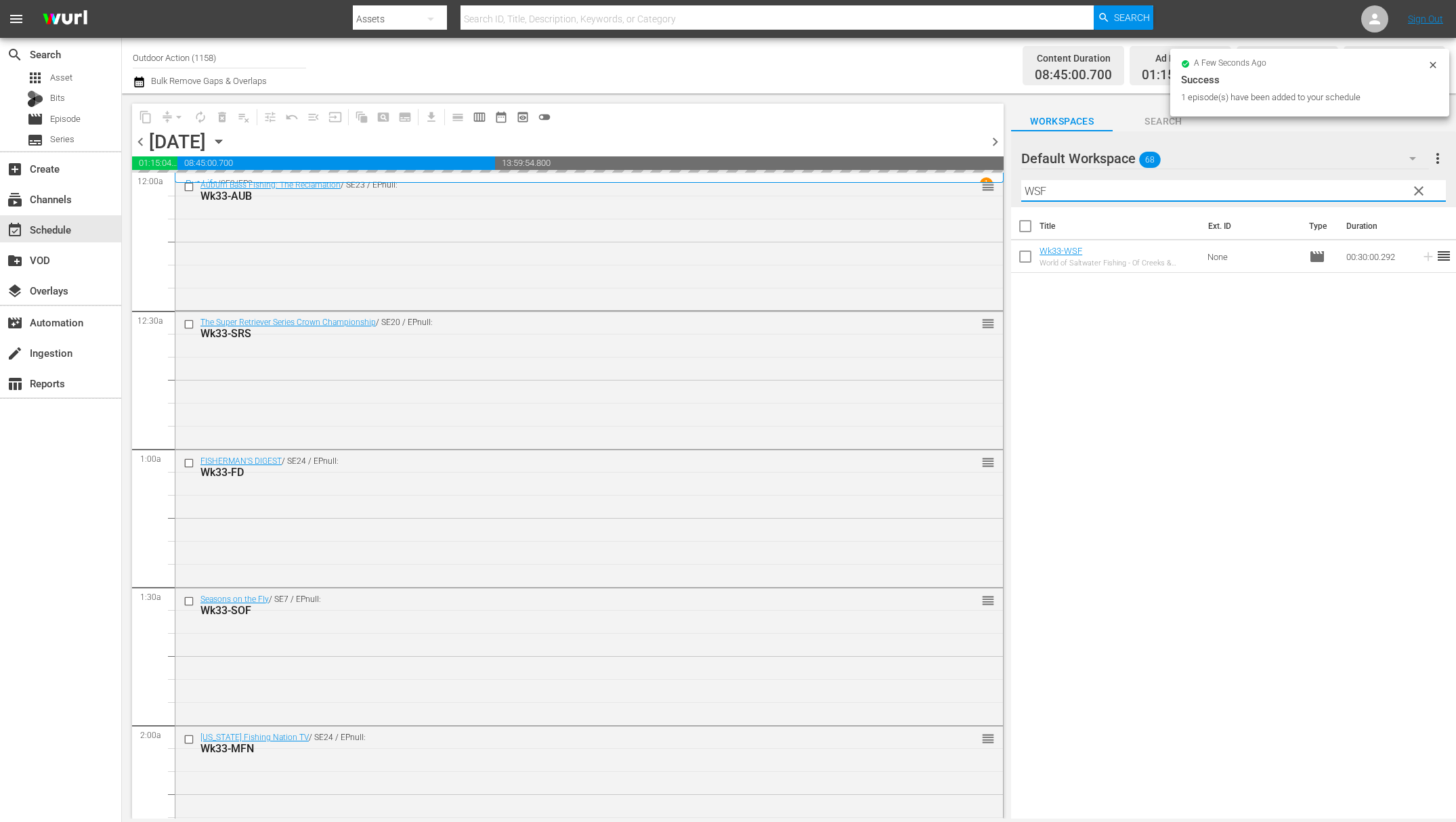
click at [1374, 193] on input "WSF" at bounding box center [1233, 191] width 425 height 22
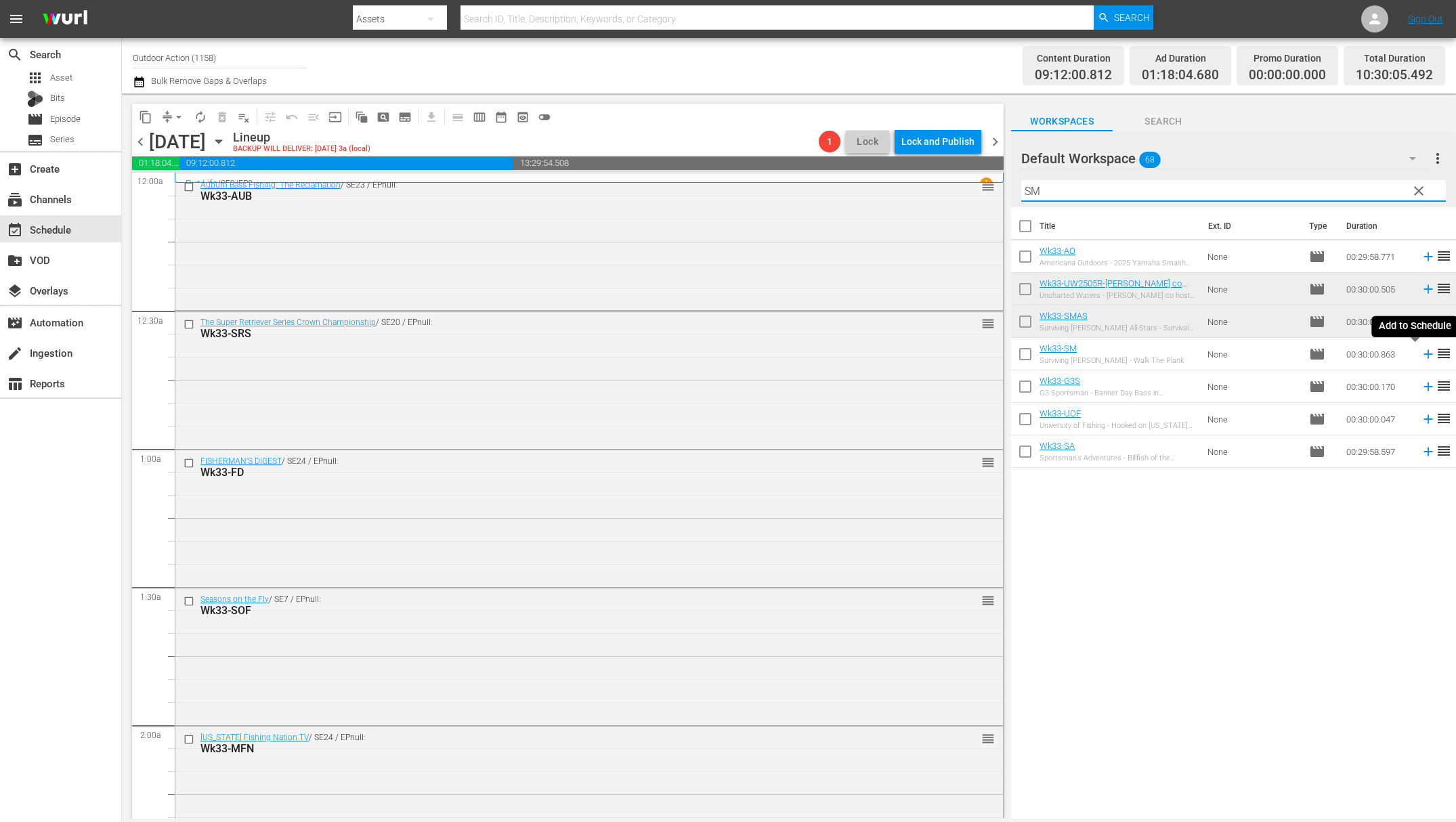
click at [1421, 355] on icon at bounding box center [1428, 354] width 15 height 15
click at [1314, 183] on input "SM" at bounding box center [1233, 191] width 425 height 22
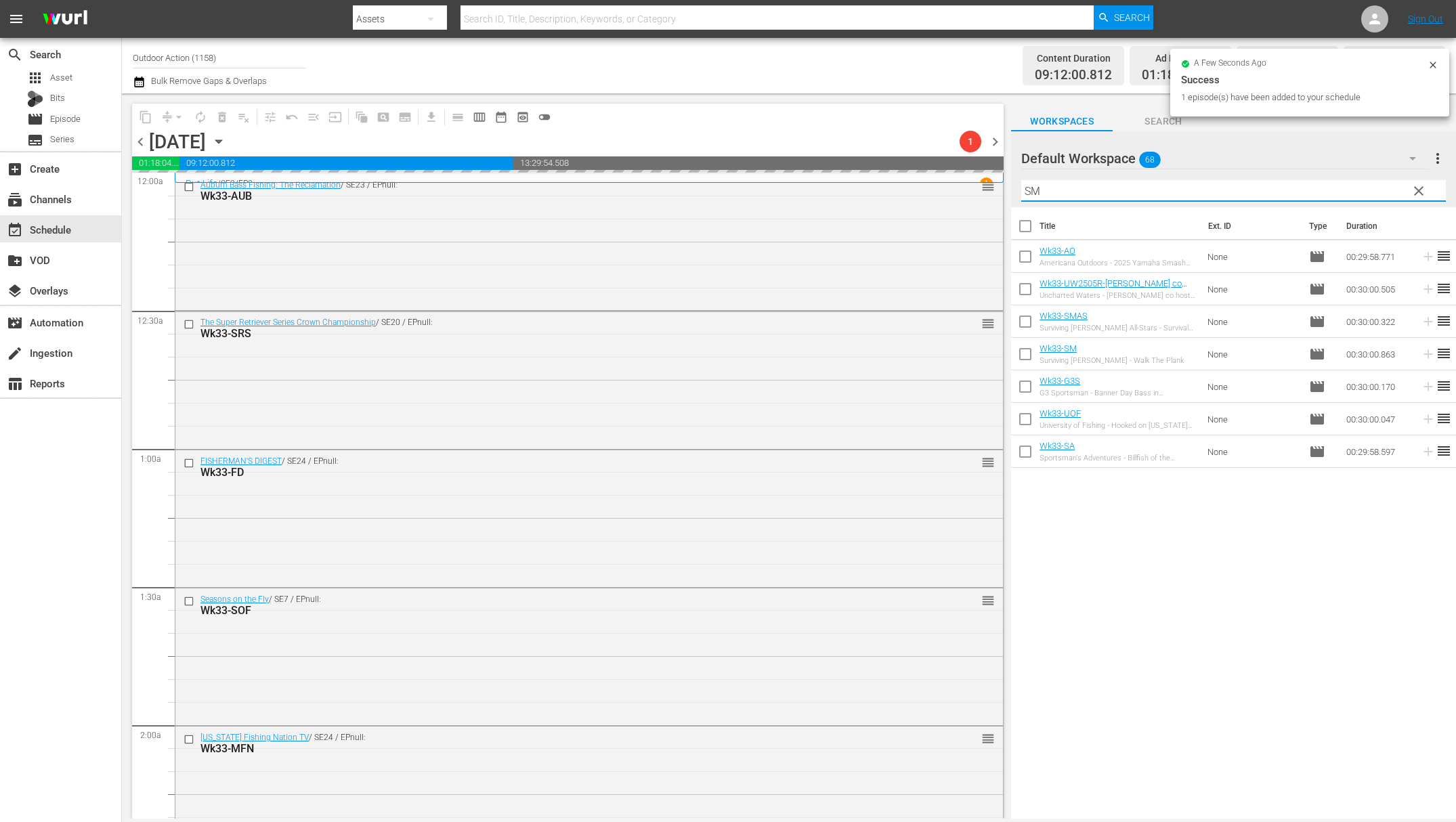
click at [1314, 183] on input "SM" at bounding box center [1233, 191] width 425 height 22
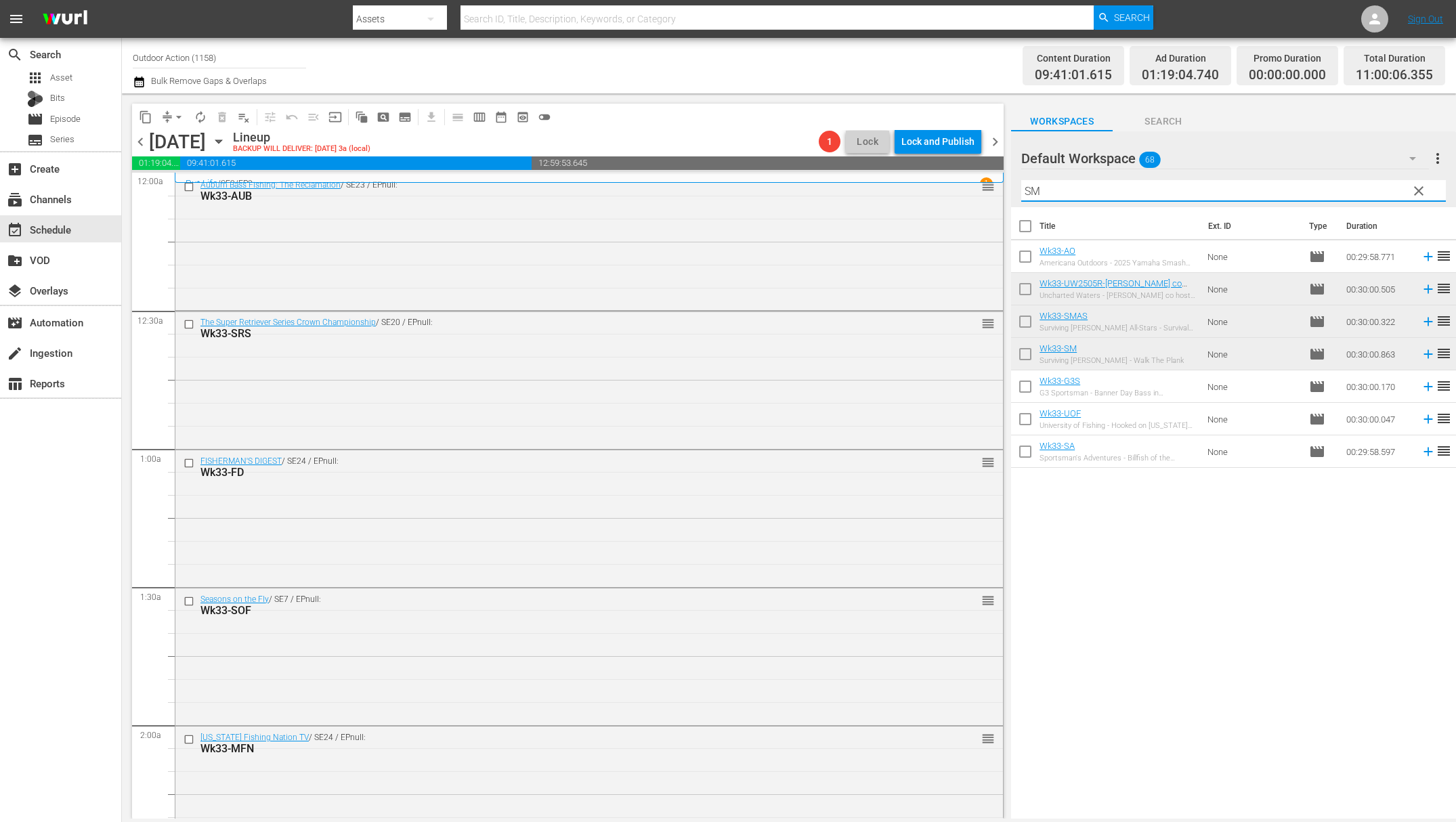
click at [1122, 188] on input "SM" at bounding box center [1233, 191] width 425 height 22
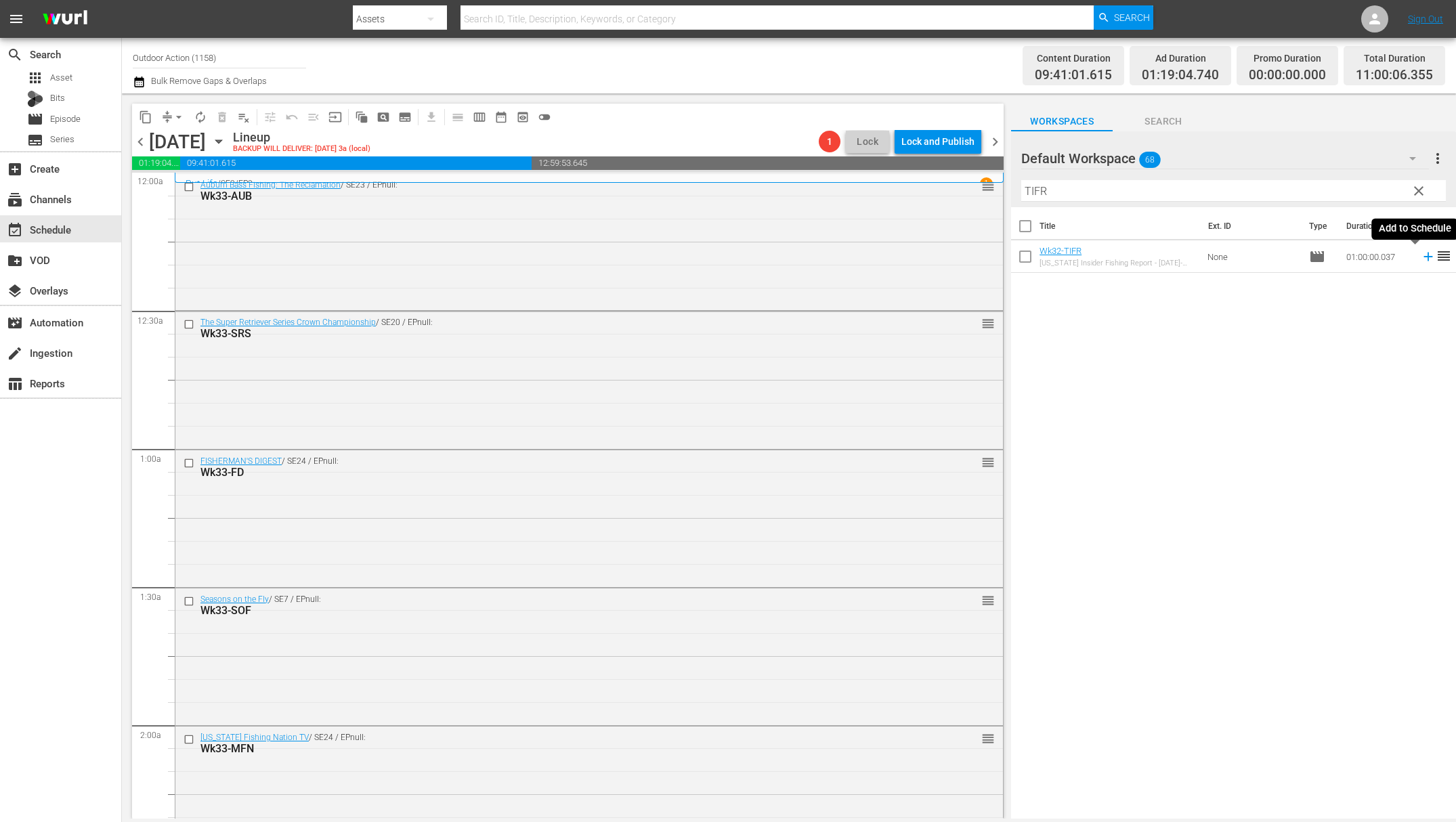
click at [1421, 251] on icon at bounding box center [1428, 256] width 15 height 15
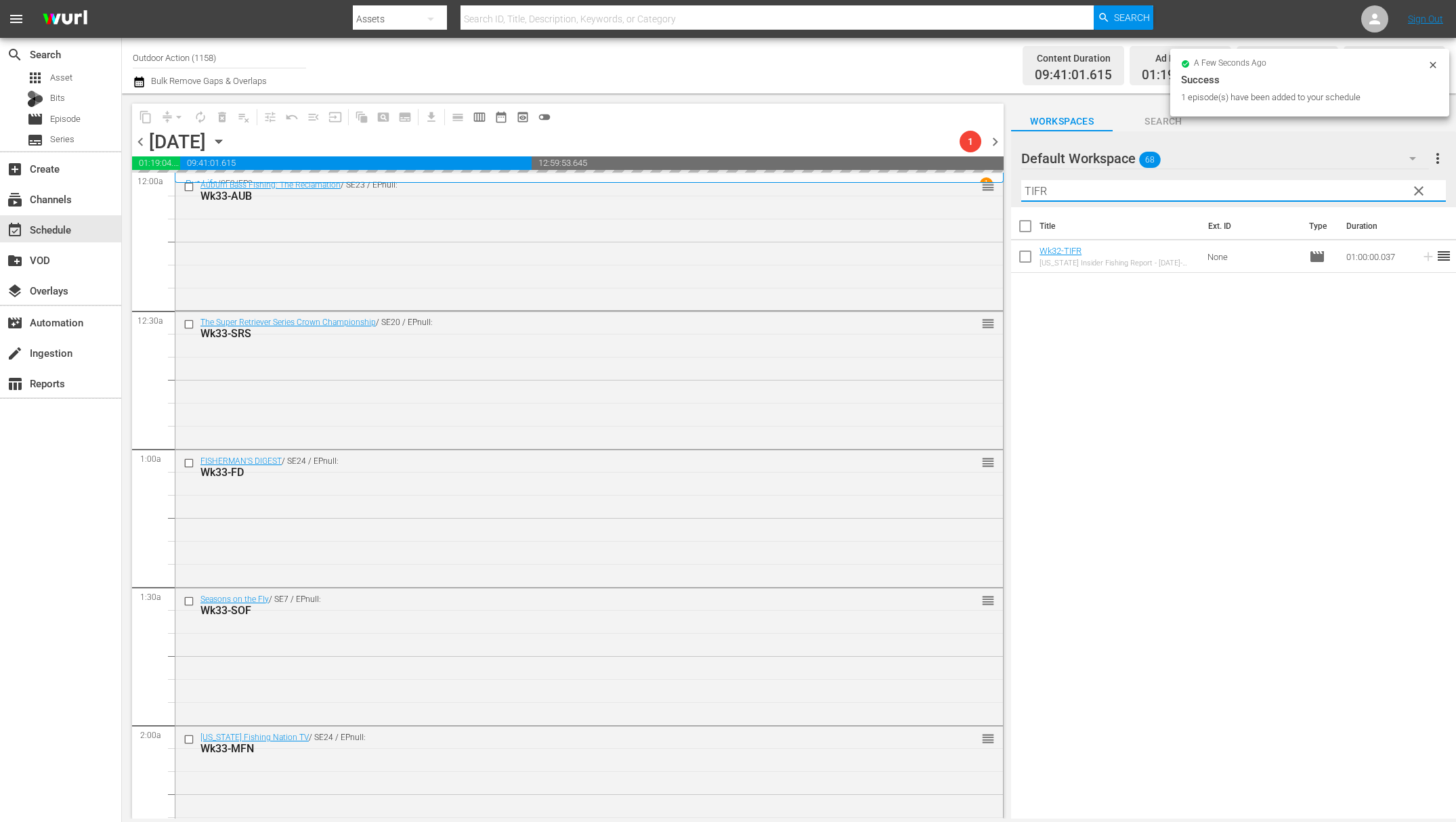
click at [1267, 194] on input "TIFR" at bounding box center [1233, 191] width 425 height 22
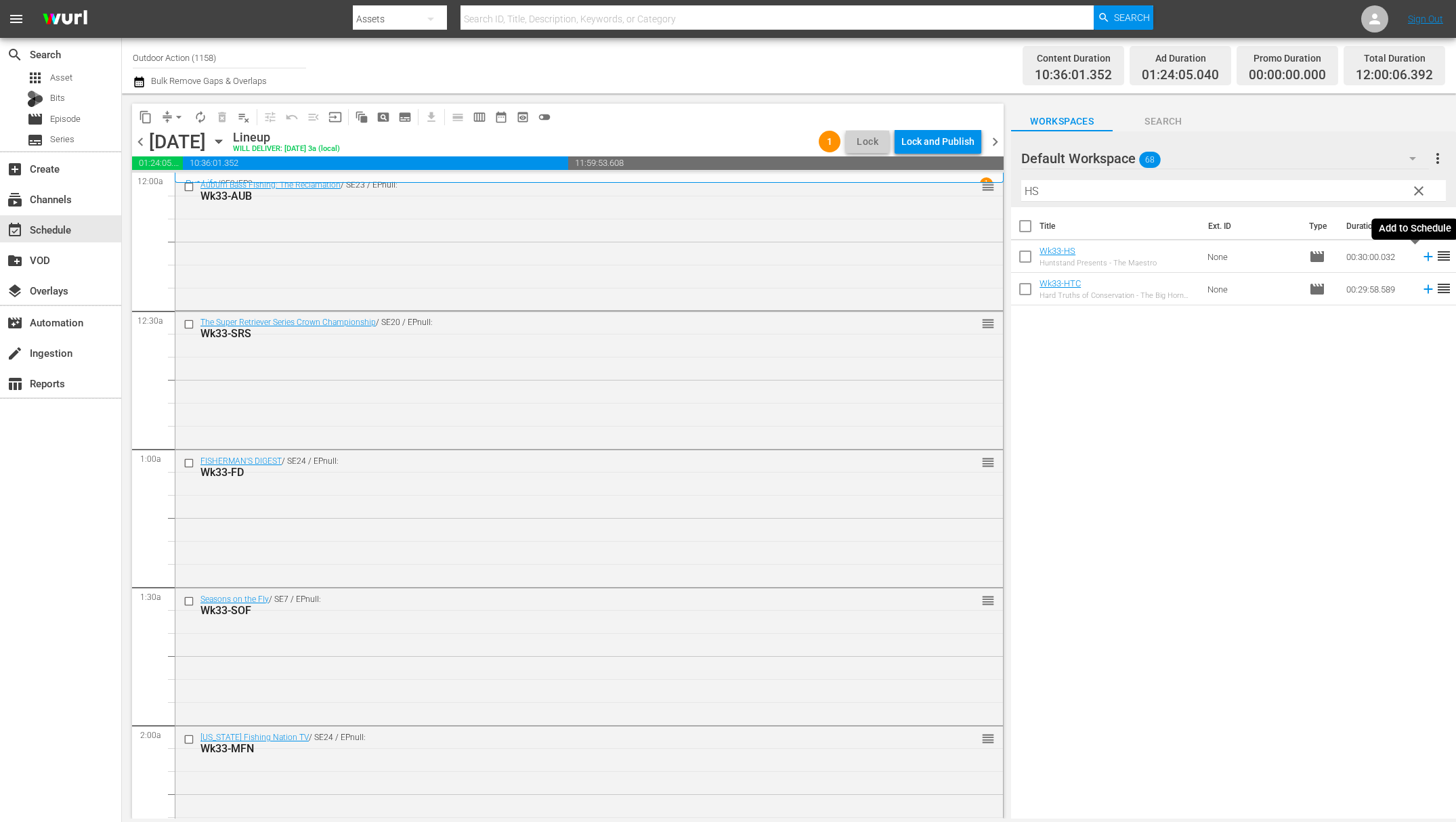
click at [1421, 261] on icon at bounding box center [1428, 256] width 15 height 15
click at [1302, 186] on input "HS" at bounding box center [1233, 191] width 425 height 22
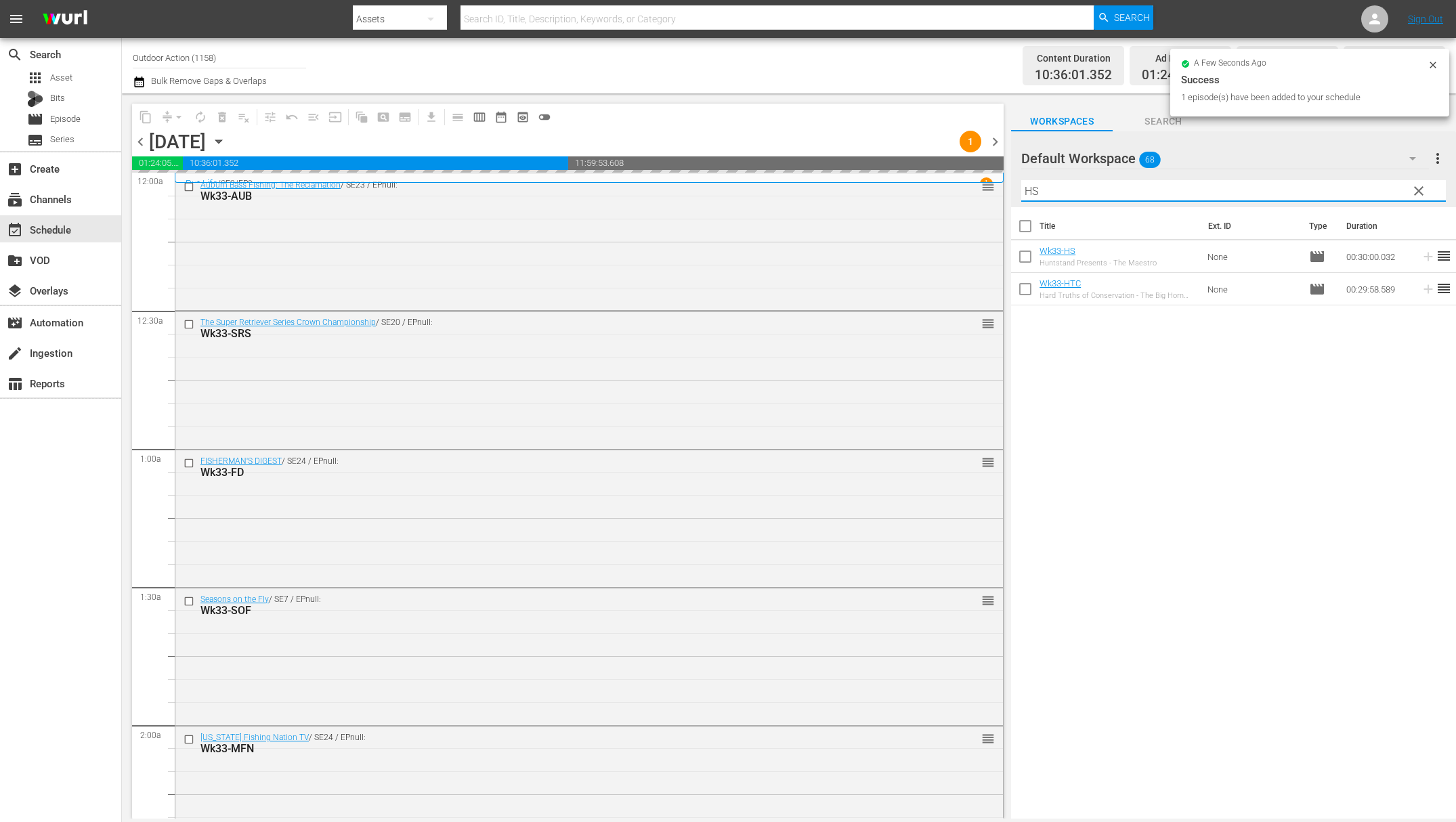
click at [1302, 186] on input "HS" at bounding box center [1233, 191] width 425 height 22
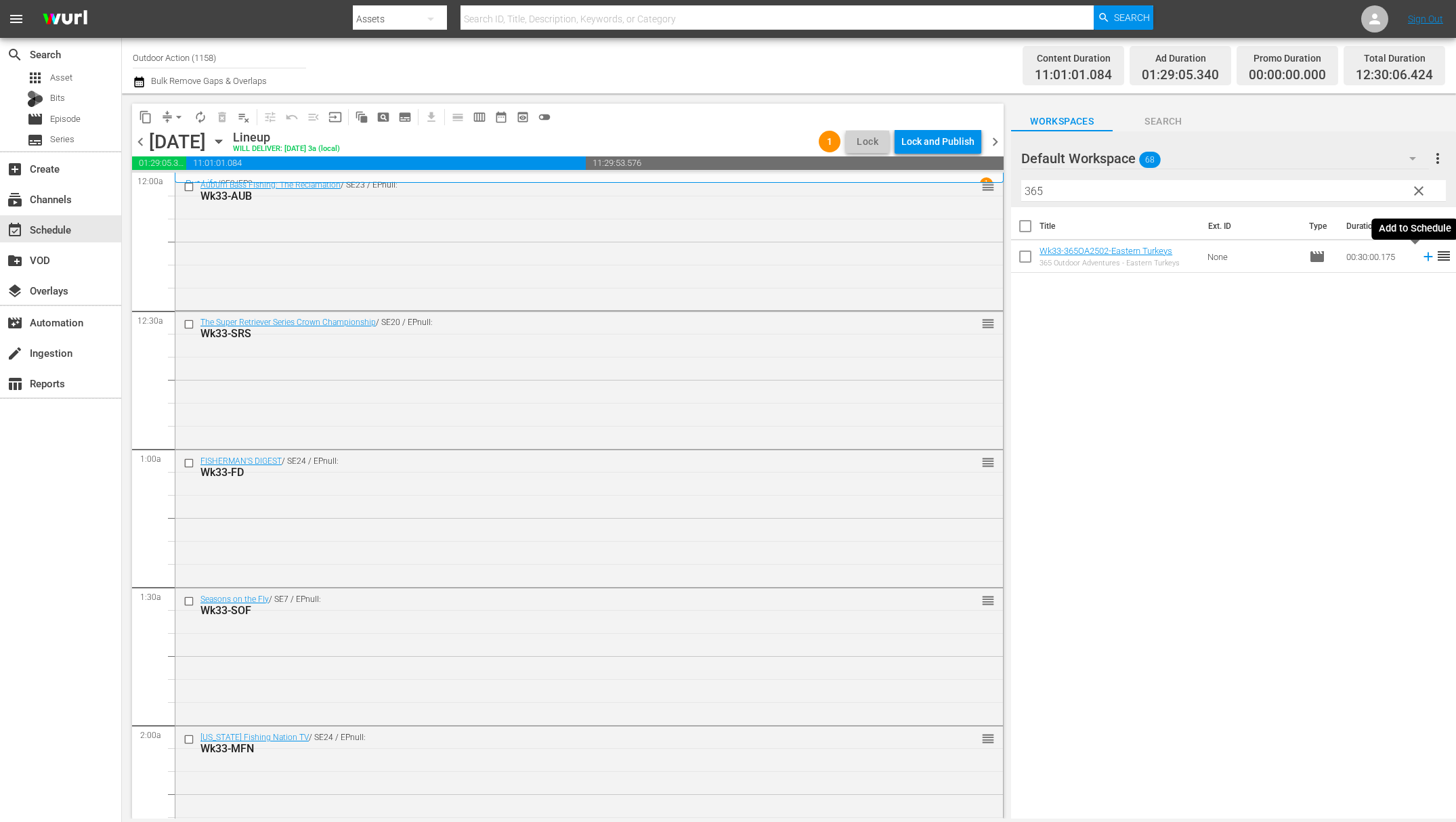
click at [1421, 257] on icon at bounding box center [1428, 256] width 15 height 15
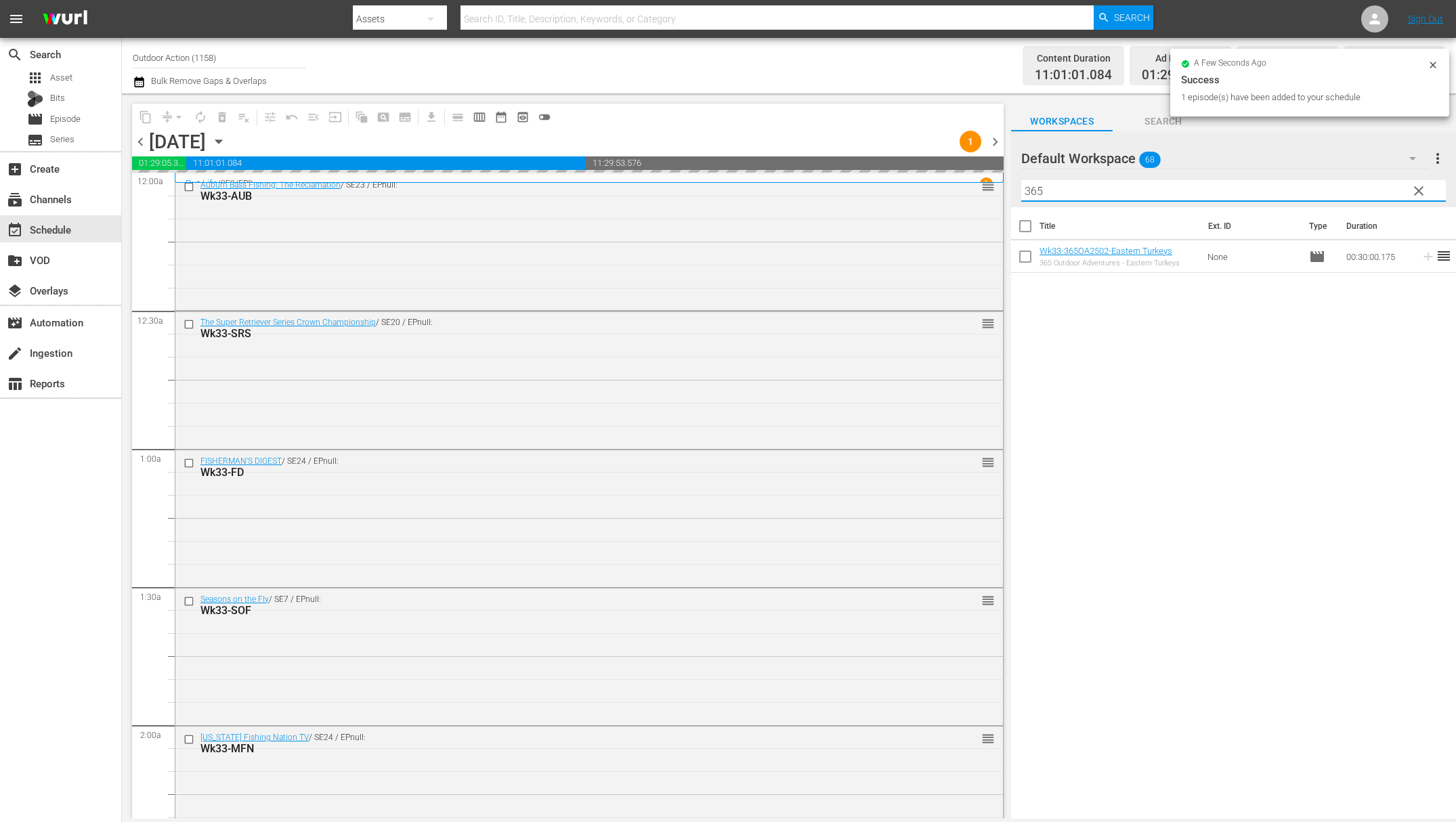
click at [1327, 197] on input "365" at bounding box center [1233, 191] width 425 height 22
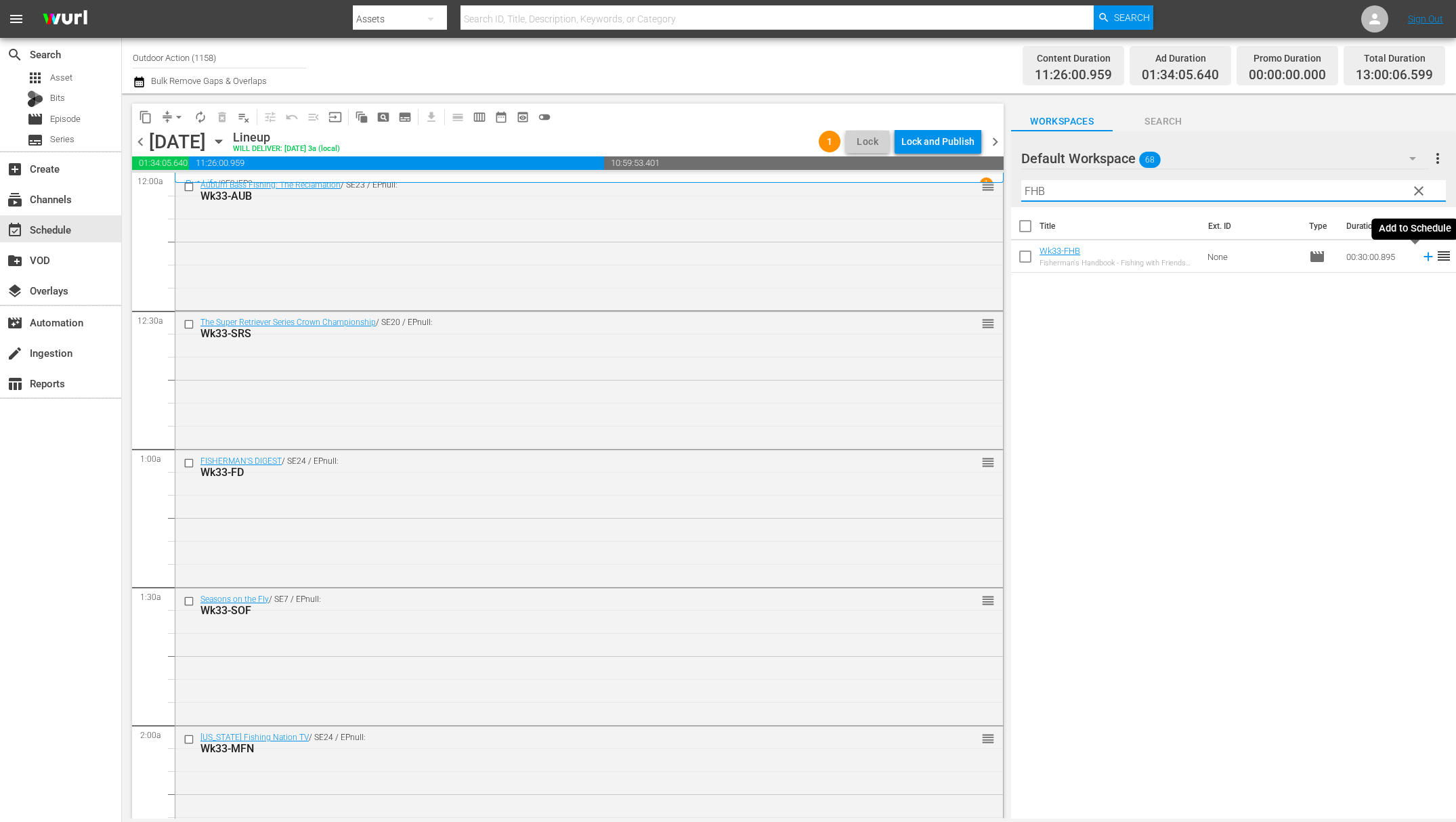
click at [1421, 261] on icon at bounding box center [1428, 256] width 15 height 15
click at [1348, 189] on input "FHB" at bounding box center [1233, 191] width 425 height 22
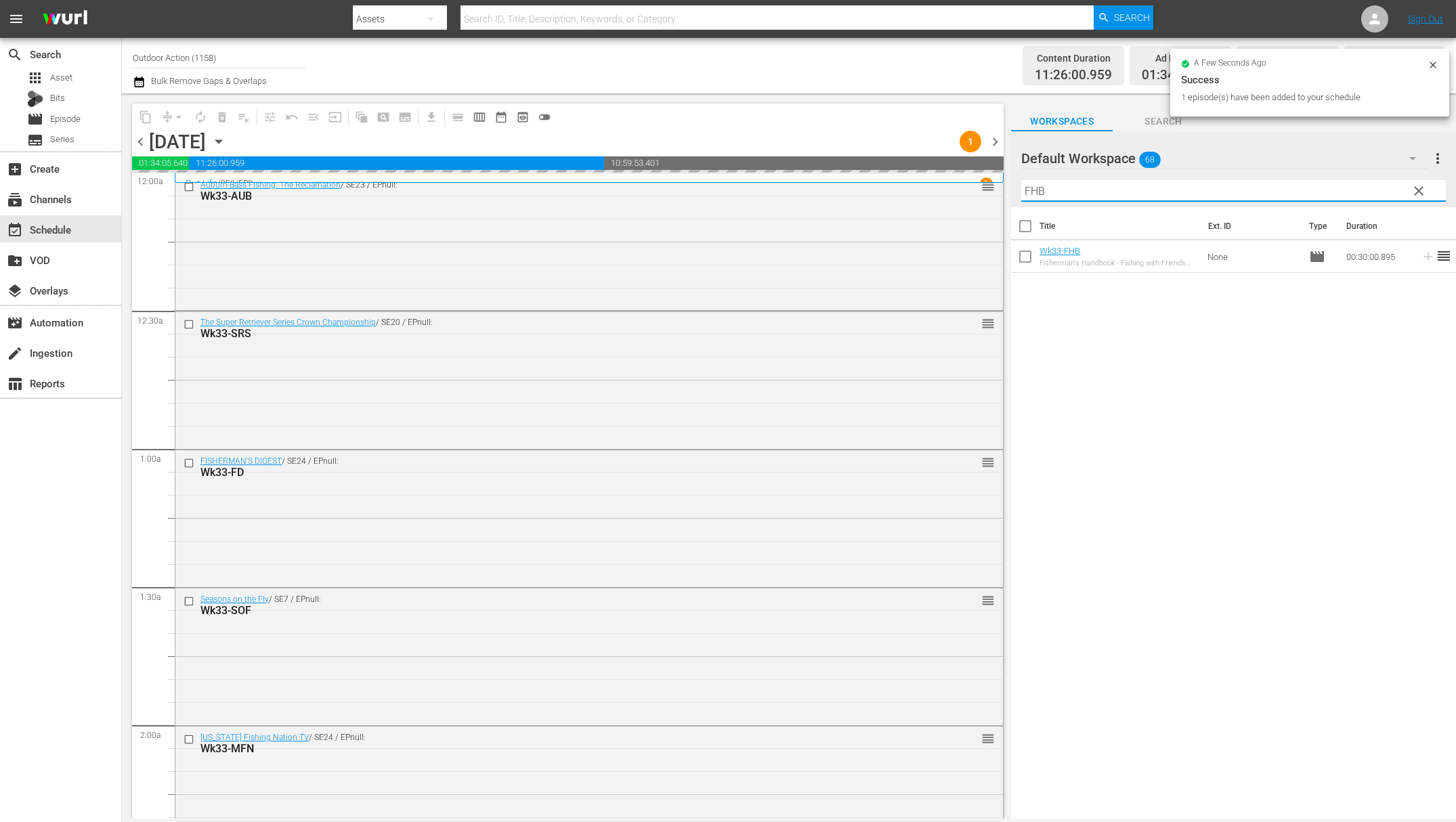
click at [1348, 189] on input "FHB" at bounding box center [1233, 191] width 425 height 22
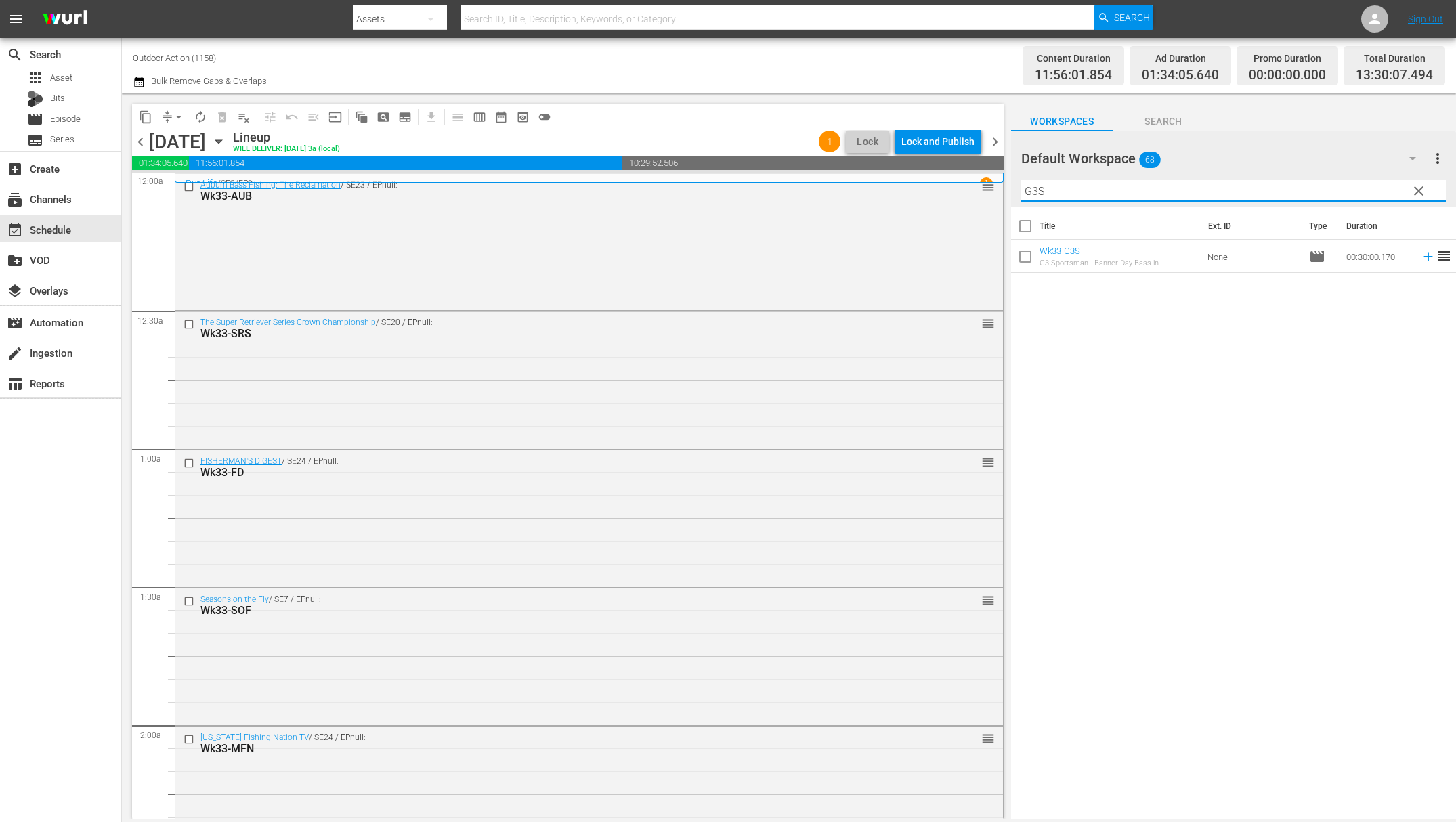
click at [1424, 253] on icon at bounding box center [1428, 257] width 9 height 9
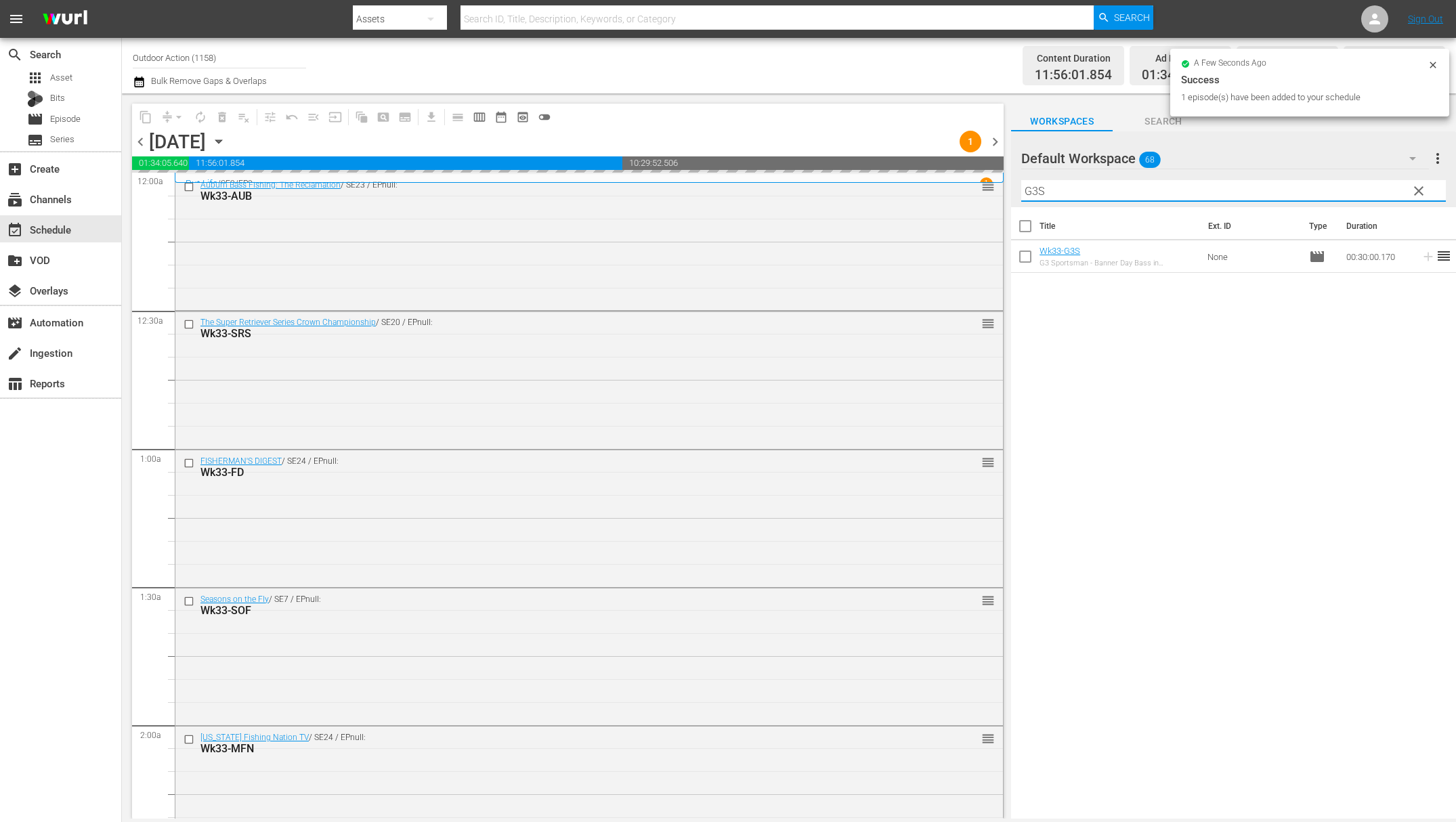
click at [1375, 192] on input "G3S" at bounding box center [1233, 191] width 425 height 22
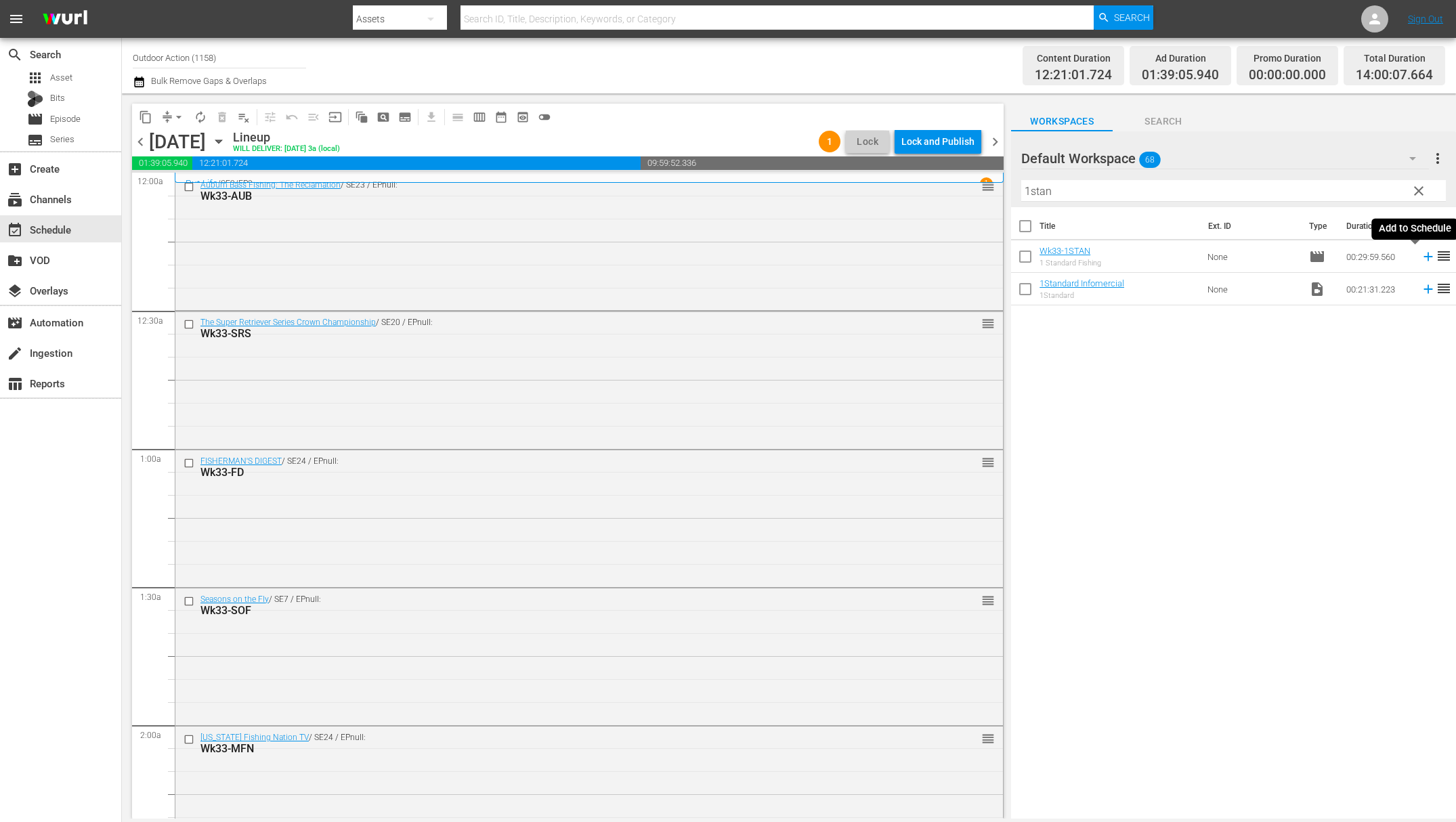
click at [1421, 258] on icon at bounding box center [1428, 256] width 15 height 15
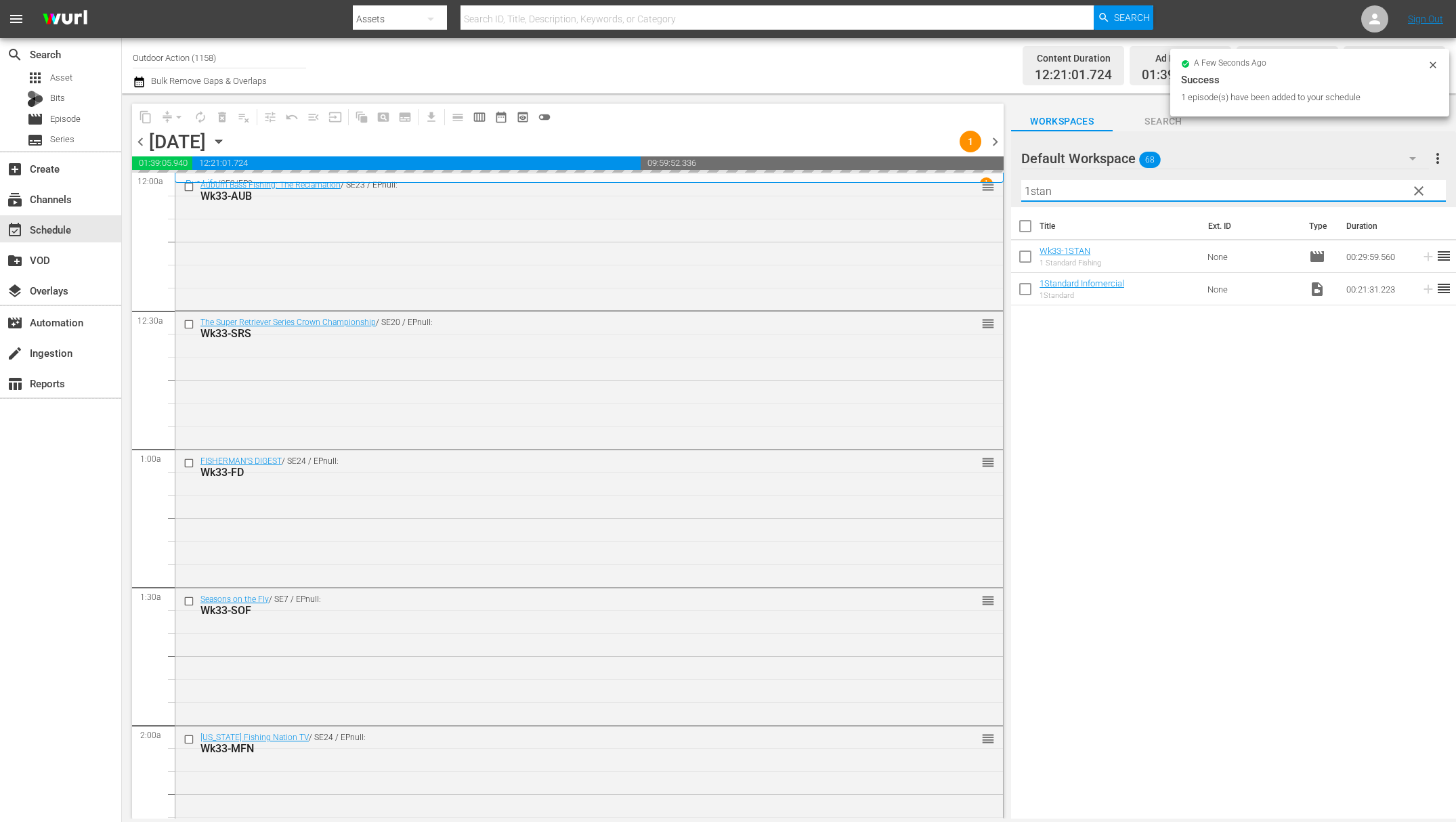
click at [1358, 189] on input "1stan" at bounding box center [1233, 191] width 425 height 22
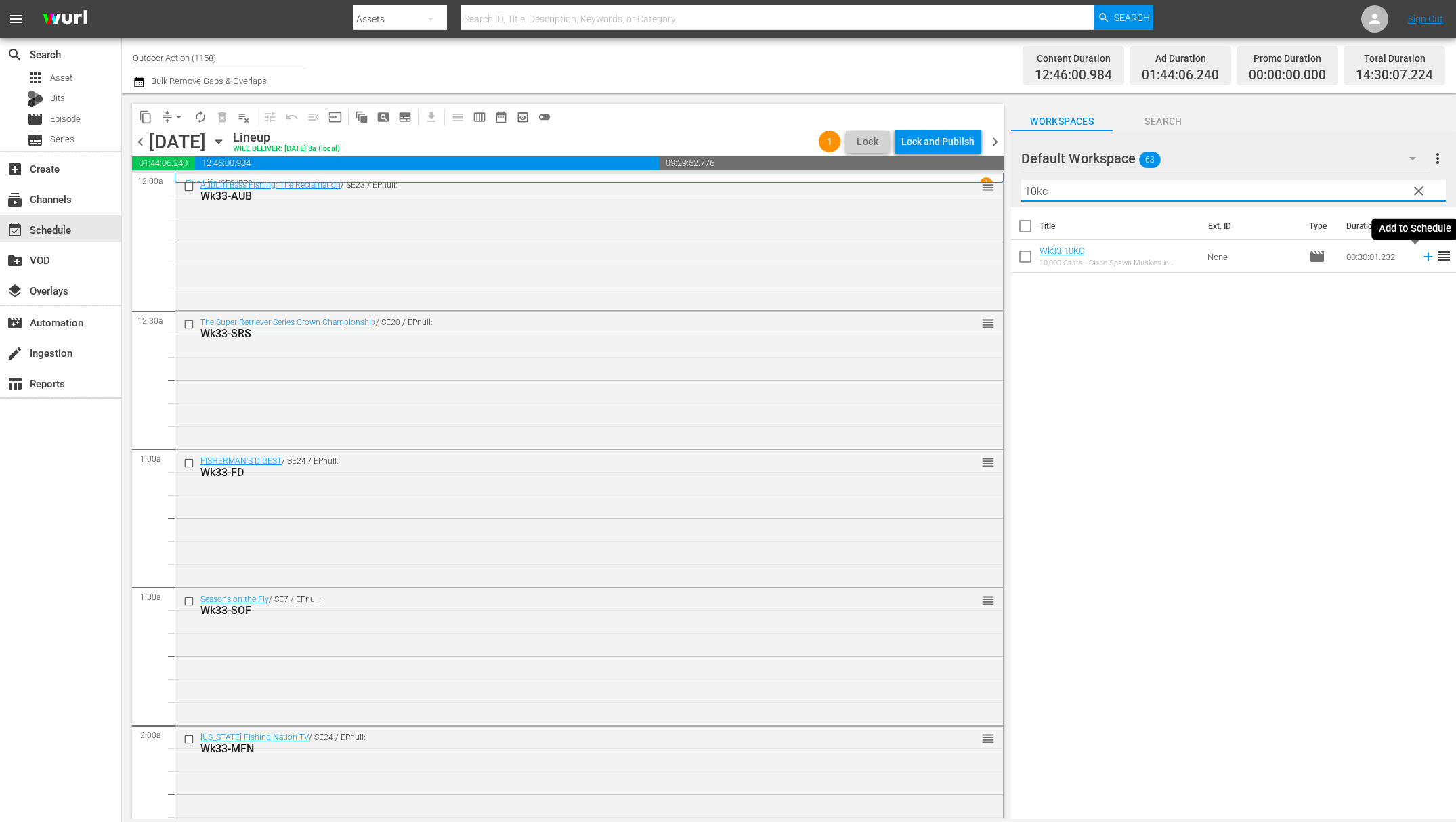
click at [1421, 258] on icon at bounding box center [1428, 256] width 15 height 15
click at [1350, 182] on input "10kc" at bounding box center [1233, 191] width 425 height 22
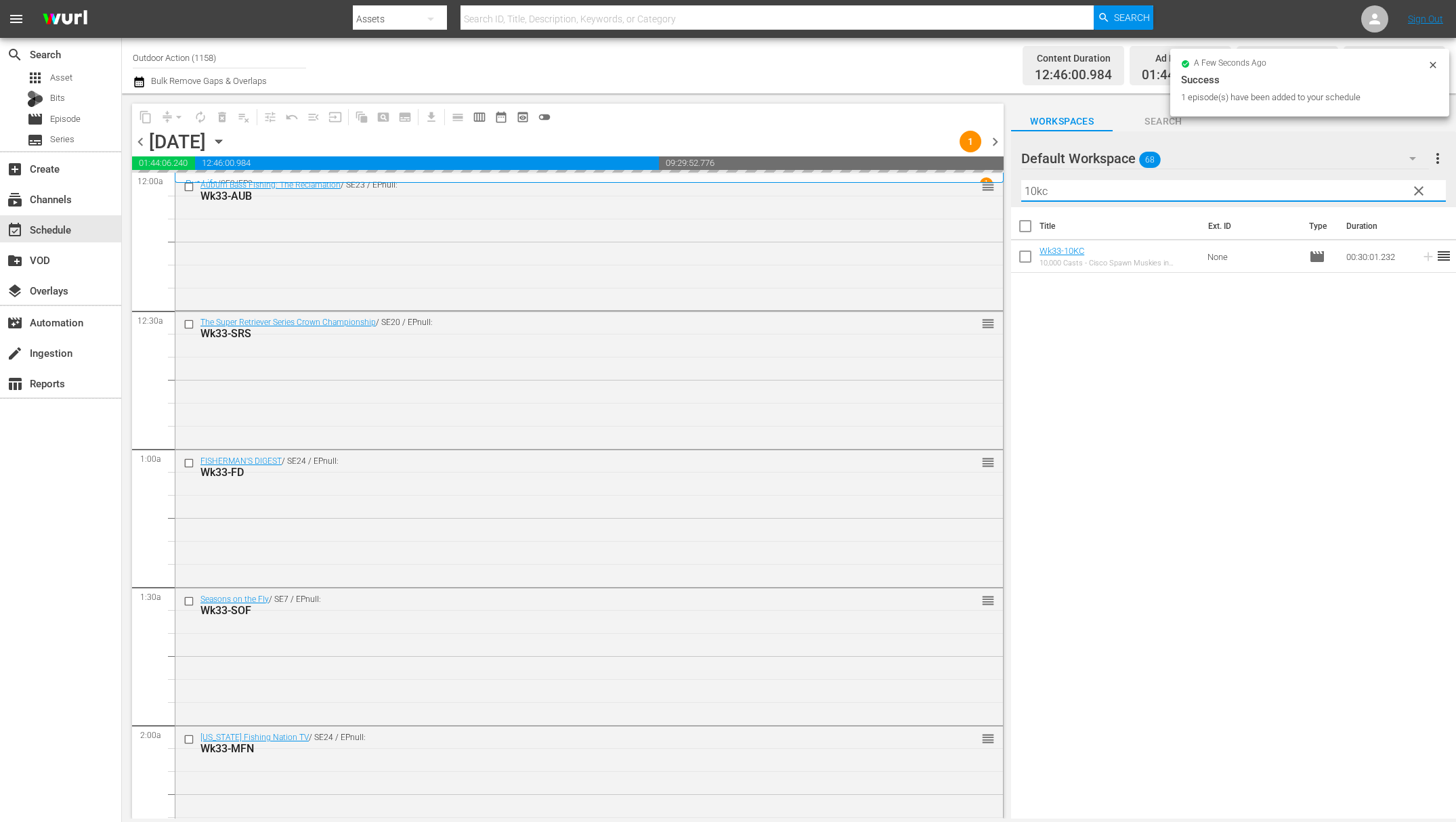
click at [1350, 182] on input "10kc" at bounding box center [1233, 191] width 425 height 22
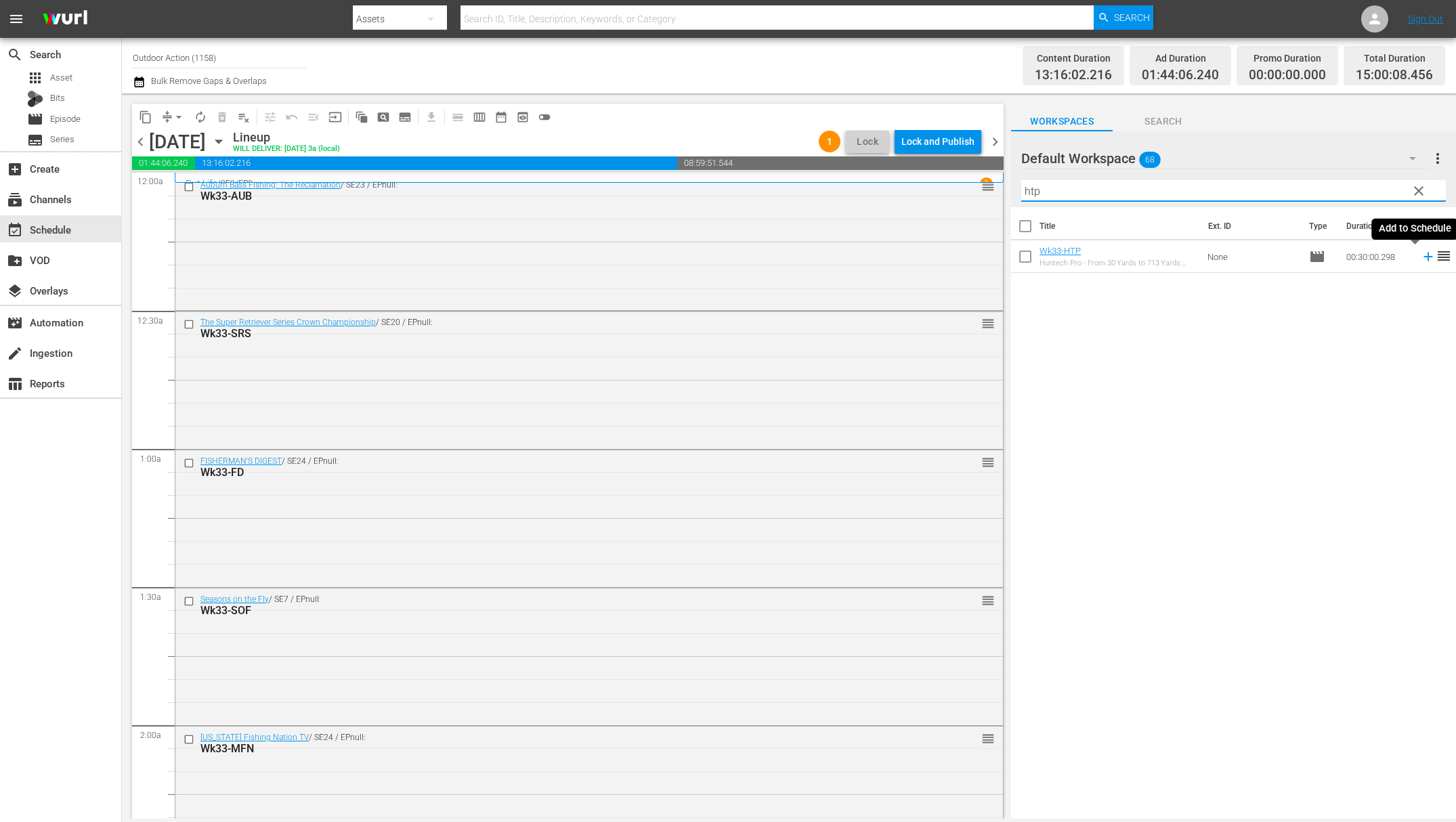
click at [1421, 259] on icon at bounding box center [1428, 256] width 15 height 15
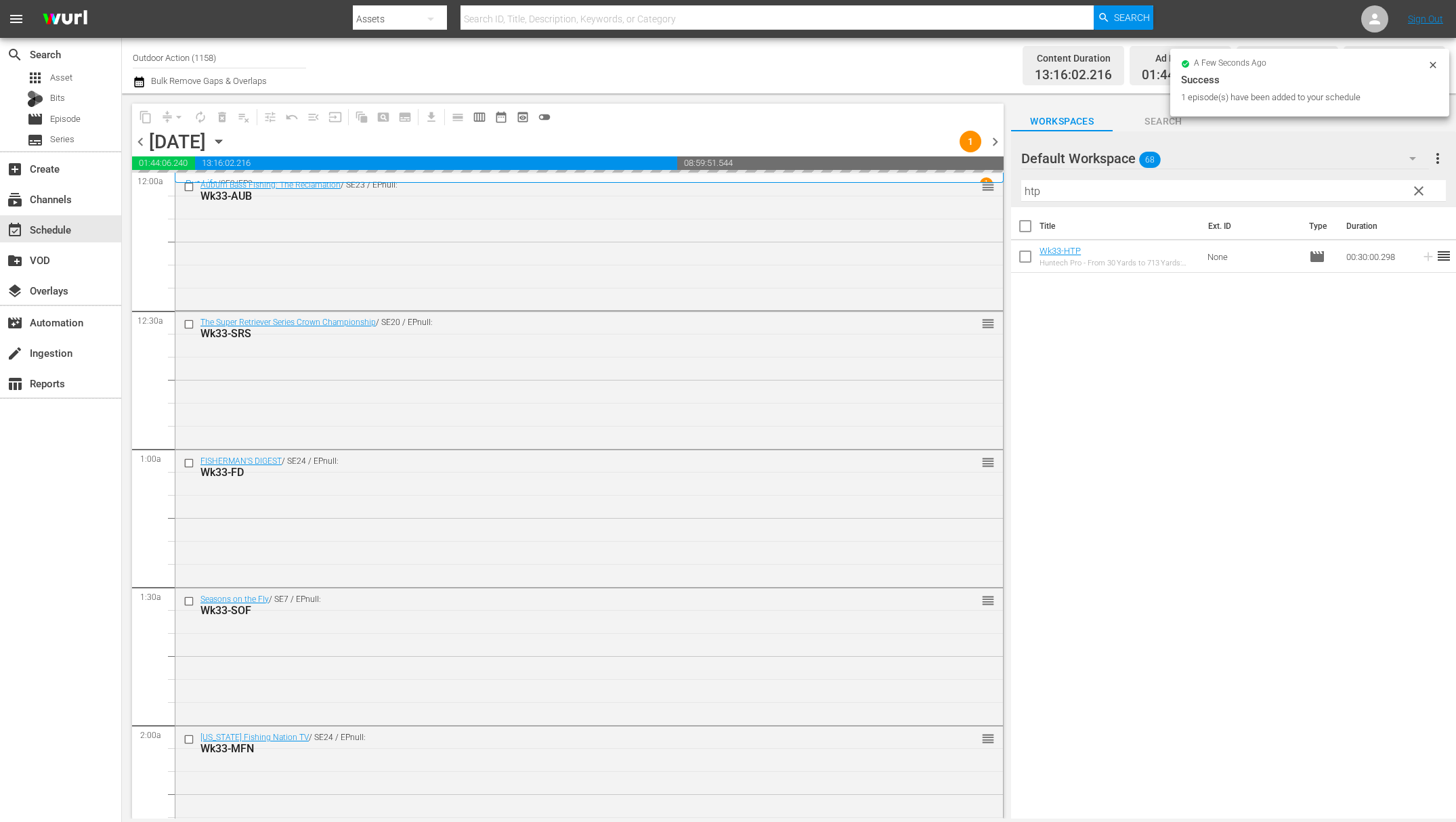
click at [1093, 182] on input "htp" at bounding box center [1233, 191] width 425 height 22
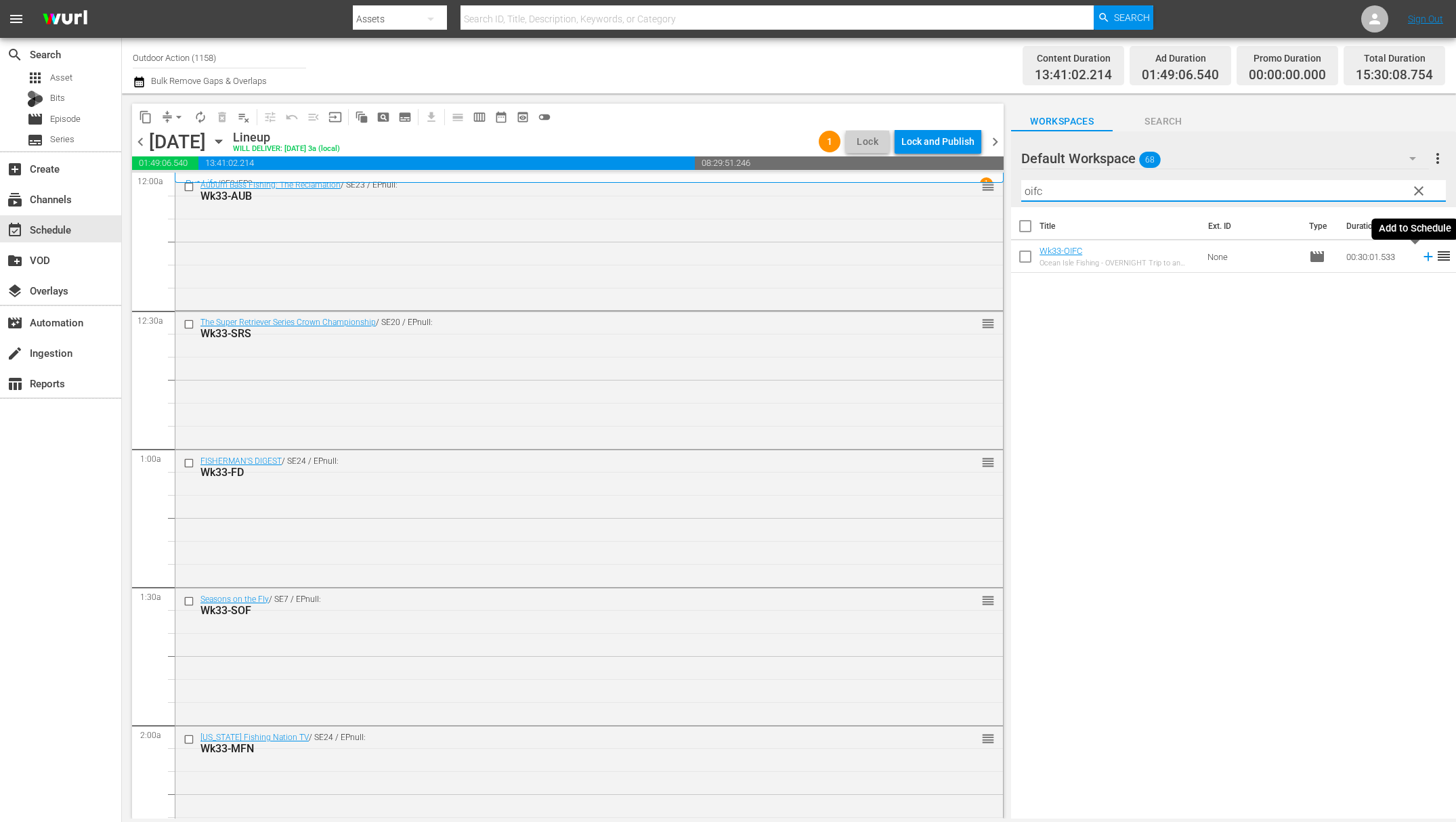
click at [1424, 257] on icon at bounding box center [1428, 257] width 9 height 9
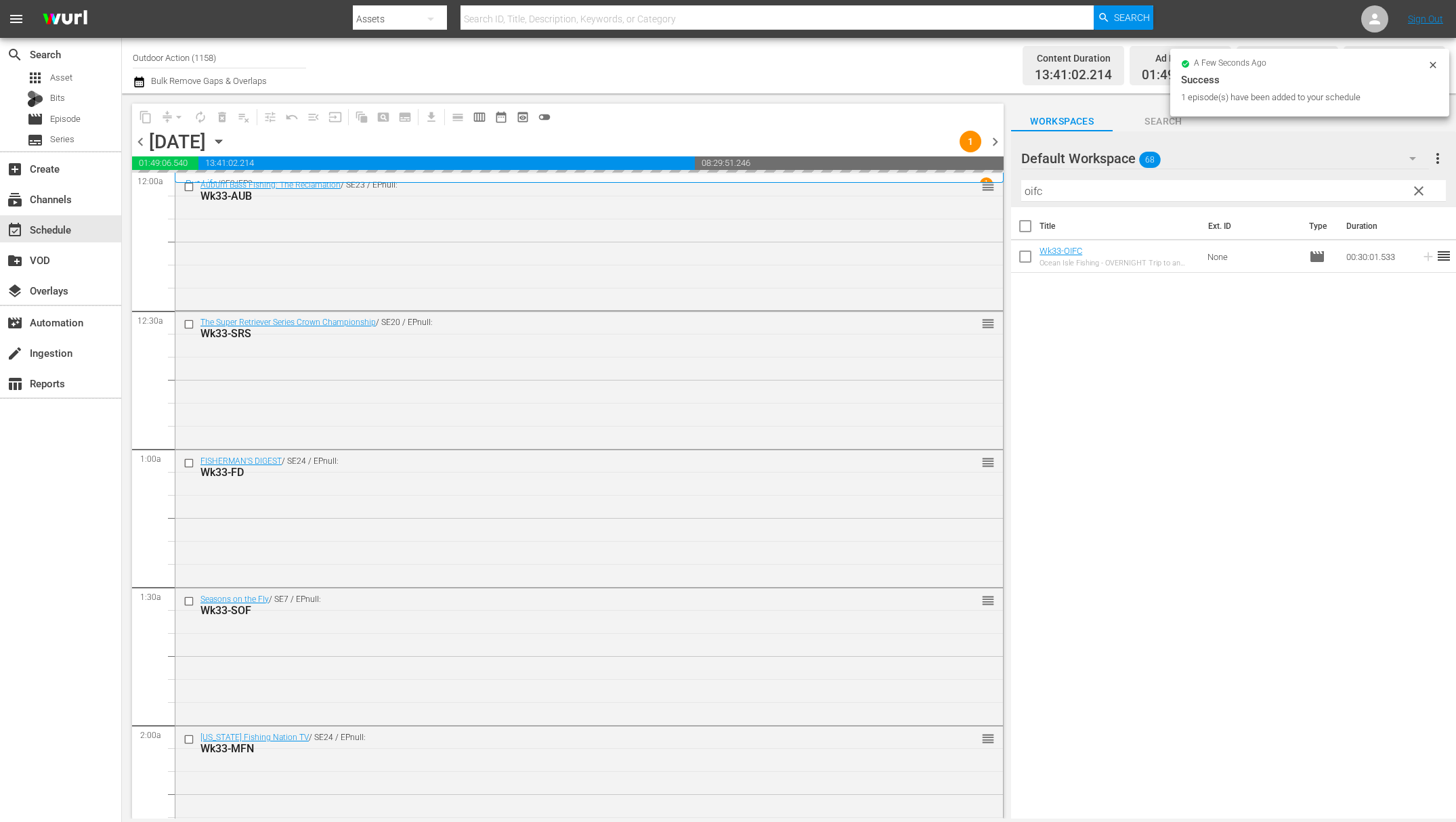
click at [1350, 189] on input "oifc" at bounding box center [1233, 191] width 425 height 22
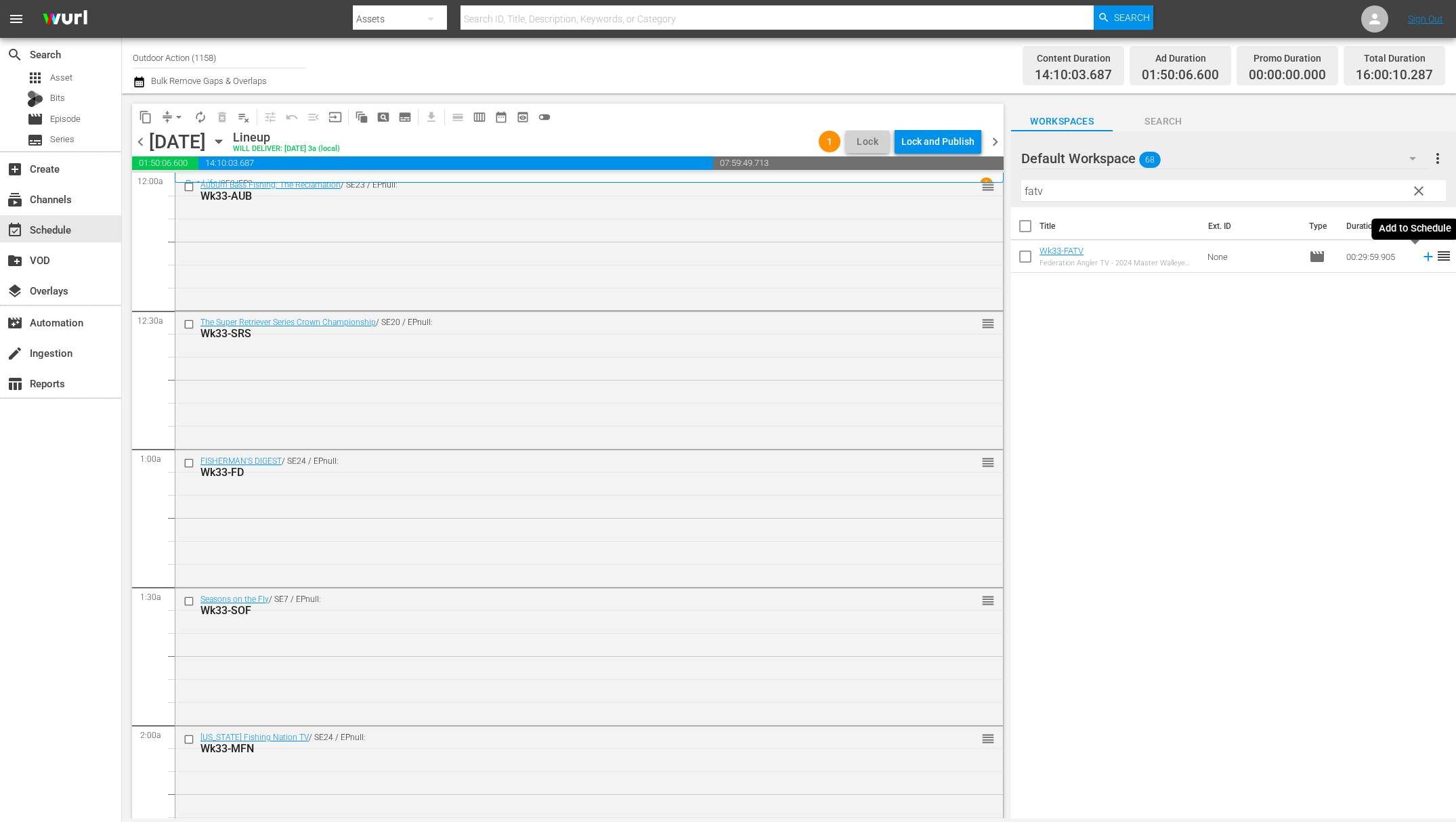
click at [1421, 256] on icon at bounding box center [1428, 256] width 15 height 15
click at [1329, 187] on input "fatv" at bounding box center [1233, 191] width 425 height 22
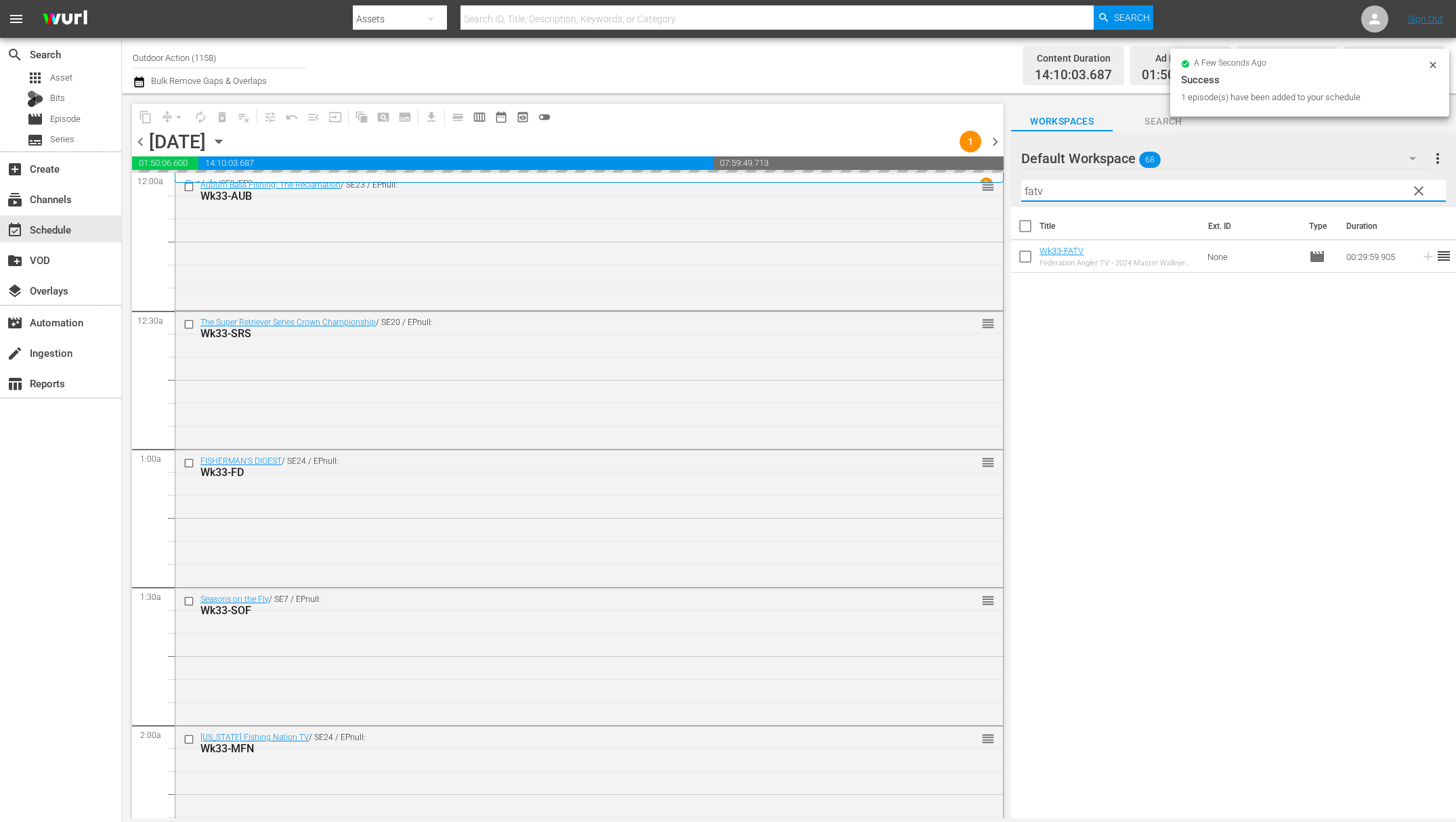
click at [1329, 187] on input "fatv" at bounding box center [1233, 191] width 425 height 22
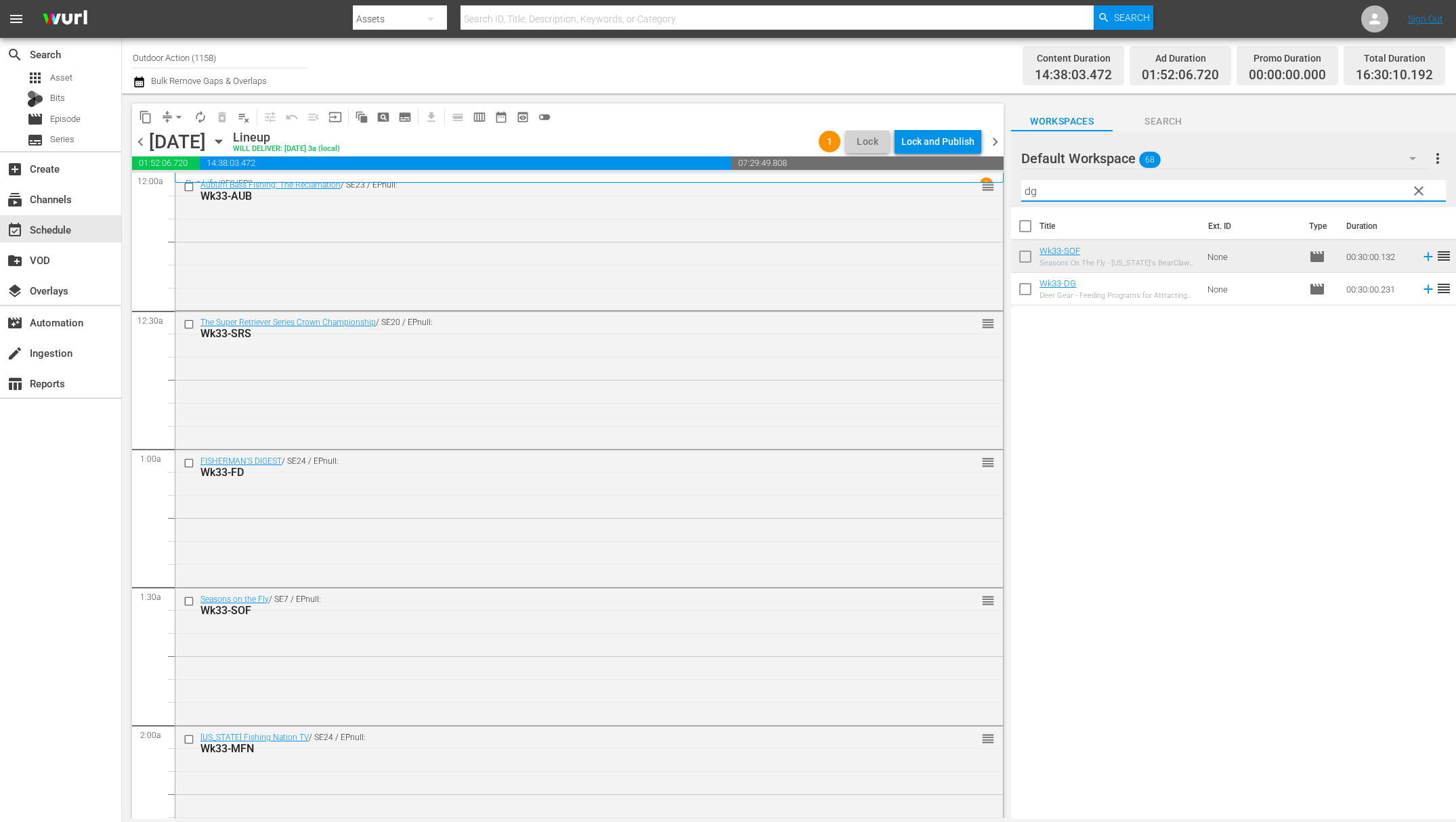
click at [1421, 287] on icon at bounding box center [1428, 289] width 15 height 15
click at [1339, 189] on input "dg" at bounding box center [1233, 191] width 425 height 22
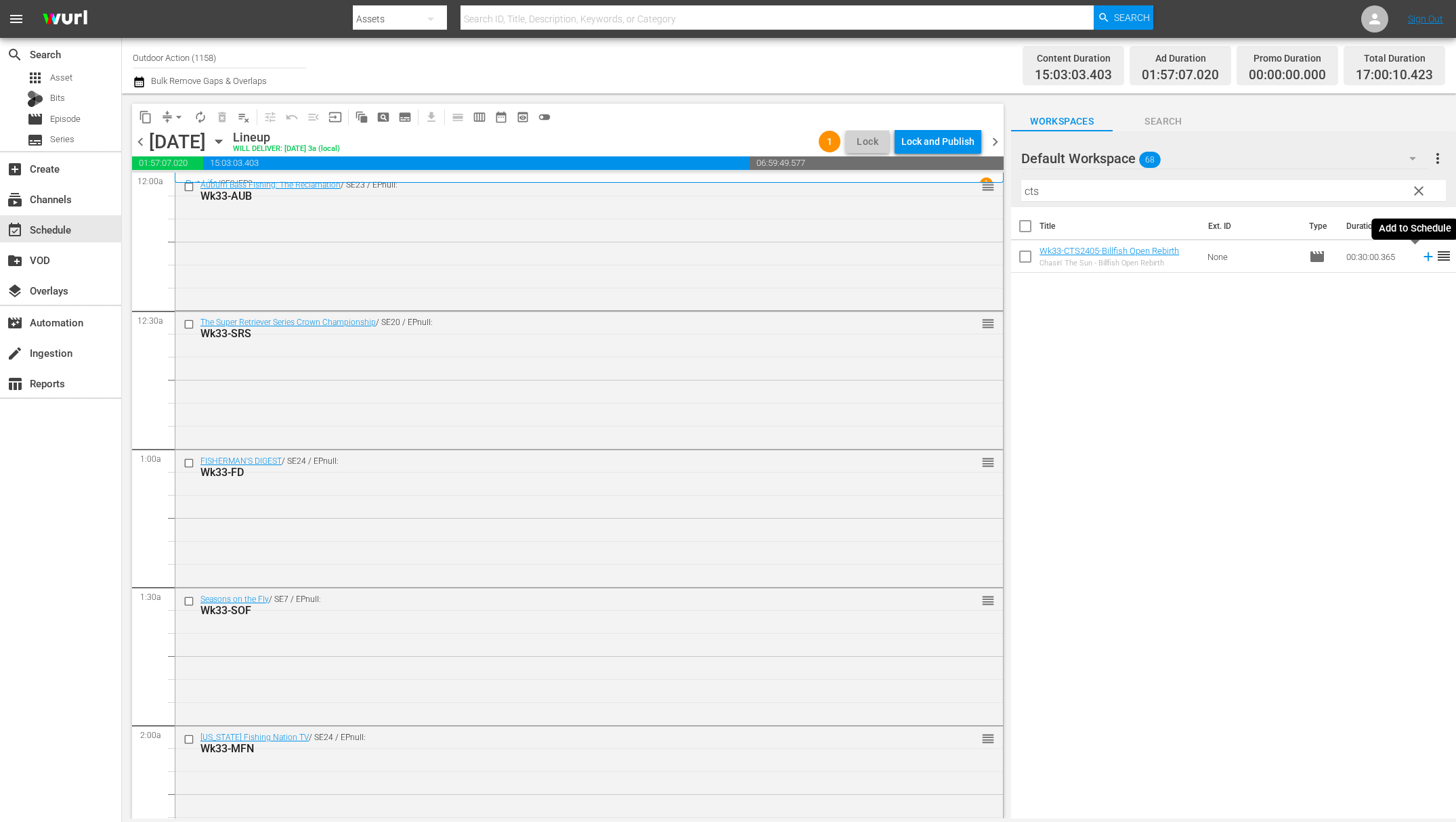
click at [1421, 258] on icon at bounding box center [1428, 256] width 15 height 15
click at [1176, 196] on input "cts" at bounding box center [1233, 191] width 425 height 22
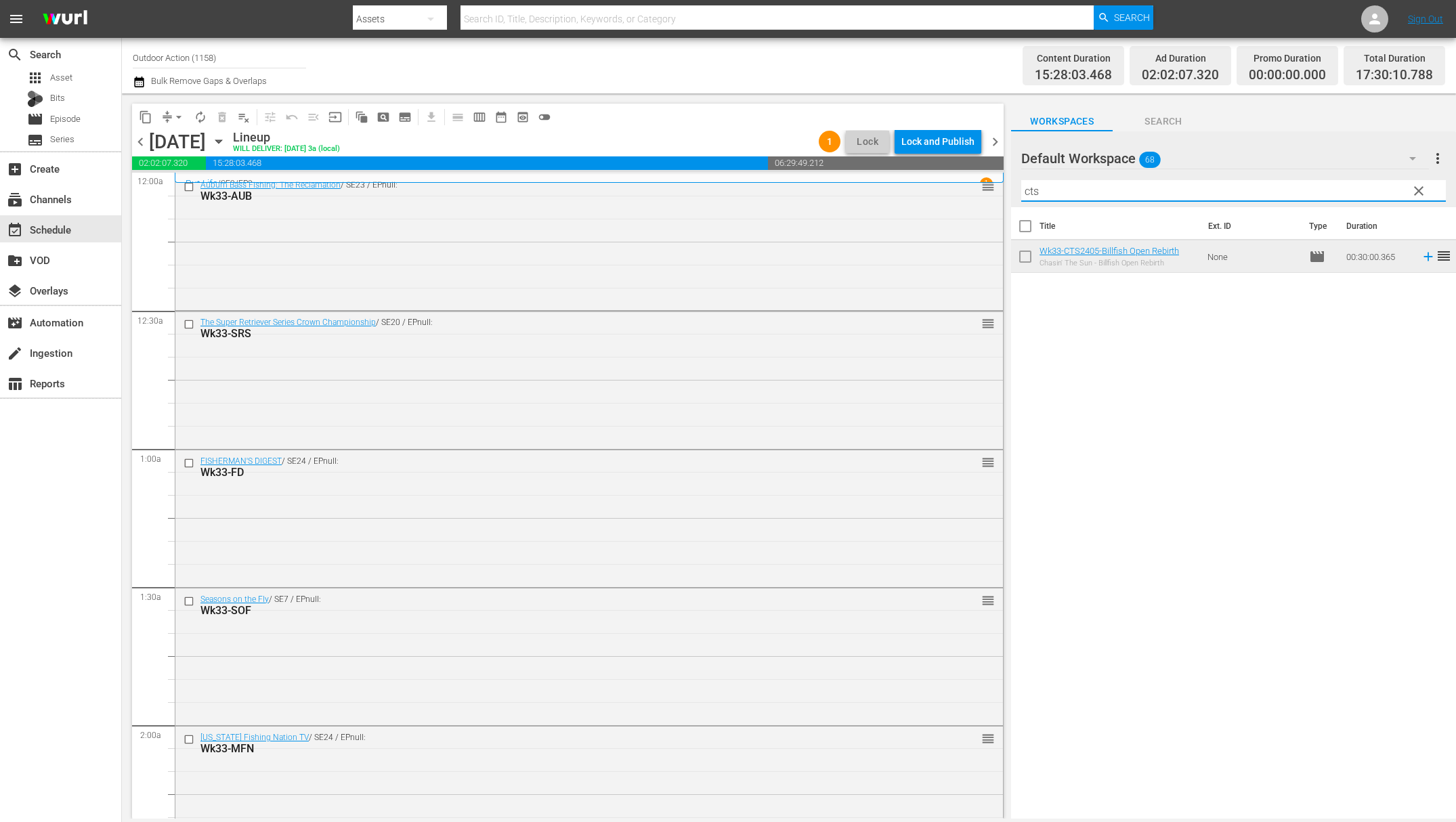
click at [1176, 196] on input "cts" at bounding box center [1233, 191] width 425 height 22
click at [1421, 256] on icon at bounding box center [1428, 256] width 15 height 15
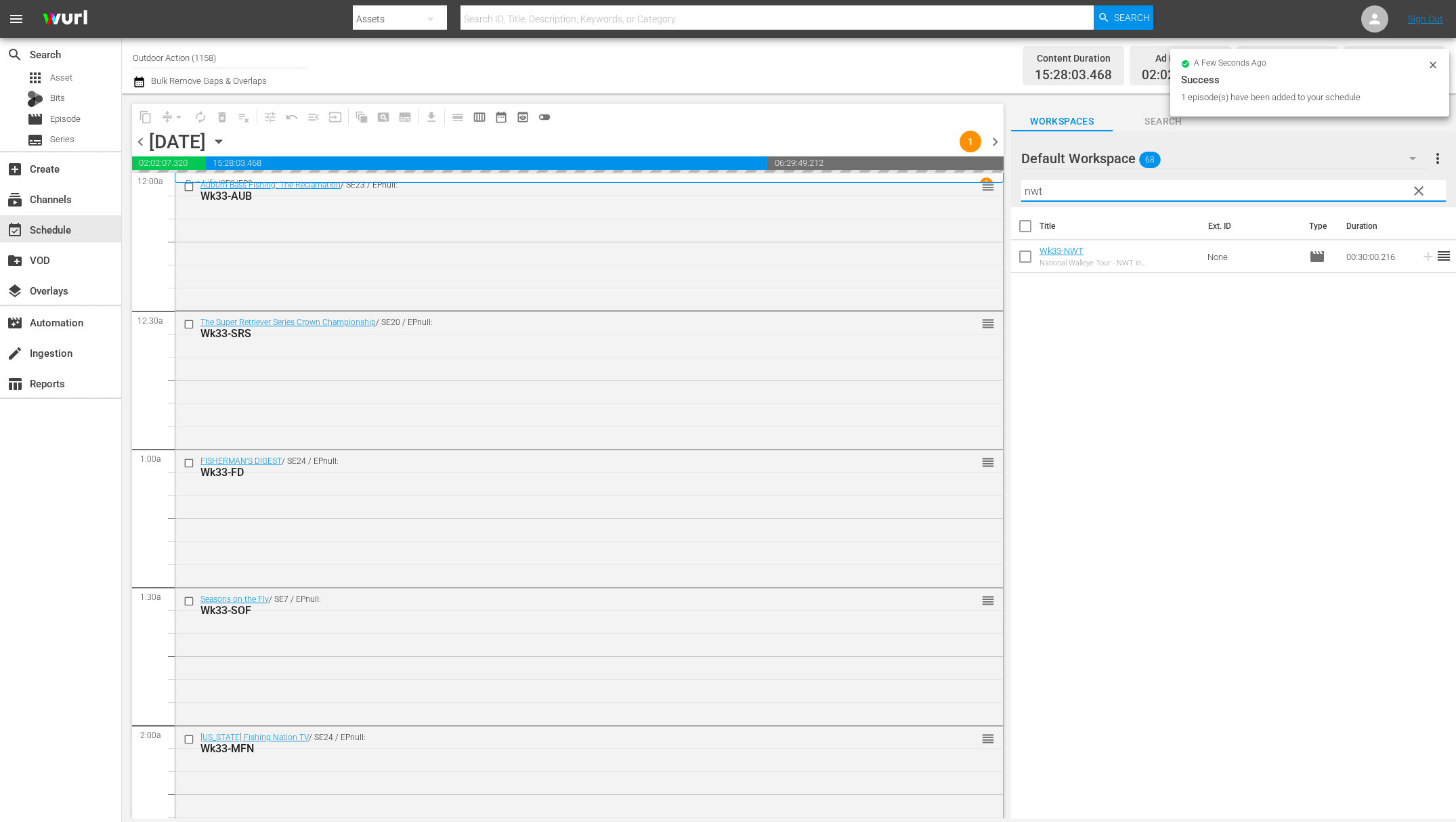
click at [1291, 183] on input "nwt" at bounding box center [1233, 191] width 425 height 22
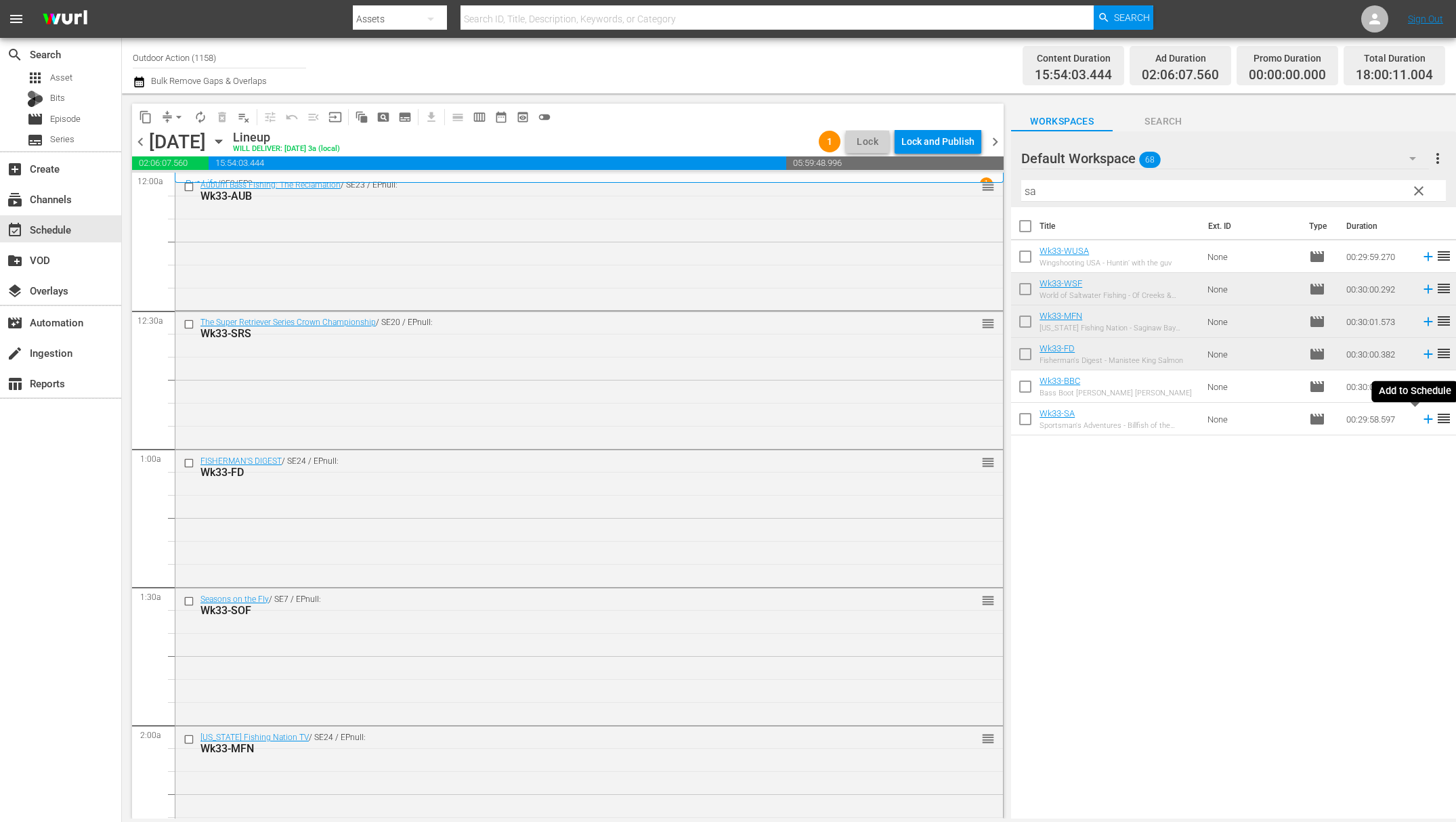
click at [1424, 419] on icon at bounding box center [1428, 419] width 9 height 9
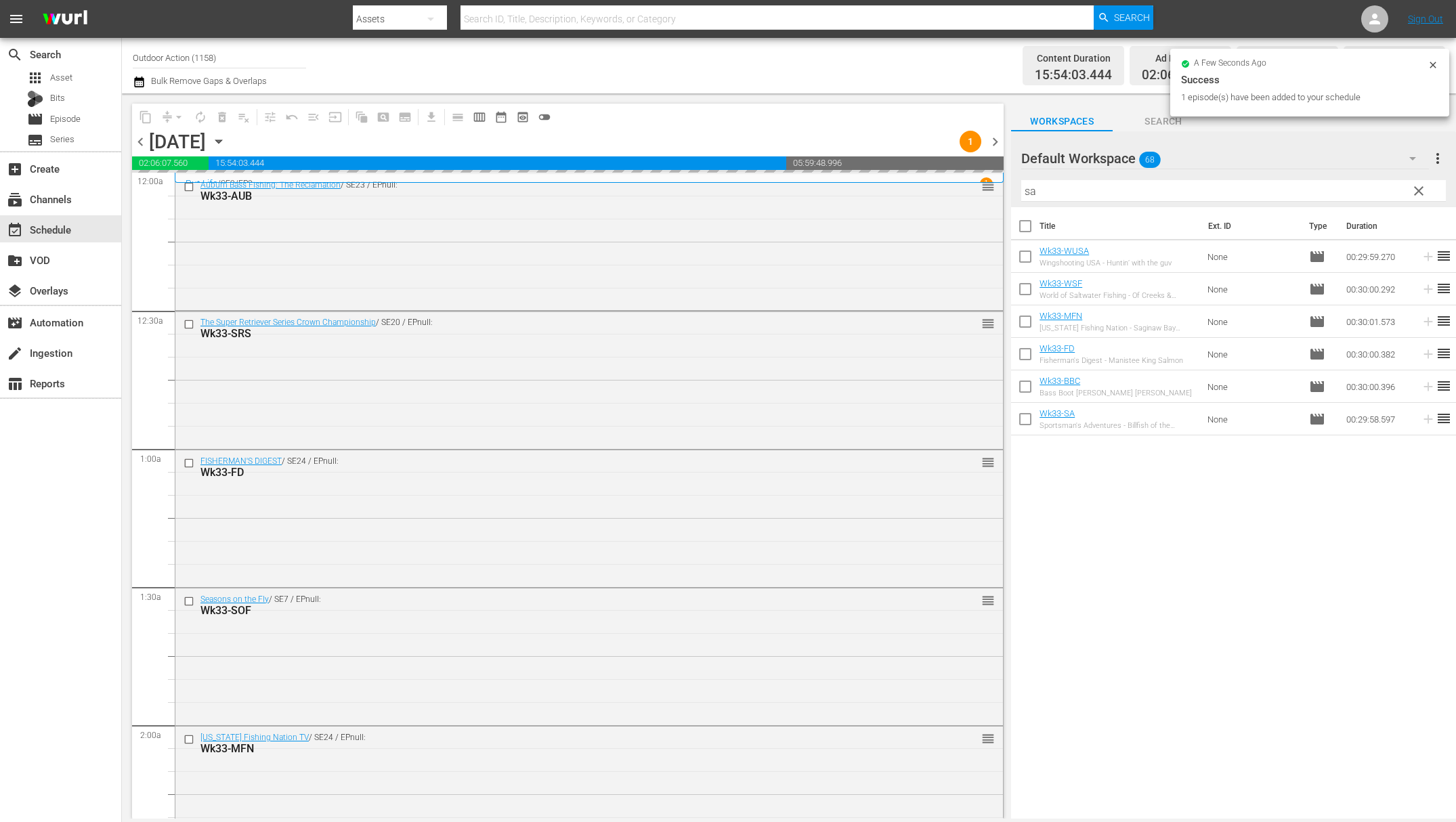
click at [1276, 189] on input "sa" at bounding box center [1233, 191] width 425 height 22
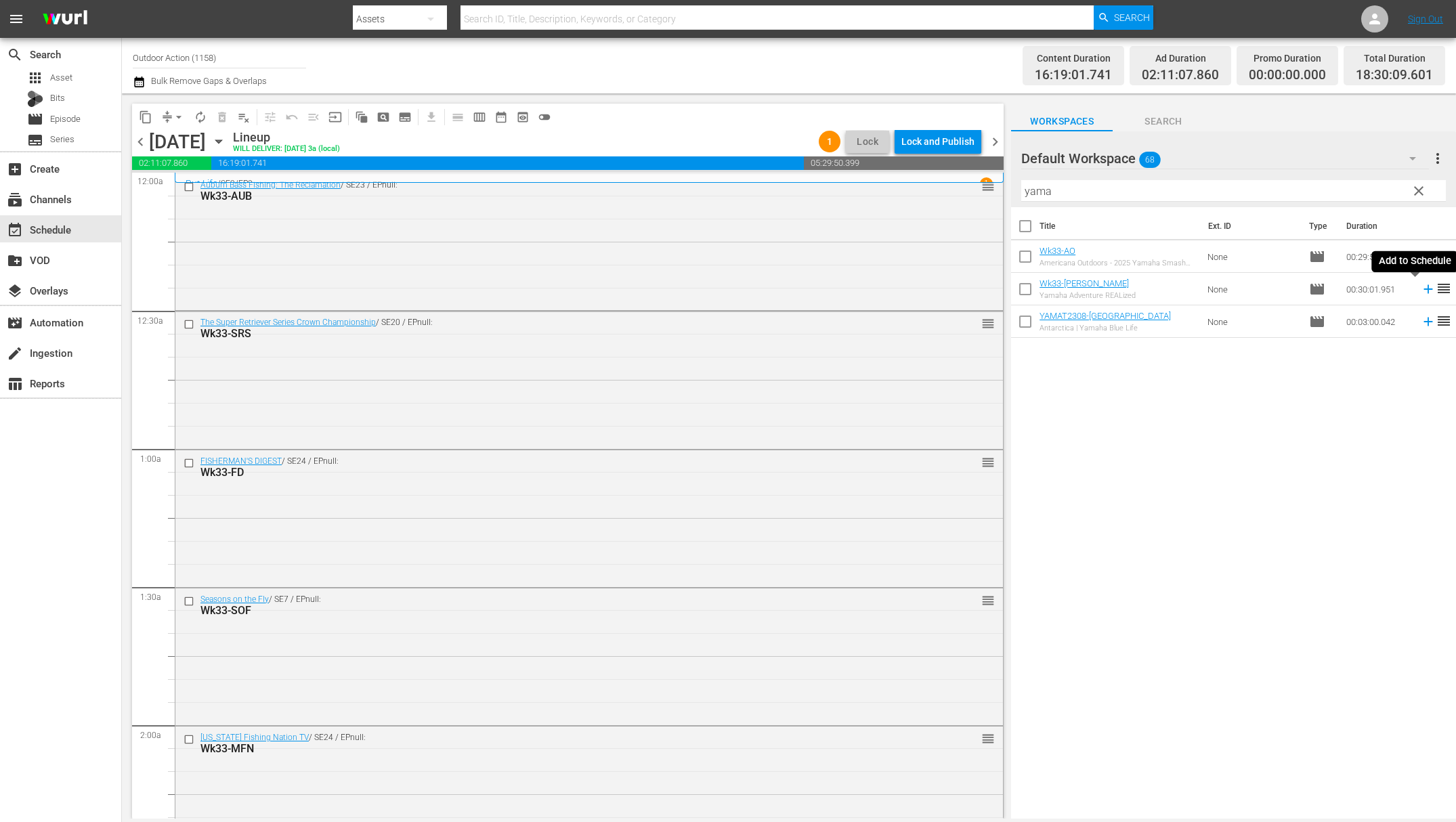
click at [1421, 287] on icon at bounding box center [1428, 289] width 15 height 15
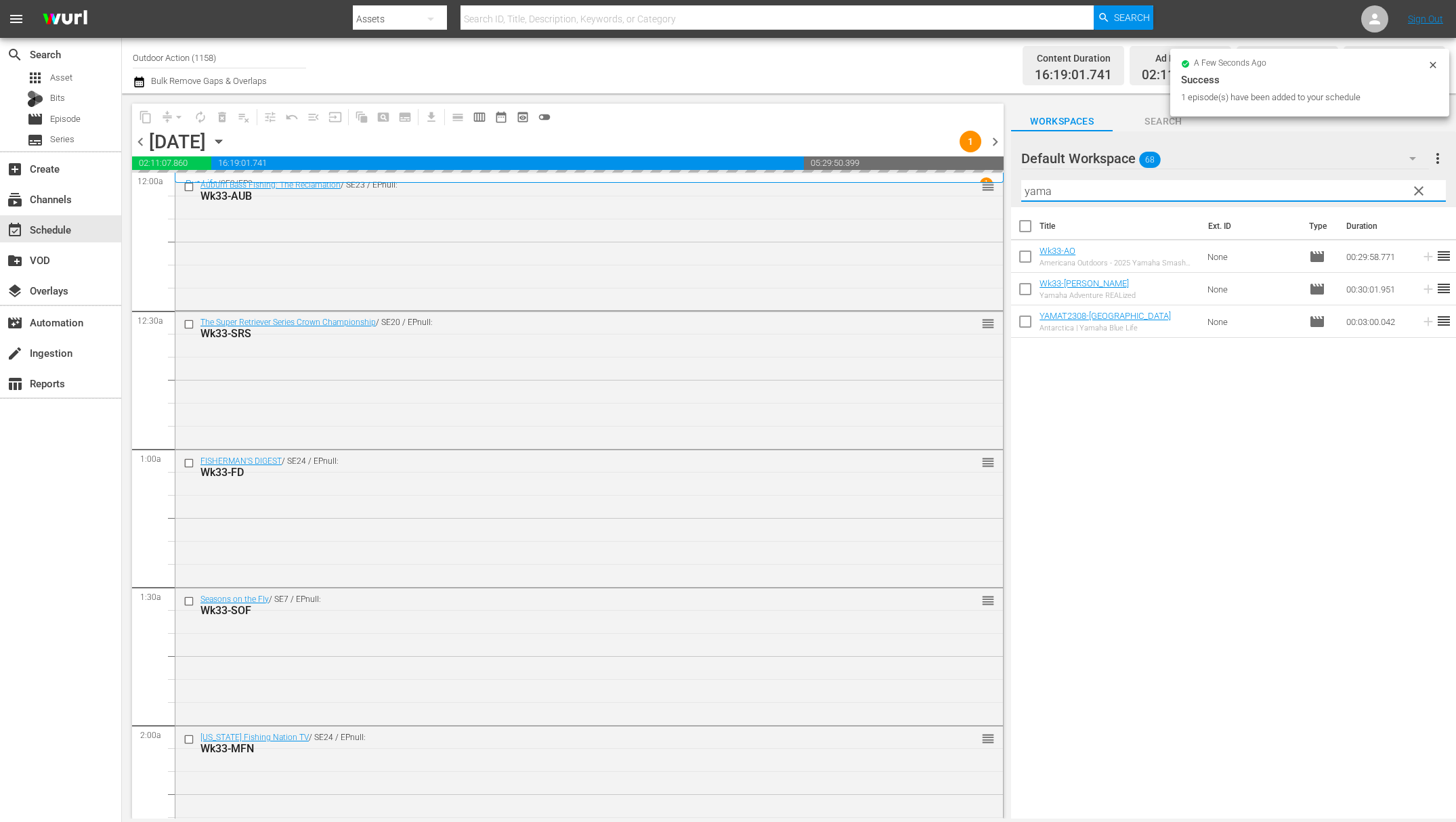
click at [1283, 189] on input "yama" at bounding box center [1233, 191] width 425 height 22
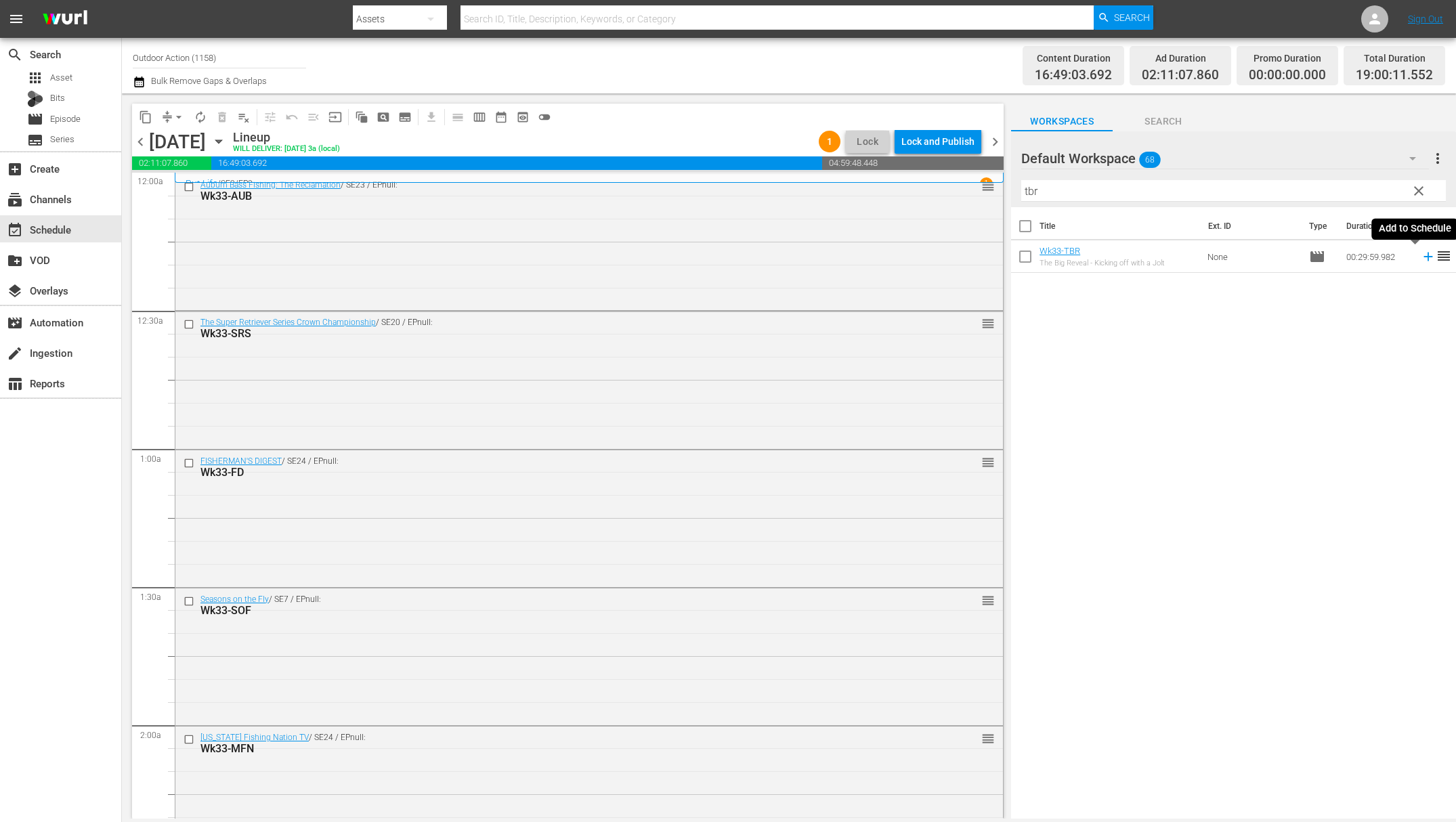
click at [1424, 256] on icon at bounding box center [1428, 257] width 9 height 9
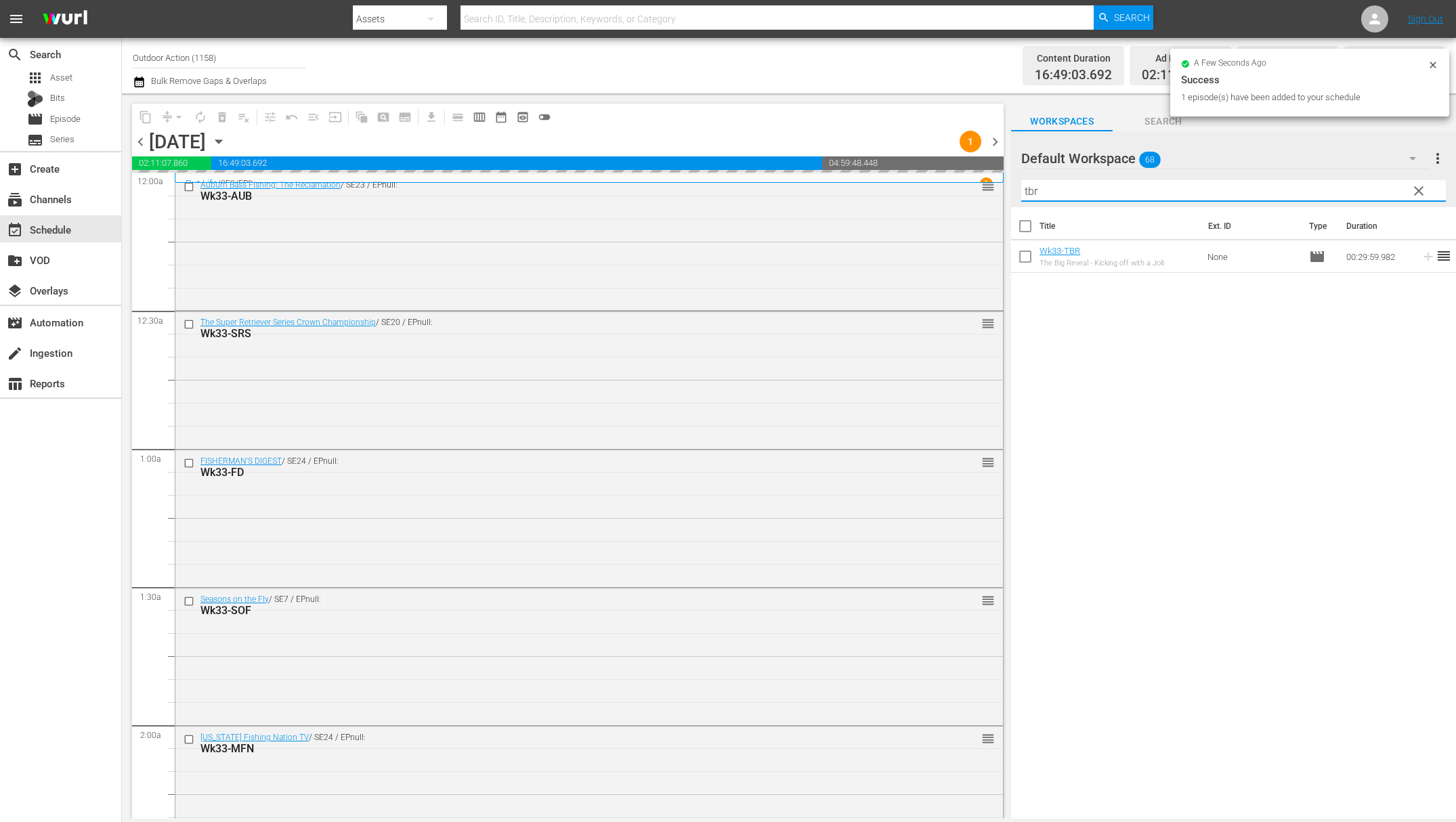
click at [1189, 192] on input "tbr" at bounding box center [1233, 191] width 425 height 22
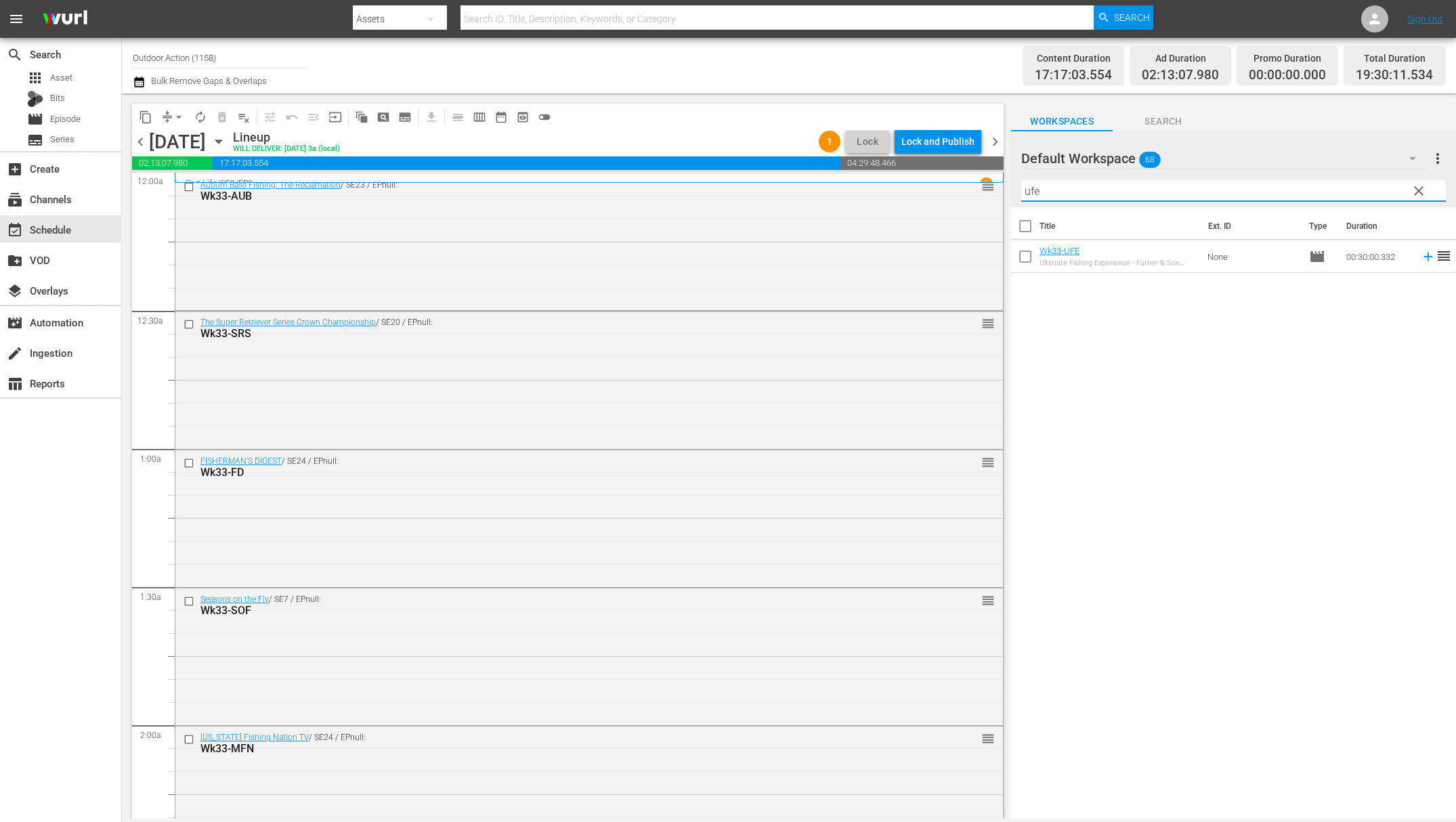
click at [1421, 261] on icon at bounding box center [1428, 256] width 15 height 15
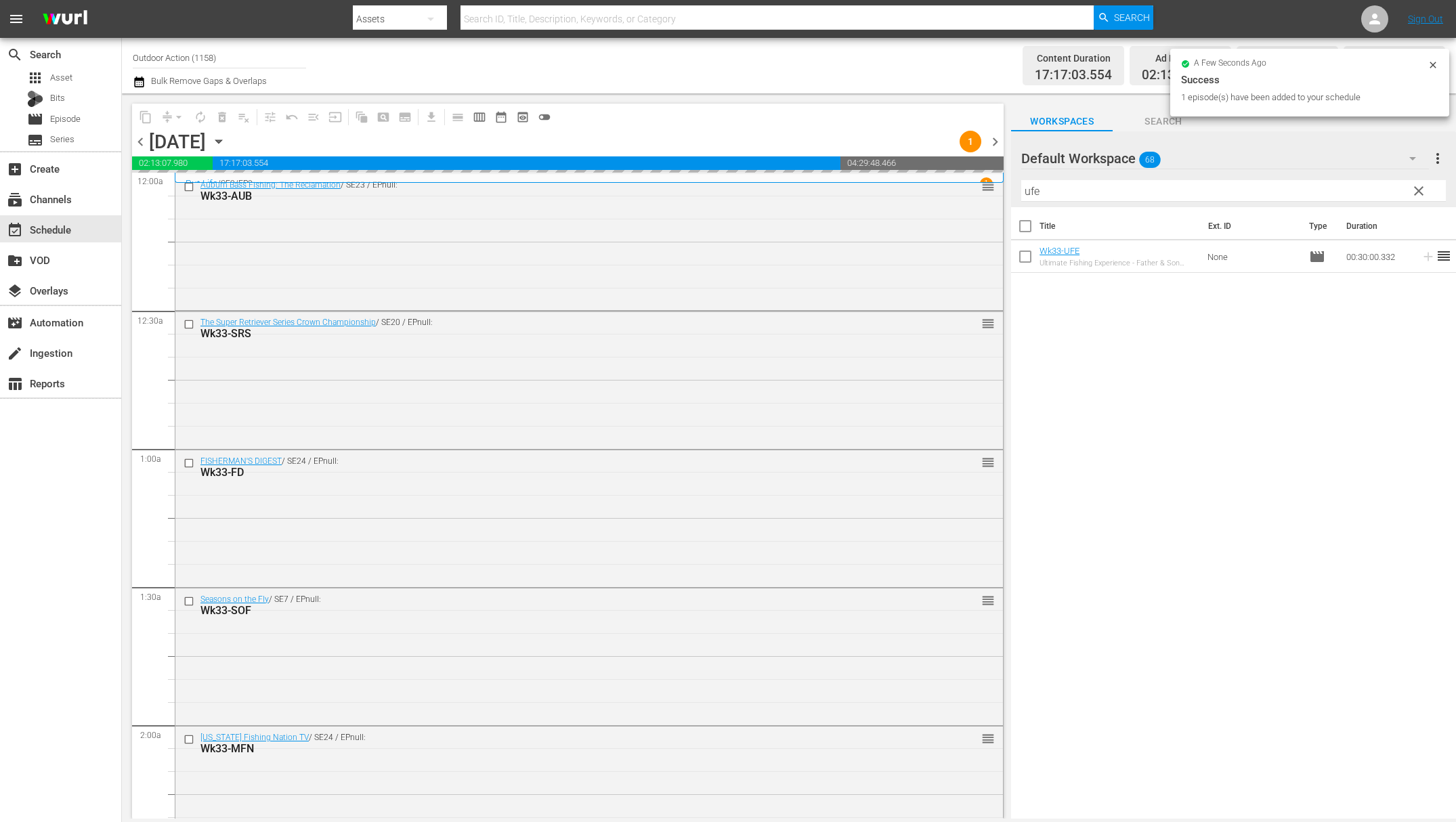
click at [1335, 193] on input "ufe" at bounding box center [1233, 191] width 425 height 22
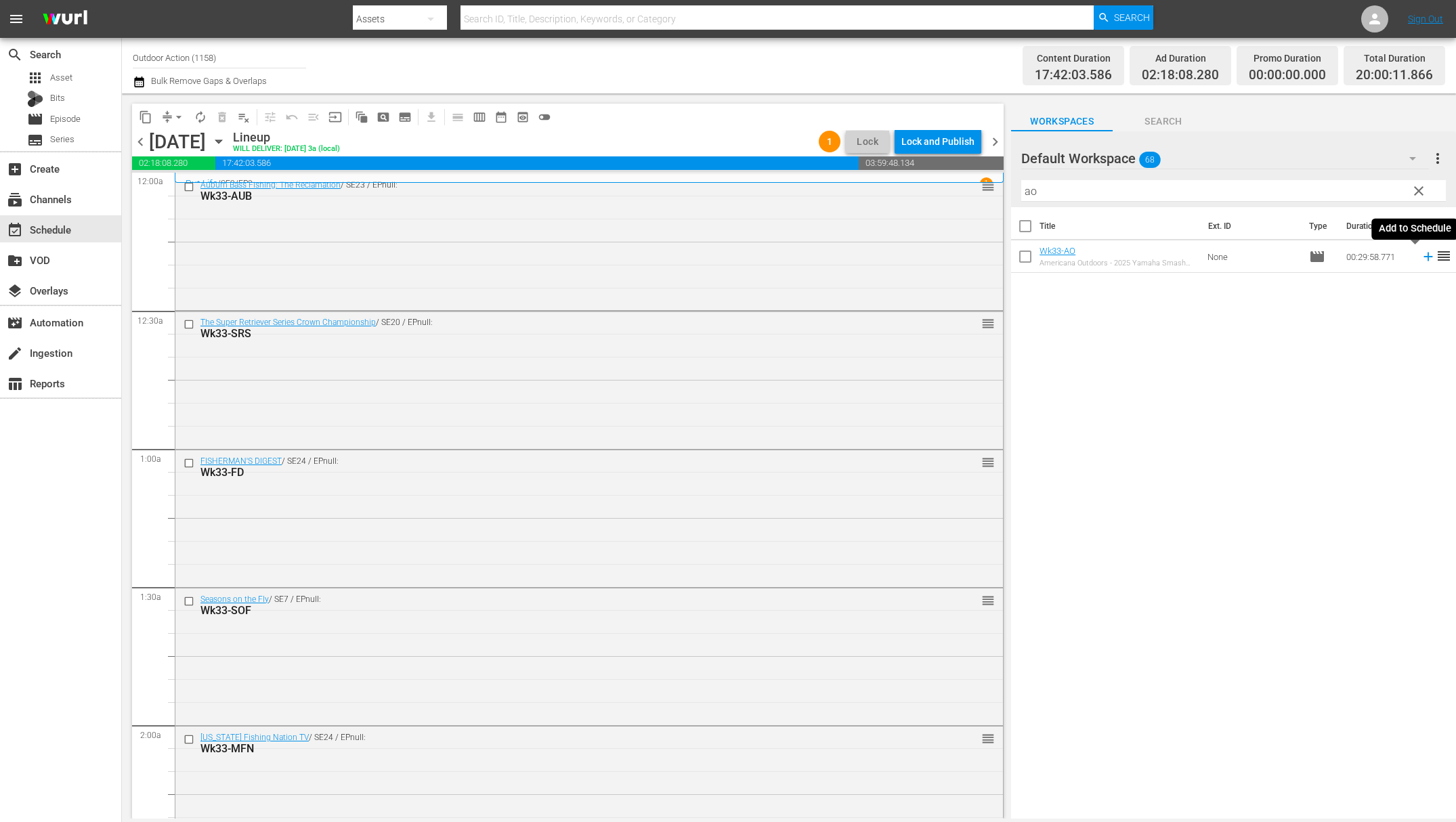
click at [1421, 254] on icon at bounding box center [1428, 256] width 15 height 15
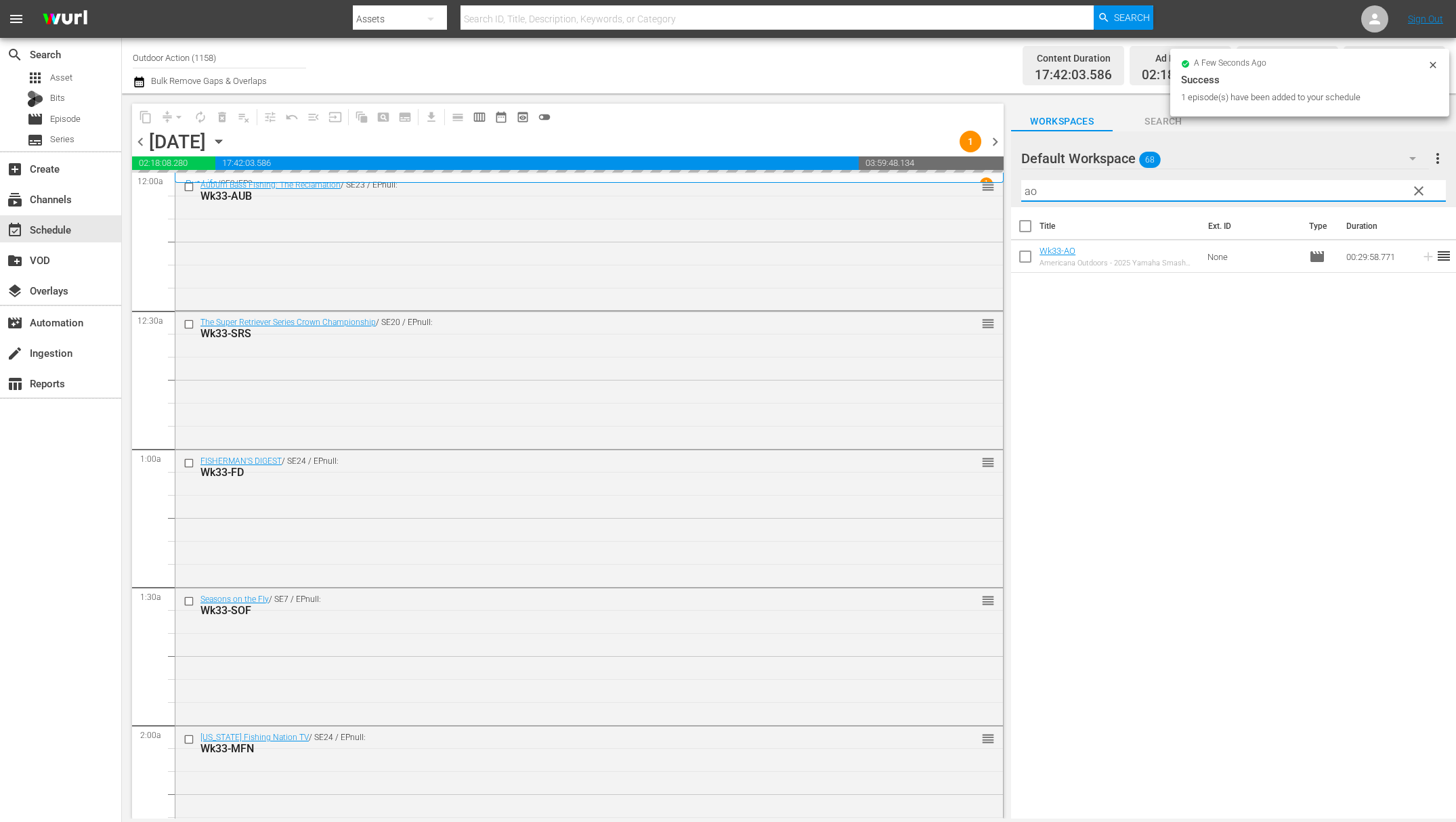
click at [1272, 183] on input "ao" at bounding box center [1233, 191] width 425 height 22
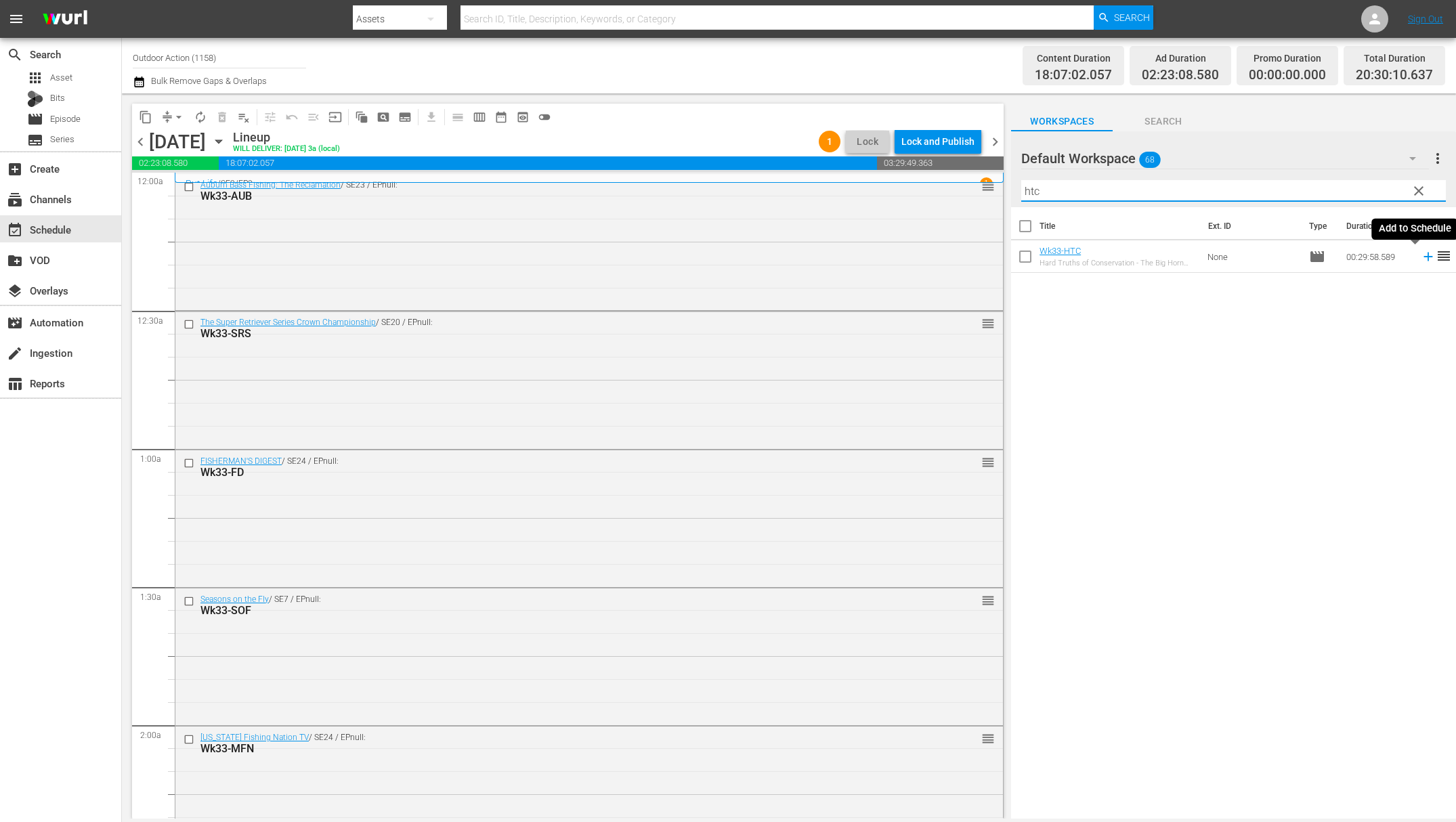
click at [1424, 257] on icon at bounding box center [1428, 257] width 9 height 9
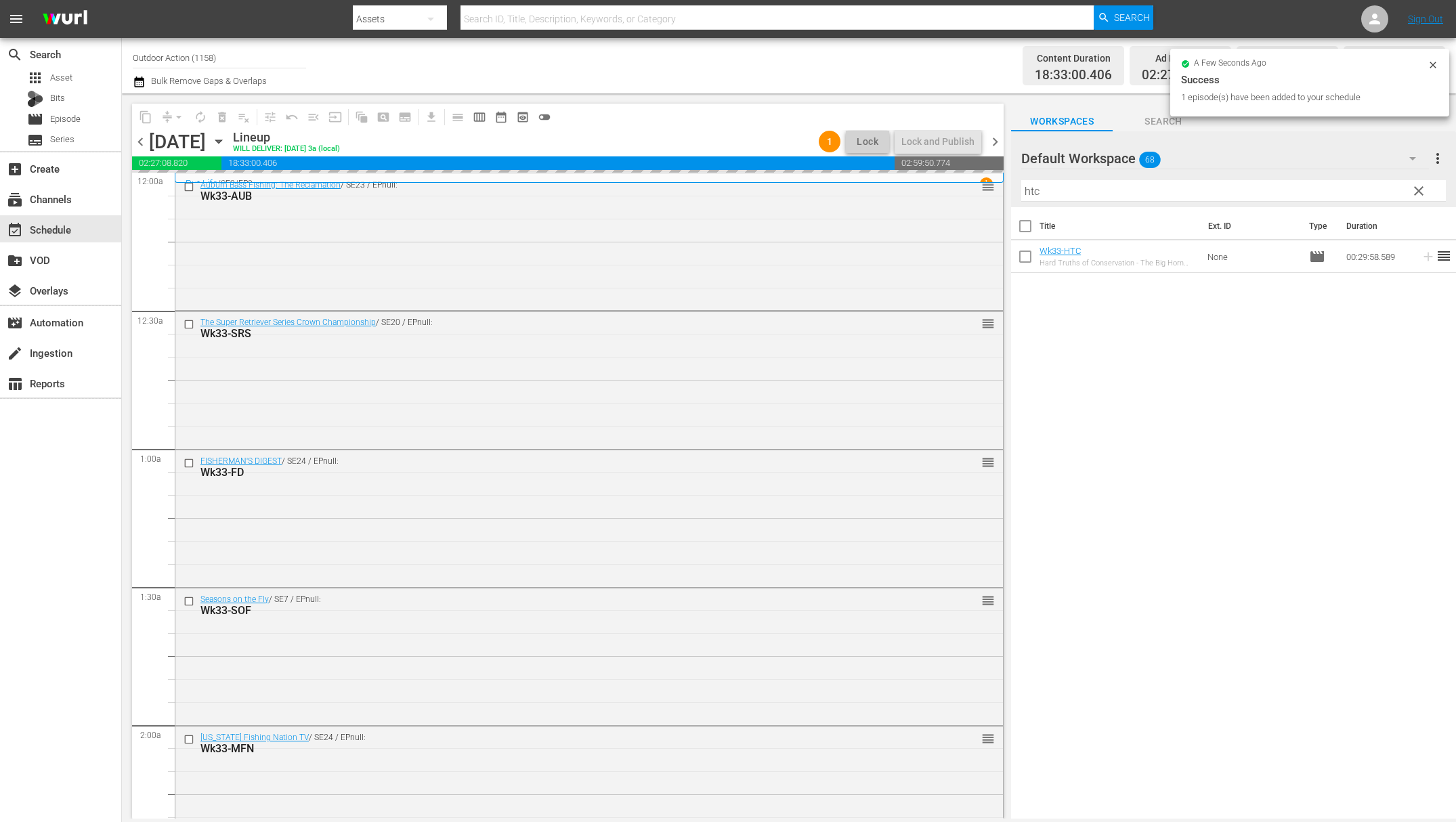
click at [1296, 186] on input "htc" at bounding box center [1233, 191] width 425 height 22
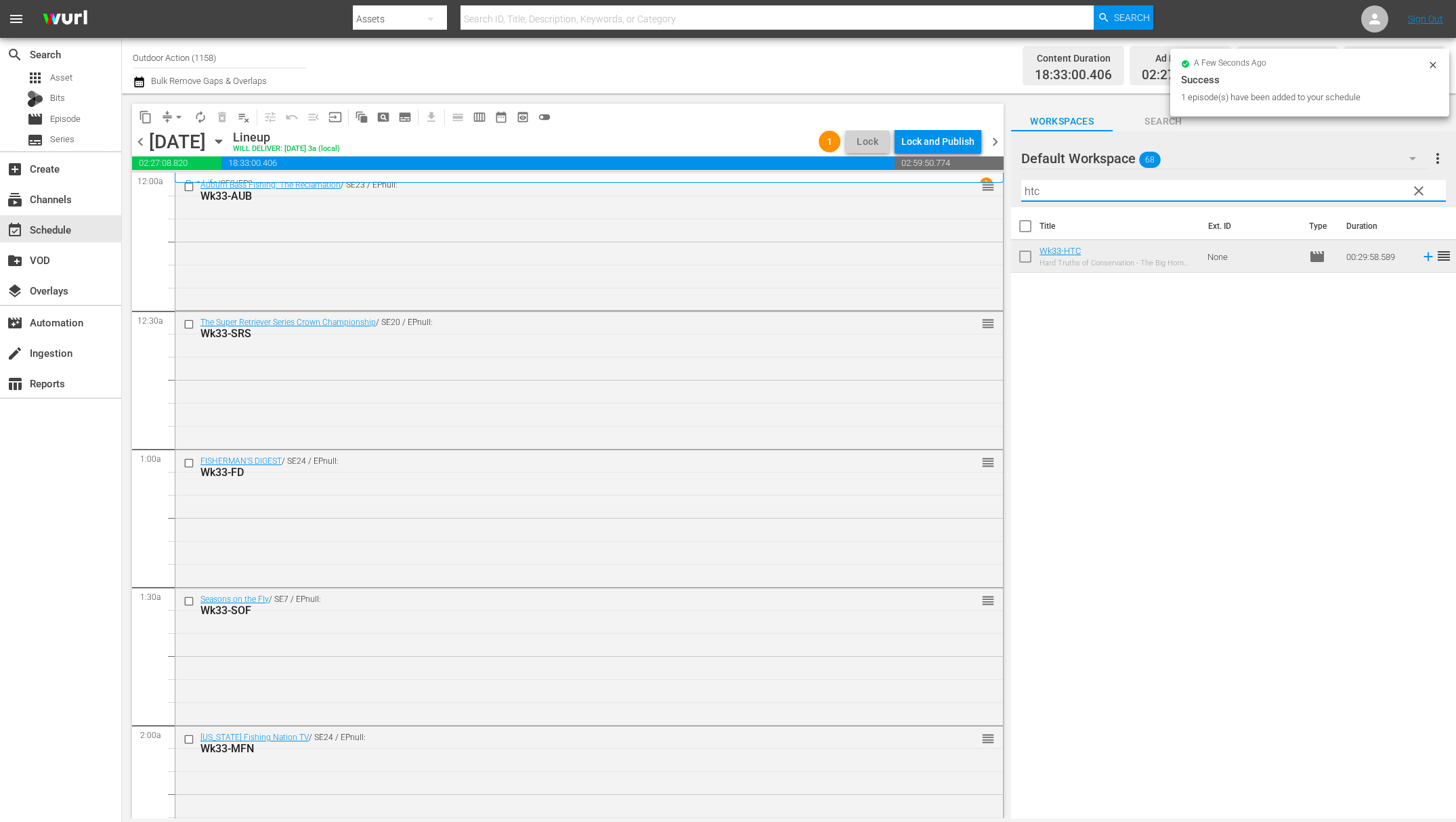
click at [1296, 186] on input "htc" at bounding box center [1233, 191] width 425 height 22
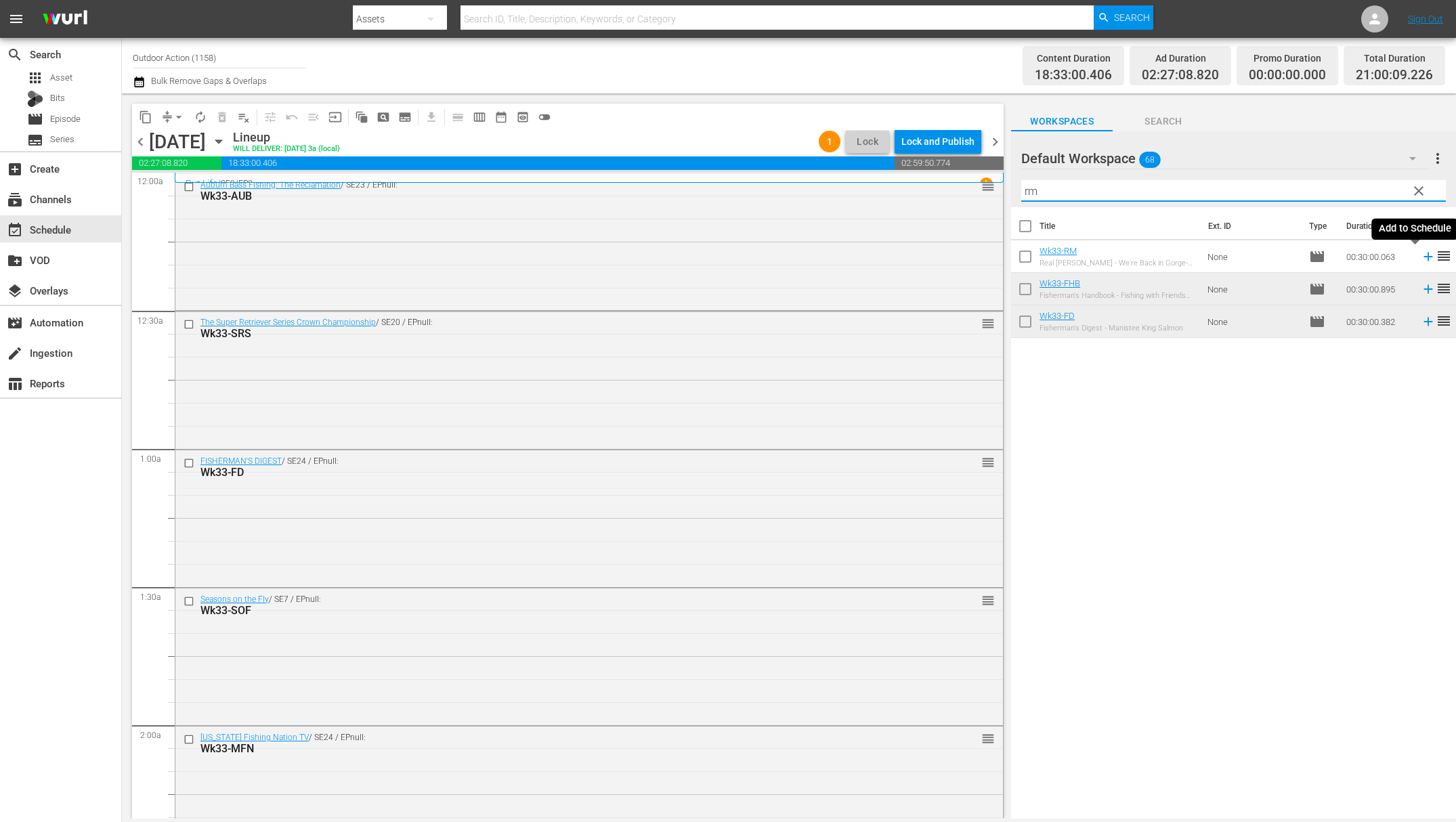
click at [1421, 257] on icon at bounding box center [1428, 256] width 15 height 15
click at [1266, 191] on input "rm" at bounding box center [1233, 191] width 425 height 22
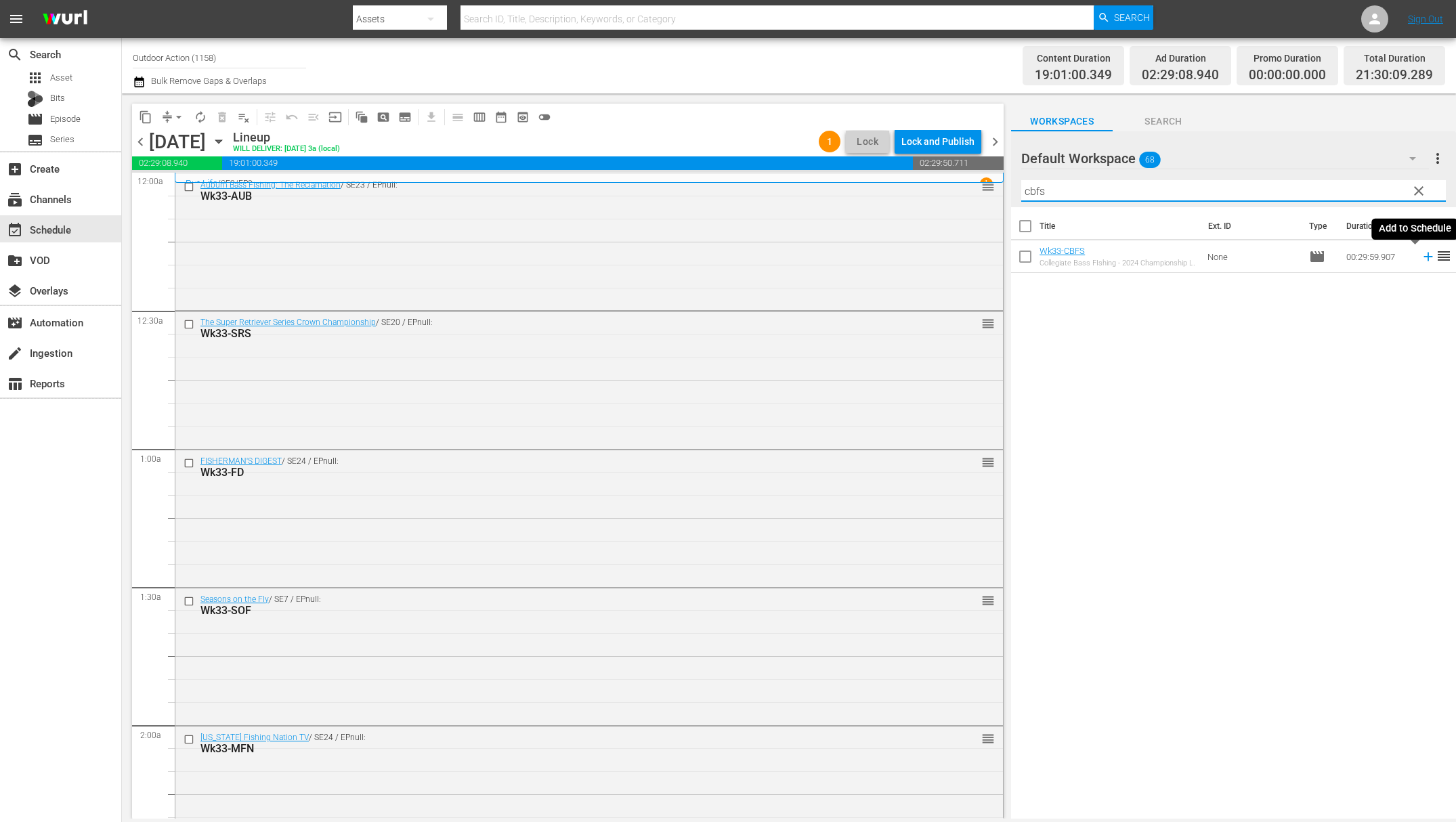
click at [1422, 253] on icon at bounding box center [1428, 256] width 15 height 15
click at [1366, 192] on input "cbfs" at bounding box center [1233, 191] width 425 height 22
click at [1421, 253] on icon at bounding box center [1428, 256] width 15 height 15
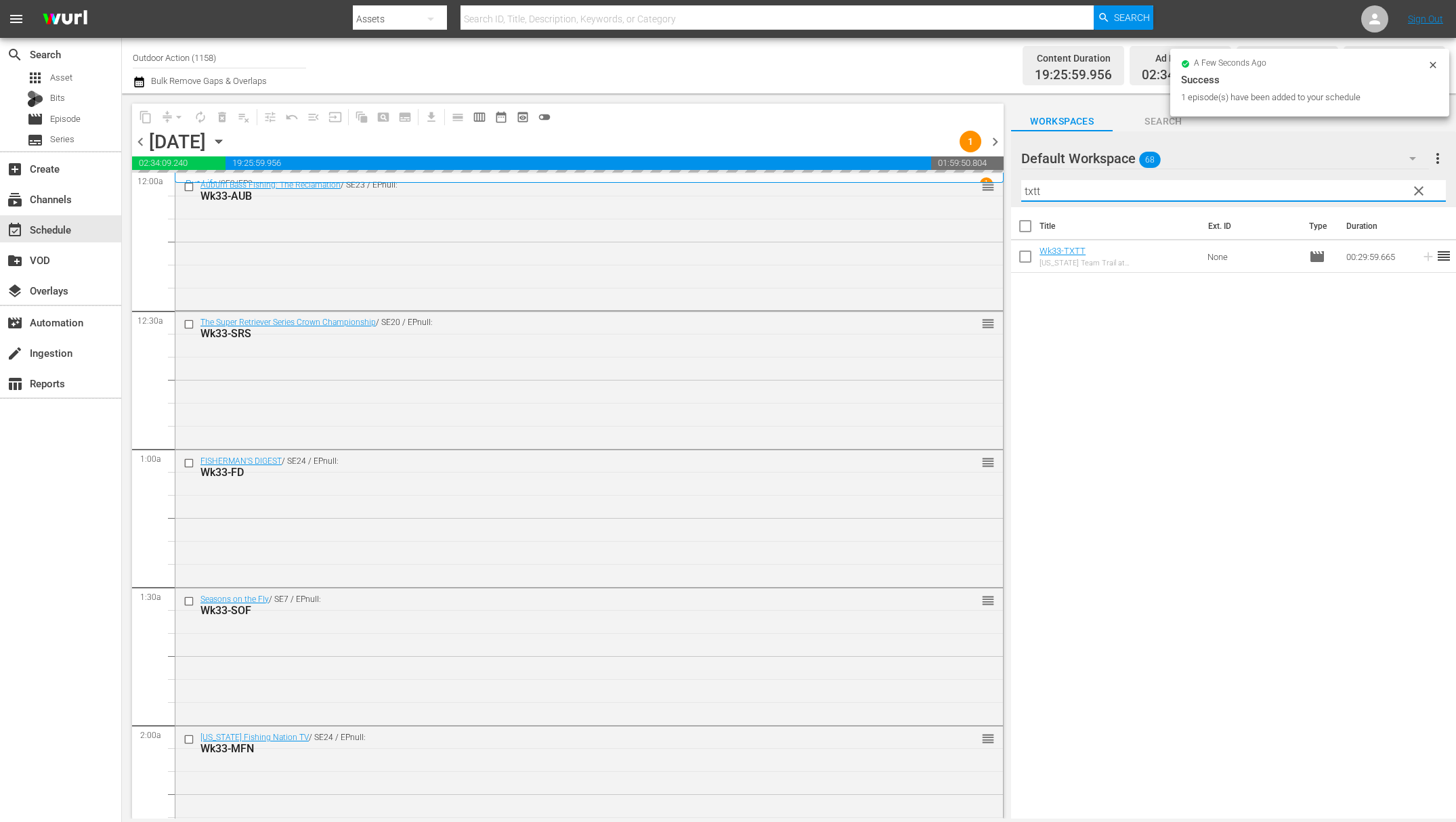
click at [1283, 183] on input "txtt" at bounding box center [1233, 191] width 425 height 22
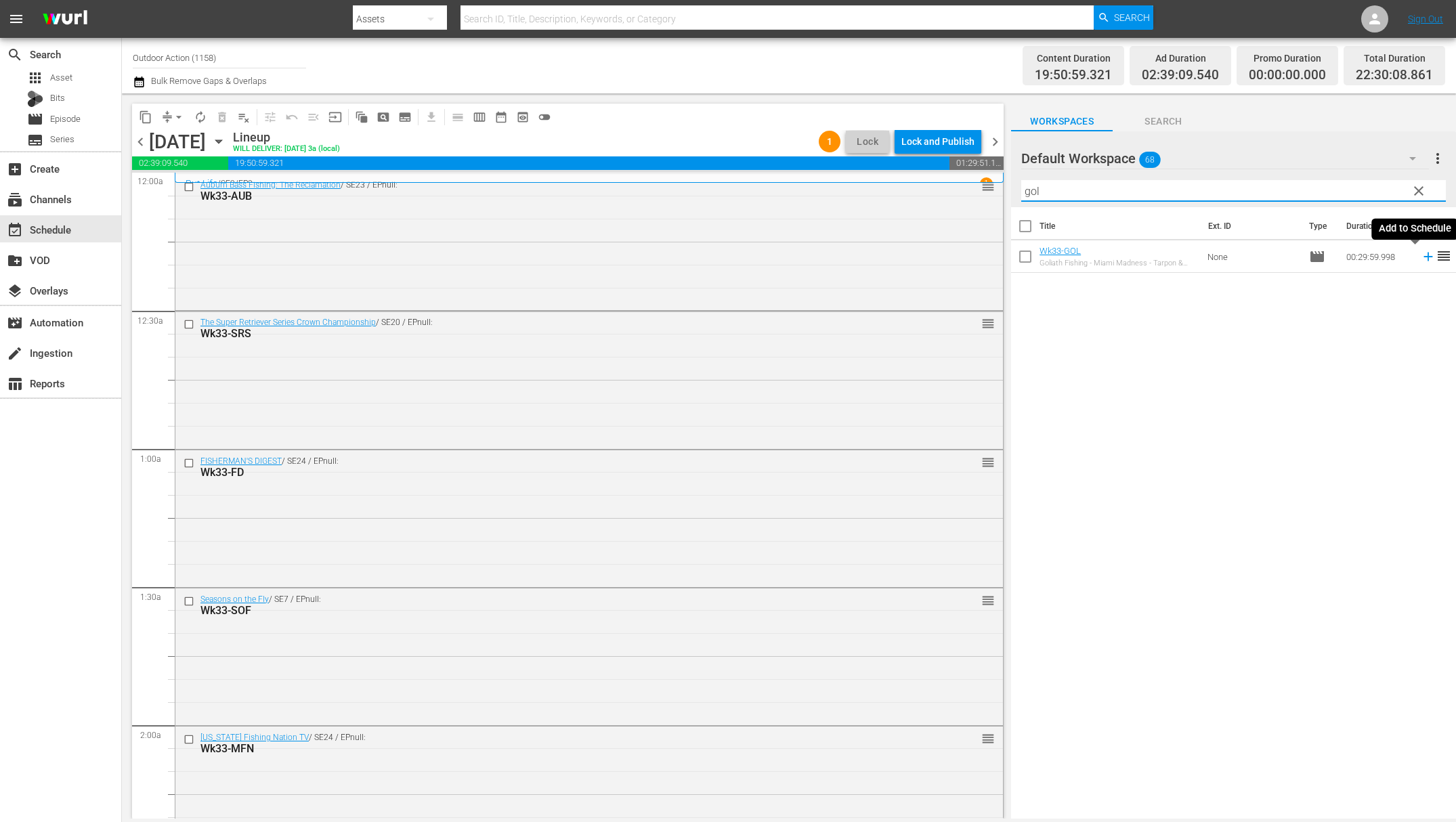
click at [1421, 257] on icon at bounding box center [1428, 256] width 15 height 15
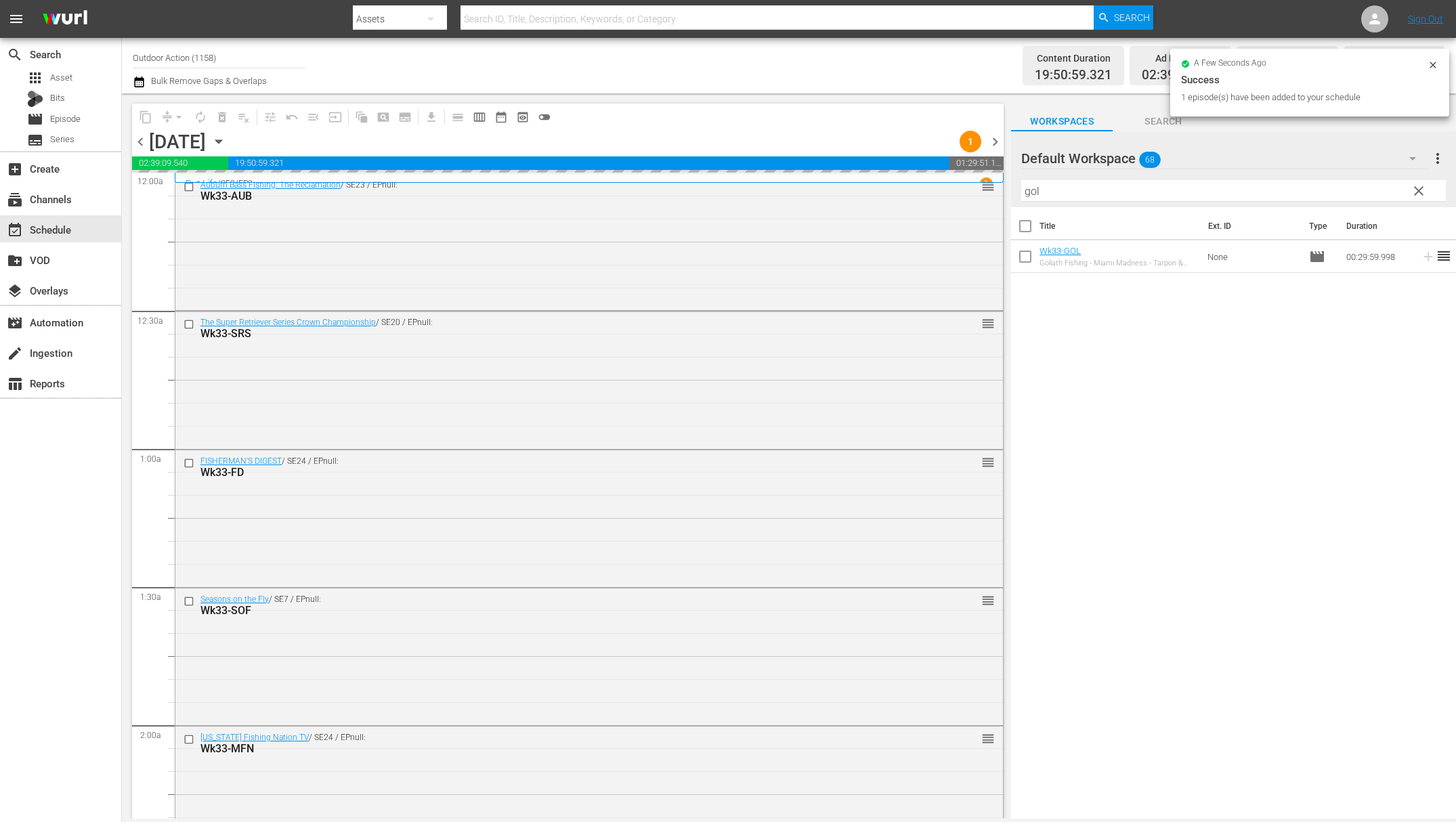
click at [1330, 186] on input "gol" at bounding box center [1233, 191] width 425 height 22
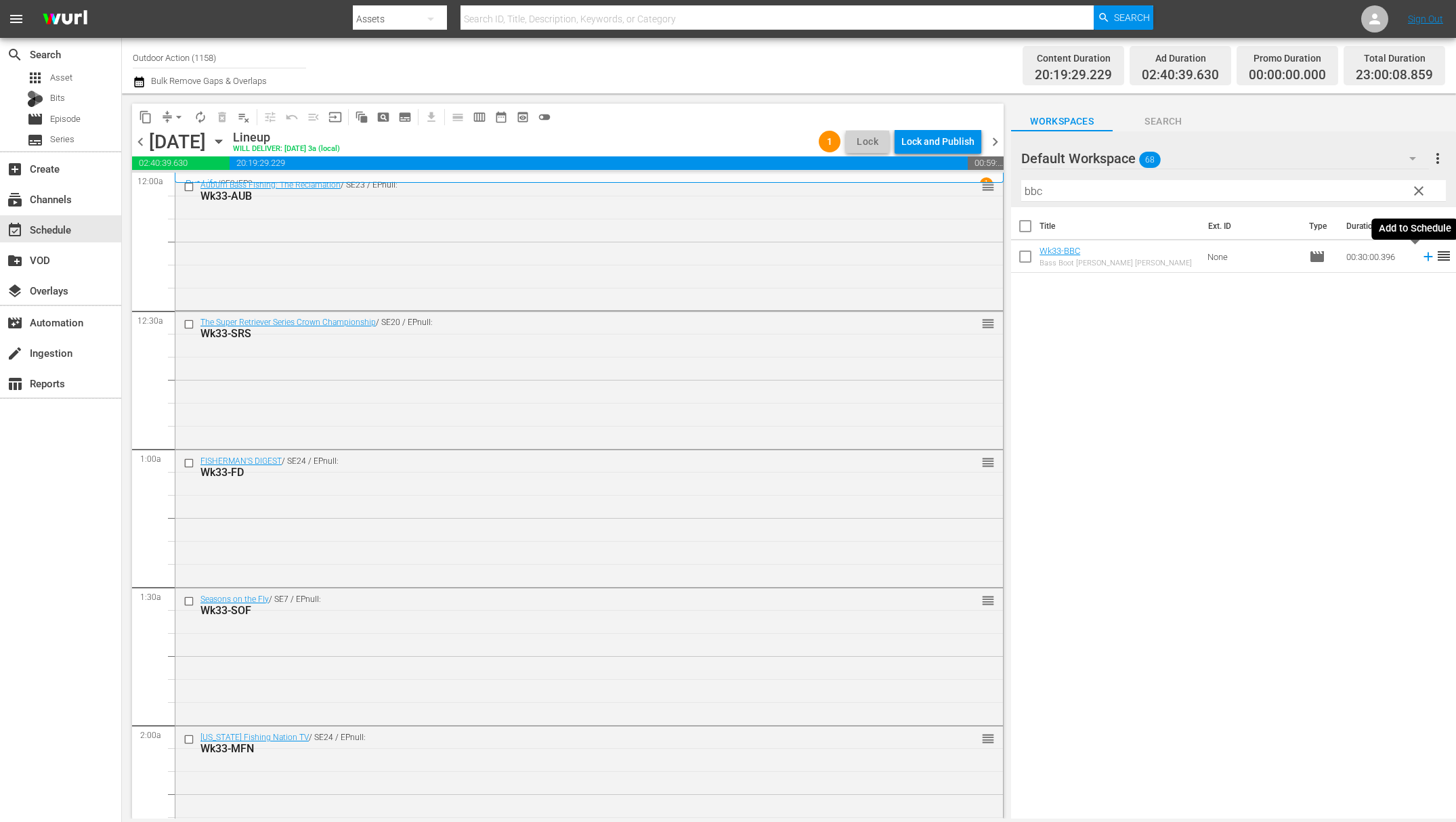
click at [1424, 253] on icon at bounding box center [1428, 257] width 9 height 9
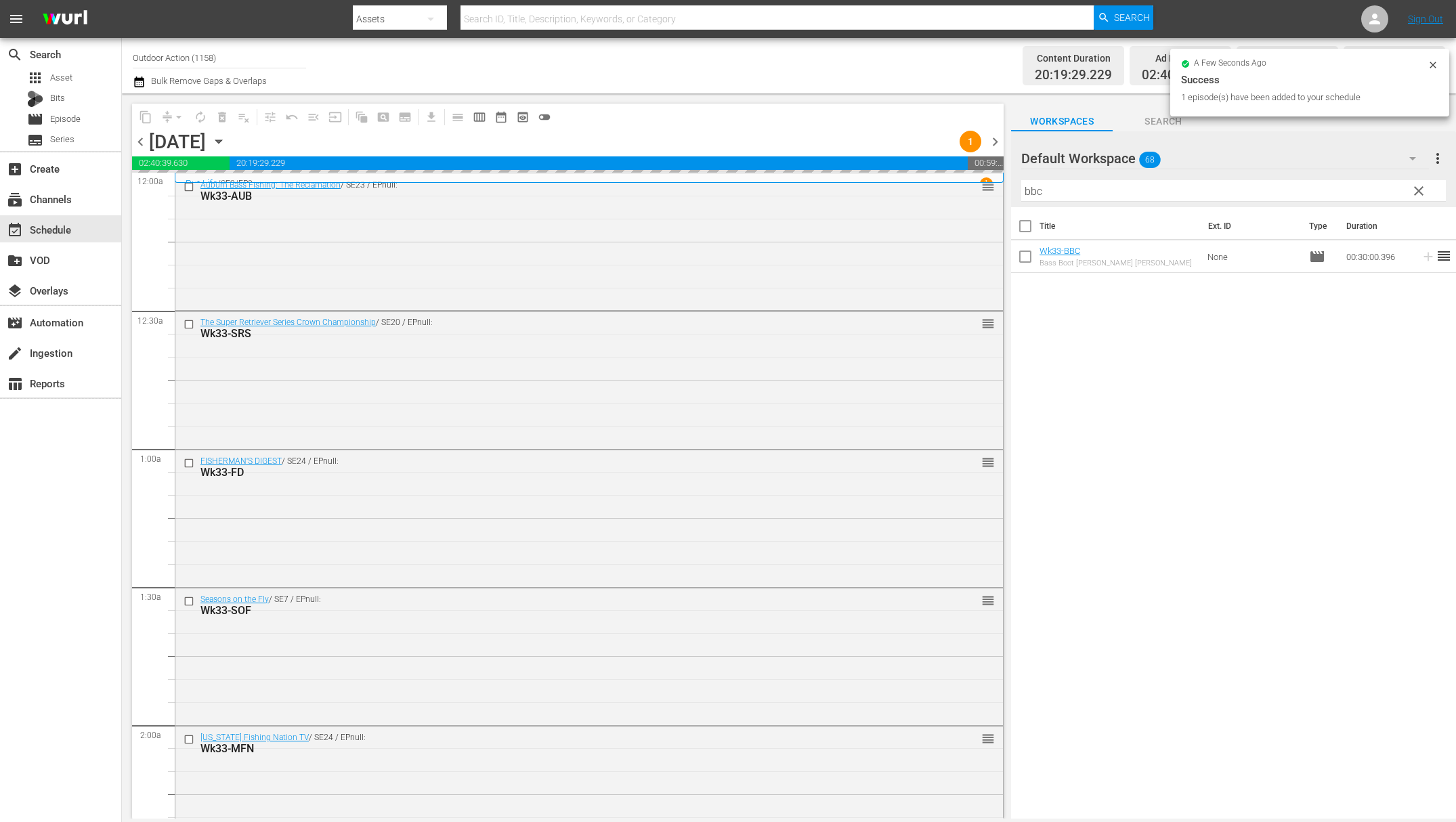
click at [1351, 189] on input "bbc" at bounding box center [1233, 191] width 425 height 22
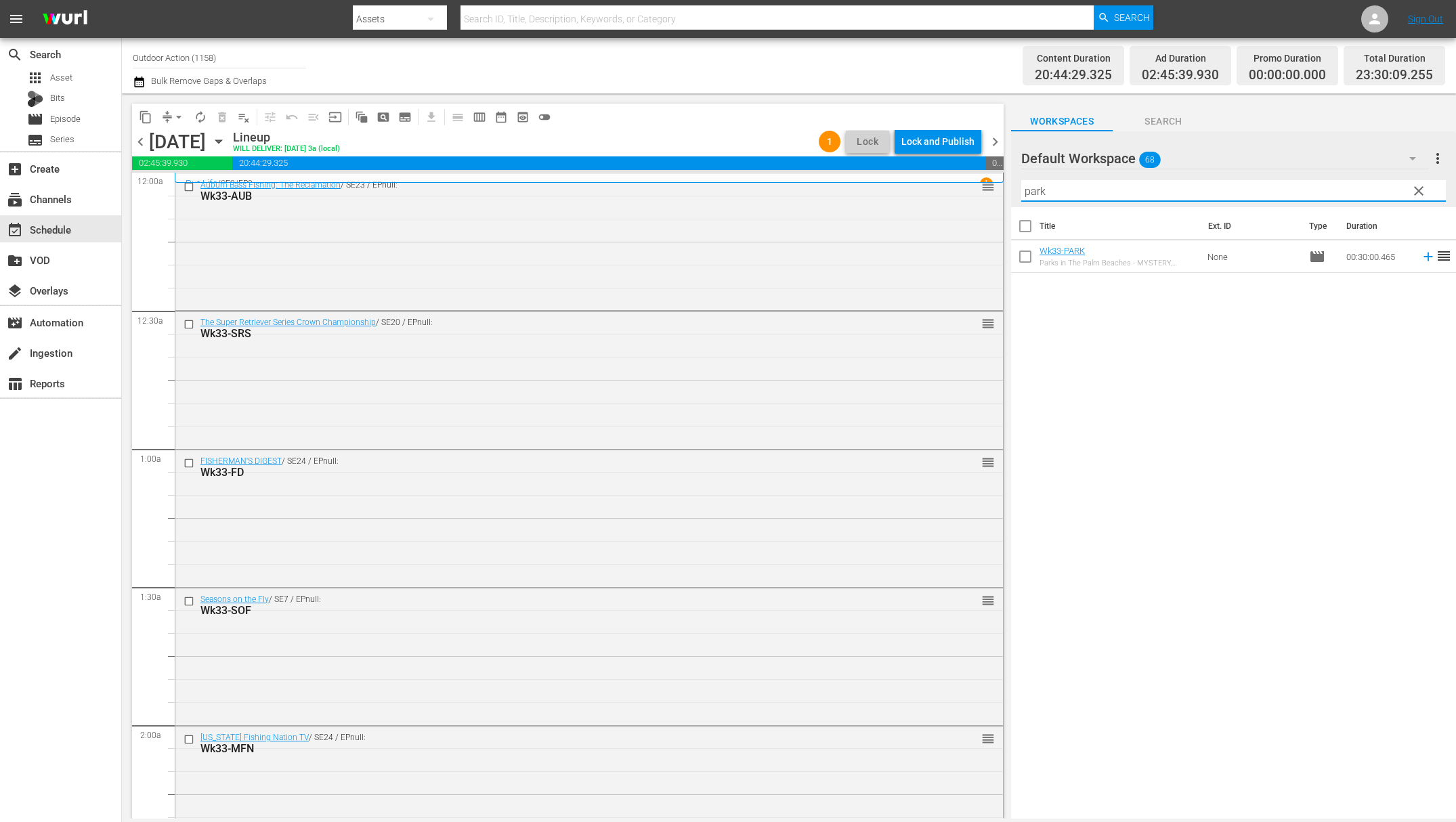
type input "park"
click at [1421, 258] on icon at bounding box center [1428, 256] width 15 height 15
click at [1307, 344] on div "Title Ext. ID Type Duration Wk33-PARK Parks in The Palm Beaches - MYSTERY, HIST…" at bounding box center [1233, 514] width 445 height 614
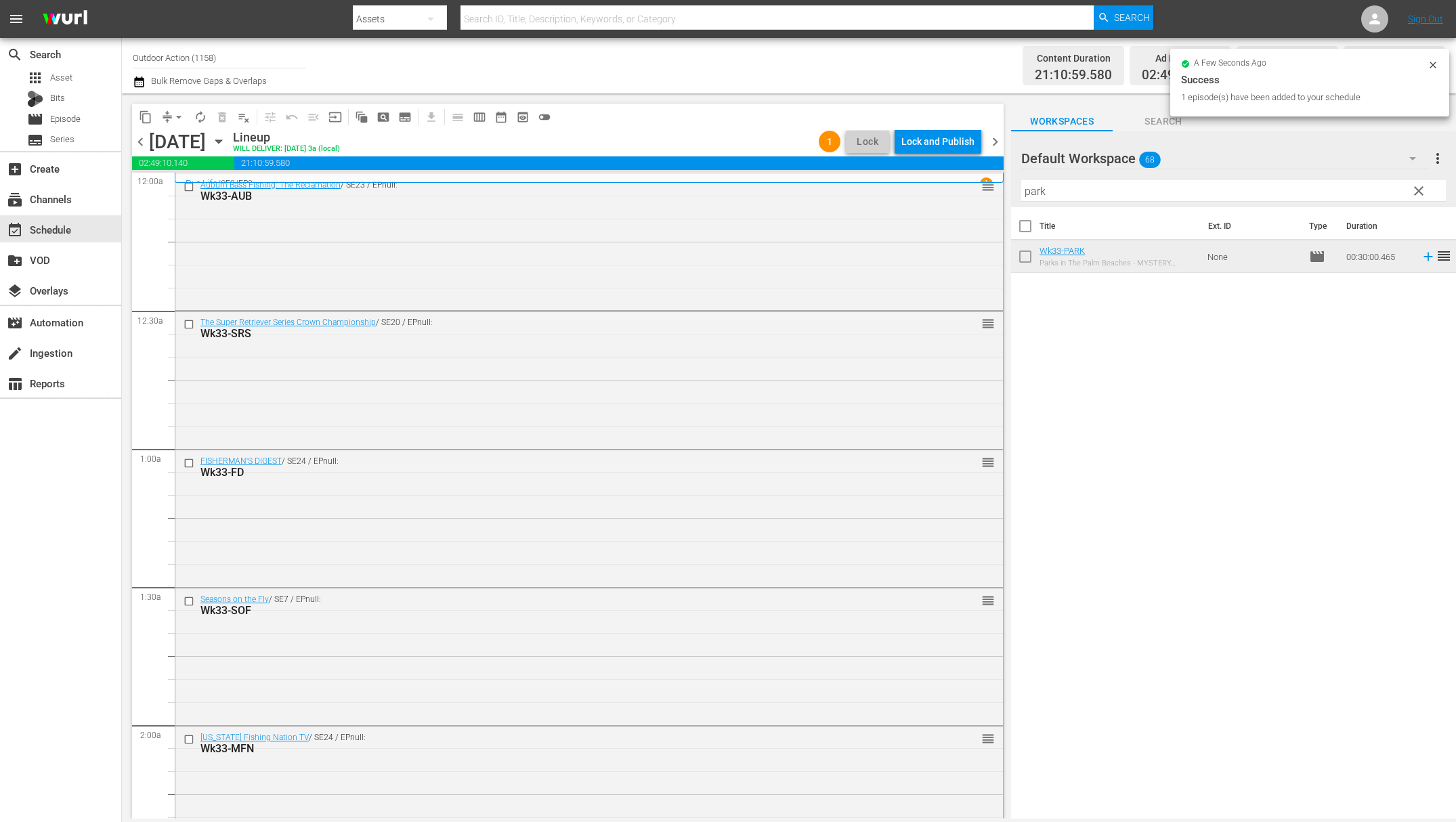
scroll to position [5986, 0]
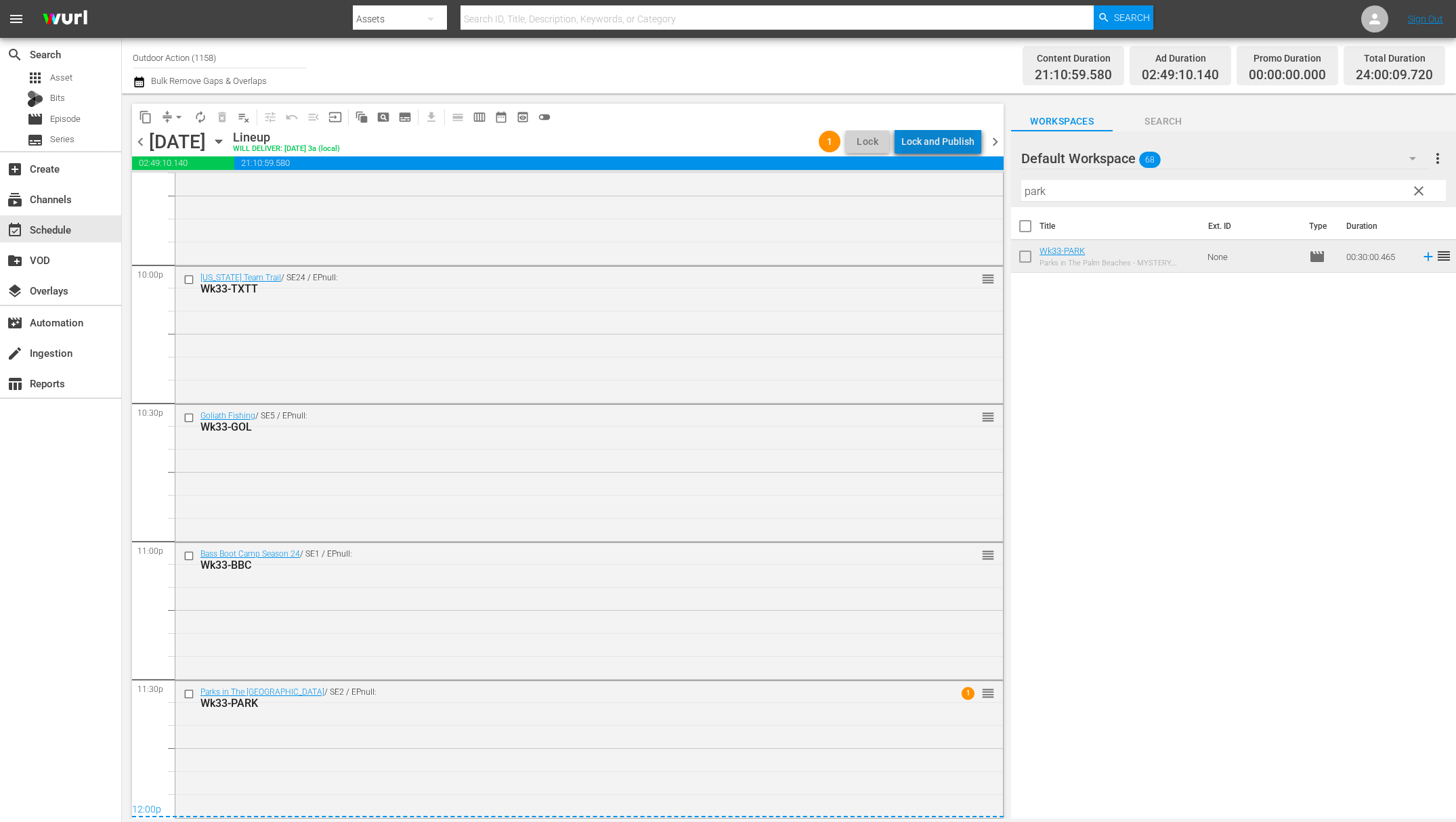
click at [959, 137] on div "Lock and Publish" at bounding box center [938, 141] width 73 height 24
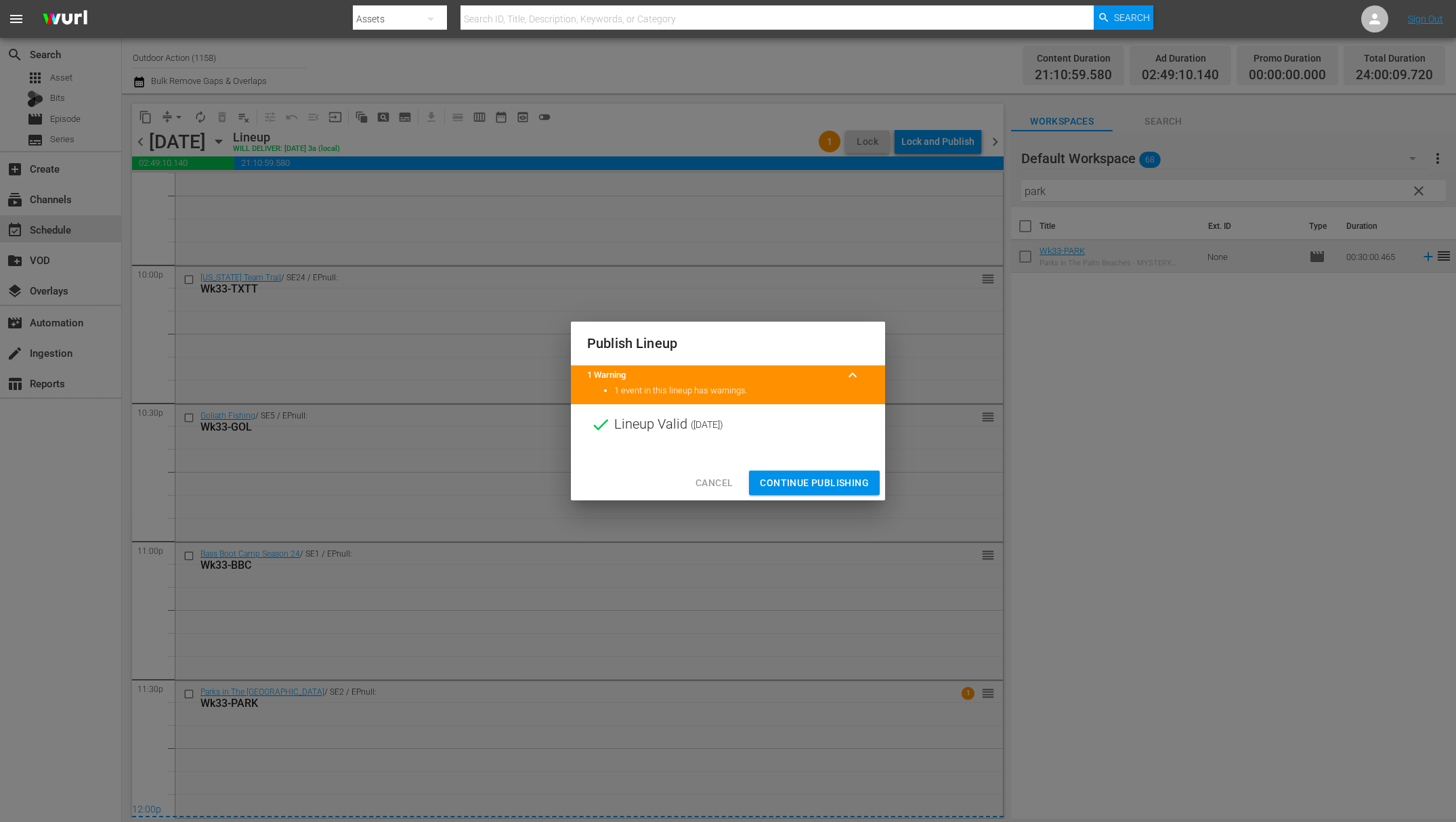
click at [812, 479] on span "Continue Publishing" at bounding box center [814, 483] width 109 height 17
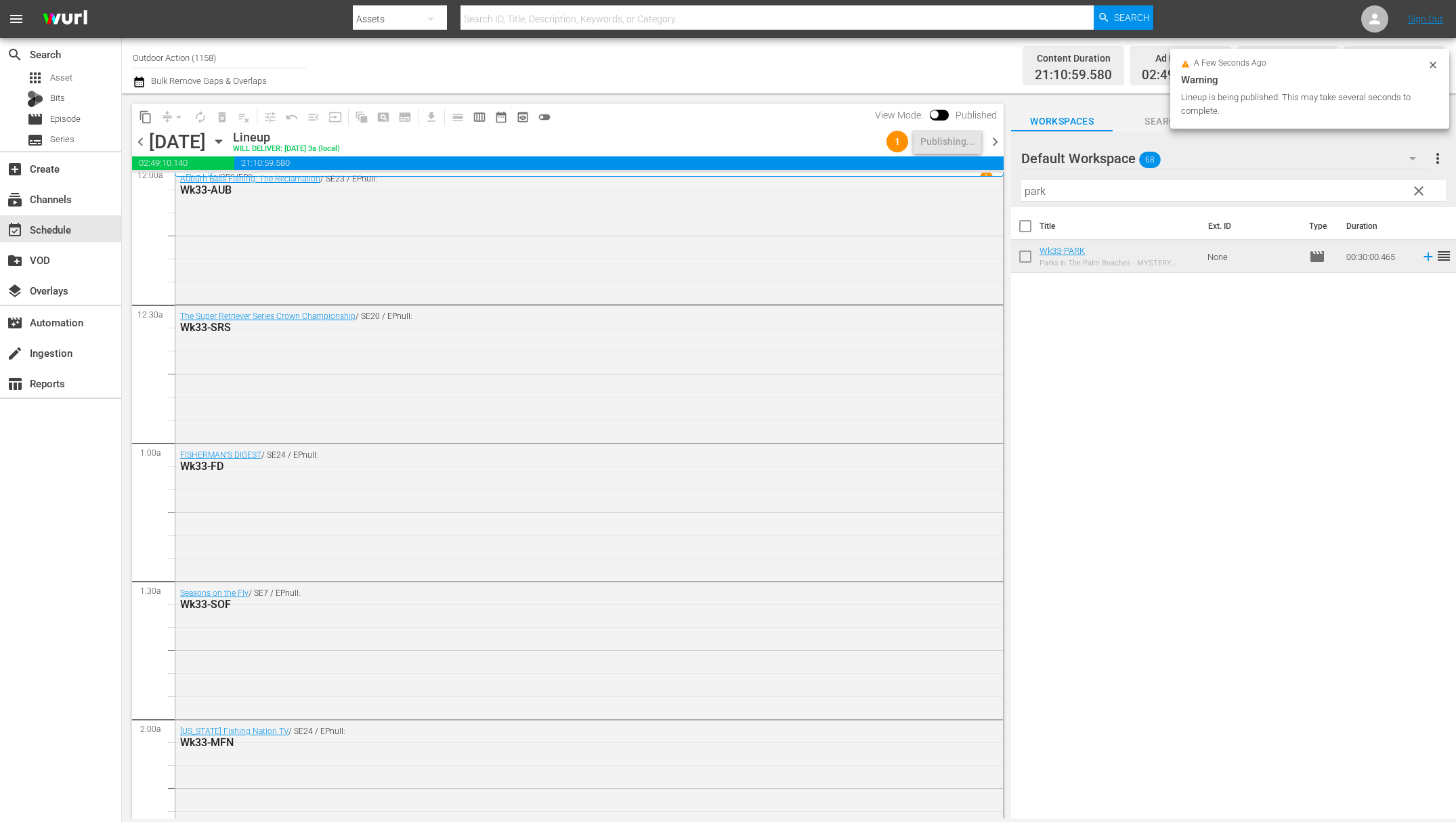
scroll to position [0, 0]
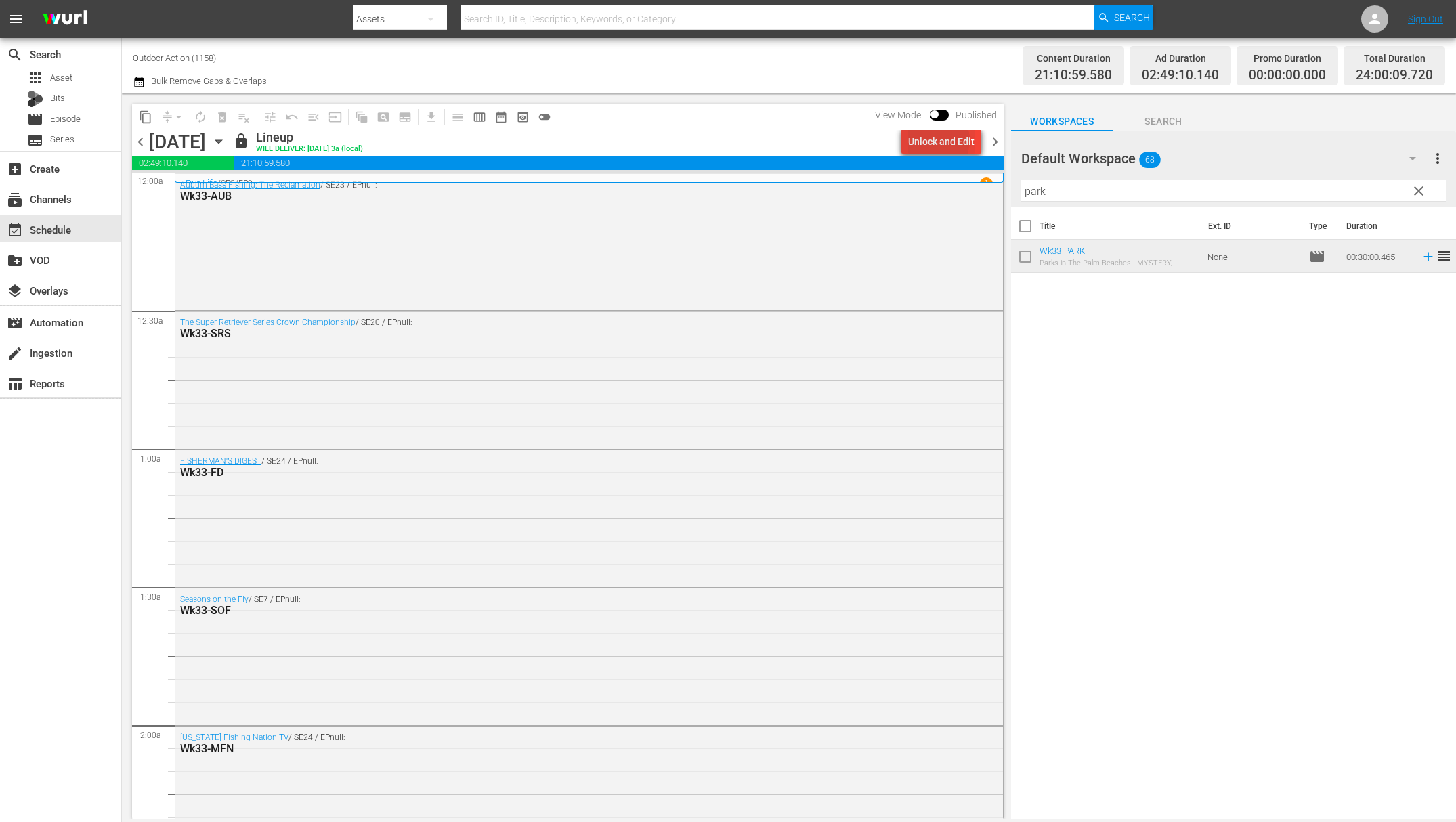
click at [937, 141] on div "Unlock and Edit" at bounding box center [941, 141] width 66 height 24
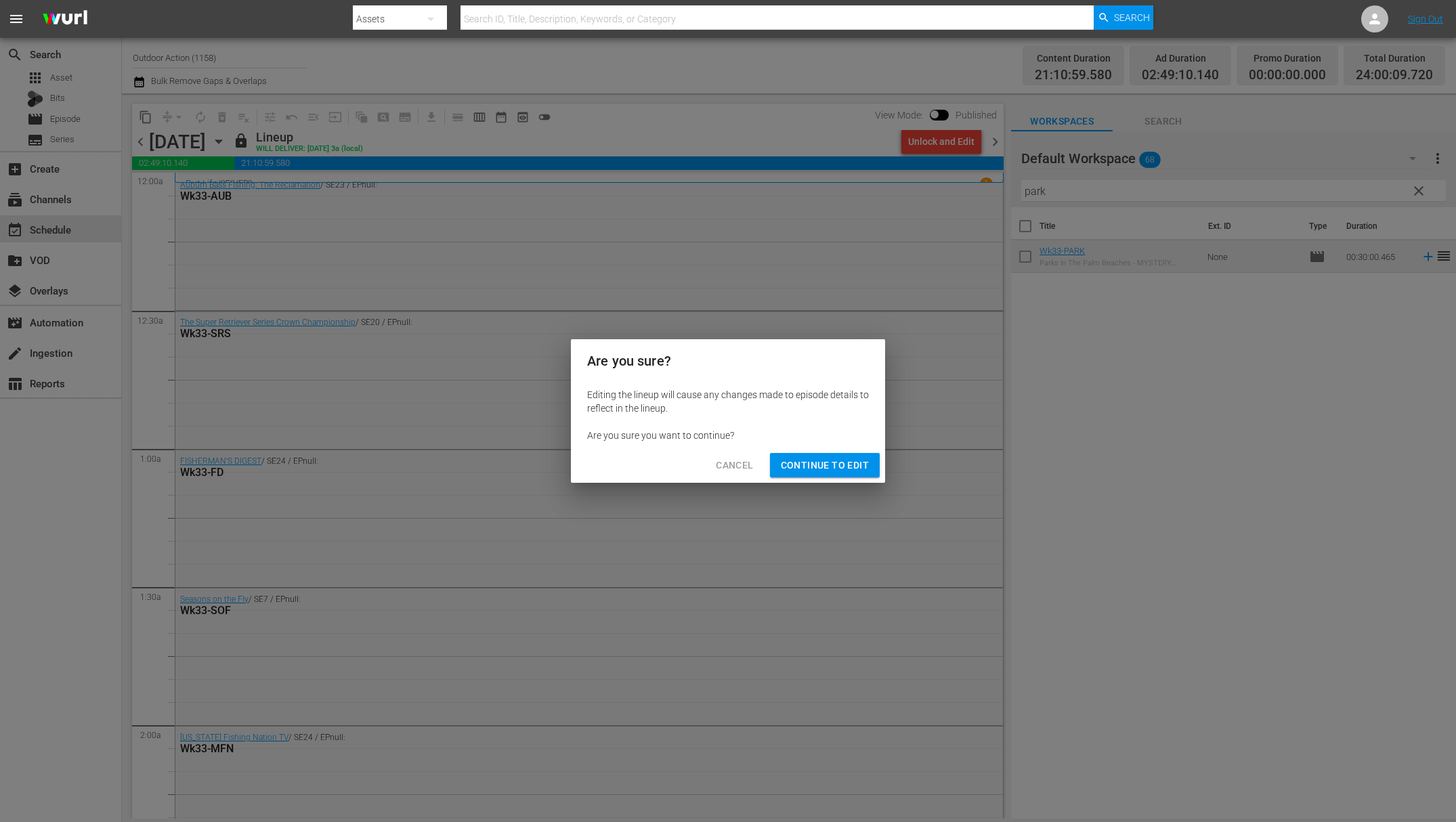
click at [825, 474] on button "Continue to Edit" at bounding box center [825, 465] width 110 height 25
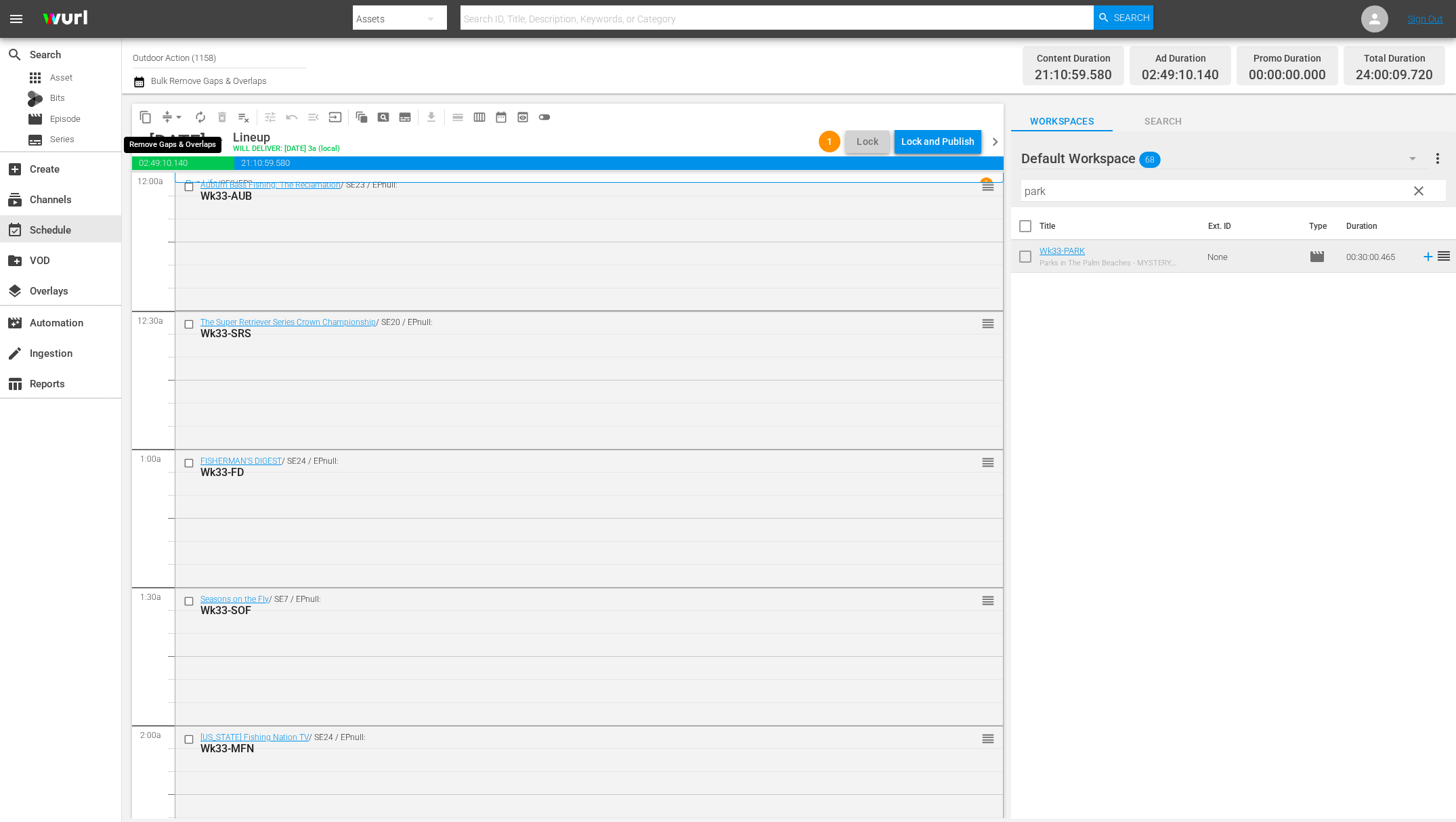
click at [170, 124] on button "compress" at bounding box center [168, 117] width 22 height 22
click at [172, 120] on span "arrow_drop_down" at bounding box center [178, 117] width 14 height 14
click at [171, 144] on li "Align to Midnight" at bounding box center [179, 143] width 142 height 23
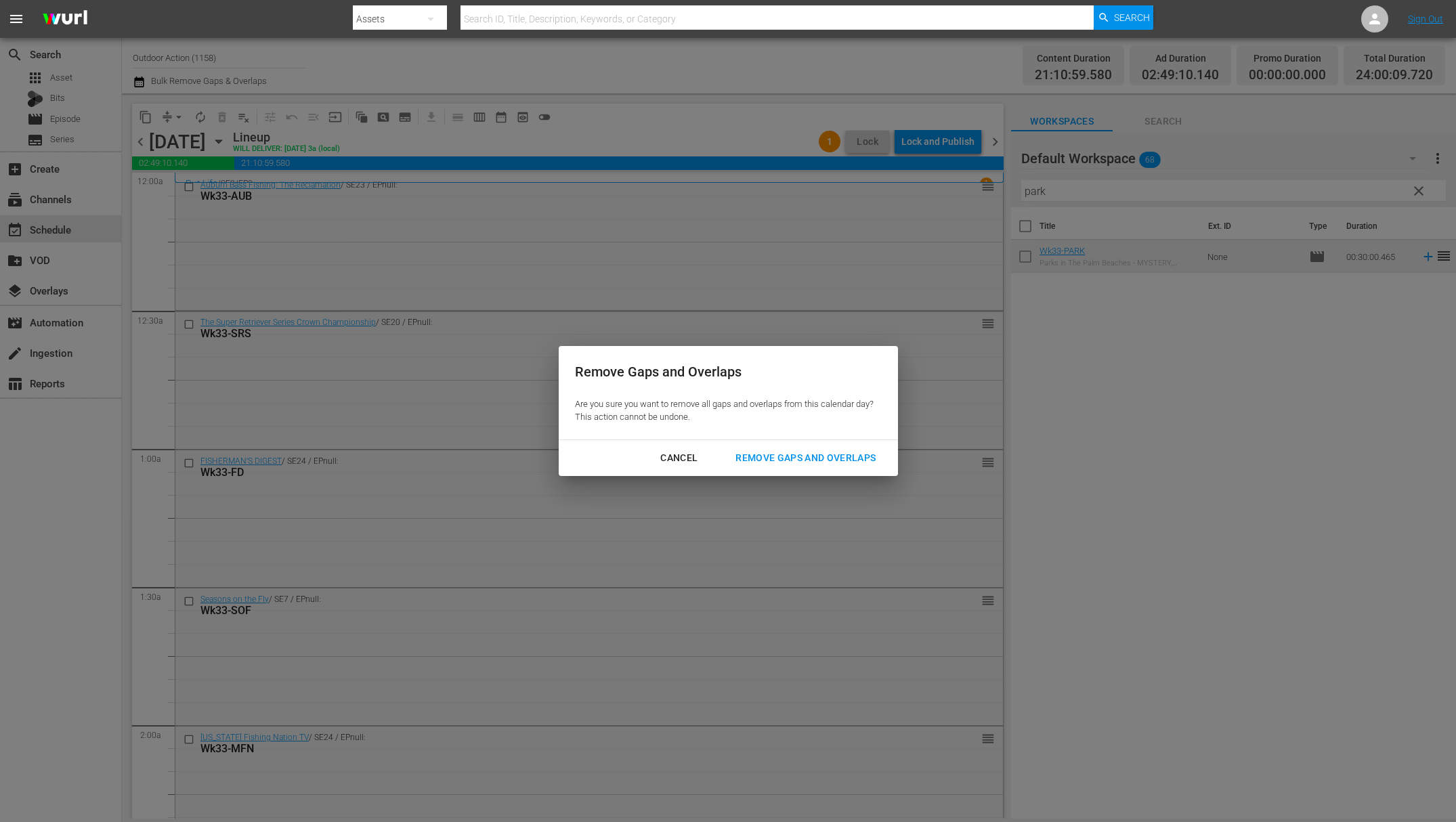
click at [846, 457] on div "Remove Gaps and Overlaps" at bounding box center [806, 458] width 162 height 17
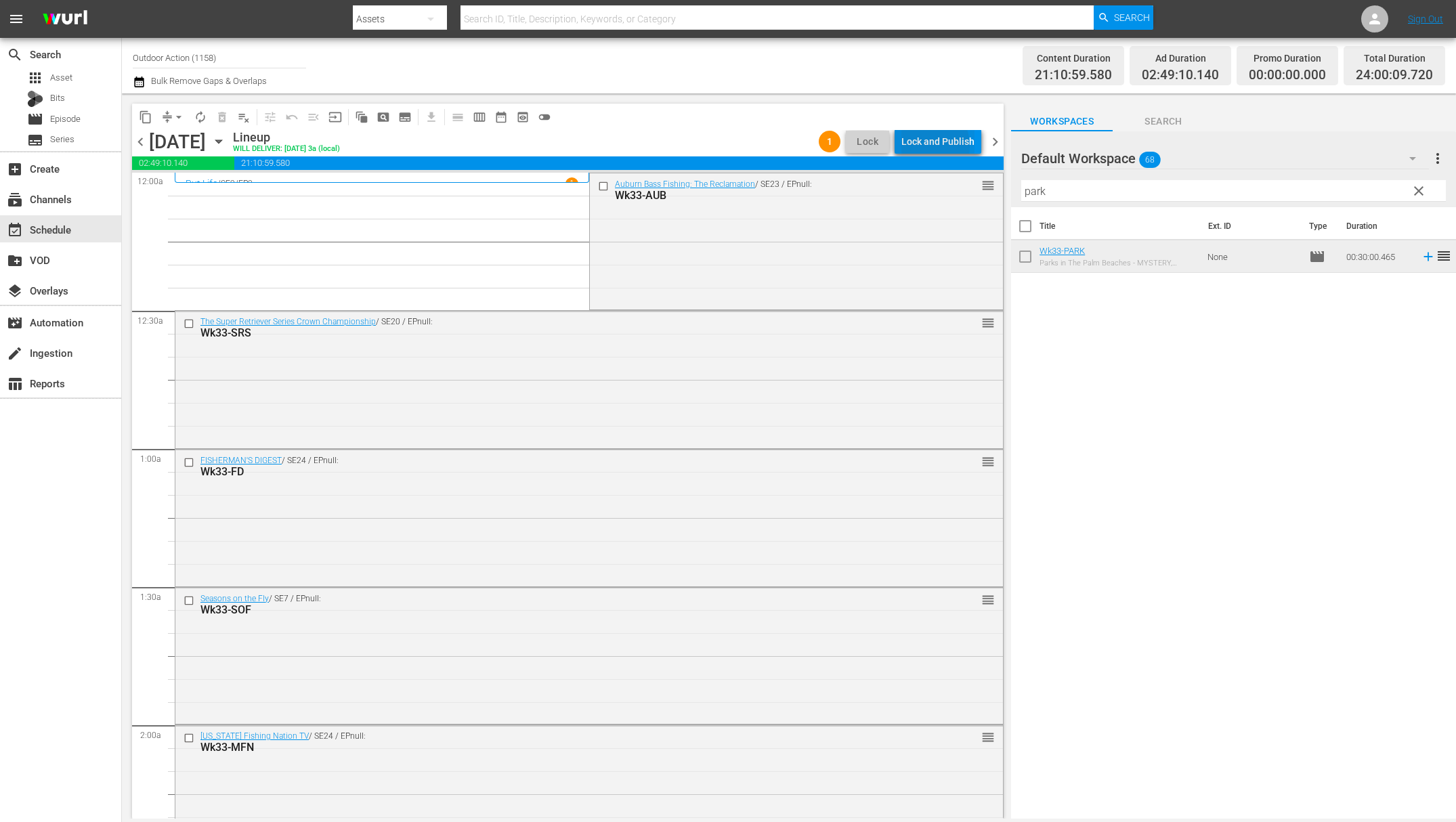
click at [924, 146] on div "Lock and Publish" at bounding box center [938, 141] width 73 height 24
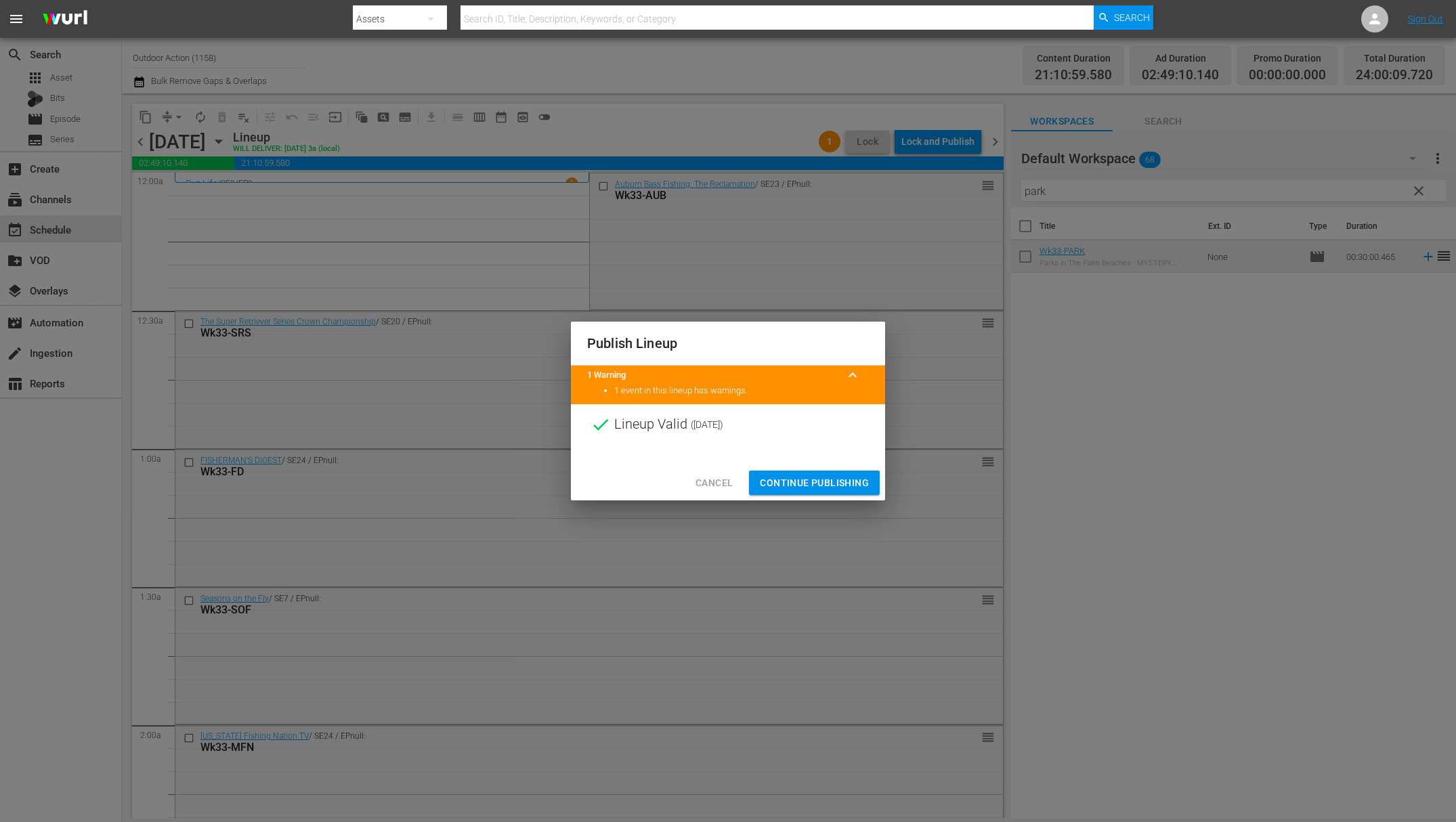
click at [808, 489] on span "Continue Publishing" at bounding box center [814, 483] width 109 height 17
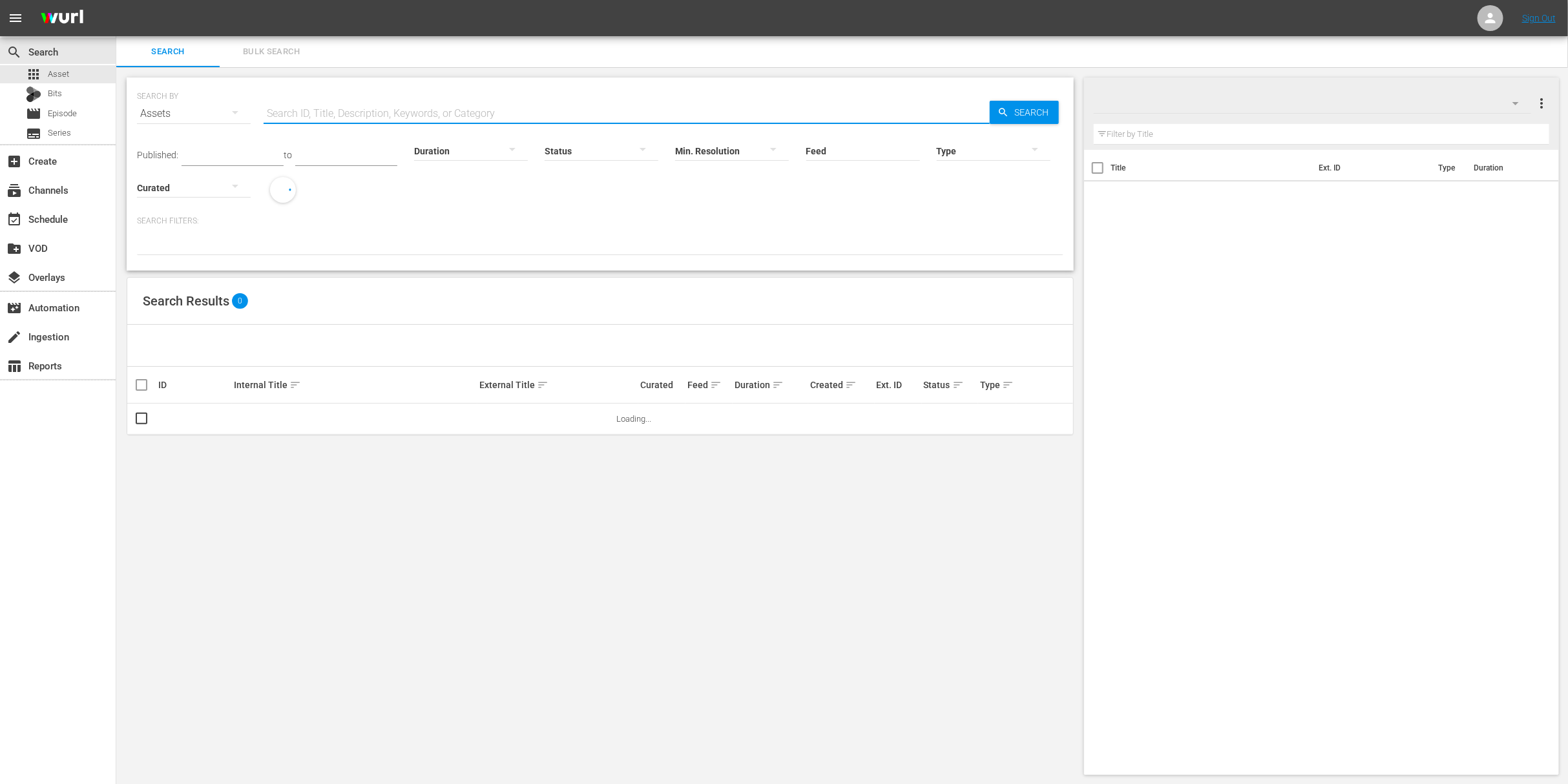
click at [324, 118] on input "text" at bounding box center [626, 113] width 726 height 31
paste input "Whitetail Hunts at [GEOGRAPHIC_DATA]"
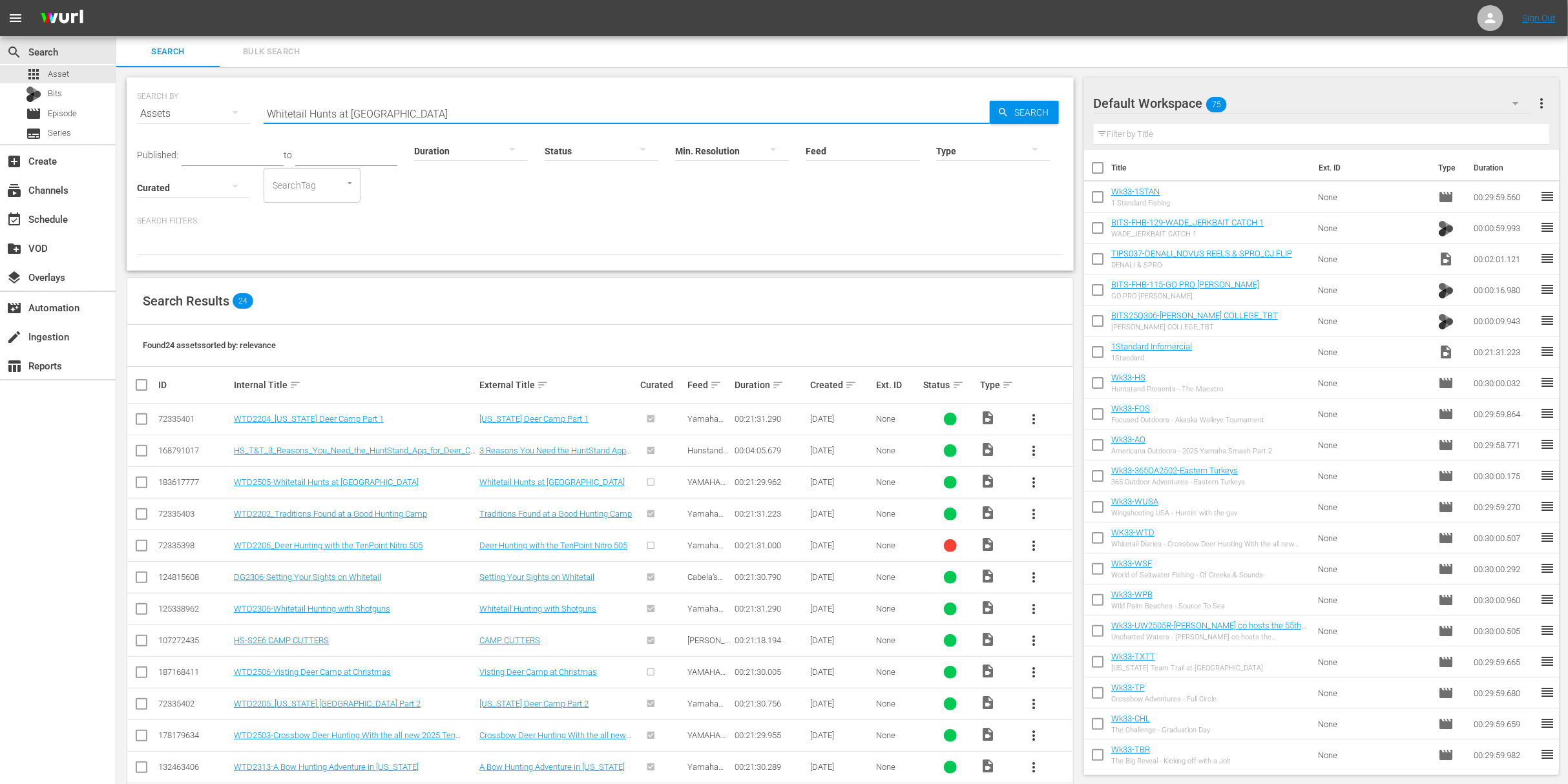
click at [836, 383] on div "Created sort" at bounding box center [841, 385] width 62 height 15
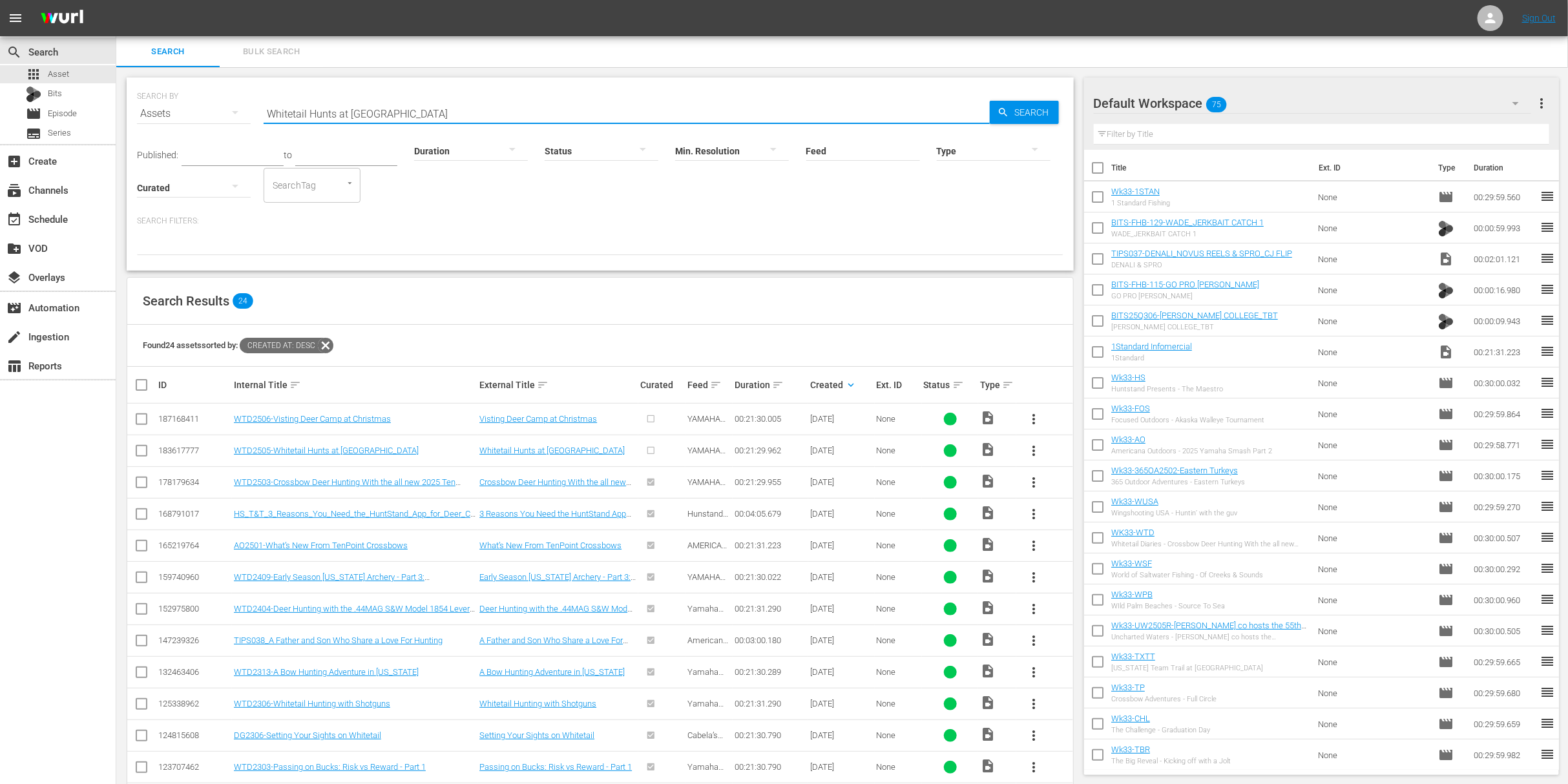
click at [395, 112] on input "Whitetail Hunts at Deer Camp" at bounding box center [626, 113] width 726 height 31
paste input "Hunting Big Game With Handguns and Dove Hunting Tips"
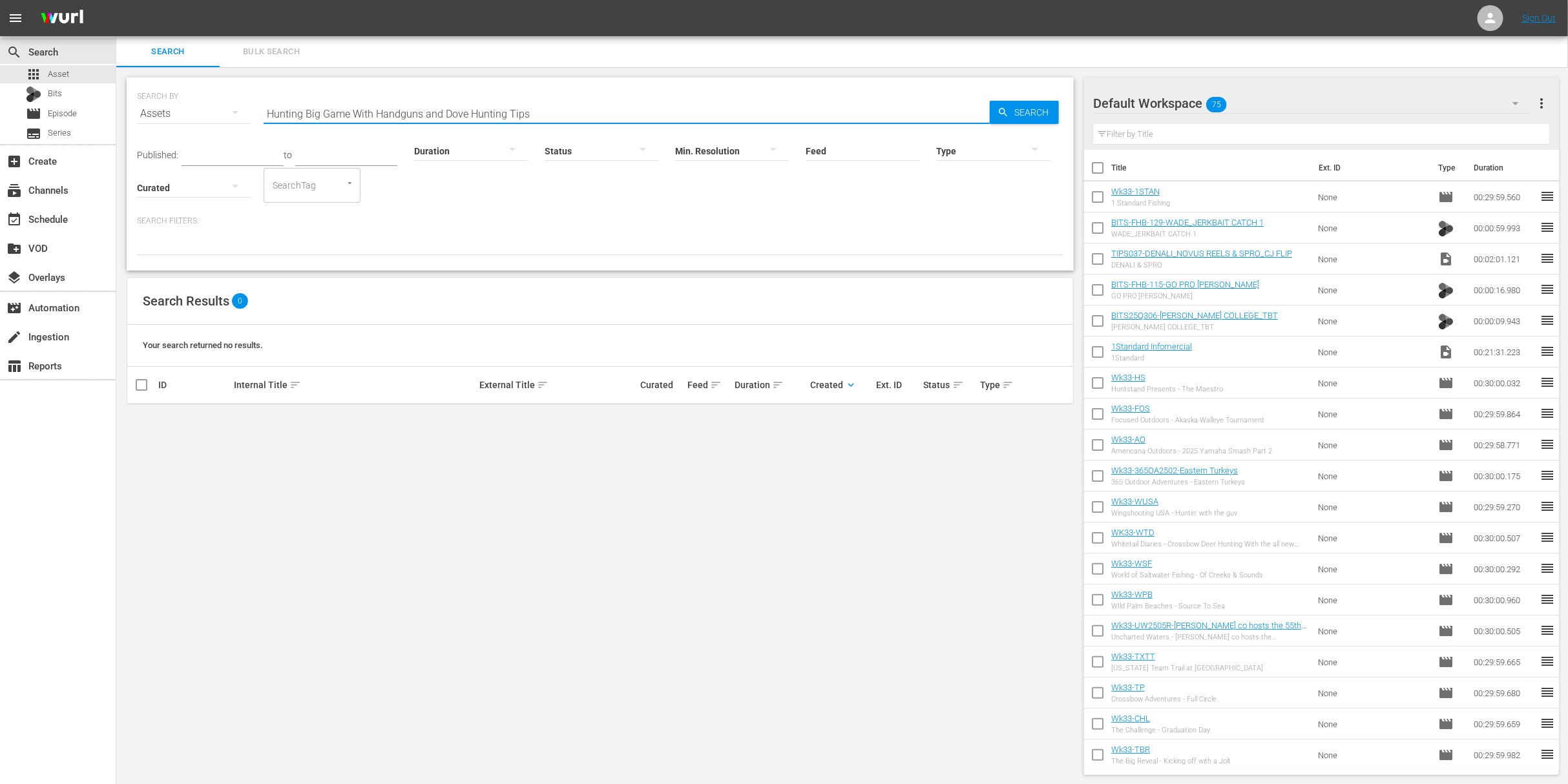
click at [474, 108] on input "Hunting Big Game With Handguns and Dove Hunting Tips" at bounding box center [626, 113] width 726 height 31
paste input """
type input "Hunting Big Game With Handguns and Dove Hunting Tips"
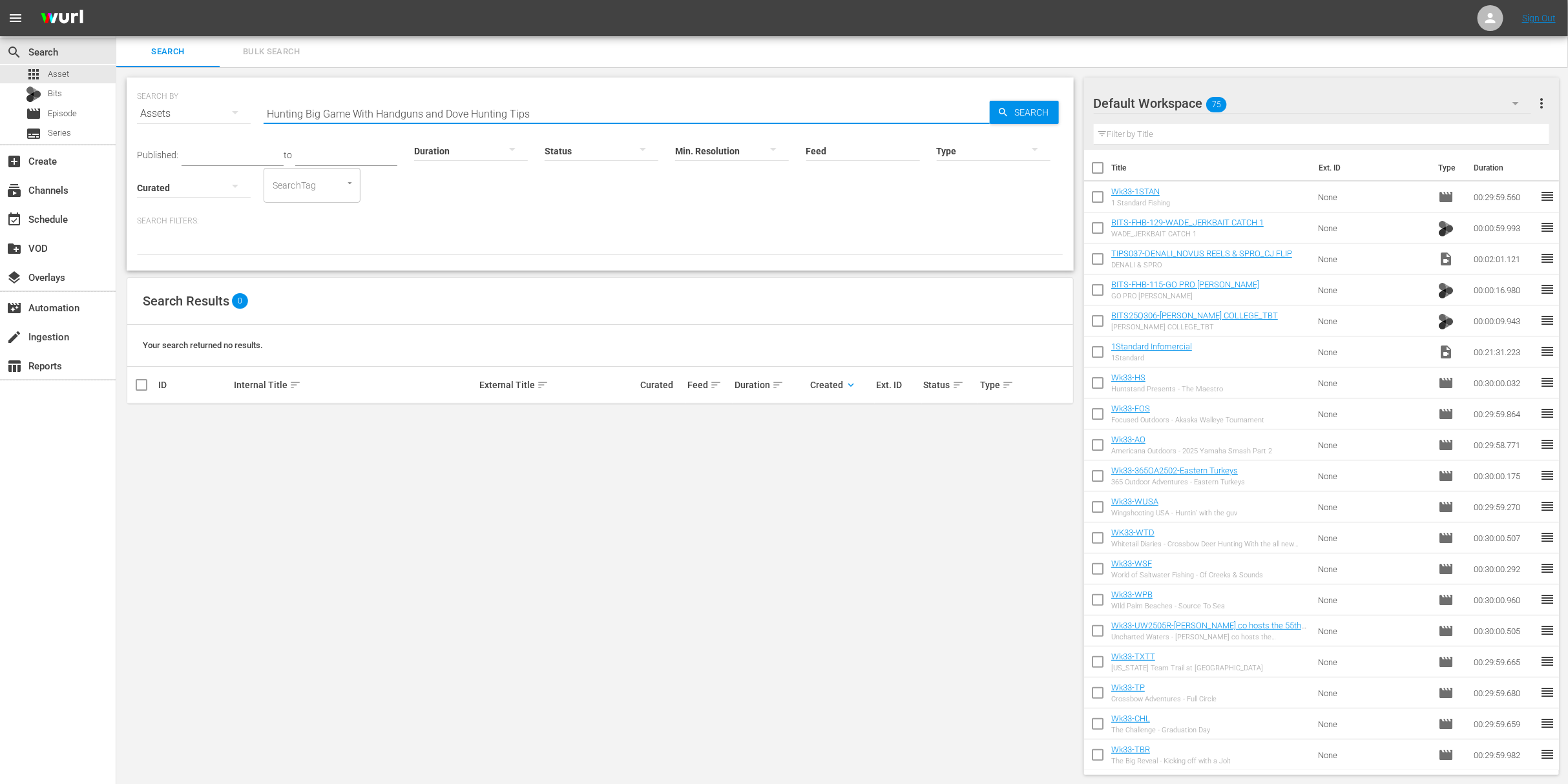
click at [537, 112] on input "Hunting Big Game With Handguns and Dove Hunting Tips" at bounding box center [626, 113] width 726 height 31
click at [552, 210] on div "Published: to Duration Status Min. Resolution Feed Feed Title Type Curated Sear…" at bounding box center [600, 192] width 927 height 126
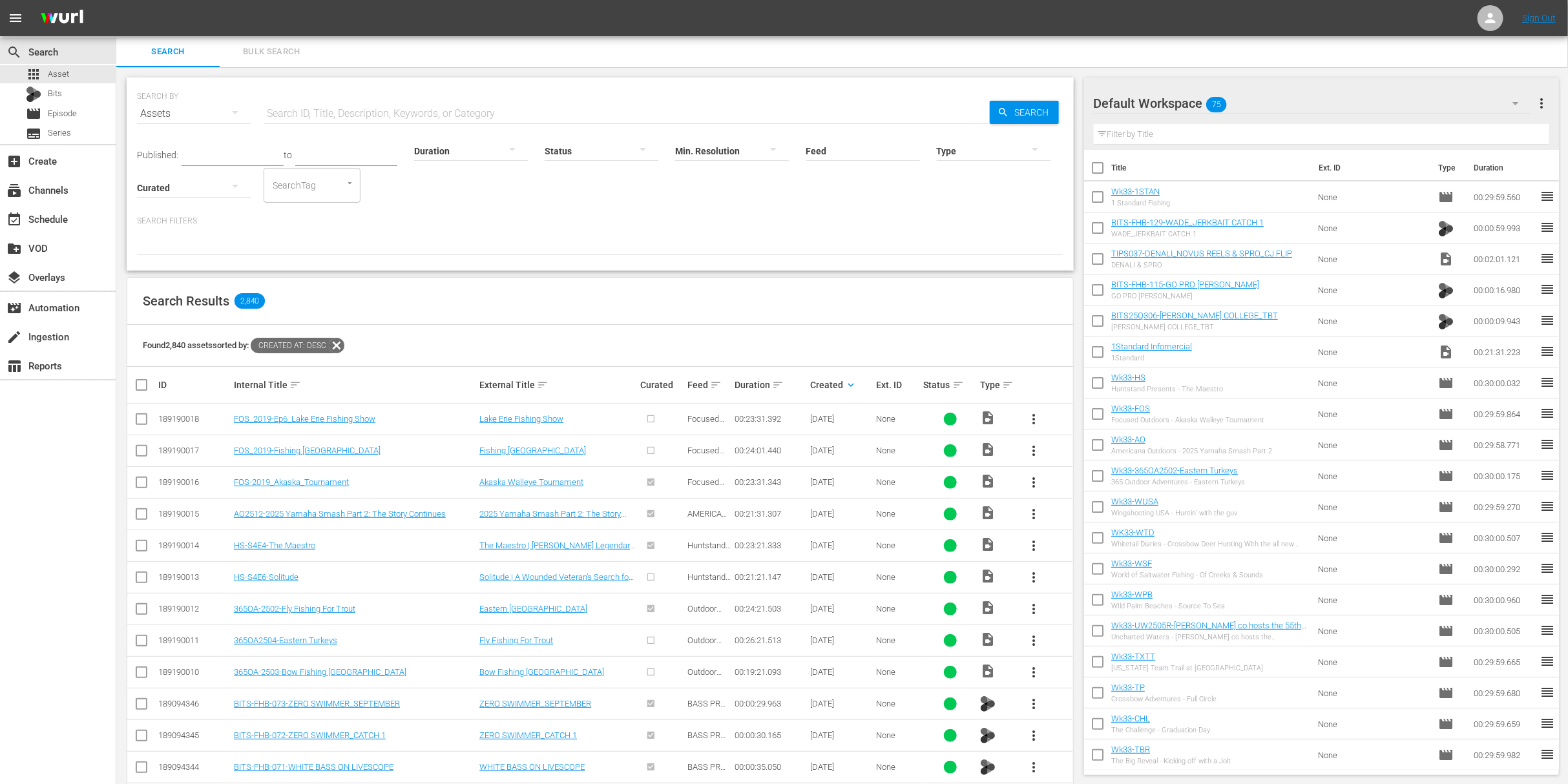
click at [707, 672] on span "Outdoor Adventures 365" at bounding box center [709, 682] width 42 height 29
click at [753, 667] on div "00:19:21.093" at bounding box center [770, 672] width 72 height 10
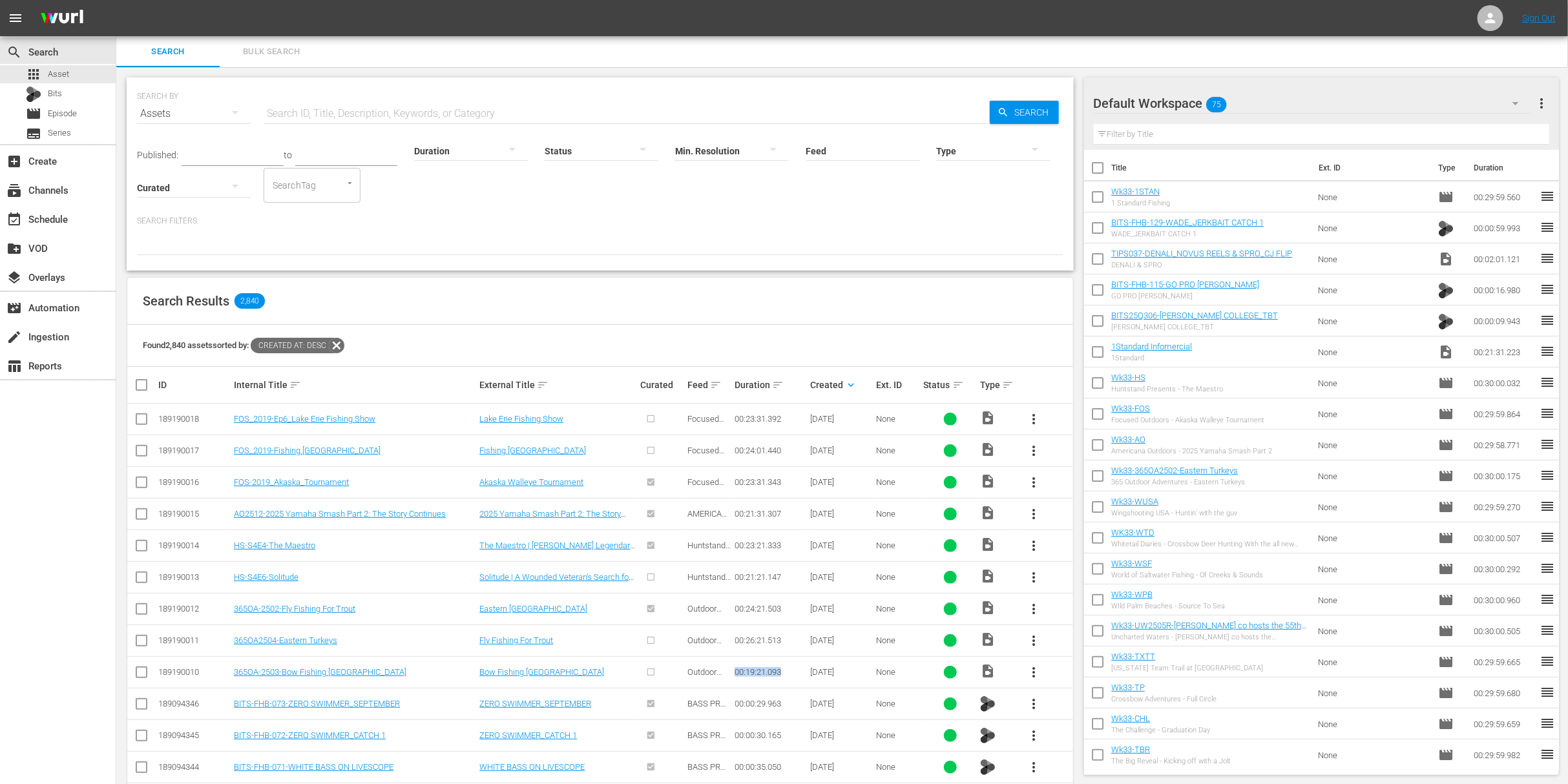
click at [753, 667] on div "00:19:21.093" at bounding box center [770, 672] width 72 height 10
click at [750, 667] on div "00:19:21.093" at bounding box center [770, 672] width 72 height 10
click at [55, 219] on div "event_available Schedule" at bounding box center [36, 217] width 72 height 12
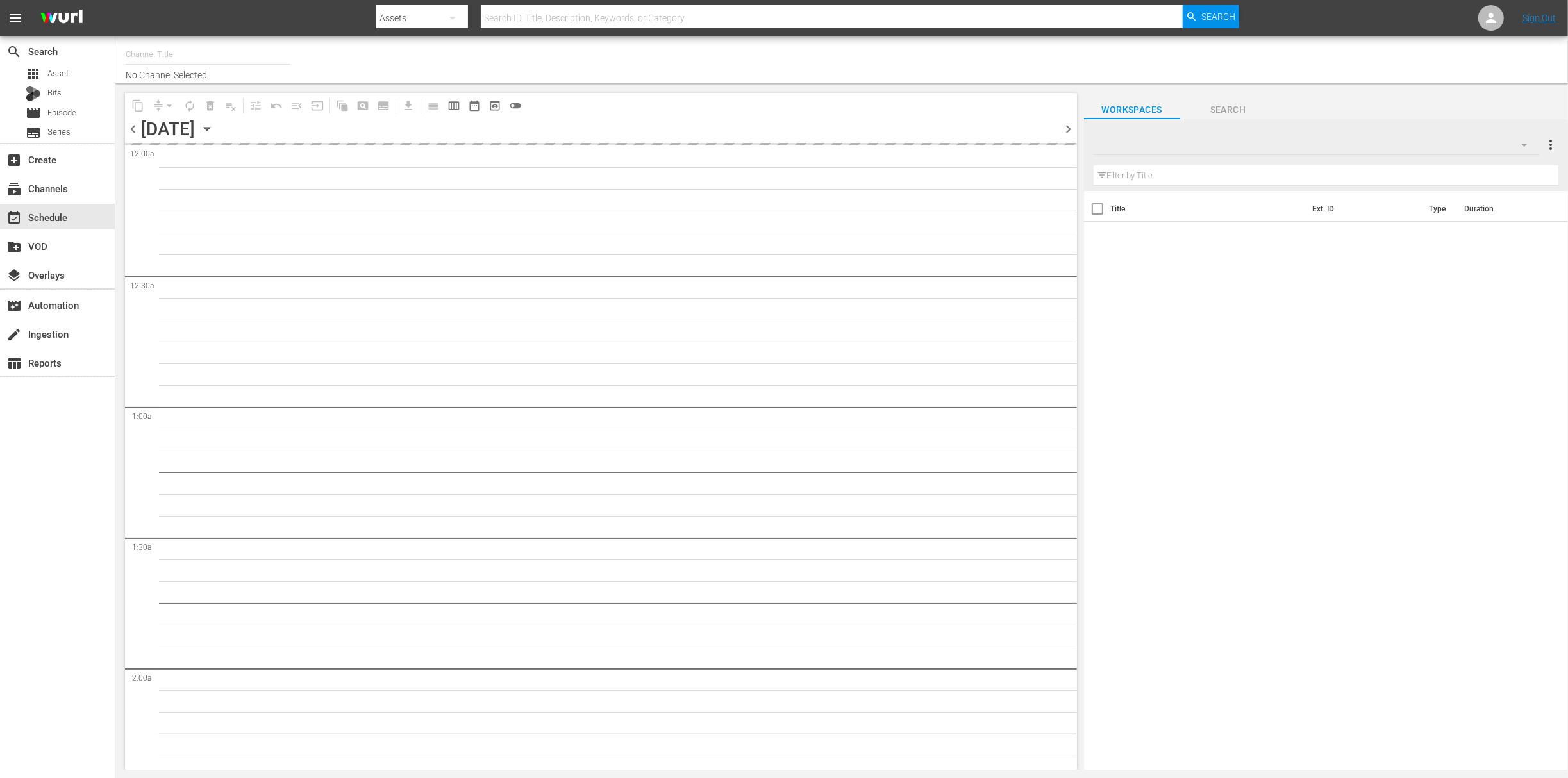
type input "Outdoor Action (1158)"
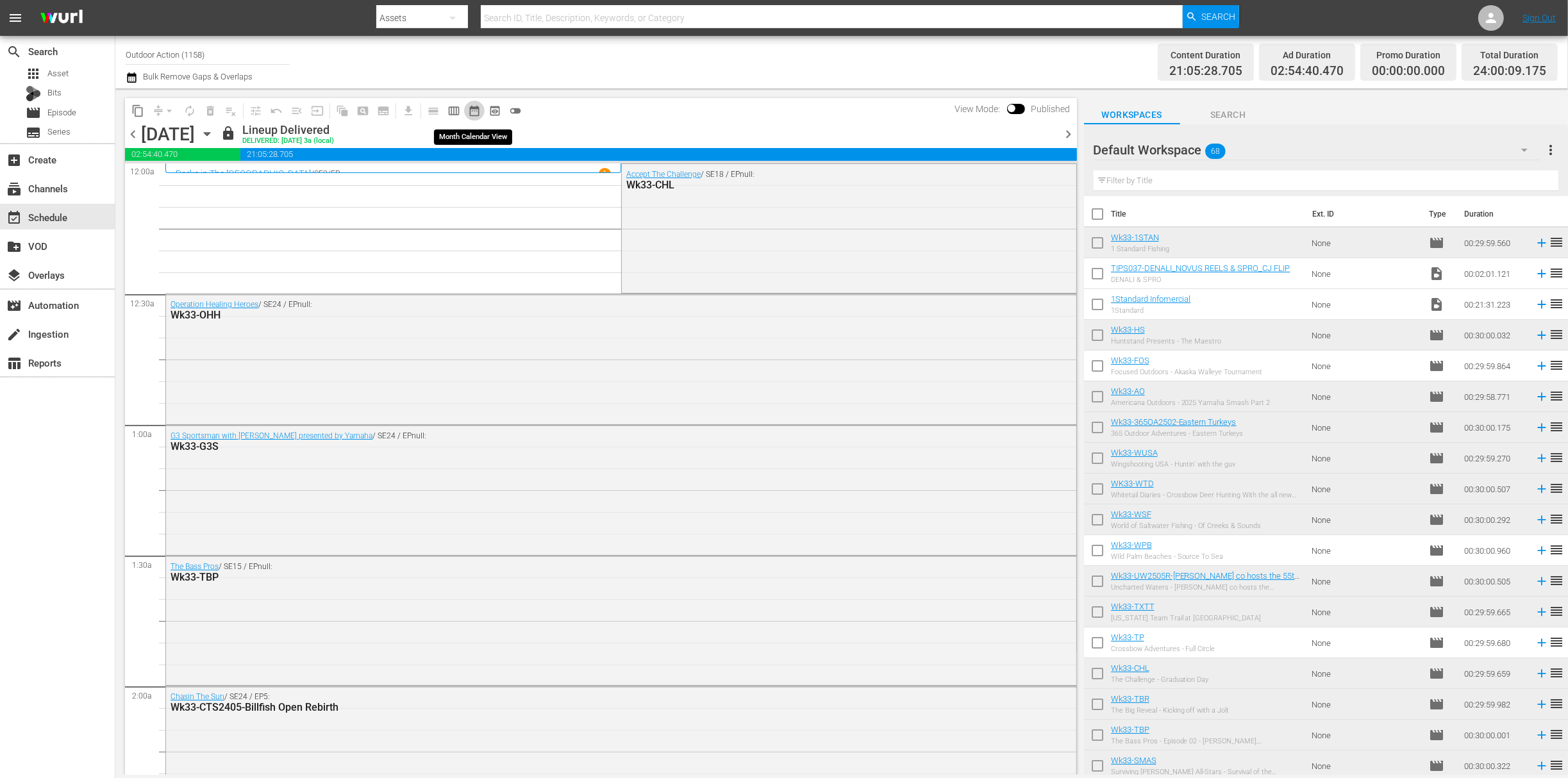
click at [474, 109] on span "date_range_outlined" at bounding box center [474, 111] width 13 height 13
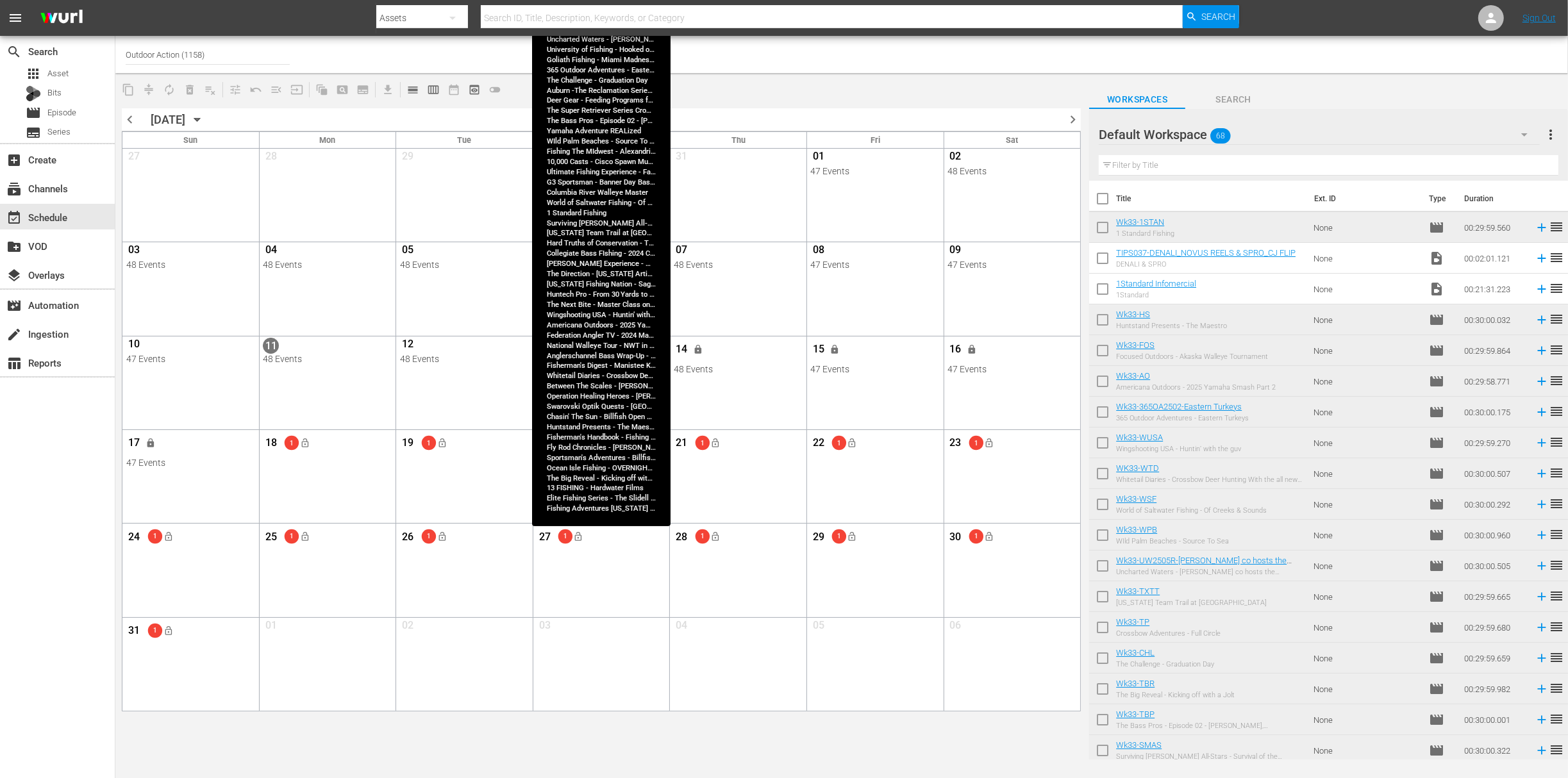
click at [618, 370] on div "48 Events" at bounding box center [600, 369] width 129 height 10
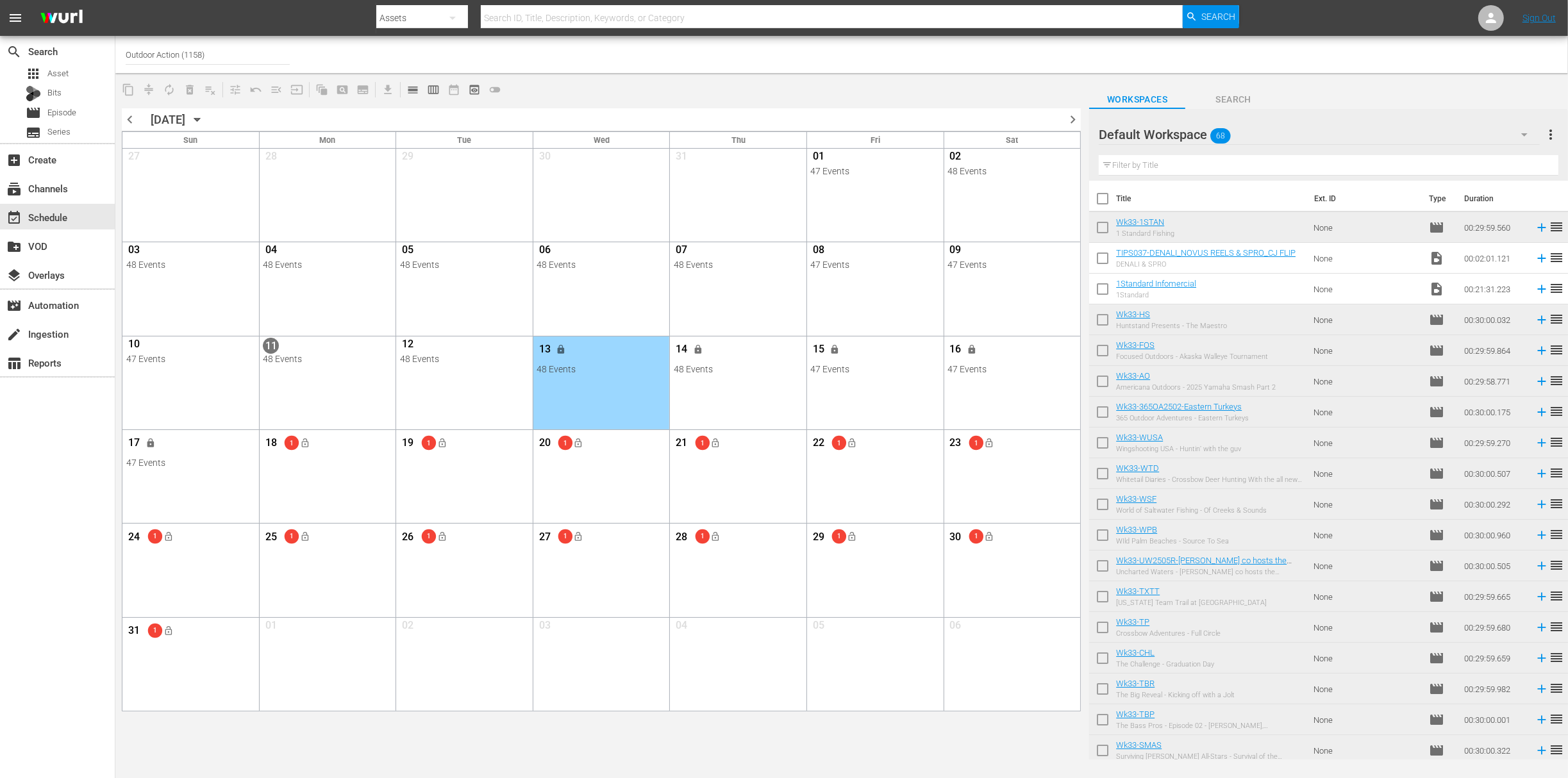
click at [327, 371] on div "11 48 Events View Lineup Unlock Selected Day Lock Selected Day" at bounding box center [327, 356] width 136 height 41
click at [130, 121] on span "chevron_left" at bounding box center [130, 119] width 16 height 16
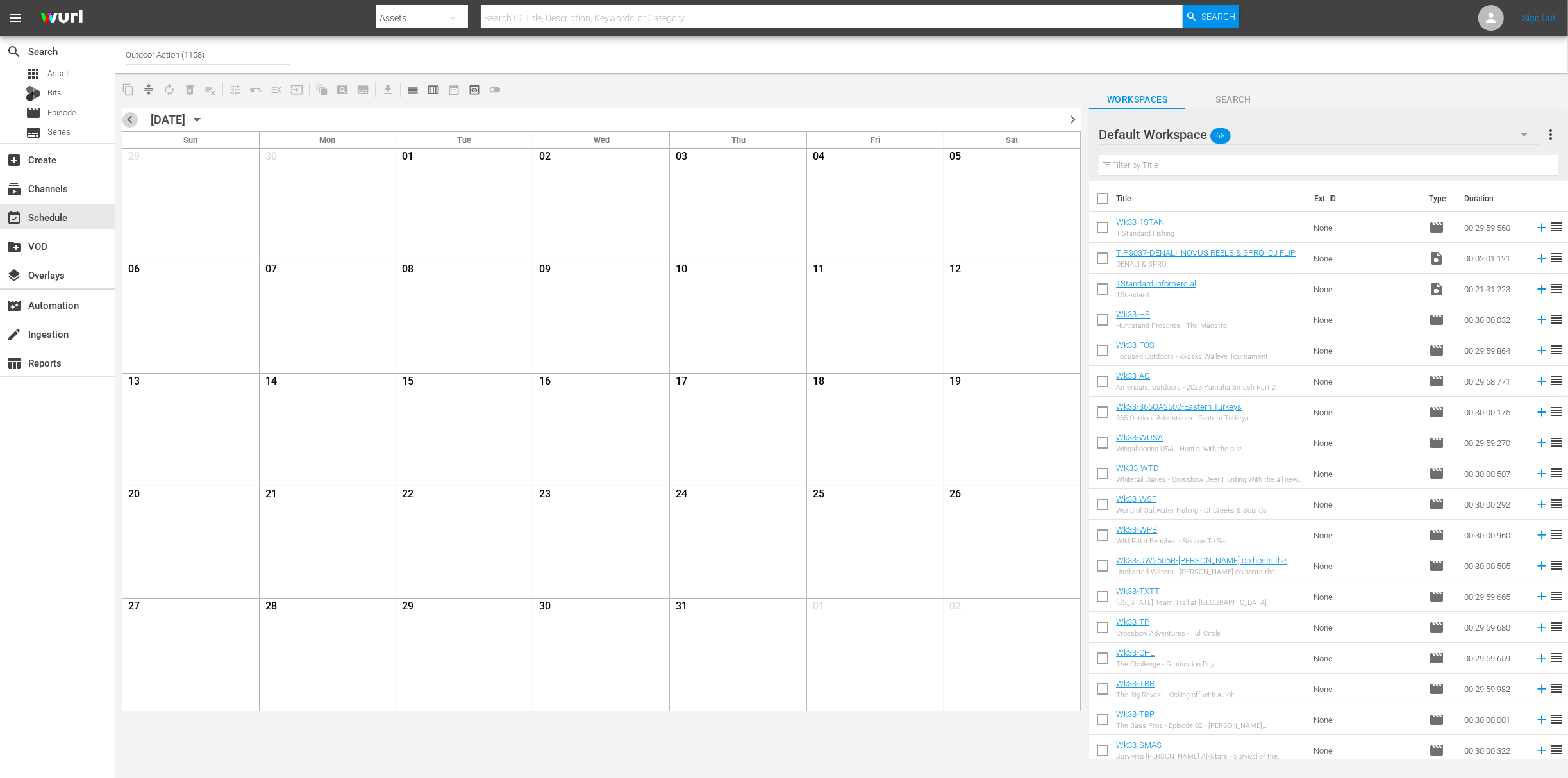
click at [129, 114] on span "chevron_left" at bounding box center [130, 119] width 16 height 16
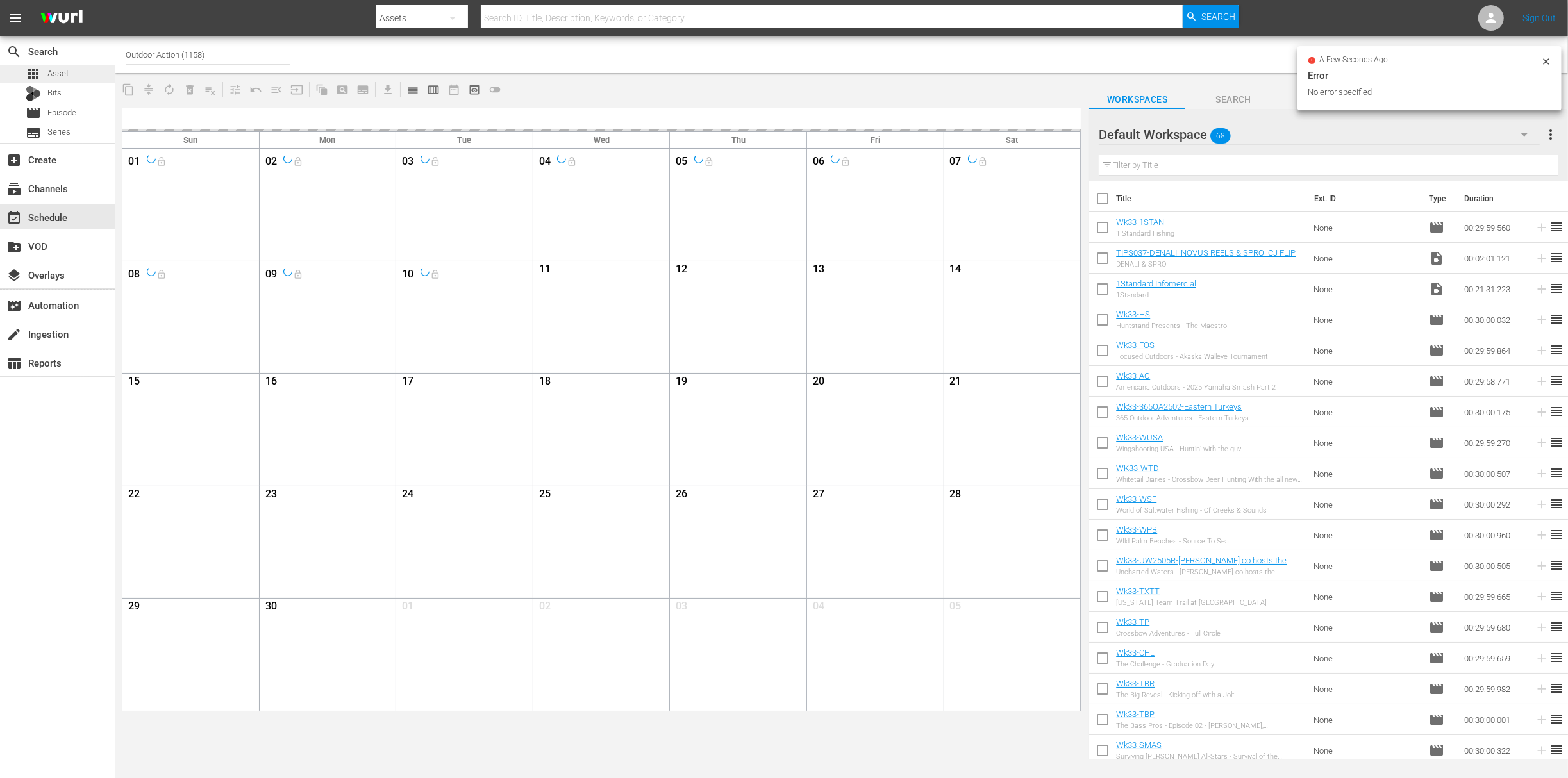
click at [59, 74] on span "Asset" at bounding box center [58, 74] width 21 height 13
